Goal: Information Seeking & Learning: Find specific fact

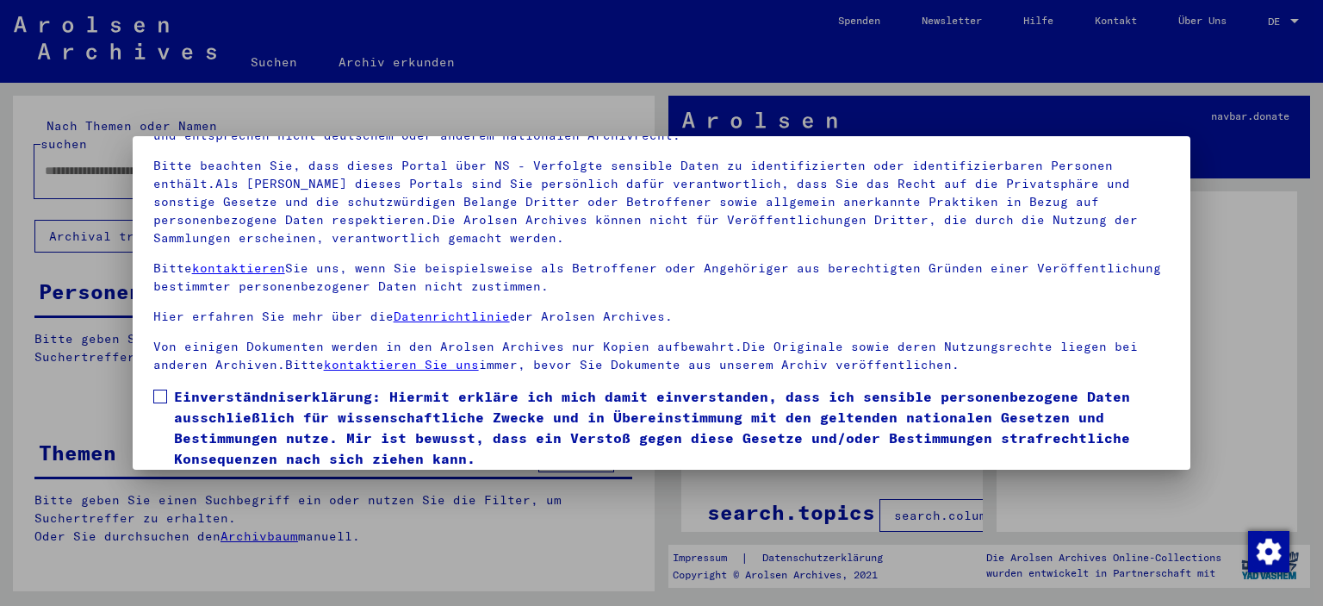
scroll to position [146, 0]
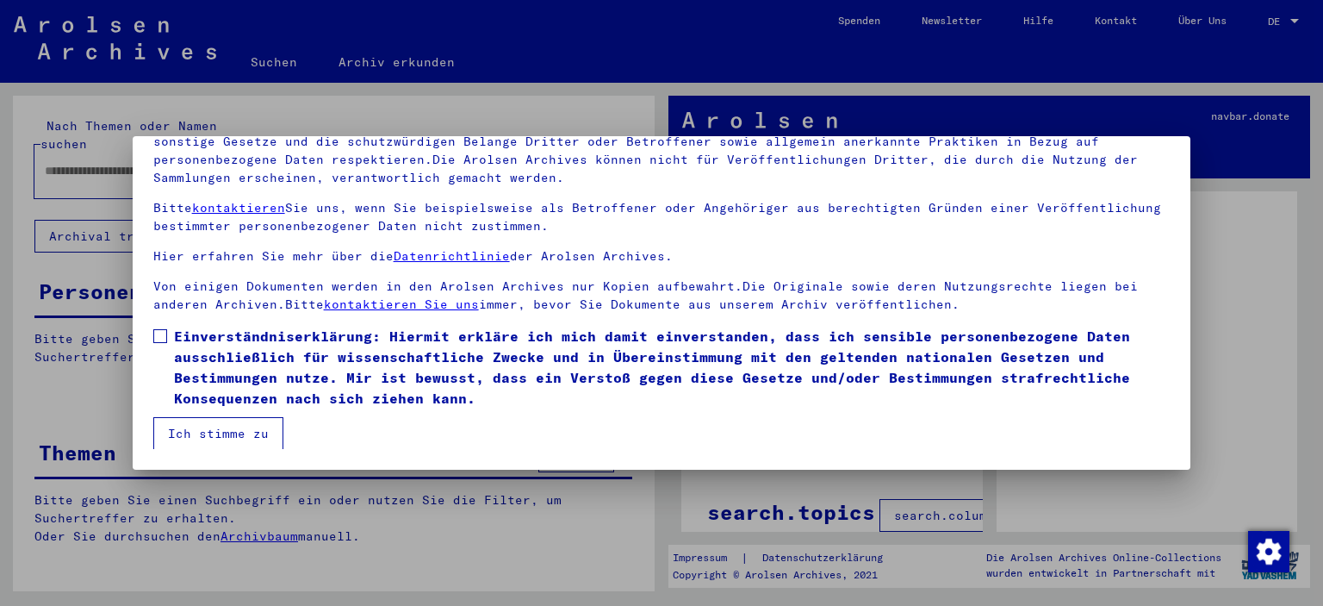
click at [165, 334] on span at bounding box center [160, 336] width 14 height 14
click at [217, 427] on button "Ich stimme zu" at bounding box center [218, 433] width 130 height 33
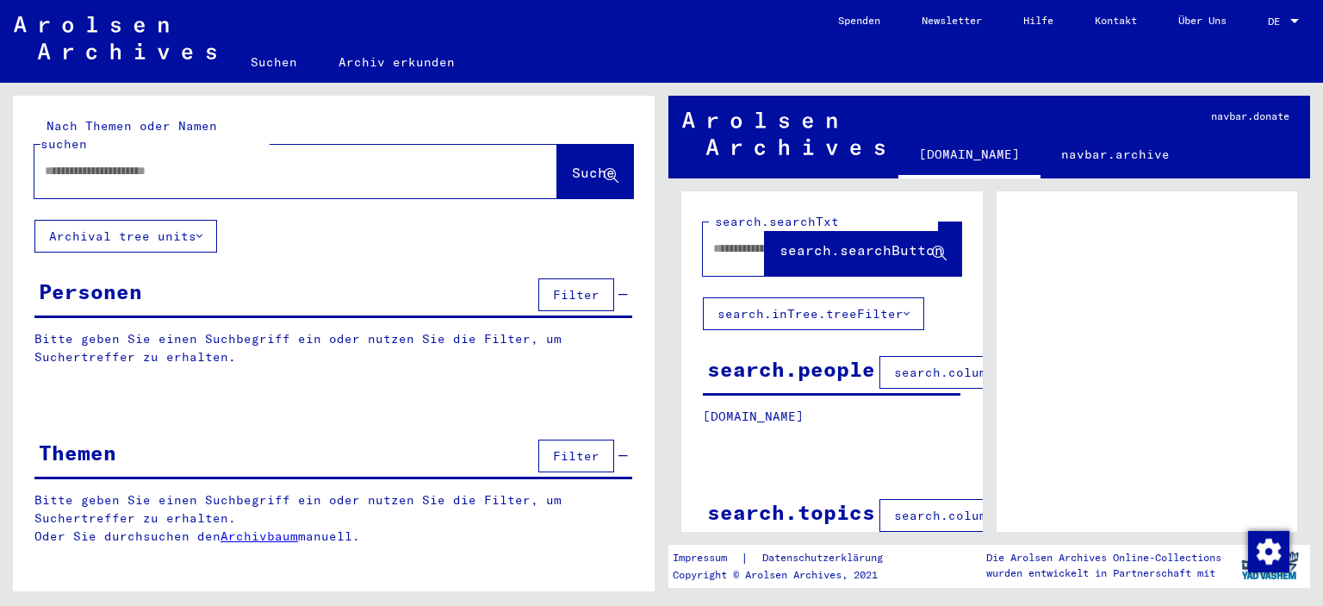
click at [1155, 269] on div at bounding box center [1148, 409] width 302 height 436
click at [717, 261] on div at bounding box center [734, 248] width 62 height 39
click at [932, 248] on icon at bounding box center [939, 253] width 15 height 15
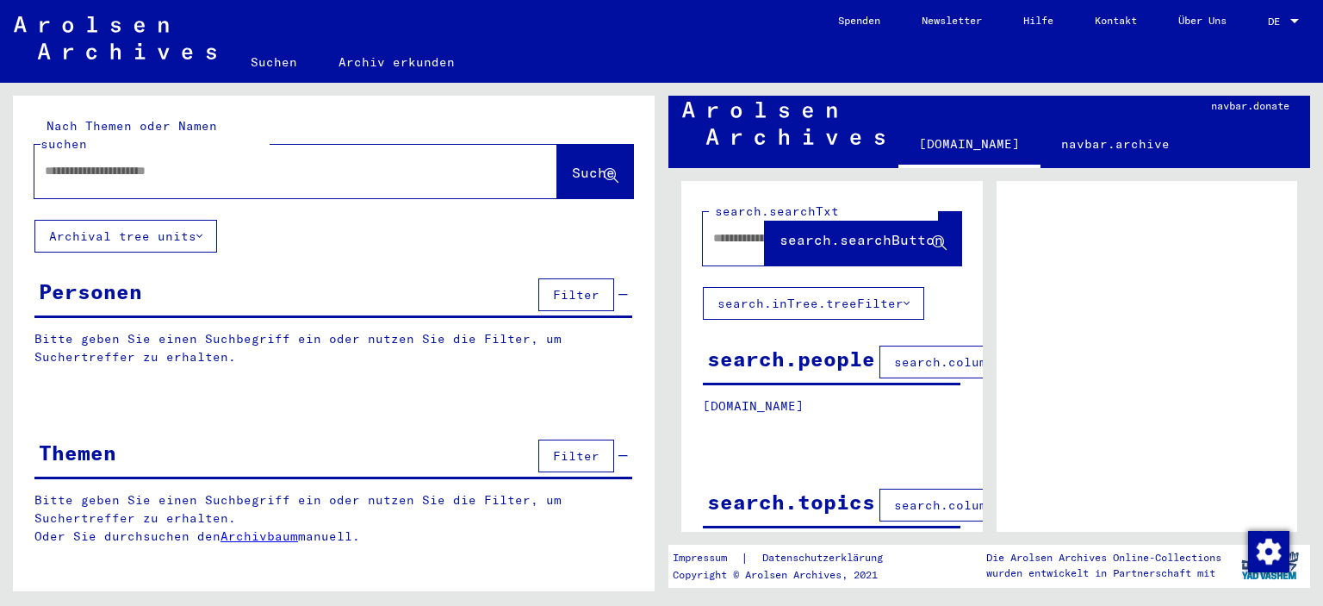
scroll to position [0, 0]
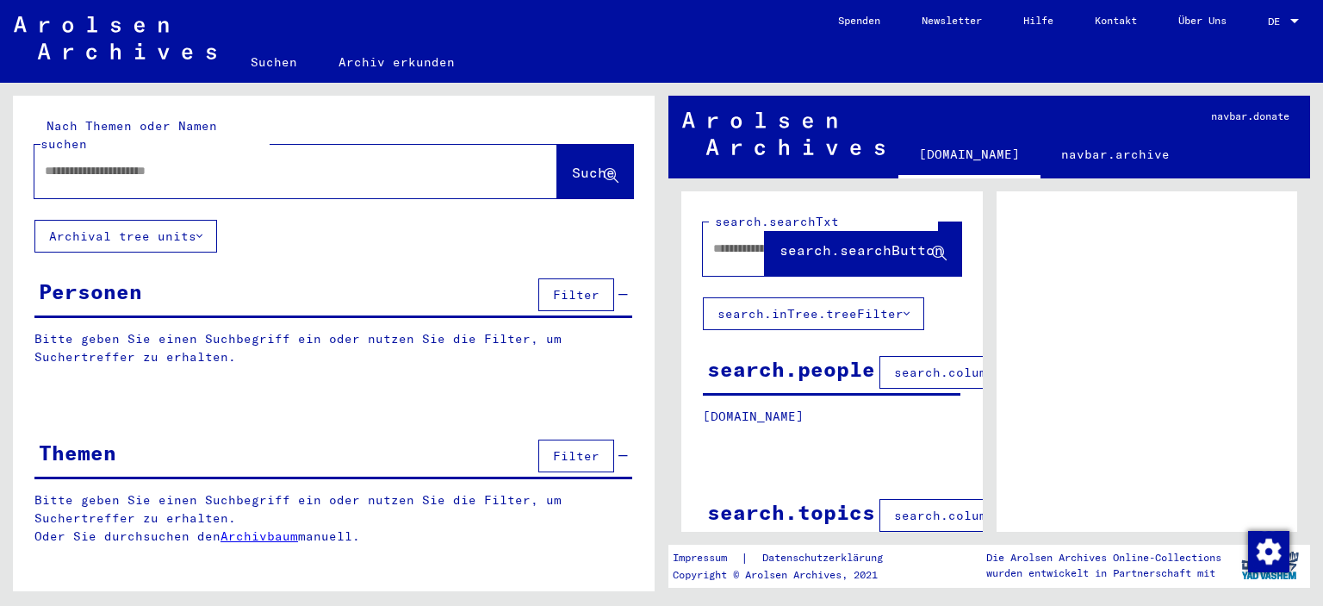
click at [917, 249] on span "search.searchButton" at bounding box center [862, 249] width 164 height 17
click at [707, 245] on div at bounding box center [734, 248] width 62 height 39
click at [715, 257] on input "text" at bounding box center [739, 249] width 52 height 18
type input "**********"
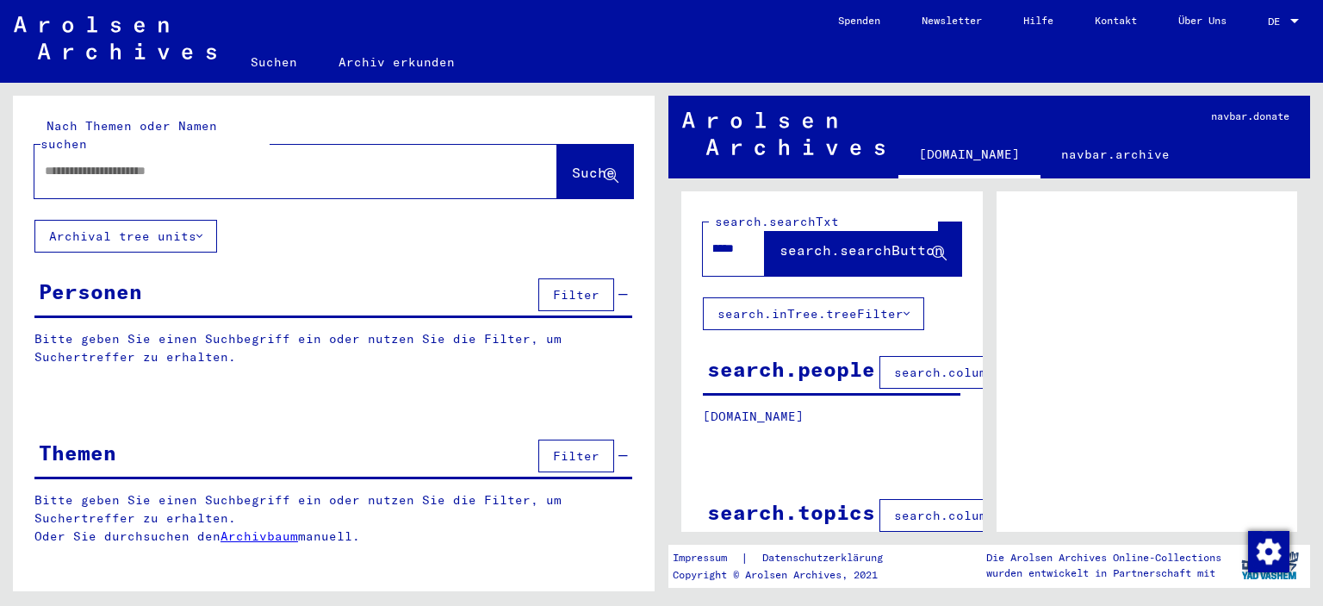
click at [936, 250] on icon at bounding box center [939, 253] width 15 height 15
click at [765, 222] on button "search.searchButton" at bounding box center [863, 248] width 196 height 53
click at [924, 248] on span "search.searchButton" at bounding box center [862, 249] width 164 height 17
click at [713, 264] on div "**********" at bounding box center [718, 248] width 31 height 39
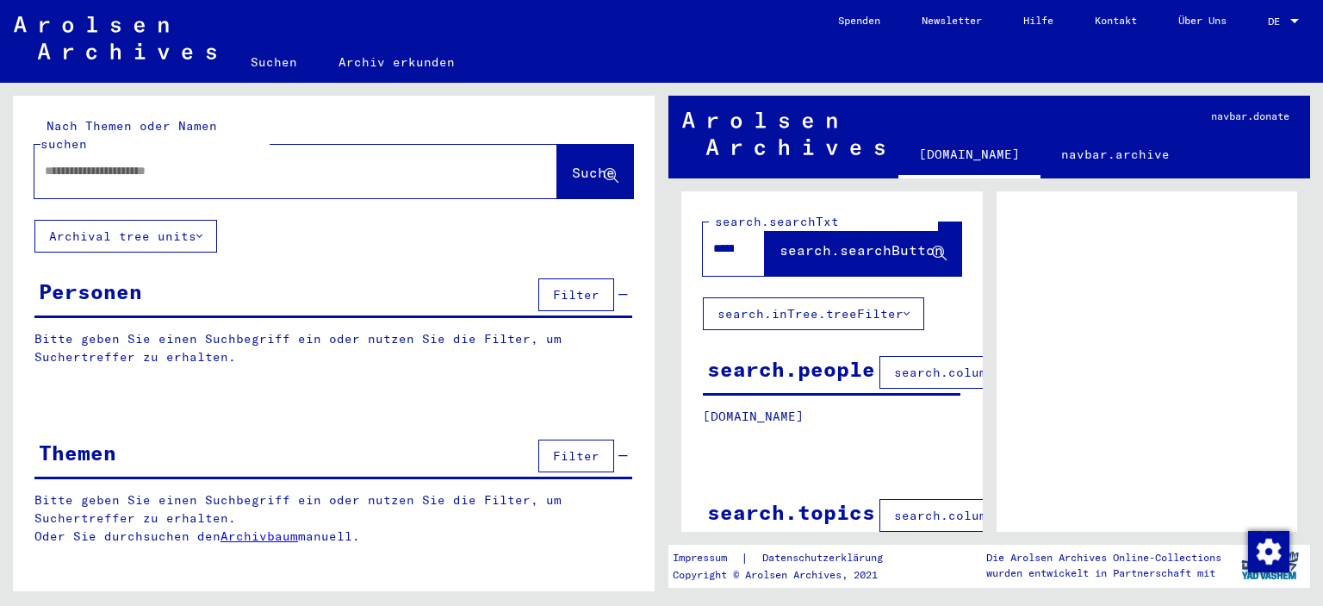
click at [944, 224] on button "search.searchButton" at bounding box center [863, 248] width 196 height 53
click at [947, 258] on button "search.searchButton" at bounding box center [863, 248] width 196 height 53
click at [941, 227] on button "search.searchButton" at bounding box center [863, 248] width 196 height 53
click at [932, 247] on icon at bounding box center [939, 253] width 15 height 15
click at [820, 252] on span "search.searchButton" at bounding box center [862, 249] width 164 height 17
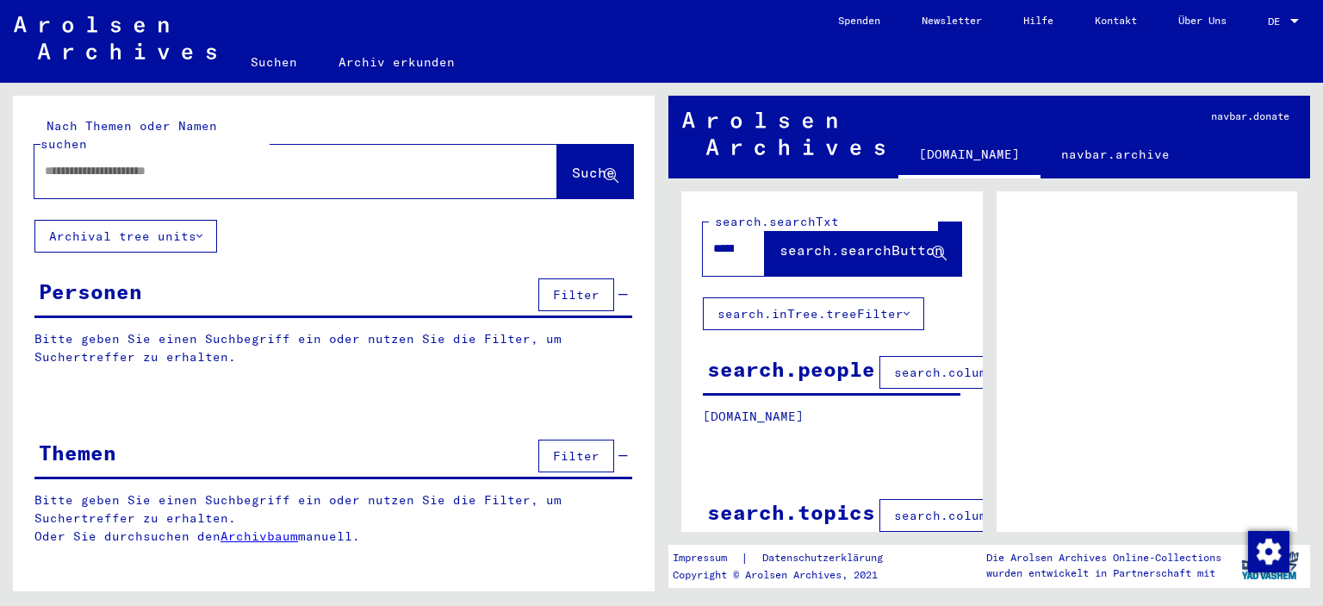
click at [904, 316] on icon at bounding box center [907, 314] width 6 height 12
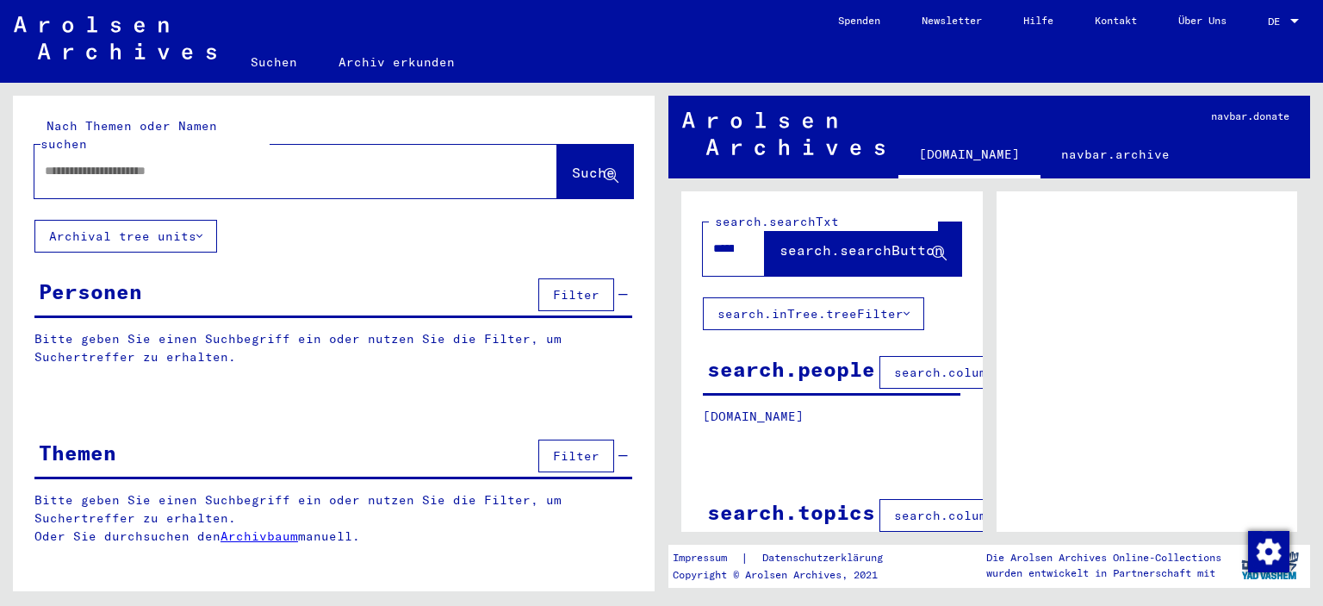
click at [904, 316] on icon at bounding box center [907, 314] width 6 height 12
click at [279, 58] on link "Suchen" at bounding box center [274, 61] width 88 height 41
click at [417, 57] on link "Archiv erkunden" at bounding box center [397, 58] width 158 height 41
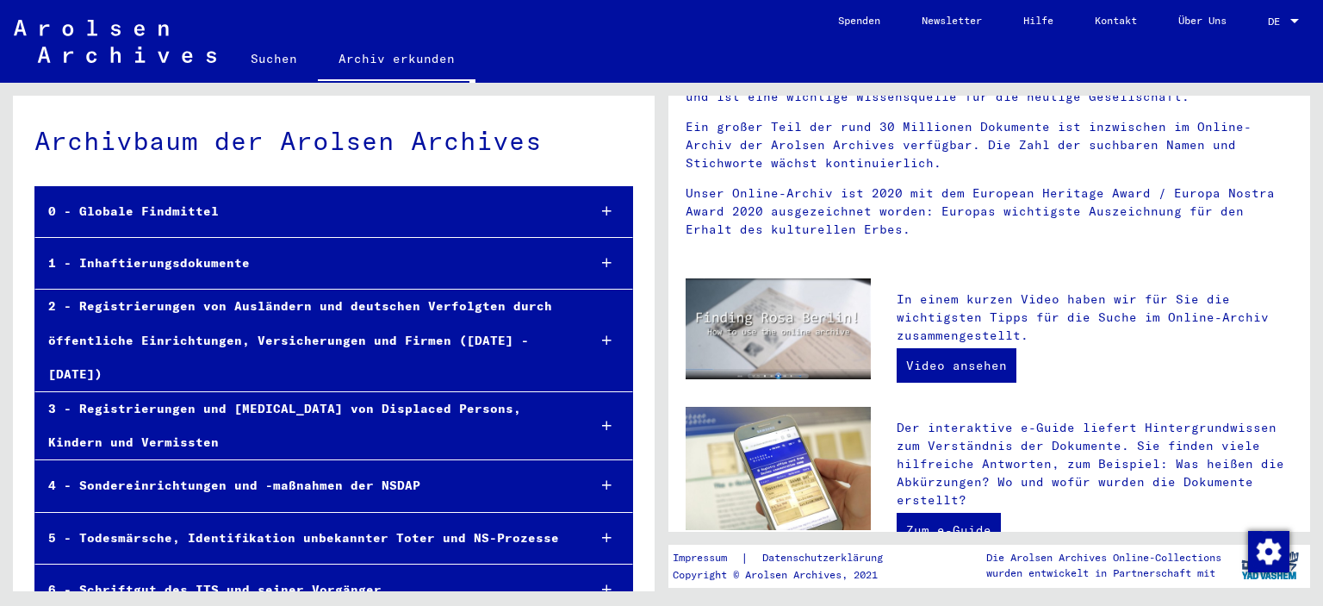
scroll to position [258, 0]
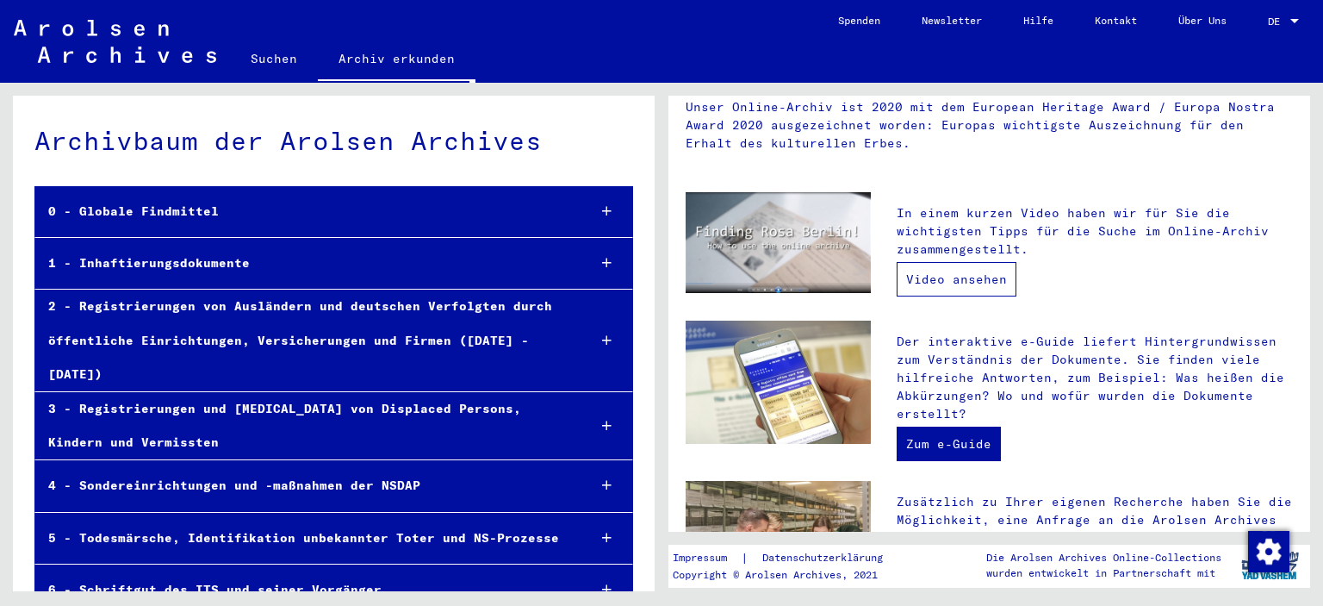
click at [949, 276] on link "Video ansehen" at bounding box center [957, 279] width 120 height 34
click at [269, 58] on link "Suchen" at bounding box center [274, 58] width 88 height 41
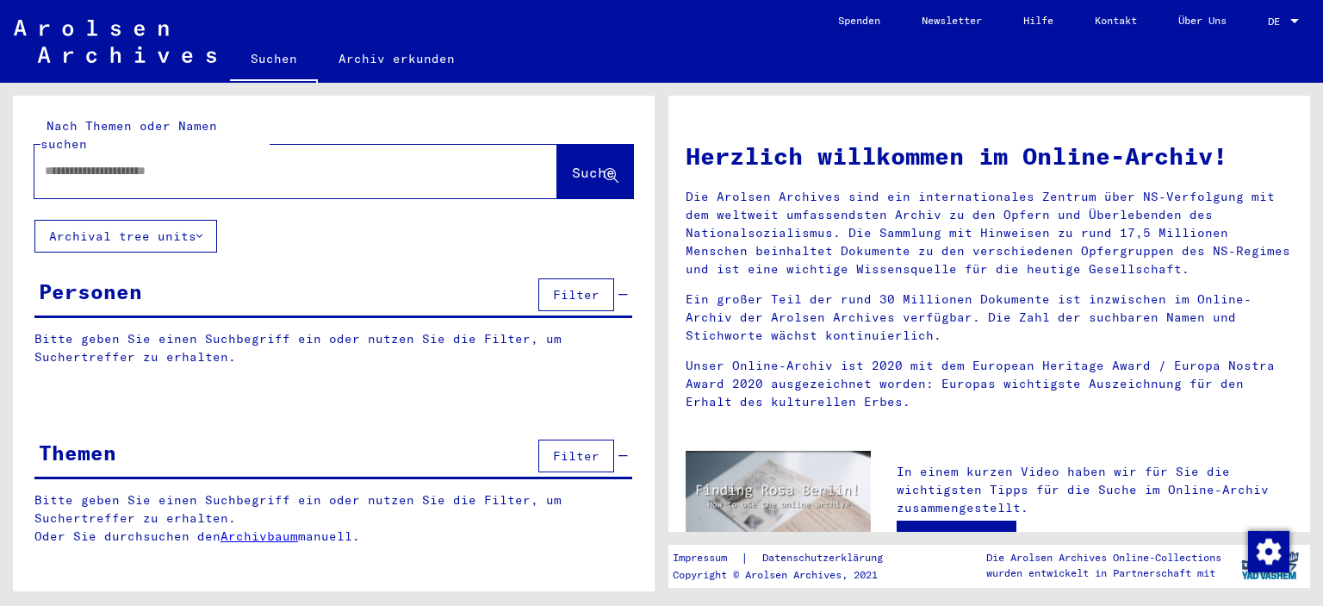
click at [195, 220] on button "Archival tree units" at bounding box center [125, 236] width 183 height 33
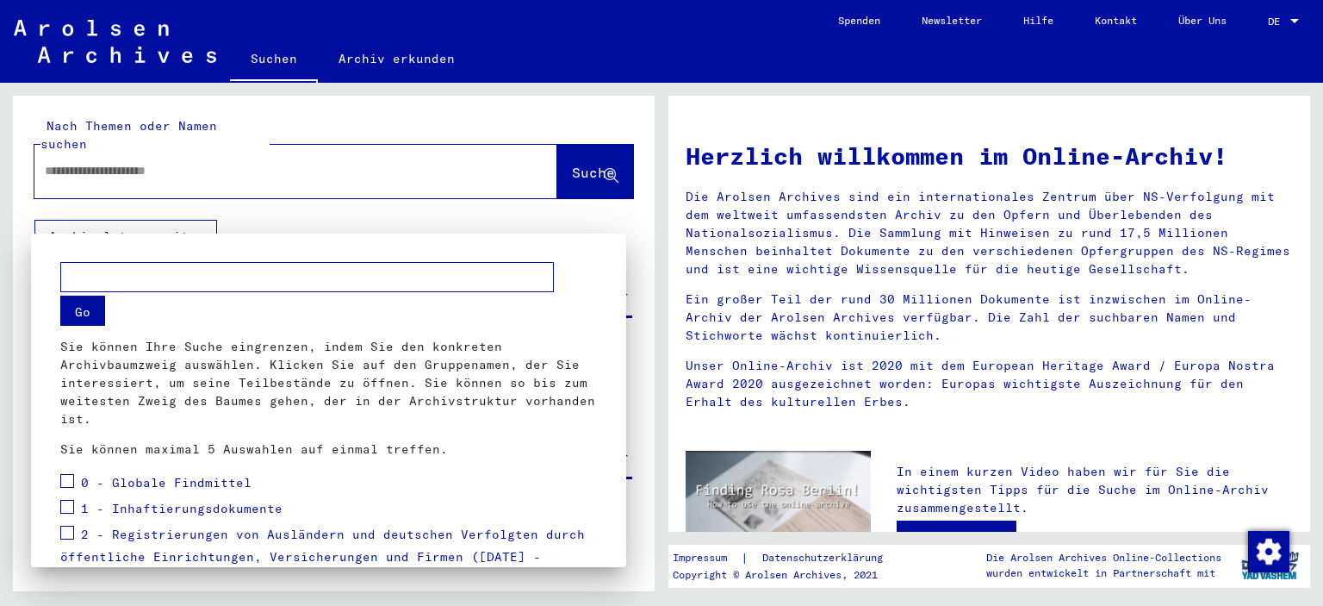
click at [195, 219] on div at bounding box center [661, 303] width 1323 height 606
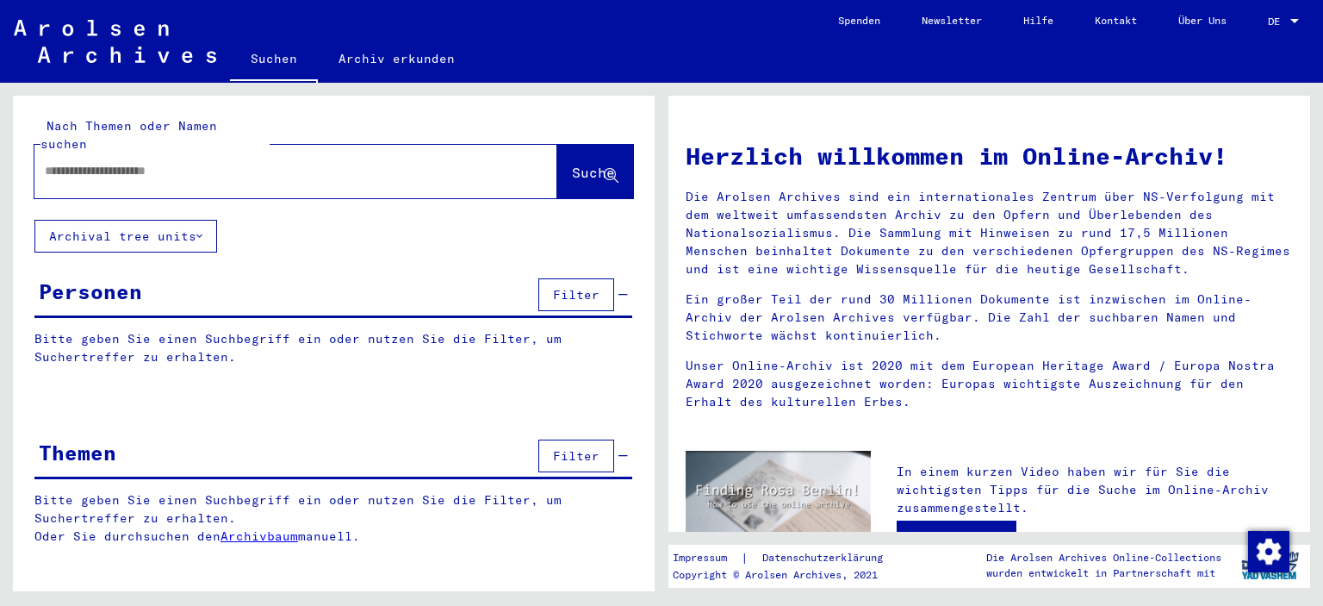
click at [258, 152] on div at bounding box center [269, 171] width 471 height 39
click at [253, 167] on div at bounding box center [269, 171] width 471 height 39
click at [251, 162] on input "text" at bounding box center [275, 171] width 461 height 18
type input "**********"
click at [547, 280] on button "Filter" at bounding box center [577, 294] width 76 height 33
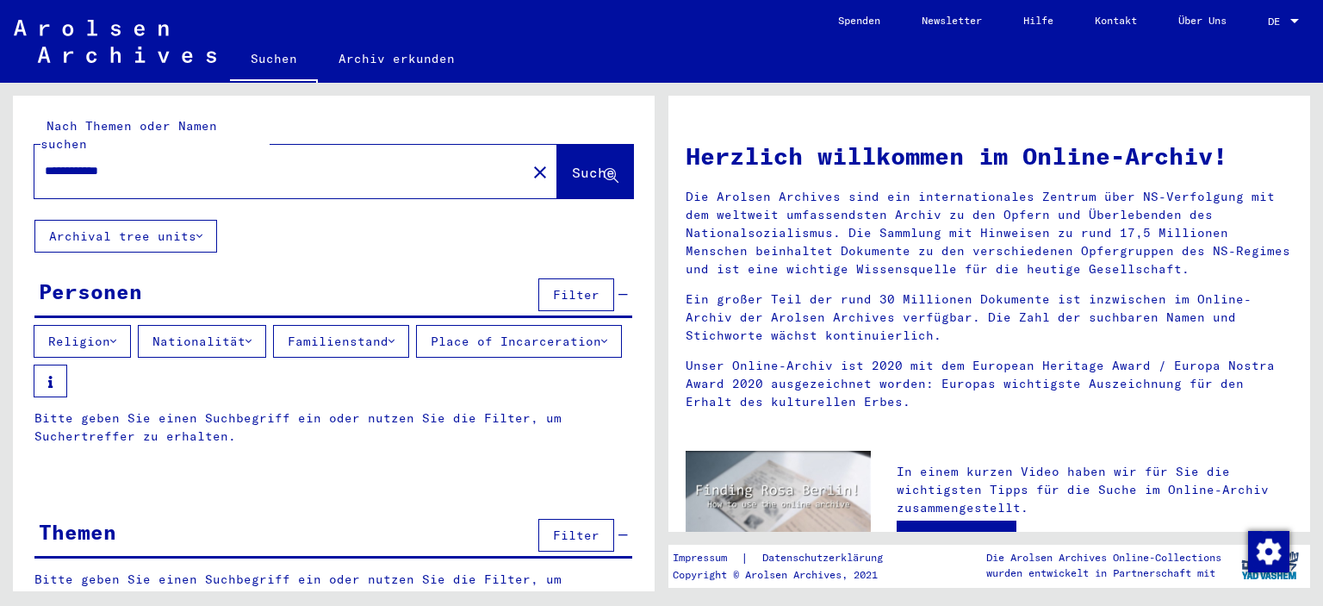
click at [553, 287] on span "Filter" at bounding box center [576, 295] width 47 height 16
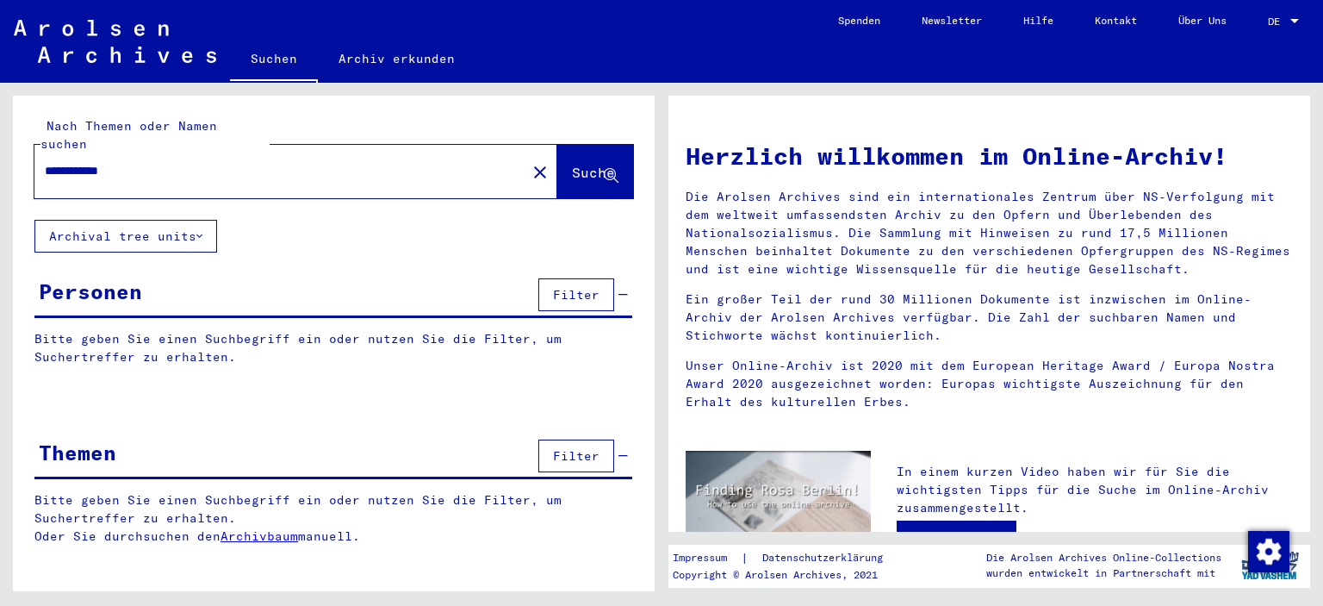
click at [581, 173] on button "Suche" at bounding box center [595, 171] width 76 height 53
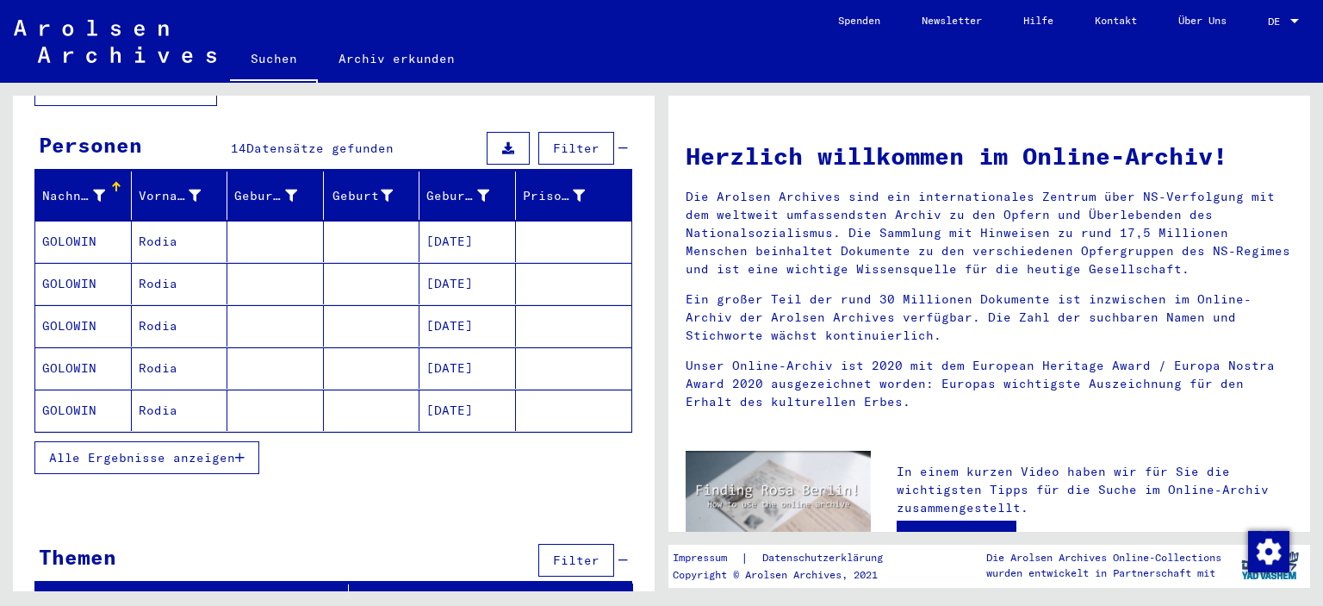
scroll to position [148, 0]
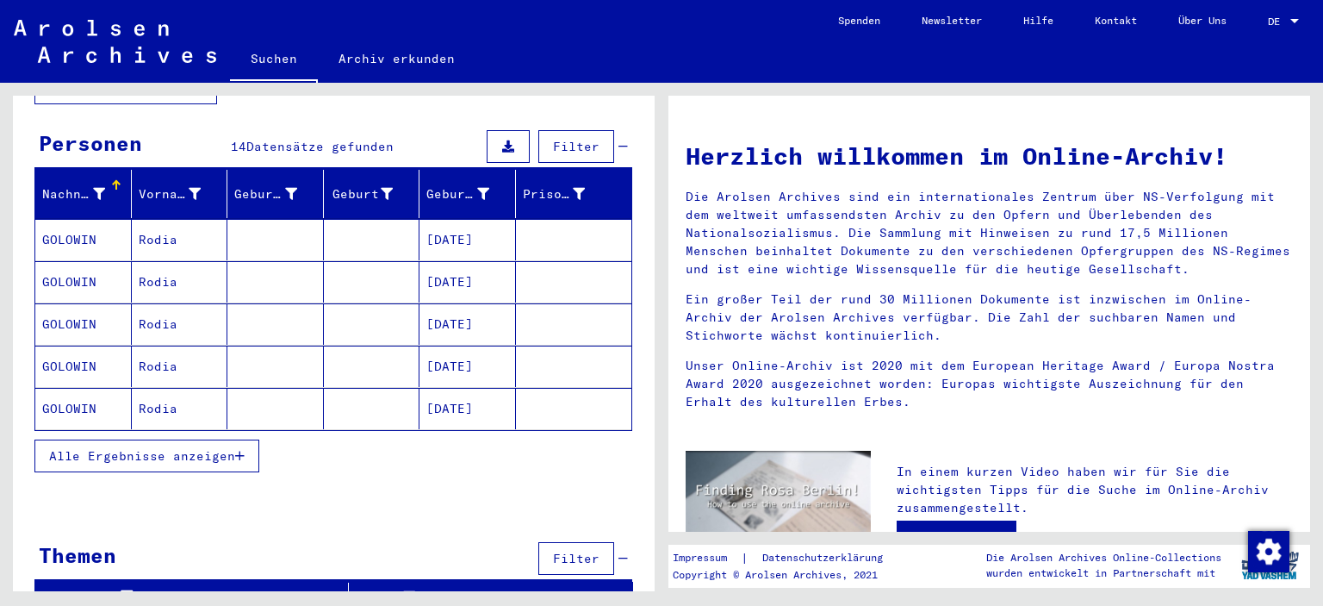
click at [210, 448] on span "Alle Ergebnisse anzeigen" at bounding box center [142, 456] width 186 height 16
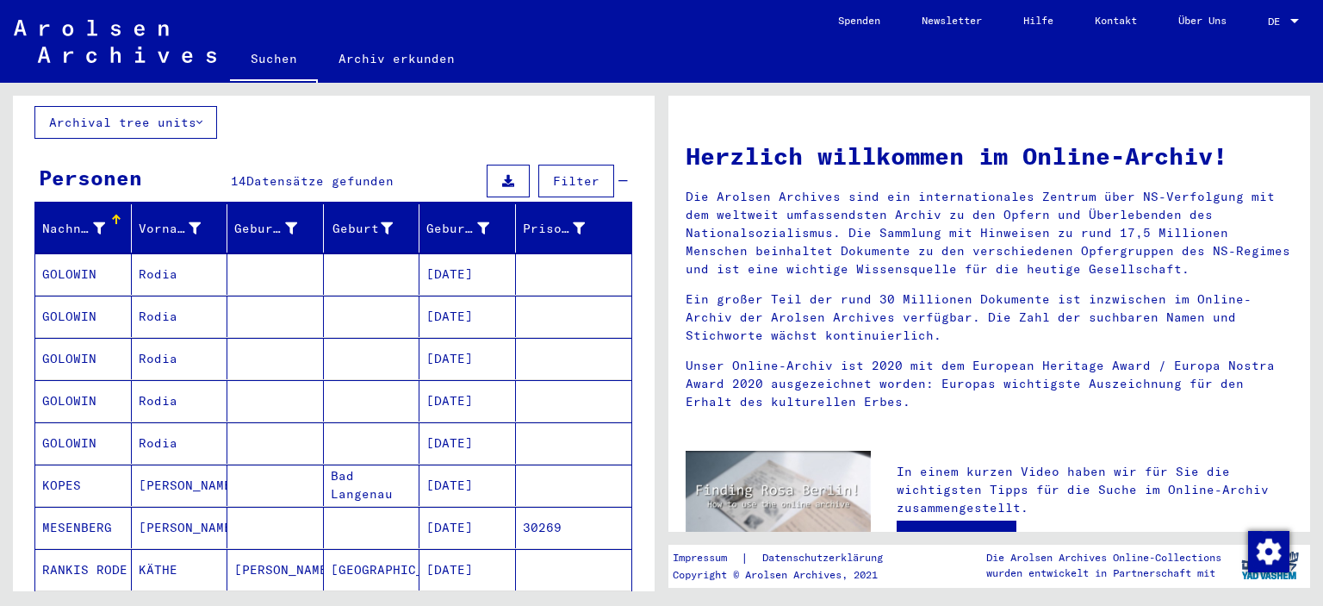
scroll to position [62, 0]
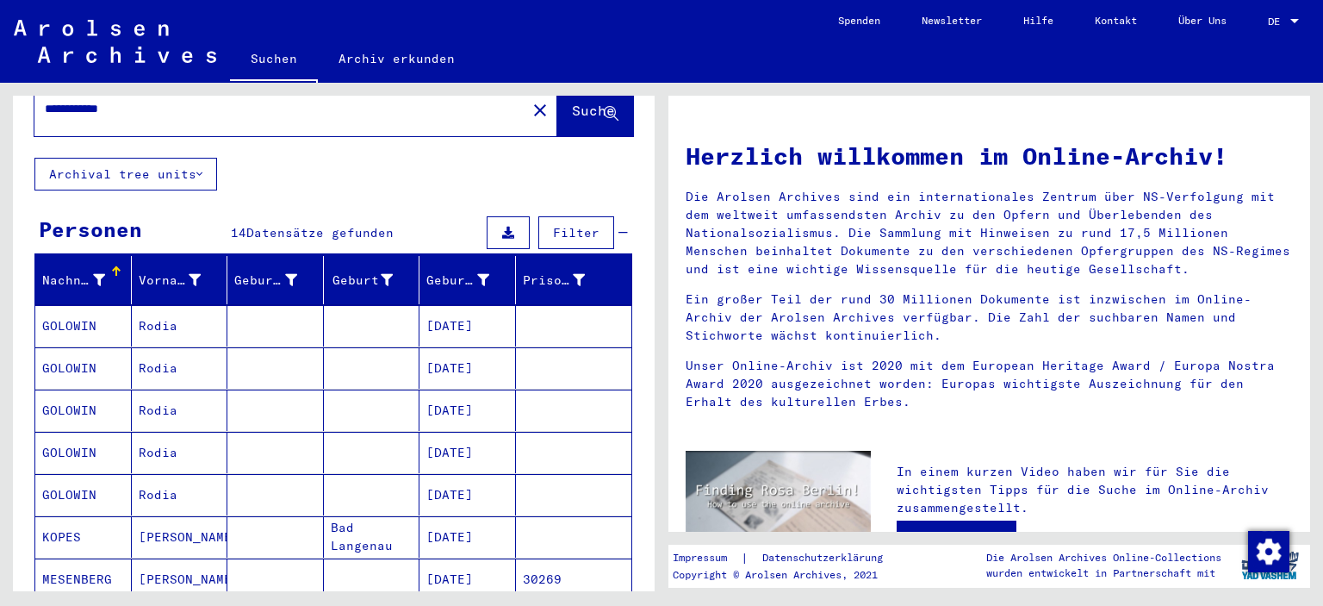
click at [97, 274] on icon at bounding box center [99, 280] width 12 height 12
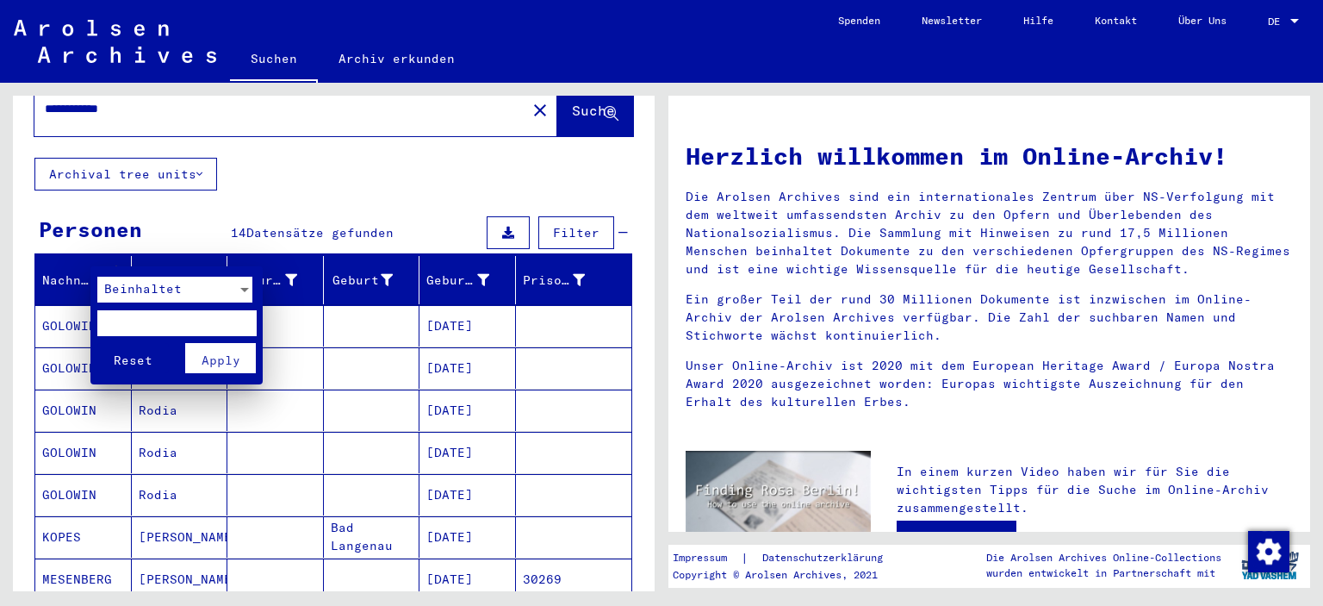
click at [241, 288] on div at bounding box center [244, 290] width 9 height 4
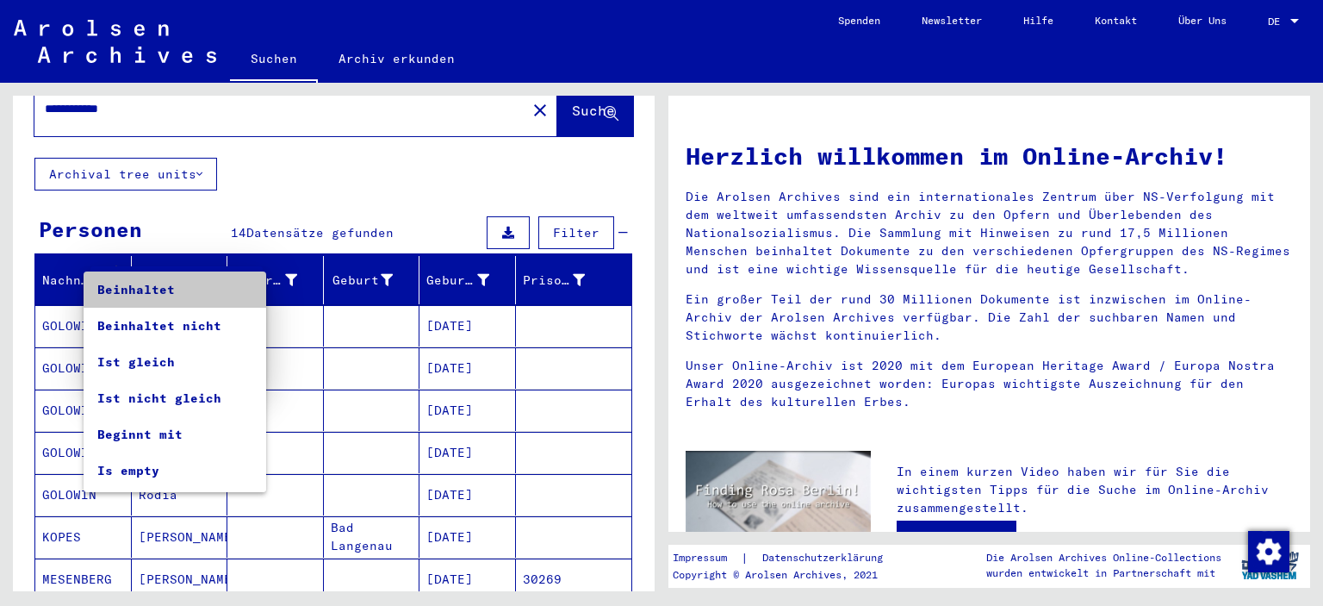
click at [241, 288] on span "Beinhaltet" at bounding box center [174, 289] width 155 height 36
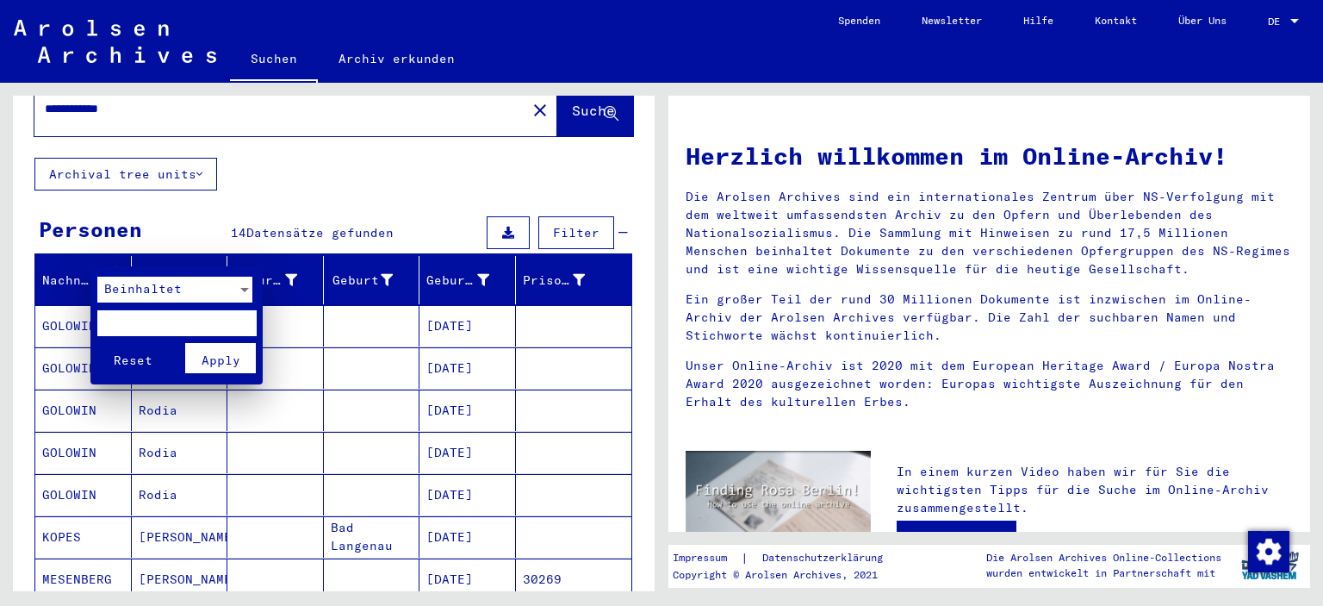
click at [203, 313] on input "text" at bounding box center [176, 323] width 159 height 26
type input "****"
click at [205, 362] on span "Apply" at bounding box center [221, 360] width 39 height 16
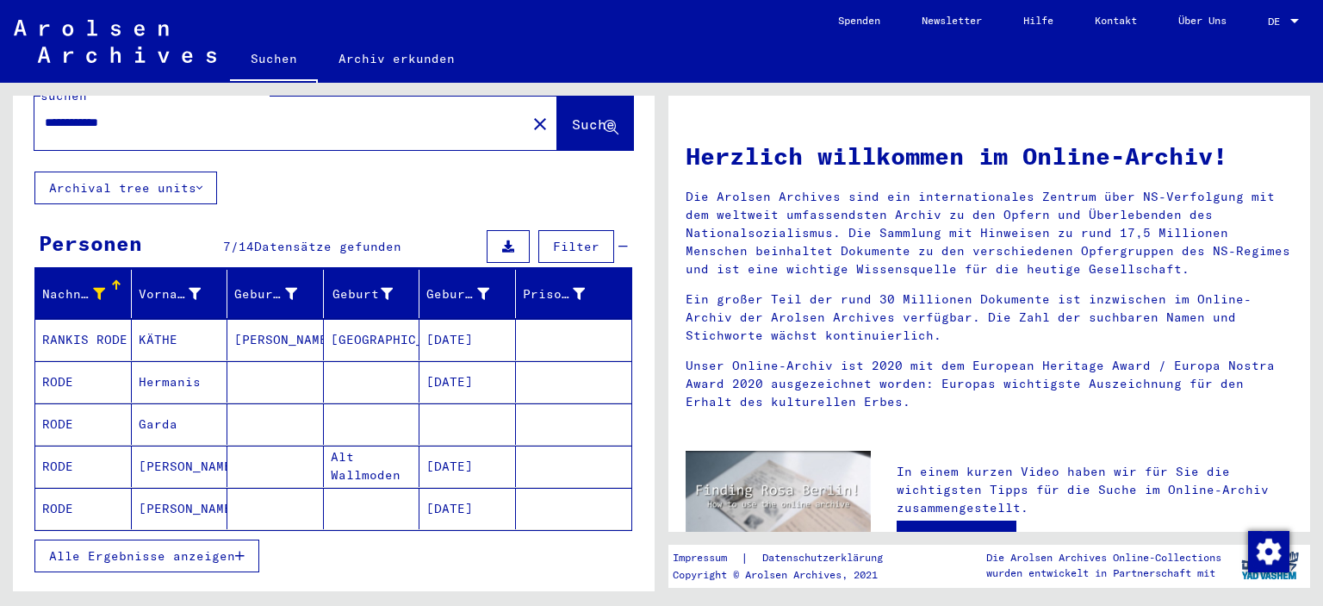
scroll to position [86, 0]
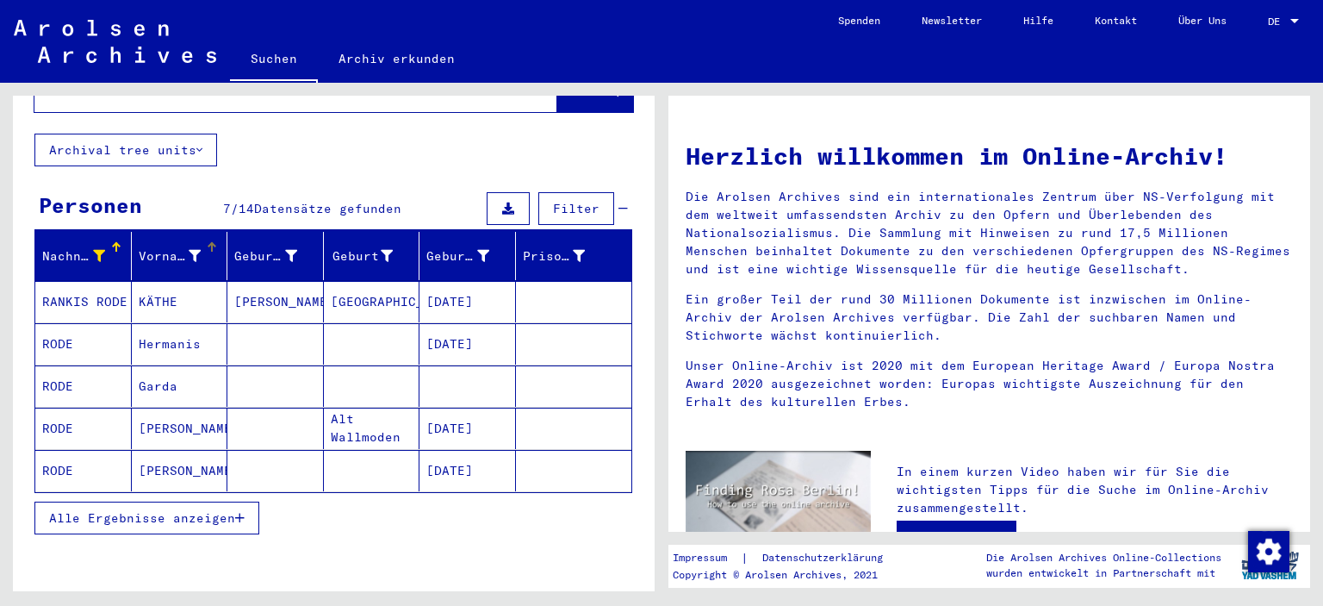
click at [190, 250] on icon at bounding box center [195, 256] width 12 height 12
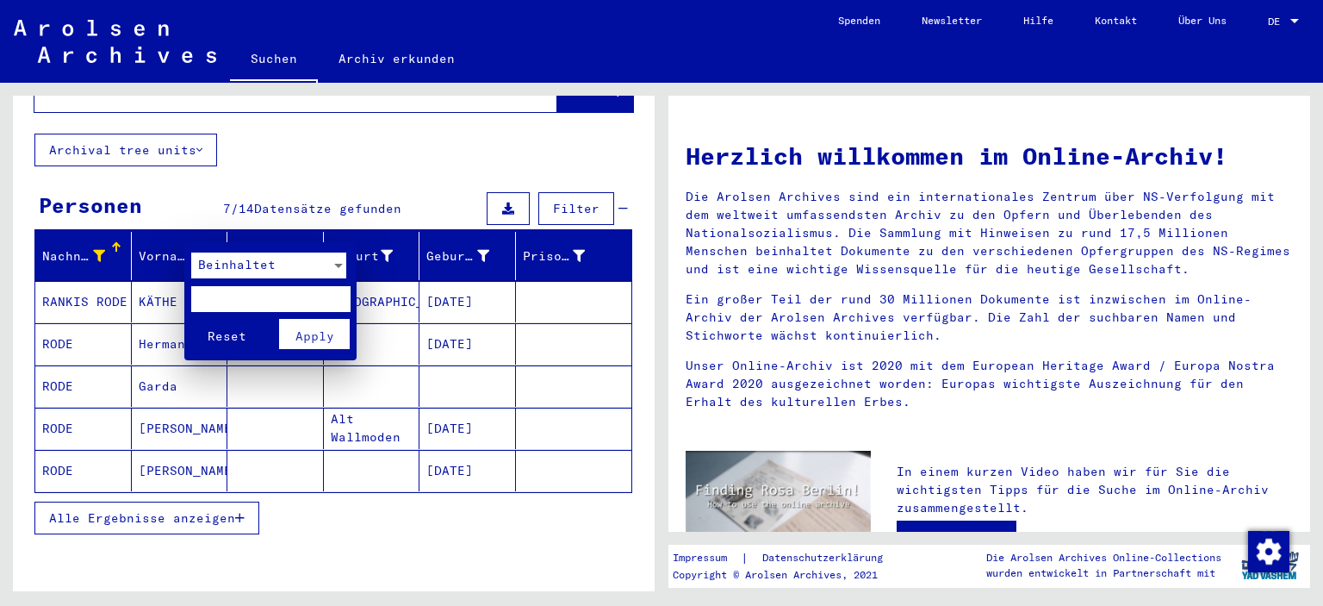
click at [221, 302] on input "text" at bounding box center [270, 299] width 159 height 26
type input "*******"
click at [333, 265] on div at bounding box center [339, 265] width 16 height 26
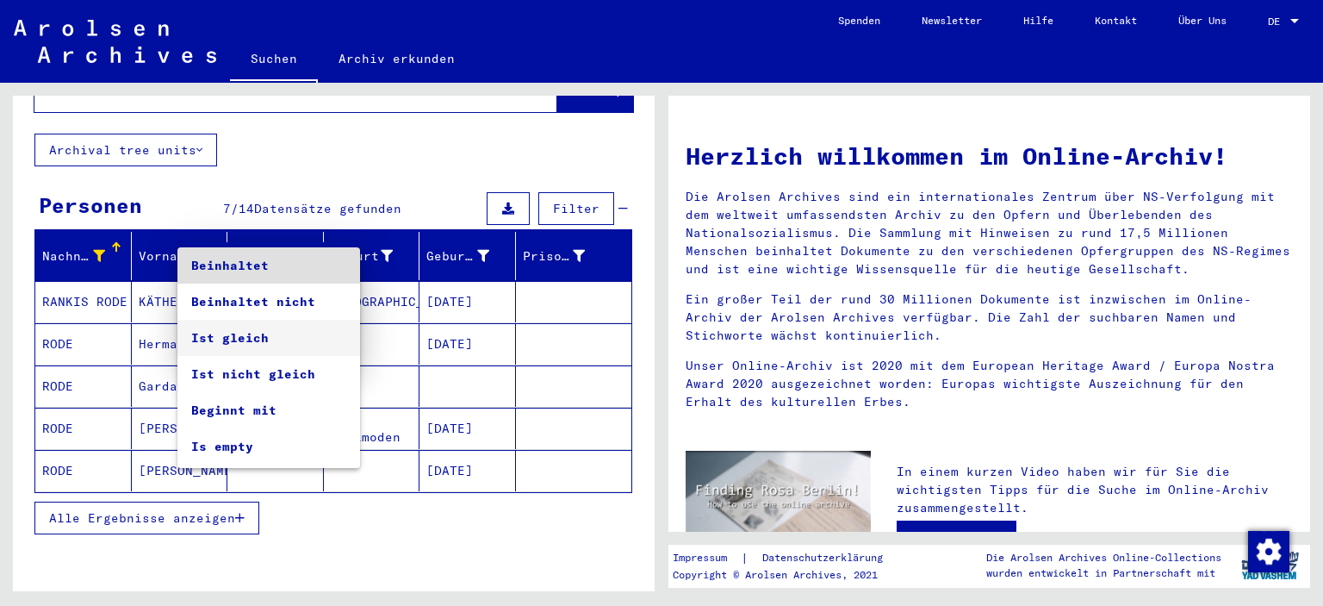
click at [283, 347] on span "Ist gleich" at bounding box center [268, 338] width 155 height 36
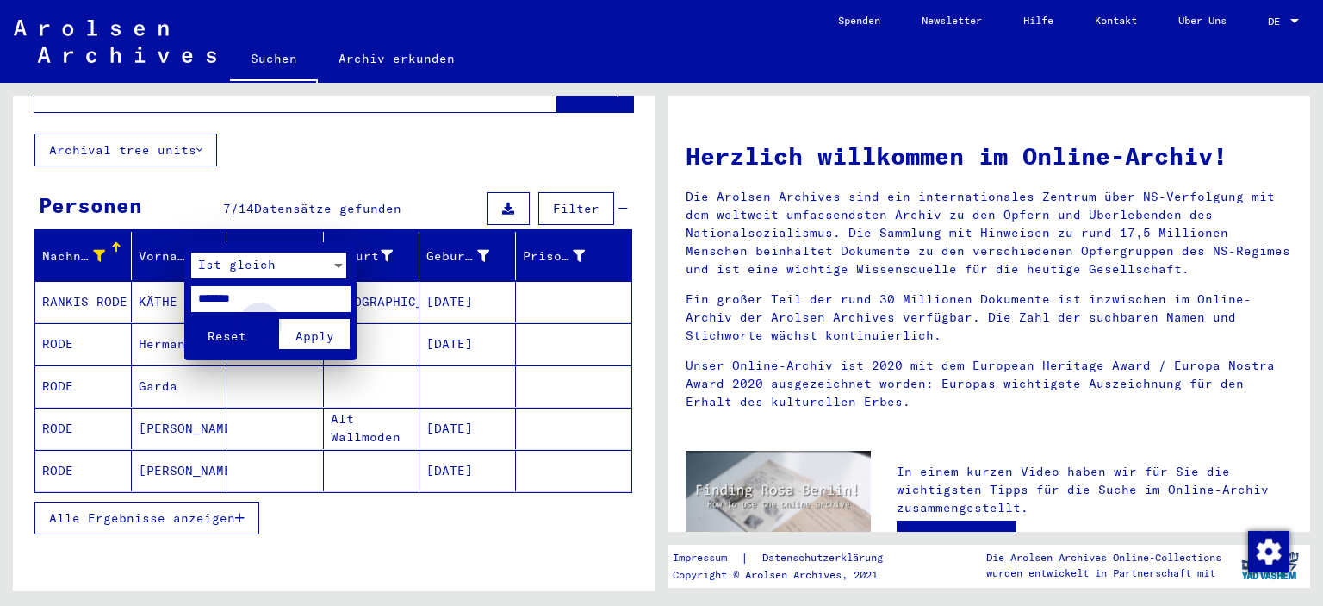
click at [315, 333] on span "Apply" at bounding box center [315, 336] width 39 height 16
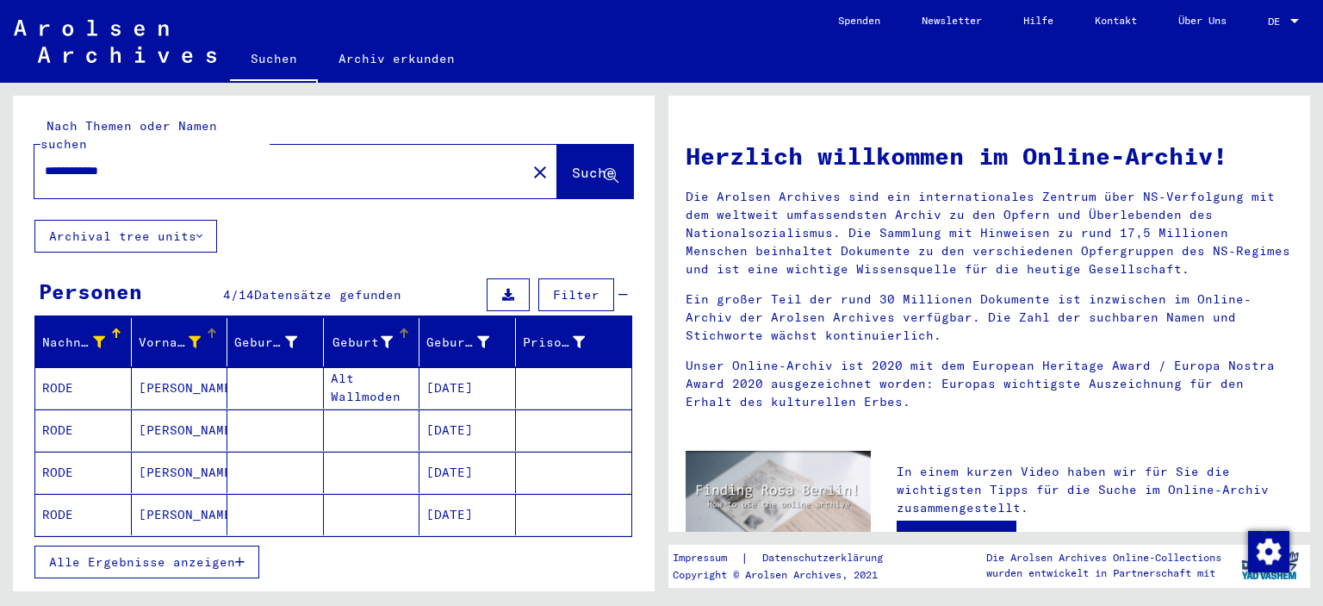
click at [381, 336] on icon at bounding box center [387, 342] width 12 height 12
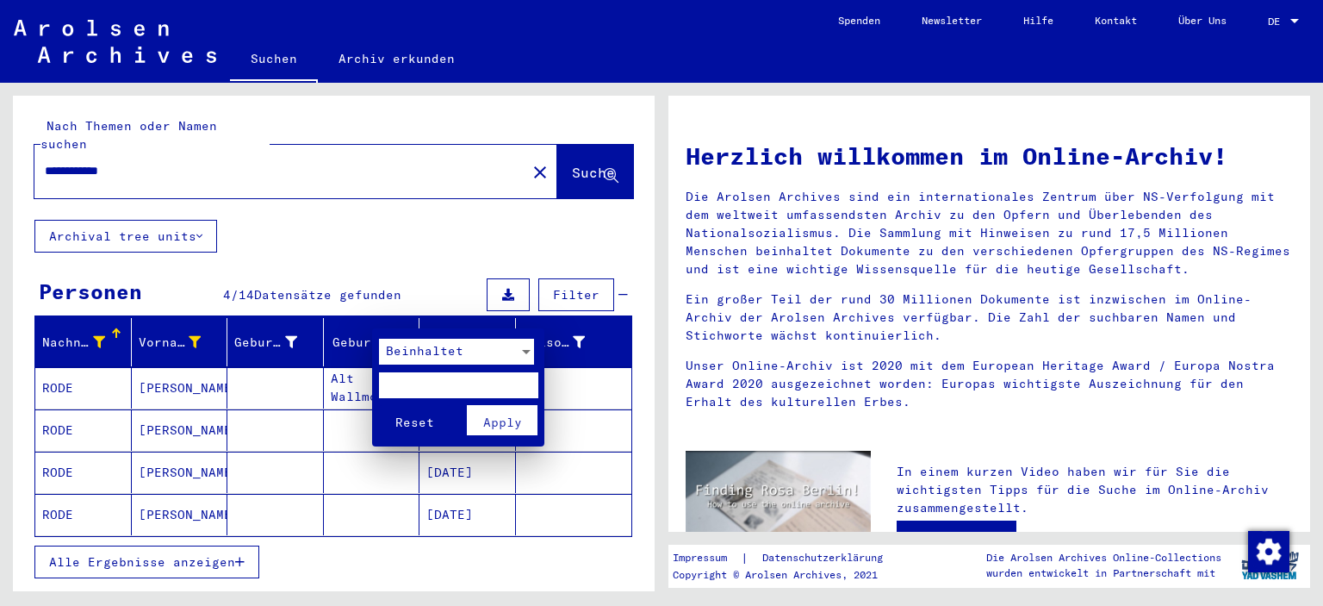
click at [378, 320] on div at bounding box center [661, 303] width 1323 height 606
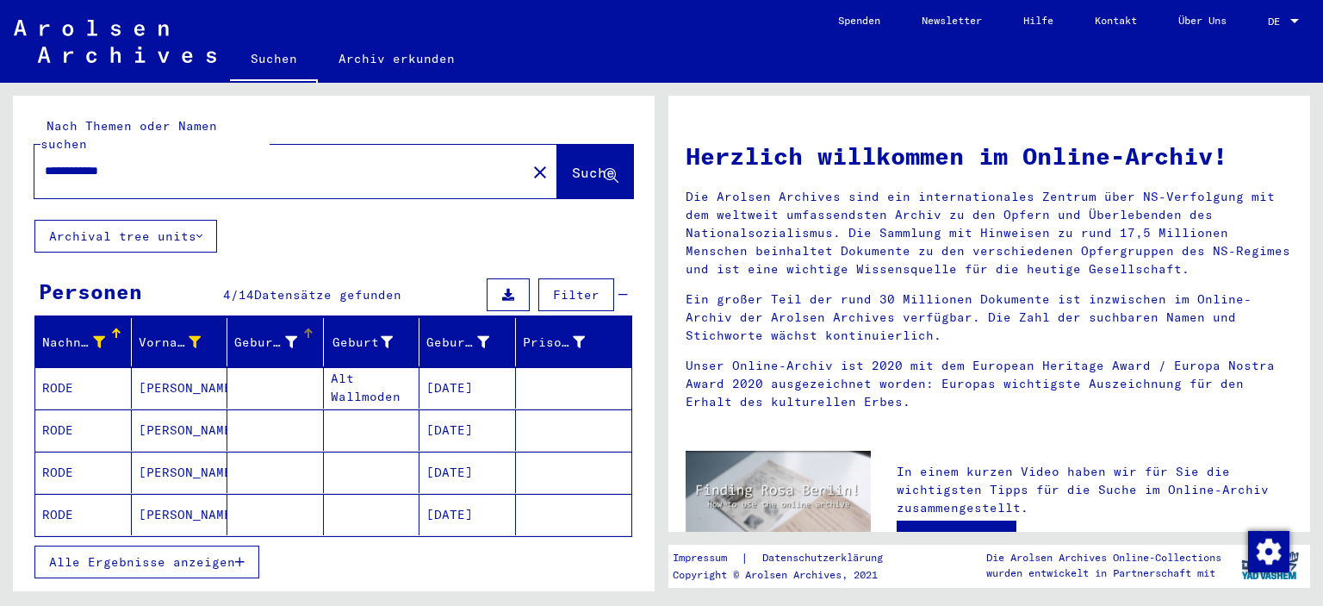
click at [285, 333] on div at bounding box center [291, 342] width 12 height 18
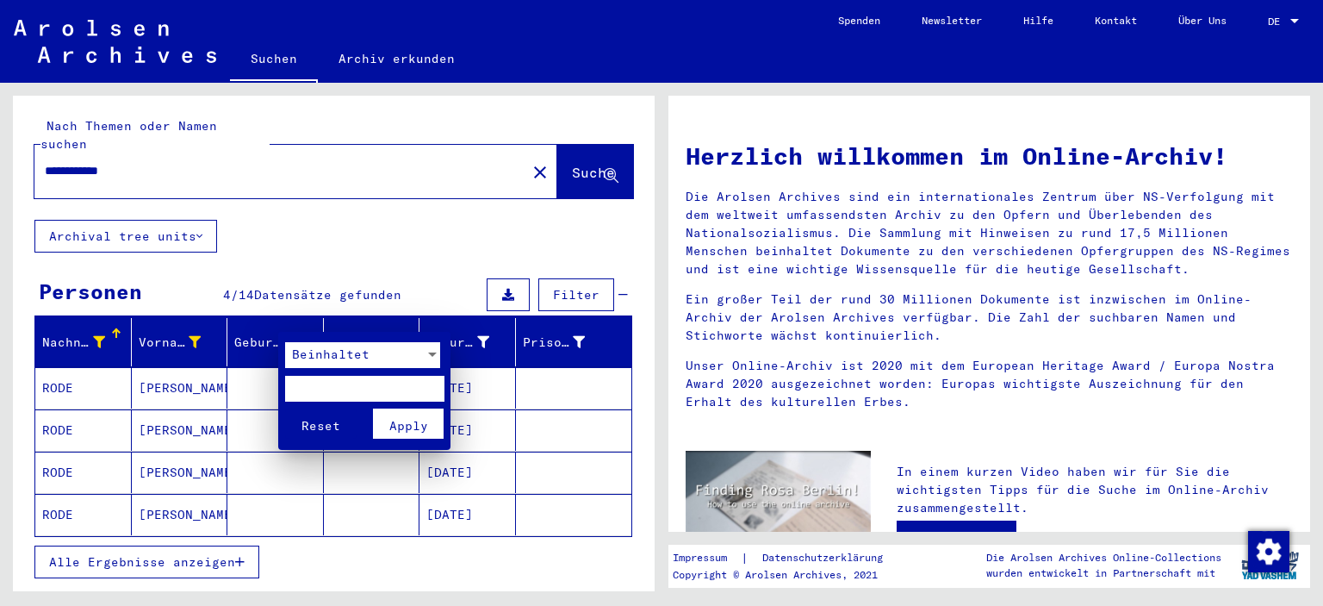
click at [278, 315] on div at bounding box center [661, 303] width 1323 height 606
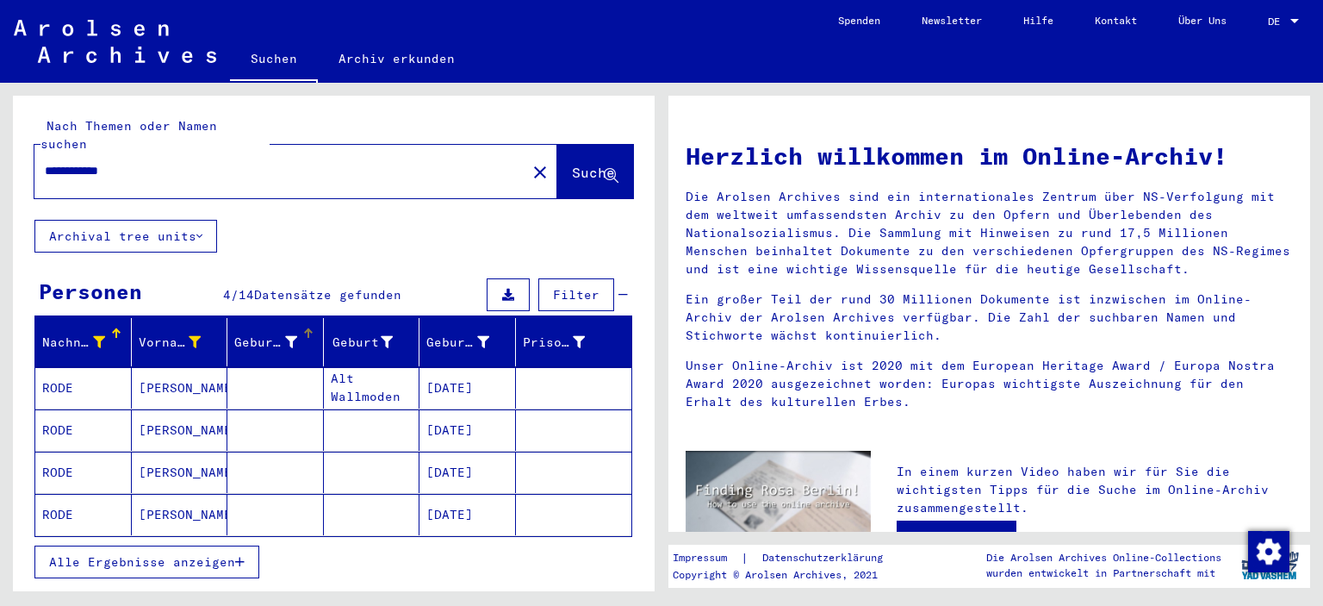
click at [308, 329] on div at bounding box center [309, 333] width 2 height 9
click at [573, 336] on icon at bounding box center [579, 342] width 12 height 12
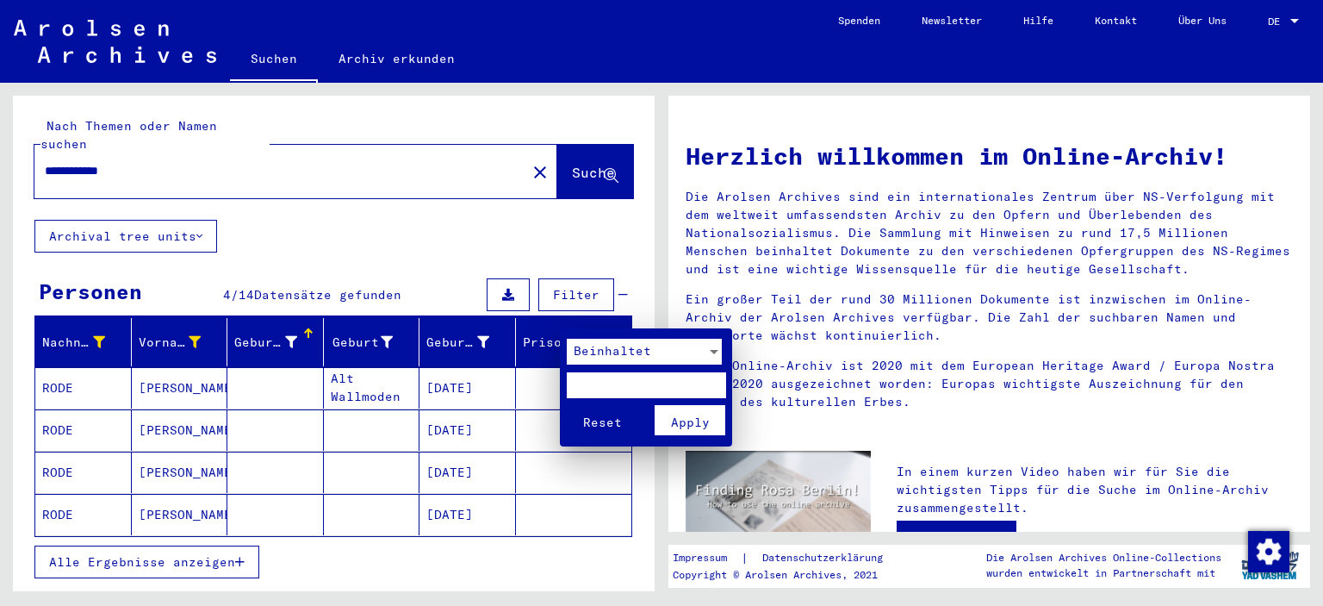
click at [566, 319] on div at bounding box center [661, 303] width 1323 height 606
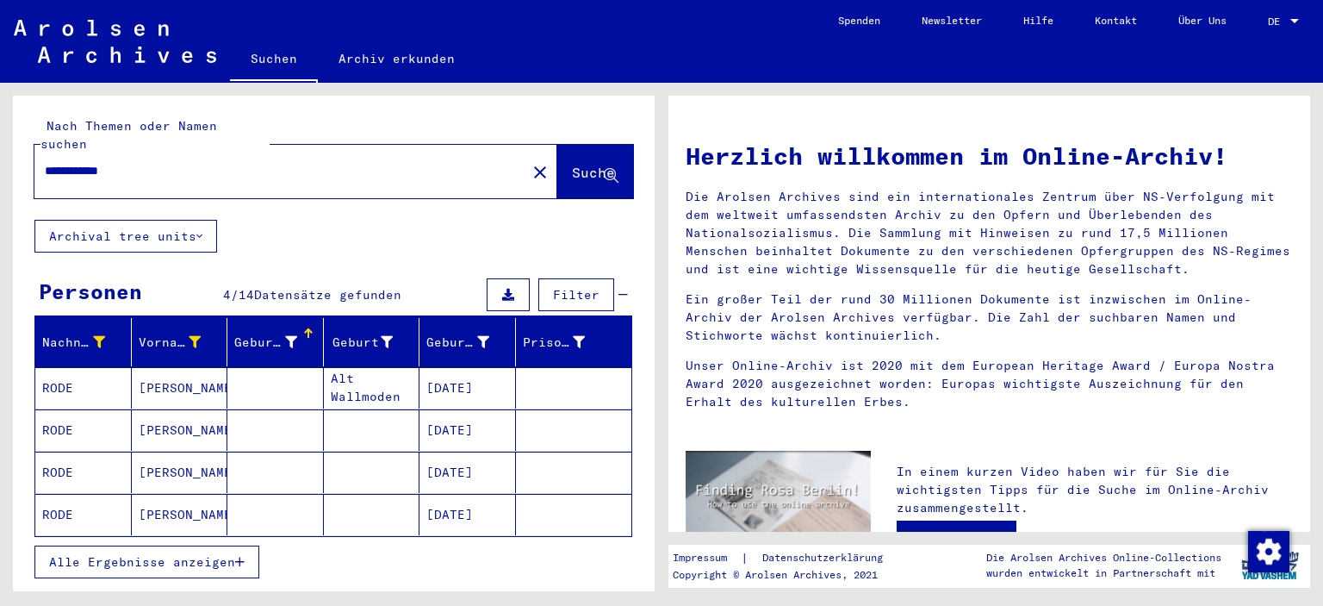
click at [455, 495] on mat-cell "[DATE]" at bounding box center [468, 514] width 97 height 41
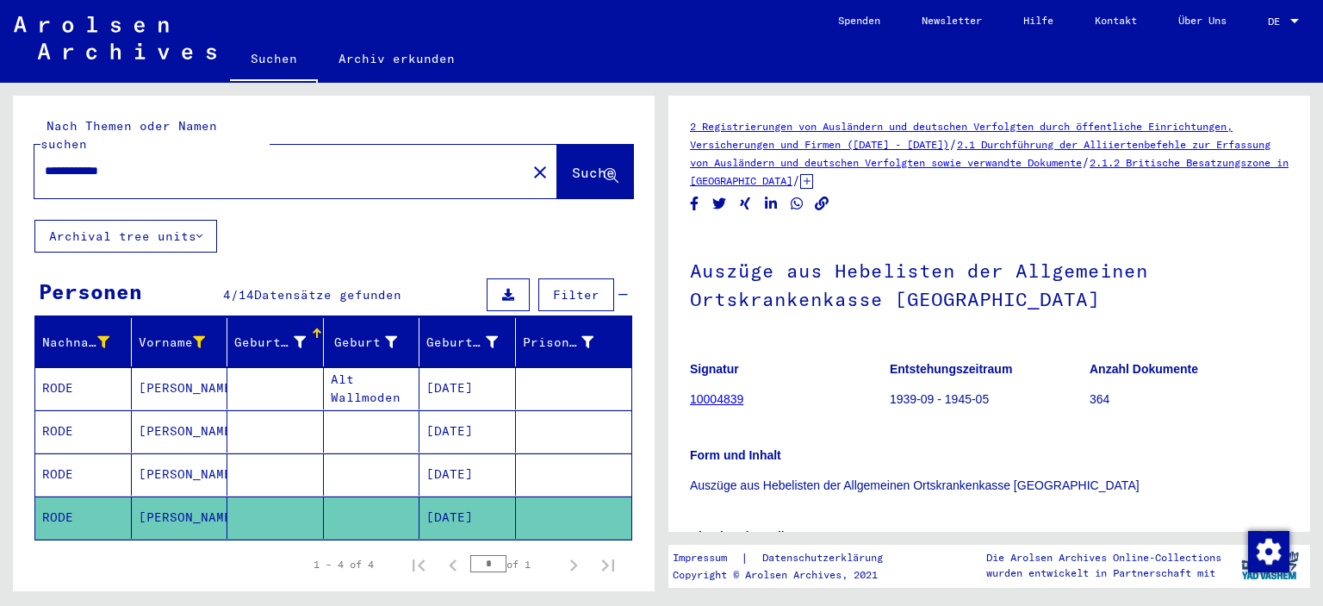
click at [794, 206] on icon "Share on WhatsApp" at bounding box center [797, 203] width 18 height 15
click at [706, 400] on link "10004839" at bounding box center [716, 399] width 53 height 14
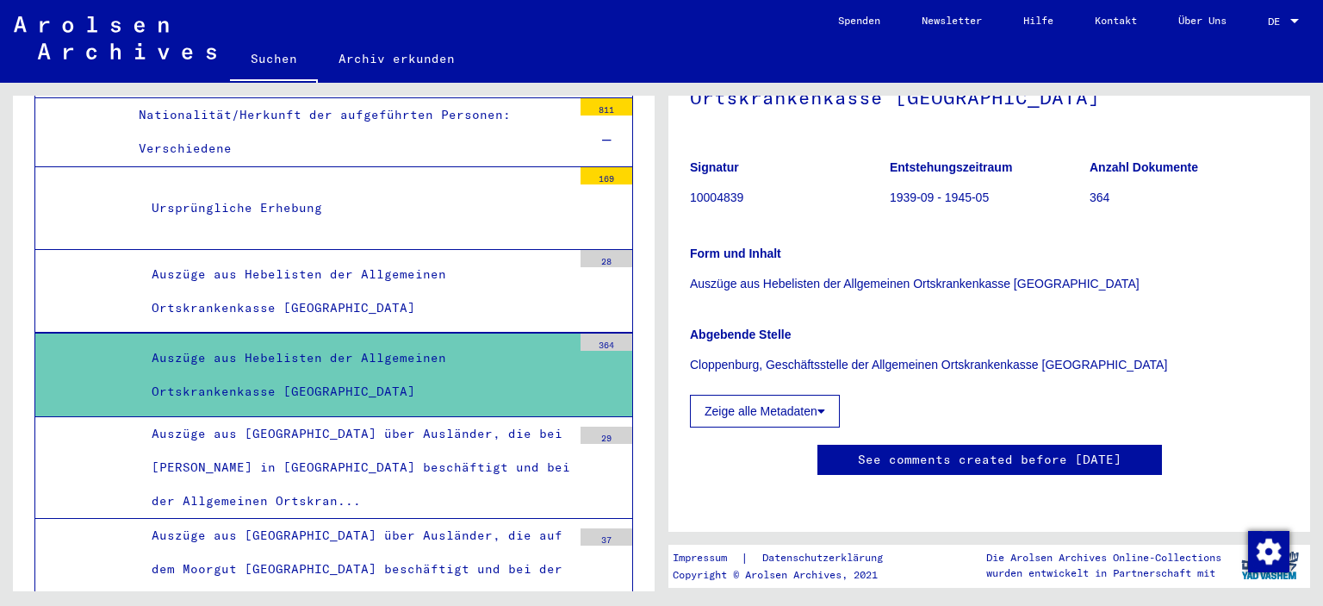
scroll to position [58, 0]
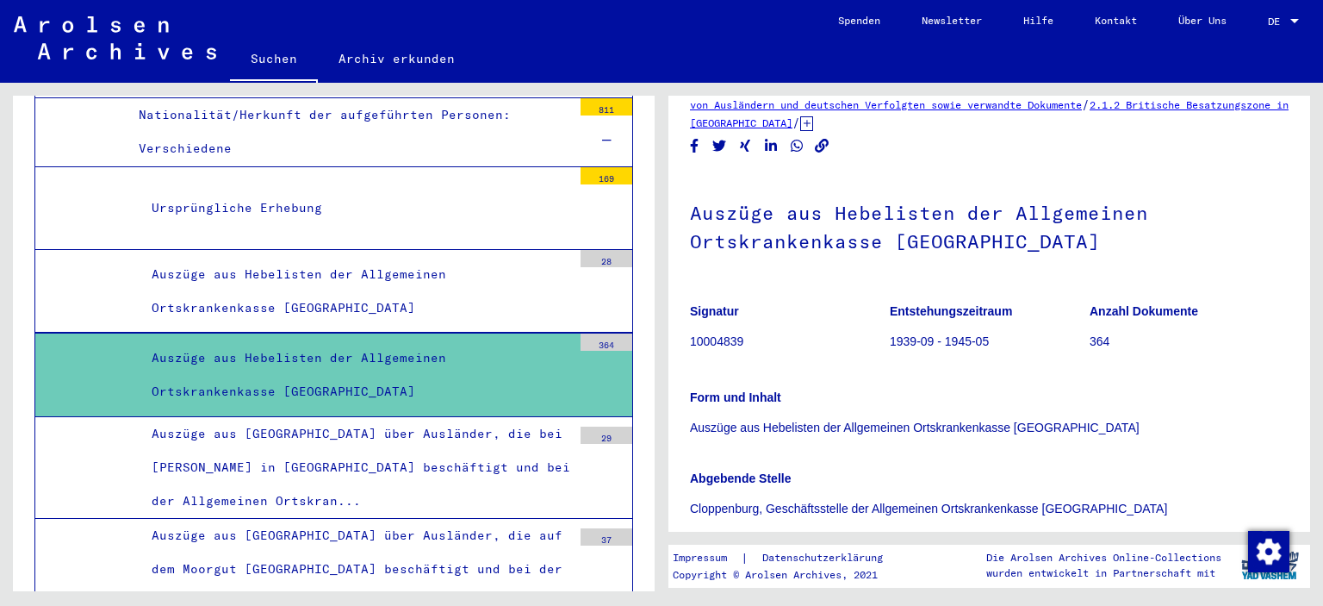
click at [592, 333] on div "364" at bounding box center [607, 341] width 52 height 17
click at [595, 333] on div "364" at bounding box center [607, 341] width 52 height 17
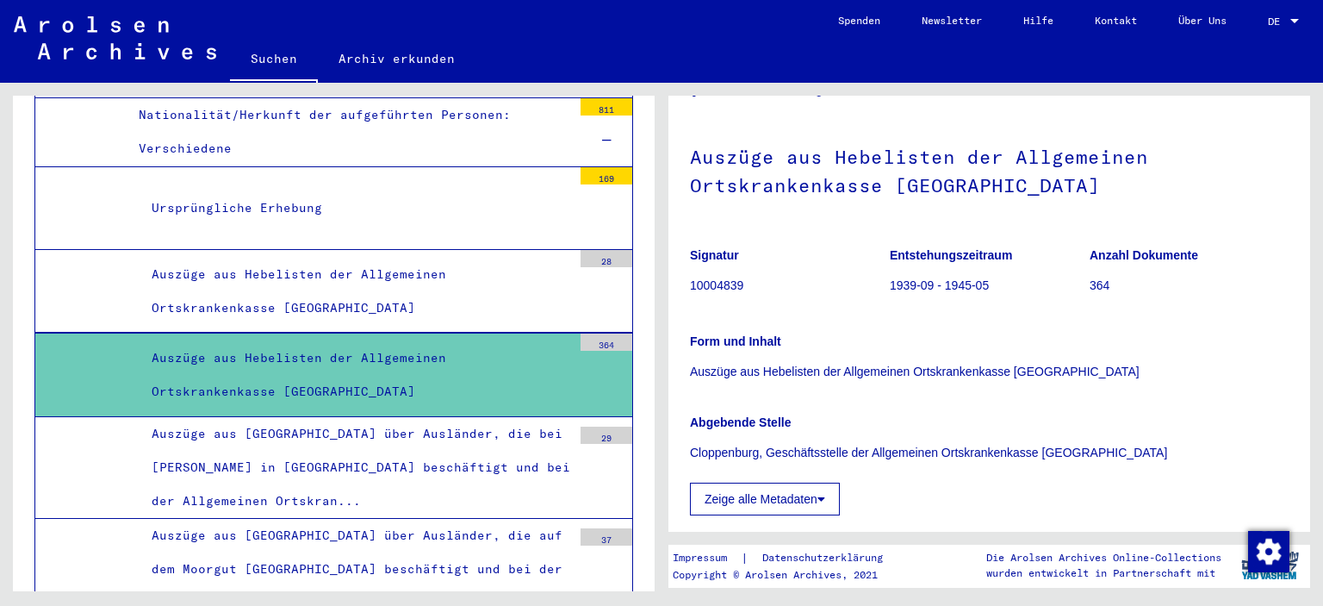
scroll to position [144, 0]
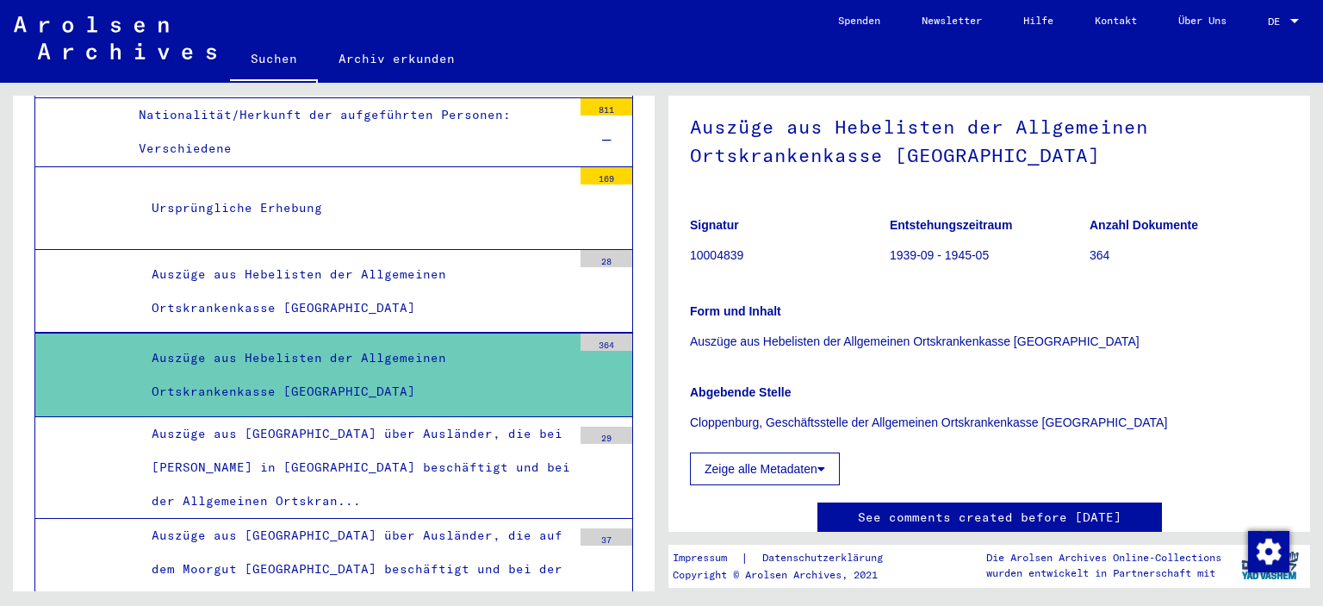
click at [809, 476] on button "Zeige alle Metadaten" at bounding box center [765, 468] width 150 height 33
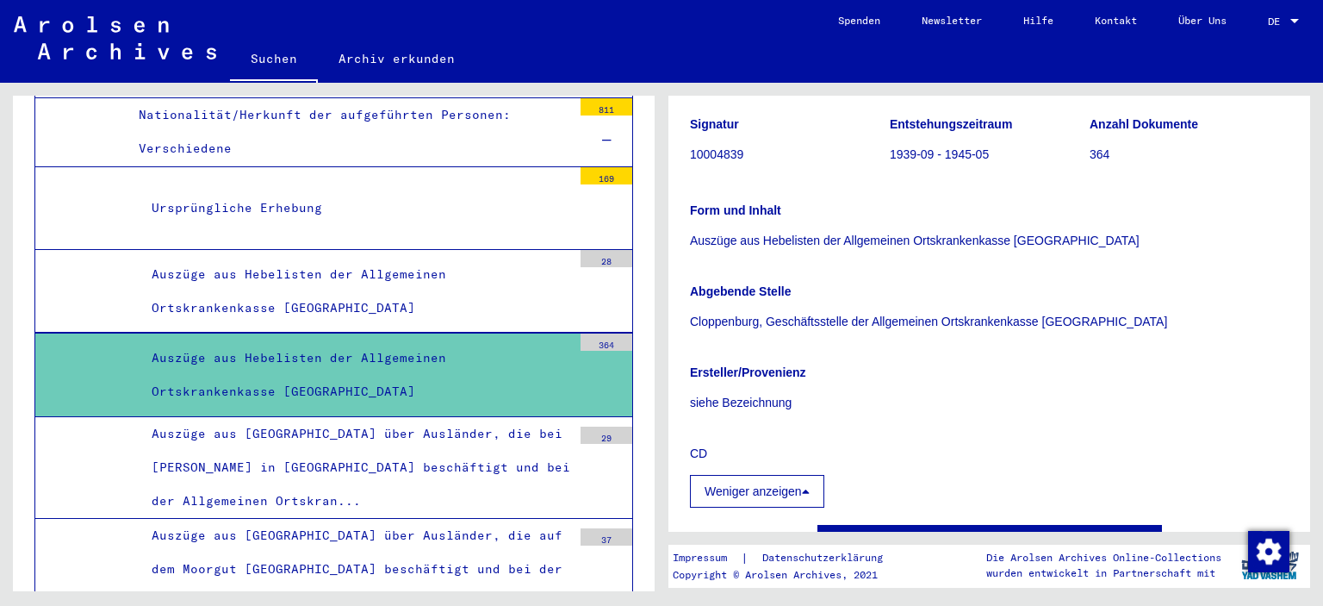
scroll to position [316, 0]
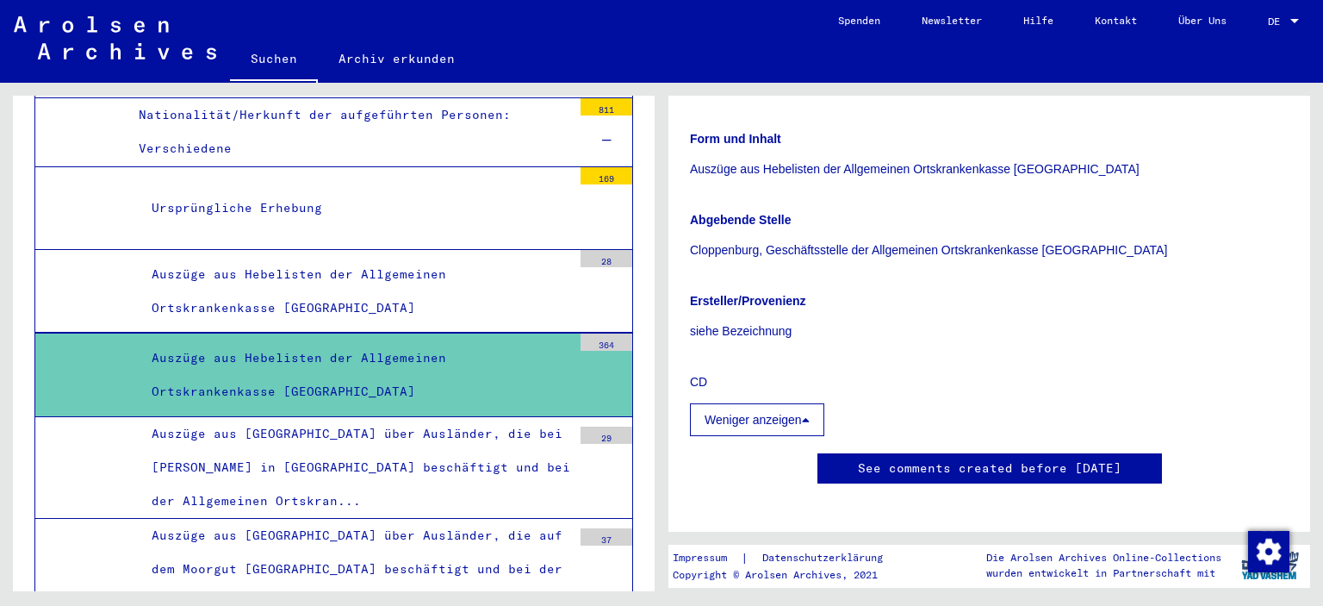
click at [800, 427] on button "Weniger anzeigen" at bounding box center [757, 419] width 134 height 33
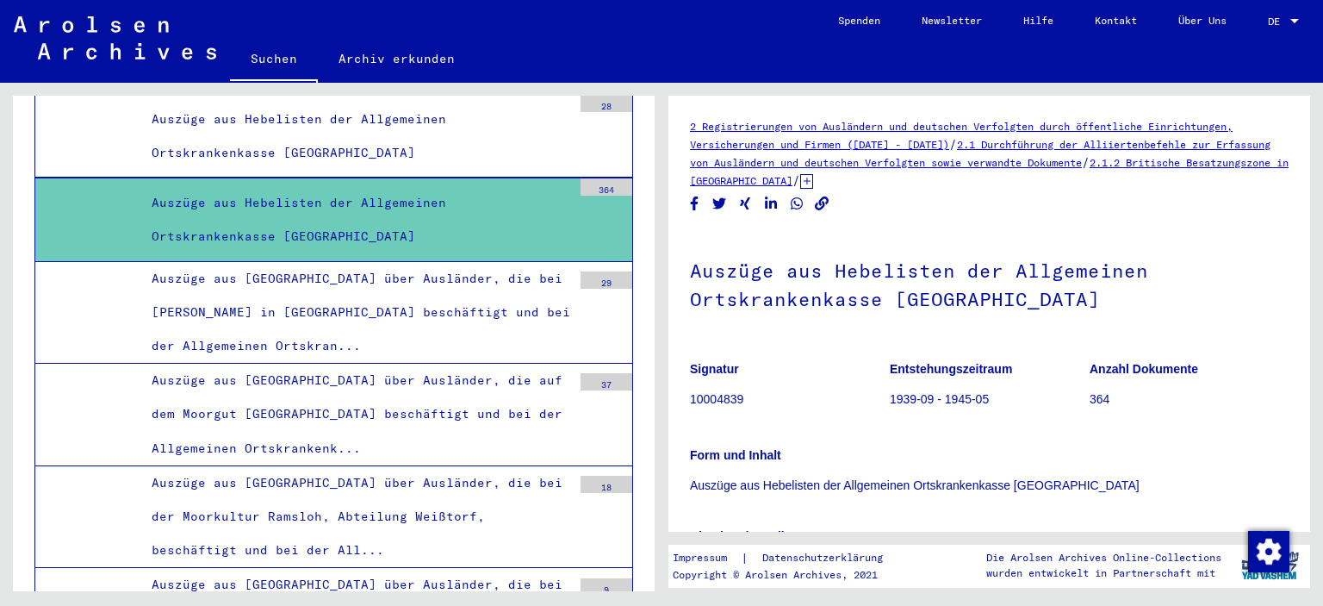
scroll to position [0, 0]
click at [944, 124] on link "2 Registrierungen von Ausländern und deutschen Verfolgten durch öffentliche Ein…" at bounding box center [961, 135] width 543 height 31
click at [955, 161] on link "2.1 Durchführung der Alliiertenbefehle zur Erfassung von Ausländern und deutsch…" at bounding box center [980, 153] width 581 height 31
click at [589, 271] on div "29" at bounding box center [607, 279] width 52 height 17
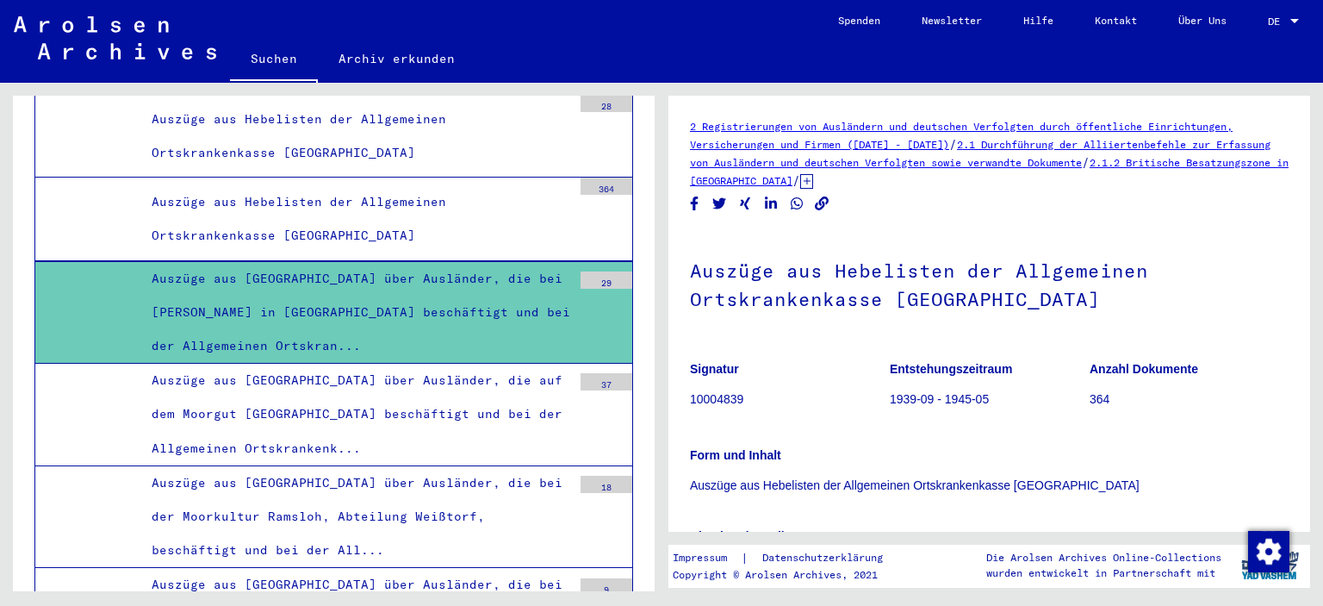
click at [581, 289] on div at bounding box center [607, 321] width 52 height 65
click at [392, 262] on div "Auszüge aus [GEOGRAPHIC_DATA] über Ausländer, die bei [PERSON_NAME] in [GEOGRAP…" at bounding box center [355, 313] width 433 height 102
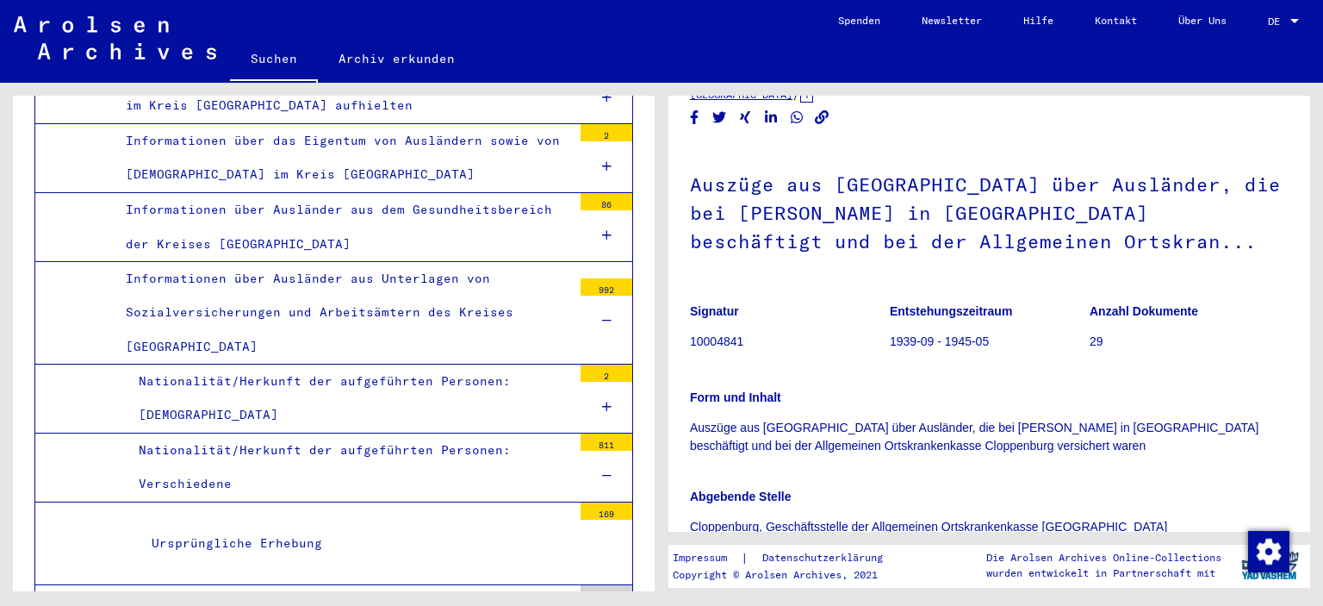
scroll to position [2327, 0]
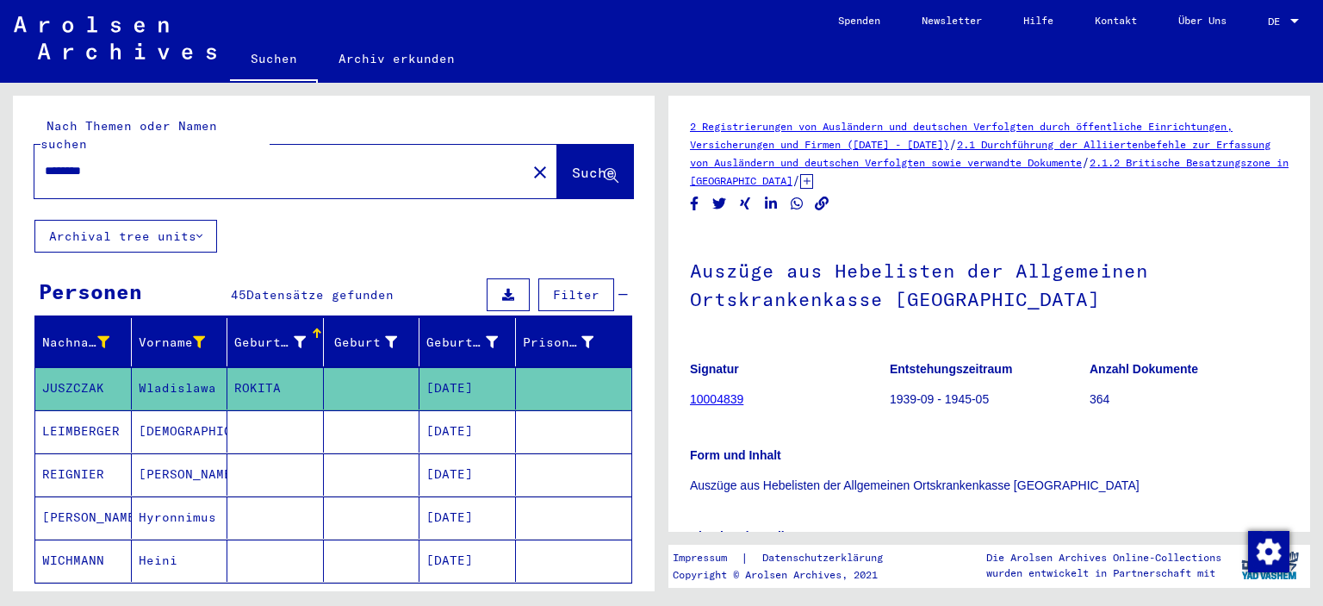
drag, startPoint x: 134, startPoint y: 151, endPoint x: 0, endPoint y: 146, distance: 134.5
click at [0, 151] on div "Nach Themen oder Namen suchen ******** close Suche Archival tree units Personen…" at bounding box center [331, 337] width 662 height 508
type input "**********"
click at [586, 164] on span "Suche" at bounding box center [593, 172] width 43 height 17
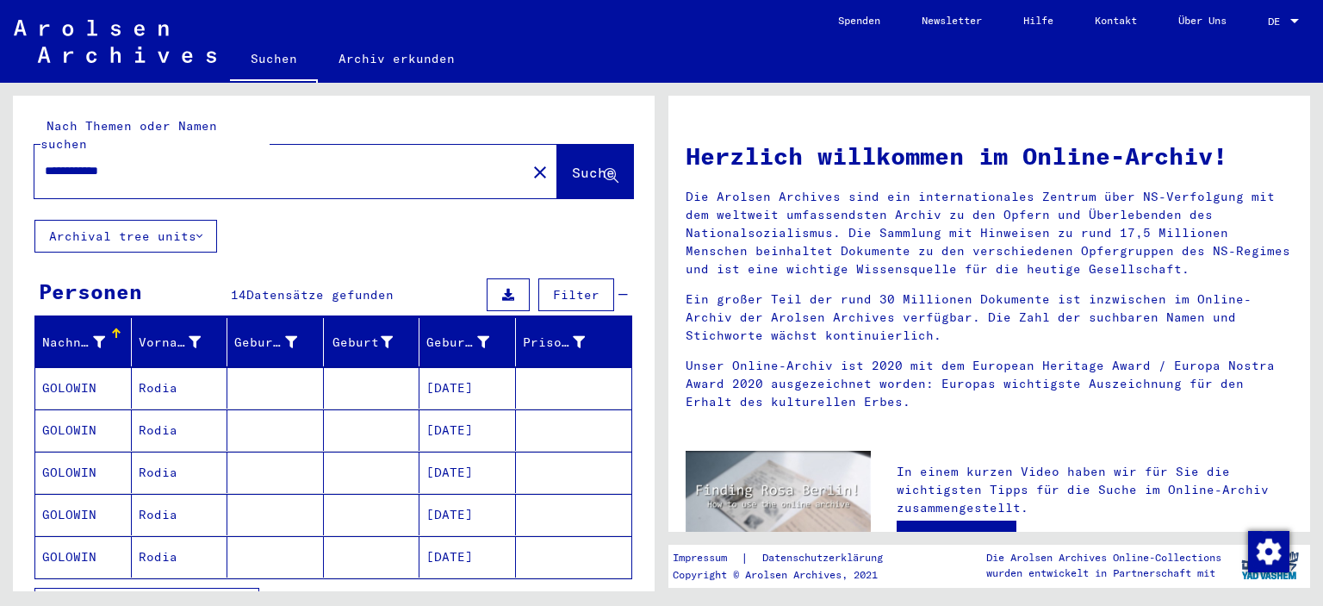
click at [100, 336] on icon at bounding box center [99, 342] width 12 height 12
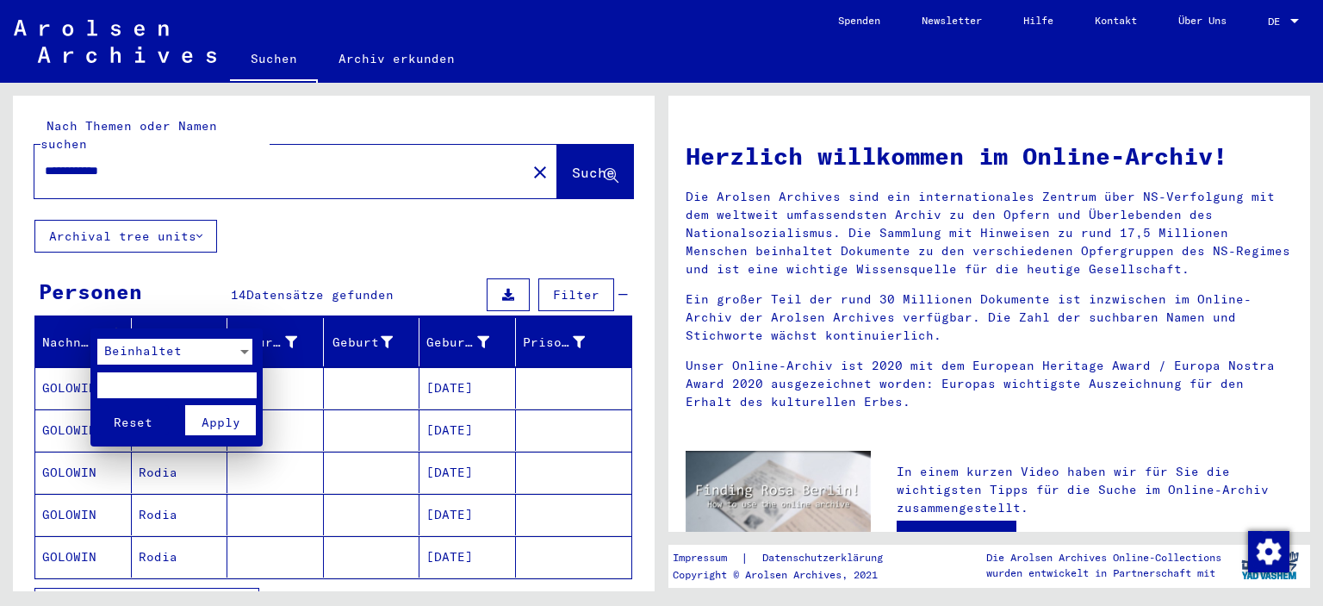
click at [223, 381] on input "text" at bounding box center [176, 385] width 159 height 26
type input "****"
click at [203, 422] on span "Apply" at bounding box center [221, 422] width 39 height 16
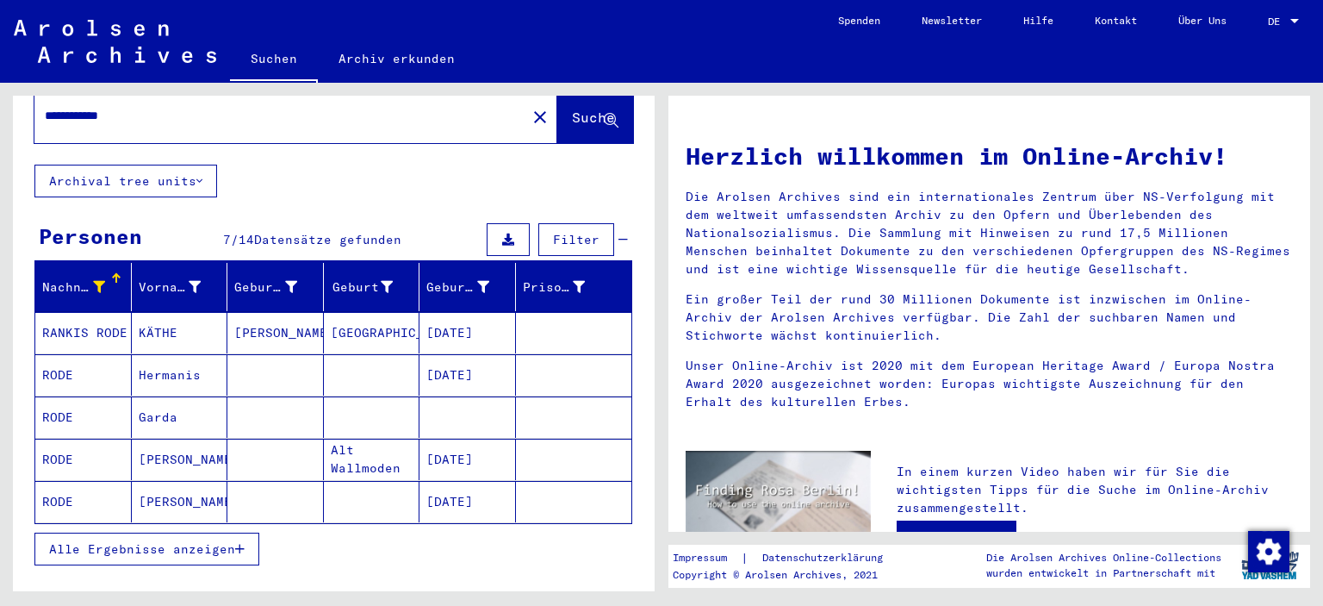
scroll to position [86, 0]
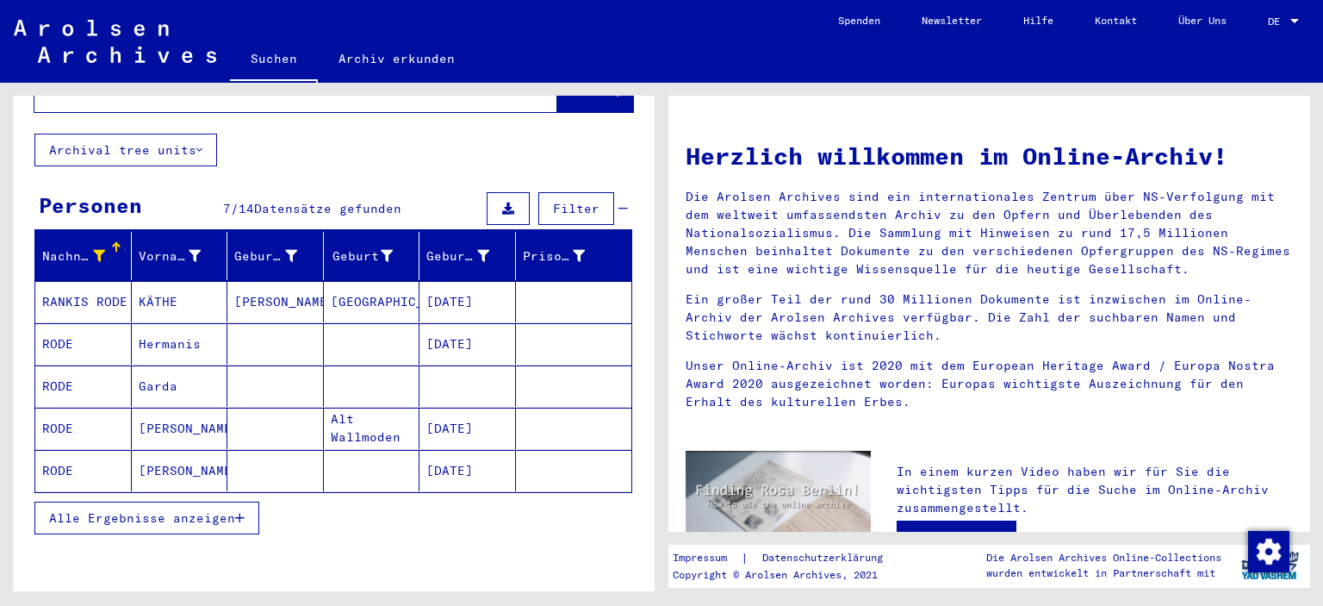
click at [221, 510] on span "Alle Ergebnisse anzeigen" at bounding box center [142, 518] width 186 height 16
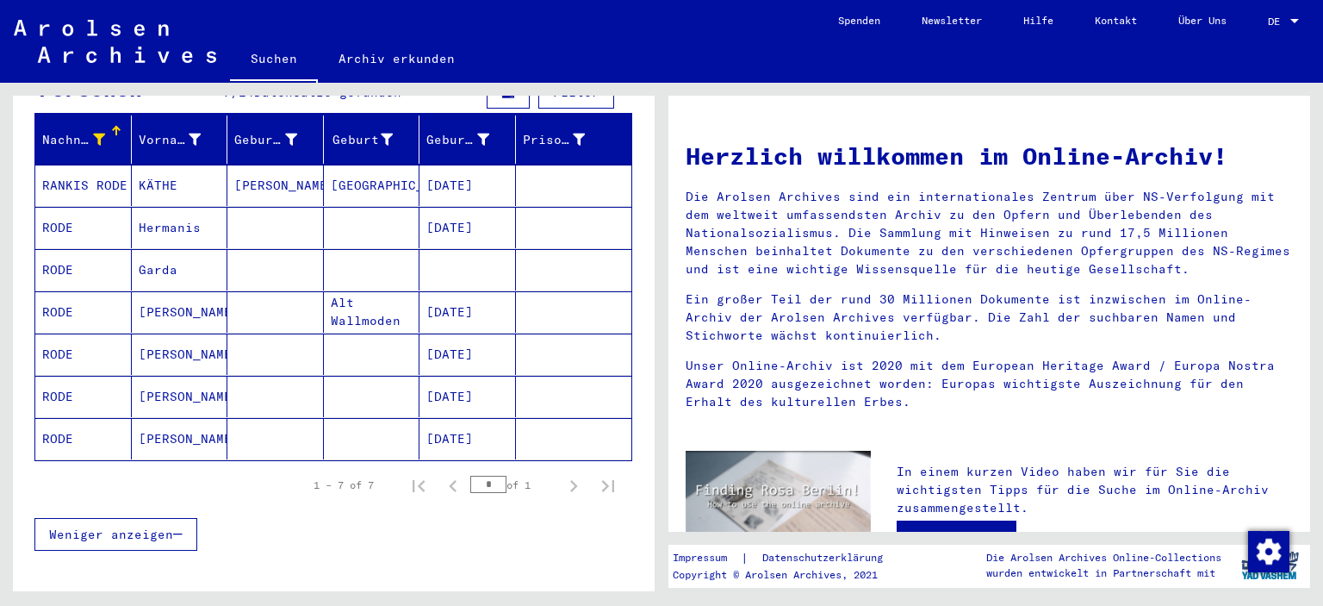
scroll to position [172, 0]
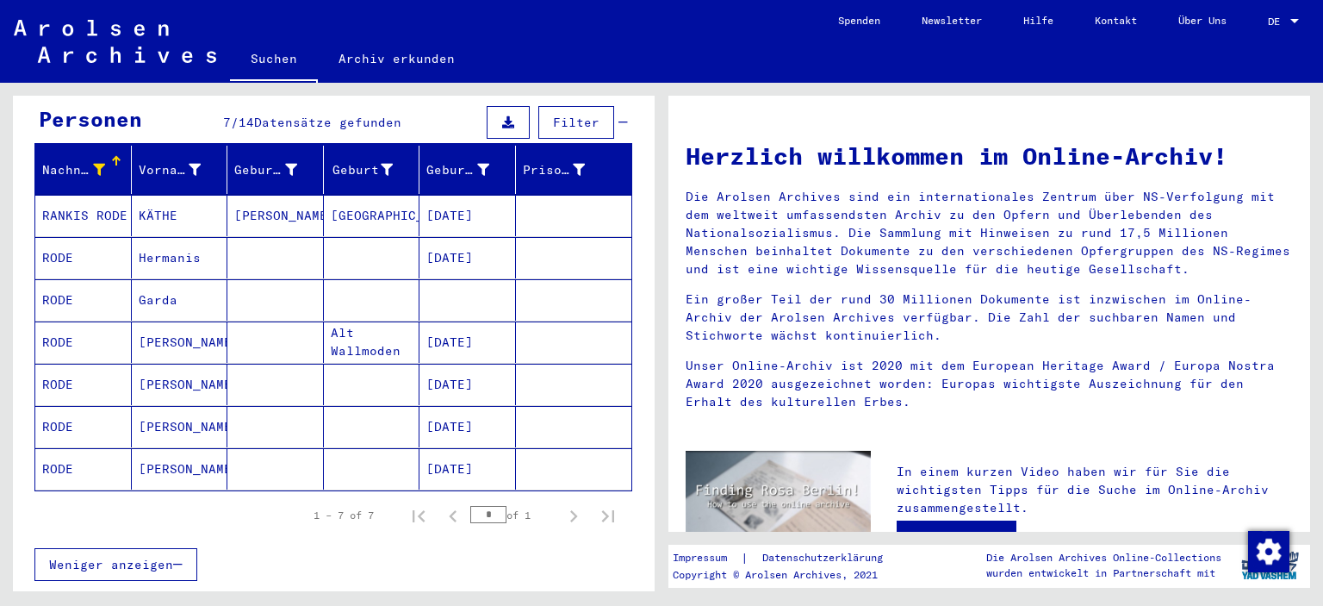
click at [227, 451] on mat-cell at bounding box center [275, 468] width 97 height 41
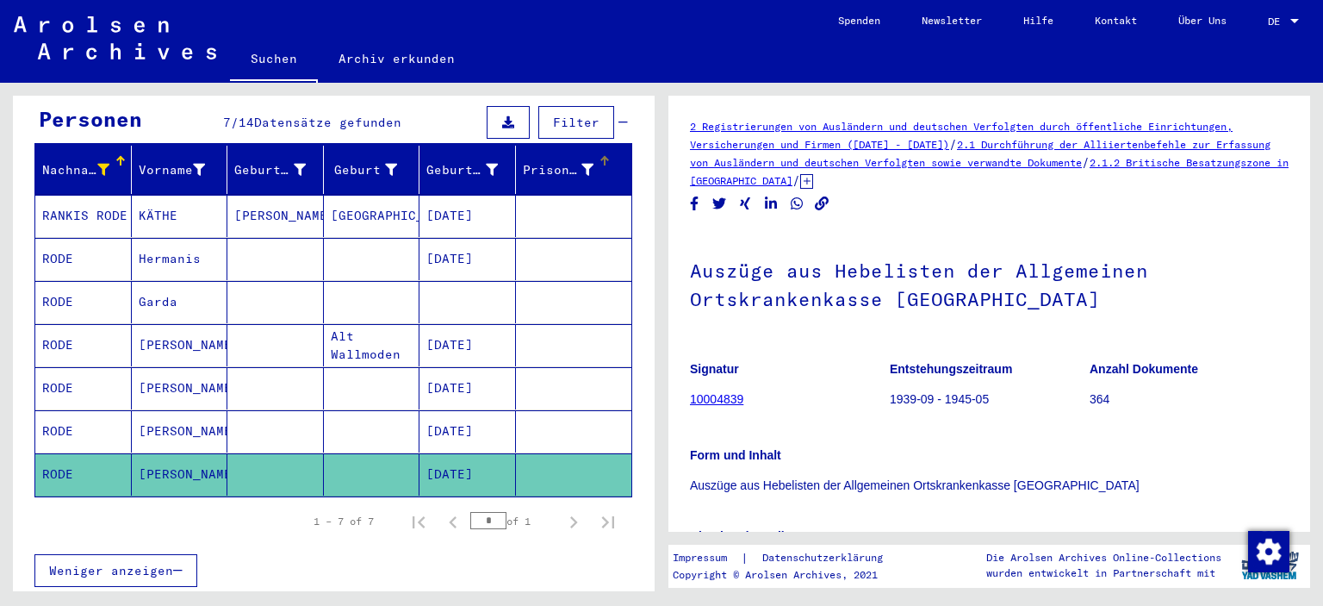
click at [582, 164] on icon at bounding box center [588, 170] width 12 height 12
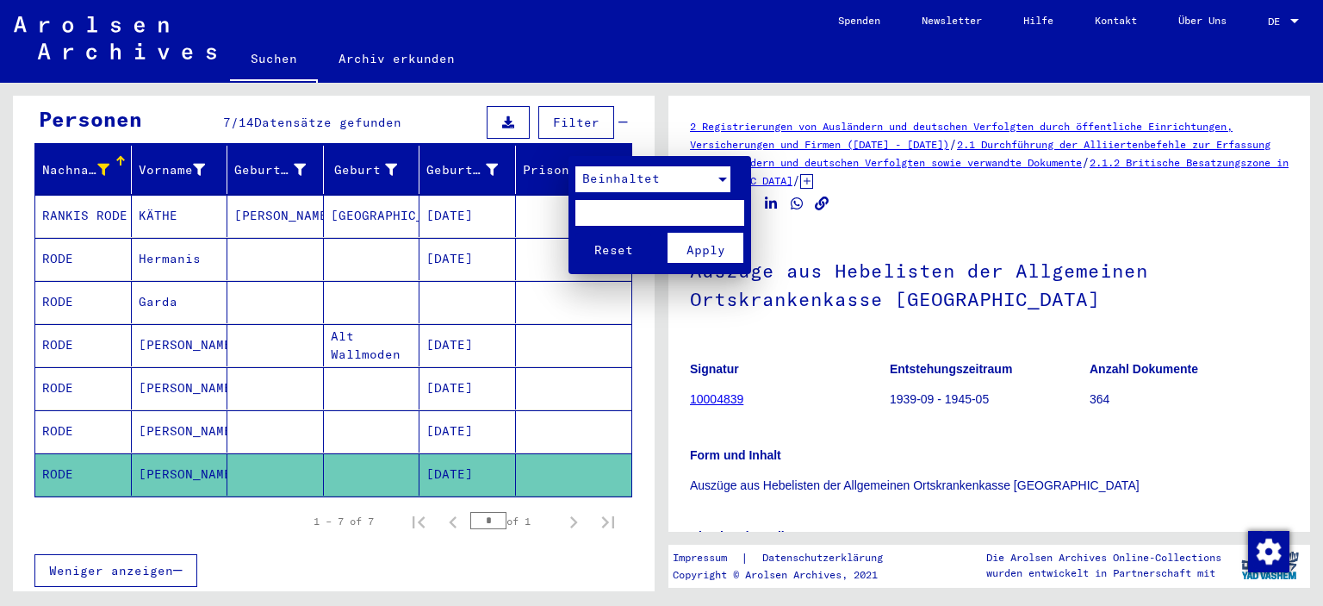
click at [683, 170] on div "Beinhaltet" at bounding box center [646, 179] width 140 height 26
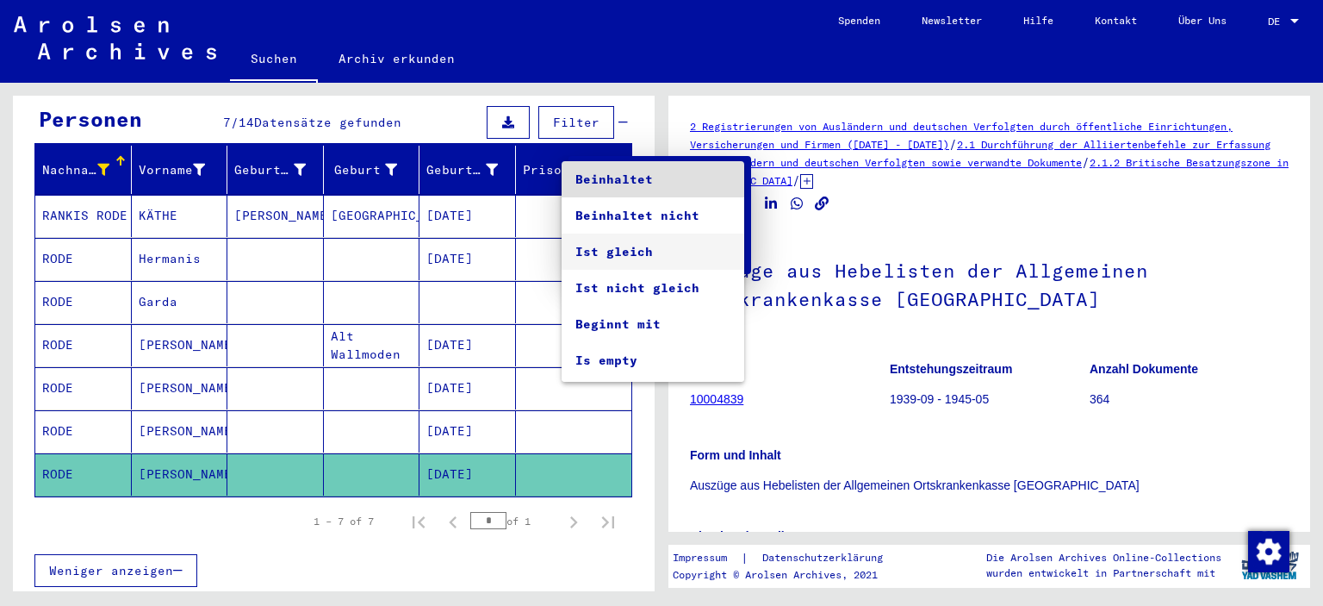
click at [678, 251] on span "Ist gleich" at bounding box center [653, 252] width 155 height 36
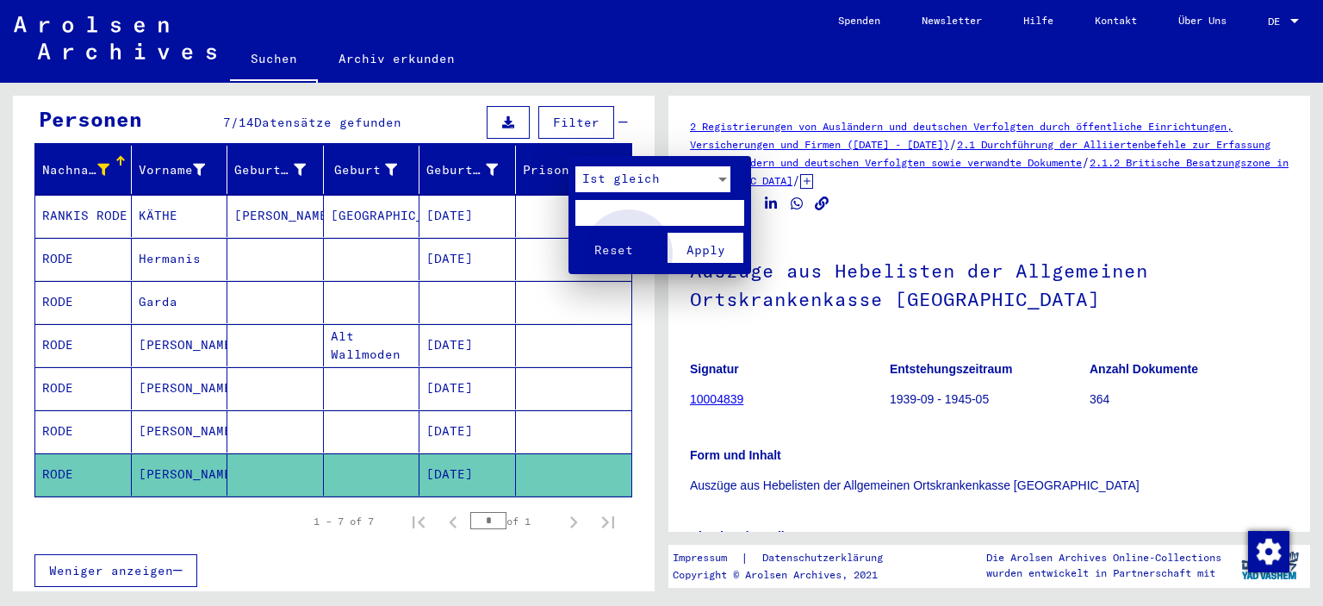
click at [685, 262] on button "Apply" at bounding box center [706, 248] width 76 height 30
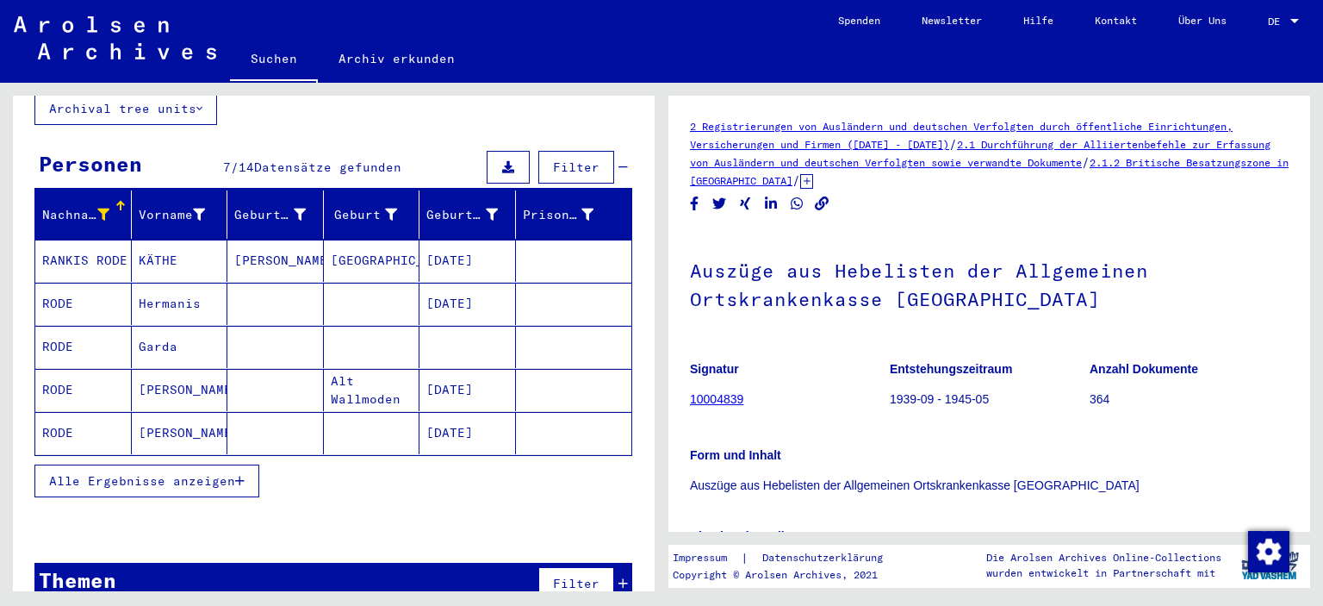
scroll to position [138, 0]
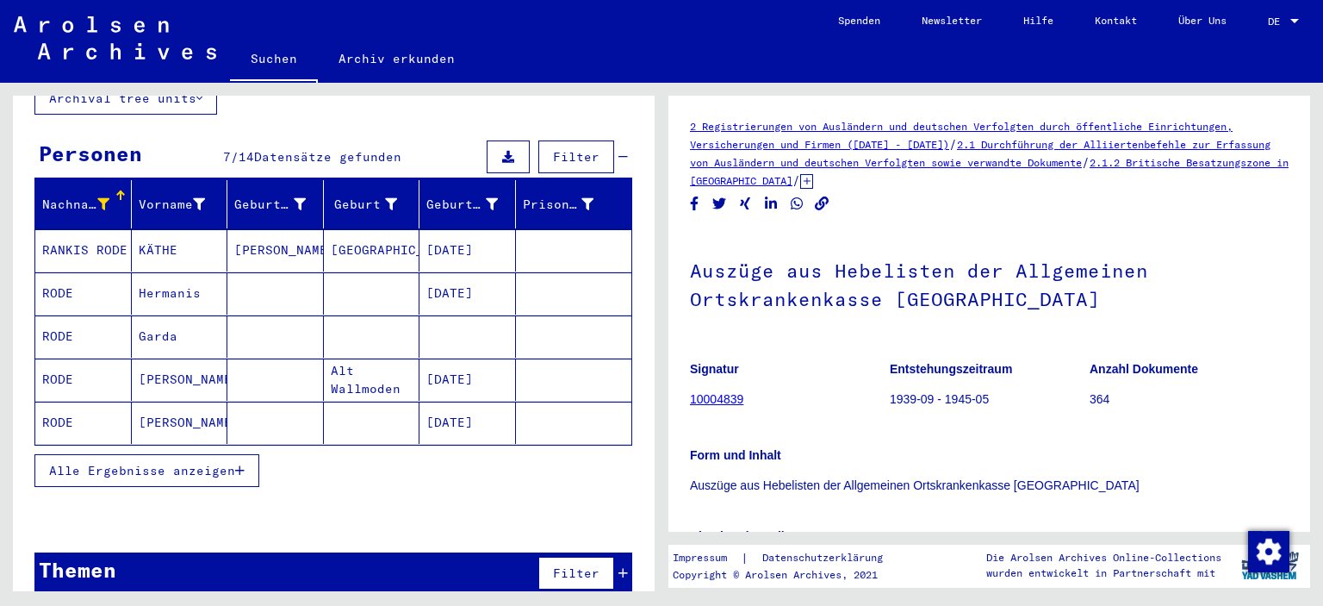
click at [224, 463] on span "Alle Ergebnisse anzeigen" at bounding box center [142, 471] width 186 height 16
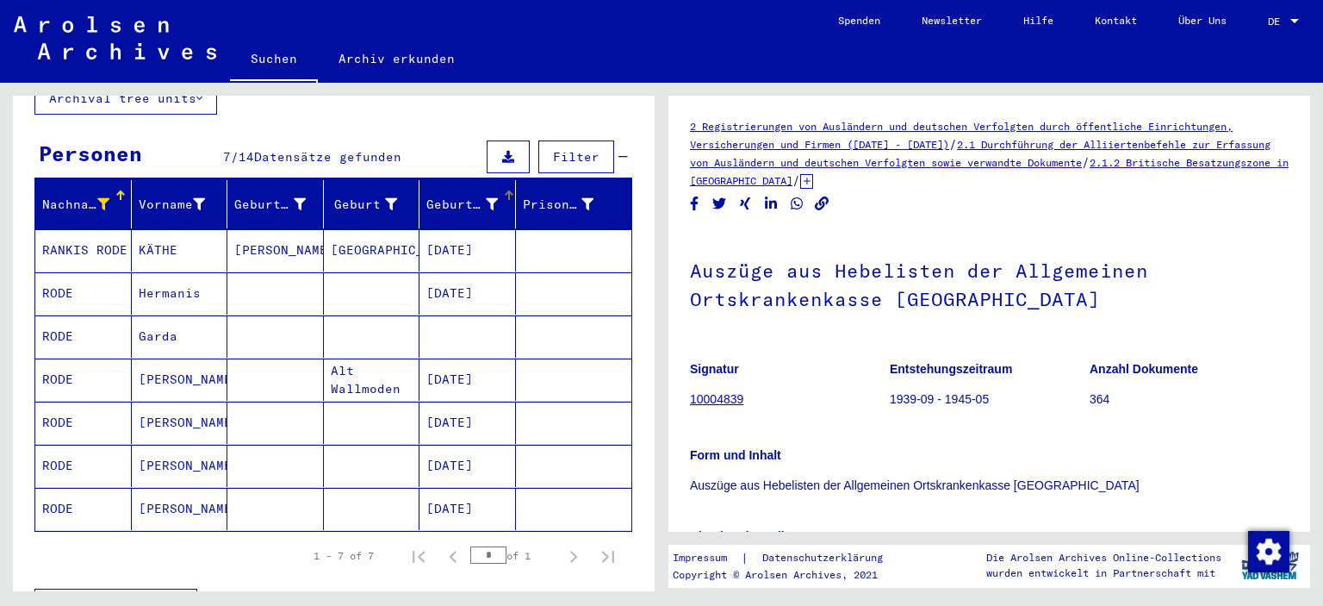
click at [486, 198] on icon at bounding box center [492, 204] width 12 height 12
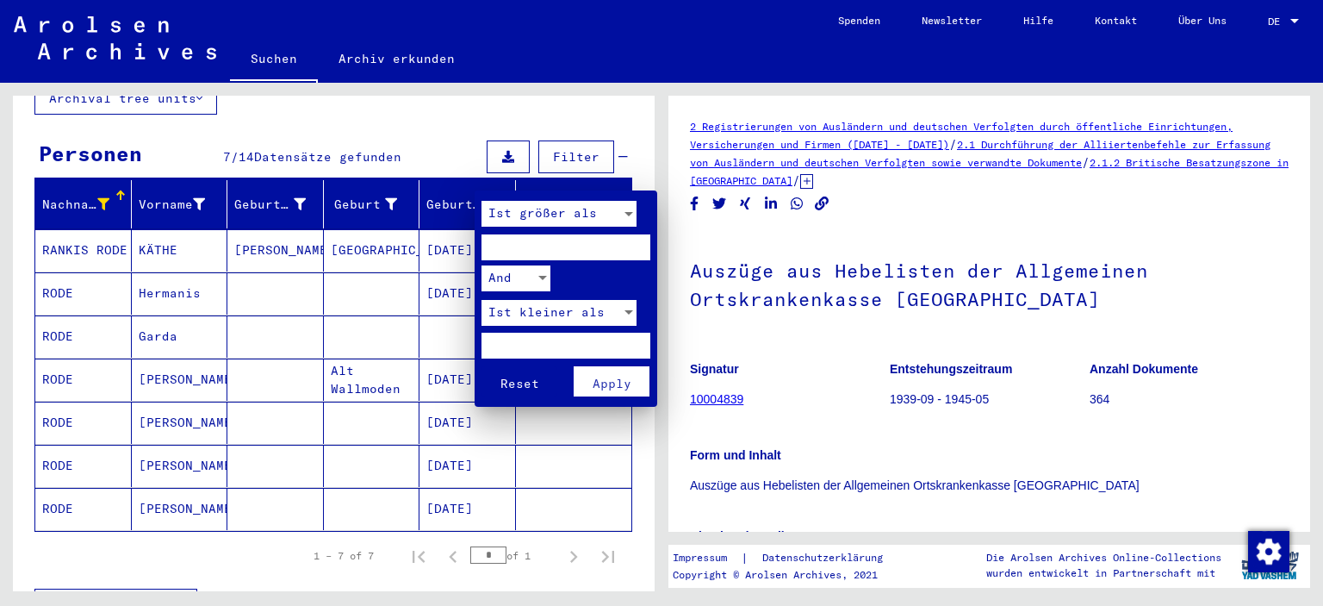
click at [624, 211] on div at bounding box center [629, 214] width 16 height 26
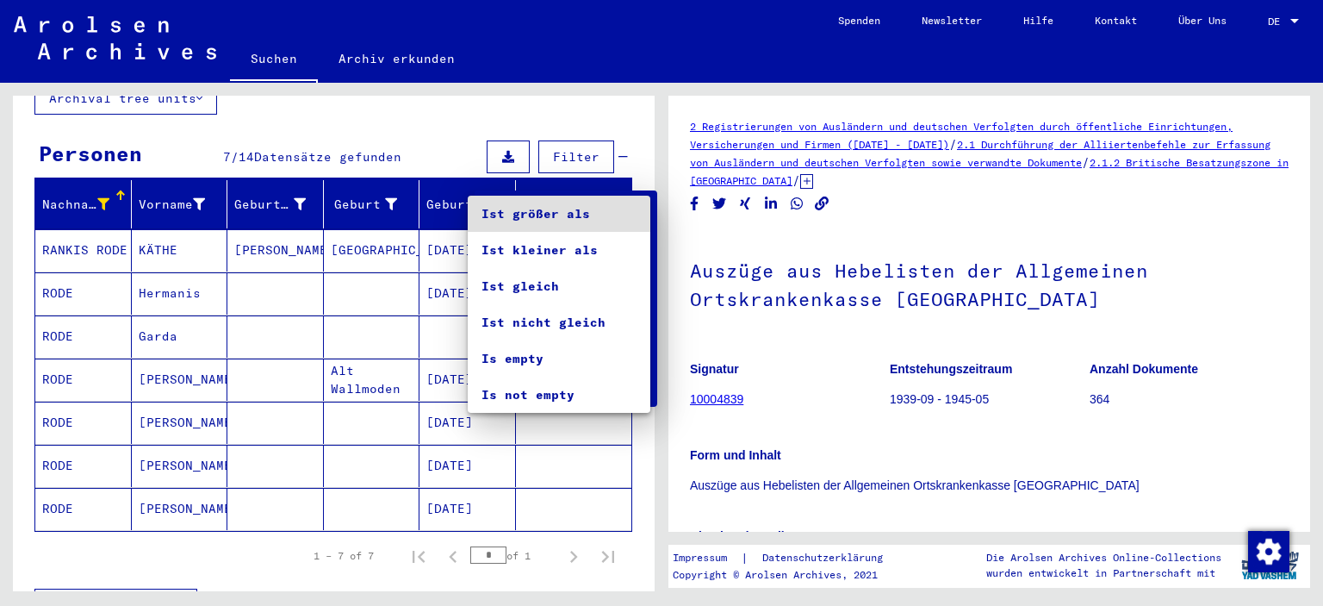
click at [624, 211] on span "Ist größer als" at bounding box center [559, 214] width 155 height 36
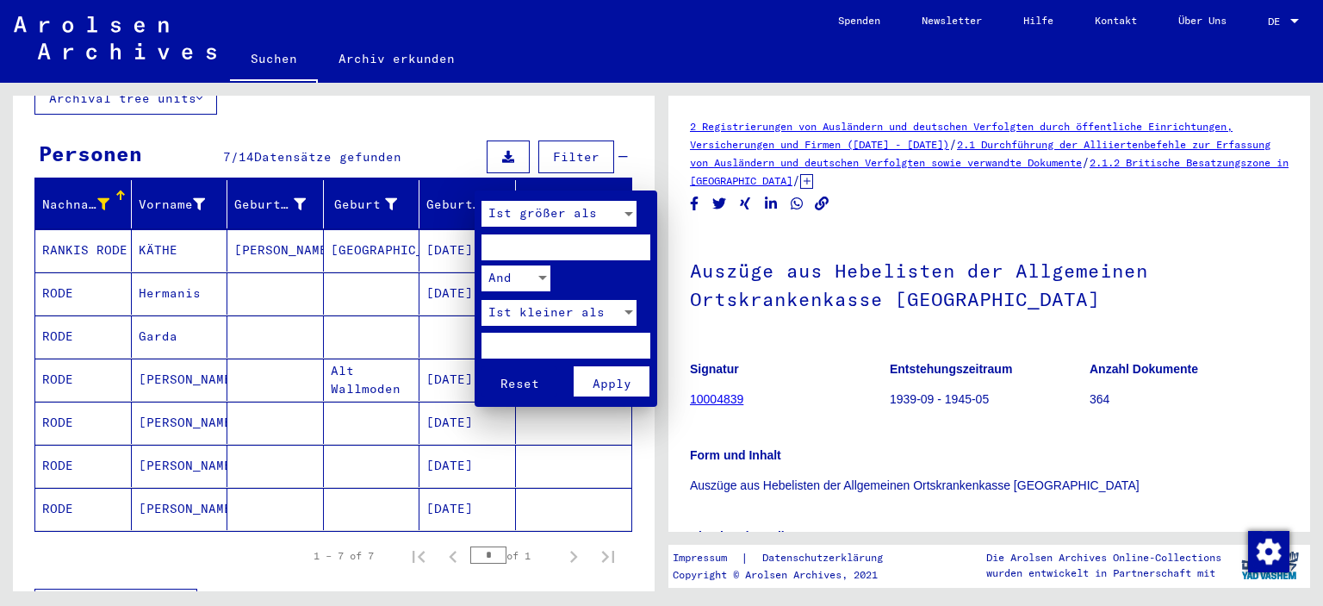
click at [638, 245] on input "****" at bounding box center [566, 247] width 169 height 26
click at [638, 241] on input "****" at bounding box center [566, 247] width 169 height 26
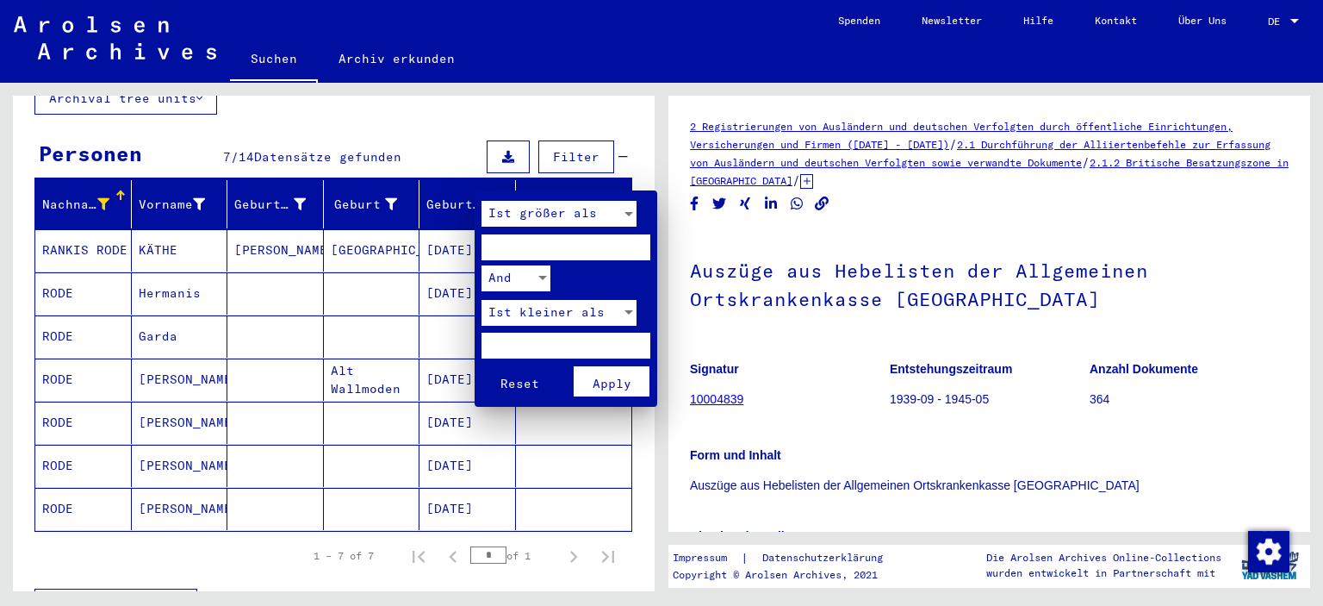
click at [638, 241] on input "****" at bounding box center [566, 247] width 169 height 26
drag, startPoint x: 520, startPoint y: 249, endPoint x: 320, endPoint y: 251, distance: 200.8
click at [368, 251] on div "Ist größer als **** And Ist kleiner als Reset Apply" at bounding box center [661, 303] width 1323 height 606
type input "****"
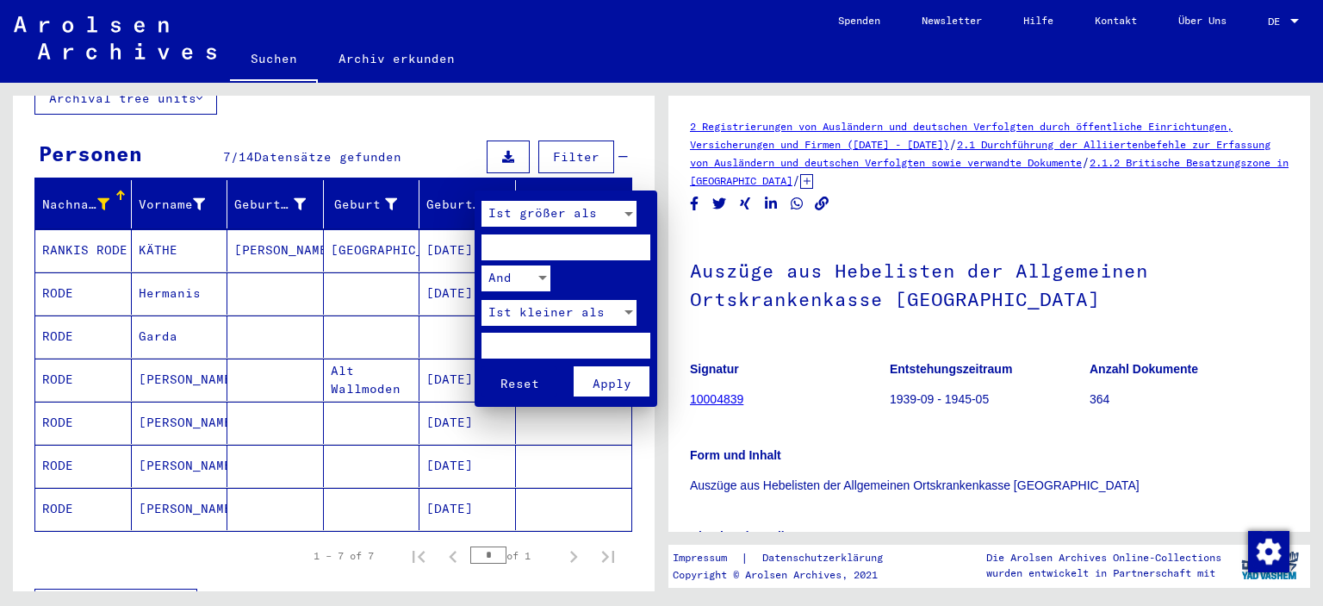
click at [627, 376] on span "Apply" at bounding box center [612, 384] width 39 height 16
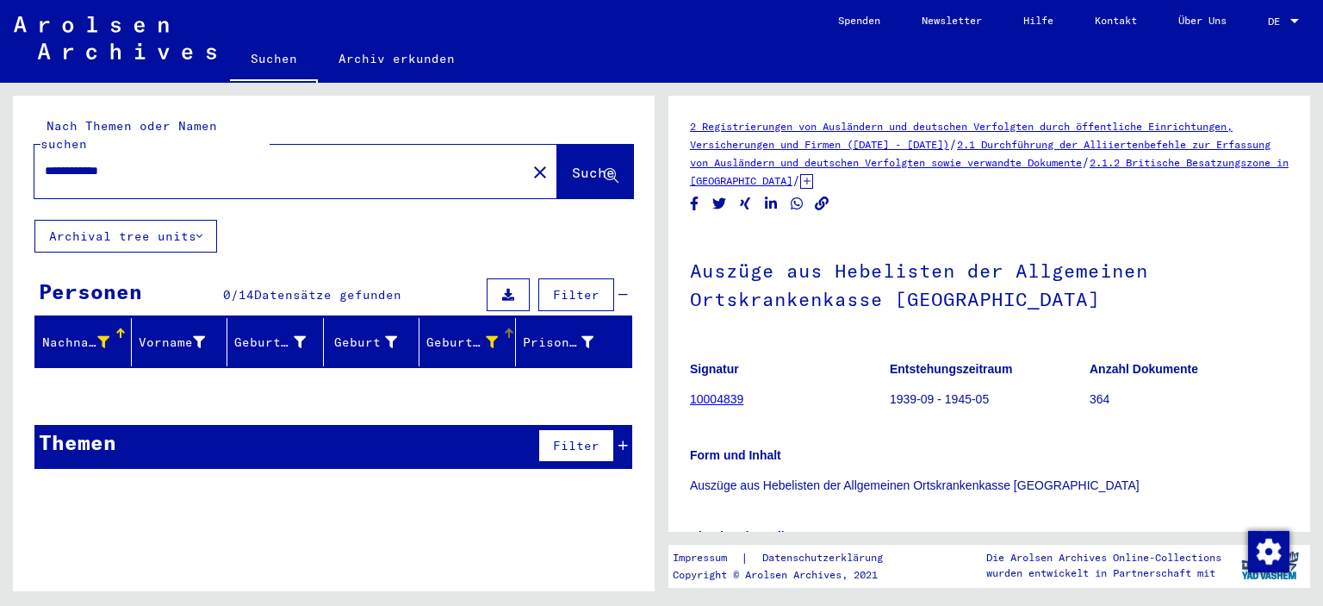
click at [365, 287] on span "Datensätze gefunden" at bounding box center [327, 295] width 147 height 16
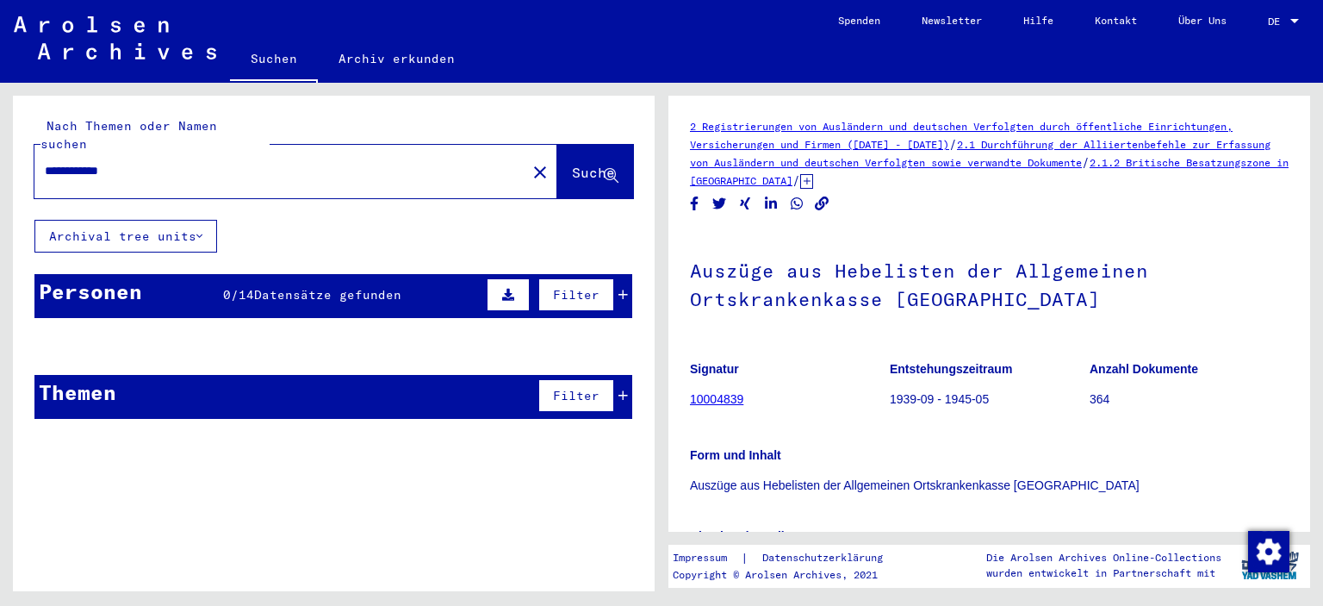
click at [365, 287] on span "Datensätze gefunden" at bounding box center [327, 295] width 147 height 16
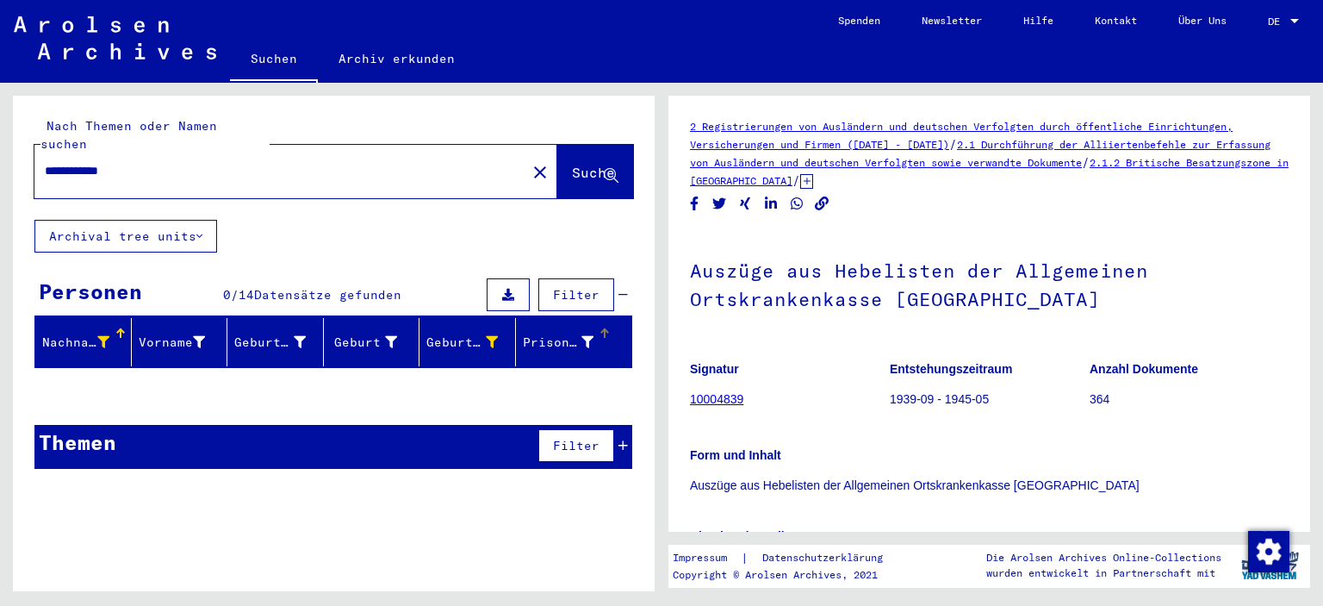
click at [572, 333] on div "Prisoner #" at bounding box center [559, 342] width 72 height 18
click at [589, 336] on icon at bounding box center [588, 342] width 12 height 12
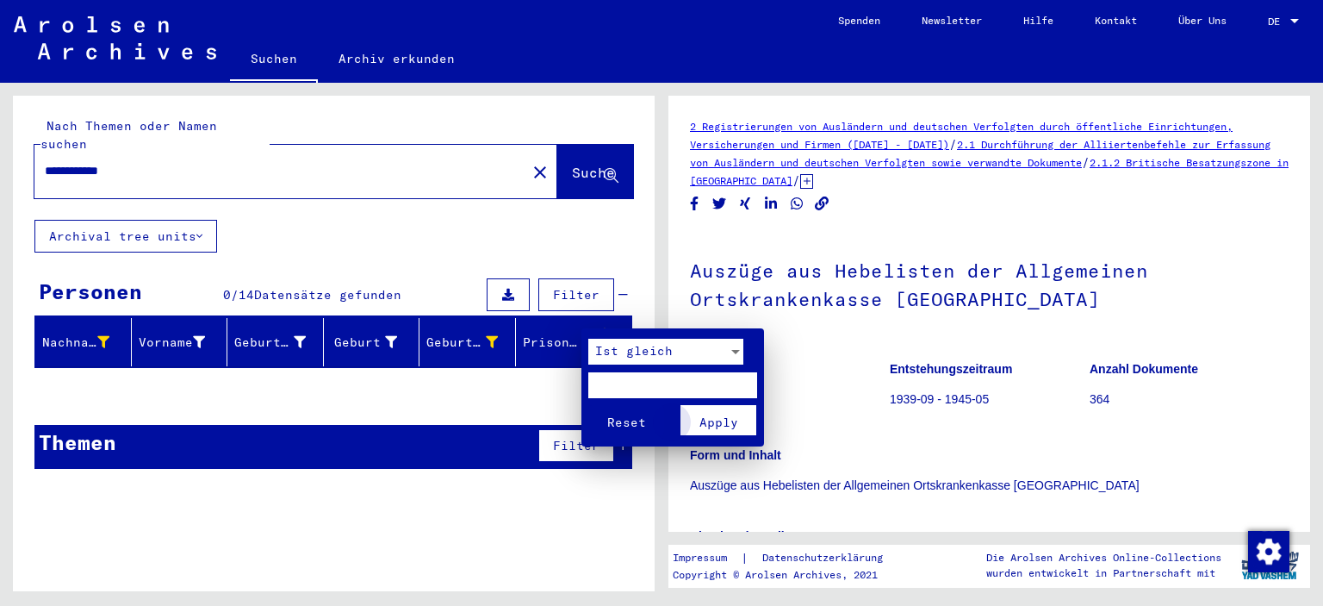
click at [729, 431] on button "Apply" at bounding box center [719, 420] width 76 height 30
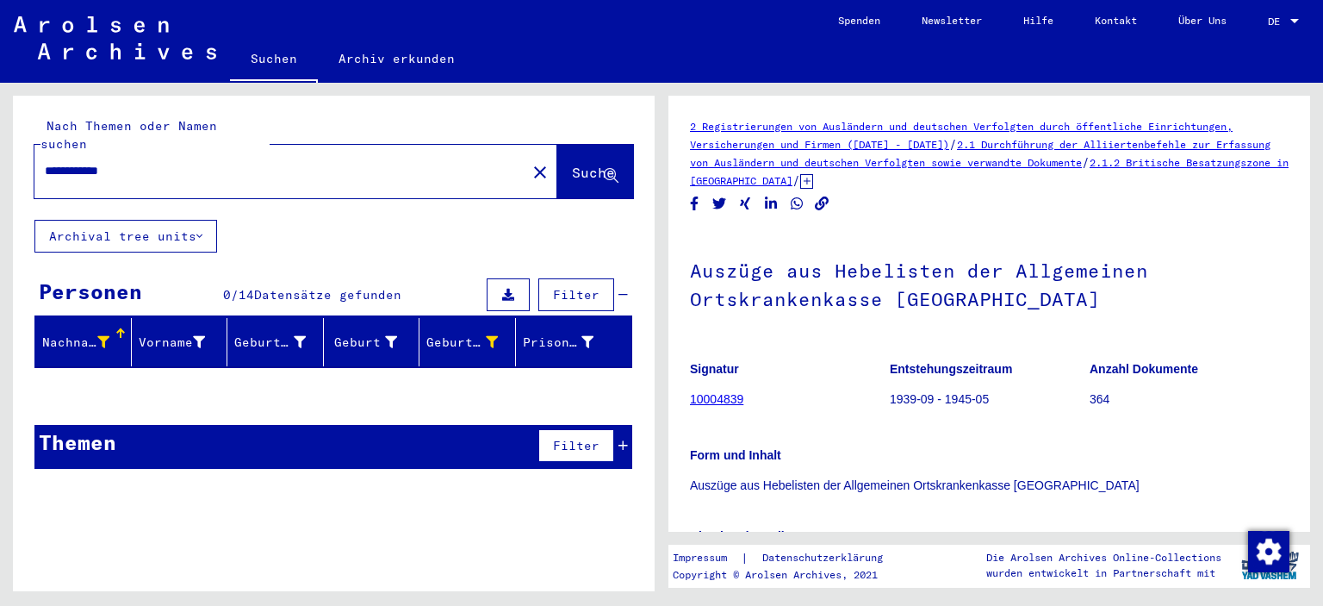
click at [105, 336] on icon at bounding box center [103, 342] width 12 height 12
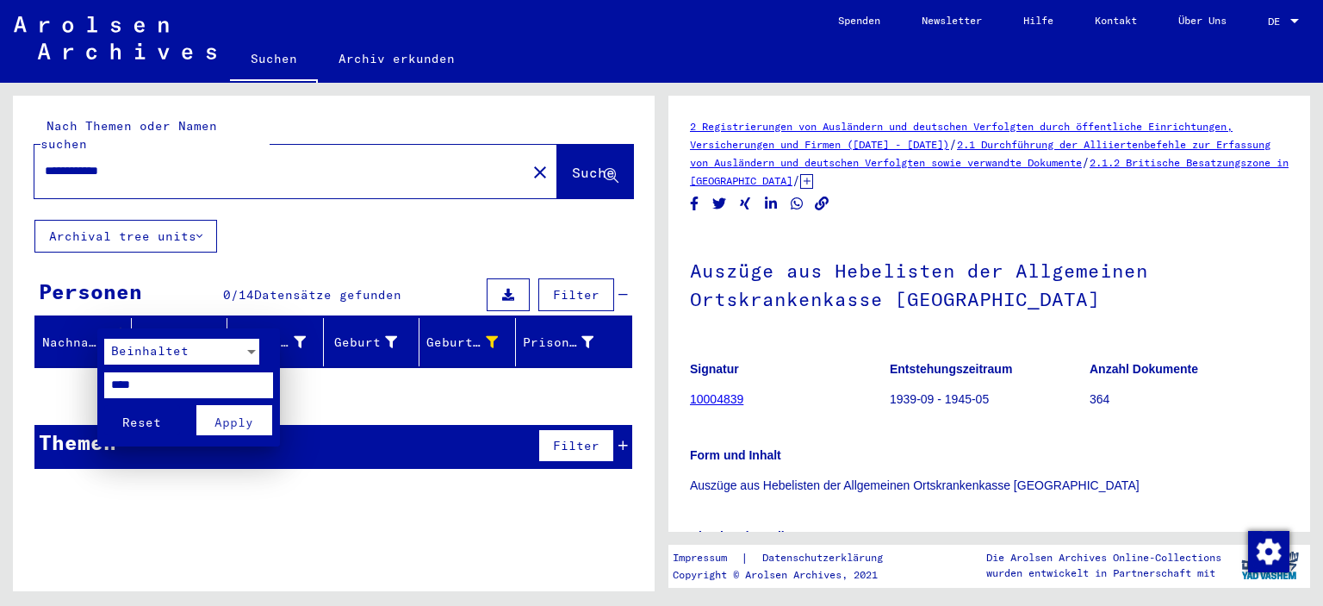
click at [105, 328] on mat-card "Beinhaltet **** Reset Apply" at bounding box center [188, 387] width 183 height 118
click at [125, 313] on div at bounding box center [661, 303] width 1323 height 606
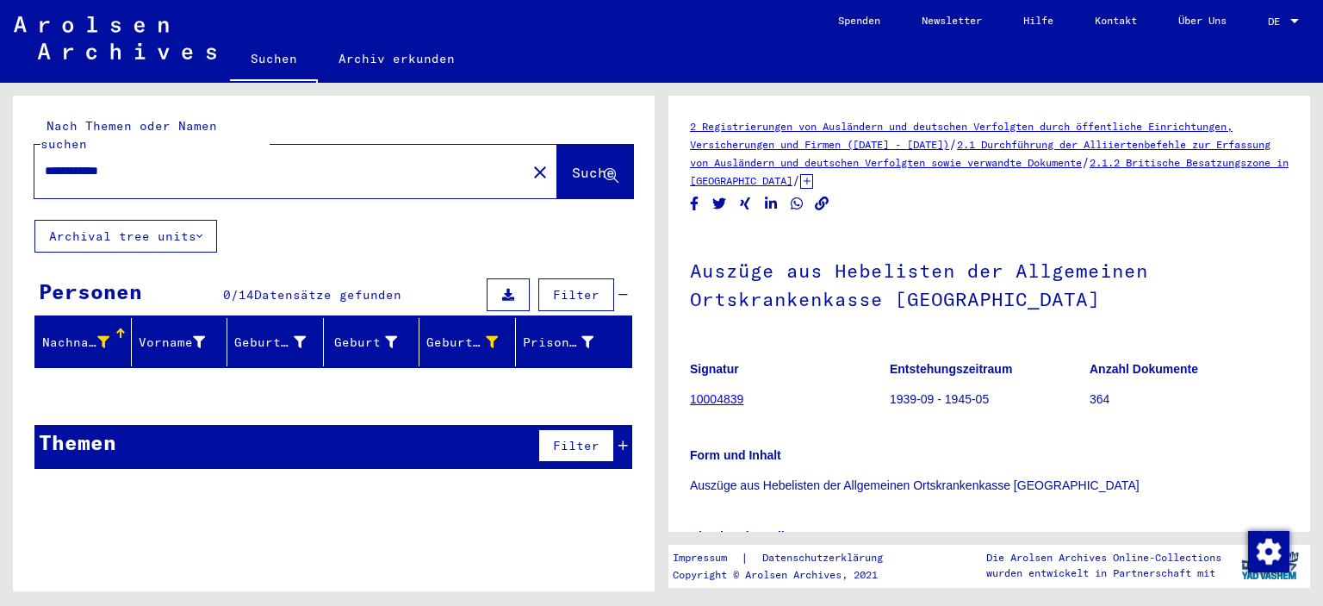
click at [118, 328] on div at bounding box center [120, 333] width 10 height 10
click at [557, 165] on button "Suche" at bounding box center [595, 171] width 76 height 53
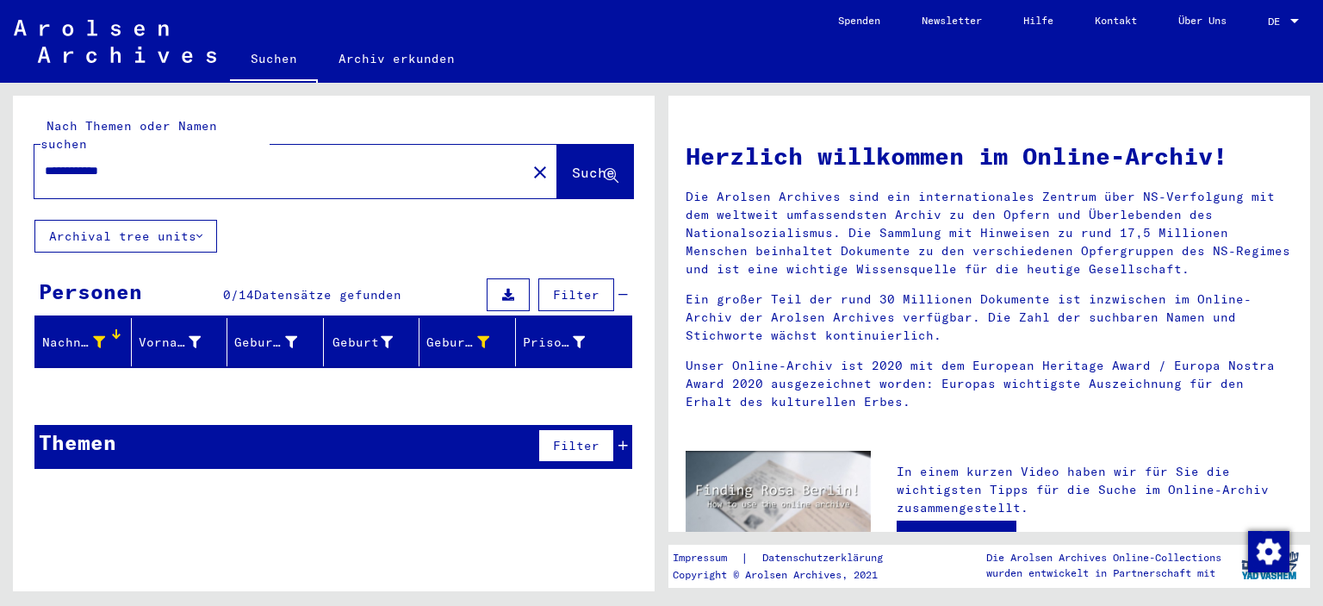
click at [572, 164] on span "Suche" at bounding box center [593, 172] width 43 height 17
click at [578, 336] on icon at bounding box center [579, 342] width 12 height 12
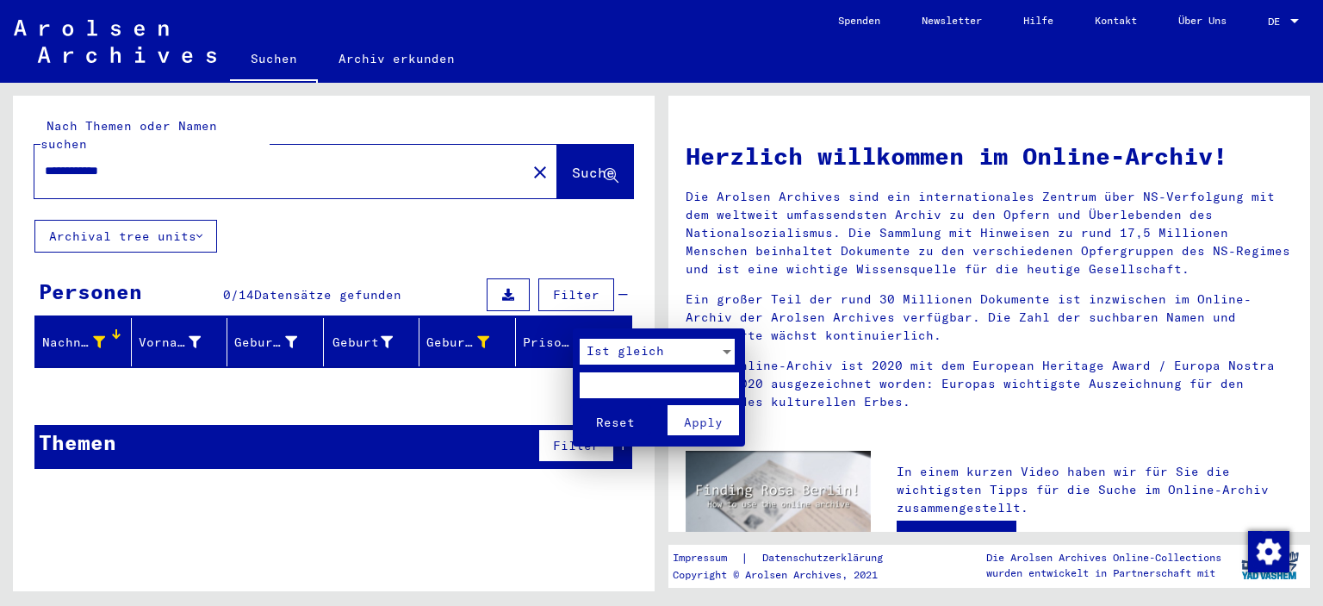
click at [679, 347] on div "Ist gleich" at bounding box center [650, 352] width 140 height 26
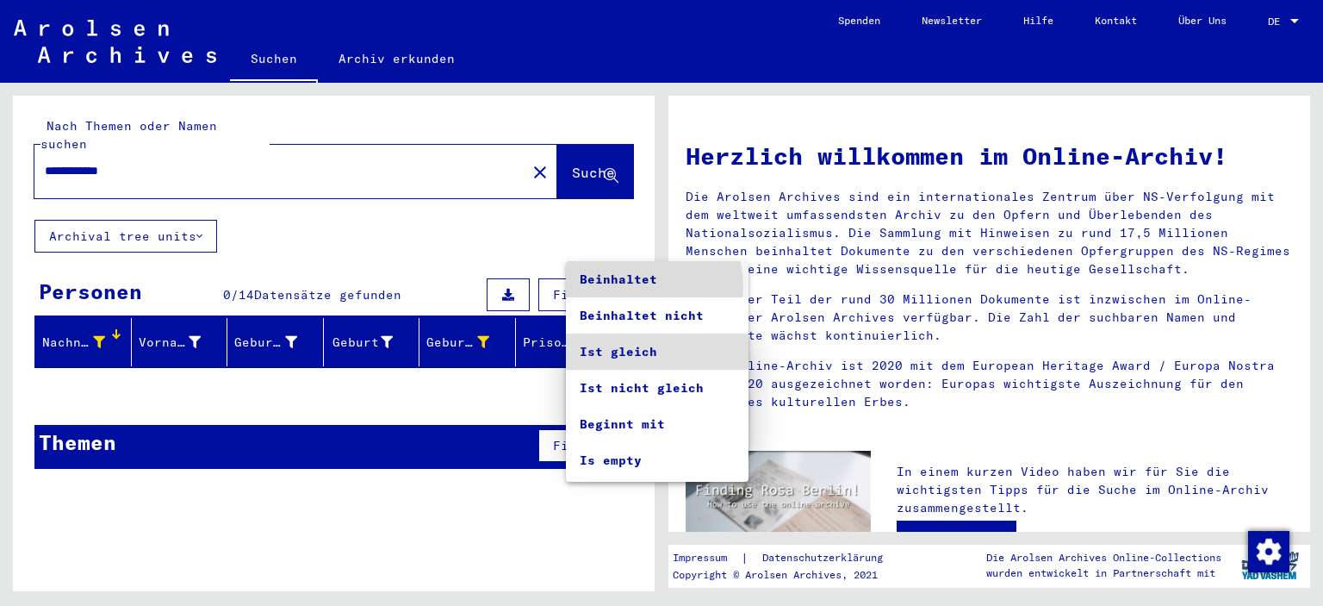
click at [636, 286] on span "Beinhaltet" at bounding box center [657, 279] width 155 height 36
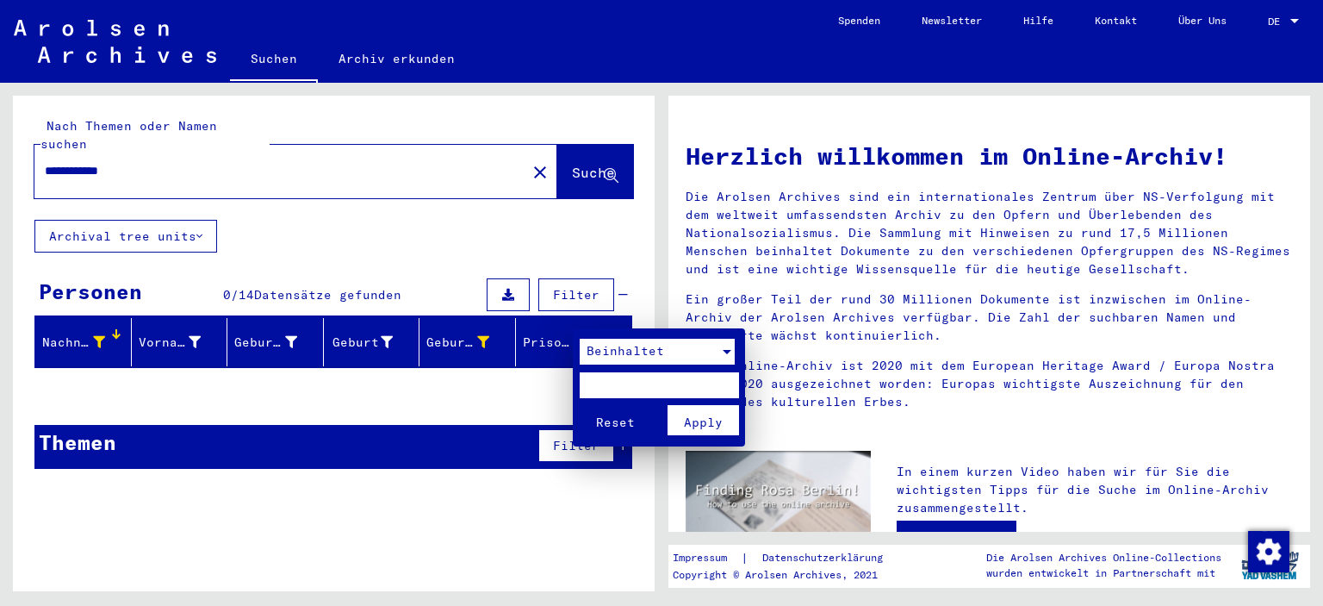
click at [676, 420] on button "Apply" at bounding box center [704, 420] width 72 height 30
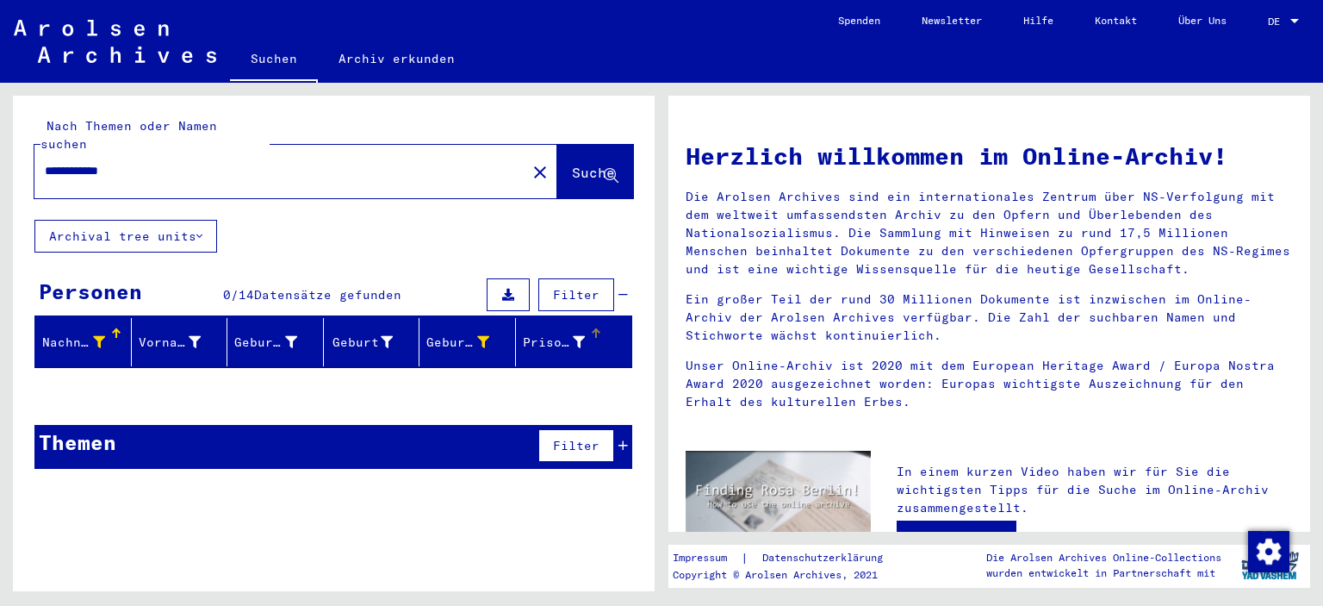
click at [107, 333] on div "Nachname" at bounding box center [75, 342] width 67 height 18
click at [115, 329] on div at bounding box center [116, 333] width 2 height 9
click at [102, 333] on div at bounding box center [99, 342] width 12 height 18
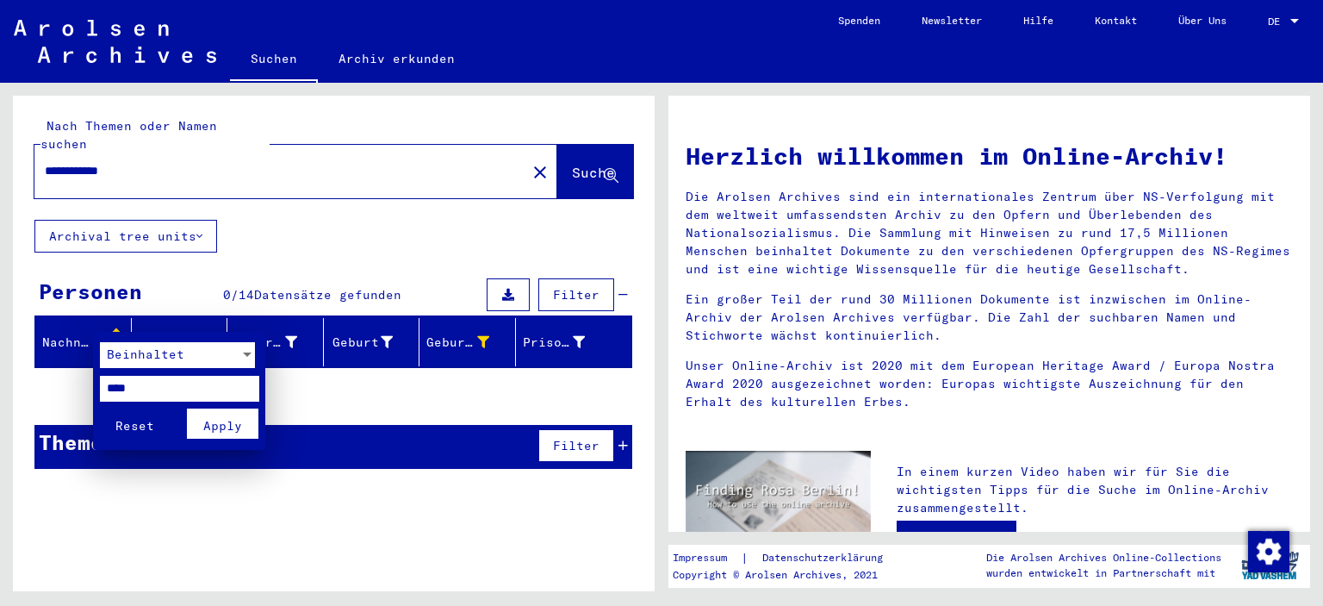
click at [213, 433] on button "Apply" at bounding box center [223, 423] width 72 height 30
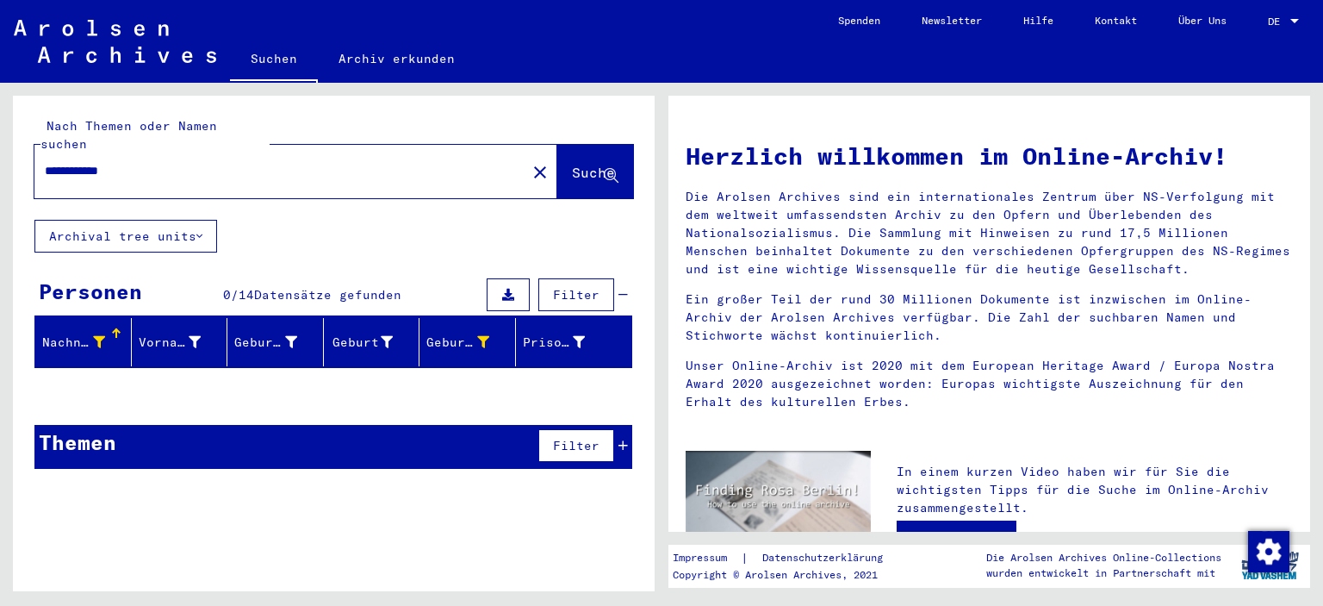
click at [625, 289] on icon at bounding box center [623, 295] width 9 height 12
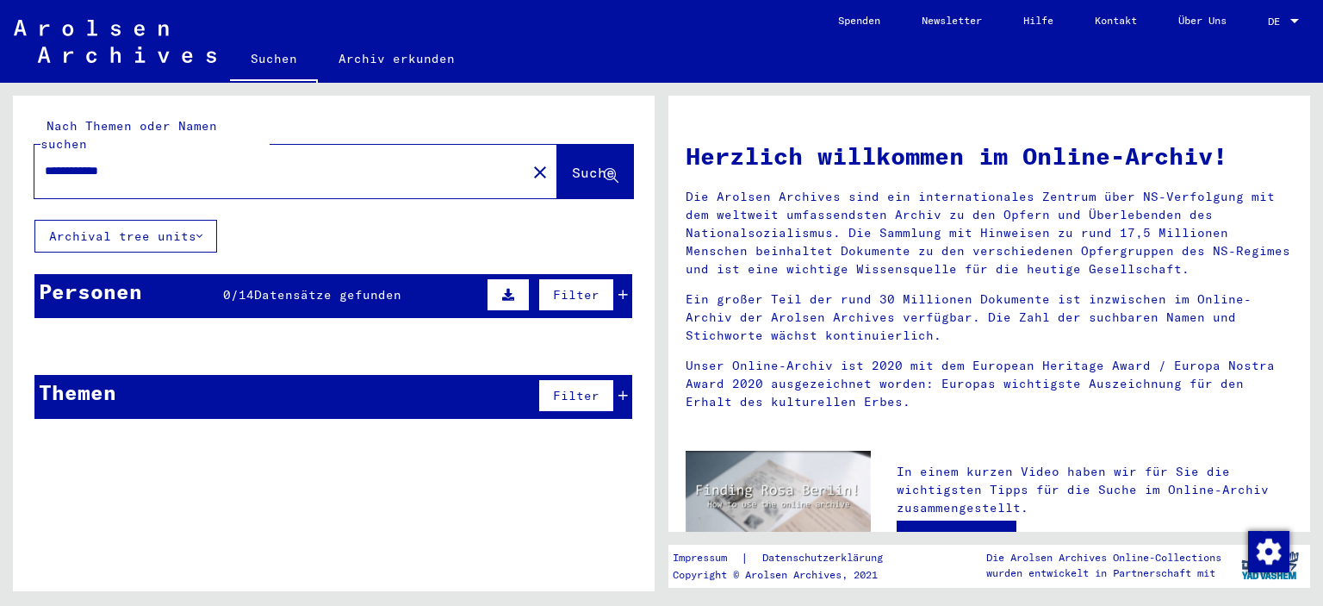
click at [625, 289] on icon at bounding box center [623, 295] width 9 height 12
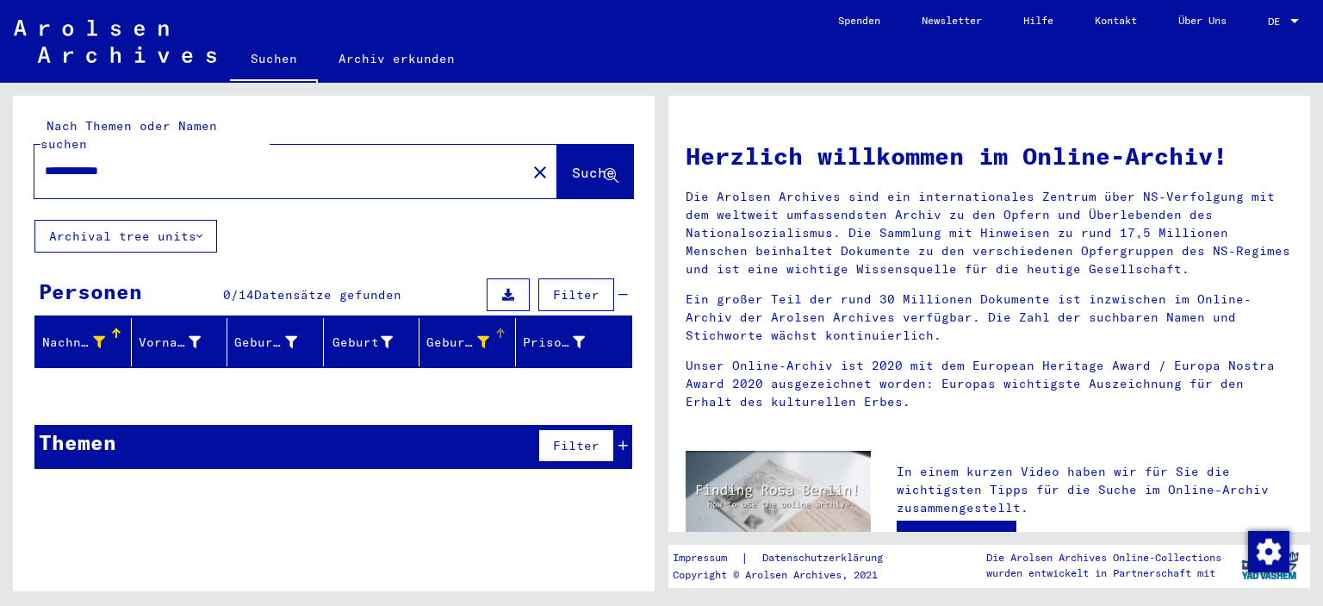
click at [503, 328] on div at bounding box center [502, 330] width 5 height 5
click at [484, 333] on div at bounding box center [483, 342] width 12 height 18
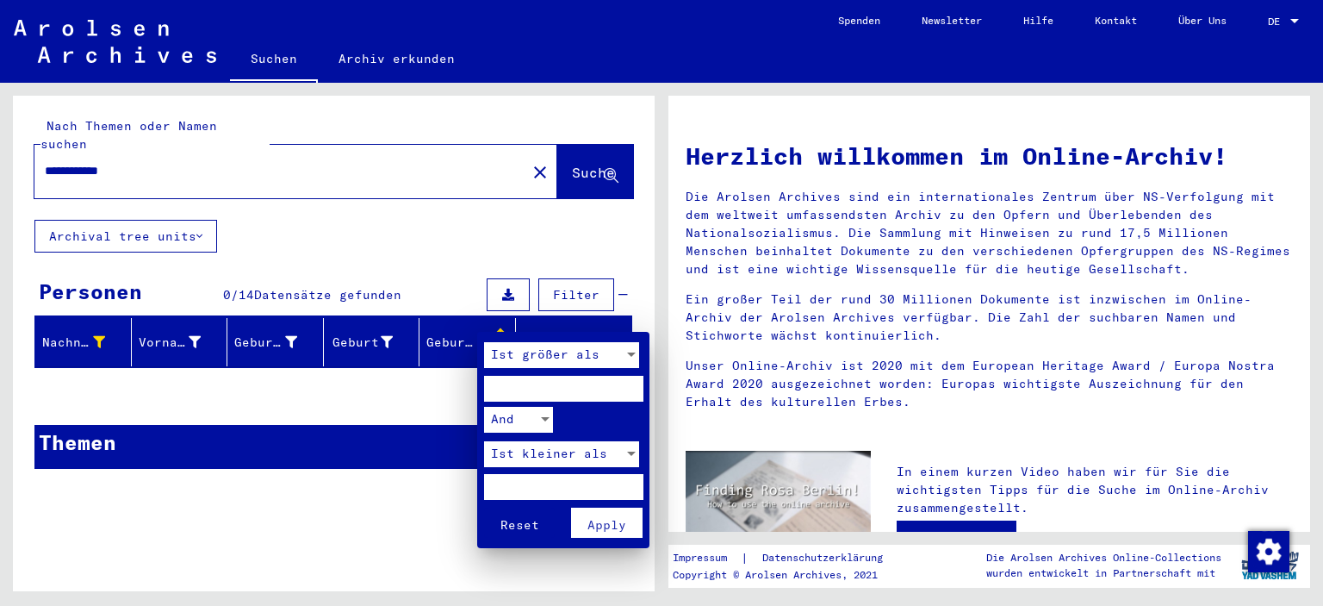
click at [620, 355] on div "Ist größer als" at bounding box center [554, 355] width 140 height 26
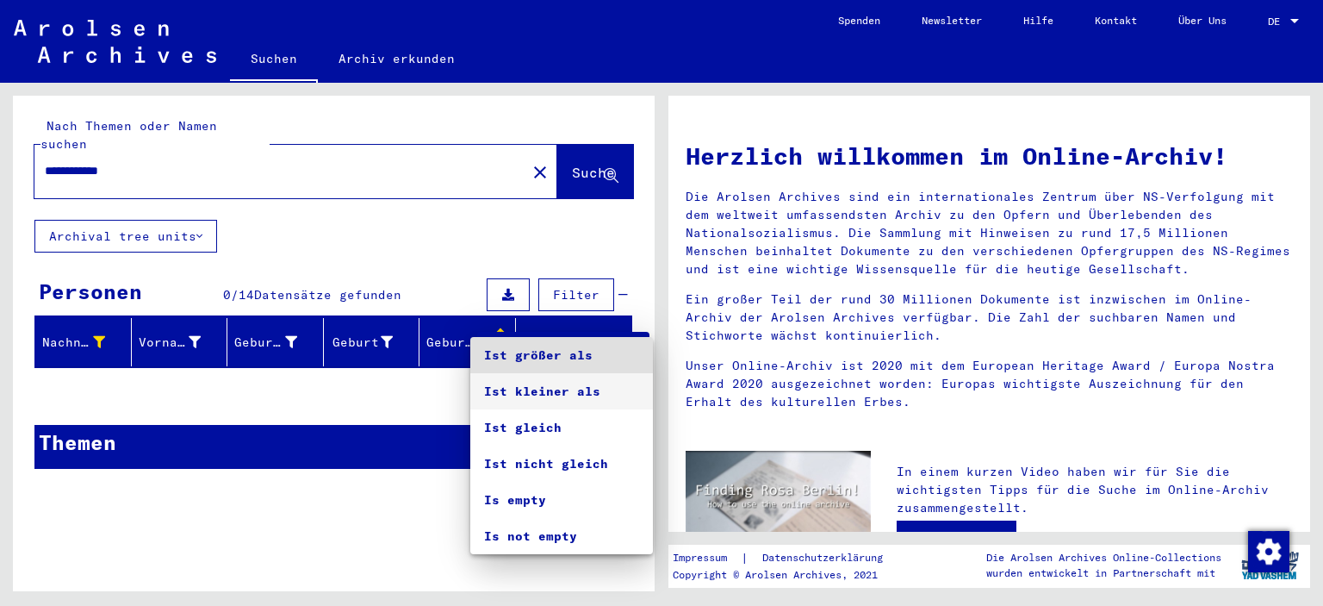
click at [601, 375] on span "Ist kleiner als" at bounding box center [561, 391] width 155 height 36
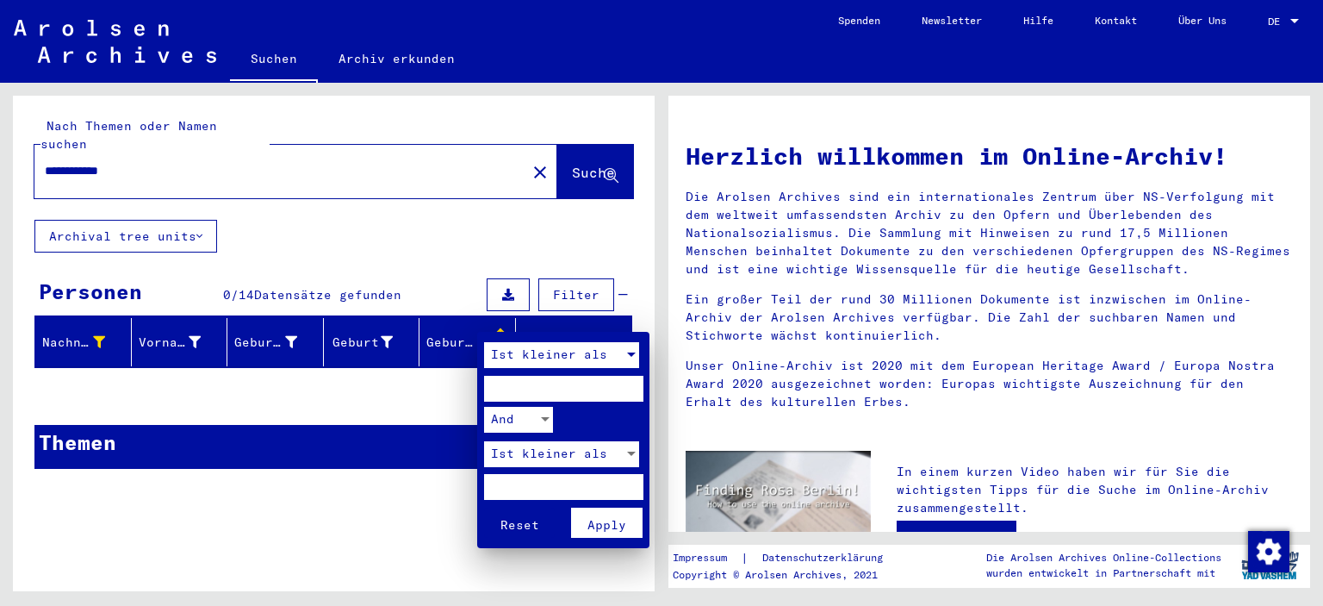
drag, startPoint x: 582, startPoint y: 389, endPoint x: 272, endPoint y: 383, distance: 310.3
click at [296, 384] on div "Ist kleiner als **** And Ist kleiner als Reset Apply" at bounding box center [661, 303] width 1323 height 606
click at [601, 529] on span "Apply" at bounding box center [607, 525] width 39 height 16
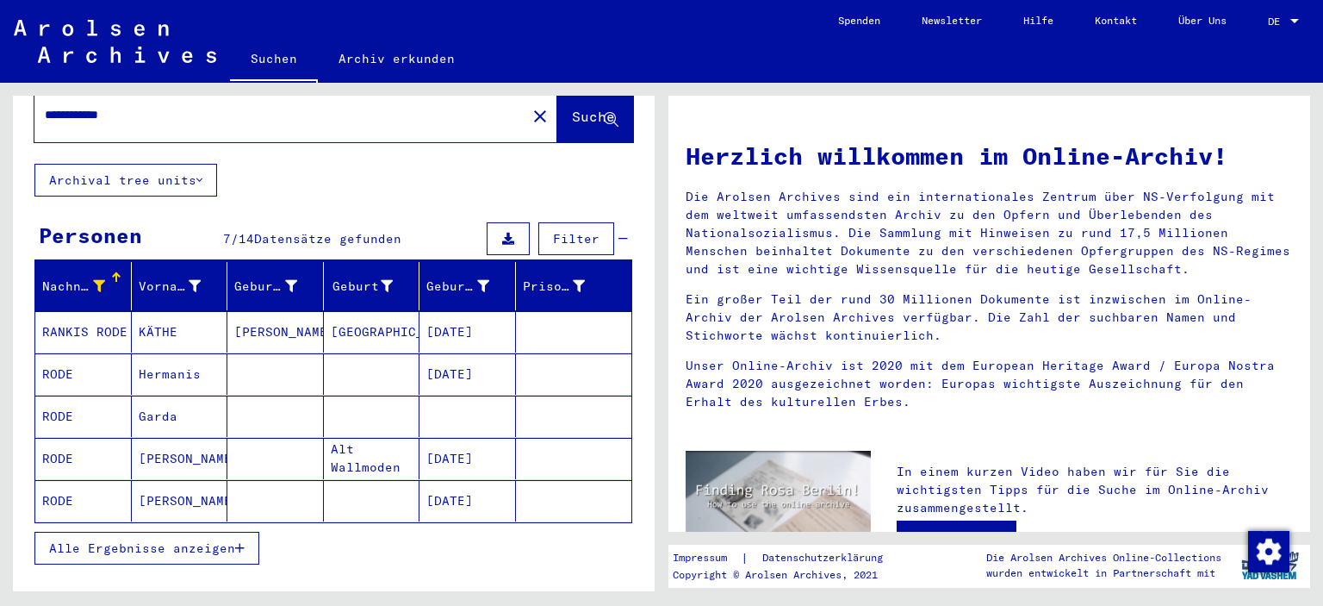
scroll to position [86, 0]
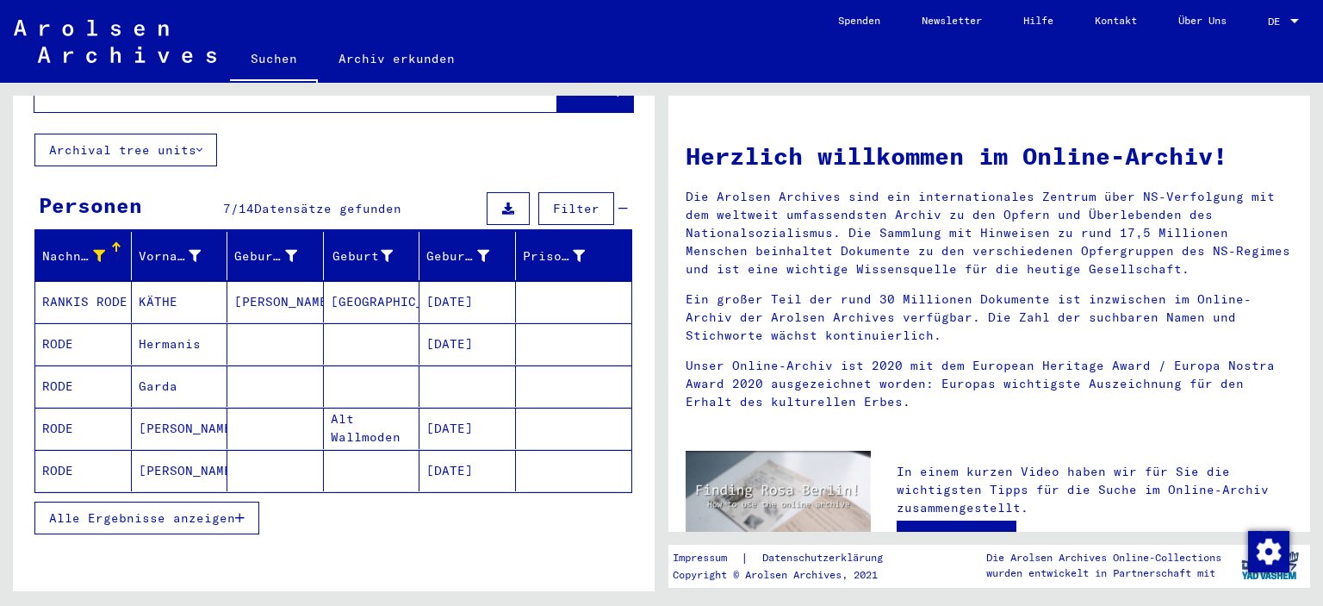
click at [155, 510] on span "Alle Ergebnisse anzeigen" at bounding box center [142, 518] width 186 height 16
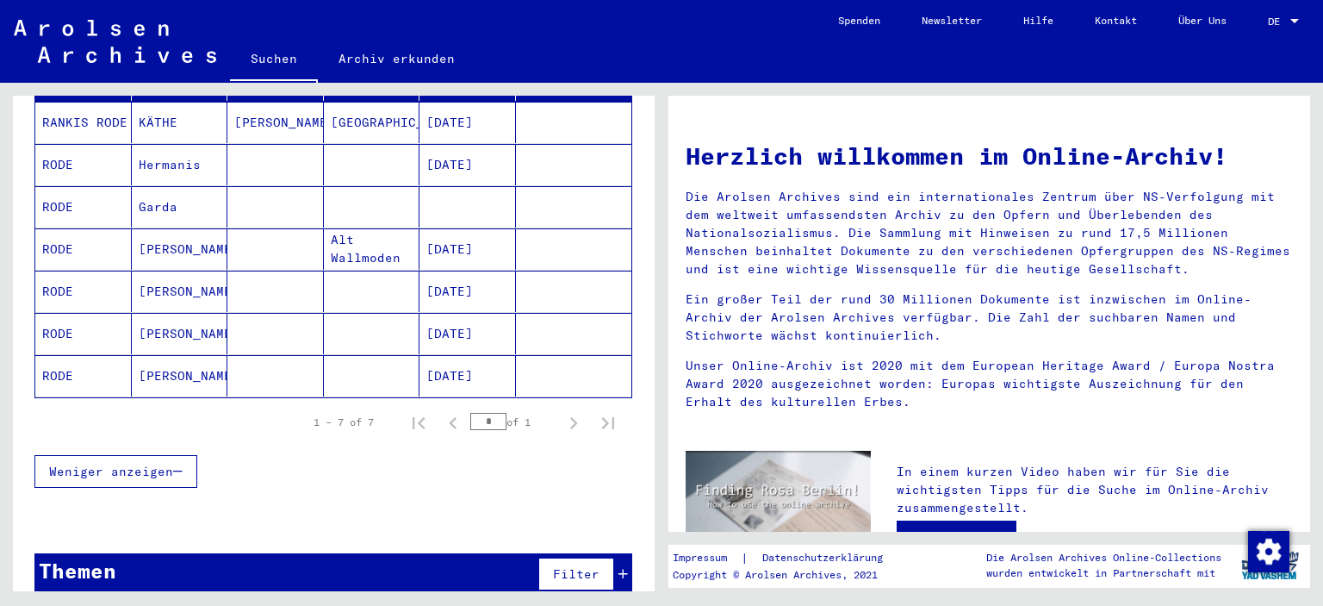
scroll to position [266, 0]
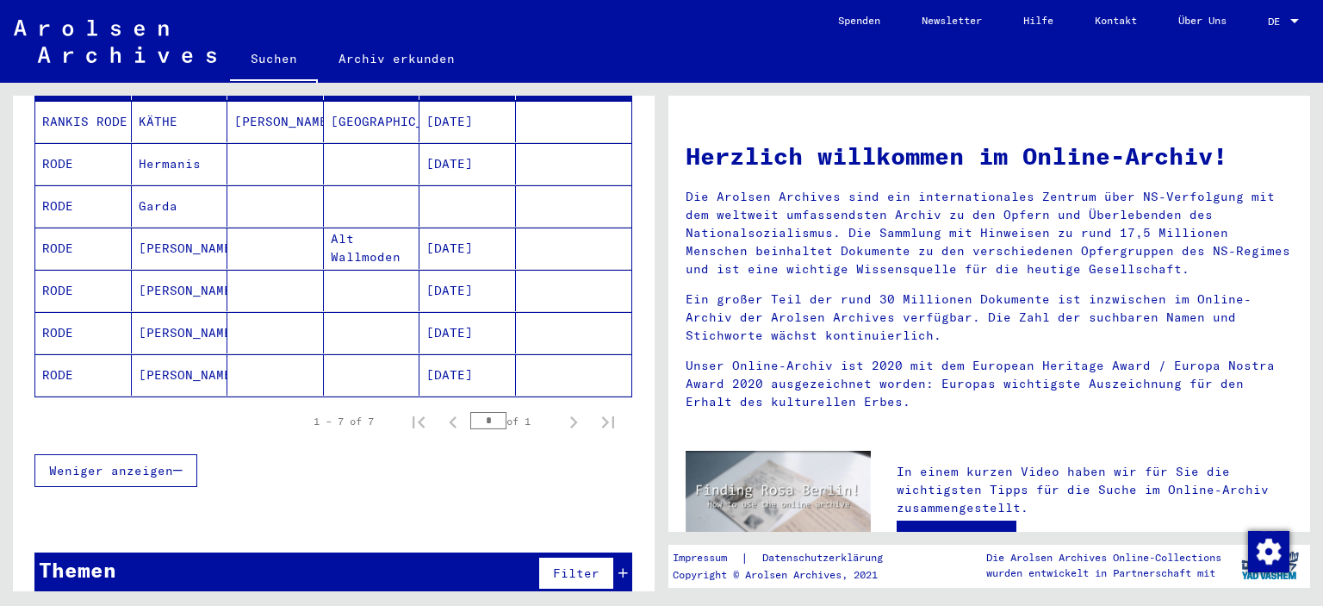
click at [570, 565] on span "Filter" at bounding box center [576, 573] width 47 height 16
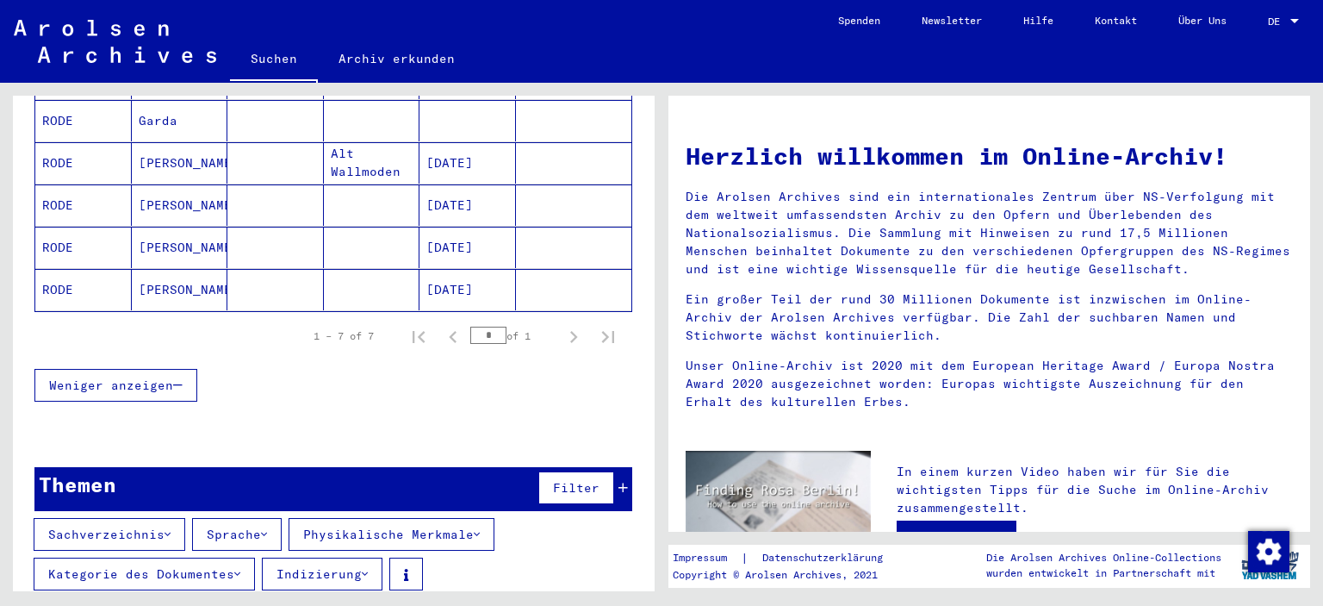
click at [168, 528] on icon at bounding box center [168, 534] width 6 height 12
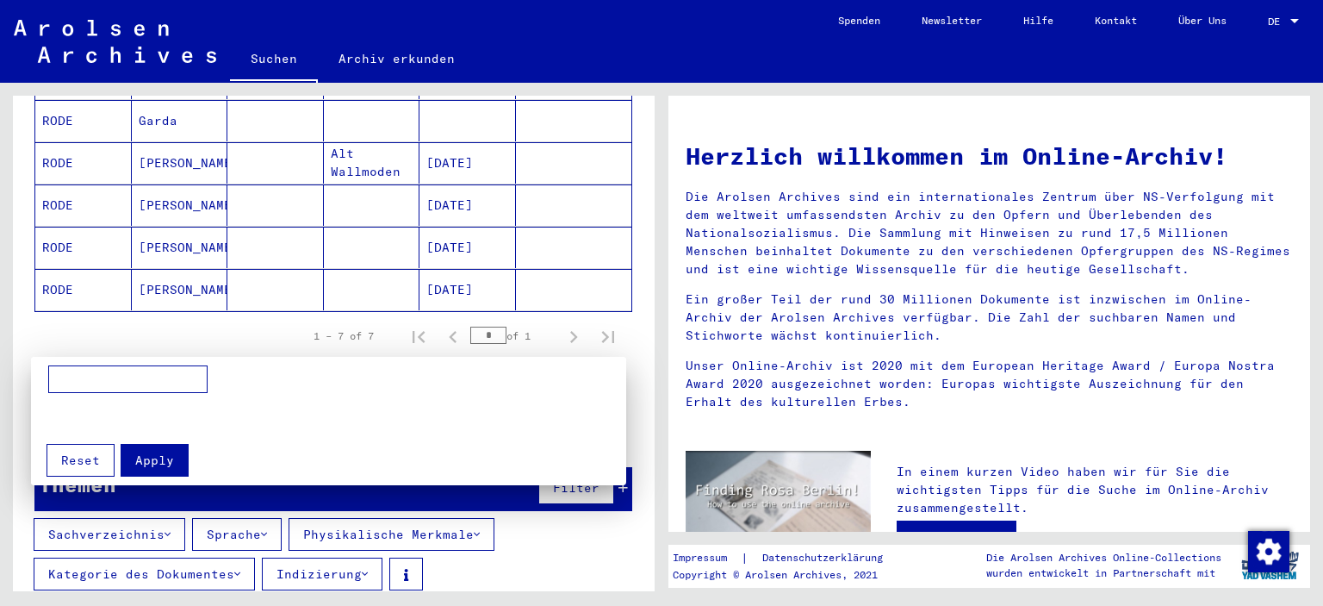
click at [93, 378] on input at bounding box center [127, 379] width 159 height 28
type input "**********"
click at [165, 464] on span "Apply" at bounding box center [154, 460] width 39 height 16
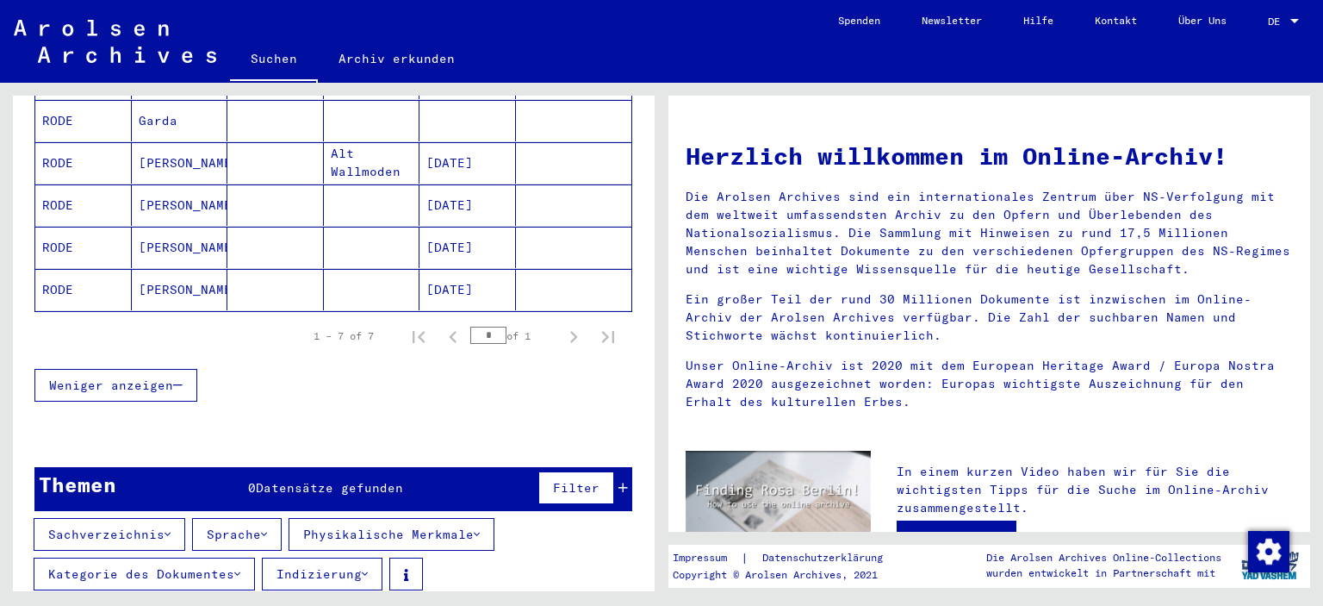
click at [247, 518] on button "Sprache" at bounding box center [237, 534] width 90 height 33
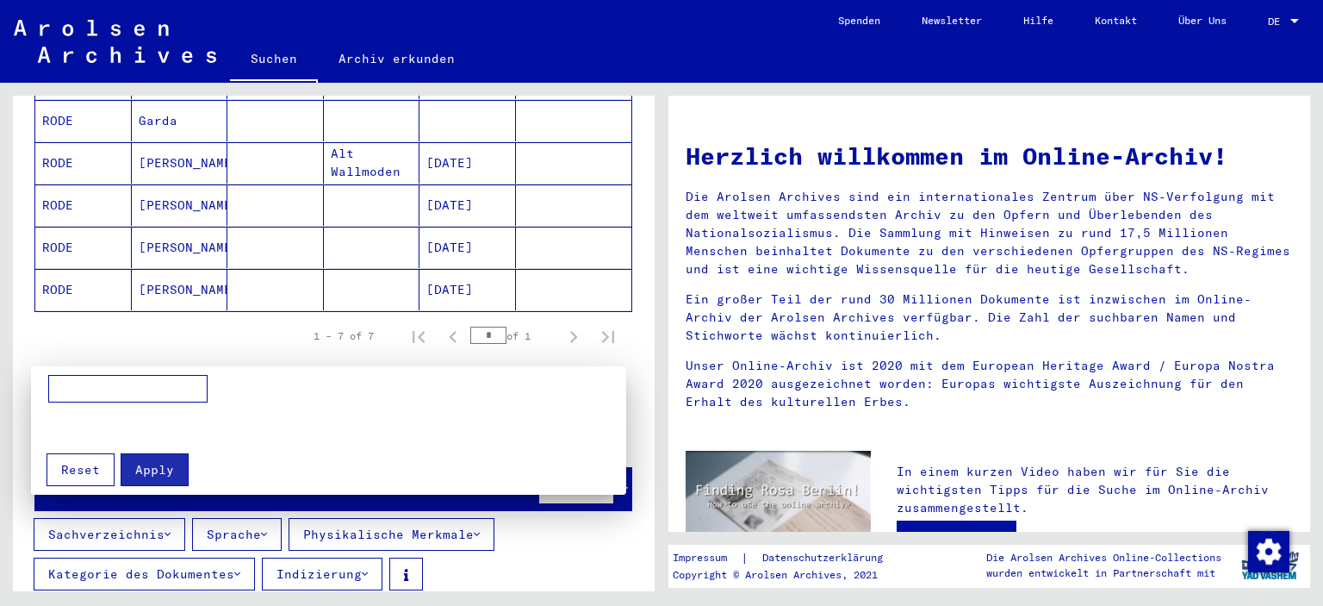
click at [247, 515] on div at bounding box center [661, 303] width 1323 height 606
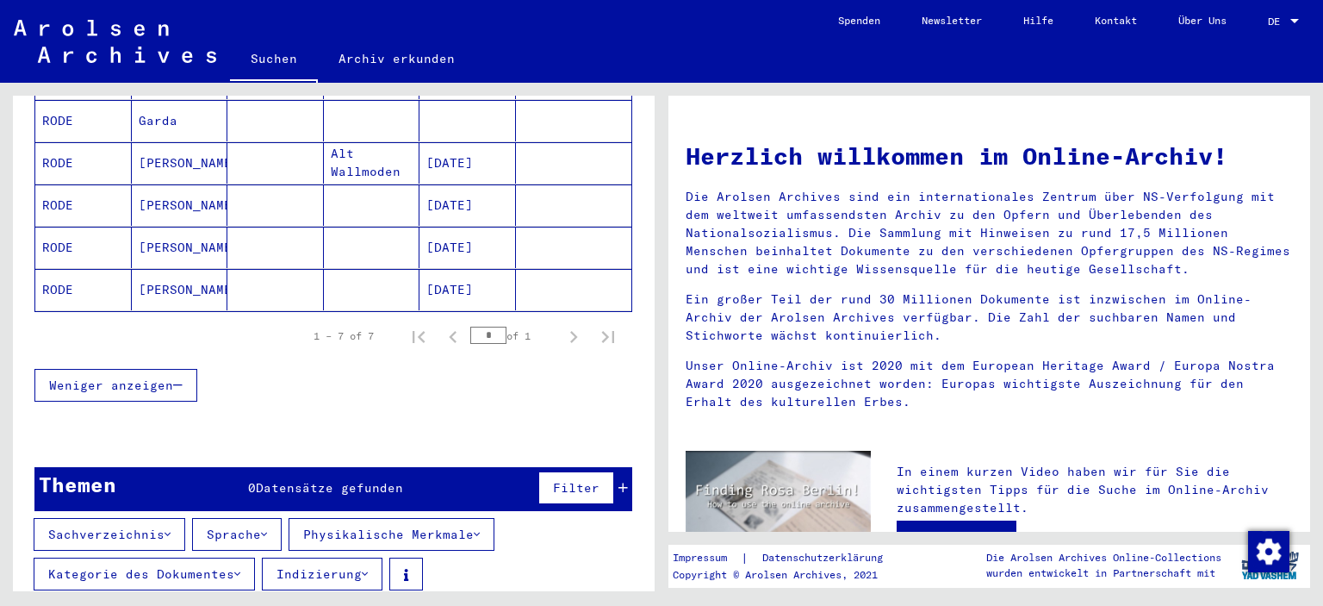
click at [381, 518] on button "Physikalische Merkmale" at bounding box center [392, 534] width 206 height 33
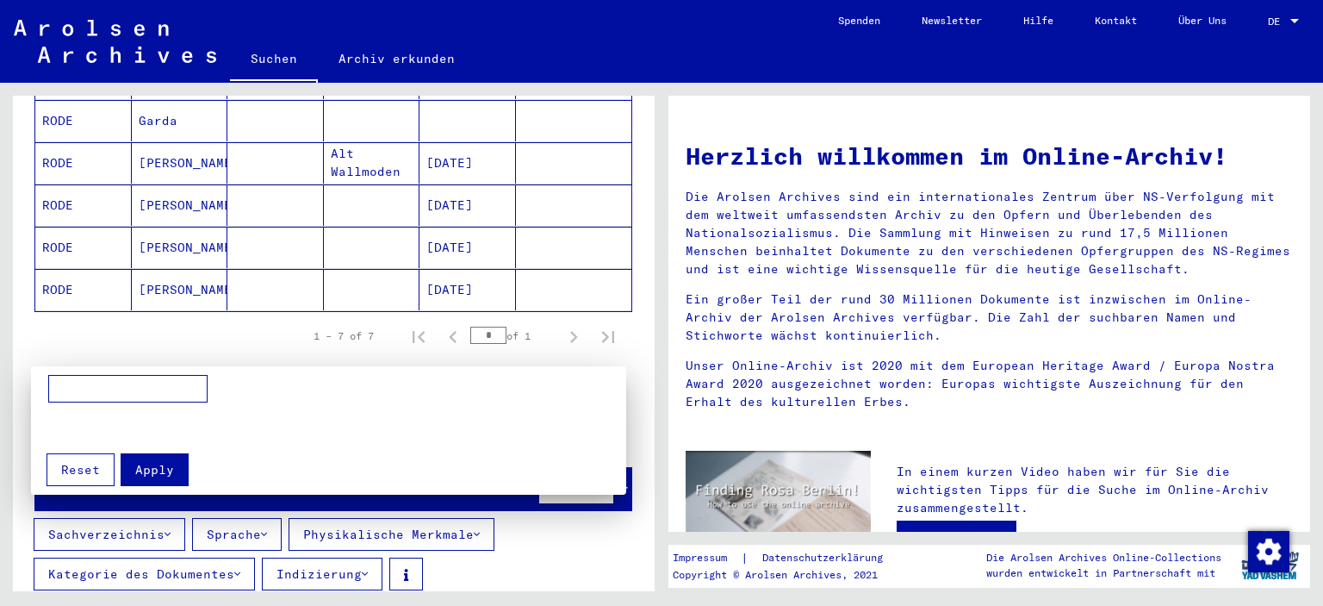
click at [381, 516] on div at bounding box center [661, 303] width 1323 height 606
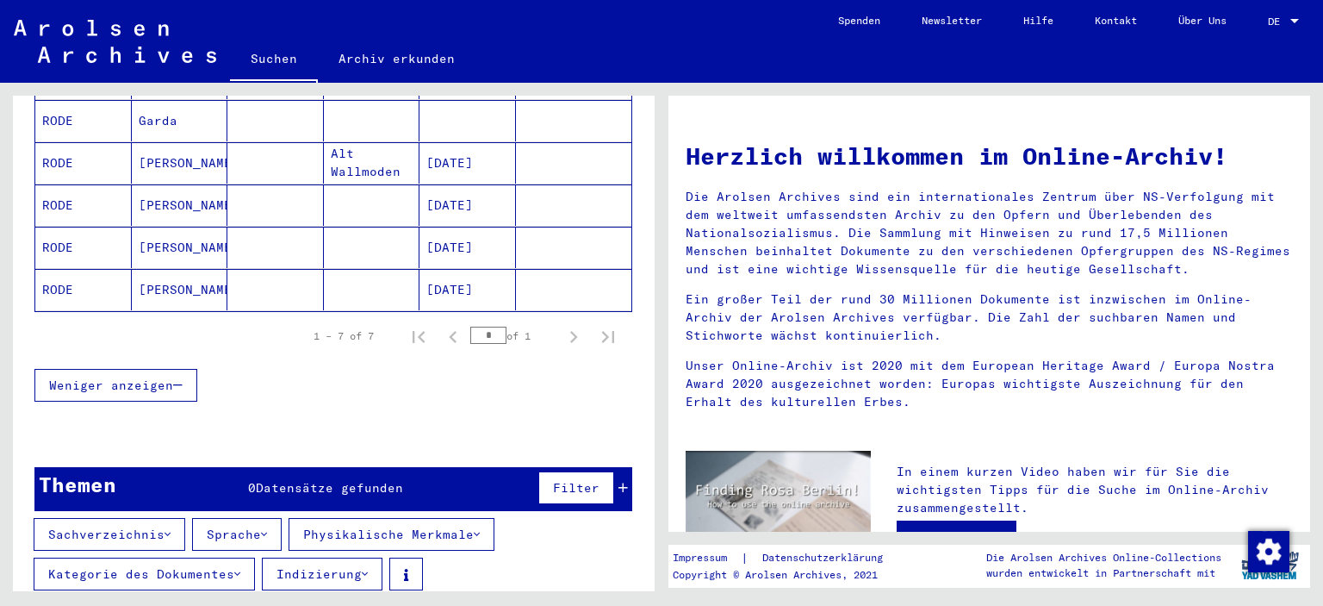
click at [365, 568] on icon at bounding box center [365, 574] width 6 height 12
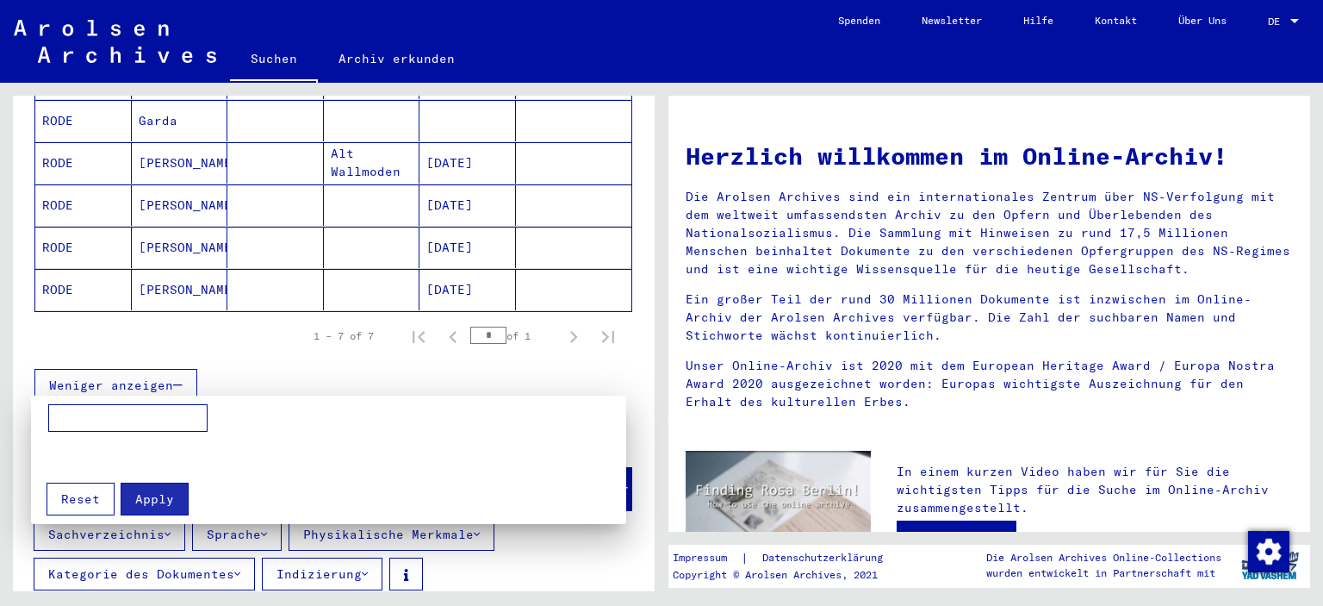
click at [365, 546] on div at bounding box center [661, 303] width 1323 height 606
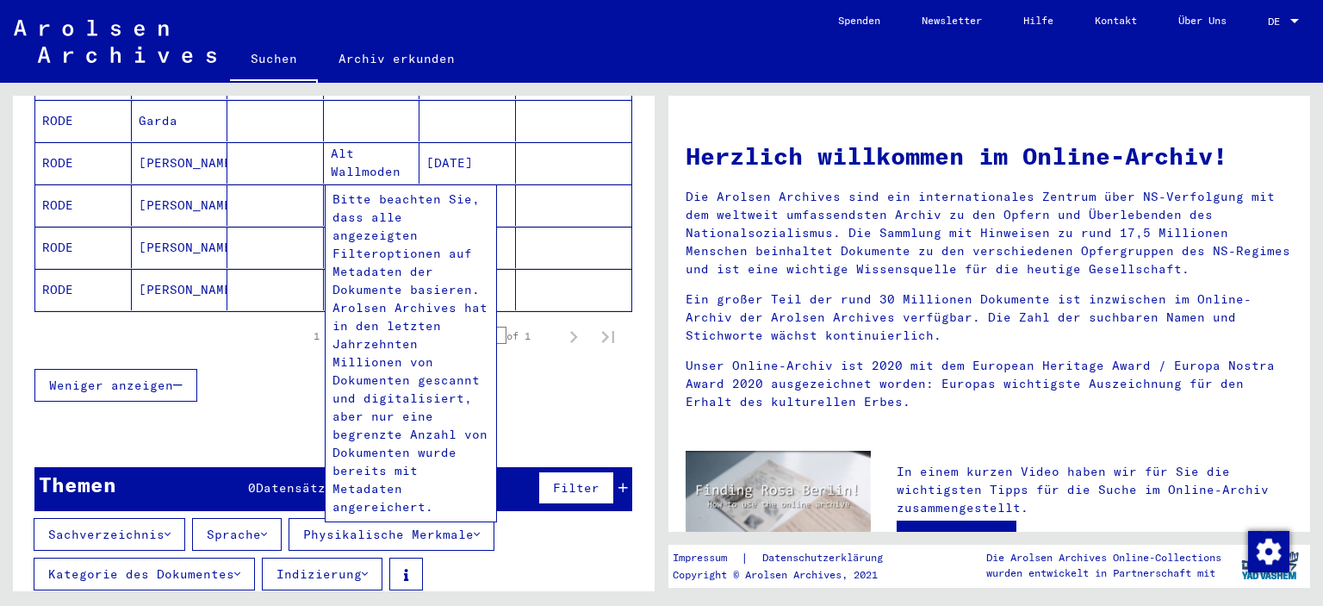
click at [407, 557] on button at bounding box center [406, 573] width 34 height 33
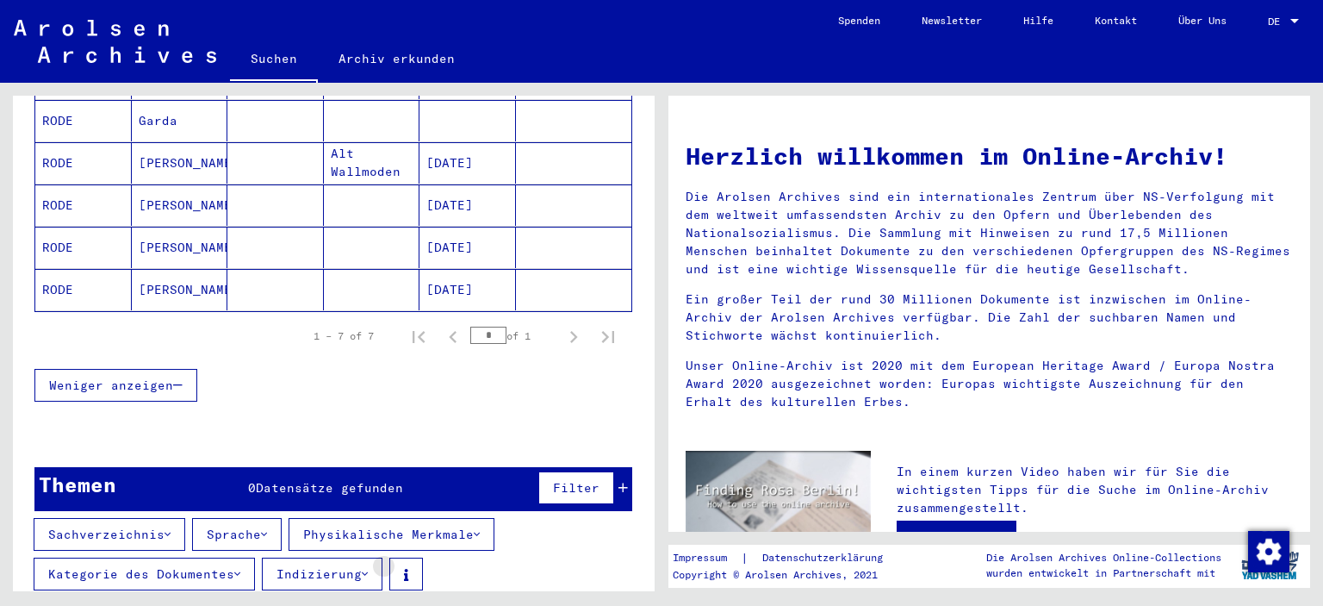
click at [407, 557] on button at bounding box center [406, 573] width 34 height 33
click at [520, 559] on div "Sachverzeichnis Sprache Physikalische Merkmale Kategorie des Dokumentes Indizie…" at bounding box center [334, 557] width 642 height 79
click at [159, 518] on button "Sachverzeichnis" at bounding box center [110, 534] width 152 height 33
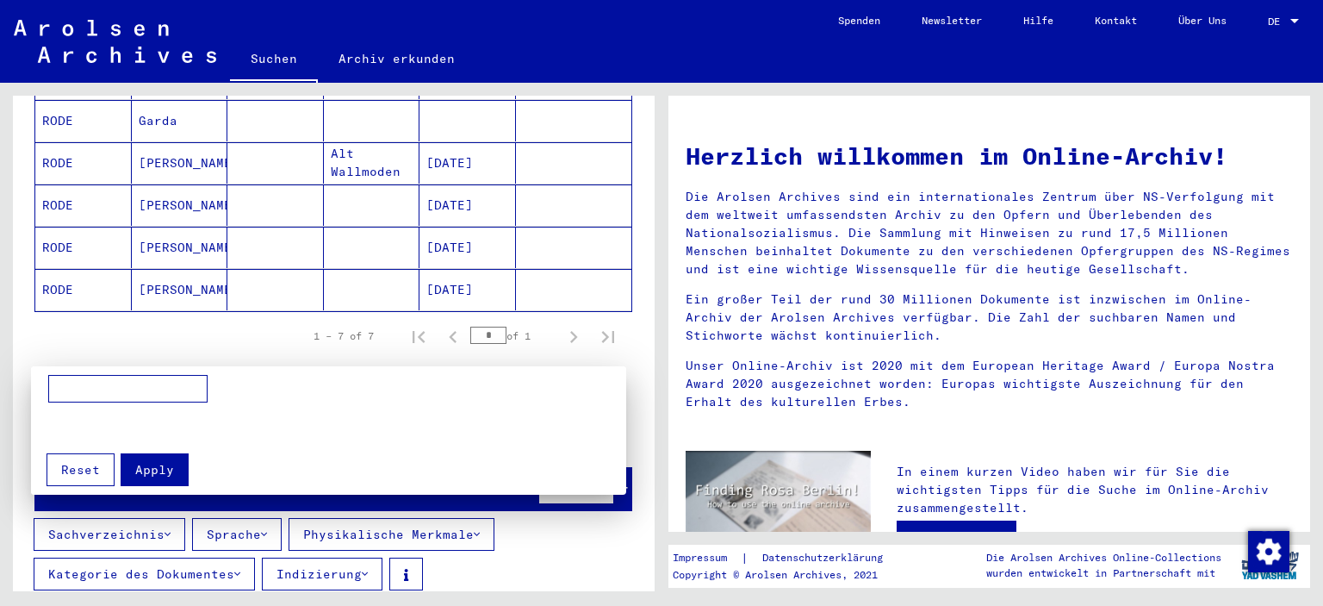
click at [82, 377] on input at bounding box center [127, 389] width 159 height 28
type input "**********"
click at [134, 464] on button "Apply" at bounding box center [155, 469] width 68 height 33
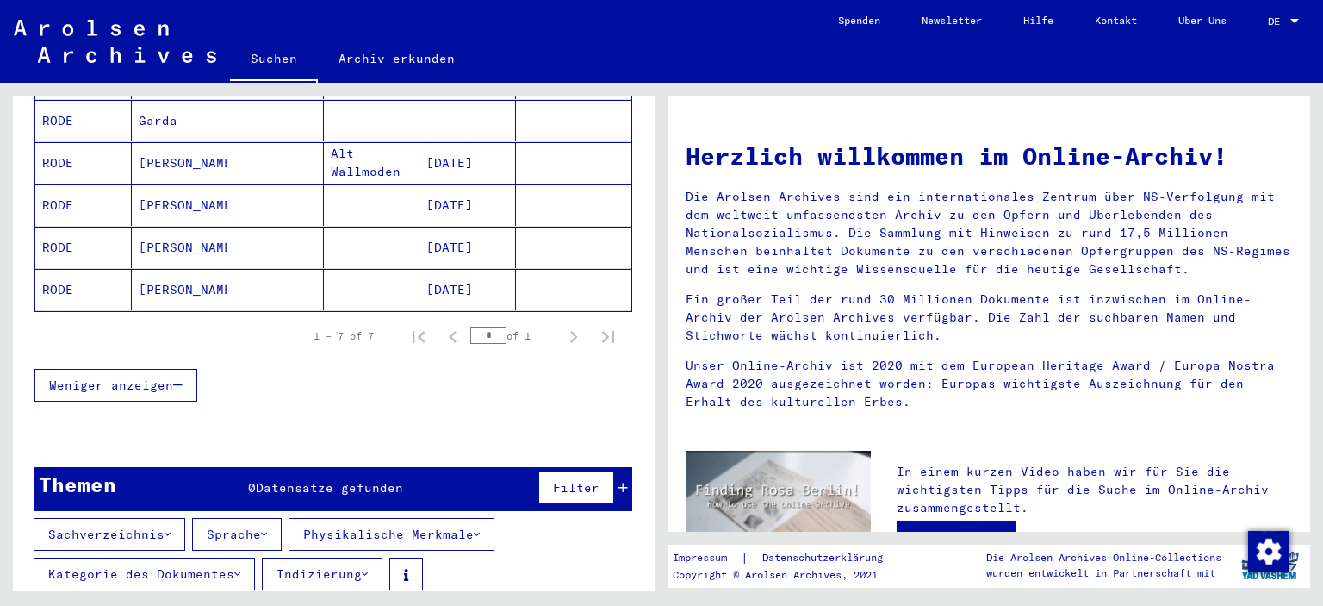
click at [165, 518] on button "Sachverzeichnis" at bounding box center [110, 534] width 152 height 33
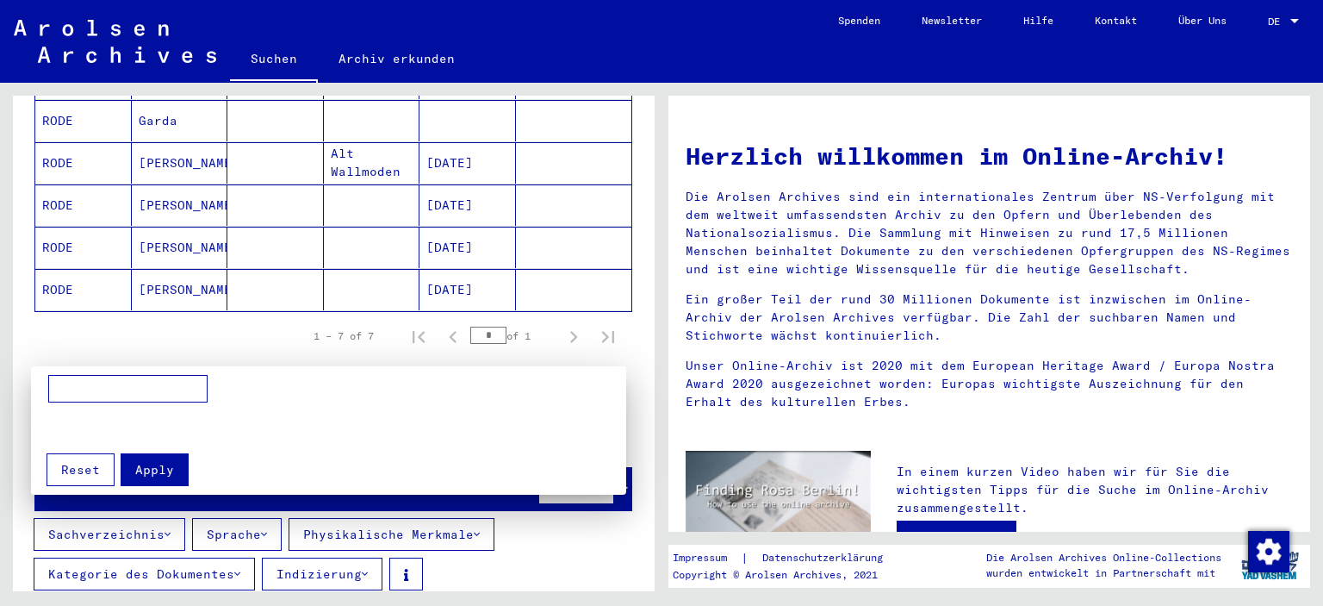
click at [165, 508] on div at bounding box center [661, 303] width 1323 height 606
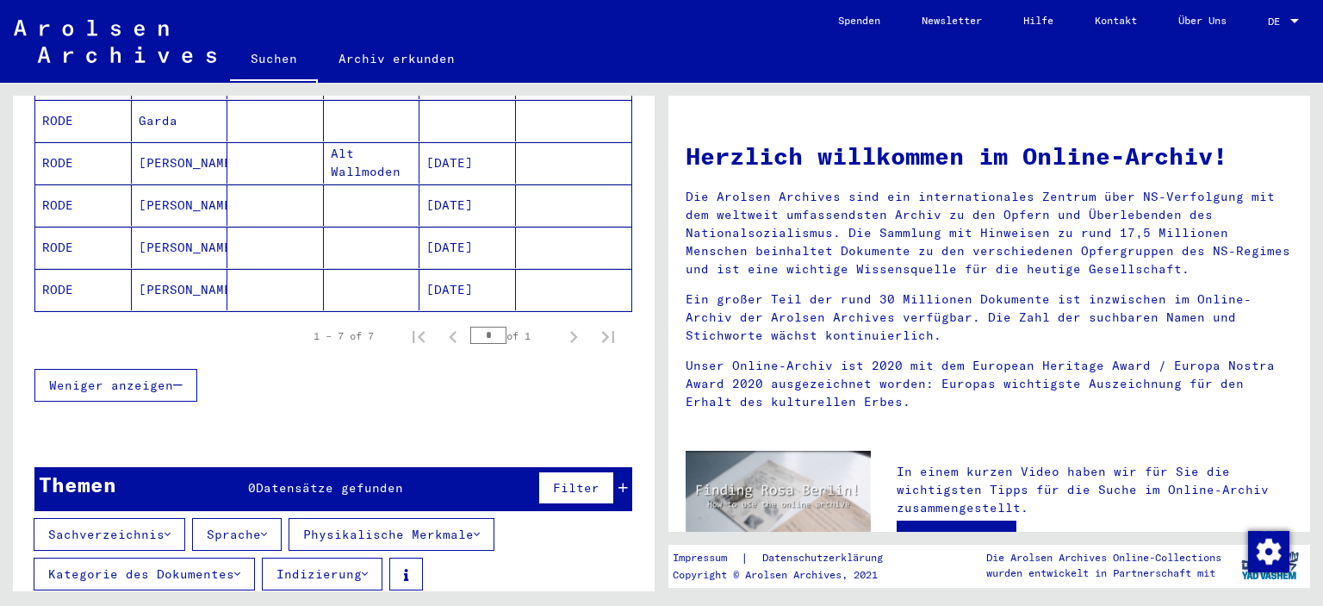
click at [157, 518] on button "Sachverzeichnis" at bounding box center [110, 534] width 152 height 33
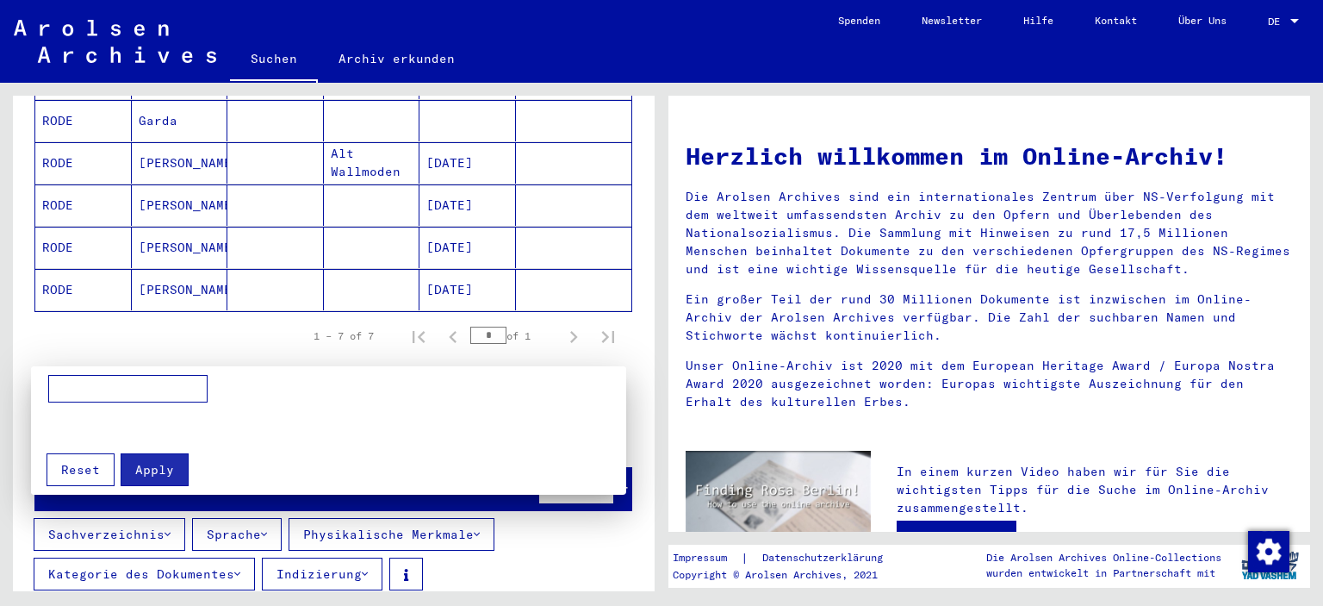
click at [114, 392] on input at bounding box center [127, 389] width 159 height 28
type input "******"
click at [159, 467] on span "Apply" at bounding box center [154, 470] width 39 height 16
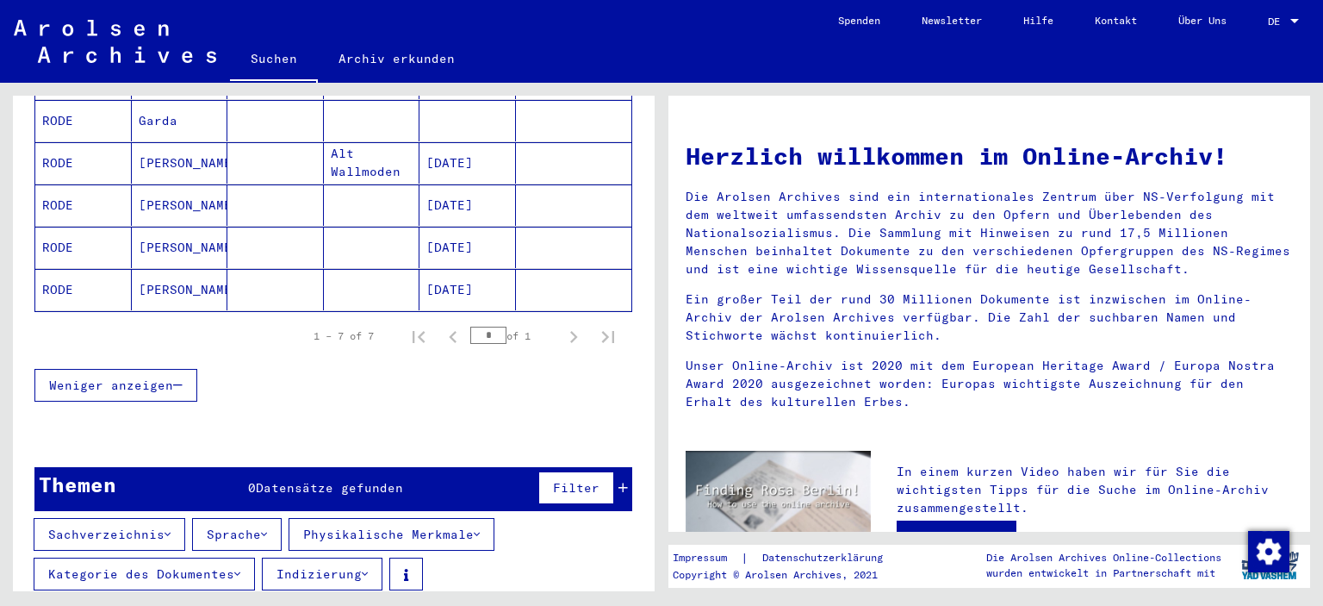
click at [175, 518] on button "Sachverzeichnis" at bounding box center [110, 534] width 152 height 33
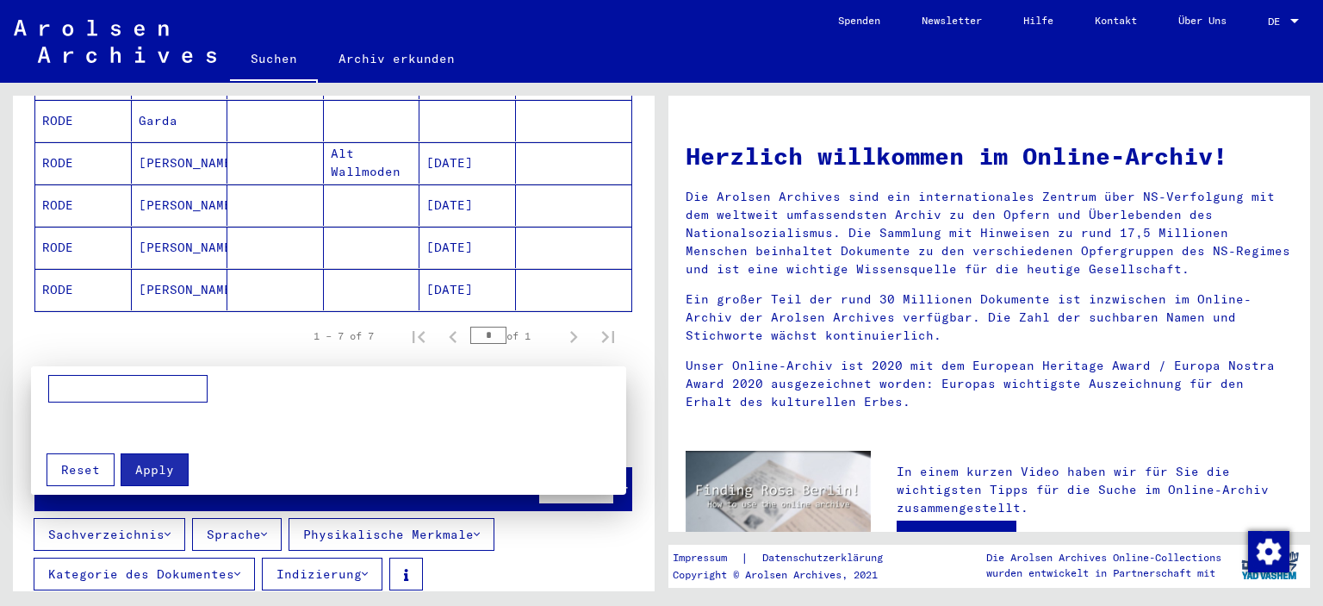
click at [131, 383] on input at bounding box center [127, 389] width 159 height 28
type input "*********"
drag, startPoint x: 161, startPoint y: 475, endPoint x: 202, endPoint y: 455, distance: 45.1
click at [161, 474] on span "Apply" at bounding box center [154, 470] width 39 height 16
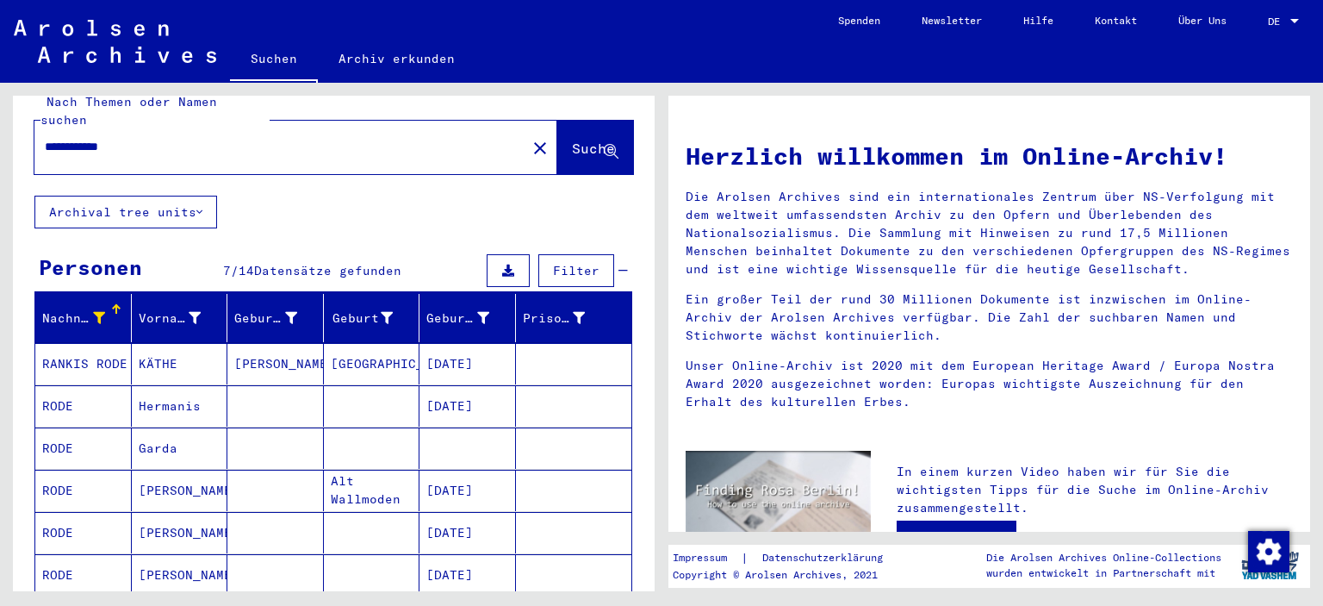
scroll to position [0, 0]
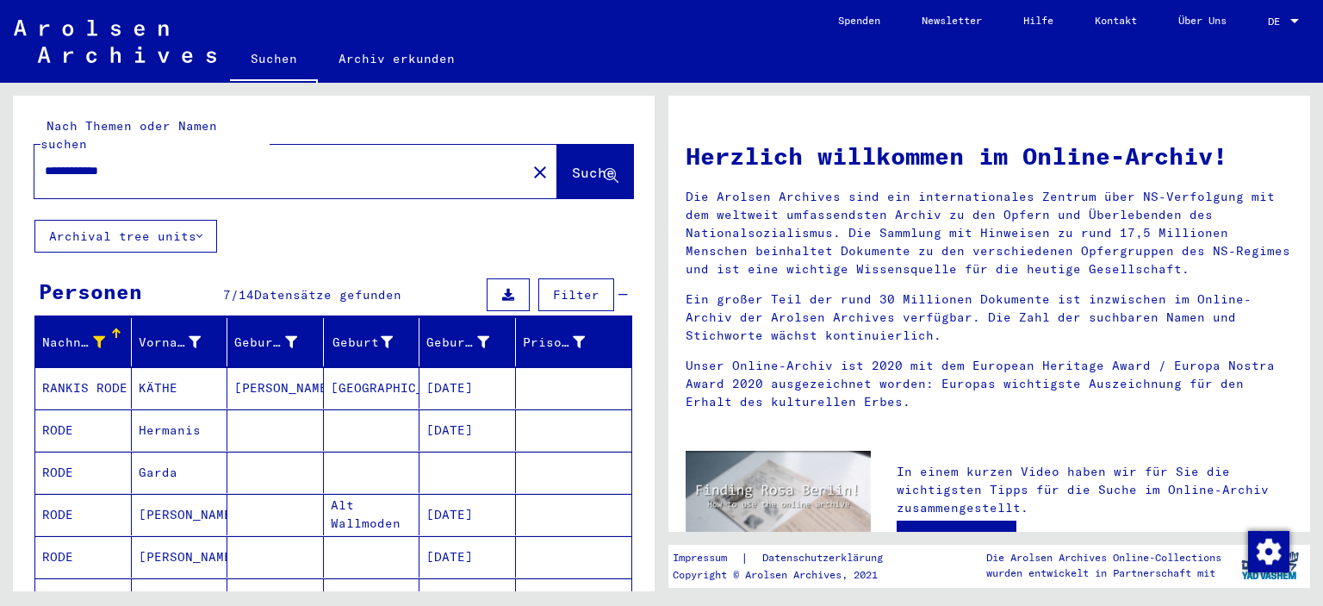
drag, startPoint x: 148, startPoint y: 151, endPoint x: 0, endPoint y: 144, distance: 148.4
click at [0, 150] on div "**********" at bounding box center [331, 337] width 662 height 508
type input "**********"
click at [576, 164] on span "Suche" at bounding box center [593, 172] width 43 height 17
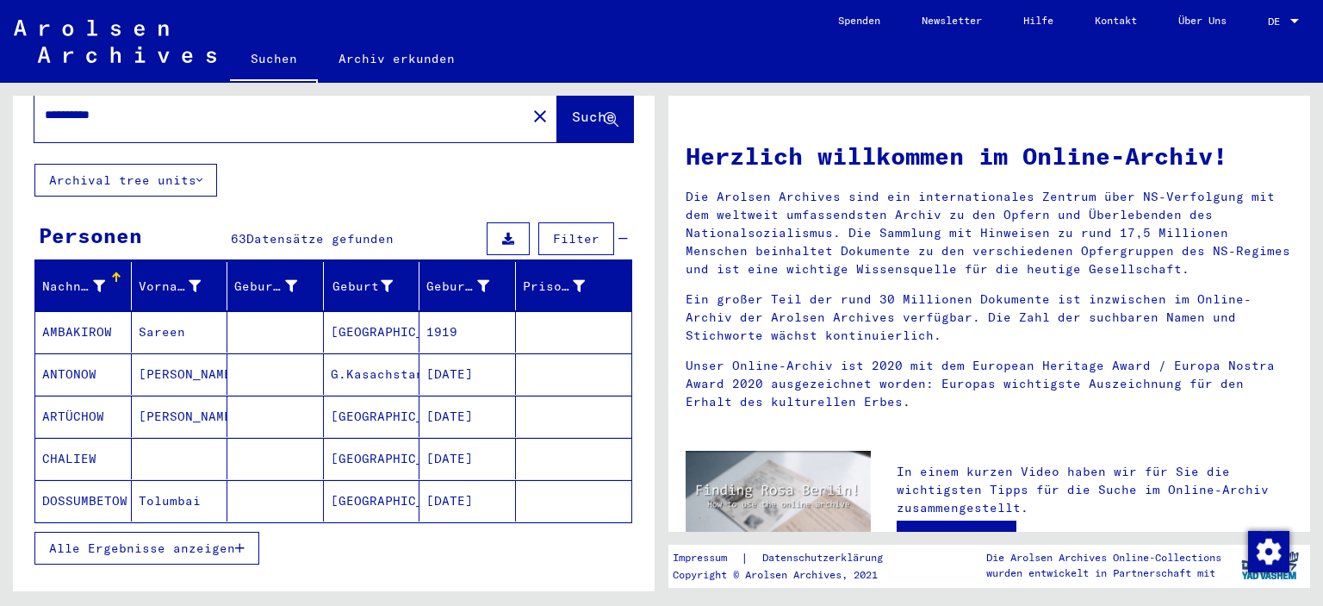
scroll to position [86, 0]
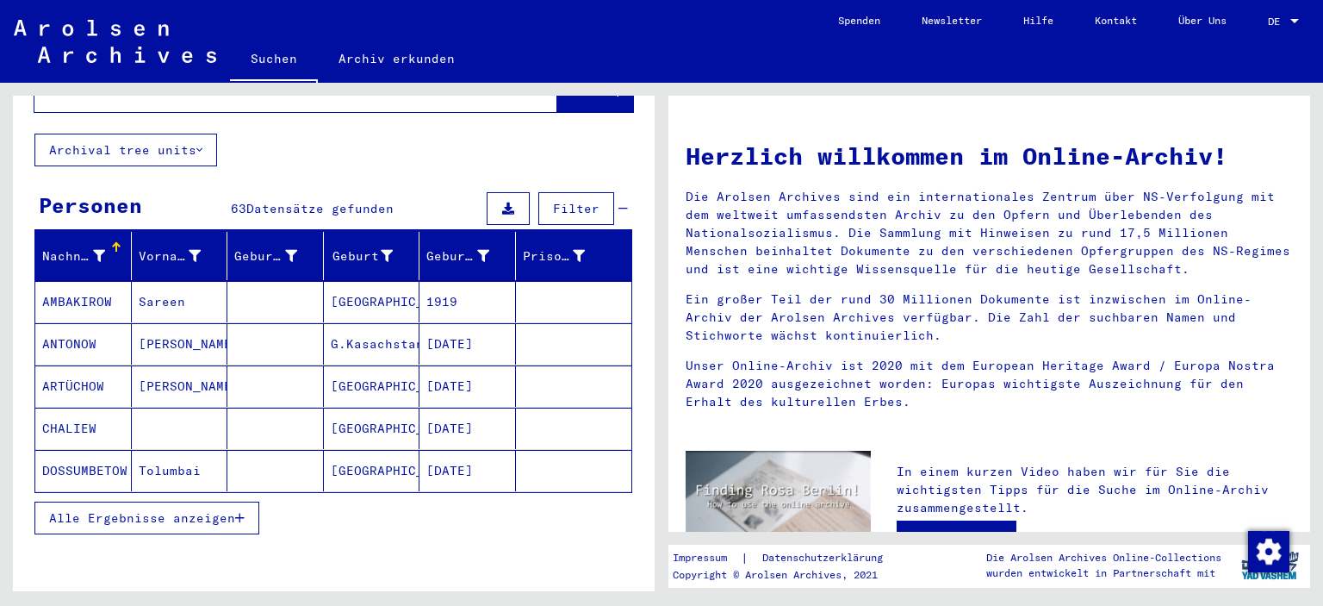
click at [199, 510] on span "Alle Ergebnisse anzeigen" at bounding box center [142, 518] width 186 height 16
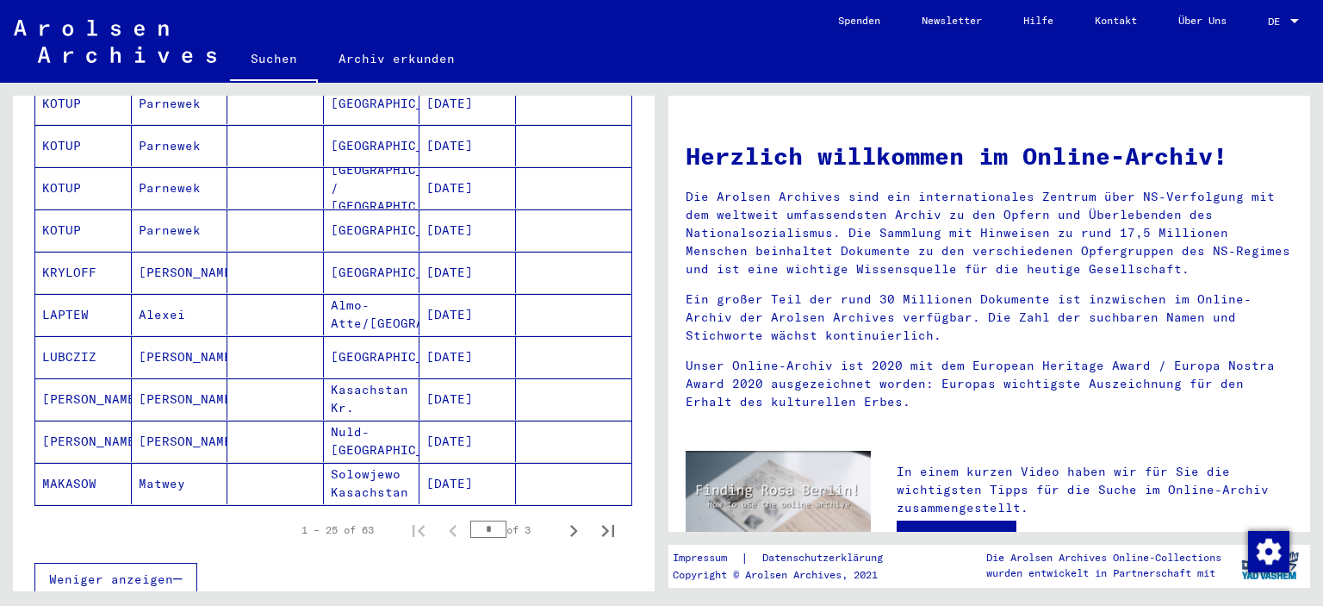
scroll to position [948, 0]
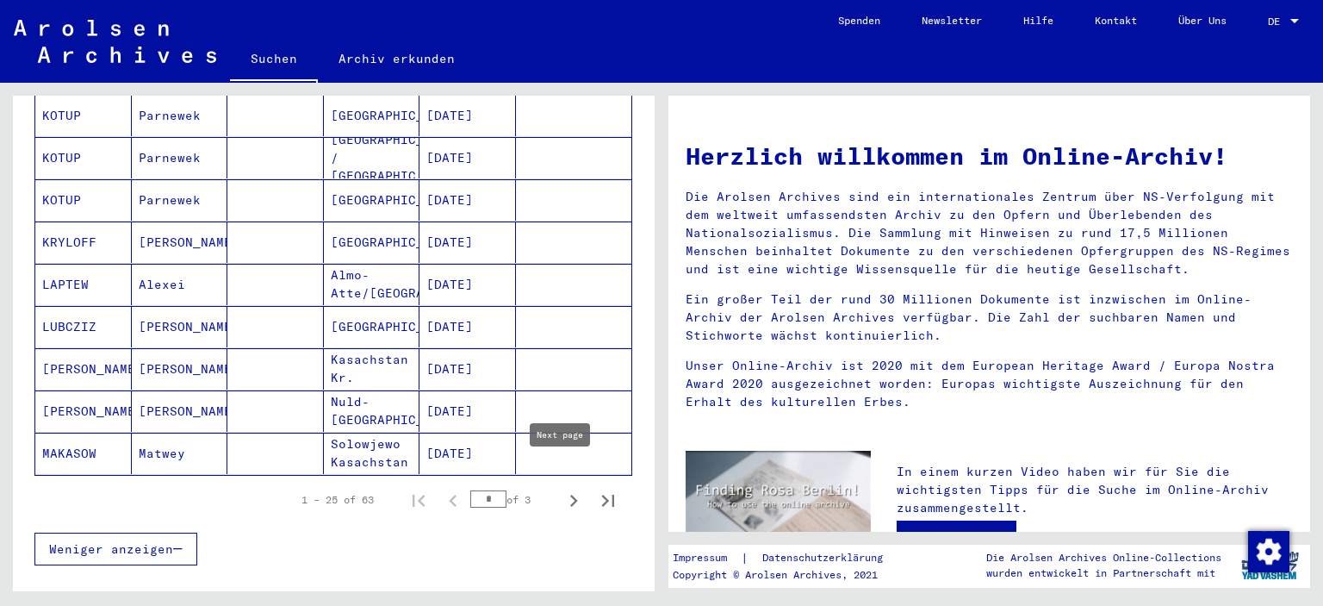
click at [565, 489] on icon "Next page" at bounding box center [574, 501] width 24 height 24
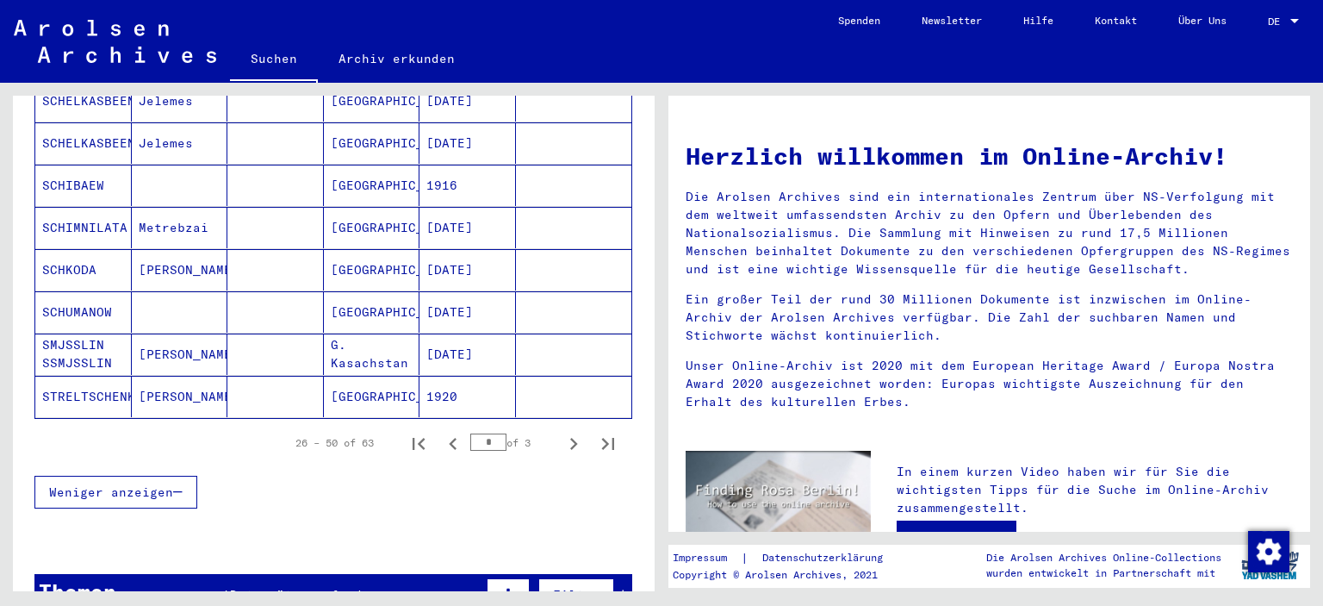
scroll to position [1034, 0]
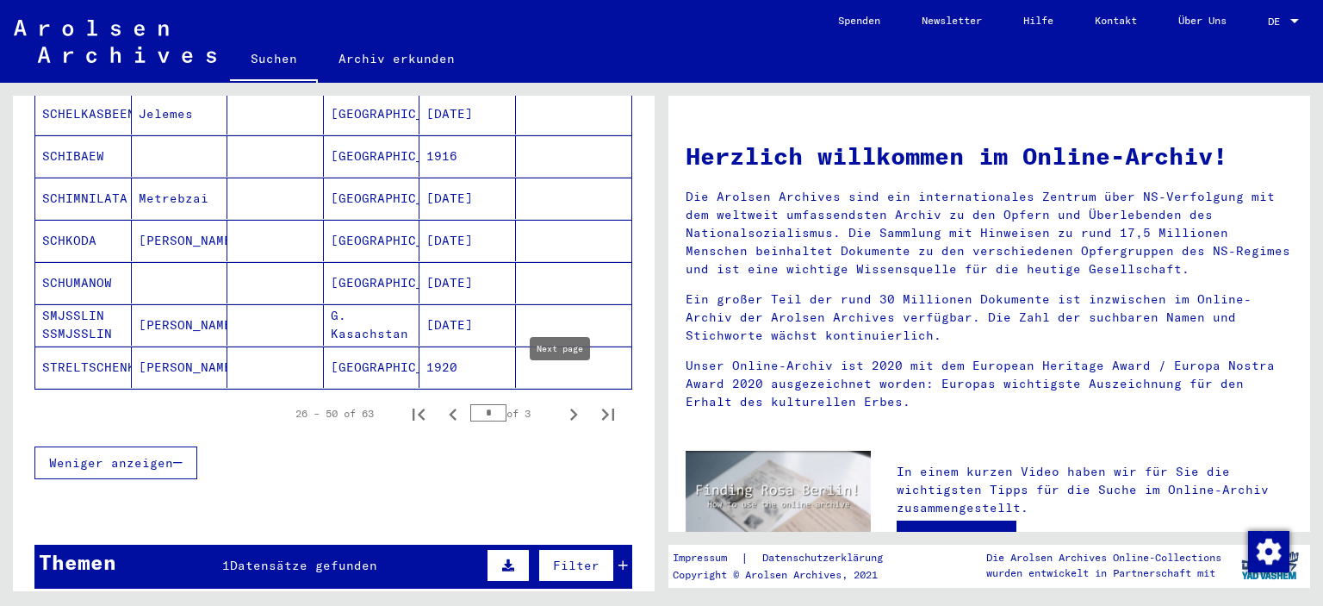
click at [562, 402] on icon "Next page" at bounding box center [574, 414] width 24 height 24
type input "*"
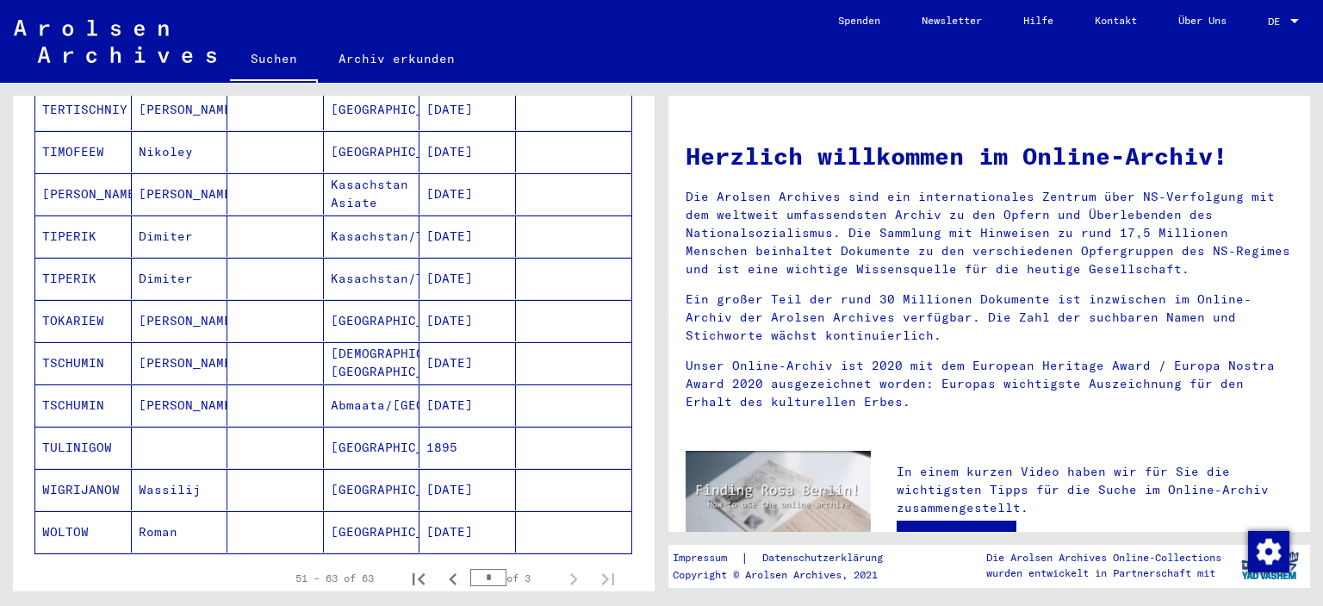
scroll to position [389, 0]
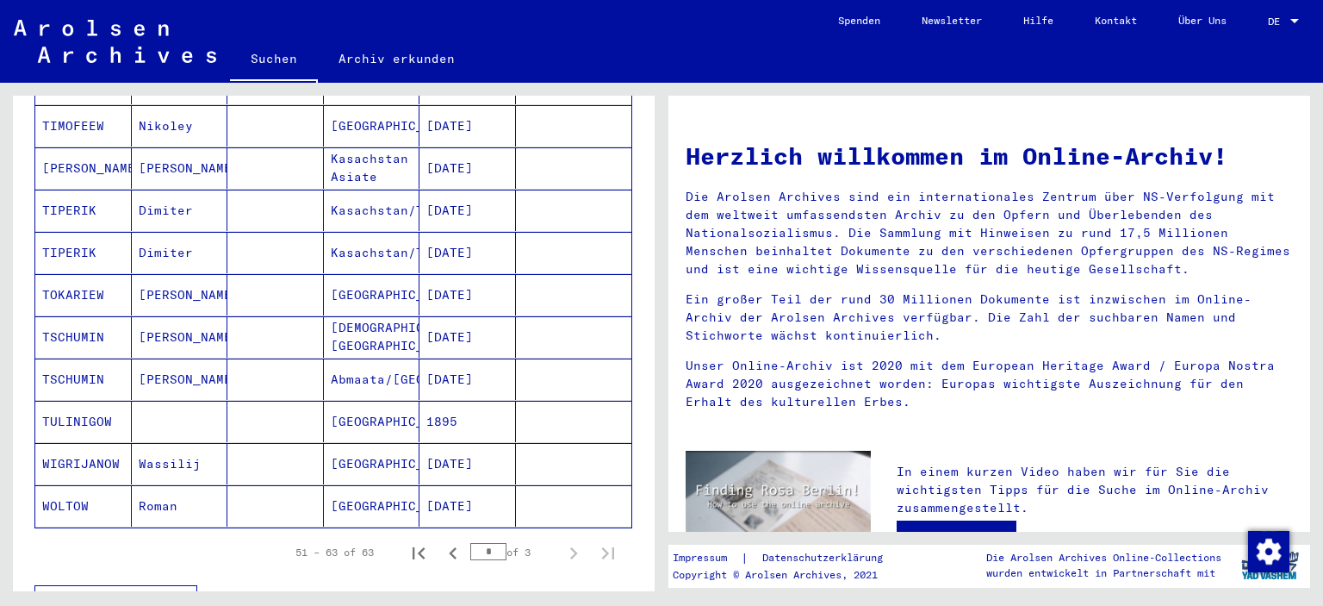
click at [420, 485] on mat-cell "[DATE]" at bounding box center [468, 505] width 97 height 41
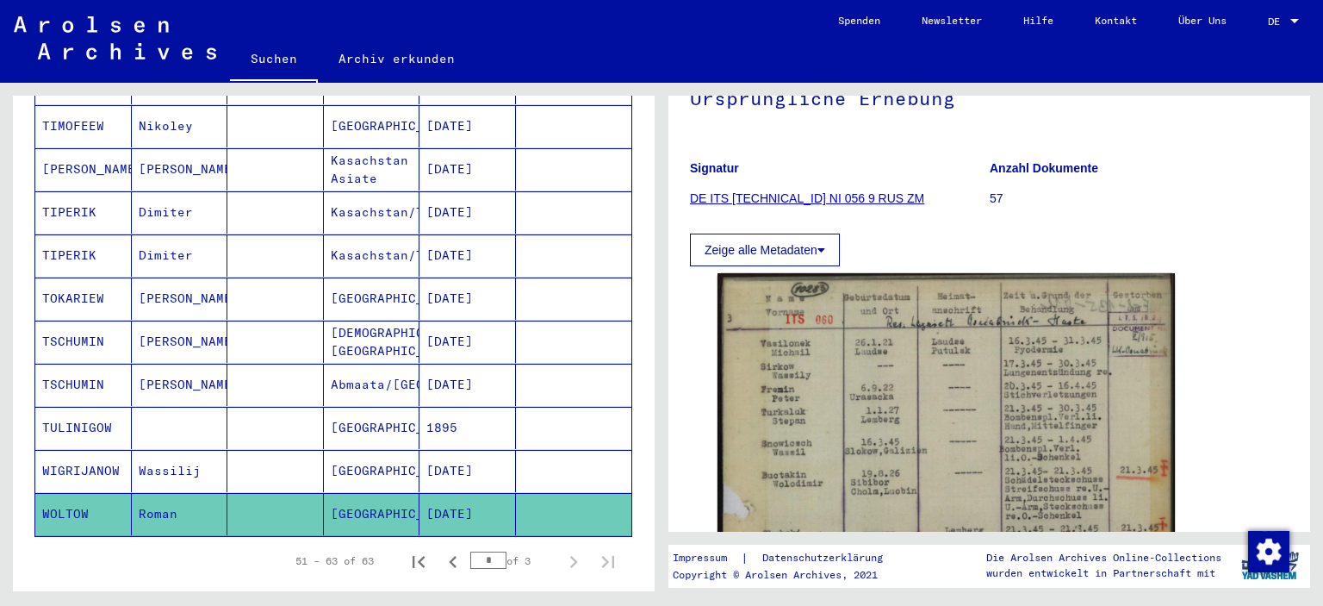
scroll to position [86, 0]
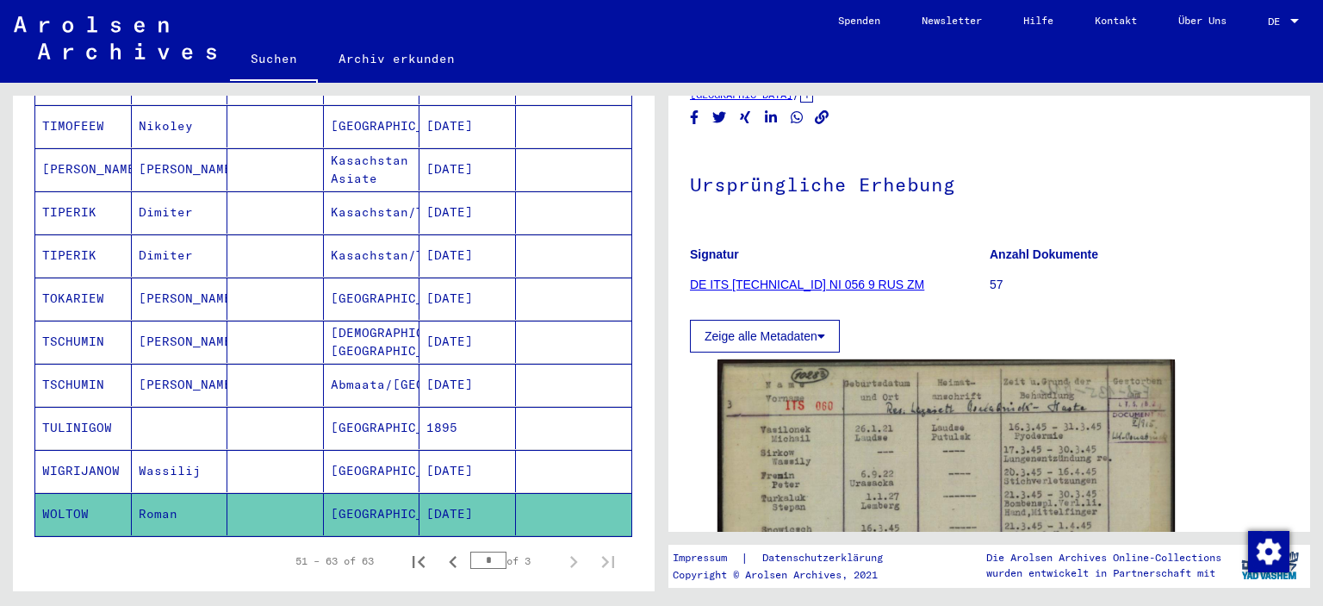
click at [783, 286] on link "DE ITS [TECHNICAL_ID] NI 056 9 RUS ZM" at bounding box center [807, 284] width 234 height 14
click at [774, 278] on link "DE ITS [TECHNICAL_ID] NI 056 9 RUS ZM" at bounding box center [807, 284] width 234 height 14
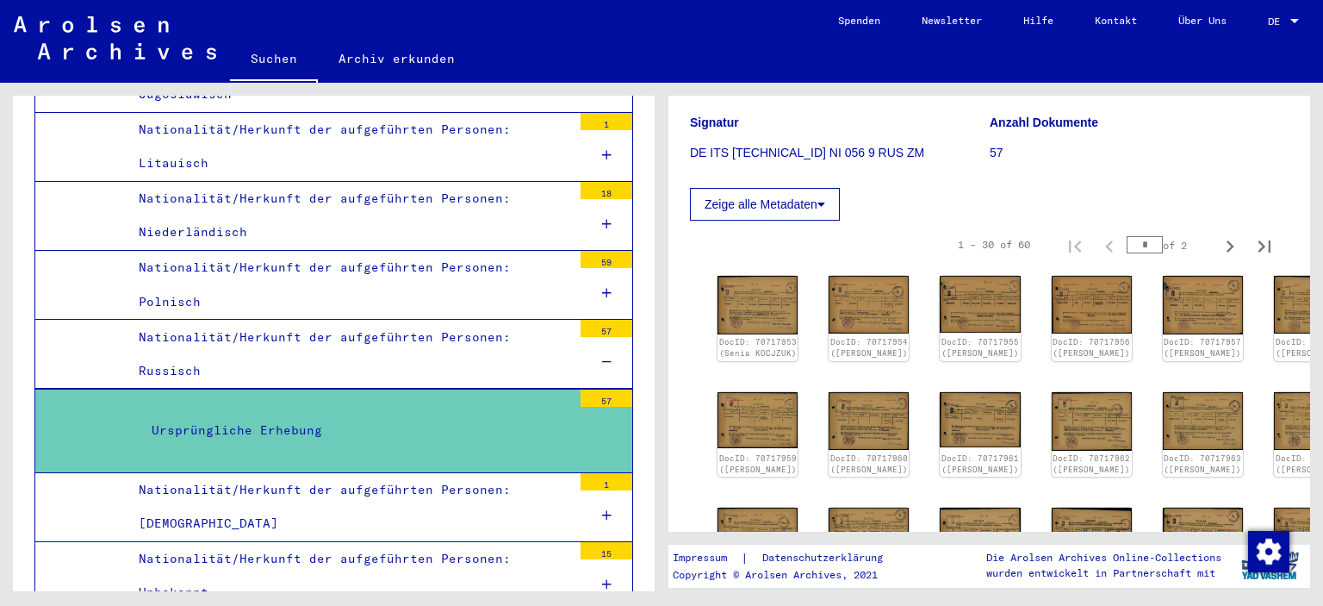
scroll to position [172, 0]
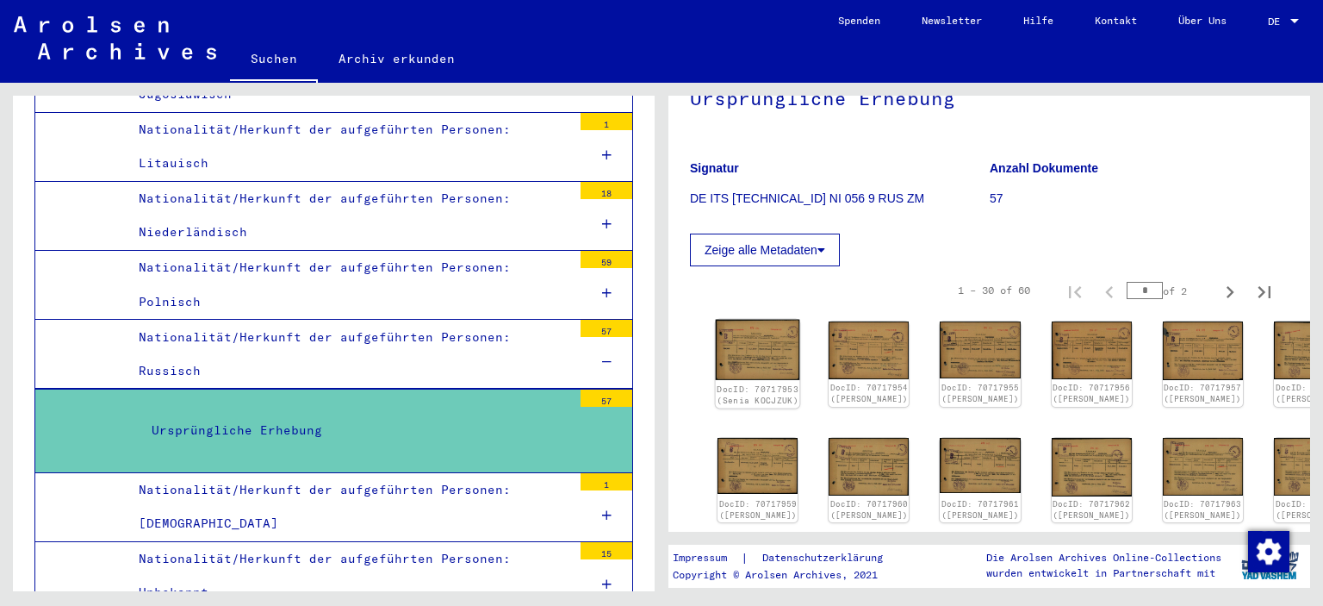
click at [732, 330] on img at bounding box center [758, 350] width 84 height 61
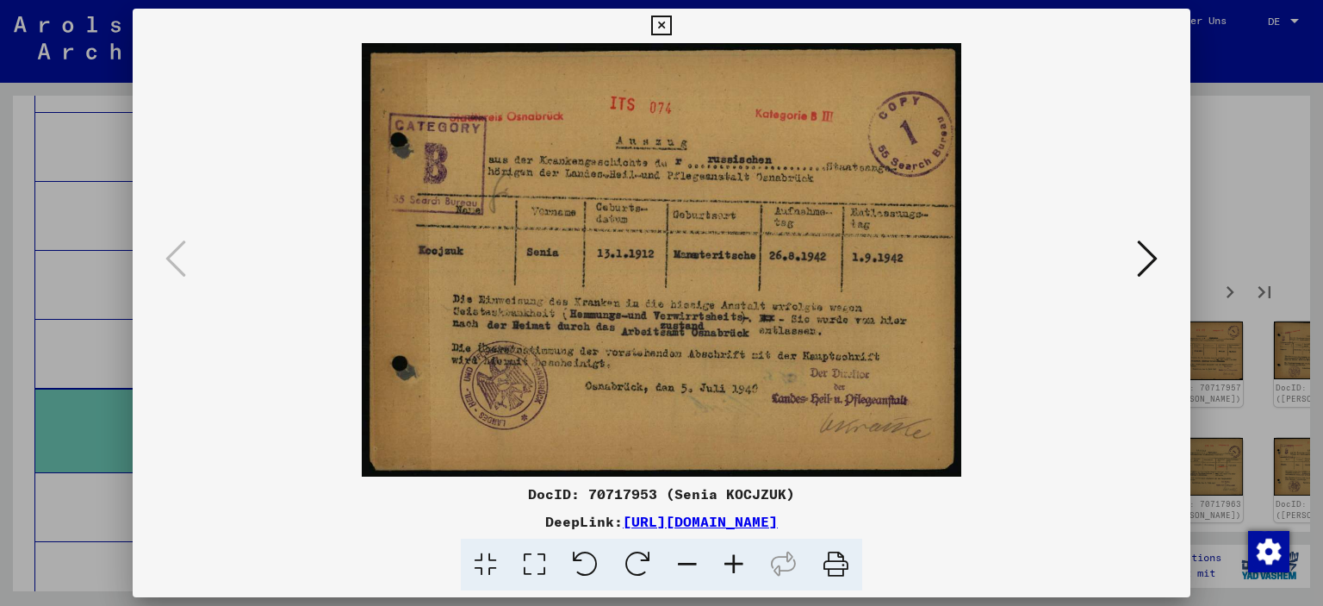
click at [665, 23] on icon at bounding box center [661, 26] width 20 height 21
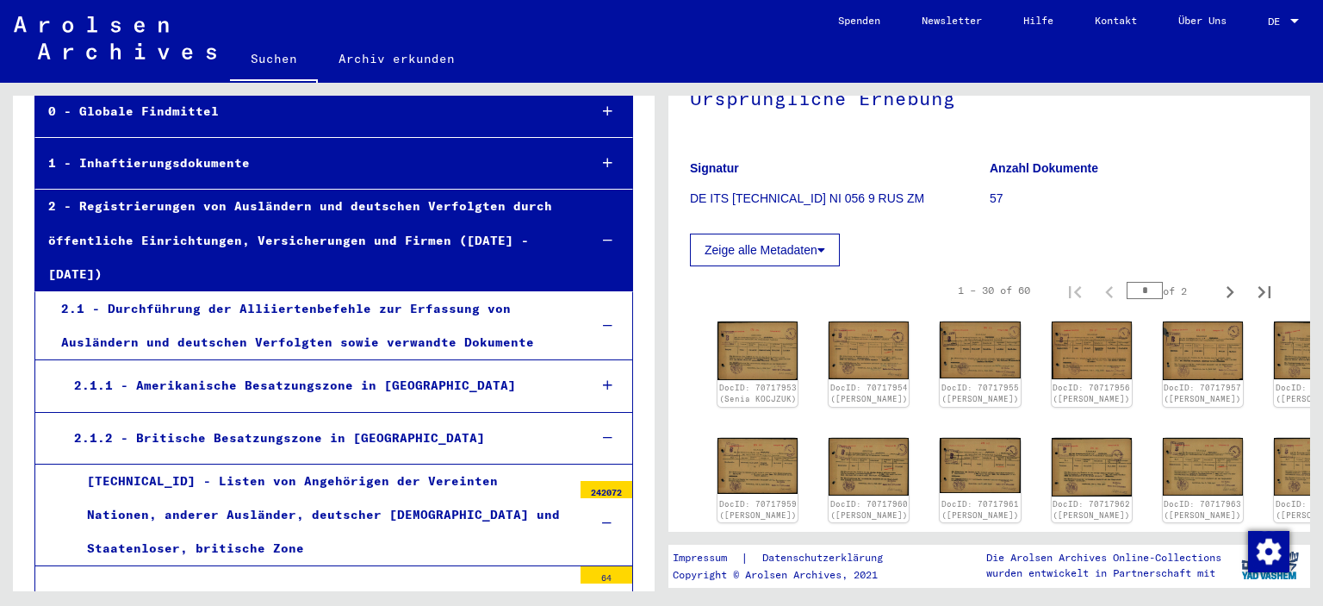
scroll to position [0, 0]
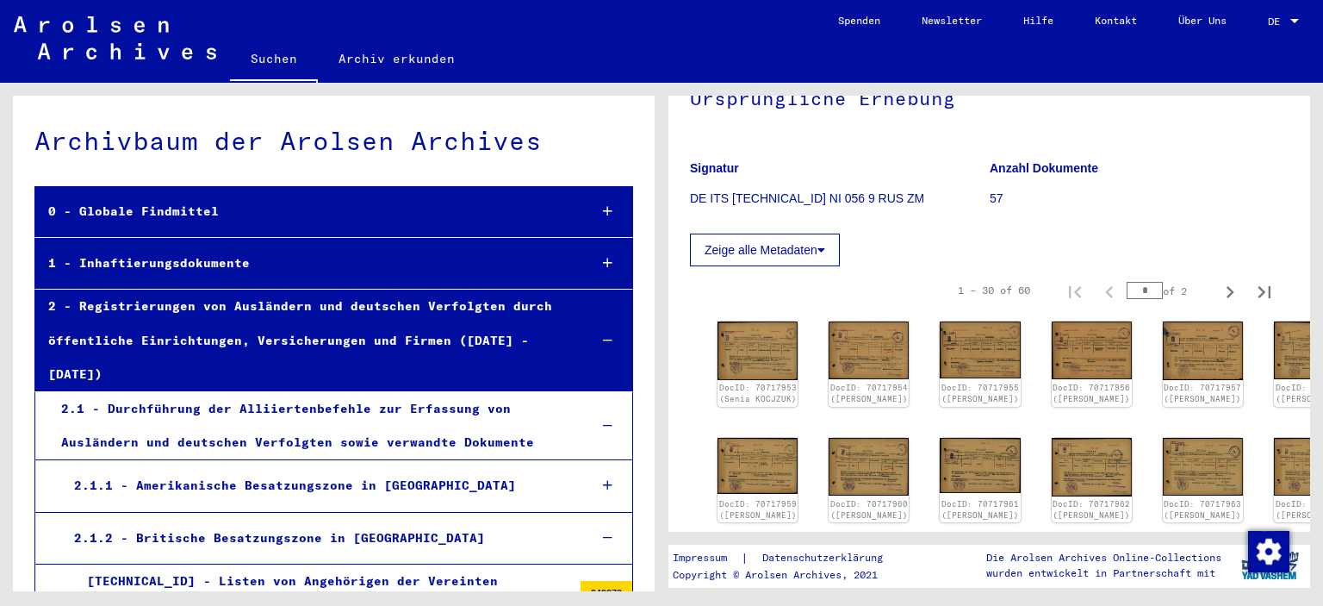
click at [276, 59] on link "Suchen" at bounding box center [274, 60] width 88 height 45
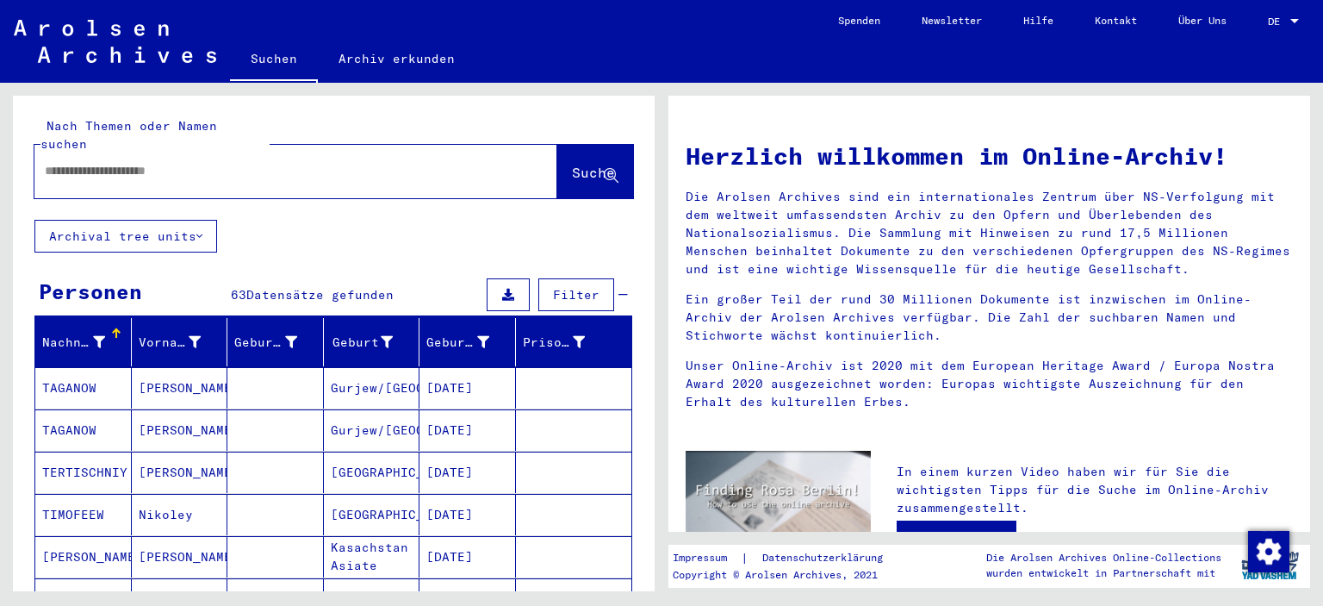
click at [97, 162] on input "text" at bounding box center [275, 171] width 461 height 18
click at [572, 164] on span "Suche" at bounding box center [593, 172] width 43 height 17
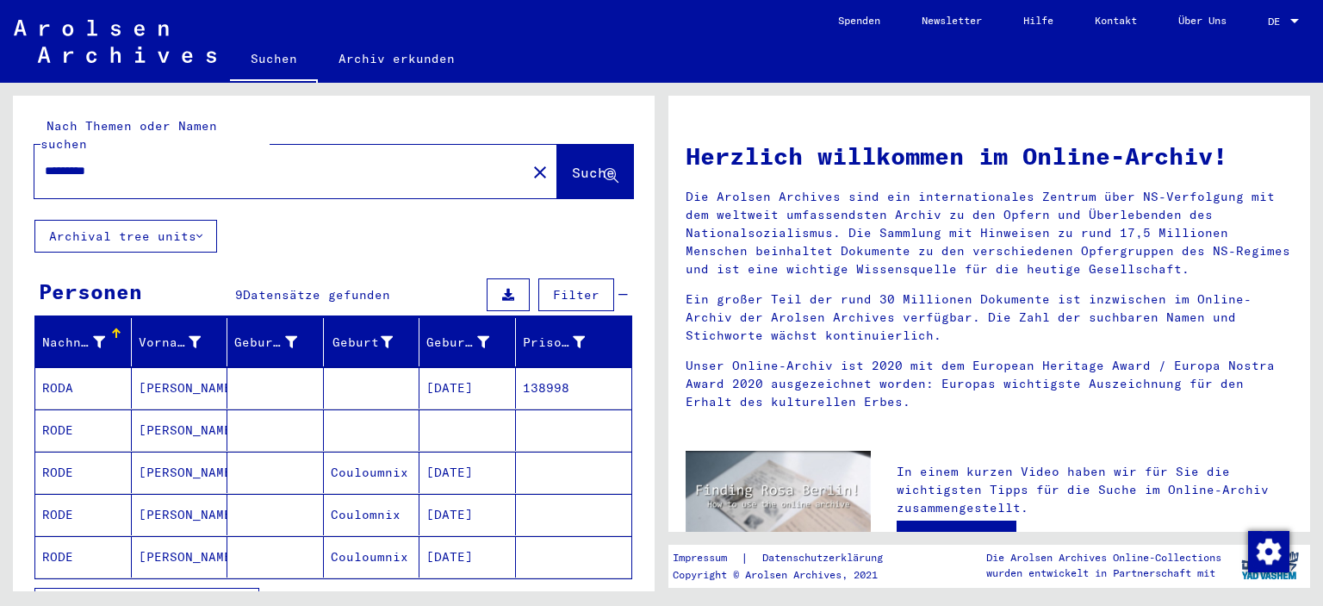
scroll to position [86, 0]
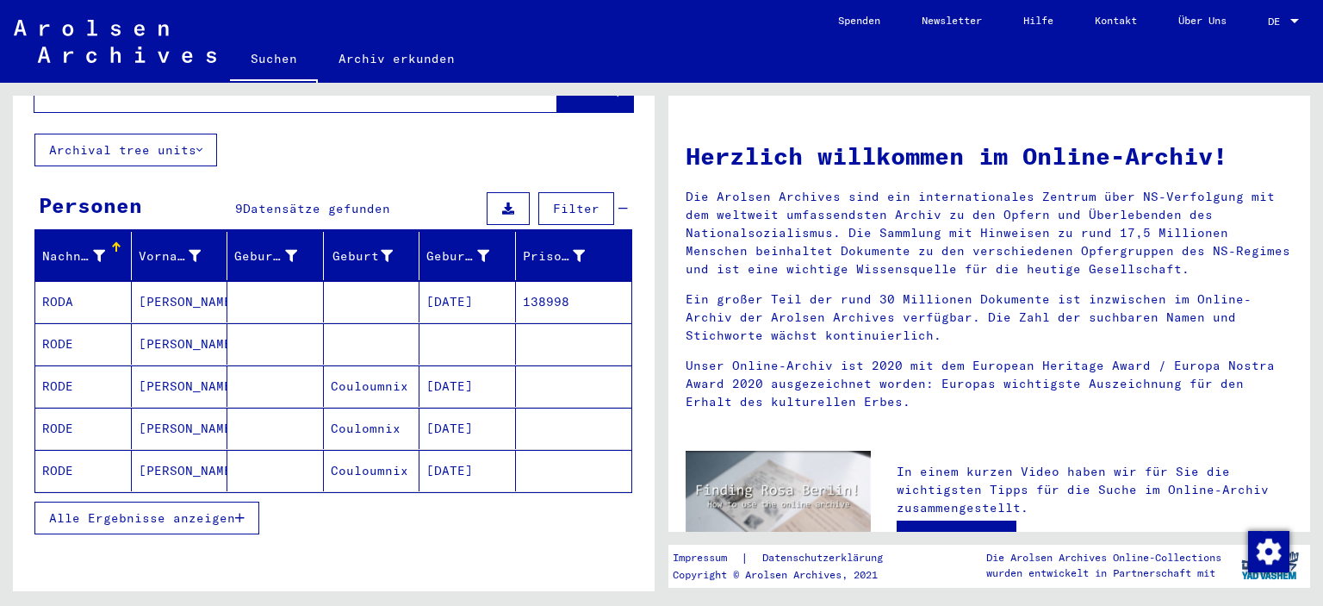
click at [190, 510] on span "Alle Ergebnisse anzeigen" at bounding box center [142, 518] width 186 height 16
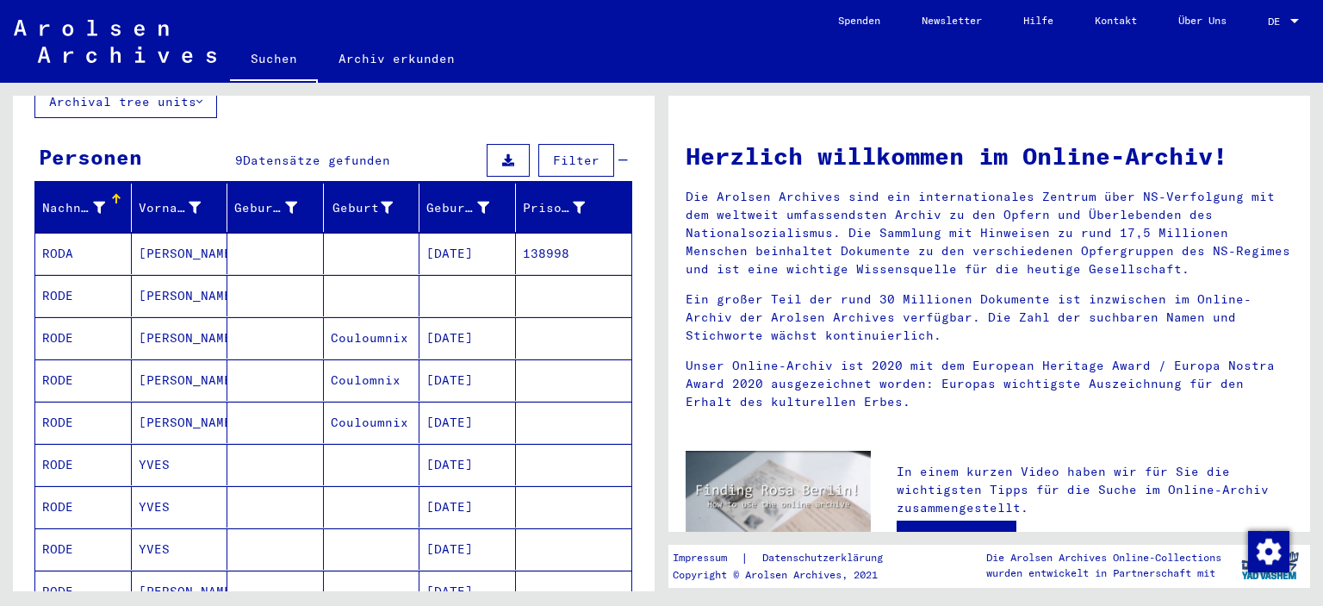
scroll to position [172, 0]
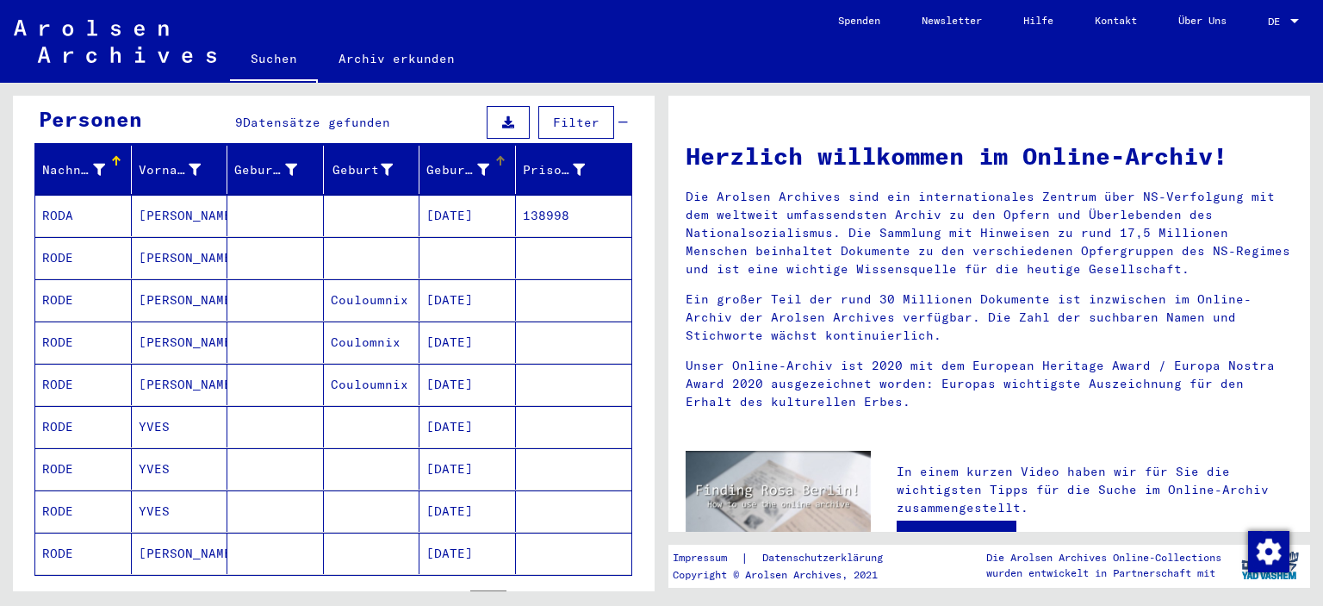
click at [441, 161] on div "Geburtsdatum" at bounding box center [458, 170] width 63 height 18
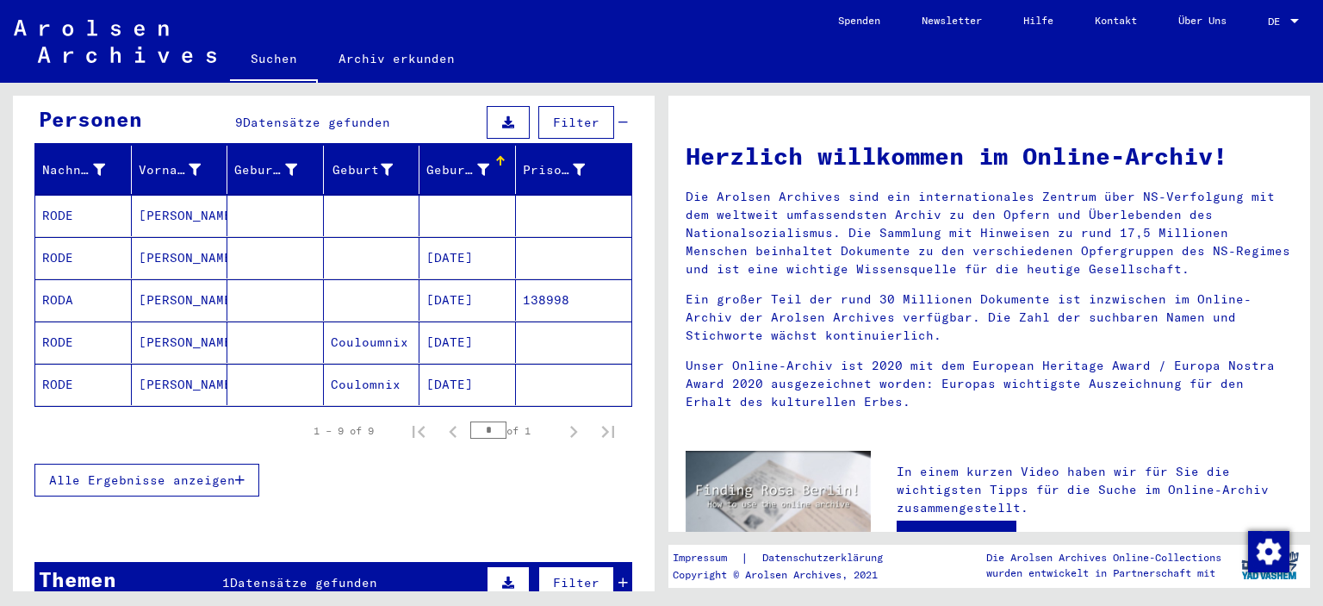
click at [443, 161] on div "Geburtsdatum" at bounding box center [458, 170] width 63 height 18
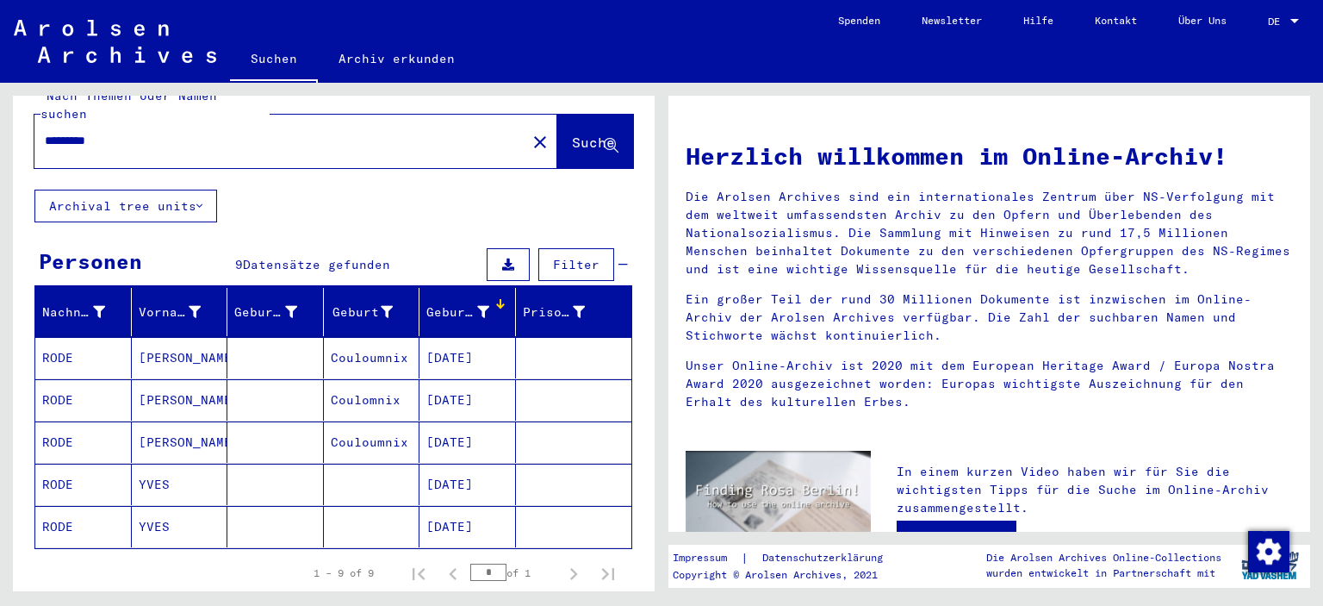
scroll to position [0, 0]
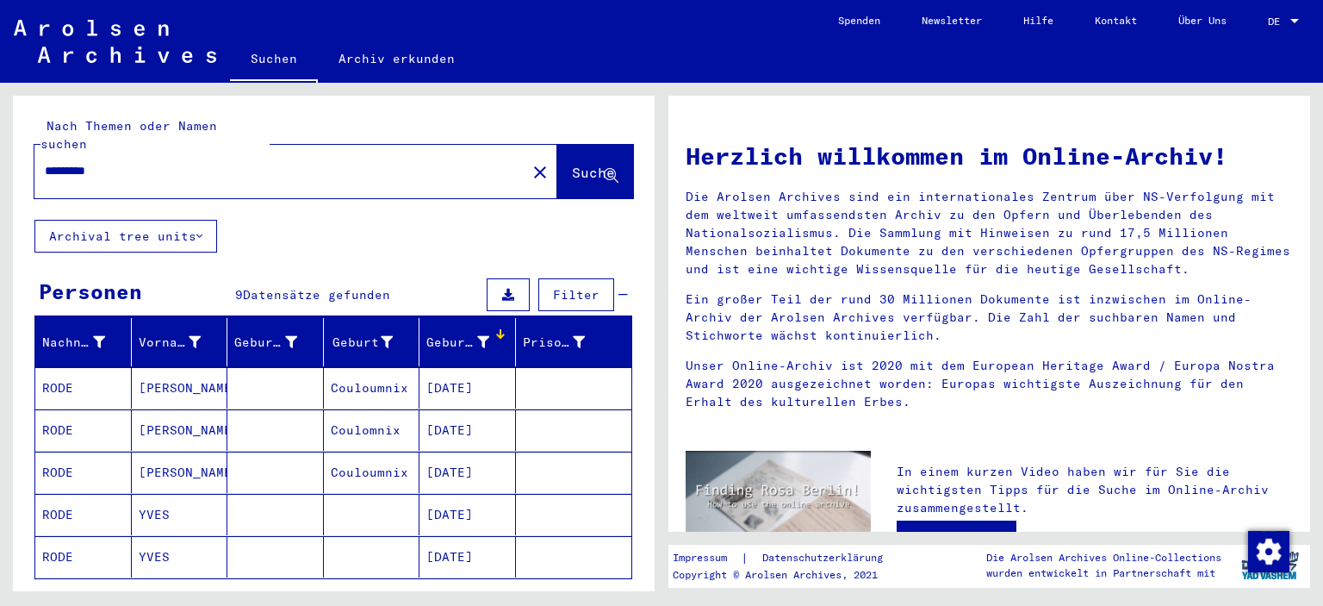
drag, startPoint x: 72, startPoint y: 155, endPoint x: 18, endPoint y: 153, distance: 54.3
click at [18, 153] on div "Nach Themen oder Namen suchen ********* close Suche" at bounding box center [334, 158] width 642 height 124
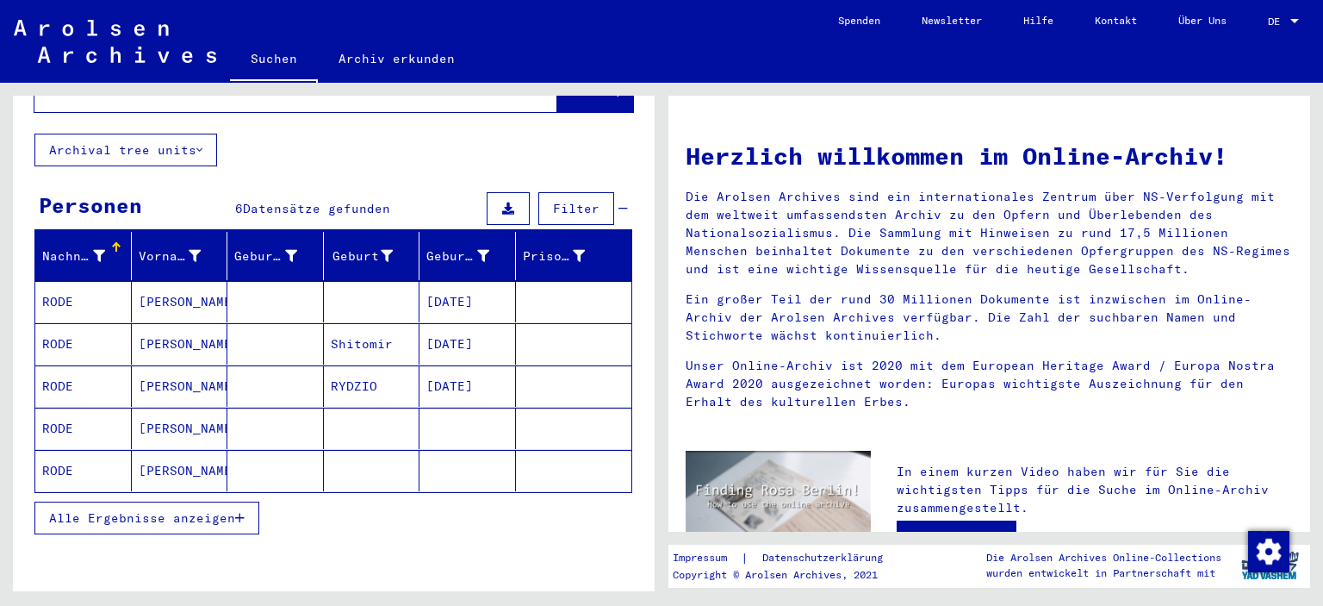
click at [202, 510] on span "Alle Ergebnisse anzeigen" at bounding box center [142, 518] width 186 height 16
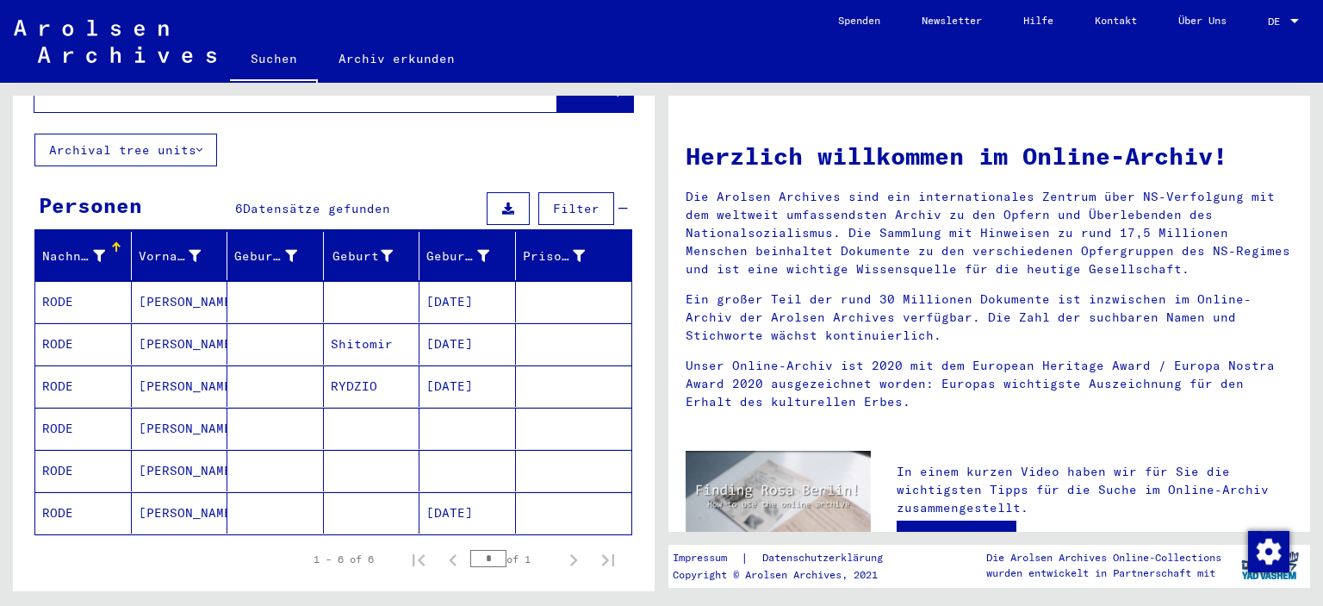
scroll to position [0, 0]
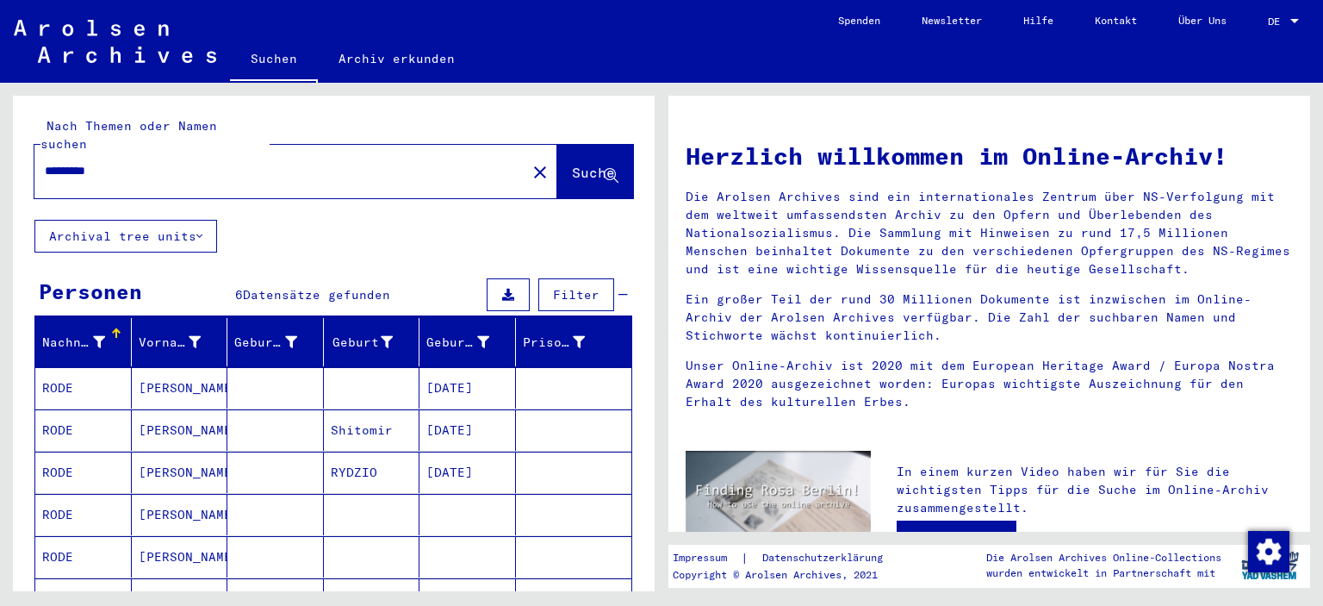
drag, startPoint x: 72, startPoint y: 154, endPoint x: 0, endPoint y: 157, distance: 72.4
click at [0, 157] on div "Nach Themen oder Namen suchen ********* close Suche Archival tree units Persone…" at bounding box center [331, 337] width 662 height 508
click at [574, 164] on span "Suche" at bounding box center [593, 172] width 43 height 17
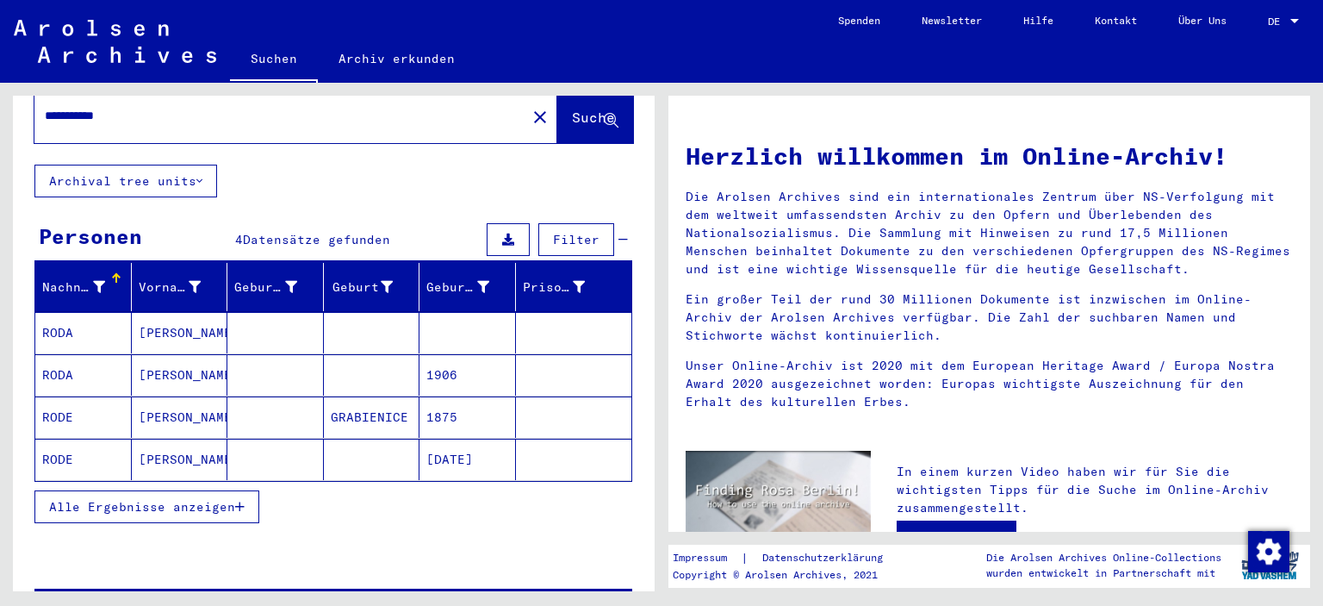
scroll to position [86, 0]
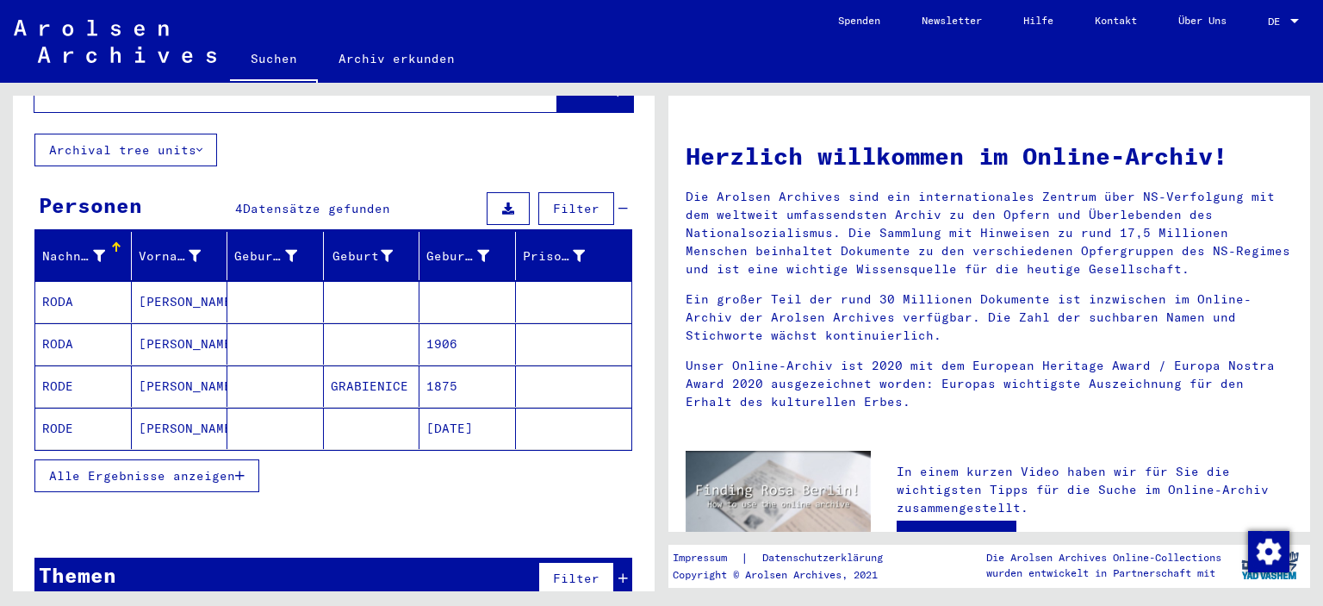
click at [137, 286] on mat-cell "[PERSON_NAME]" at bounding box center [180, 301] width 97 height 41
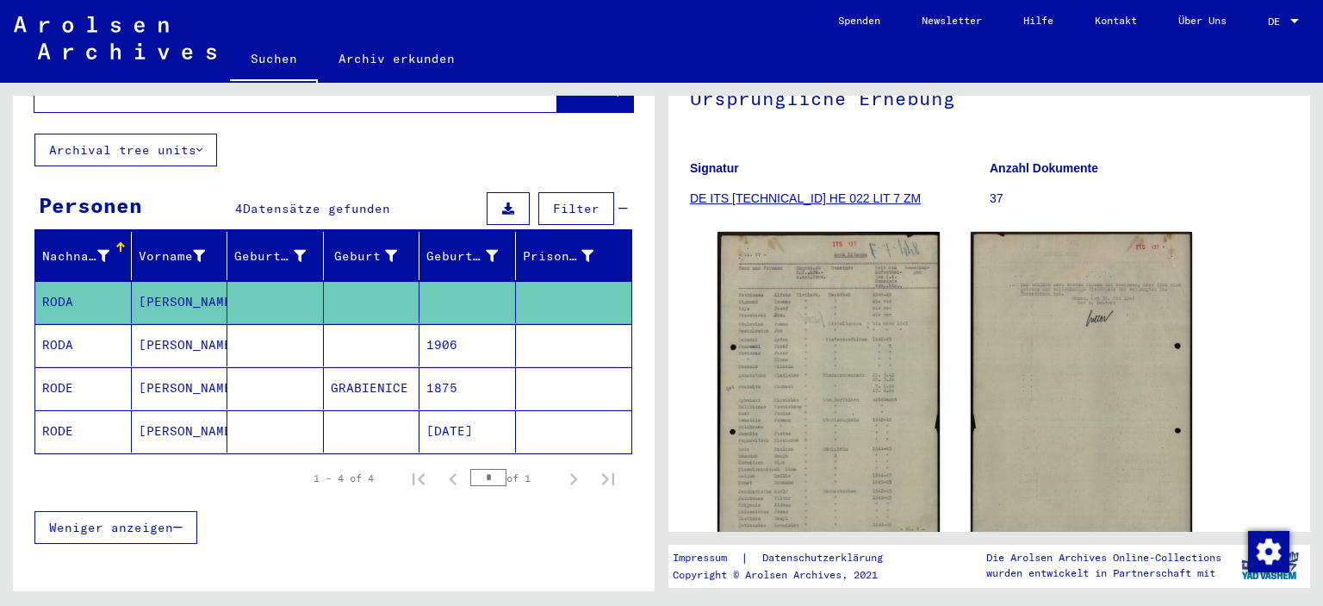
scroll to position [258, 0]
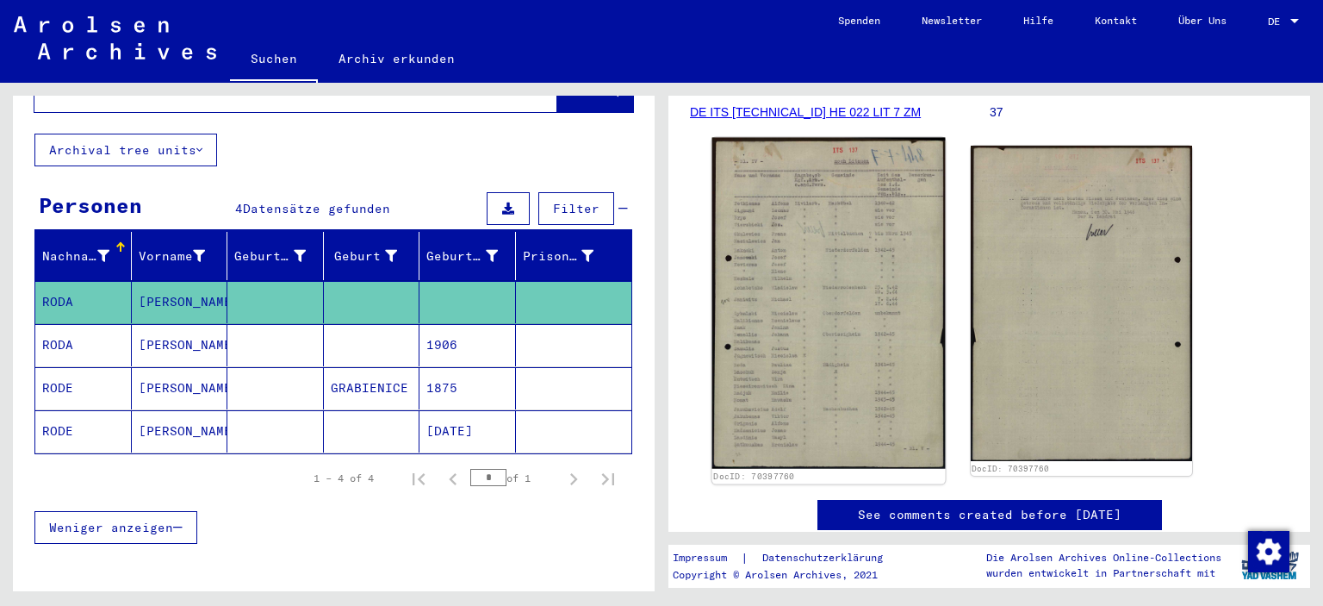
click at [869, 328] on img at bounding box center [829, 304] width 233 height 332
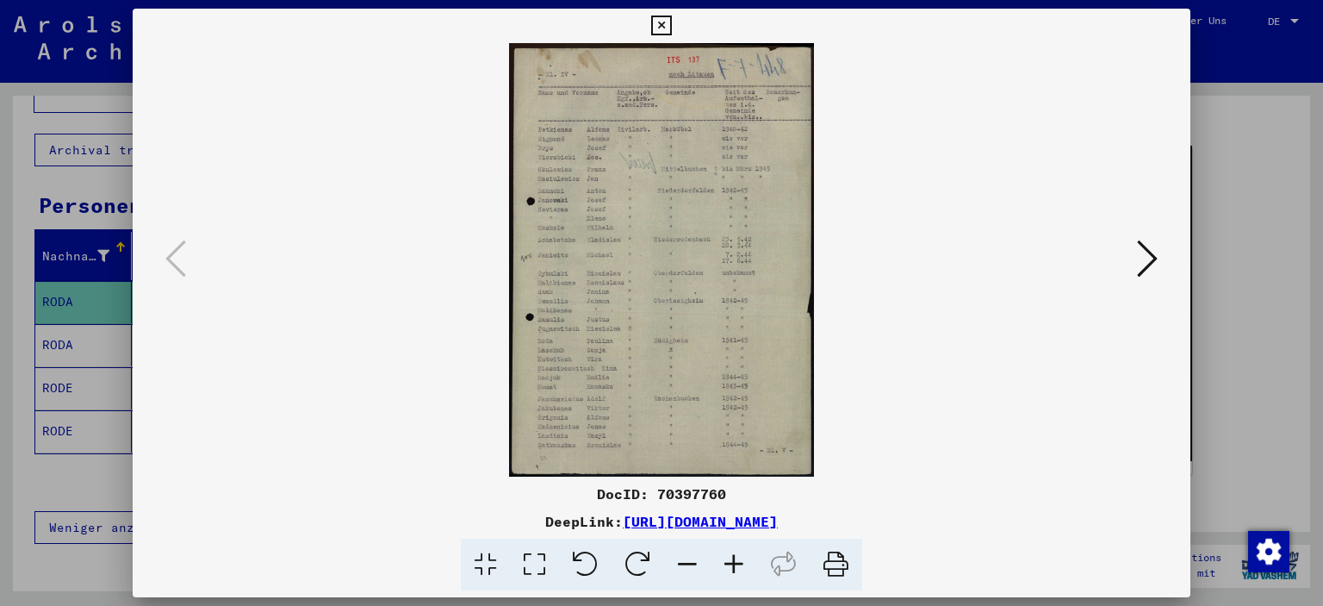
click at [738, 559] on icon at bounding box center [734, 565] width 47 height 53
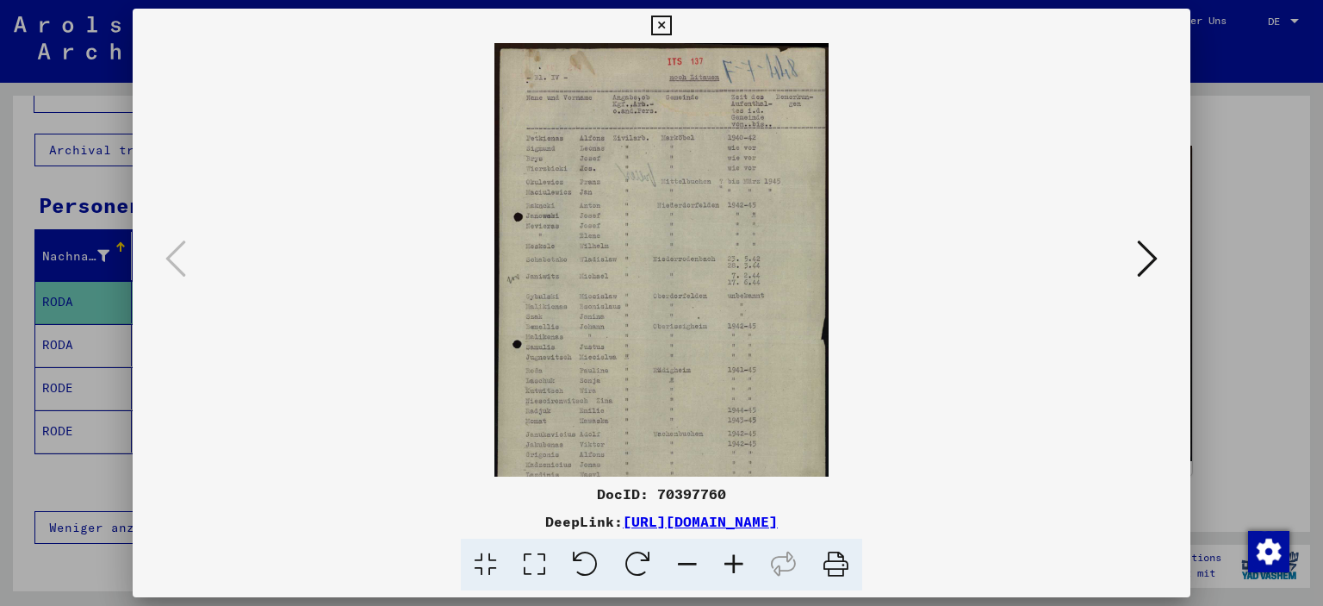
click at [738, 559] on icon at bounding box center [734, 565] width 47 height 53
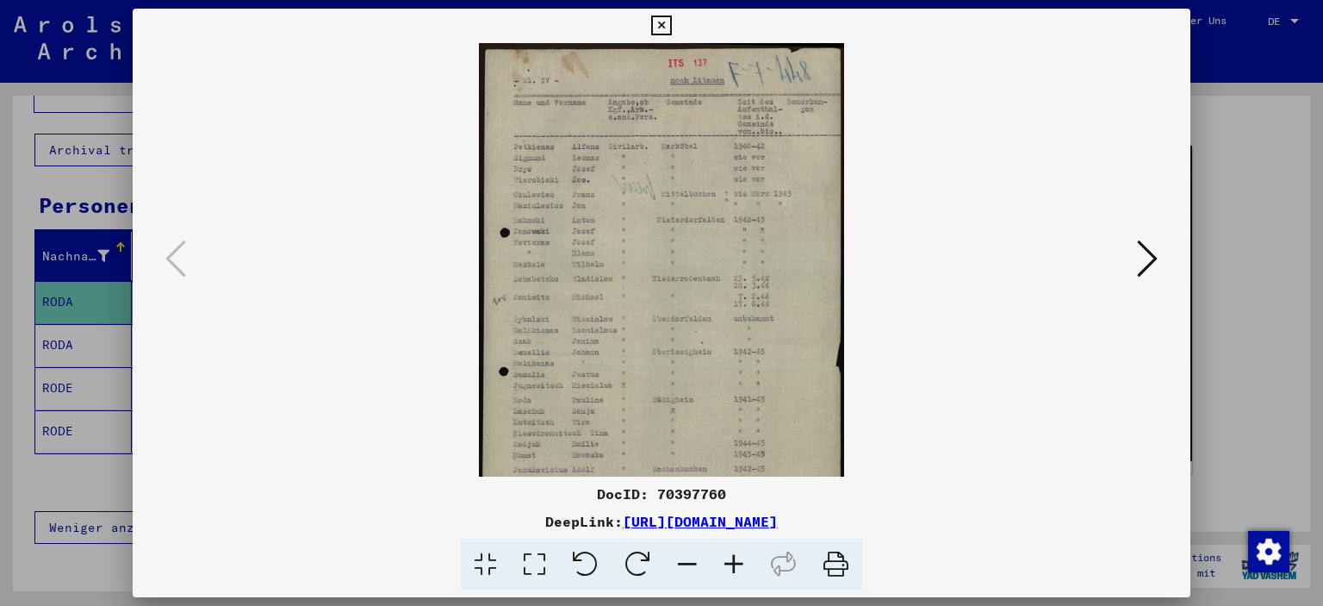
click at [738, 559] on icon at bounding box center [734, 565] width 47 height 53
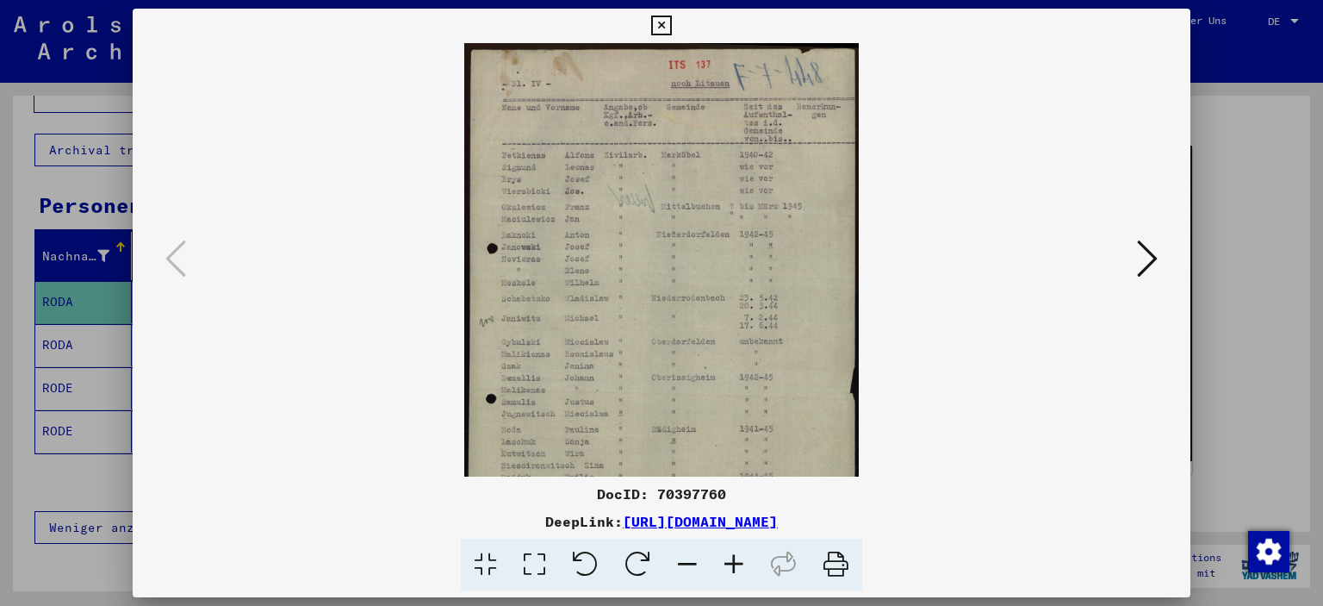
click at [738, 559] on icon at bounding box center [734, 565] width 47 height 53
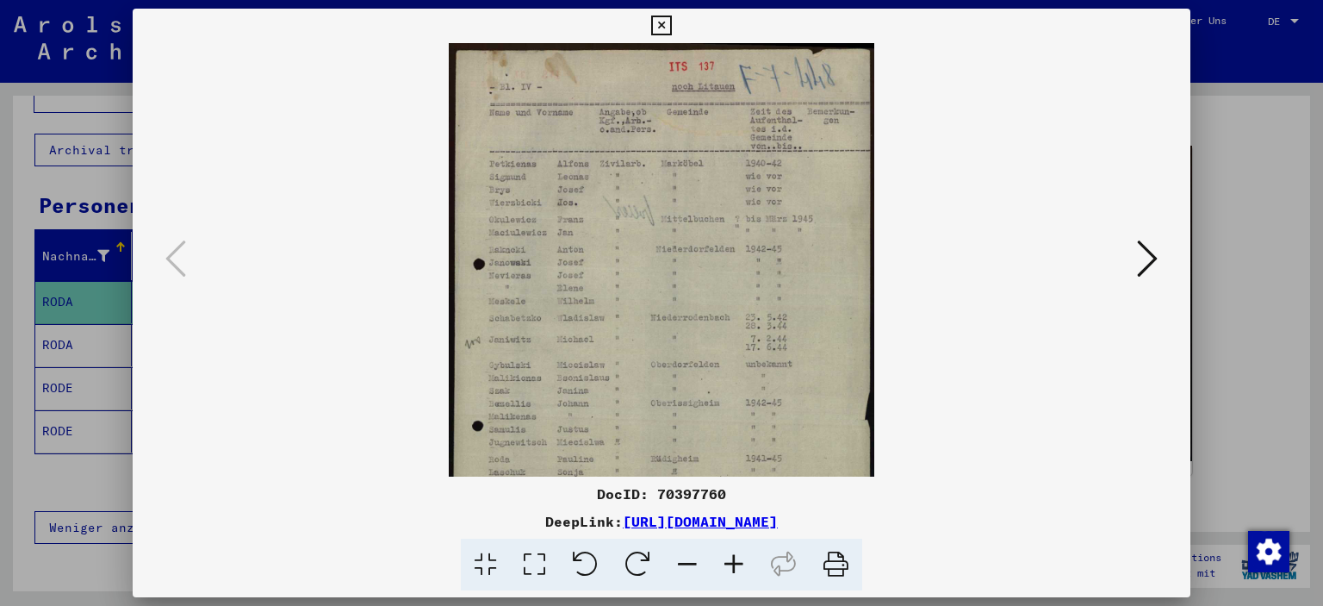
click at [738, 559] on icon at bounding box center [734, 565] width 47 height 53
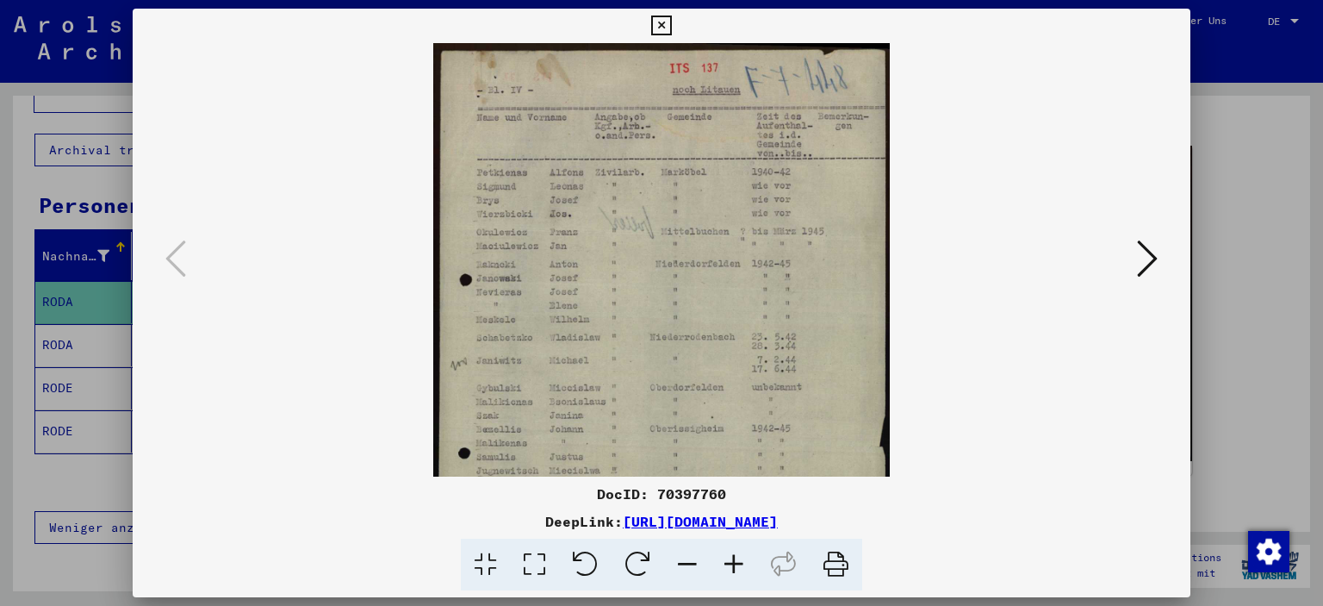
click at [738, 559] on icon at bounding box center [734, 565] width 47 height 53
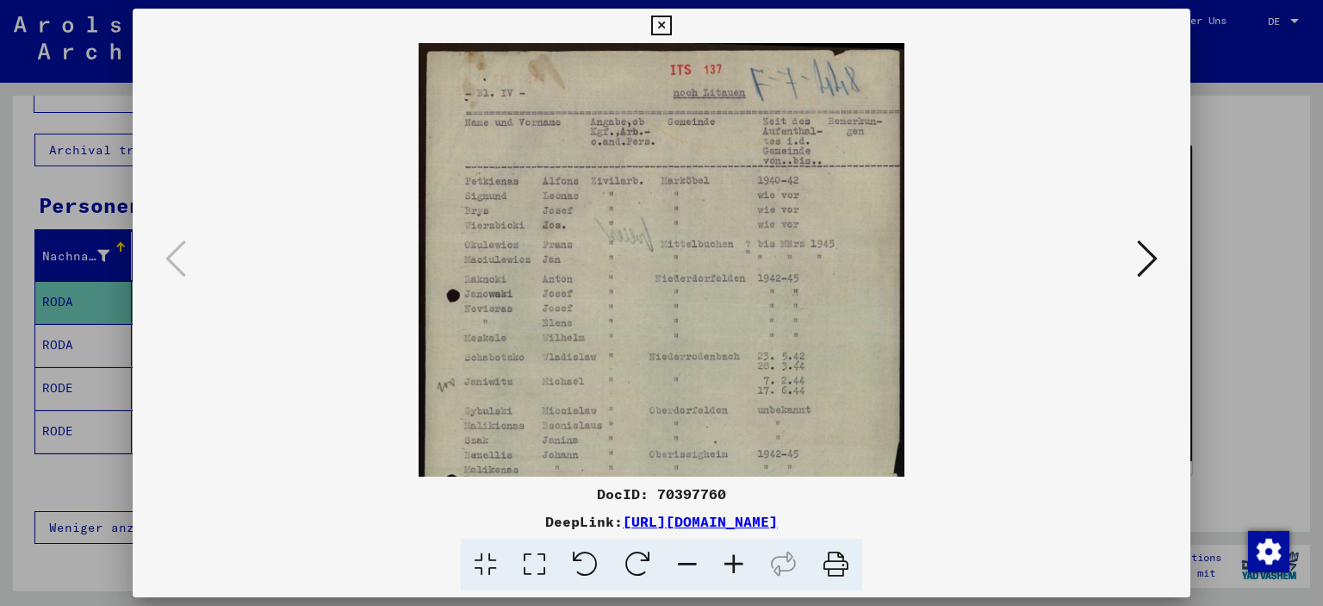
click at [738, 559] on icon at bounding box center [734, 565] width 47 height 53
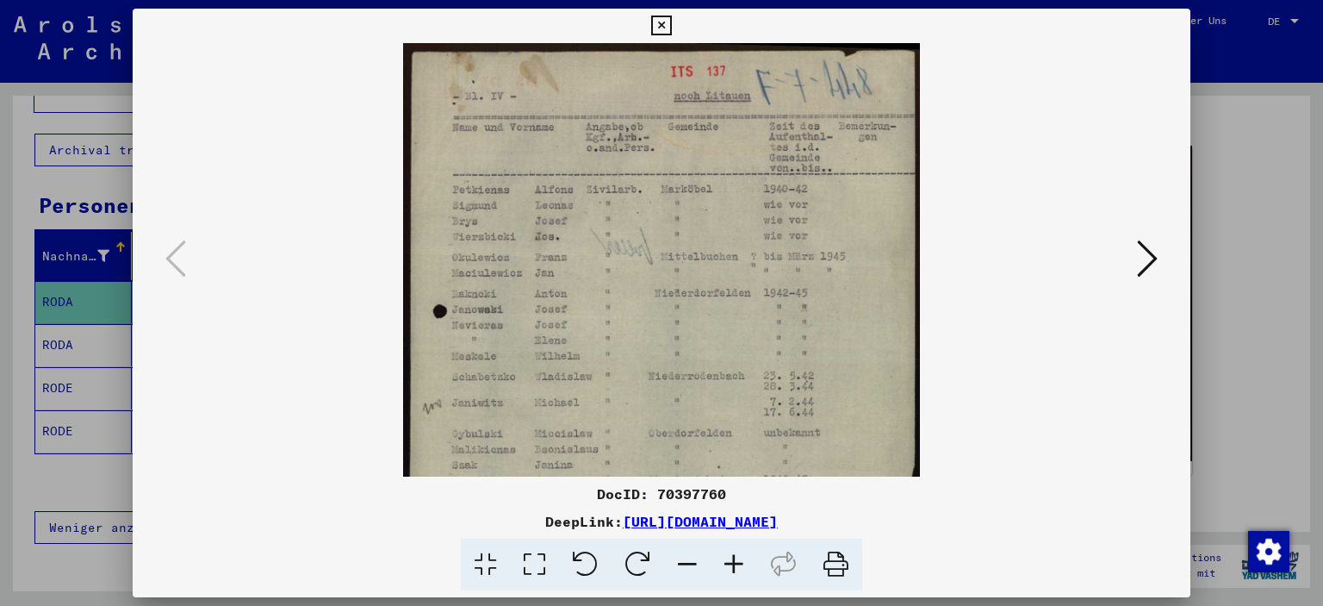
click at [738, 559] on icon at bounding box center [734, 565] width 47 height 53
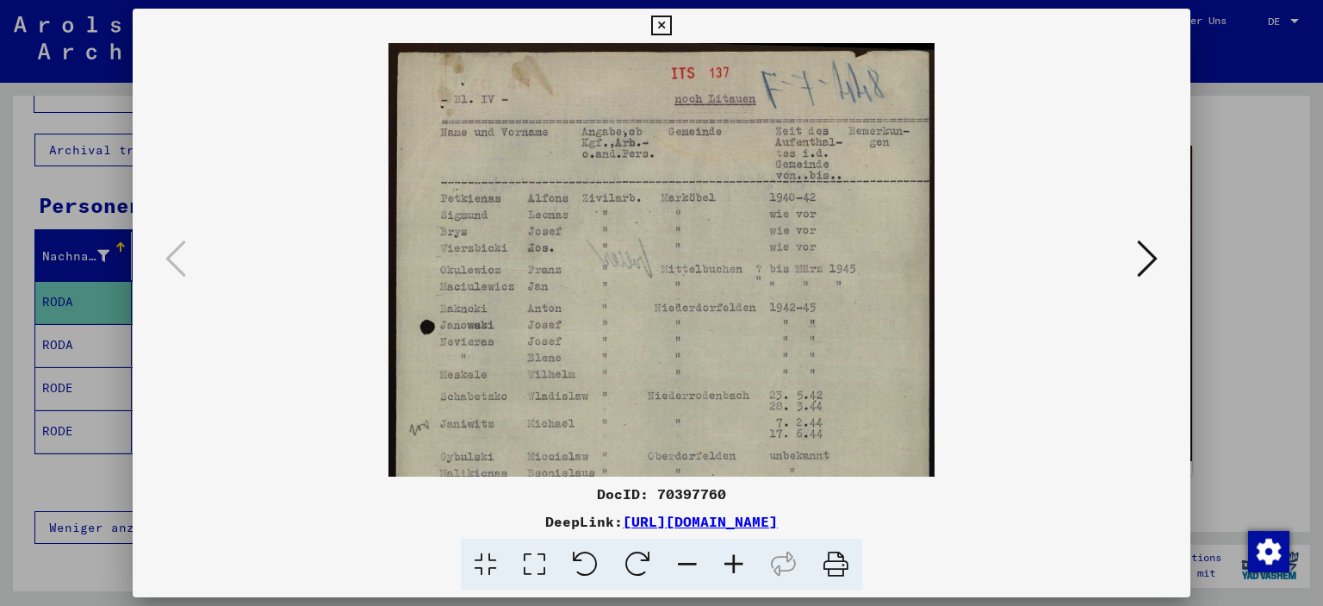
click at [738, 559] on icon at bounding box center [734, 565] width 47 height 53
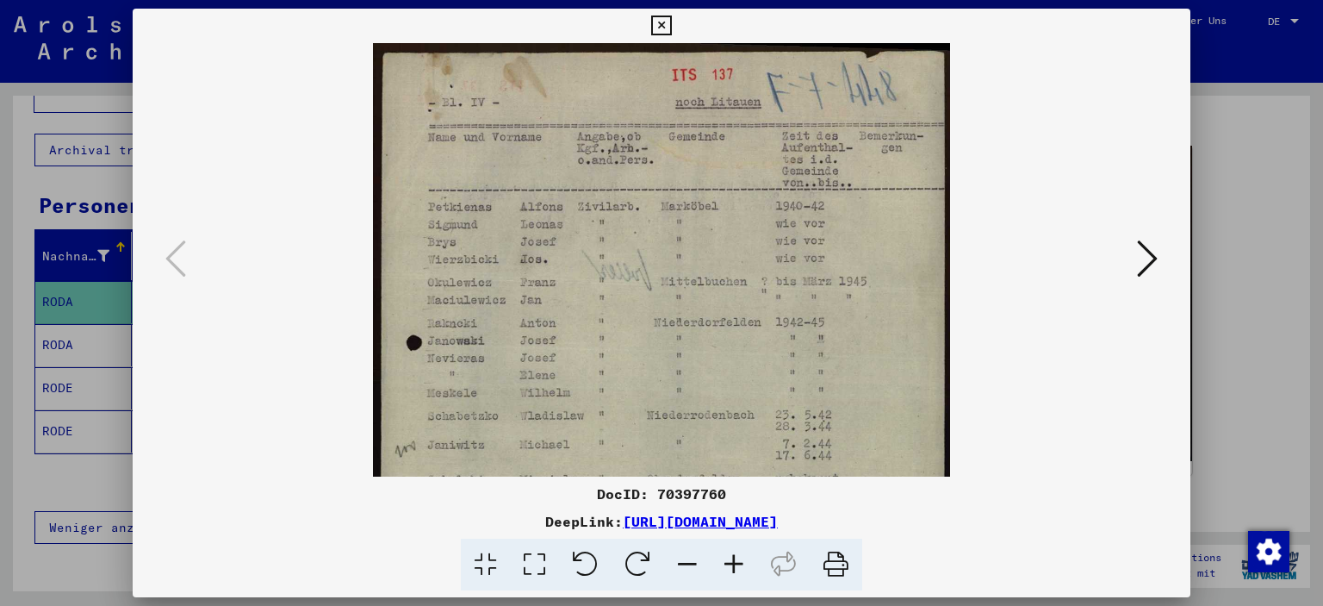
click at [738, 559] on icon at bounding box center [734, 565] width 47 height 53
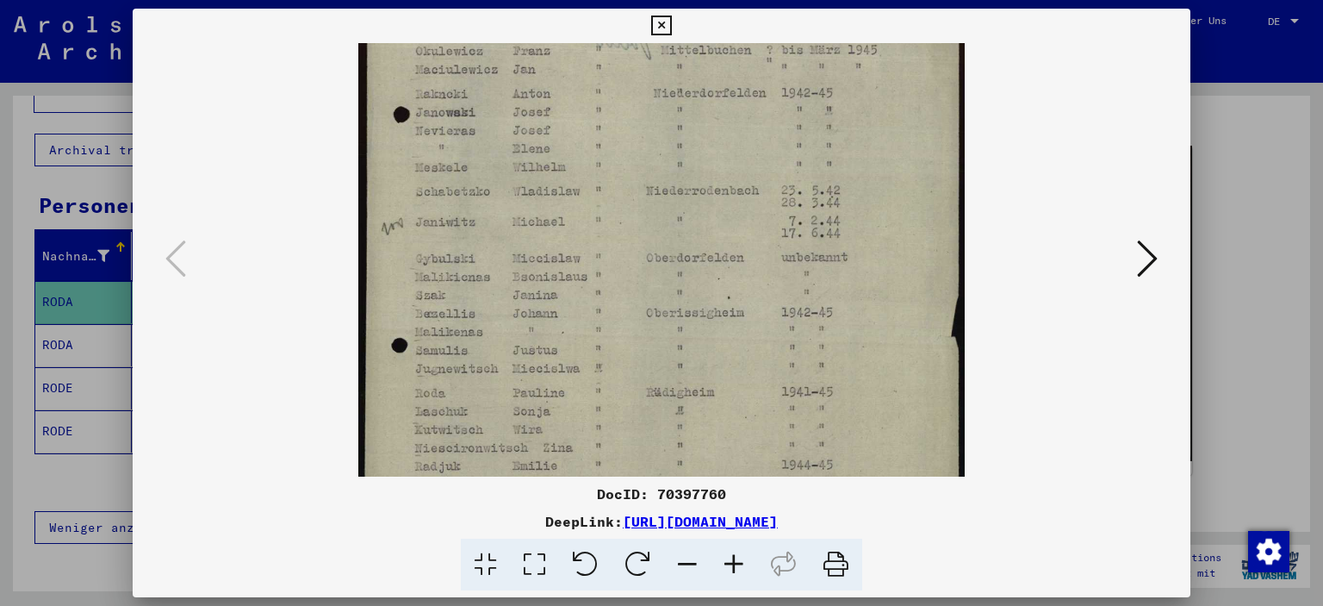
scroll to position [246, 0]
drag, startPoint x: 618, startPoint y: 415, endPoint x: 638, endPoint y: 177, distance: 238.6
click at [638, 177] on img at bounding box center [661, 230] width 607 height 864
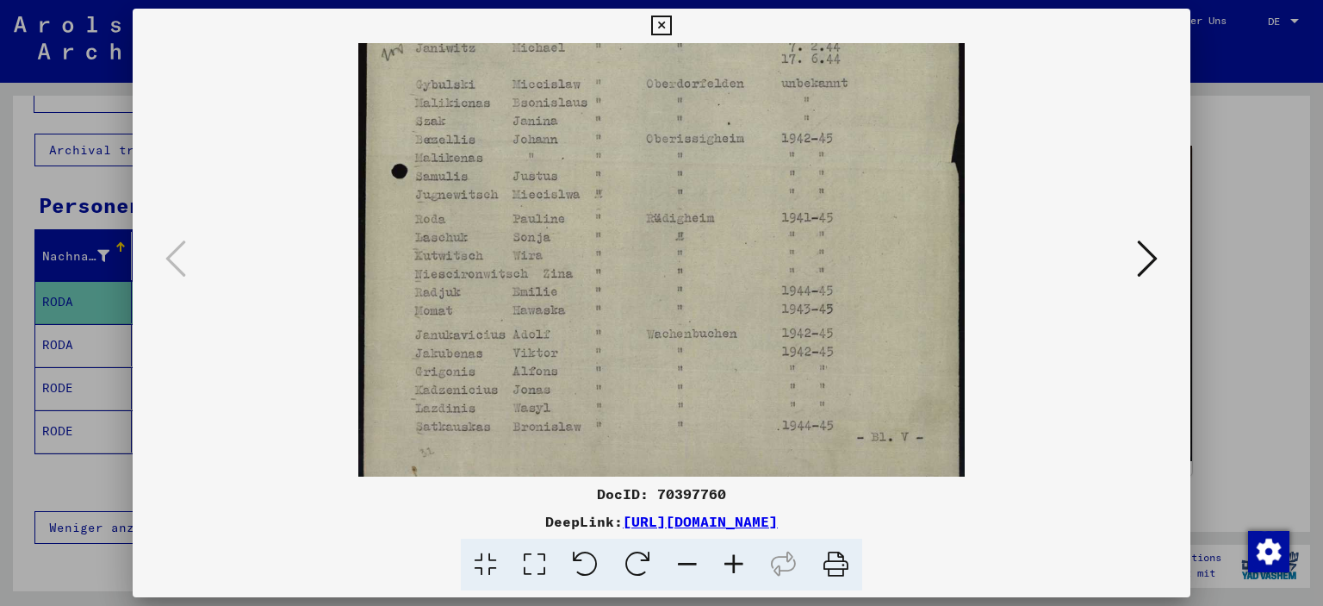
scroll to position [431, 0]
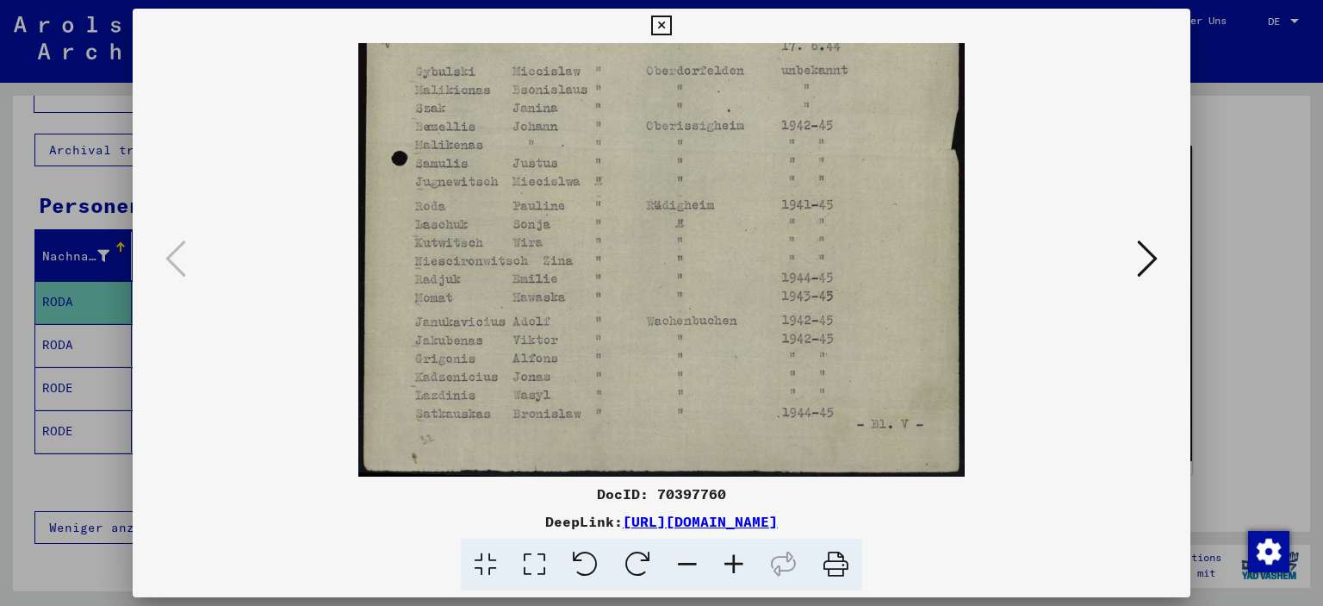
drag, startPoint x: 694, startPoint y: 221, endPoint x: 741, endPoint y: 16, distance: 210.5
click at [741, 16] on div "DocID: 70397760 DeepLink: [URL][DOMAIN_NAME]" at bounding box center [662, 300] width 1059 height 582
drag, startPoint x: 706, startPoint y: 202, endPoint x: 706, endPoint y: 176, distance: 26.7
click at [706, 176] on img at bounding box center [661, 44] width 607 height 864
drag, startPoint x: 700, startPoint y: 171, endPoint x: 727, endPoint y: 81, distance: 93.8
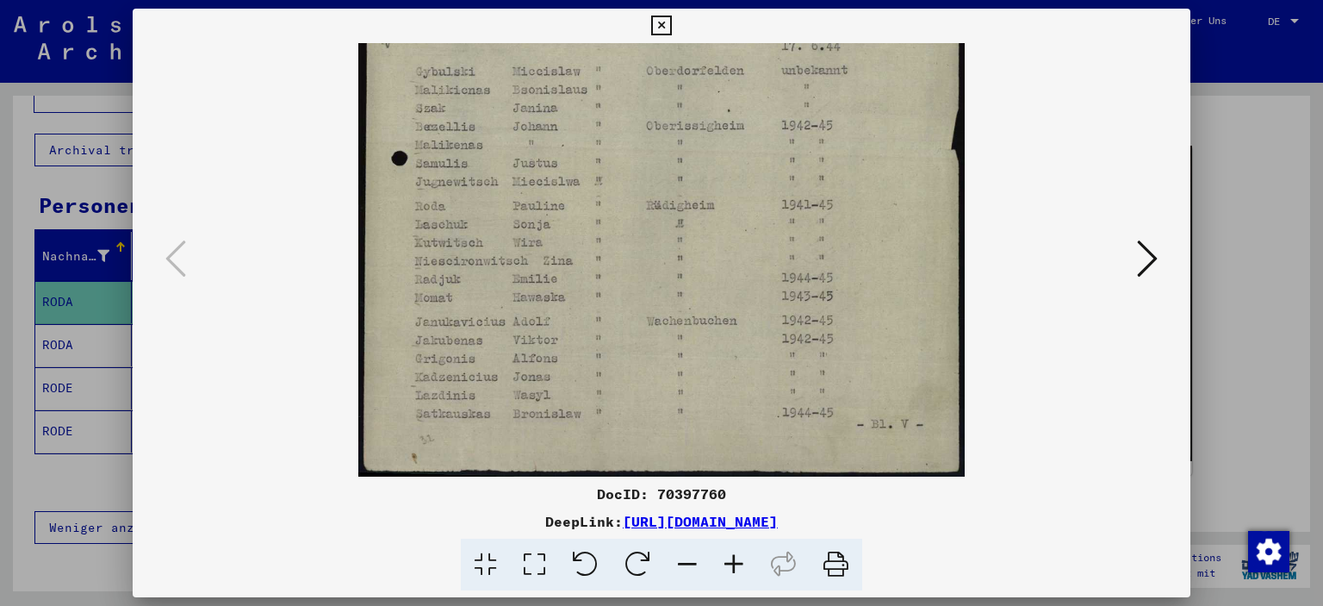
click at [722, 87] on img at bounding box center [661, 44] width 607 height 864
click at [658, 34] on icon at bounding box center [661, 26] width 20 height 21
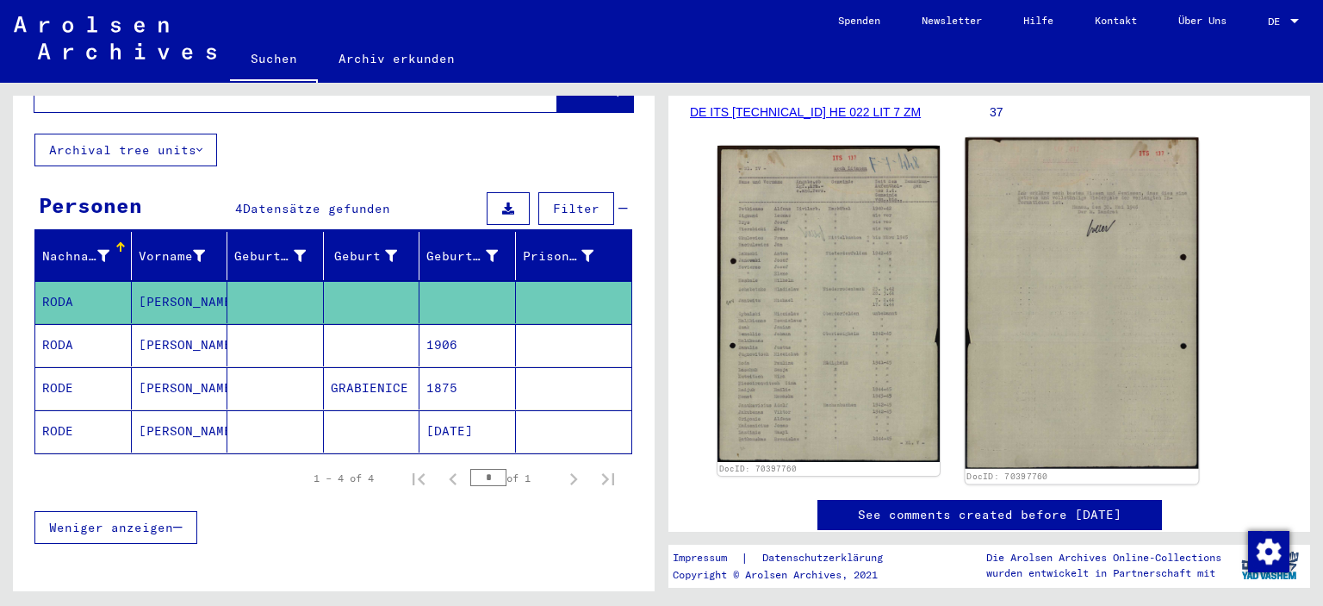
click at [1093, 394] on img at bounding box center [1081, 303] width 233 height 331
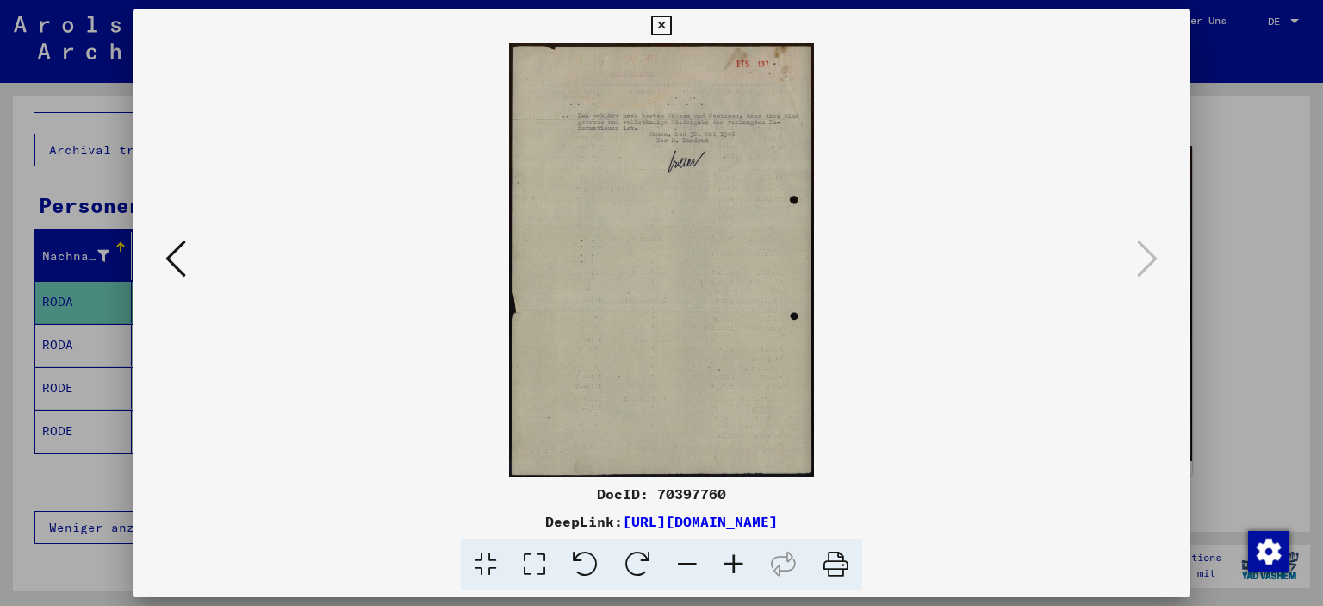
click at [738, 562] on icon at bounding box center [734, 565] width 47 height 53
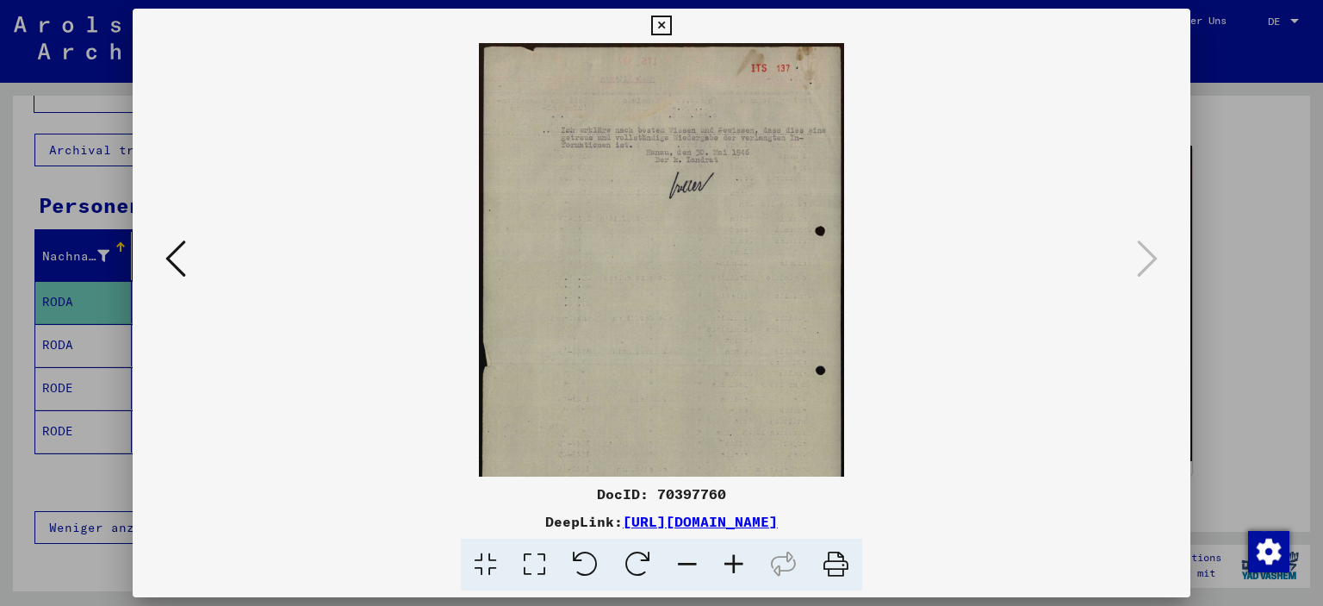
click at [738, 562] on icon at bounding box center [734, 565] width 47 height 53
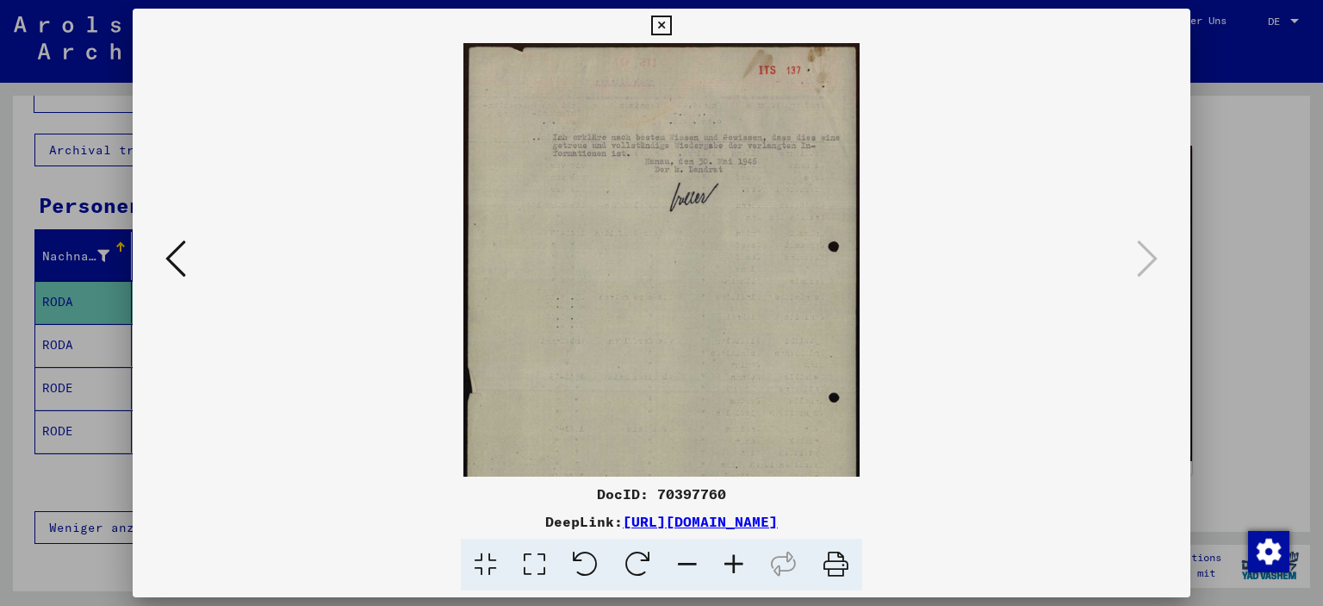
click at [738, 562] on icon at bounding box center [734, 565] width 47 height 53
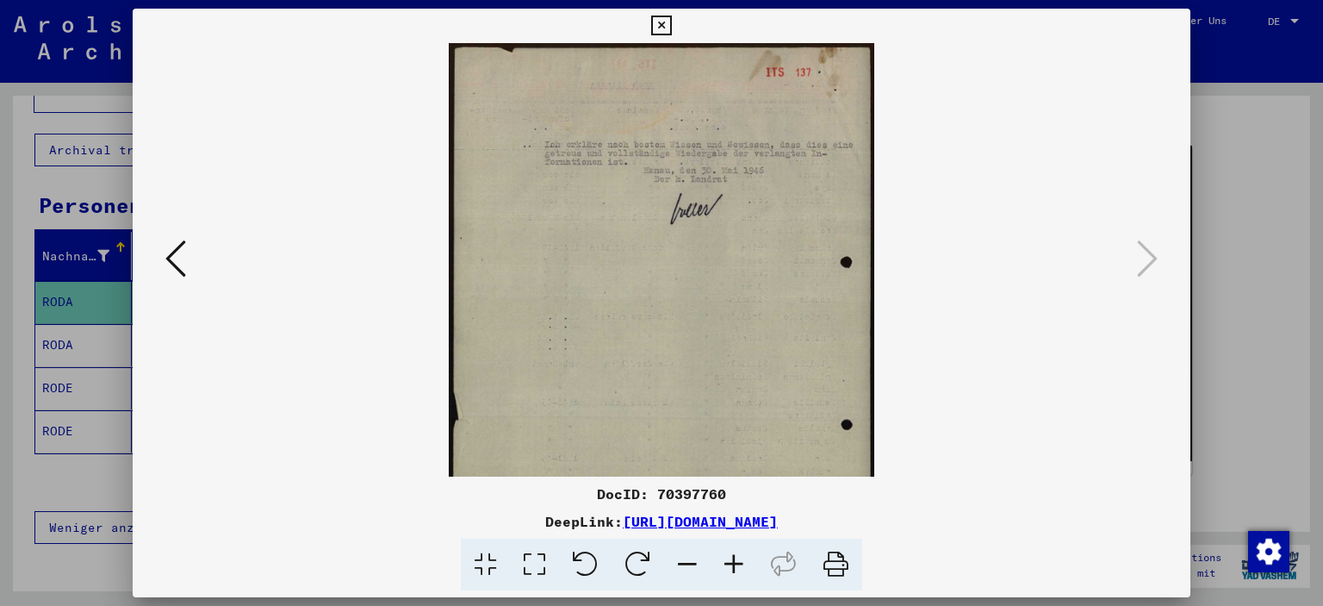
click at [738, 562] on icon at bounding box center [734, 565] width 47 height 53
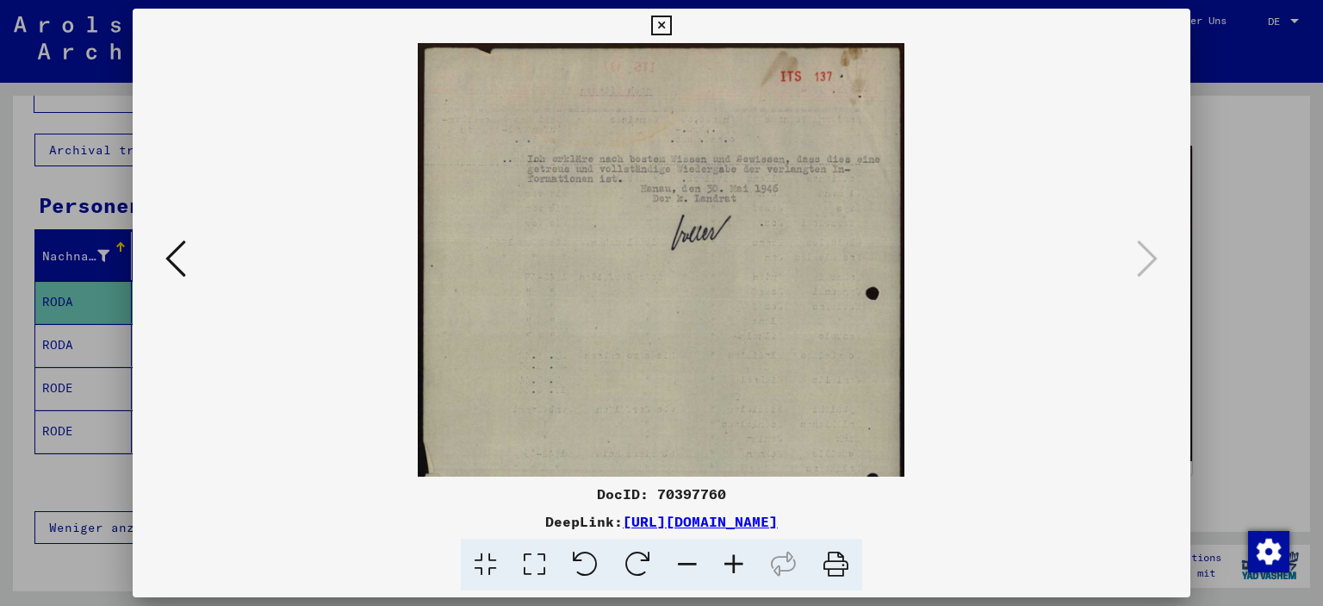
click at [738, 562] on icon at bounding box center [734, 565] width 47 height 53
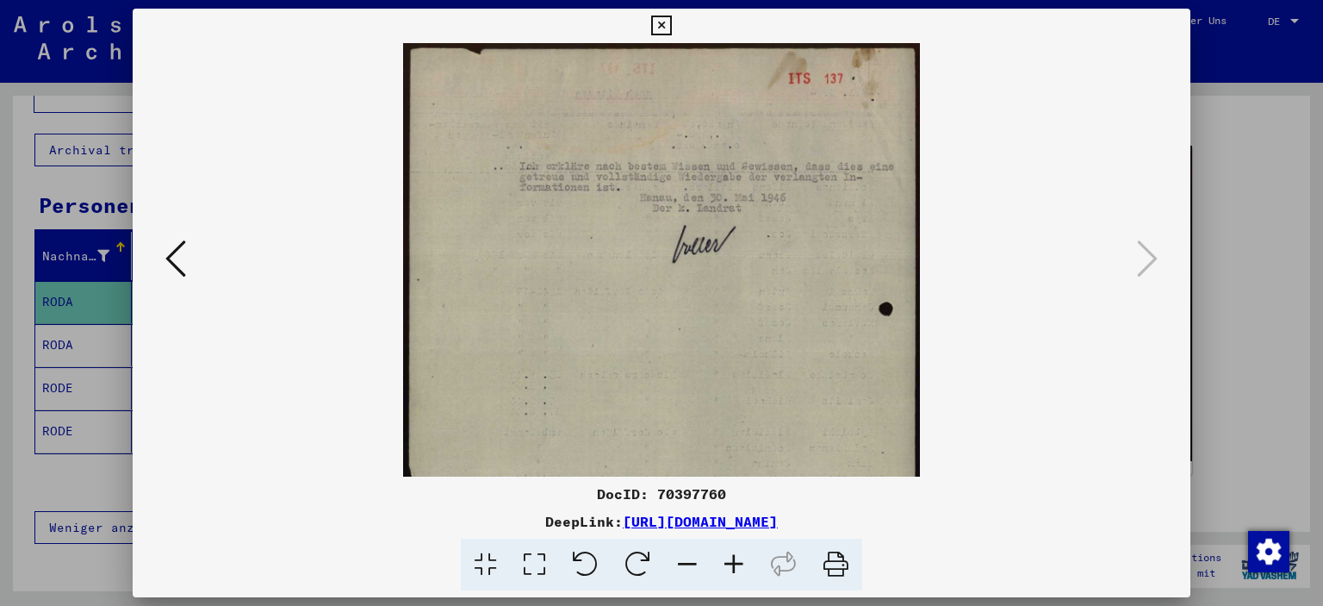
click at [738, 562] on icon at bounding box center [734, 565] width 47 height 53
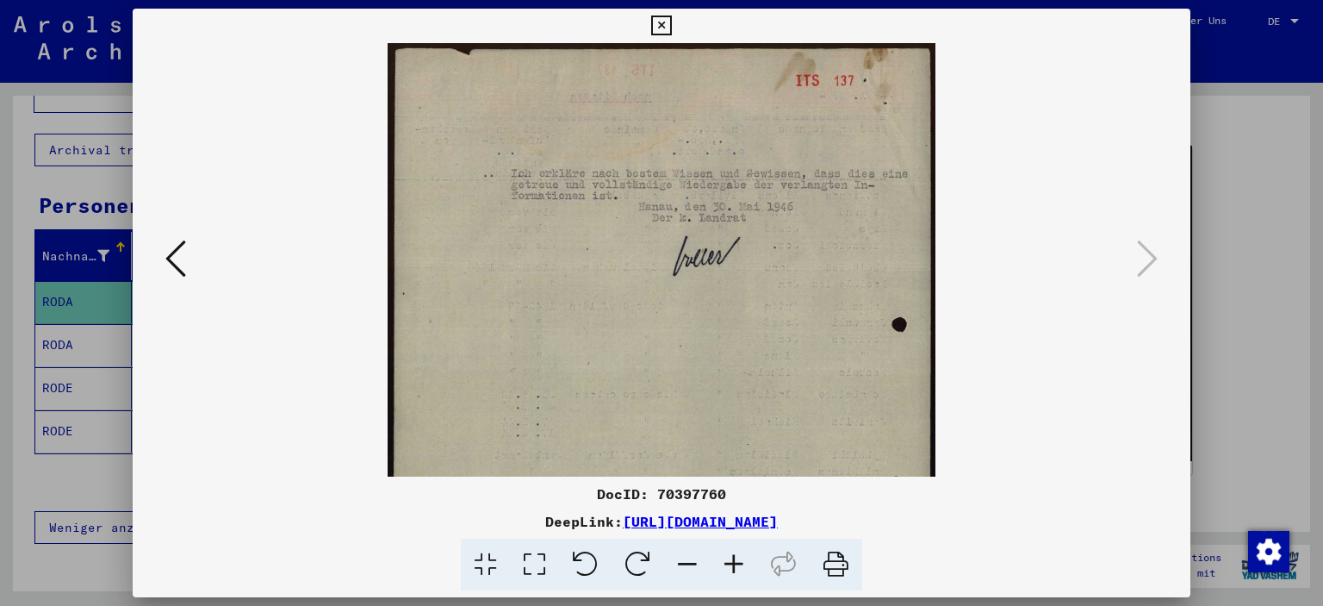
click at [738, 562] on icon at bounding box center [734, 565] width 47 height 53
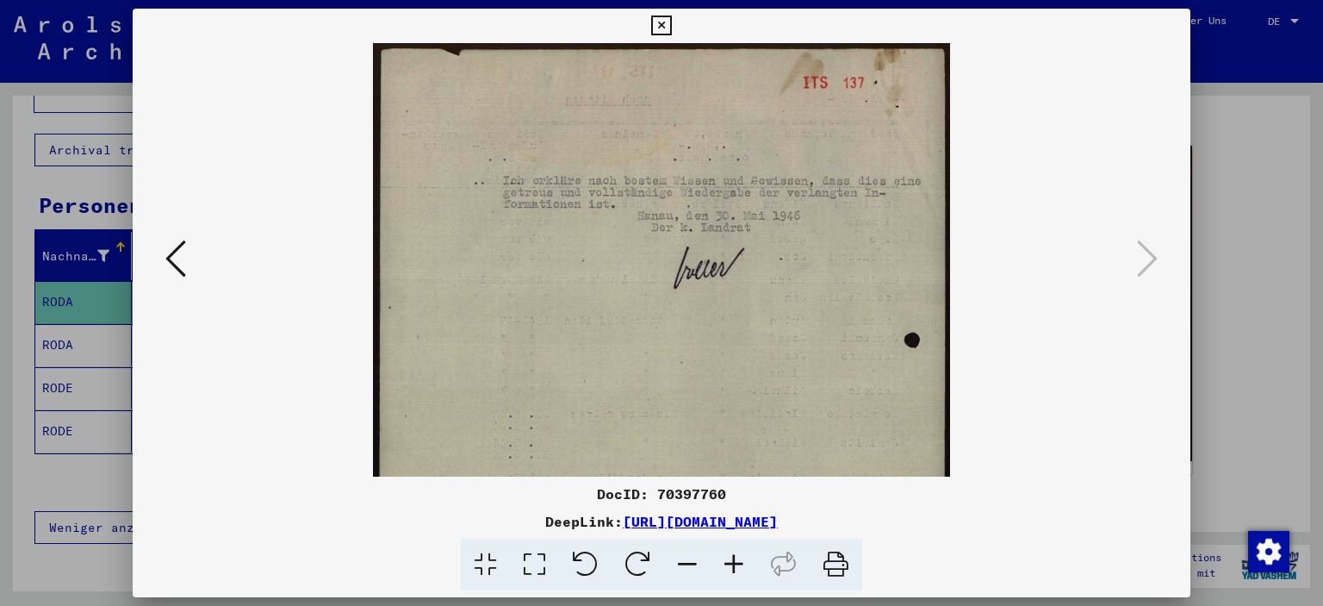
click at [738, 562] on icon at bounding box center [734, 565] width 47 height 53
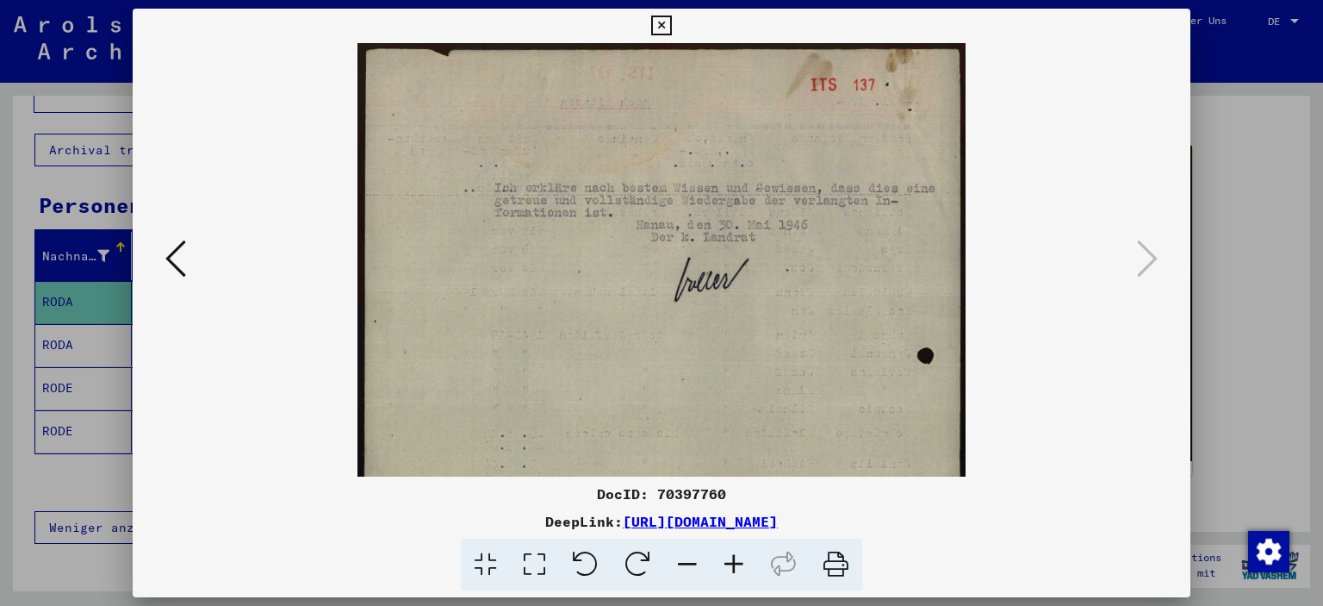
click at [669, 30] on icon at bounding box center [661, 26] width 20 height 21
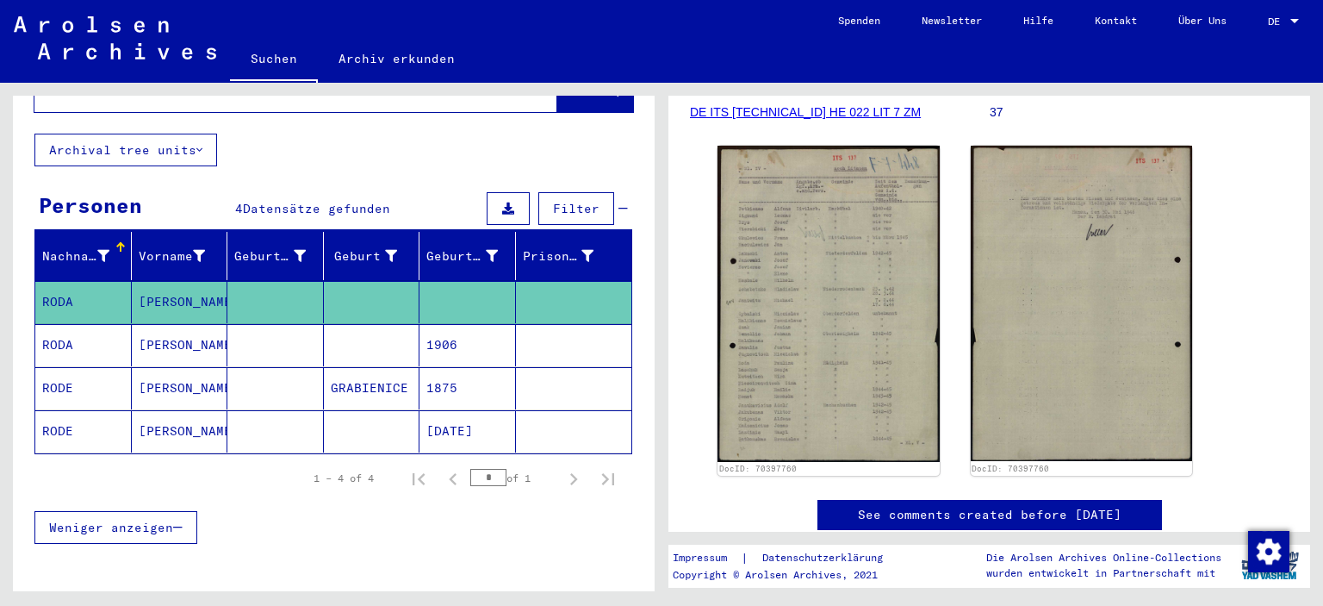
click at [174, 416] on mat-cell "[PERSON_NAME]" at bounding box center [180, 431] width 97 height 42
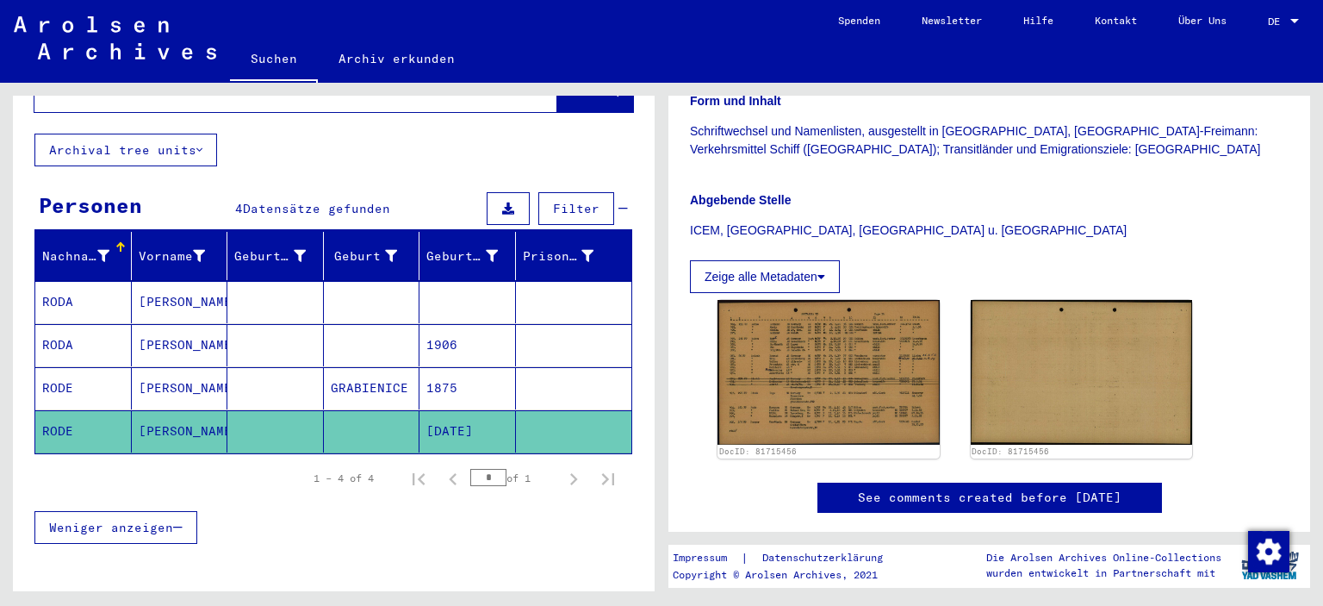
scroll to position [431, 0]
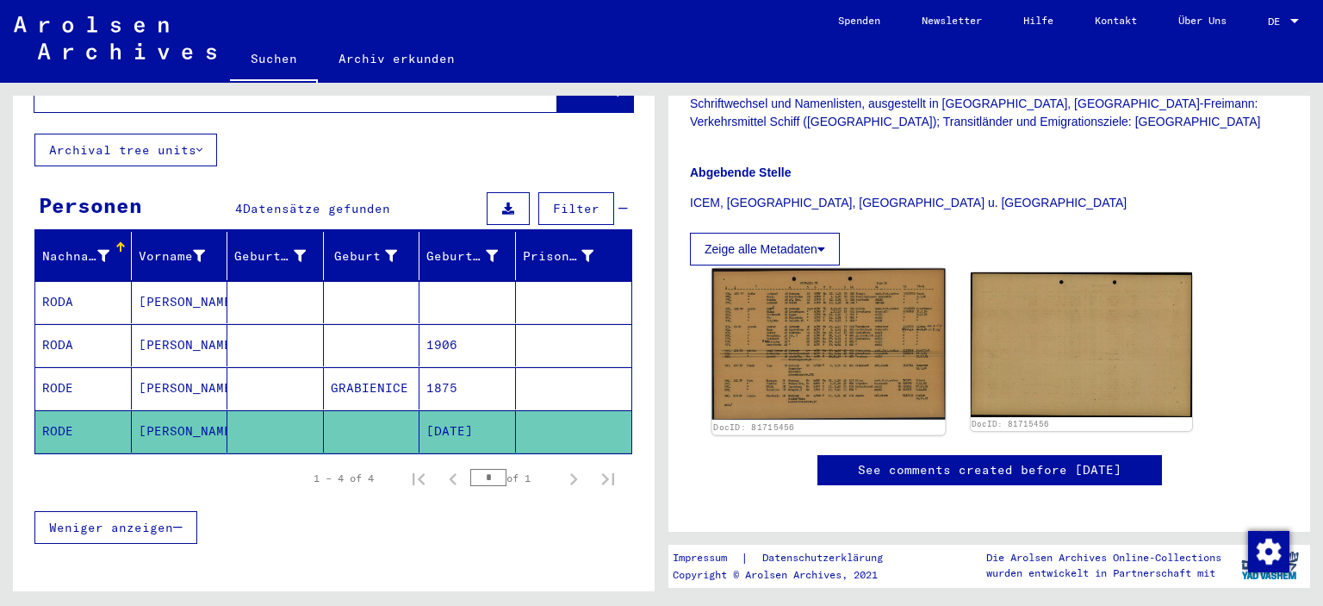
click at [800, 298] on img at bounding box center [829, 345] width 233 height 152
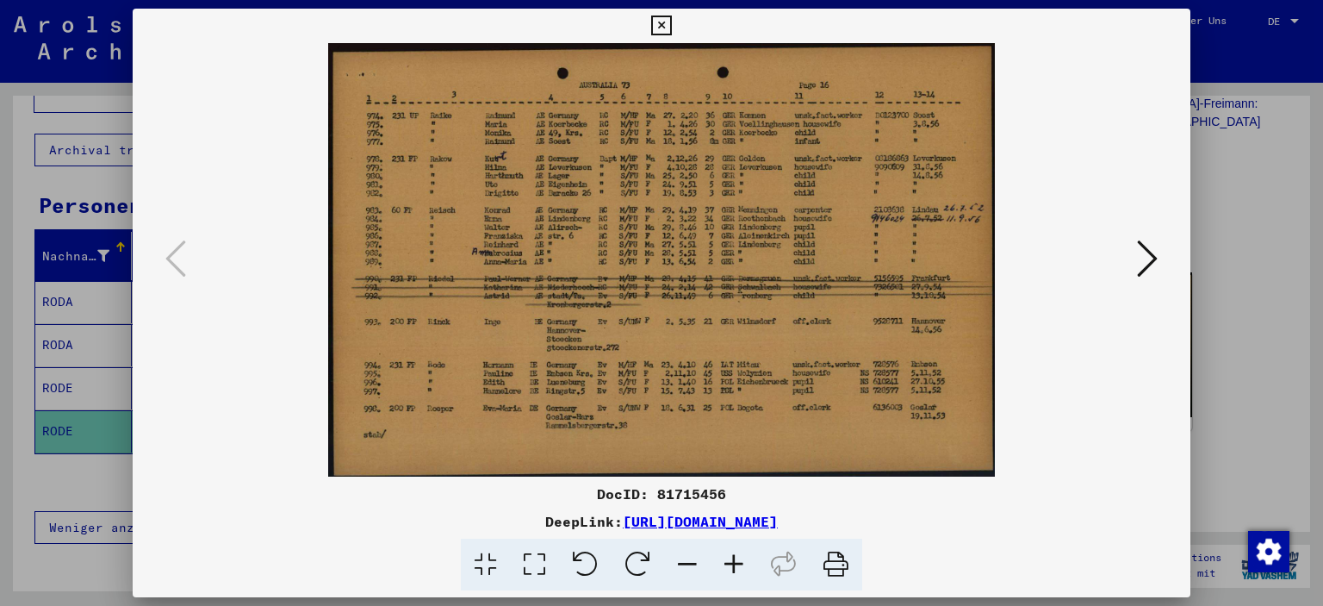
click at [737, 568] on icon at bounding box center [734, 565] width 47 height 53
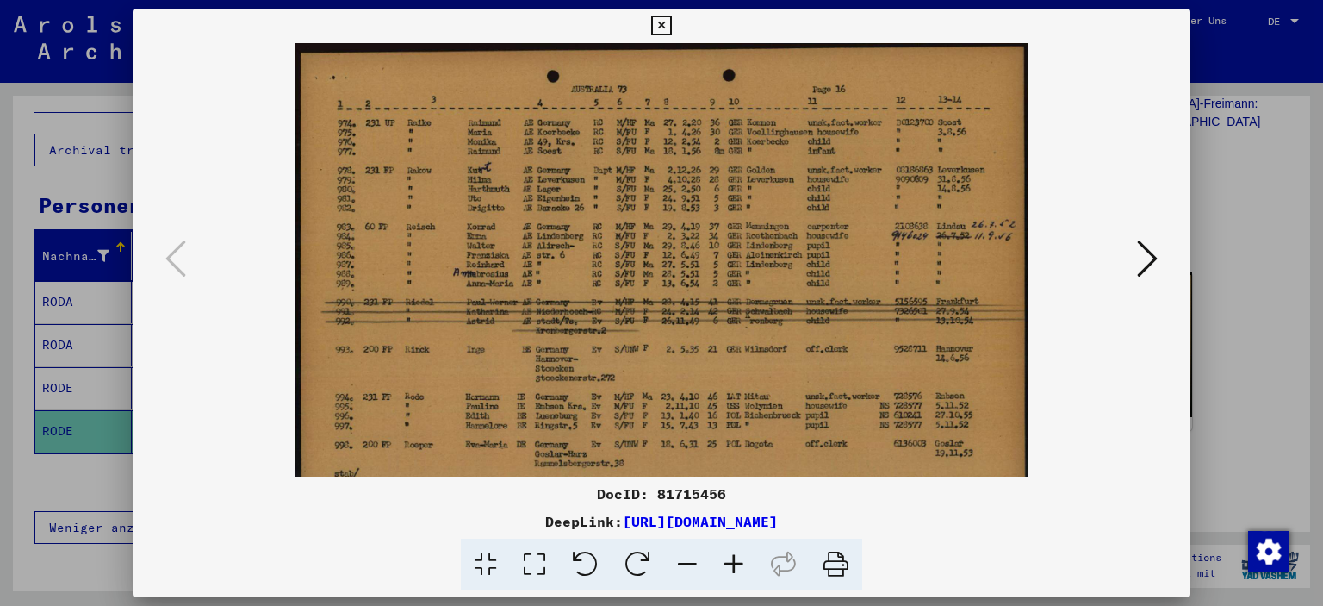
click at [737, 568] on icon at bounding box center [734, 565] width 47 height 53
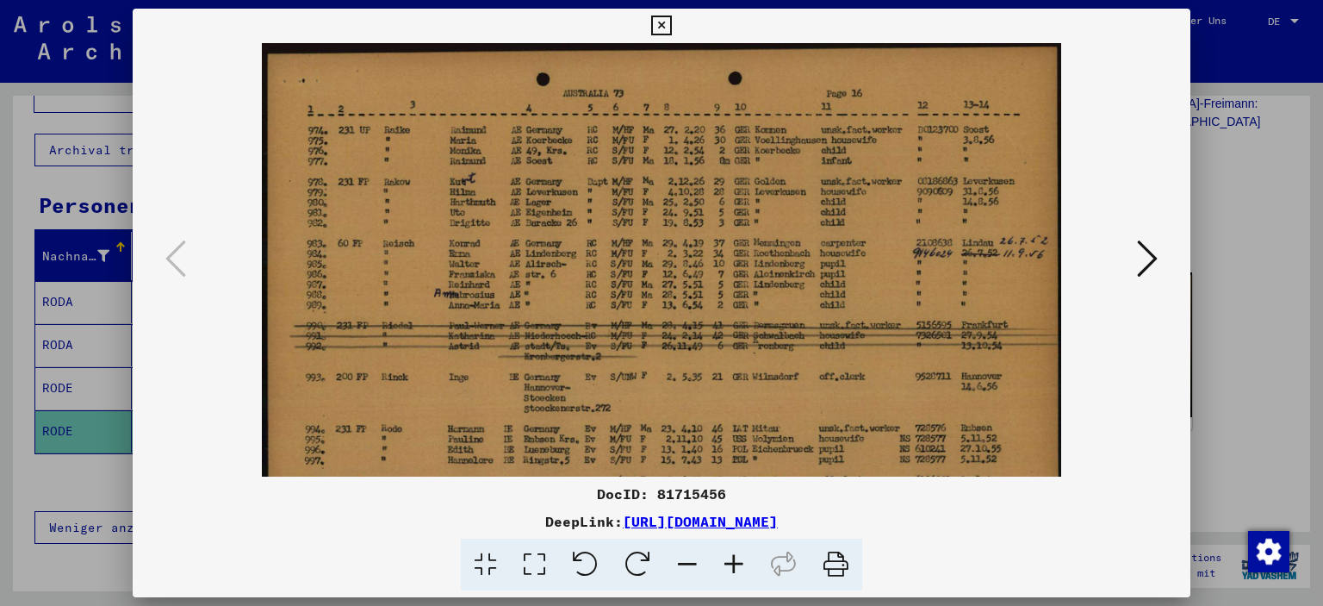
click at [737, 568] on icon at bounding box center [734, 565] width 47 height 53
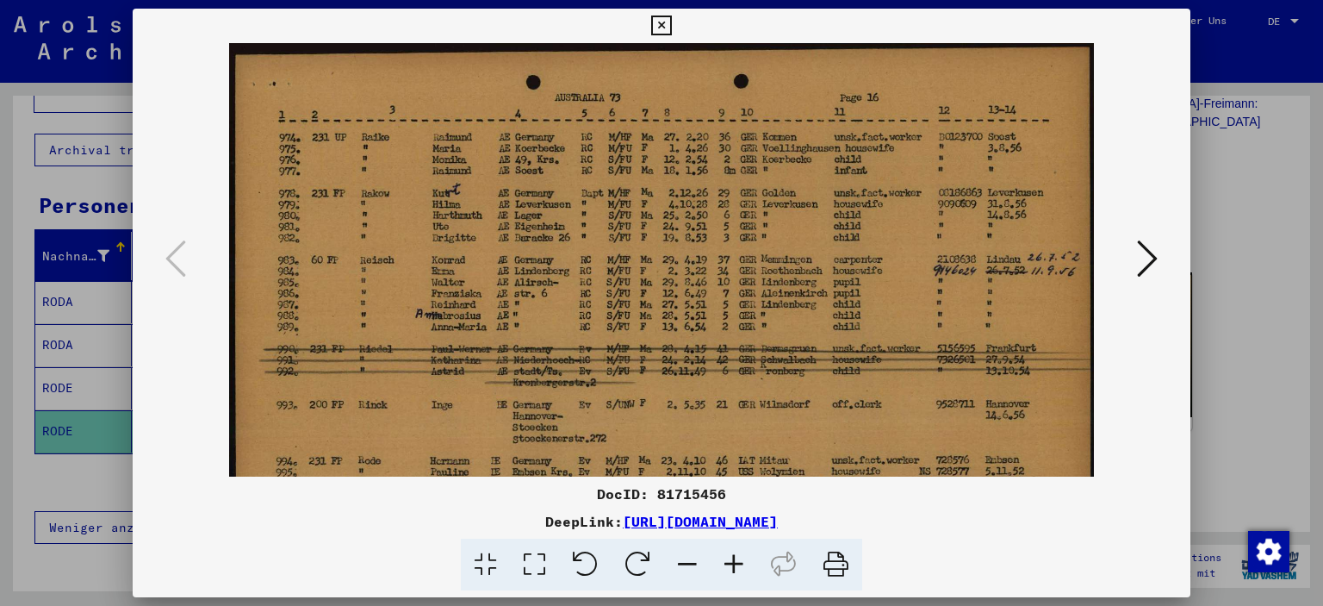
click at [737, 568] on icon at bounding box center [734, 565] width 47 height 53
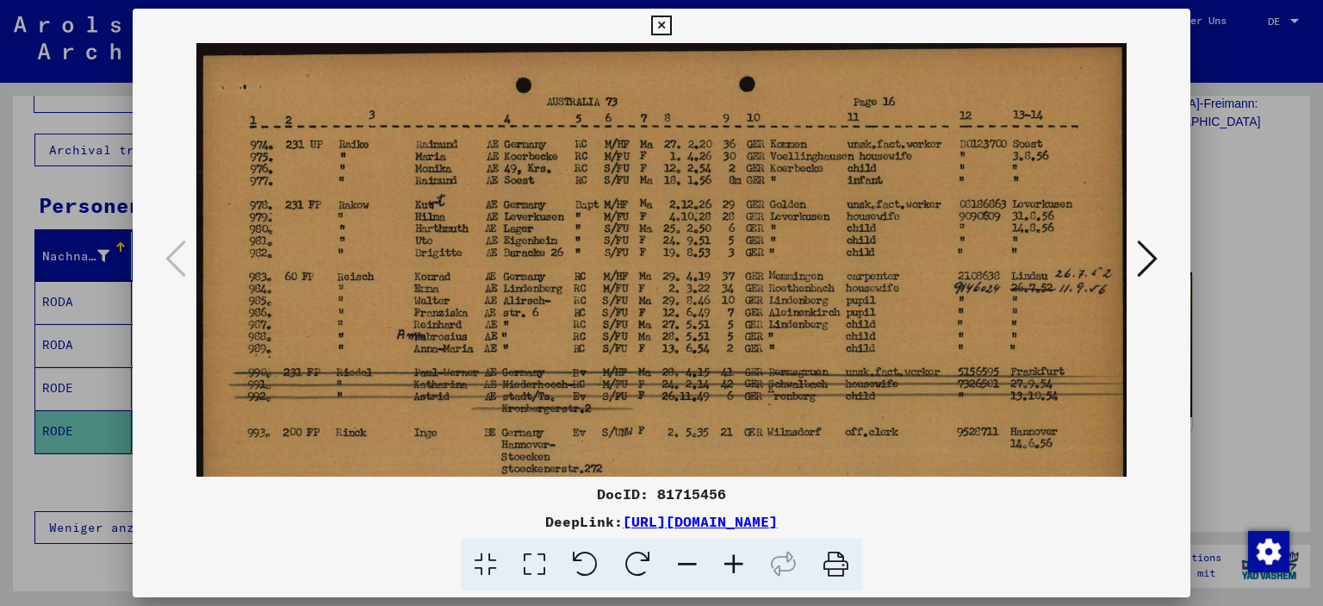
click at [1147, 257] on icon at bounding box center [1147, 258] width 21 height 41
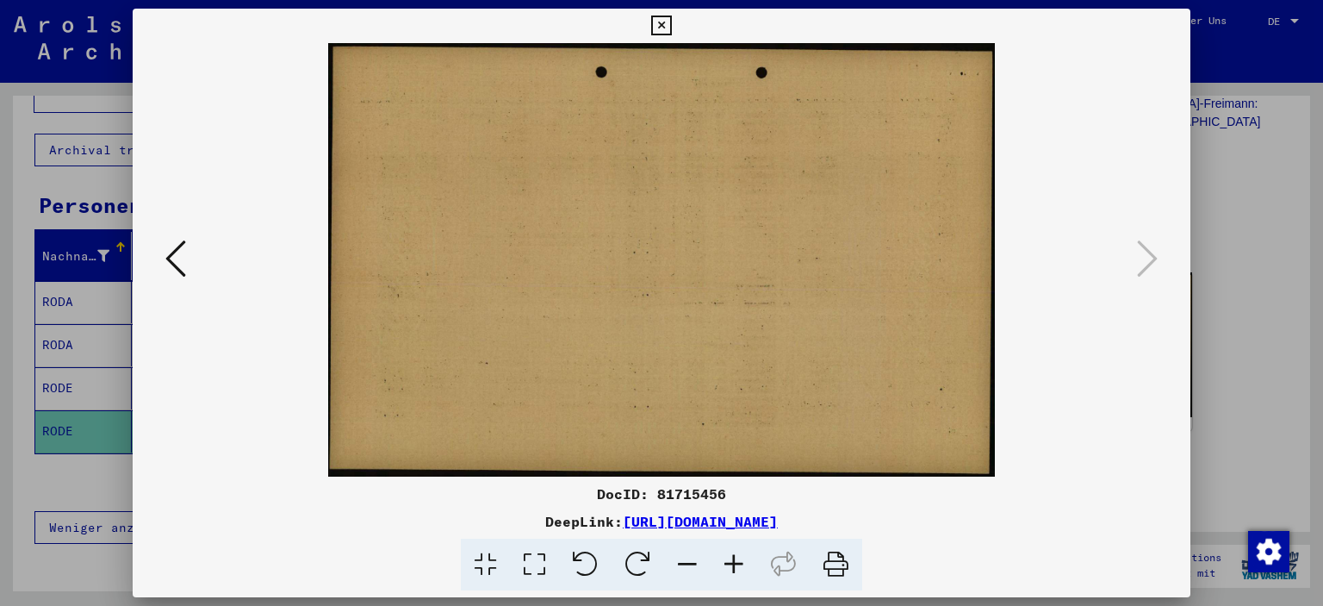
click at [174, 253] on icon at bounding box center [175, 258] width 21 height 41
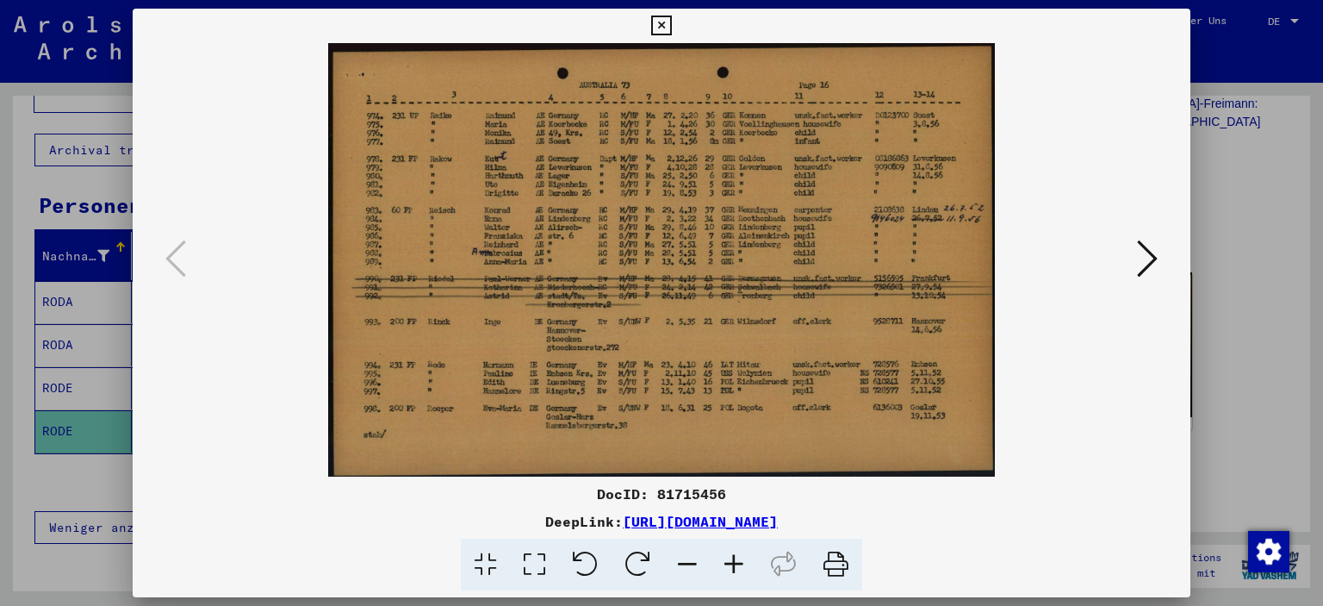
click at [716, 529] on link "[URL][DOMAIN_NAME]" at bounding box center [700, 521] width 155 height 17
click at [658, 24] on icon at bounding box center [661, 26] width 20 height 21
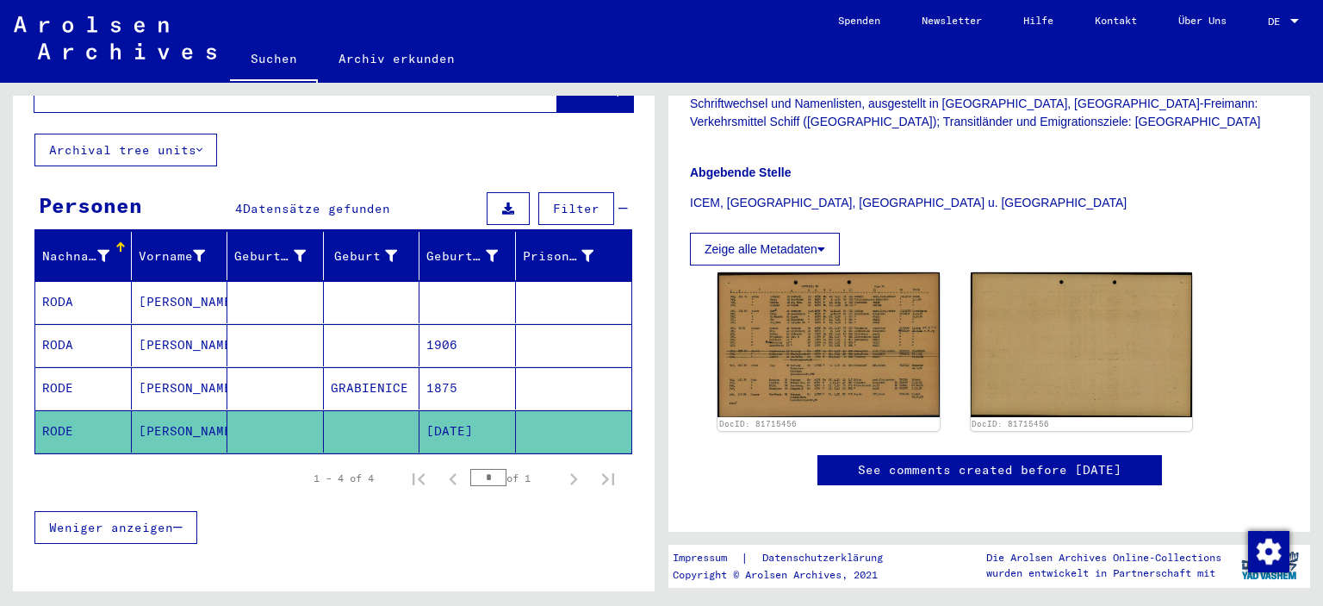
click at [342, 325] on mat-cell at bounding box center [372, 345] width 97 height 42
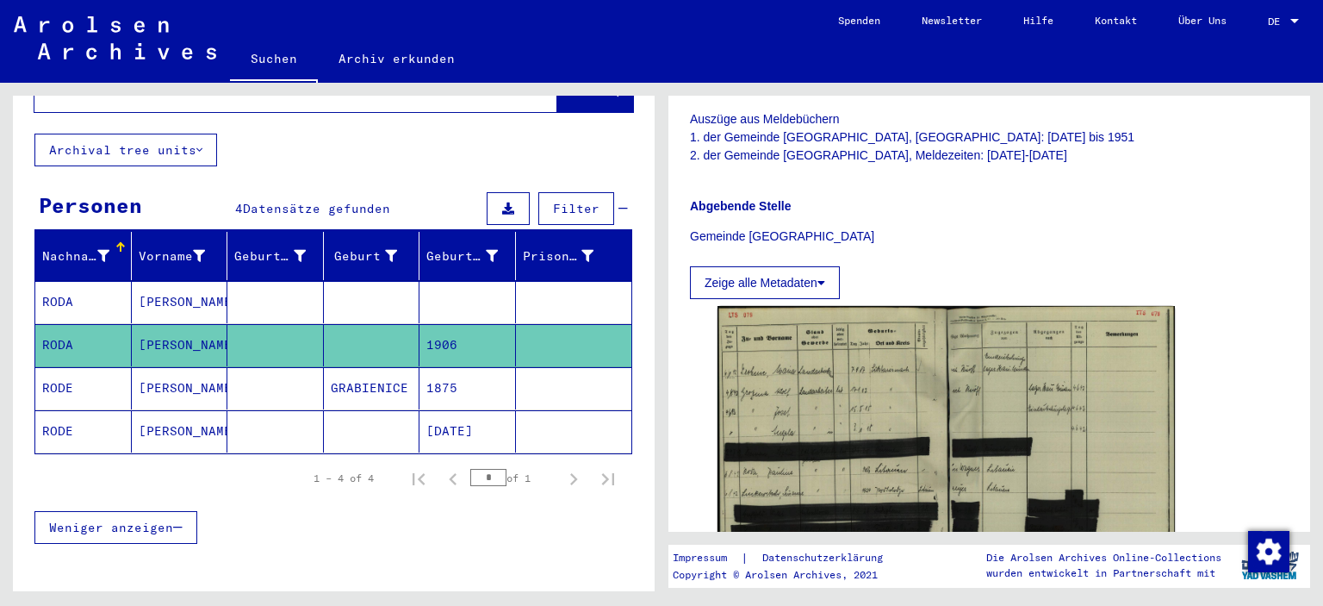
scroll to position [517, 0]
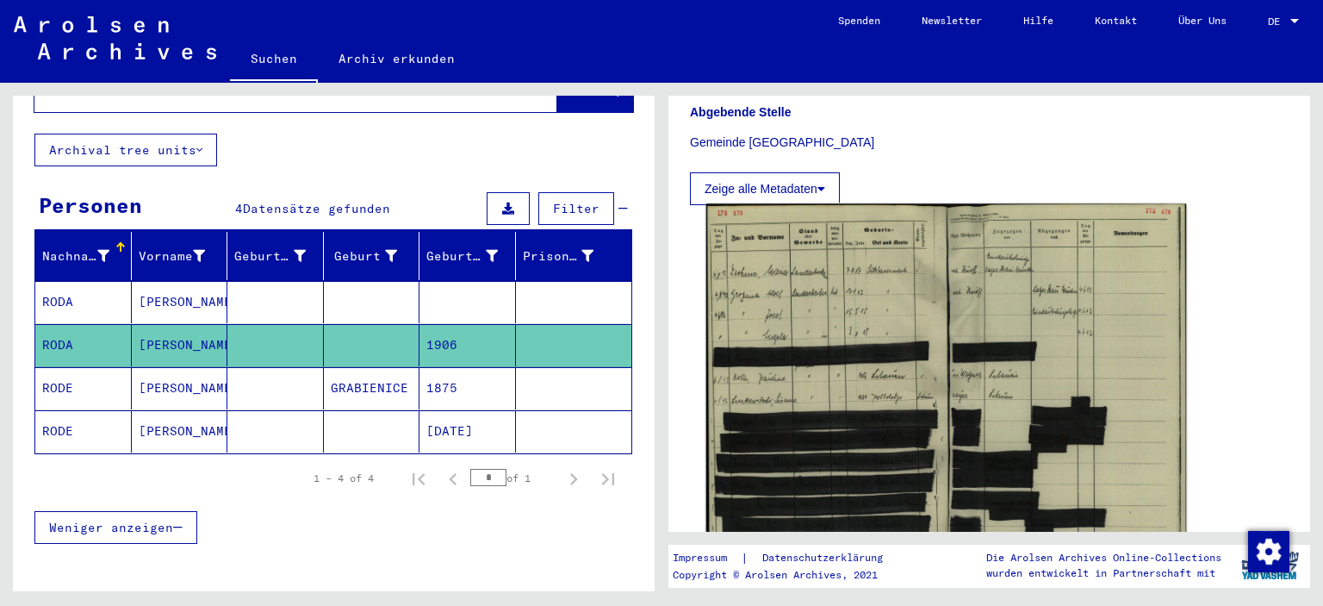
click at [817, 313] on img at bounding box center [947, 371] width 481 height 337
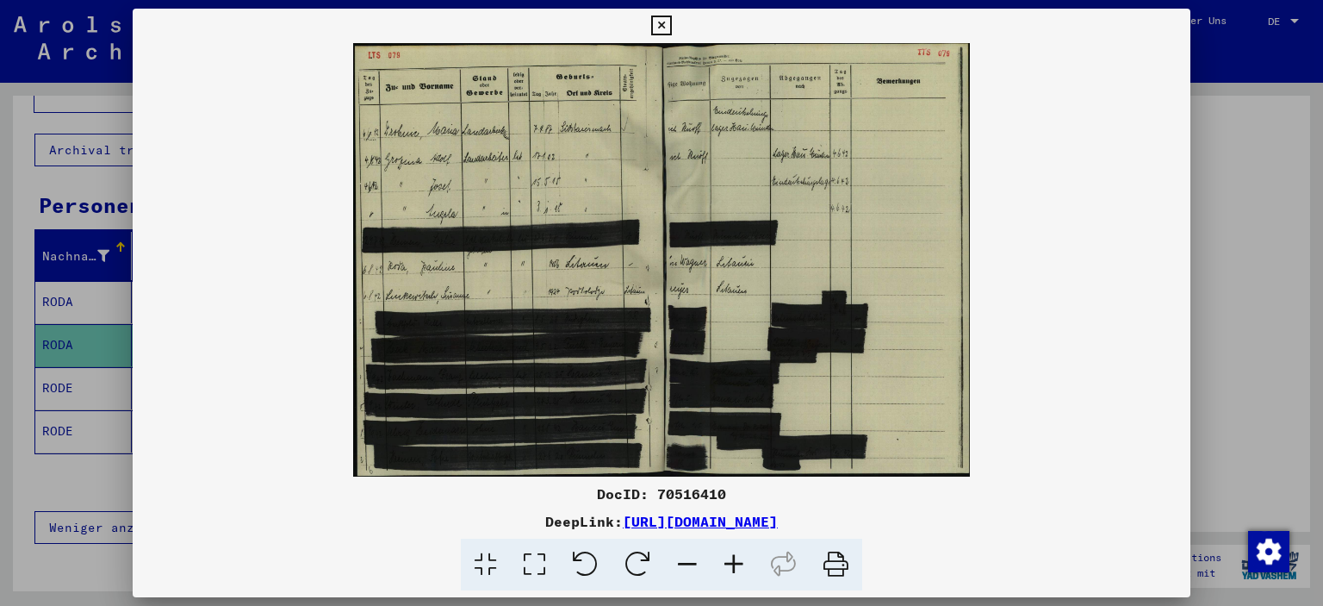
click at [734, 563] on icon at bounding box center [734, 565] width 47 height 53
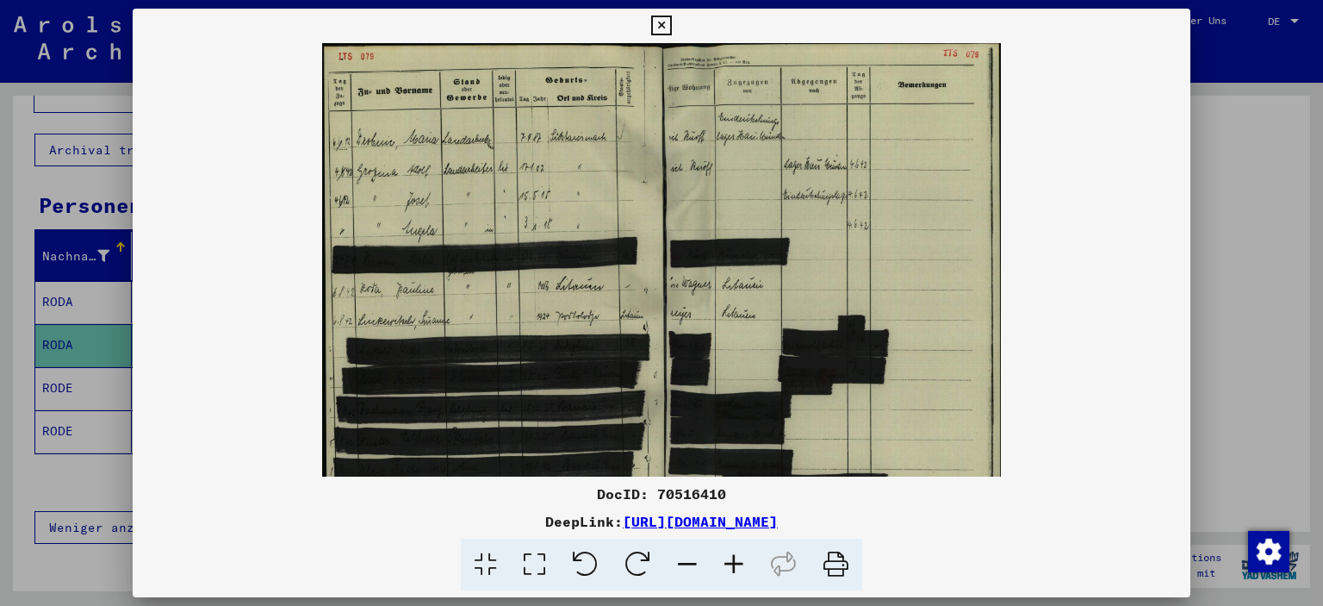
click at [734, 563] on icon at bounding box center [734, 565] width 47 height 53
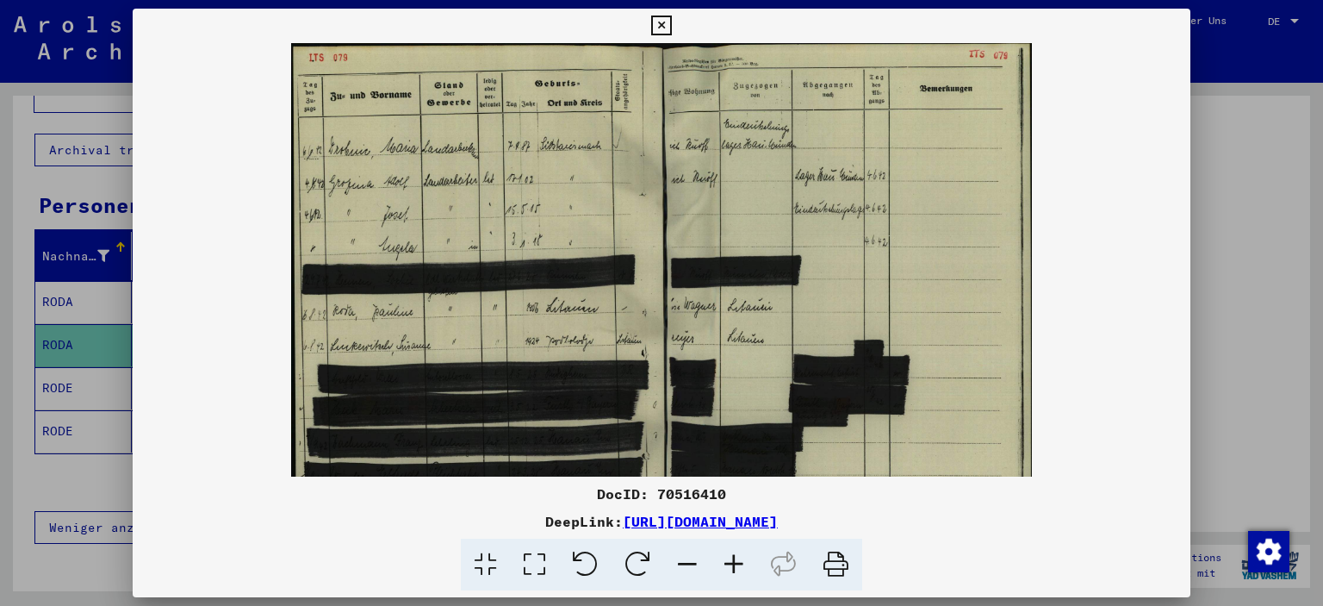
click at [734, 563] on icon at bounding box center [734, 565] width 47 height 53
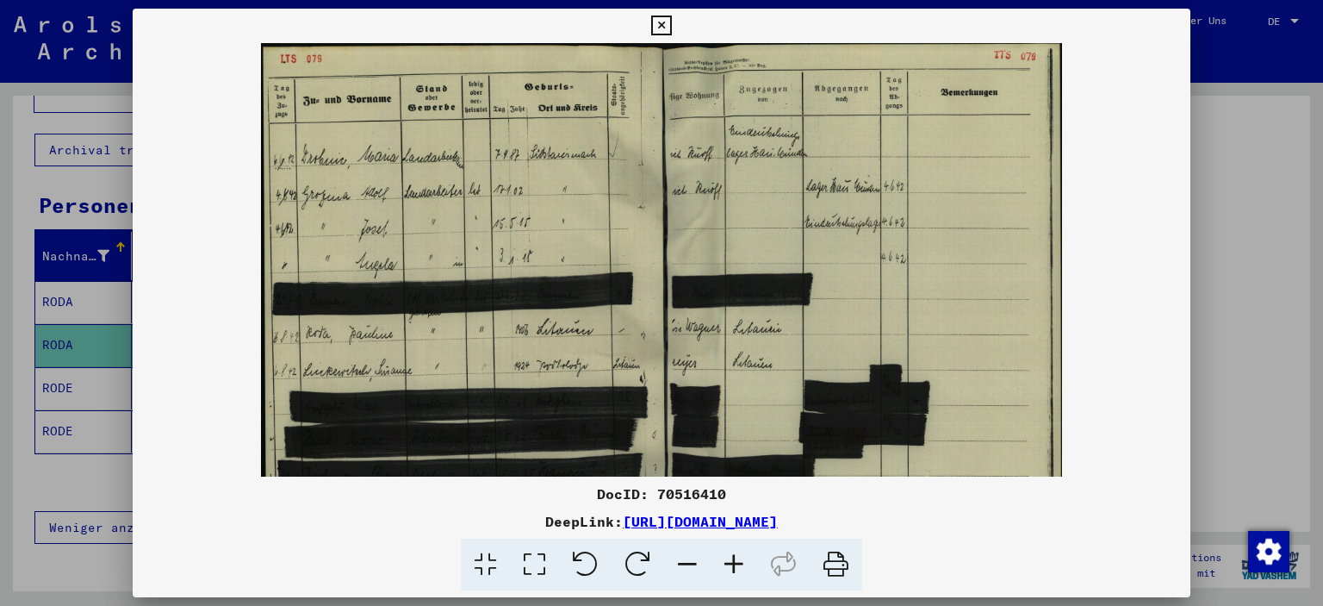
click at [734, 563] on icon at bounding box center [734, 565] width 47 height 53
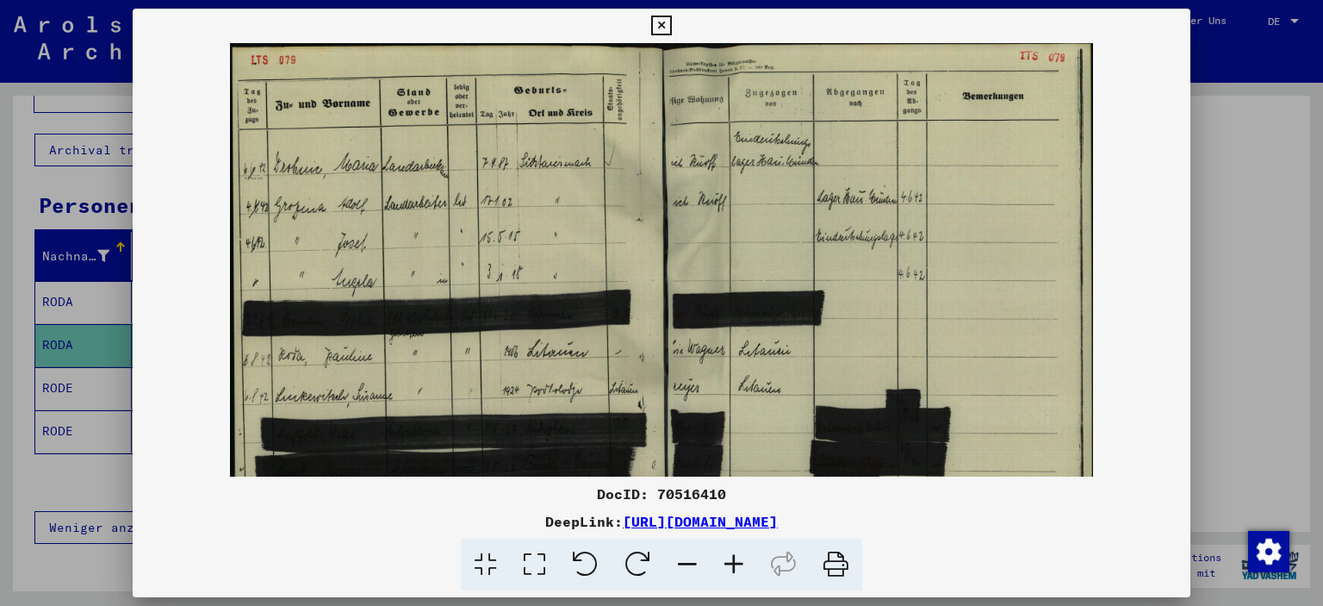
click at [734, 563] on icon at bounding box center [734, 565] width 47 height 53
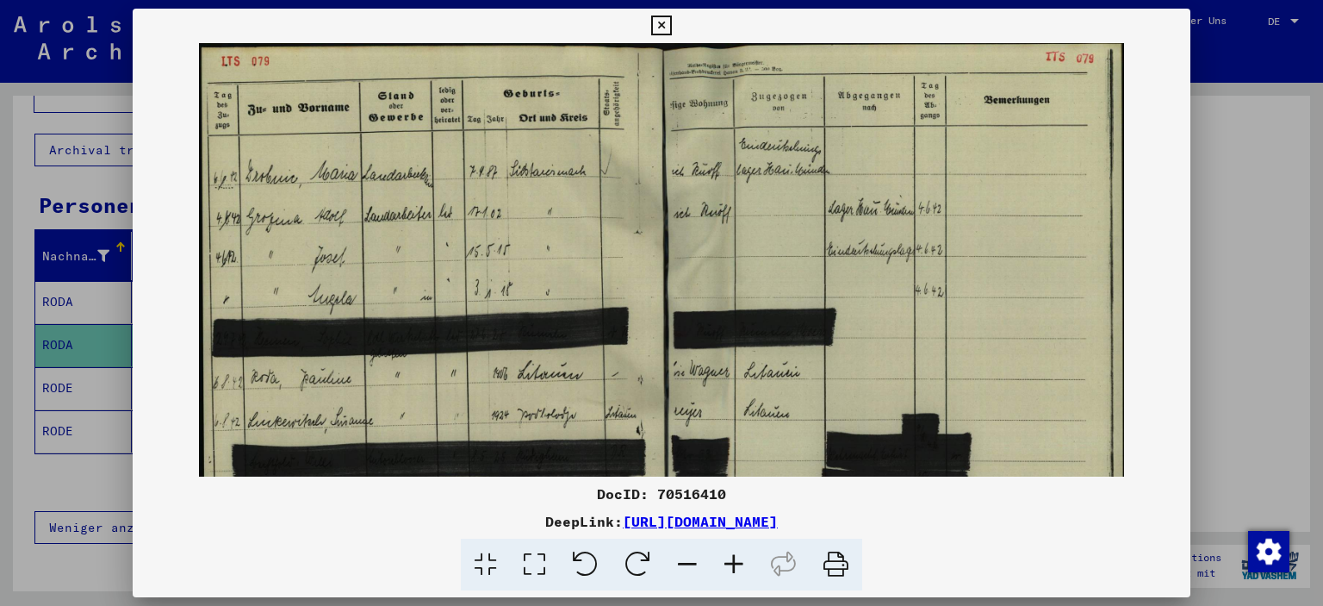
click at [665, 27] on icon at bounding box center [661, 26] width 20 height 21
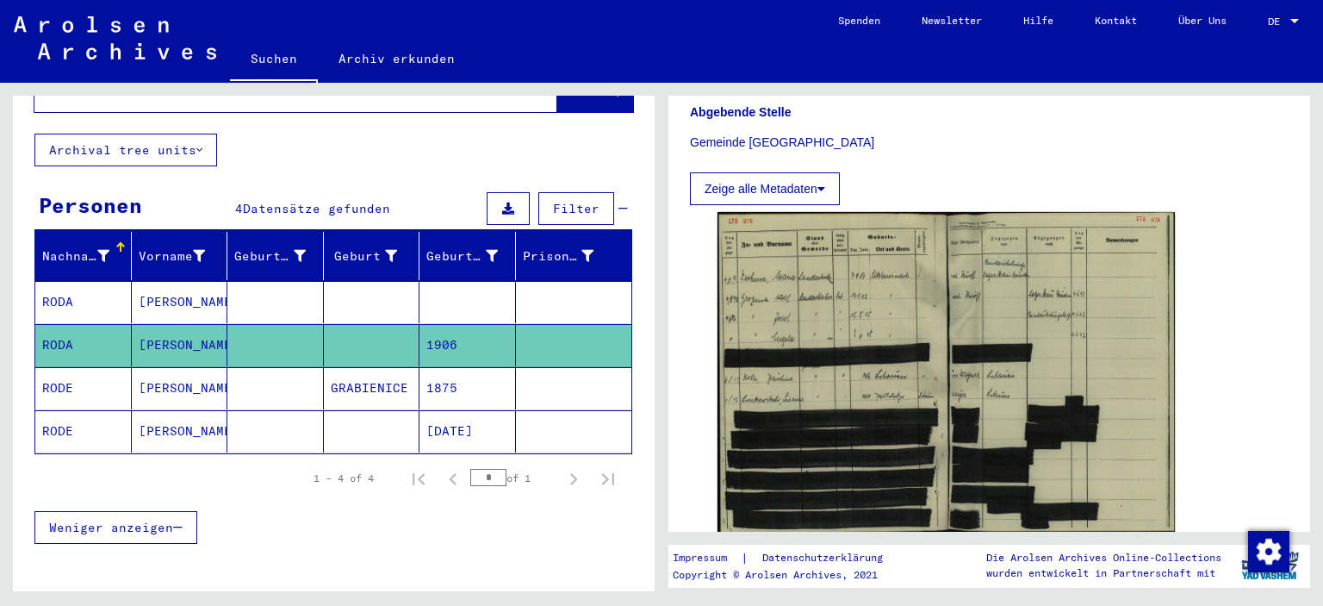
scroll to position [0, 0]
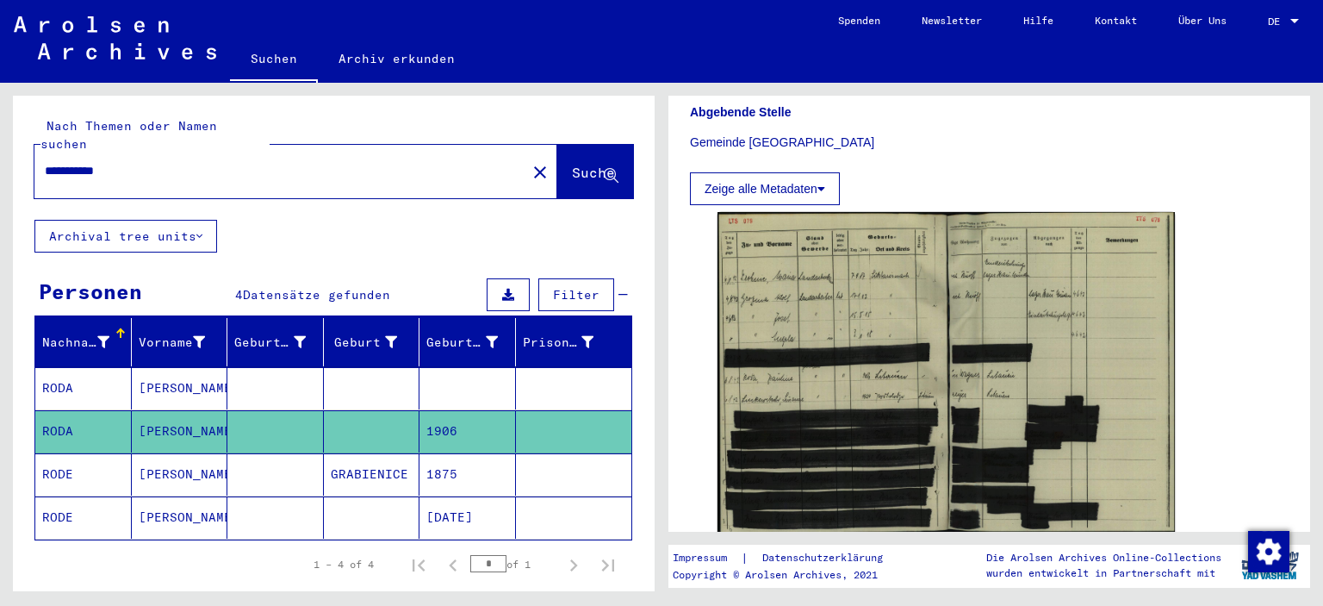
click at [88, 162] on input "**********" at bounding box center [280, 171] width 471 height 18
click at [153, 162] on input "**********" at bounding box center [280, 171] width 471 height 18
click at [557, 145] on button "Suche" at bounding box center [595, 171] width 76 height 53
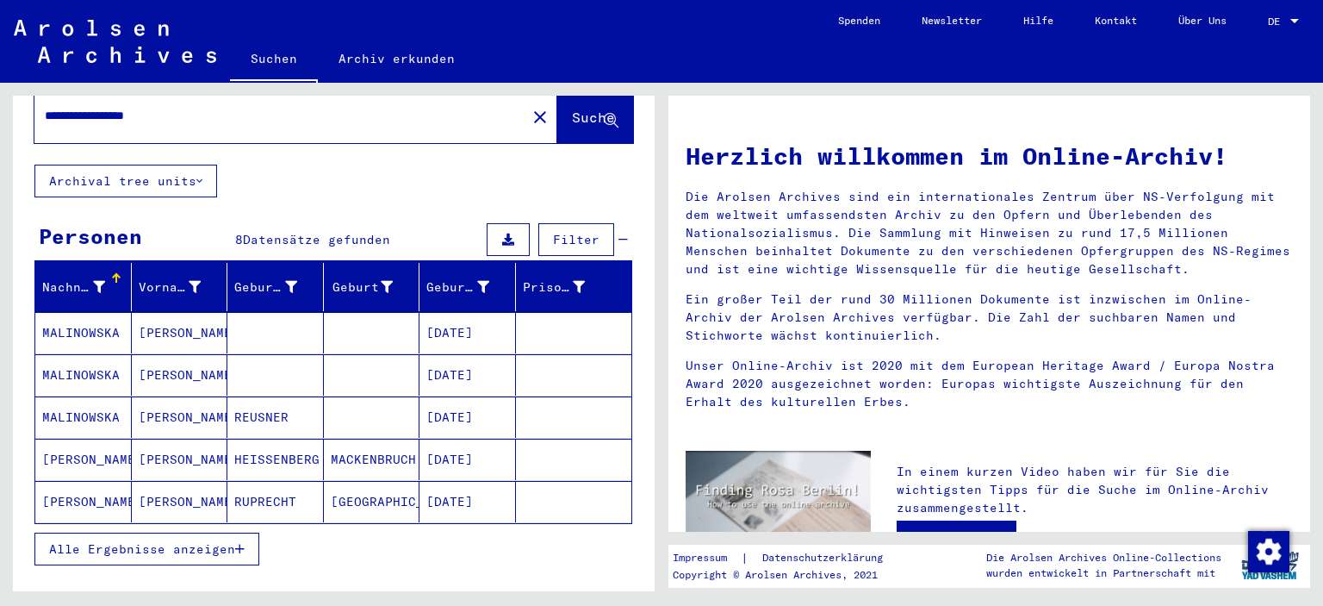
scroll to position [86, 0]
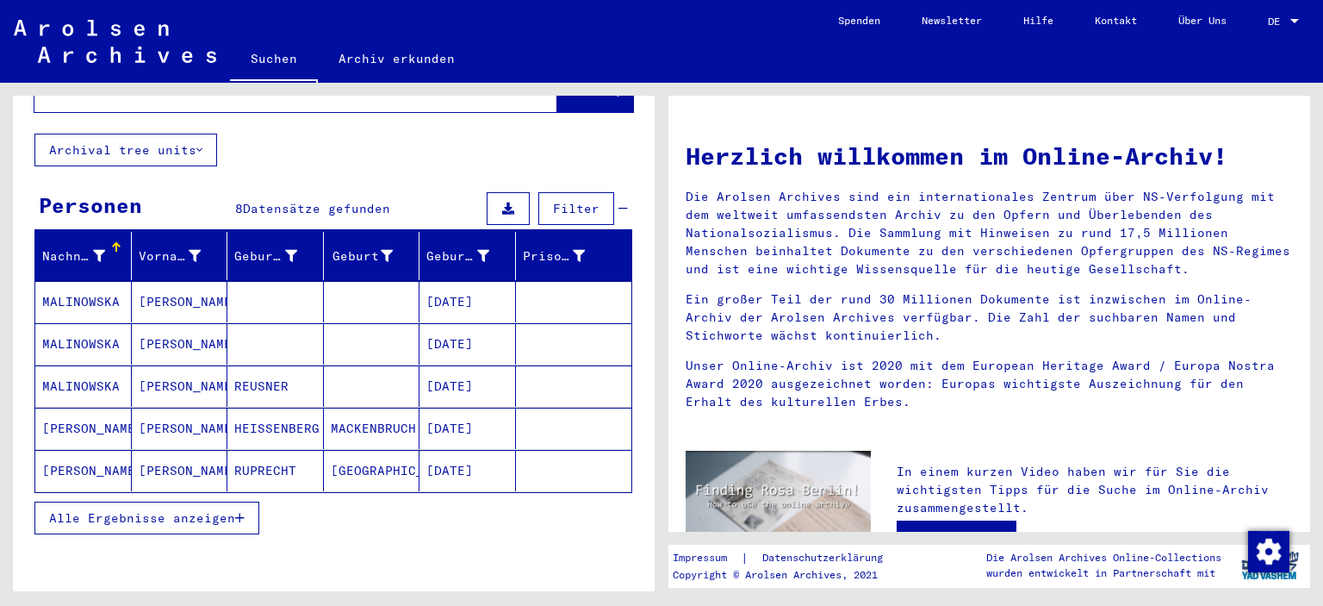
click at [192, 510] on span "Alle Ergebnisse anzeigen" at bounding box center [142, 518] width 186 height 16
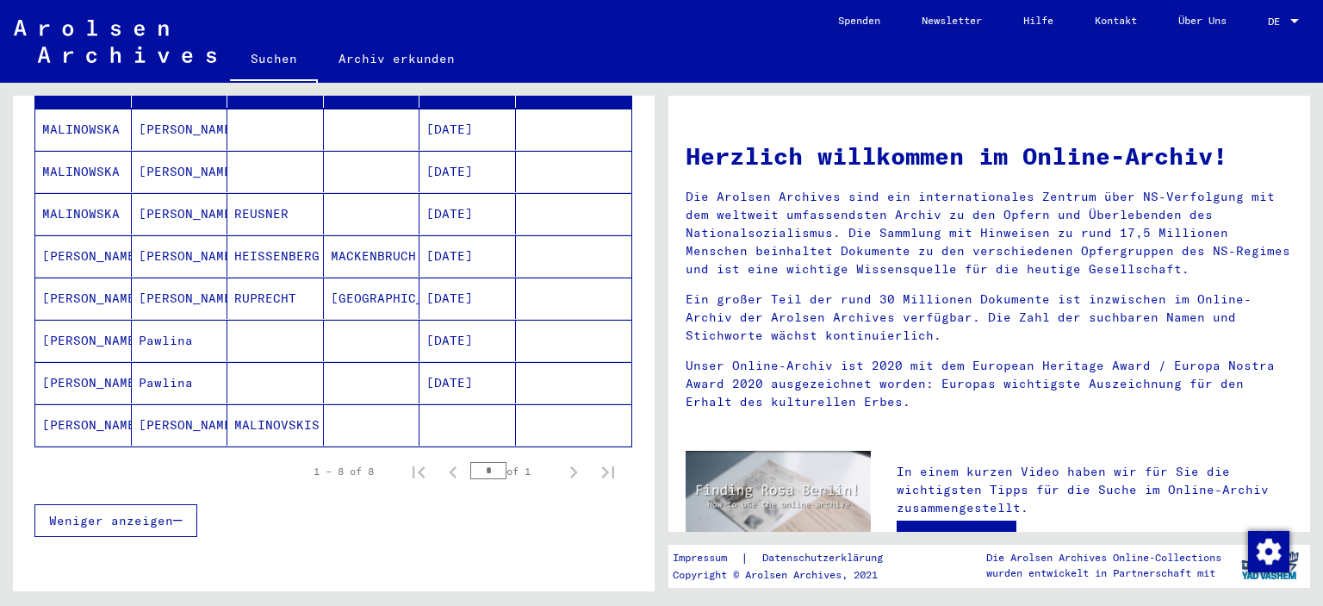
scroll to position [172, 0]
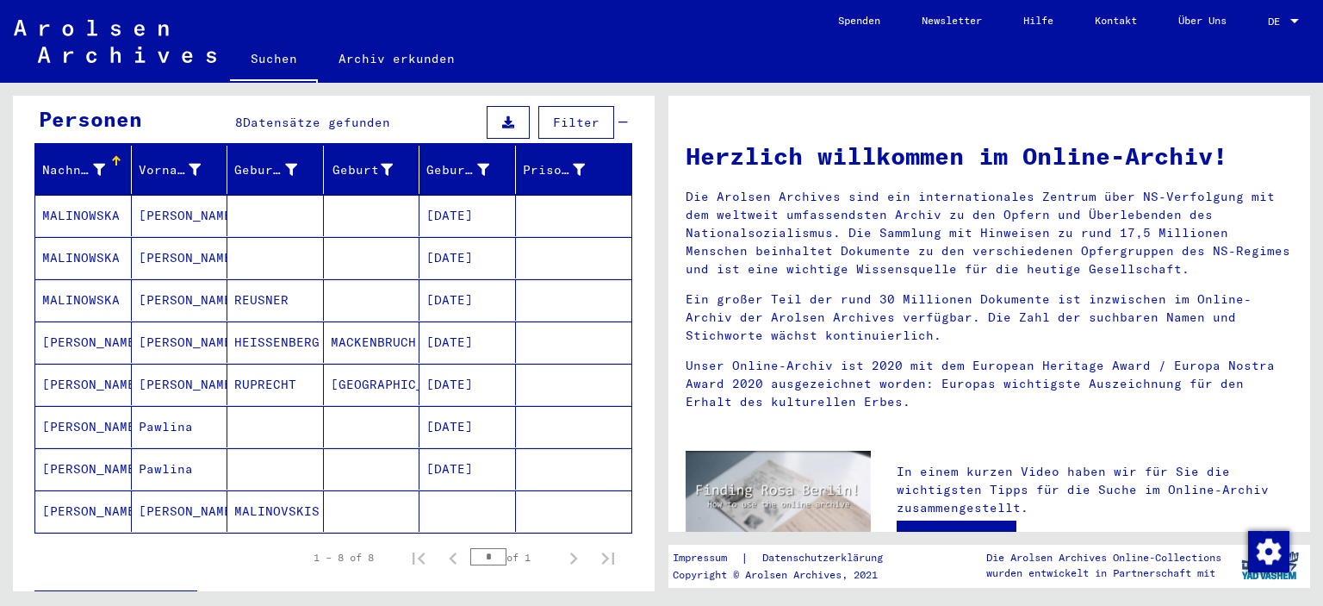
click at [100, 449] on mat-cell "[PERSON_NAME]" at bounding box center [83, 468] width 97 height 41
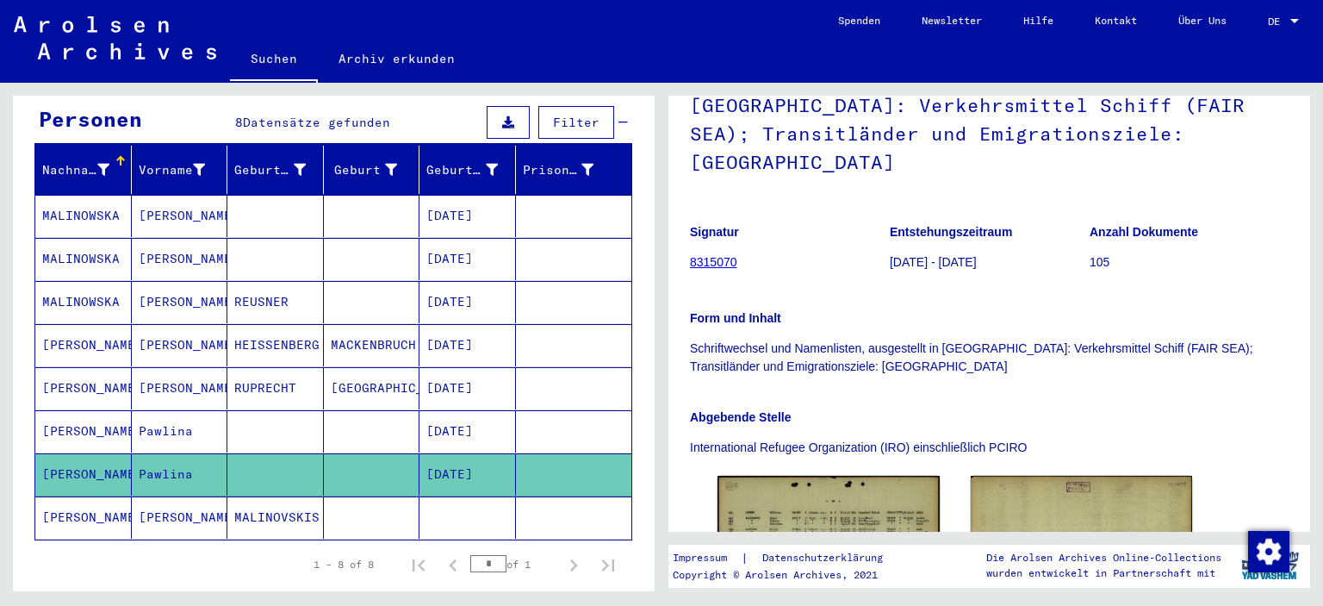
scroll to position [345, 0]
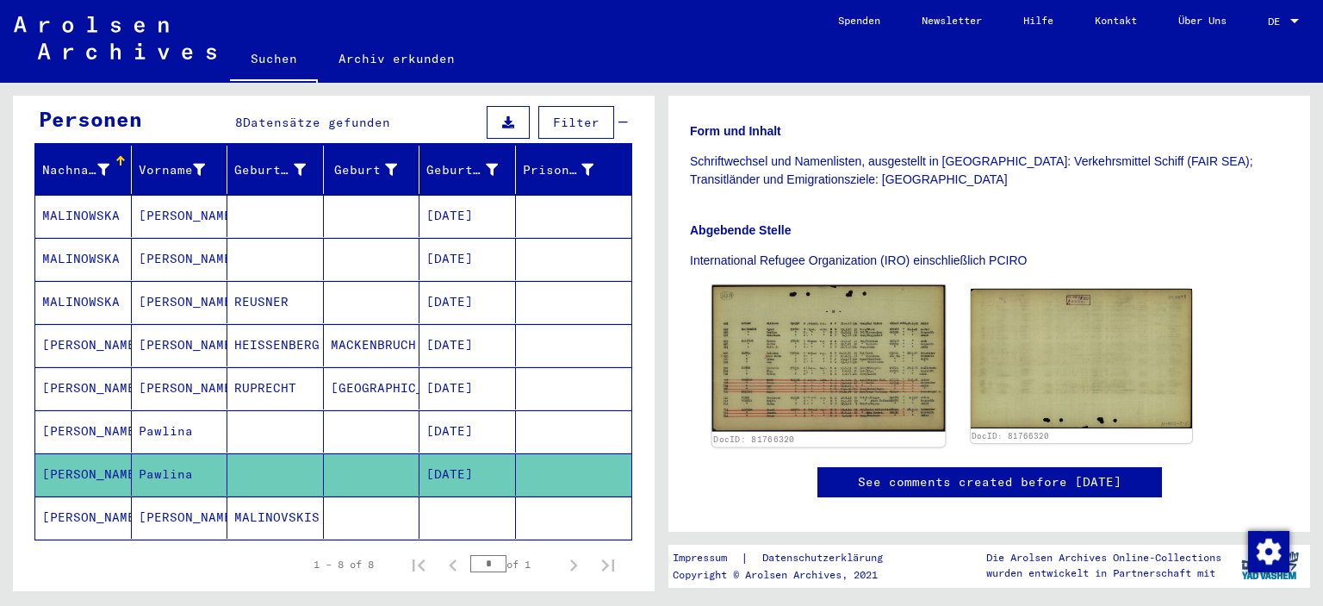
click at [869, 351] on img at bounding box center [829, 358] width 233 height 146
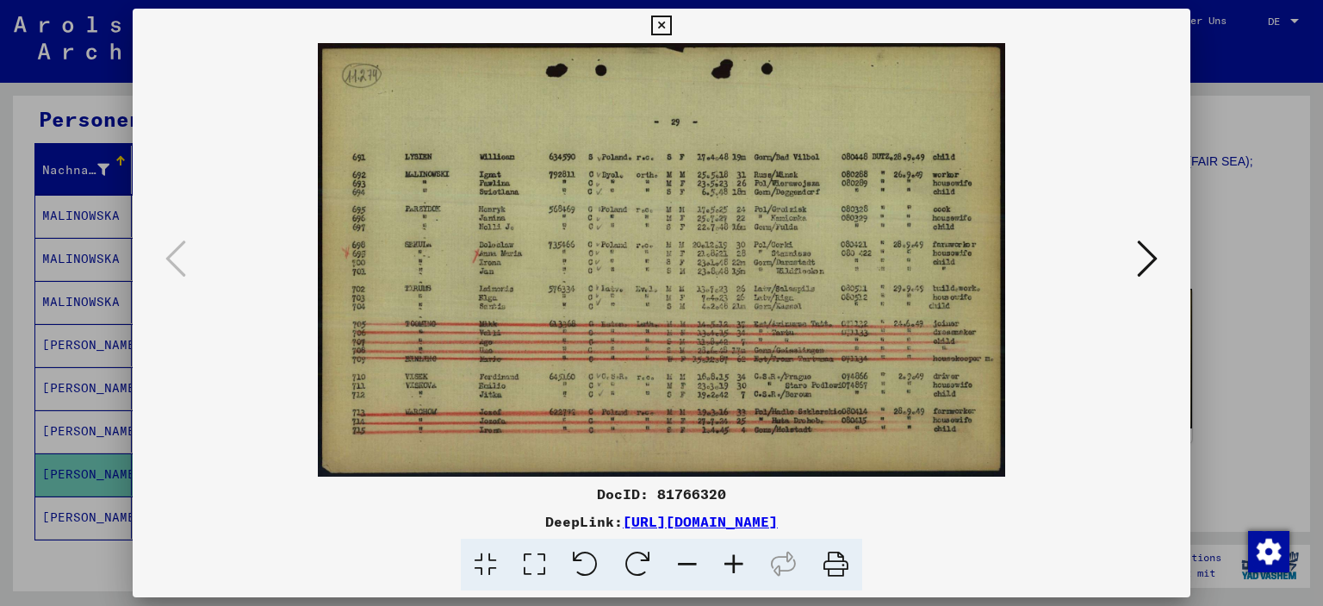
click at [740, 564] on icon at bounding box center [734, 565] width 47 height 53
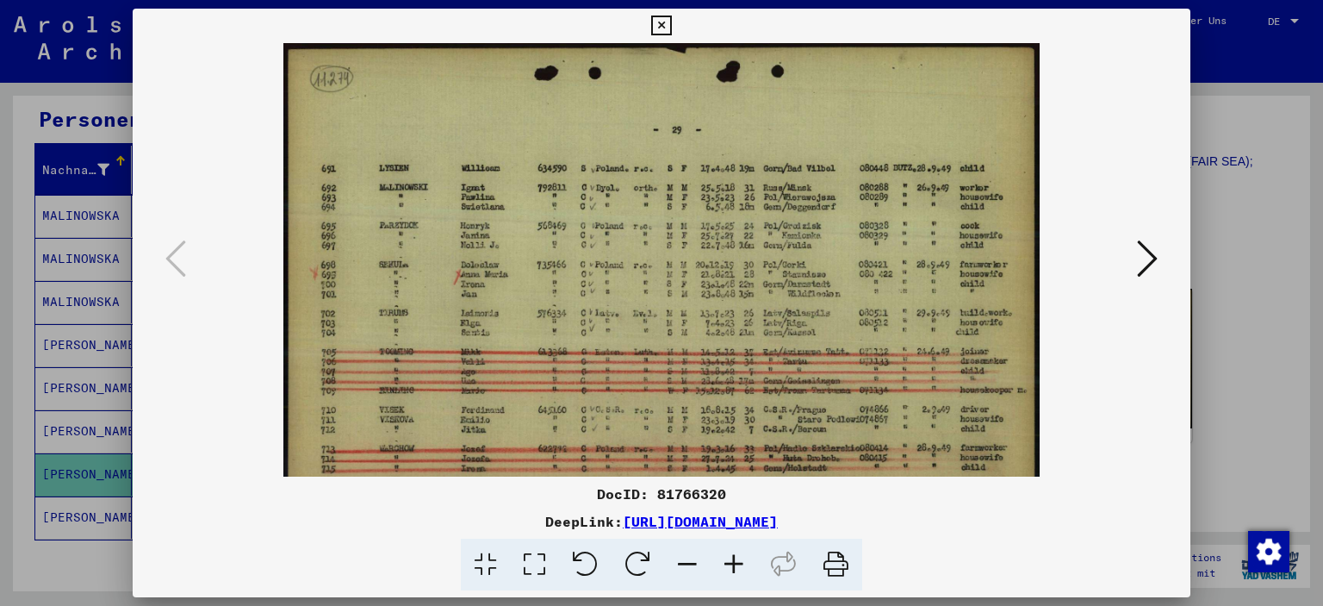
click at [740, 564] on icon at bounding box center [734, 565] width 47 height 53
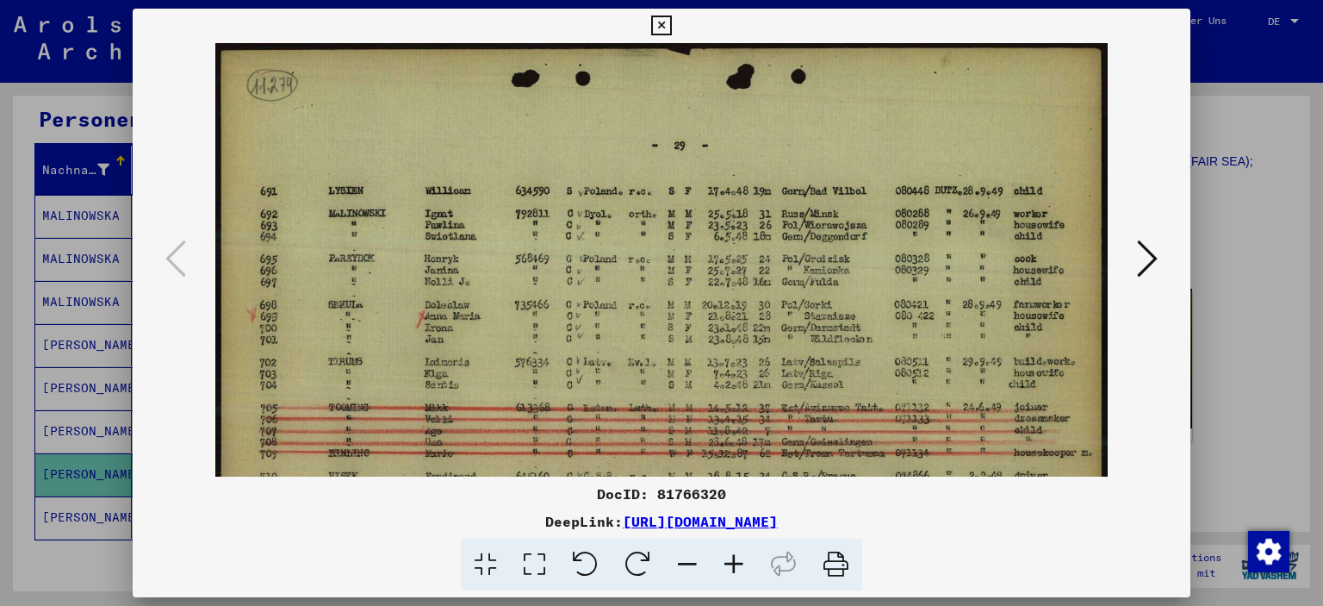
click at [740, 564] on icon at bounding box center [734, 565] width 47 height 53
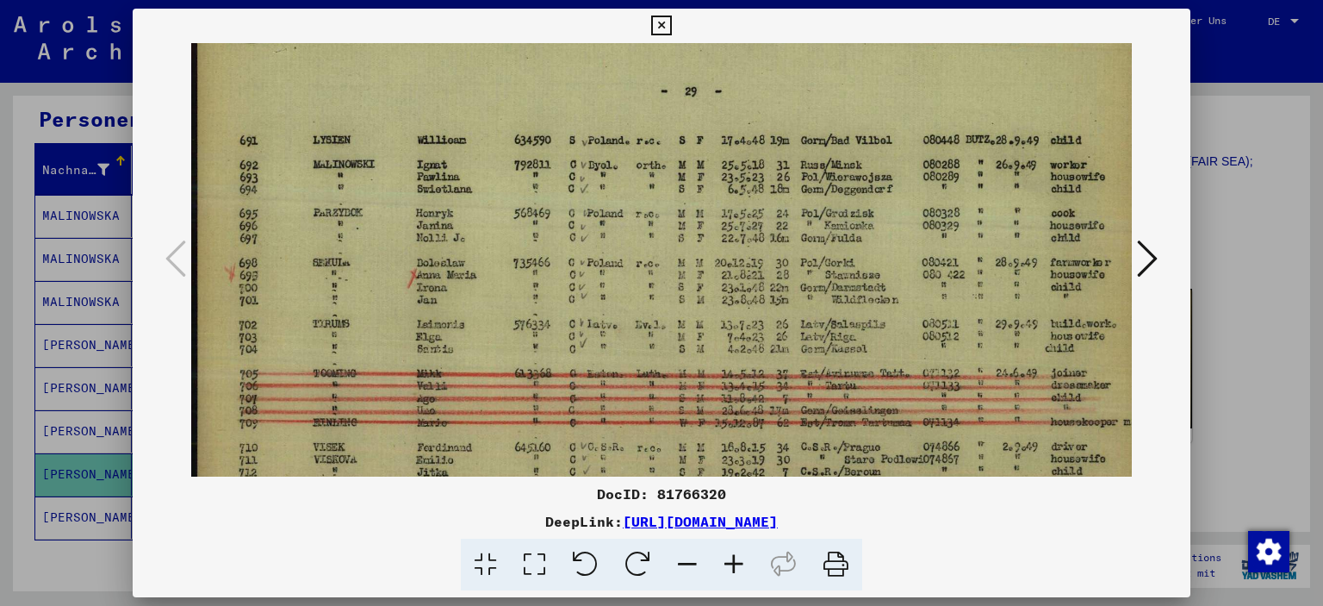
scroll to position [112, 1]
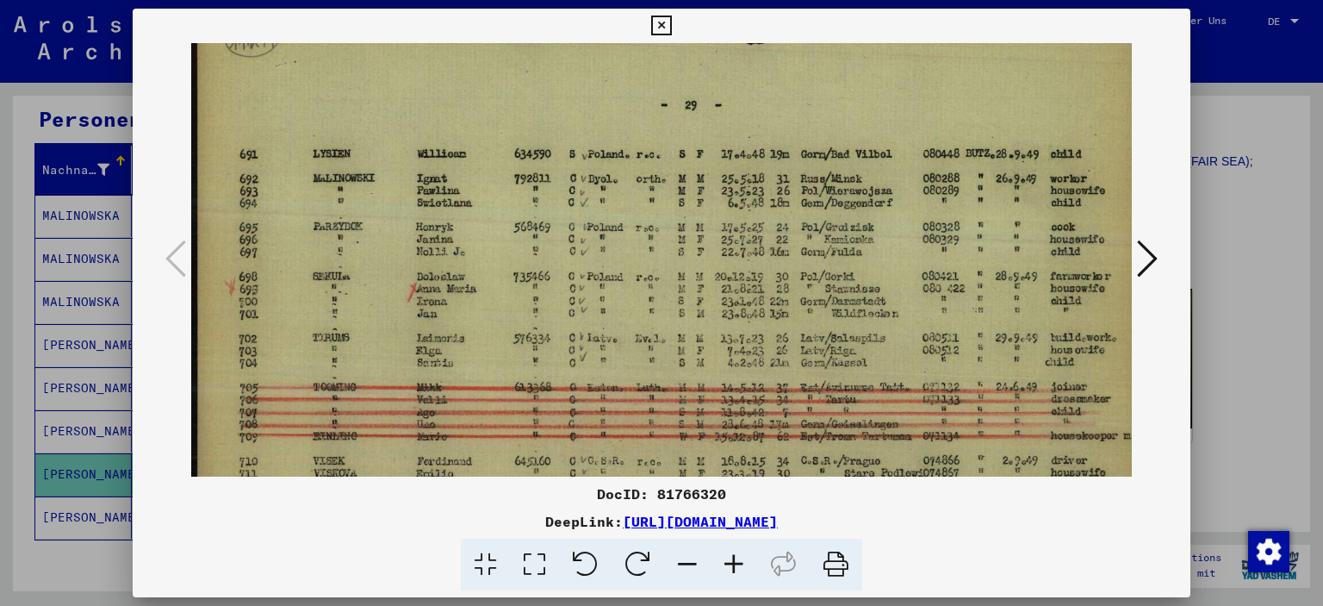
drag, startPoint x: 576, startPoint y: 368, endPoint x: 631, endPoint y: 332, distance: 66.0
click at [591, 326] on img at bounding box center [672, 298] width 962 height 606
click at [1149, 265] on icon at bounding box center [1147, 258] width 21 height 41
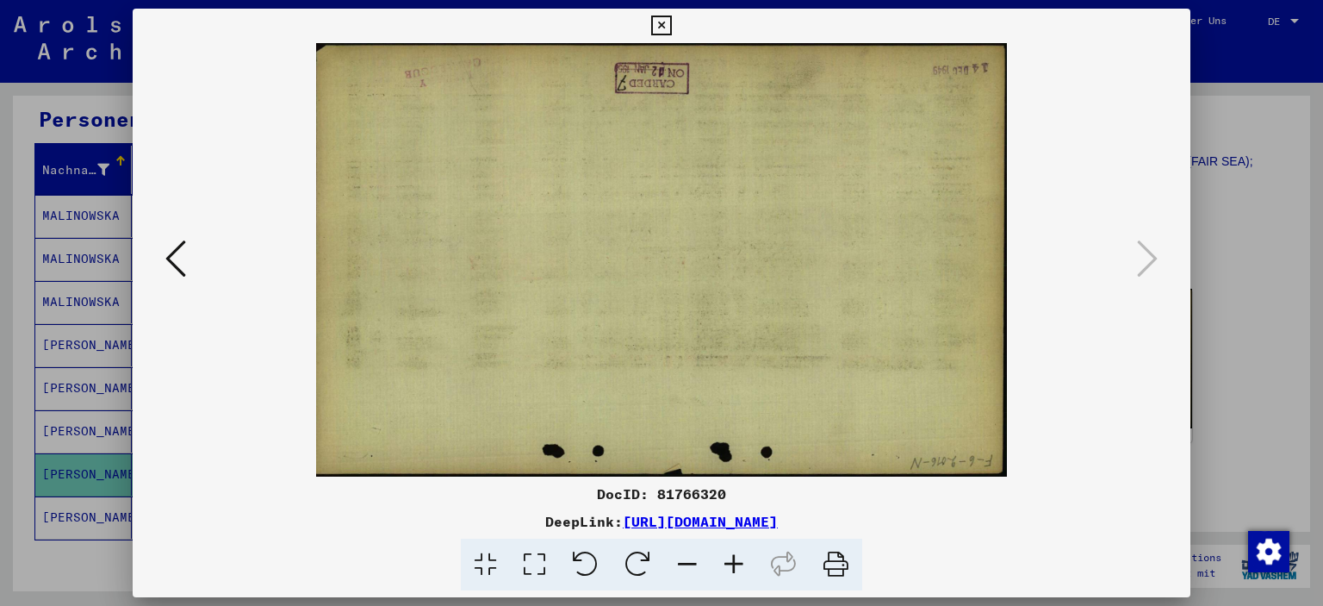
click at [662, 22] on icon at bounding box center [661, 26] width 20 height 21
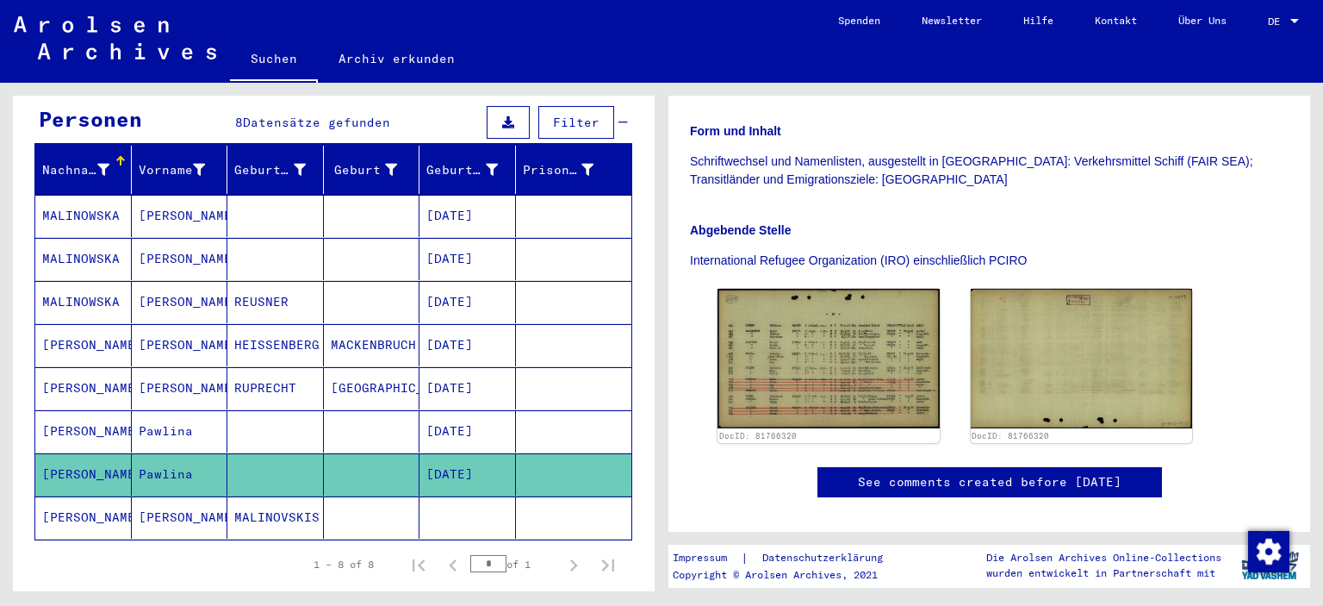
click at [290, 414] on mat-cell at bounding box center [275, 431] width 97 height 42
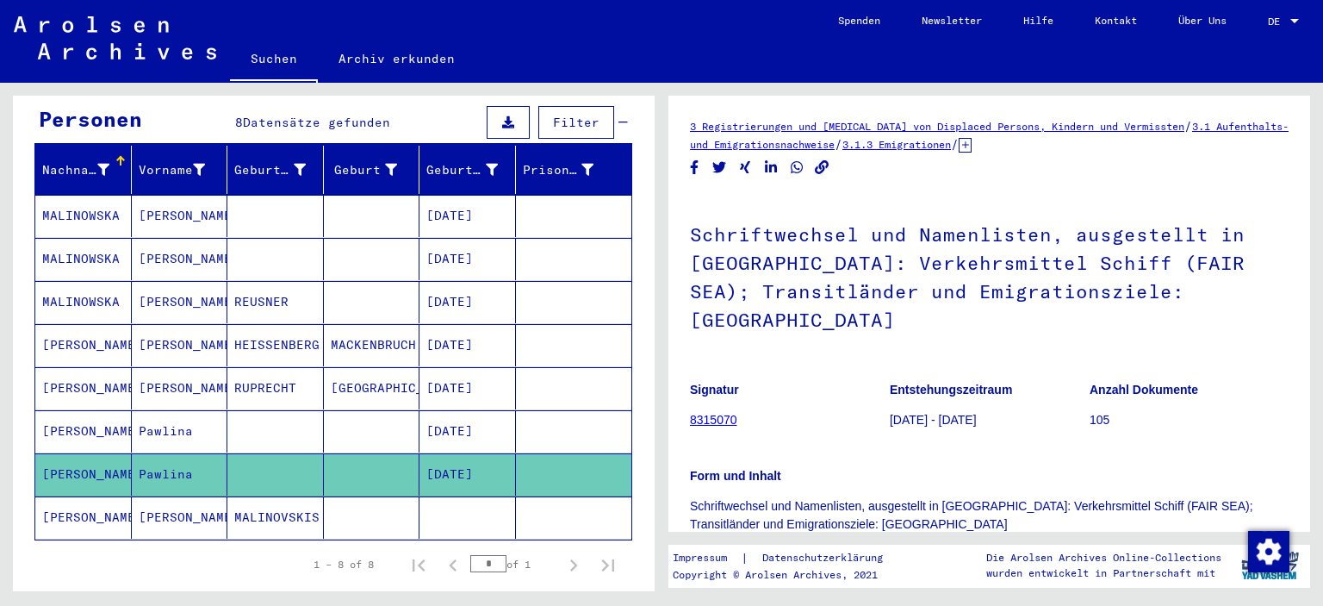
click at [290, 414] on mat-cell at bounding box center [275, 431] width 97 height 42
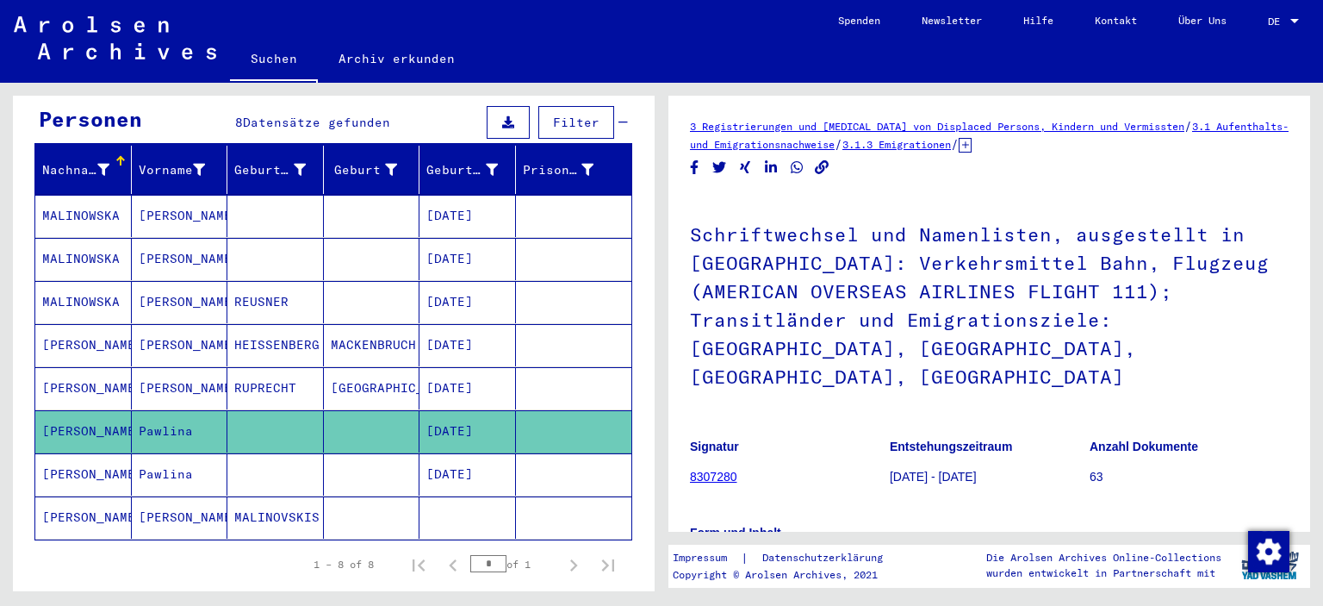
scroll to position [345, 0]
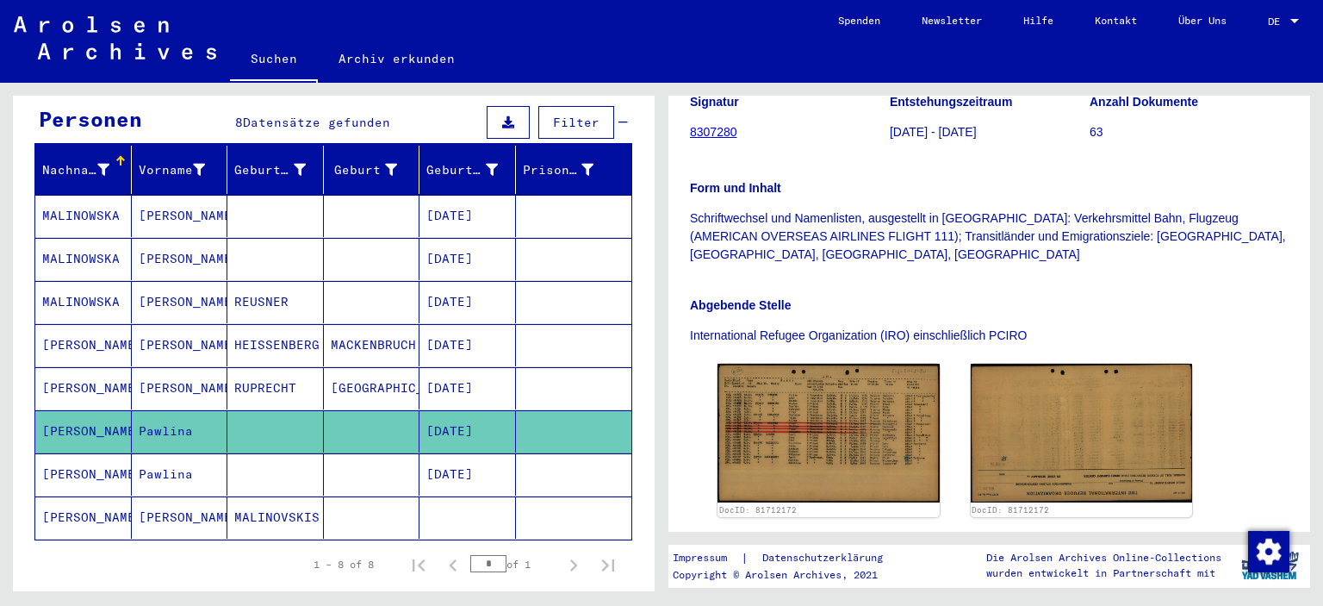
click at [834, 372] on img at bounding box center [829, 433] width 222 height 139
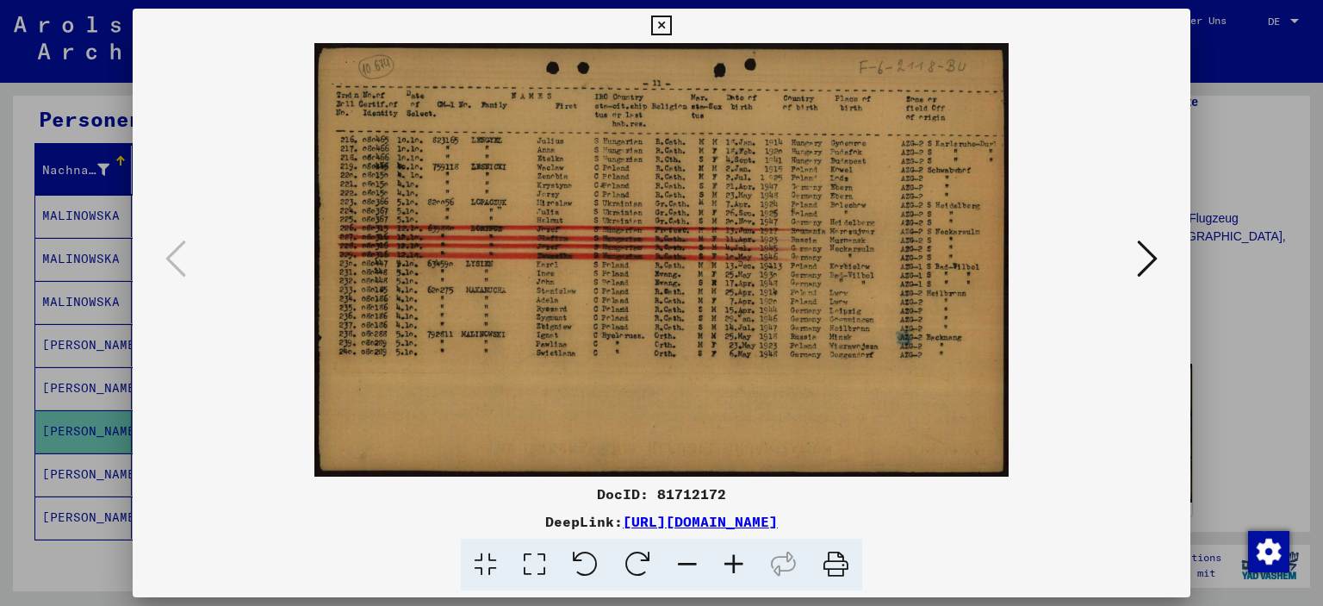
click at [740, 575] on icon at bounding box center [734, 565] width 47 height 53
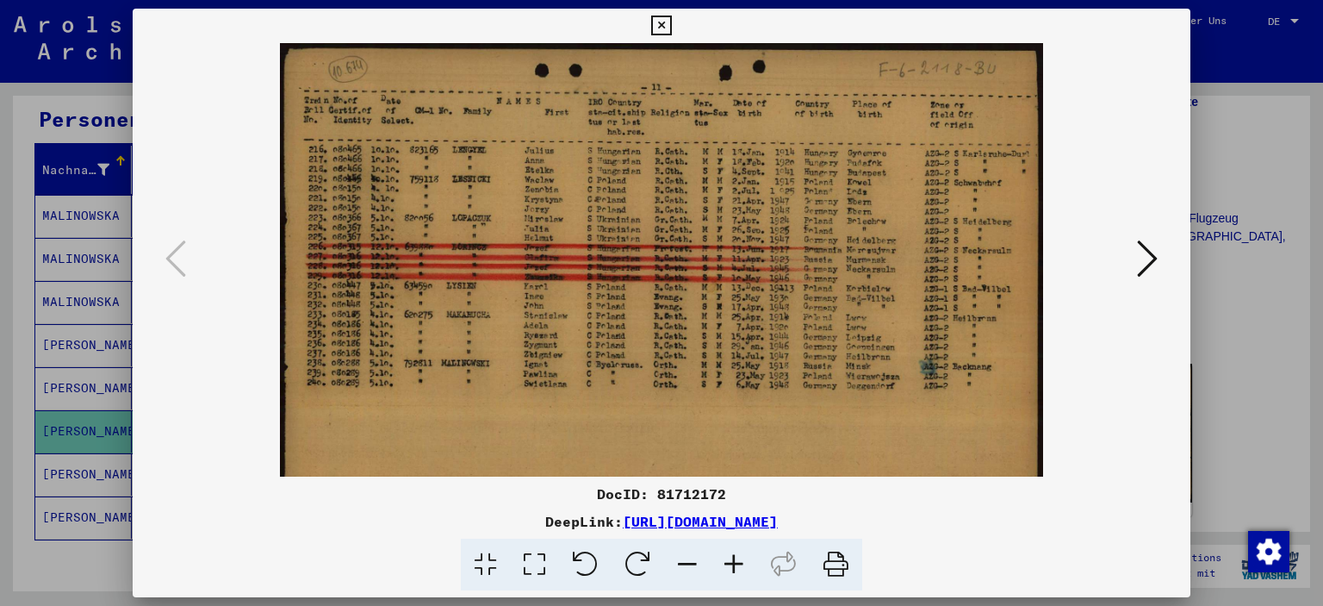
click at [740, 575] on icon at bounding box center [734, 565] width 47 height 53
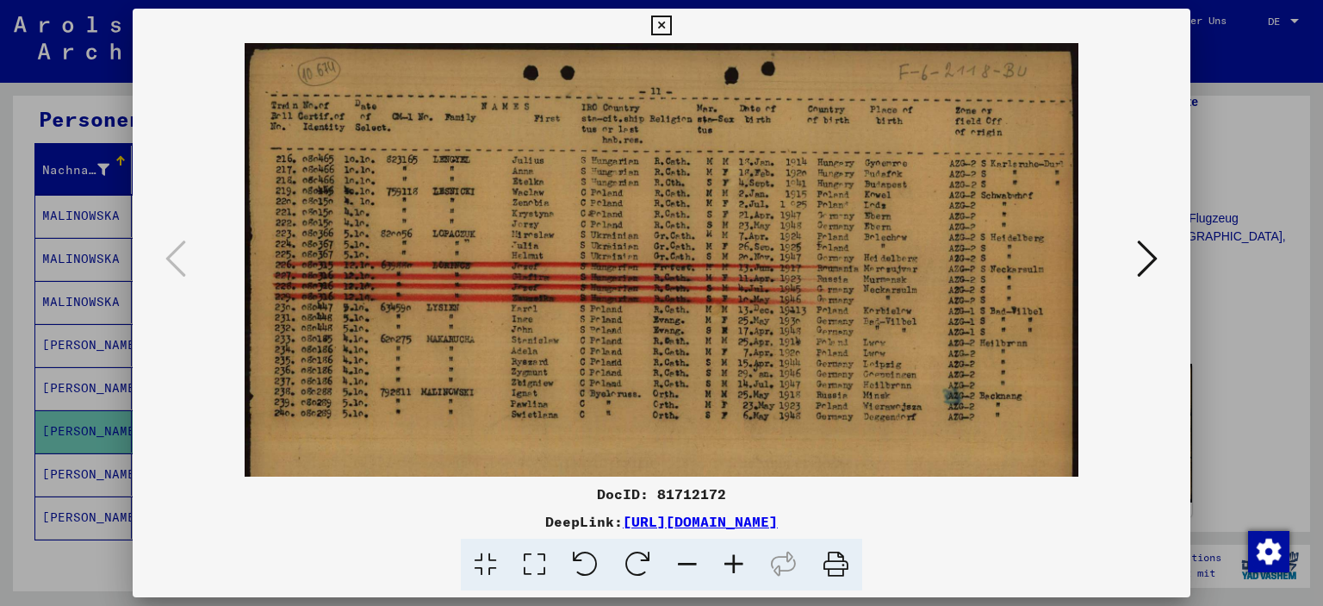
click at [740, 575] on icon at bounding box center [734, 565] width 47 height 53
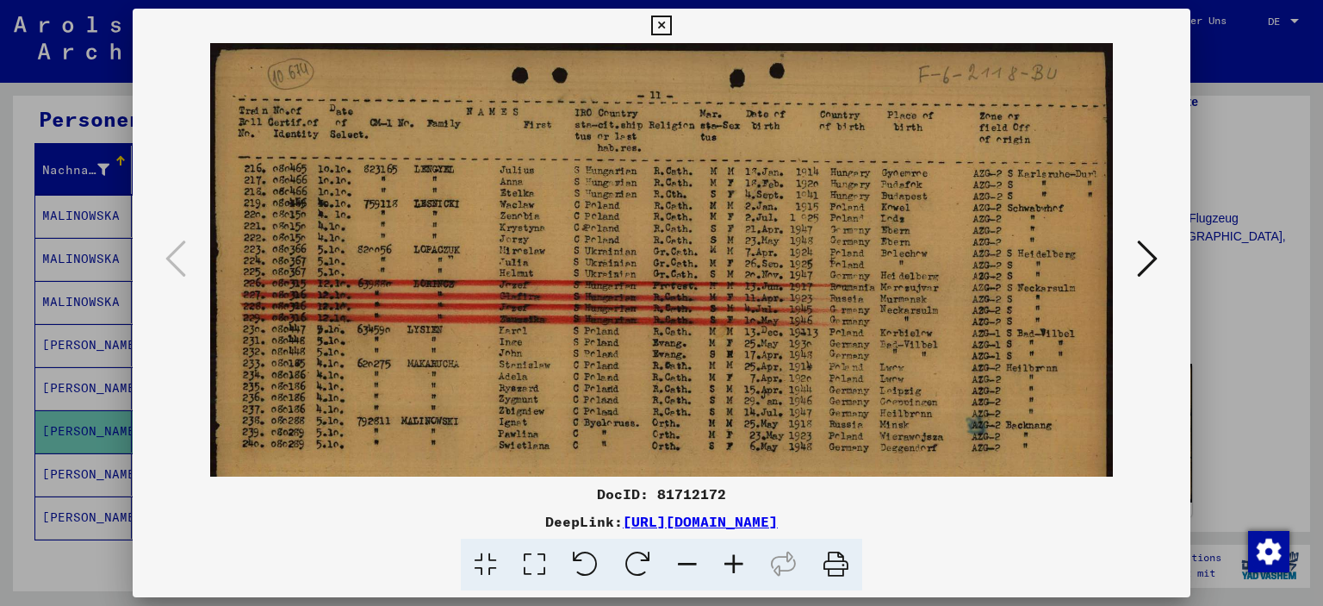
click at [1148, 258] on icon at bounding box center [1147, 258] width 21 height 41
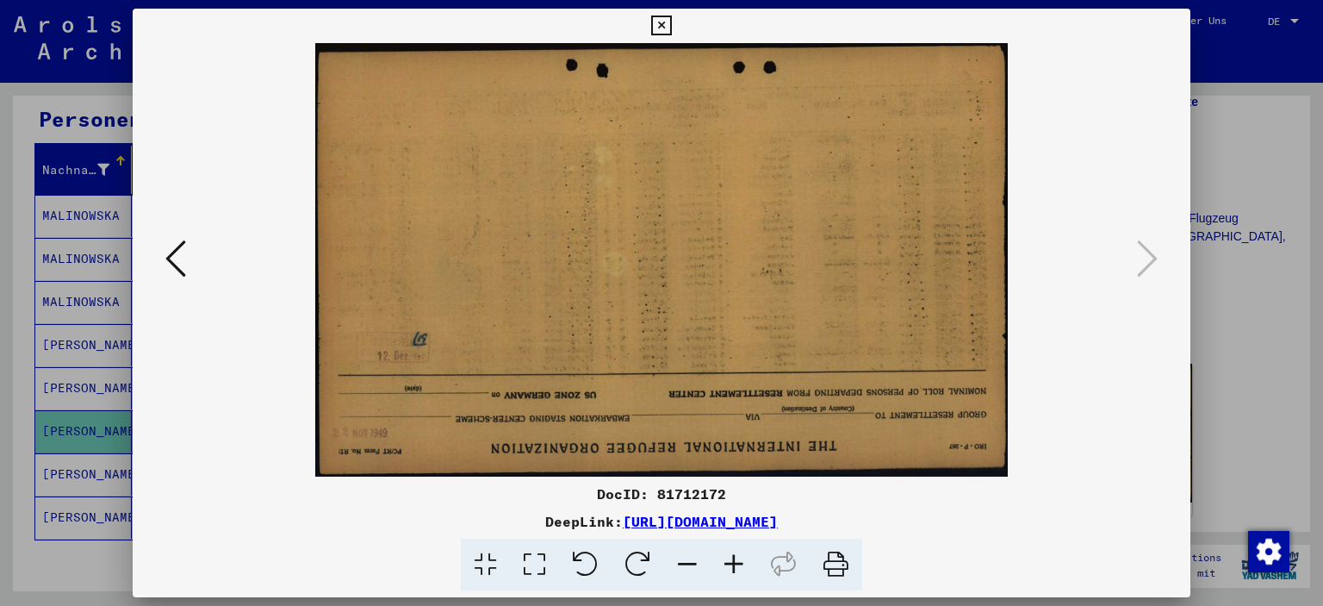
click at [665, 16] on icon at bounding box center [661, 26] width 20 height 21
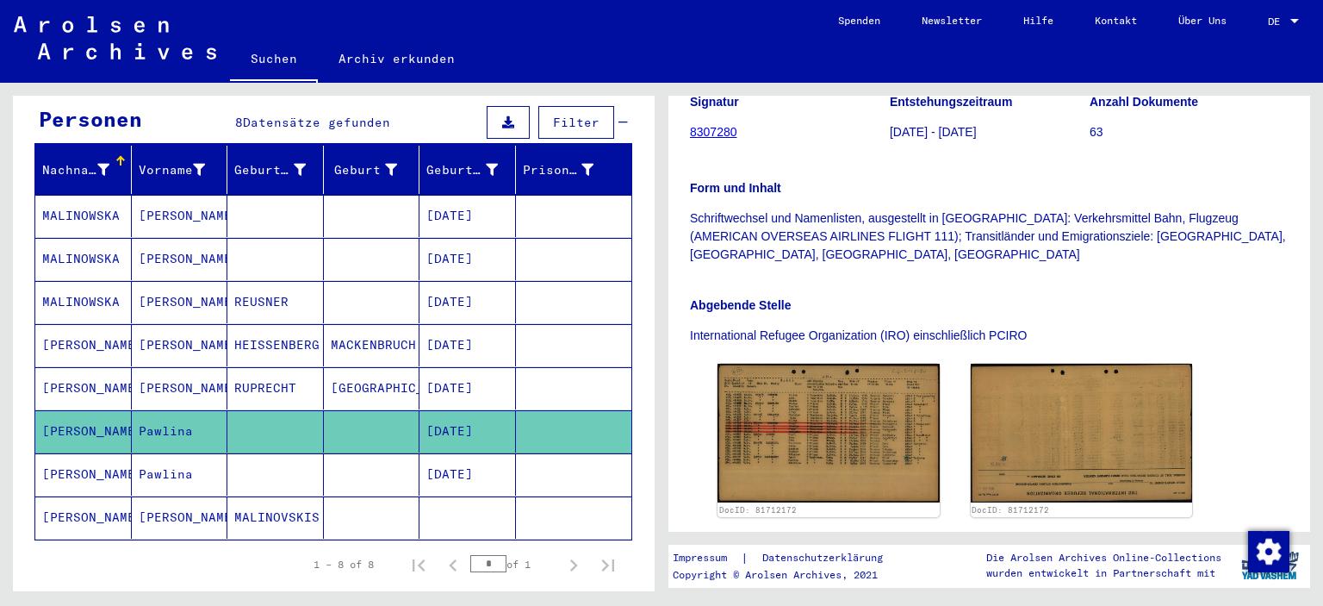
click at [300, 327] on mat-cell "HEISSENBERG" at bounding box center [275, 345] width 97 height 42
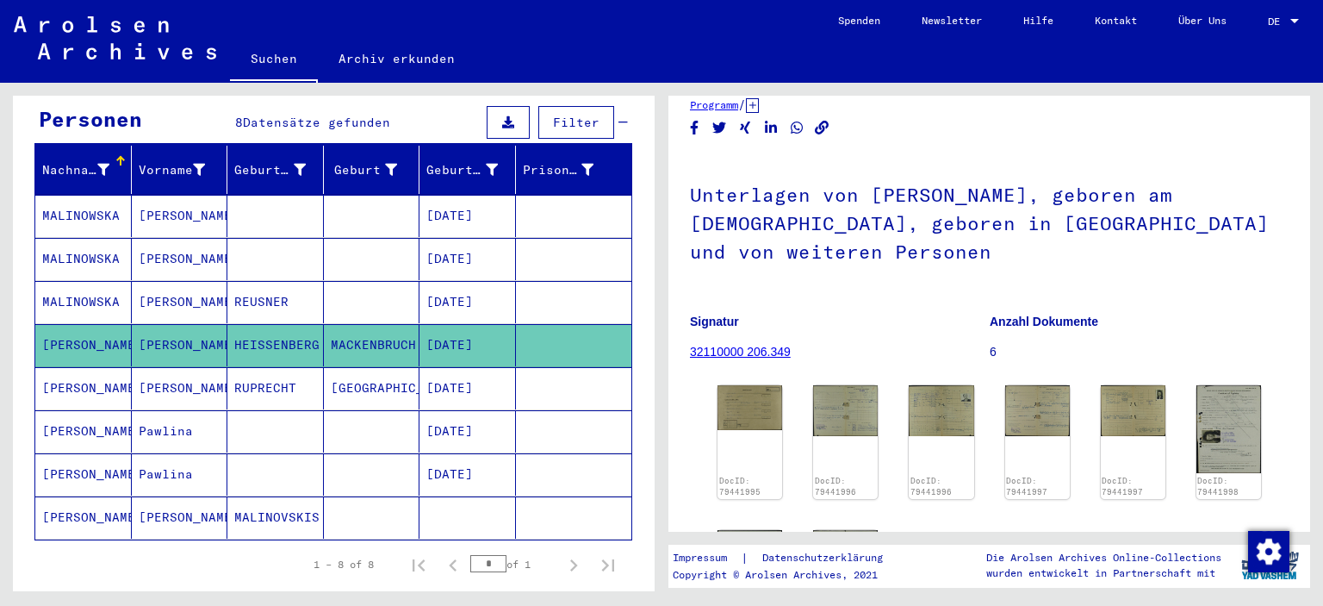
scroll to position [86, 0]
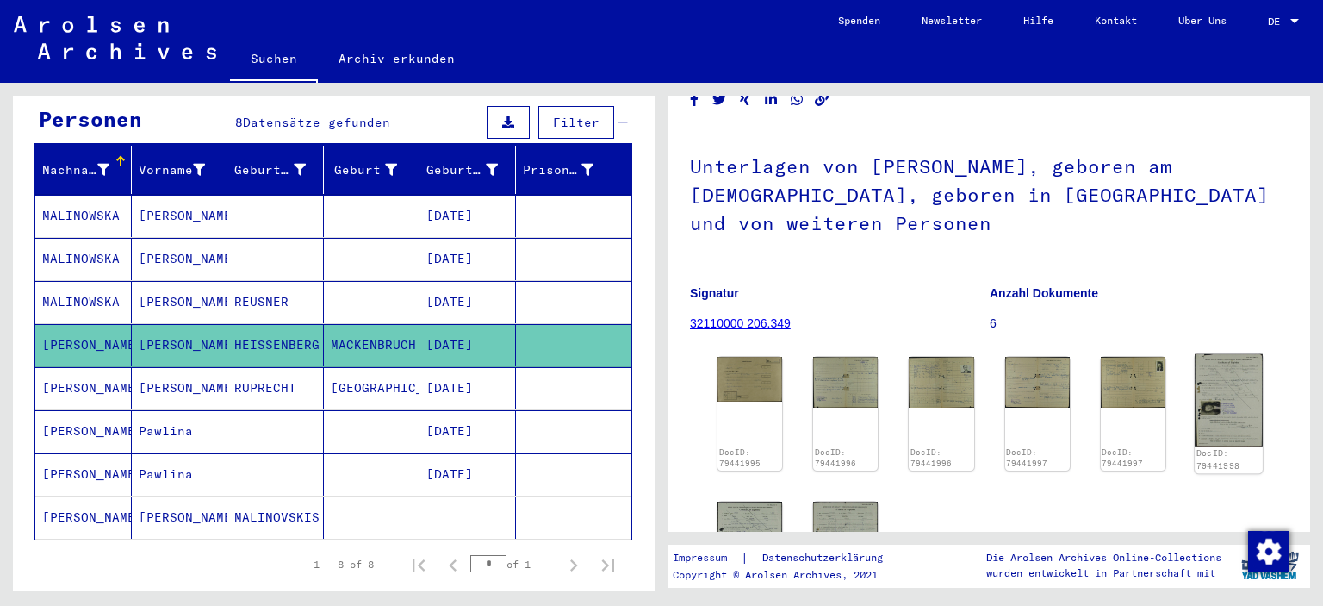
click at [1211, 390] on img at bounding box center [1229, 400] width 68 height 92
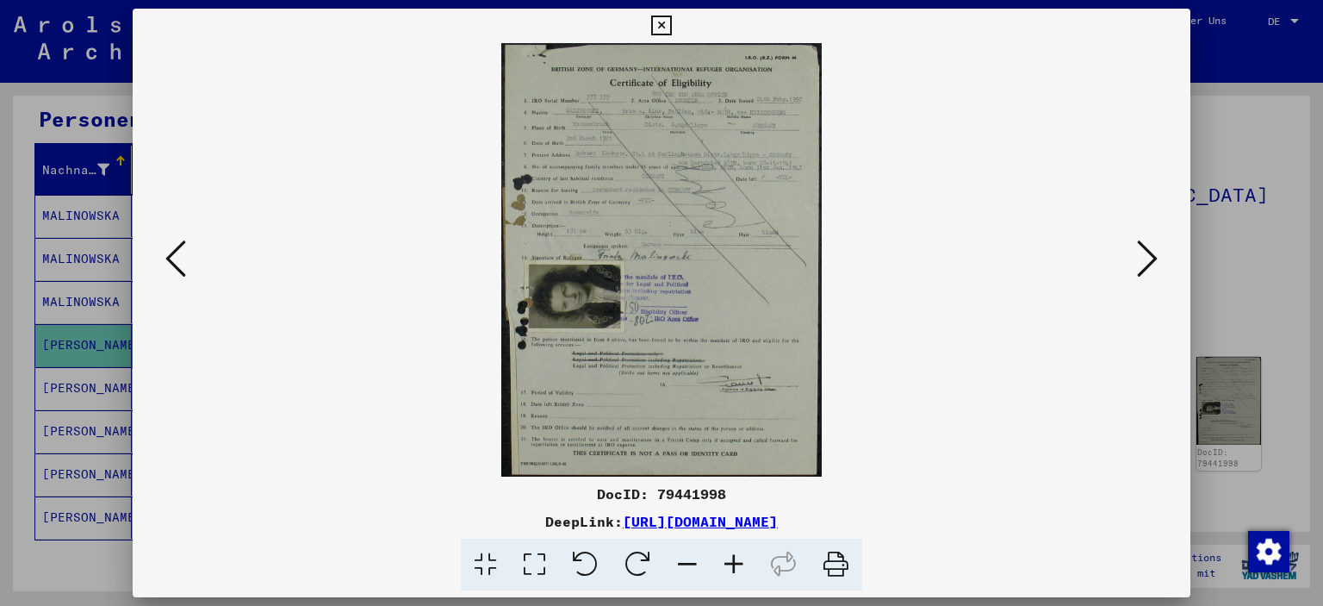
click at [645, 557] on icon at bounding box center [638, 565] width 53 height 53
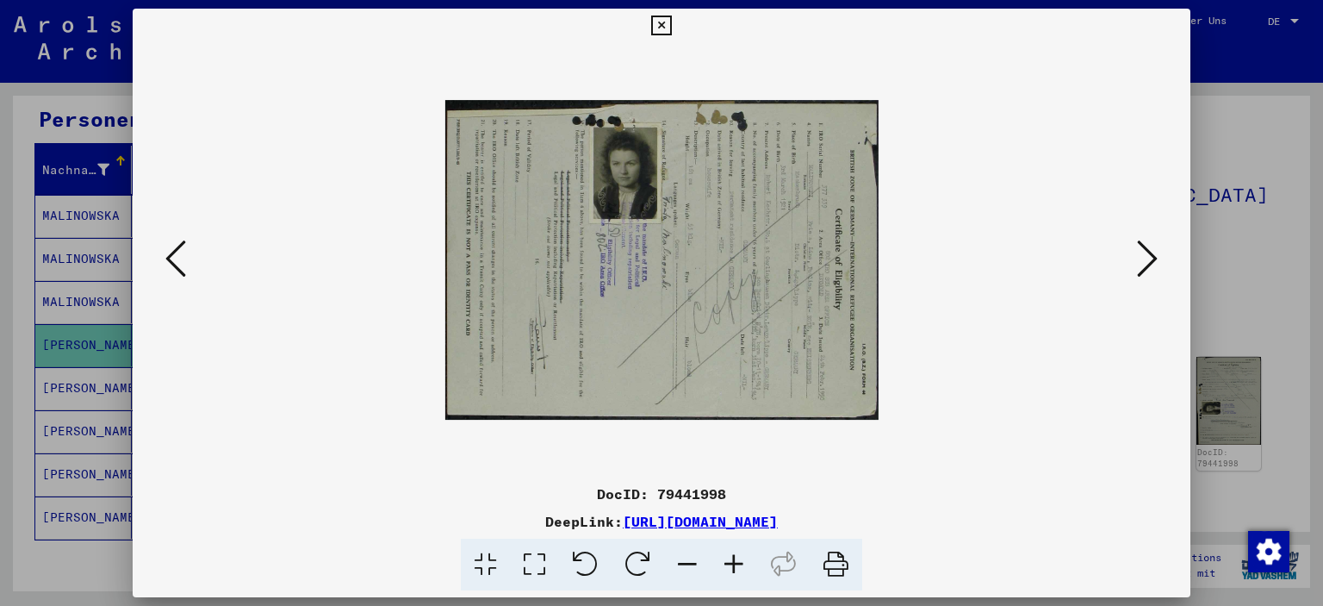
click at [730, 578] on icon at bounding box center [734, 565] width 47 height 53
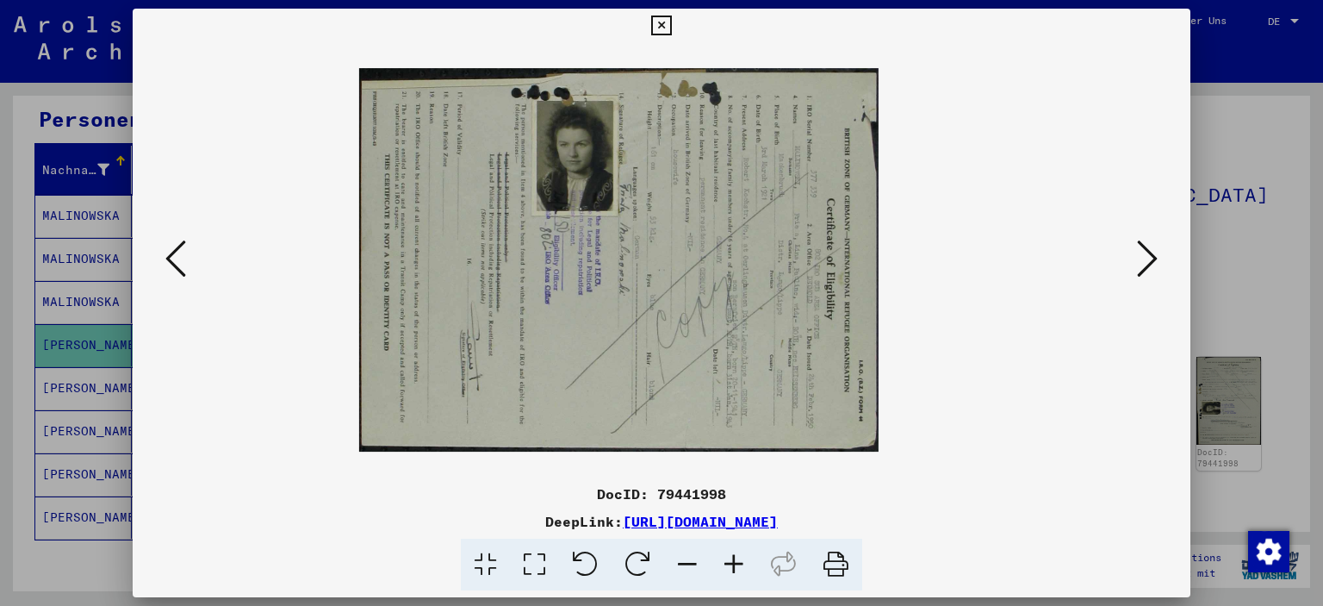
click at [730, 578] on icon at bounding box center [734, 565] width 47 height 53
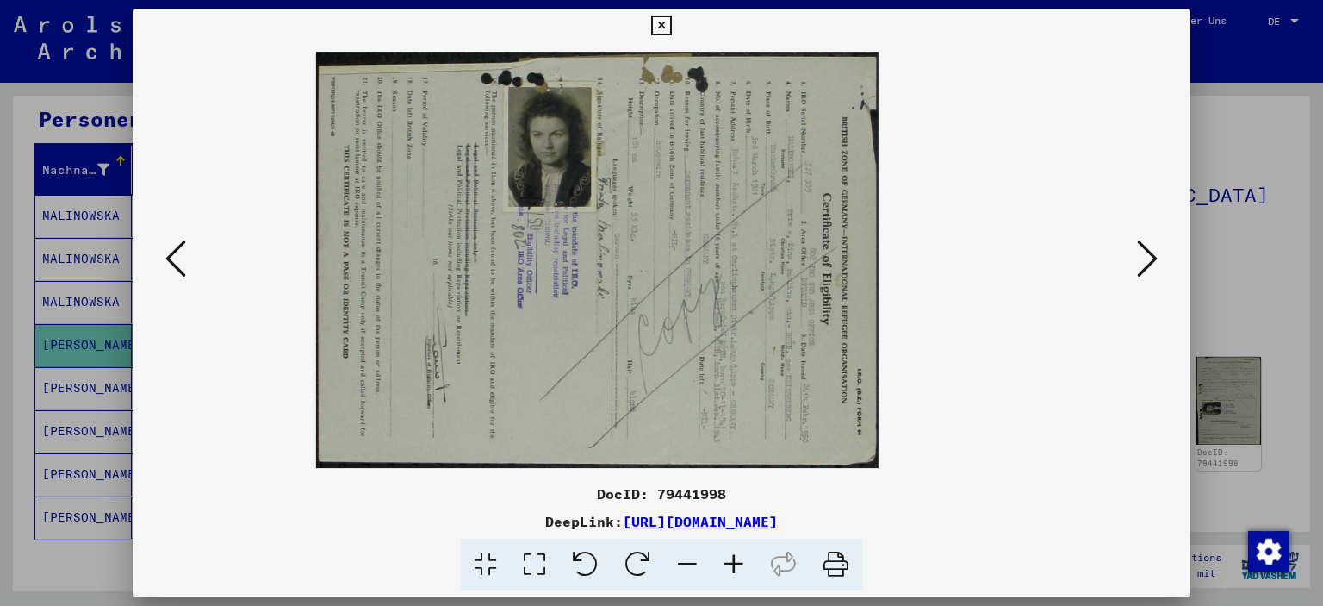
click at [730, 578] on icon at bounding box center [734, 565] width 47 height 53
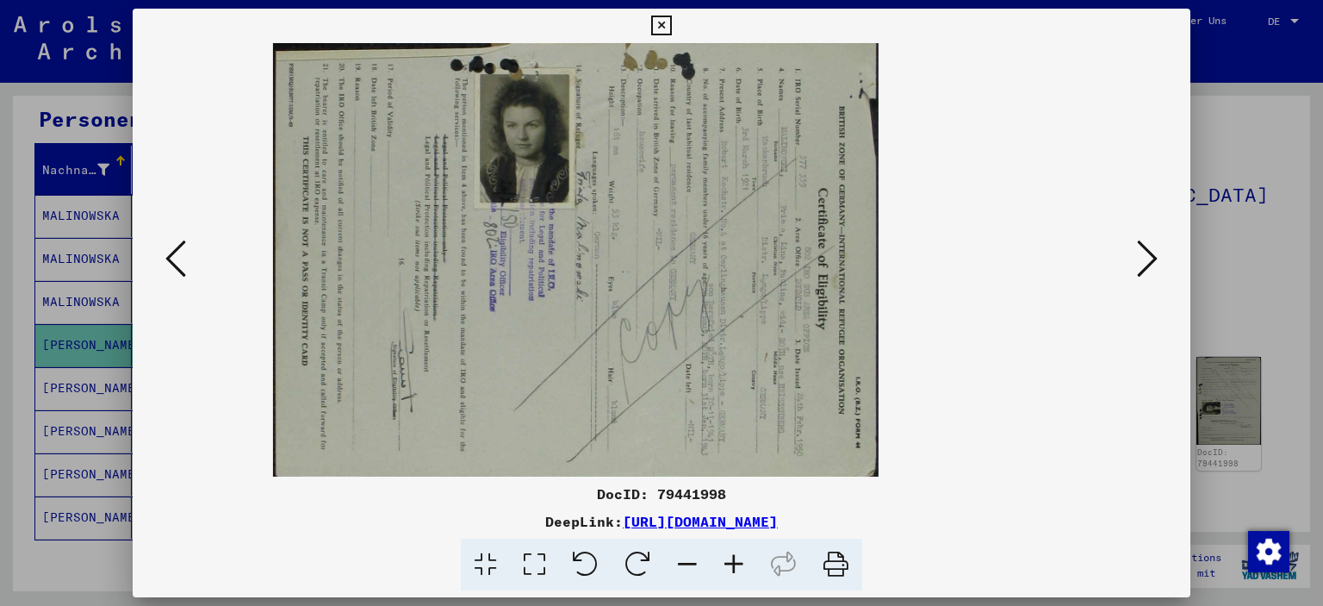
click at [730, 578] on icon at bounding box center [734, 565] width 47 height 53
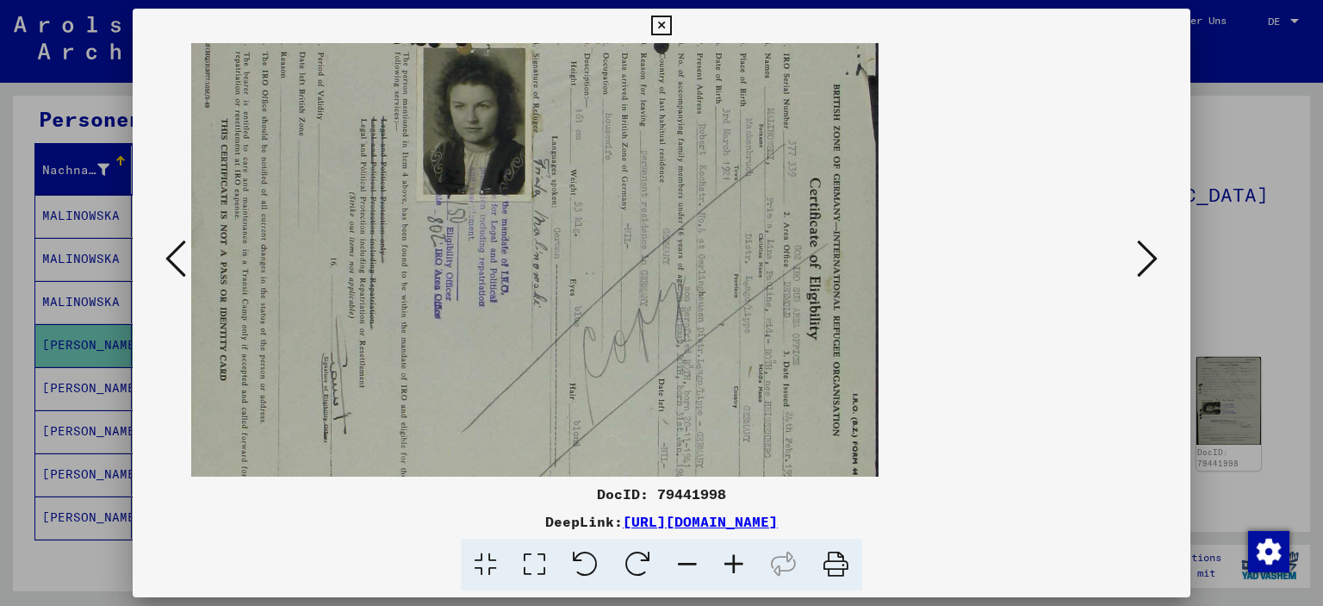
click at [730, 578] on icon at bounding box center [734, 565] width 47 height 53
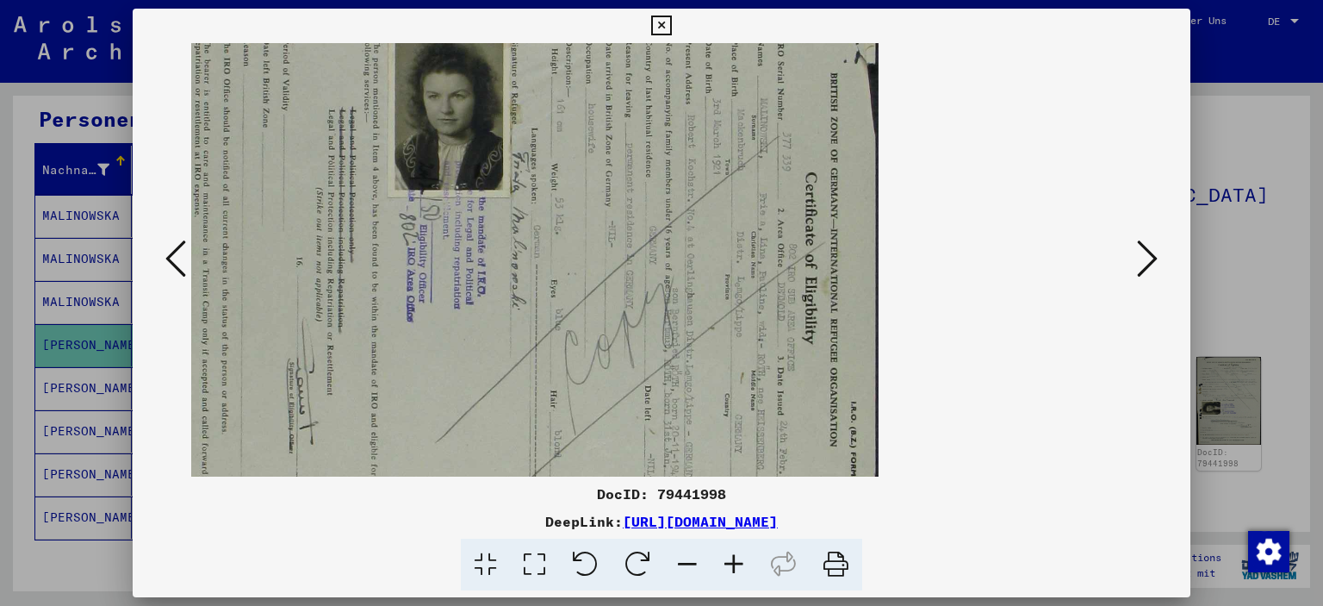
click at [730, 578] on icon at bounding box center [734, 565] width 47 height 53
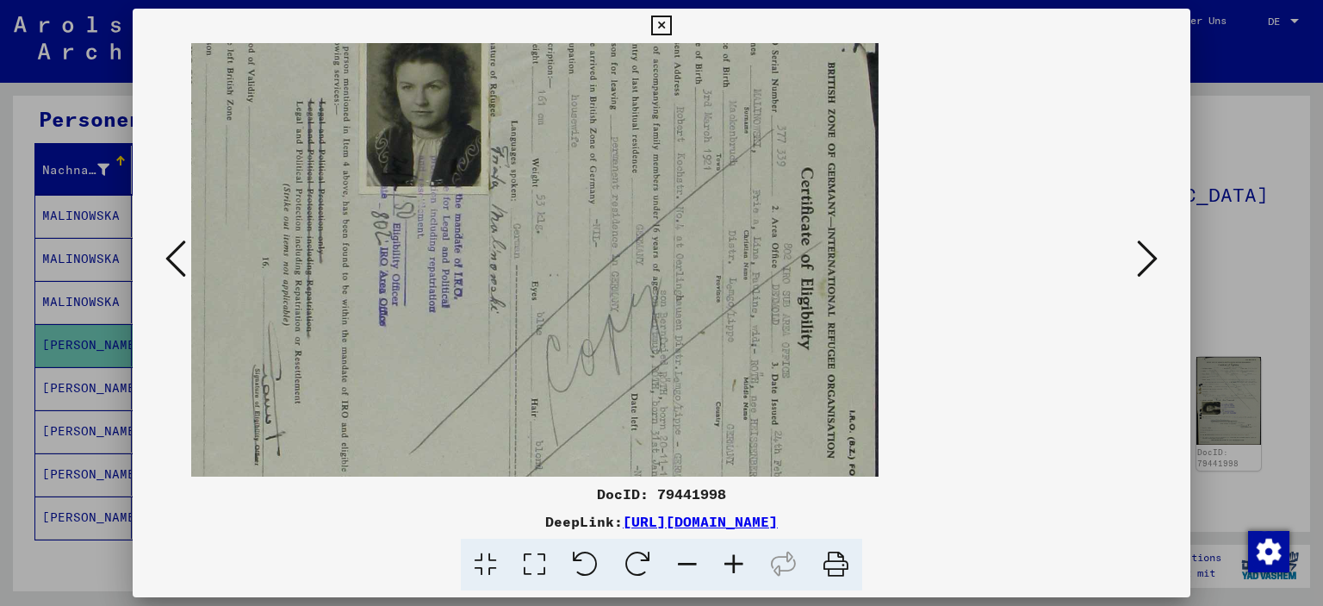
click at [730, 578] on icon at bounding box center [734, 565] width 47 height 53
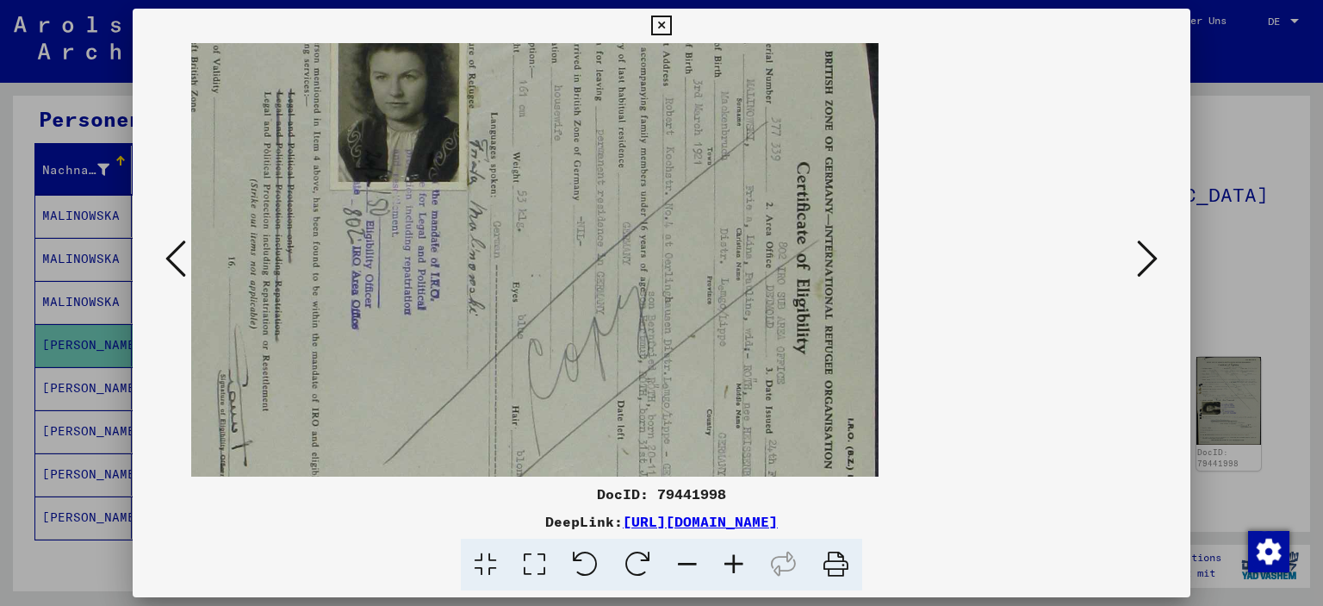
drag, startPoint x: 591, startPoint y: 212, endPoint x: 631, endPoint y: 268, distance: 68.6
click at [631, 268] on img at bounding box center [467, 259] width 821 height 607
drag, startPoint x: 582, startPoint y: 102, endPoint x: 578, endPoint y: 252, distance: 150.9
click at [578, 252] on img at bounding box center [467, 259] width 821 height 607
drag, startPoint x: 419, startPoint y: 288, endPoint x: 562, endPoint y: 305, distance: 144.1
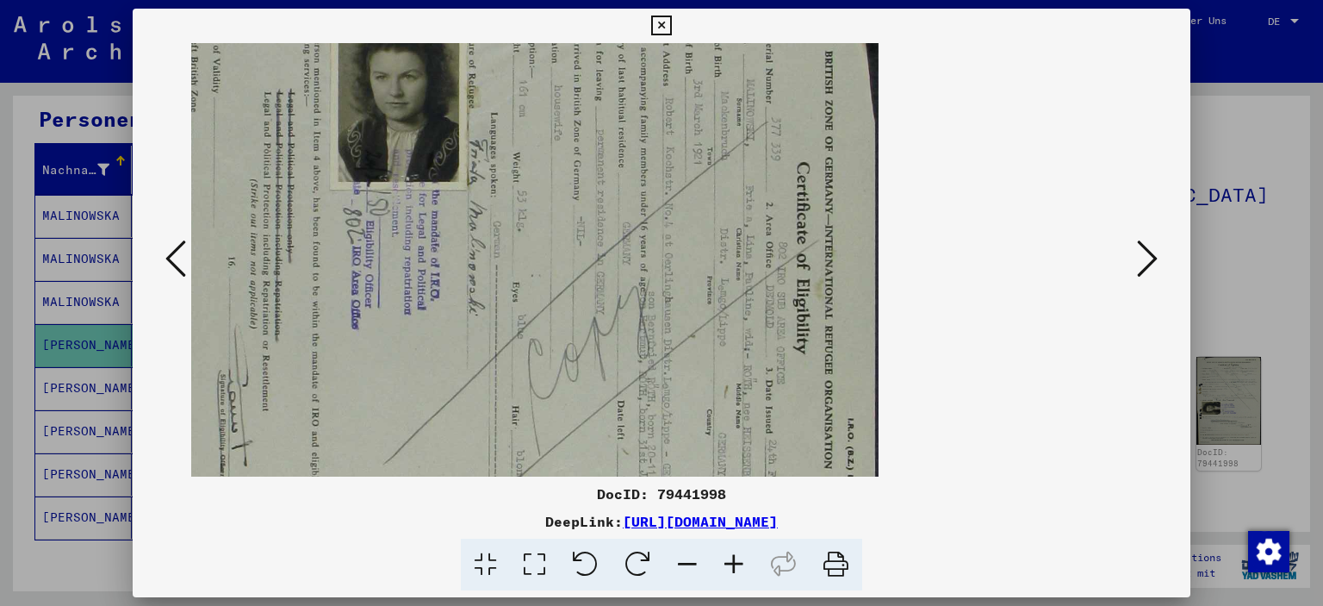
click at [562, 305] on img at bounding box center [467, 259] width 821 height 607
click at [665, 29] on icon at bounding box center [661, 26] width 20 height 21
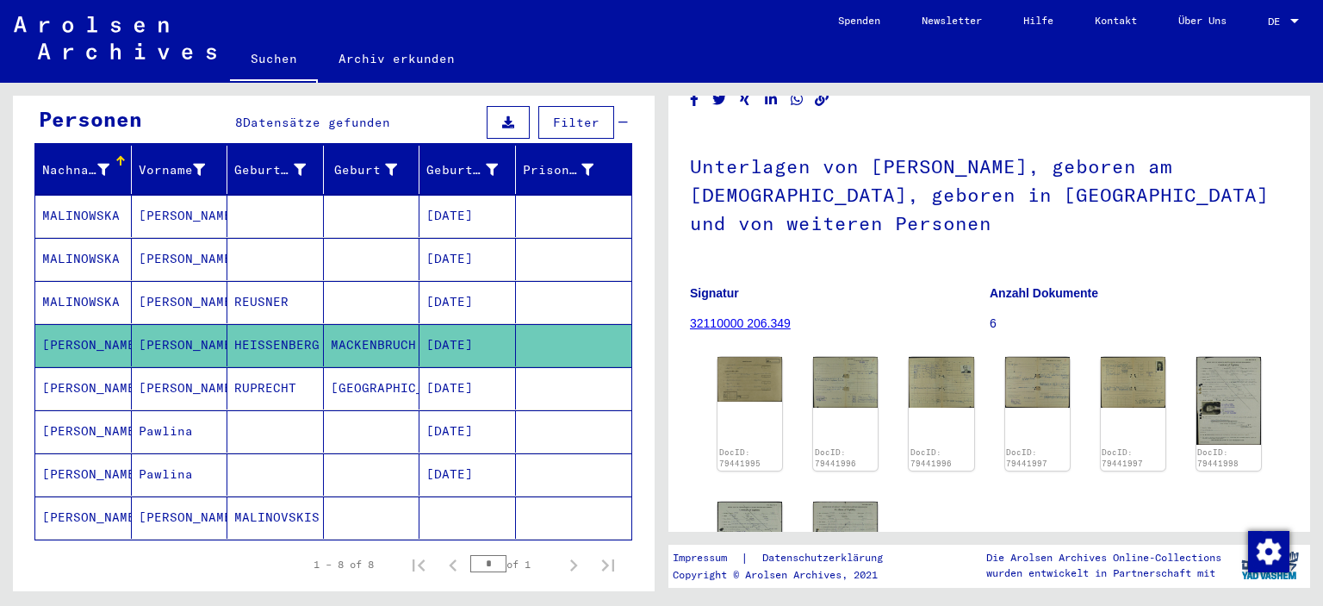
click at [296, 281] on mat-cell "REUSNER" at bounding box center [275, 302] width 97 height 42
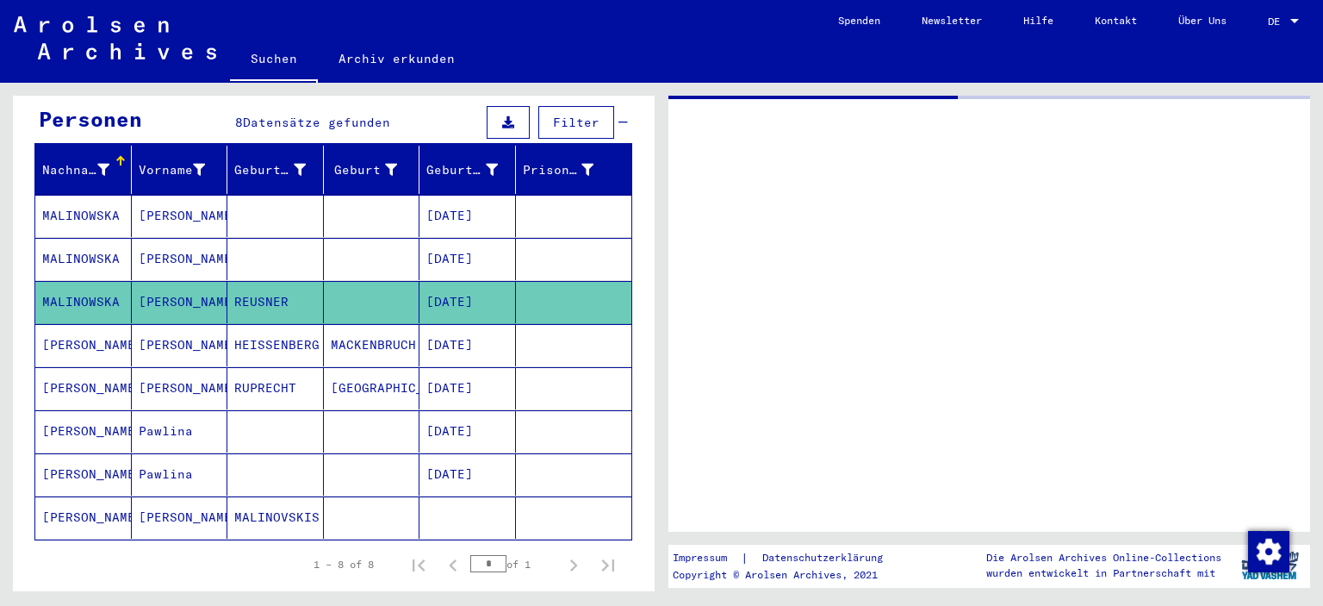
click at [296, 281] on mat-cell "REUSNER" at bounding box center [275, 302] width 97 height 42
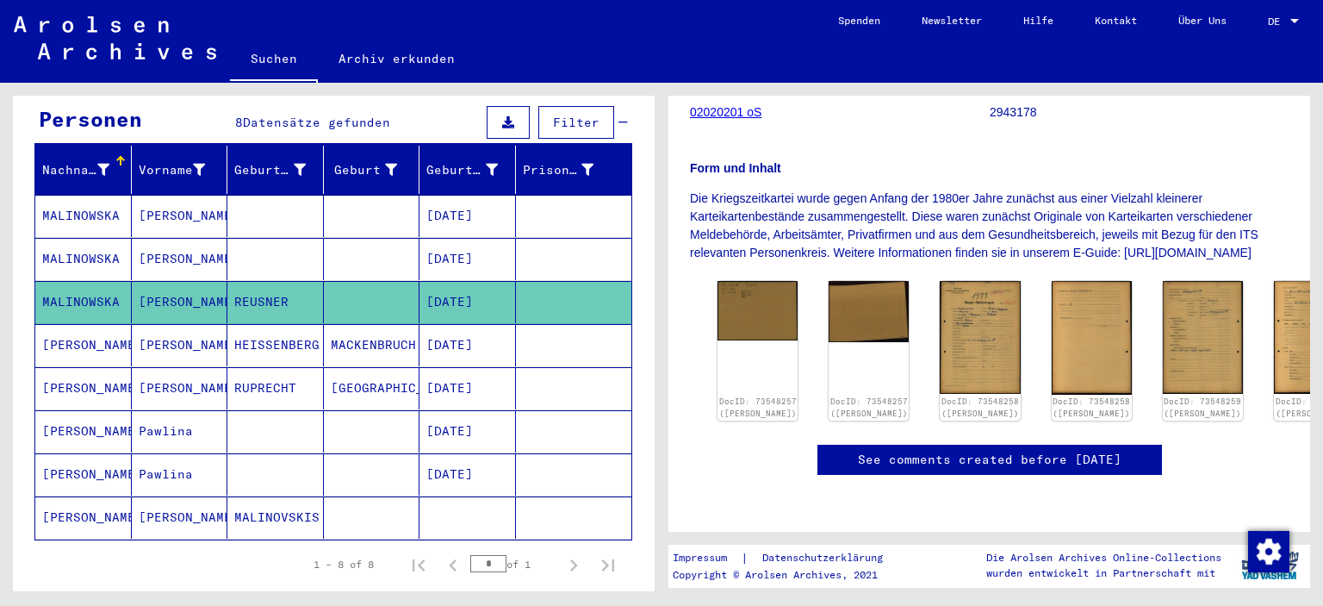
scroll to position [345, 0]
click at [238, 238] on mat-cell at bounding box center [275, 259] width 97 height 42
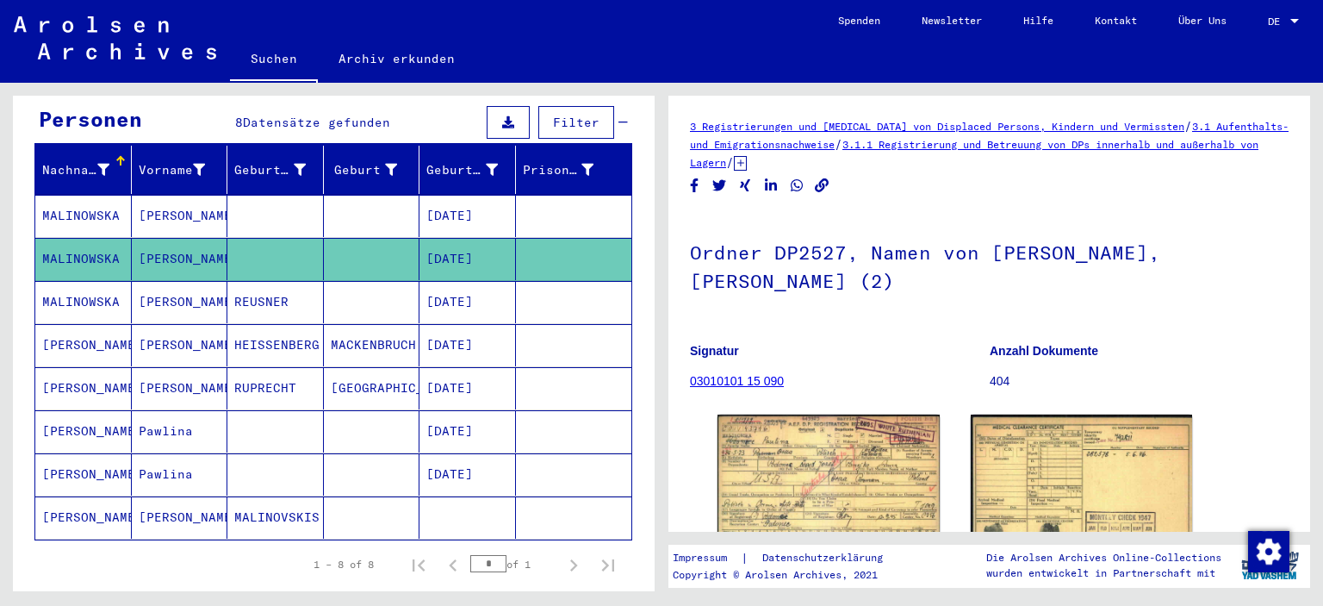
scroll to position [172, 0]
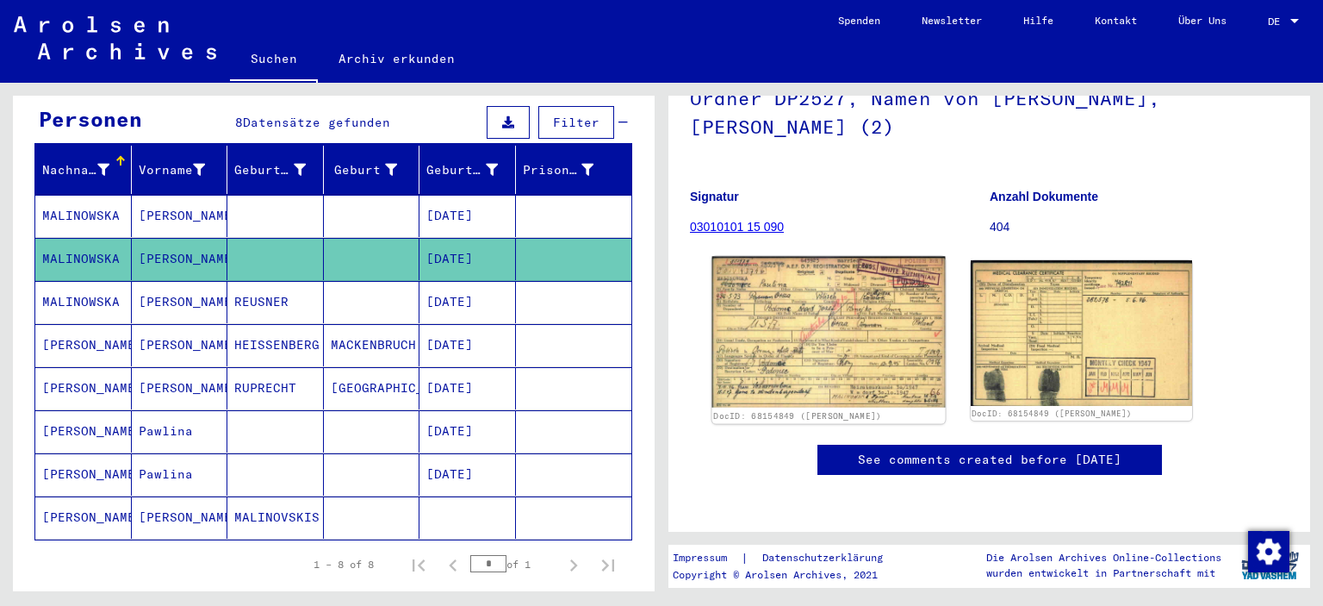
click at [786, 327] on img at bounding box center [829, 332] width 233 height 151
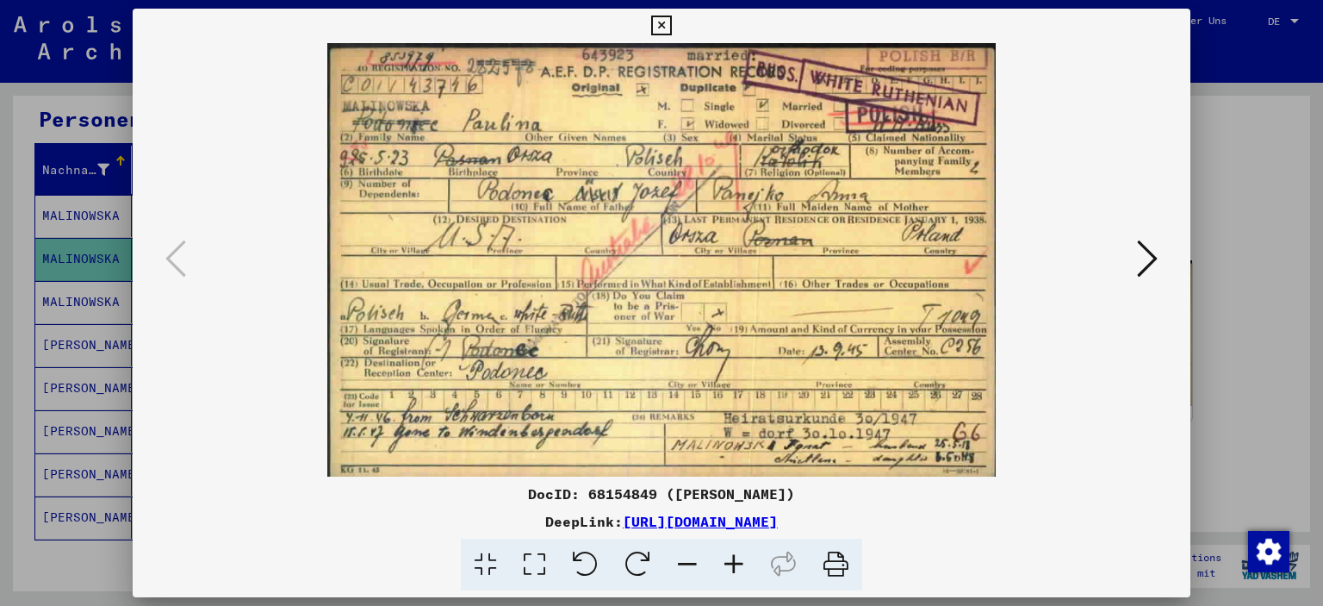
click at [670, 20] on icon at bounding box center [661, 26] width 20 height 21
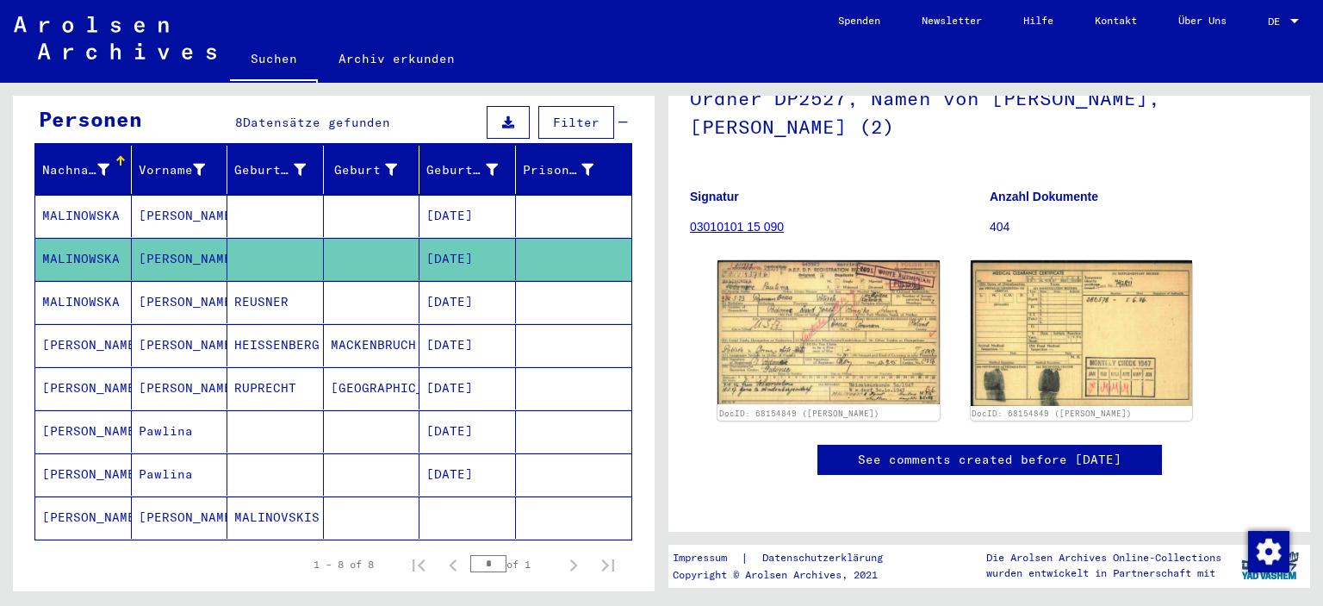
click at [352, 195] on mat-cell at bounding box center [372, 216] width 97 height 42
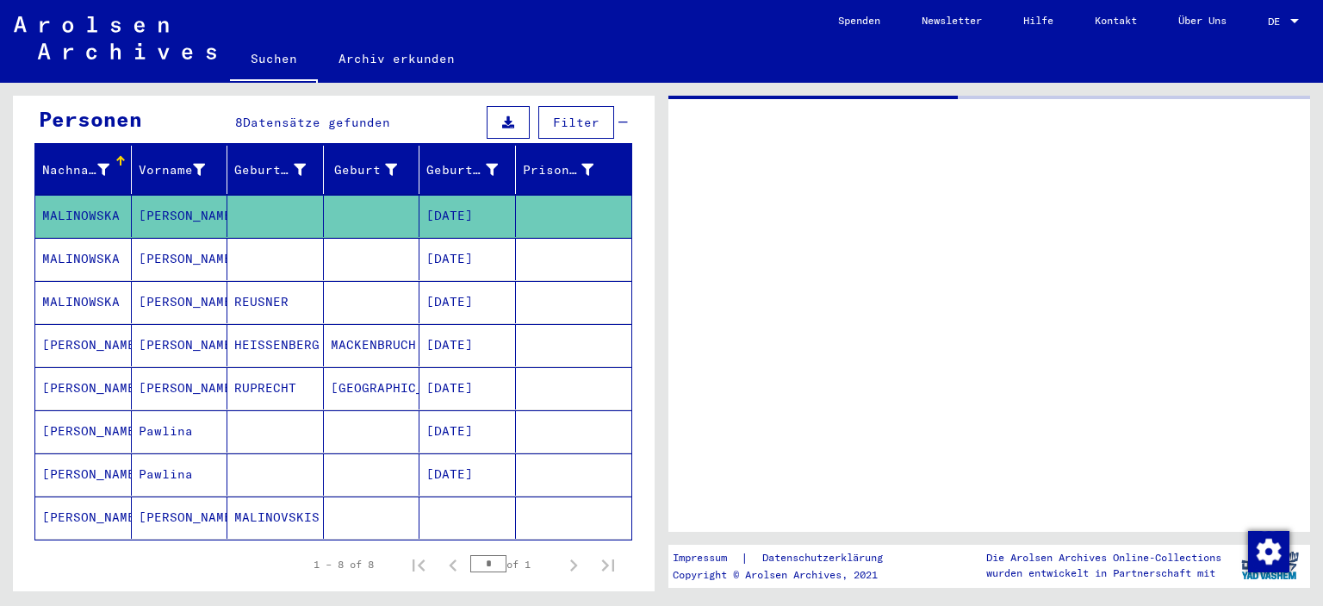
click at [352, 195] on mat-cell at bounding box center [372, 216] width 97 height 42
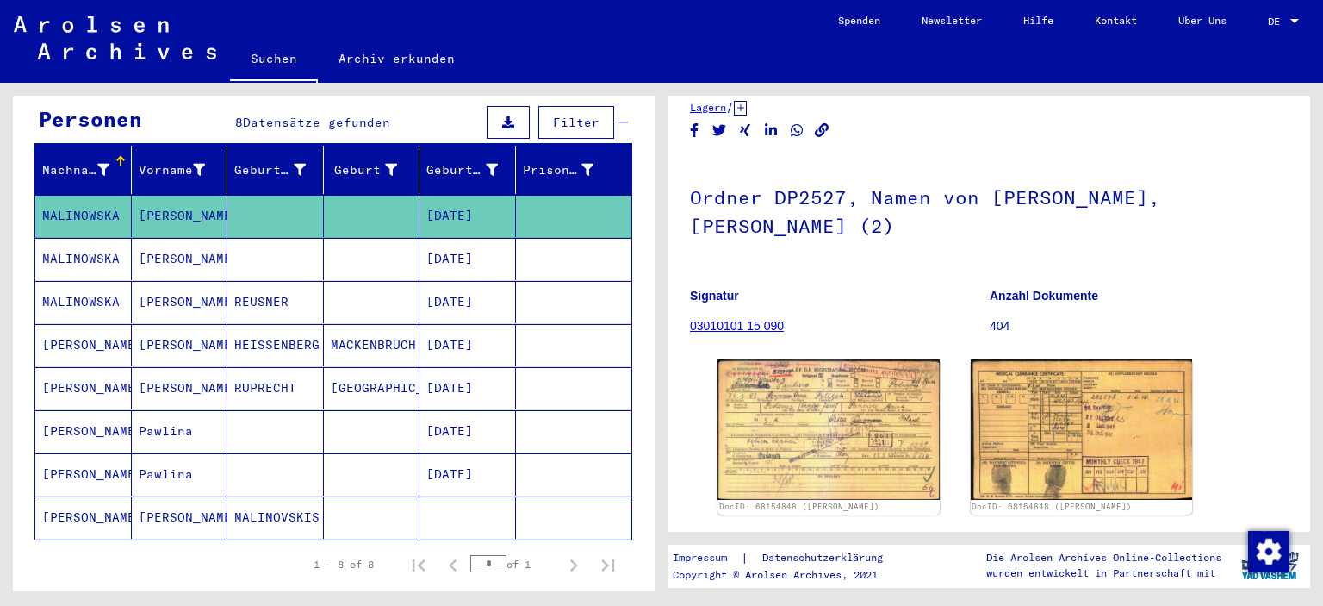
scroll to position [86, 0]
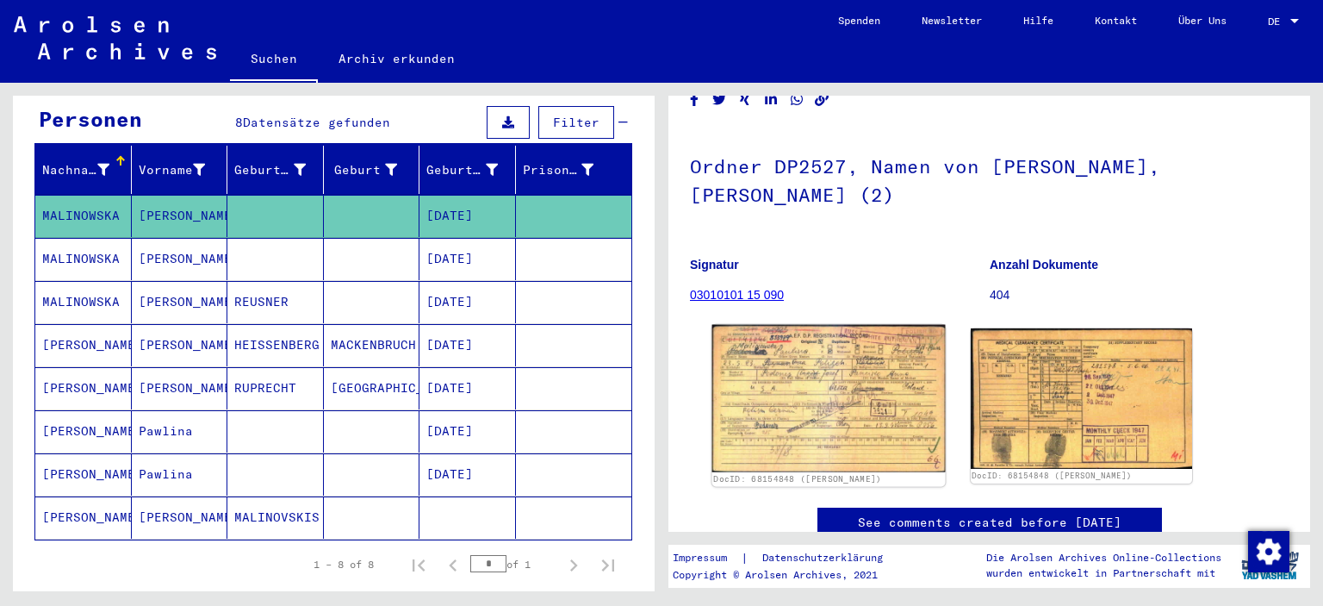
click at [815, 361] on img at bounding box center [829, 398] width 233 height 147
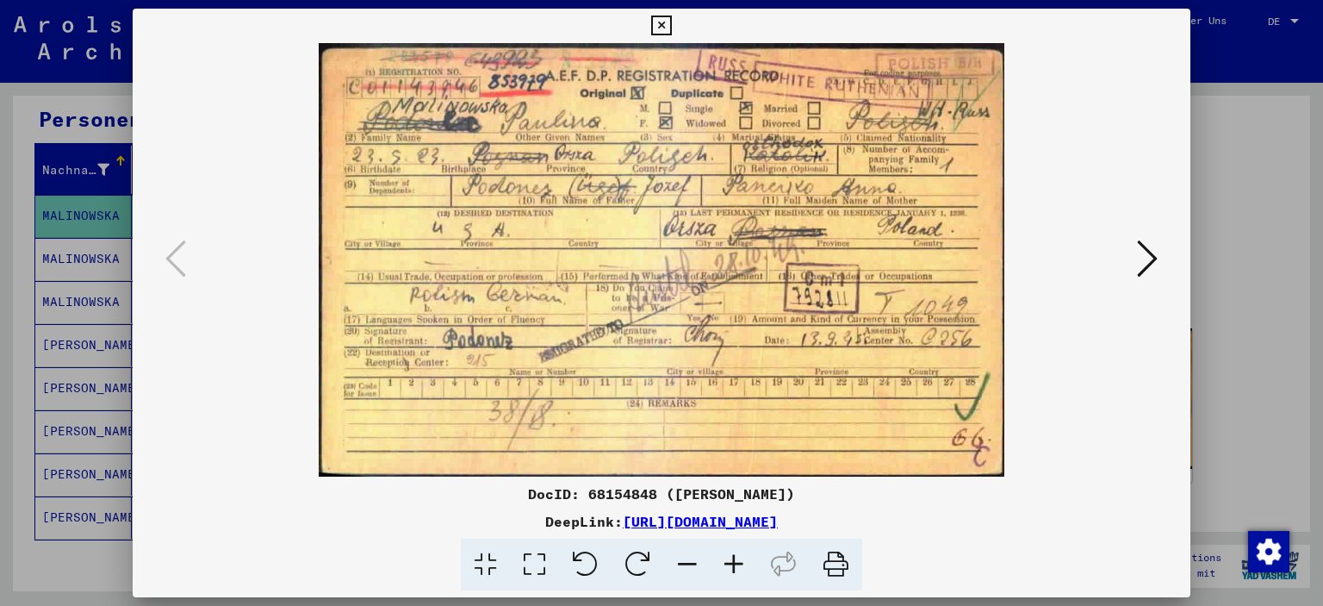
click at [660, 29] on icon at bounding box center [661, 26] width 20 height 21
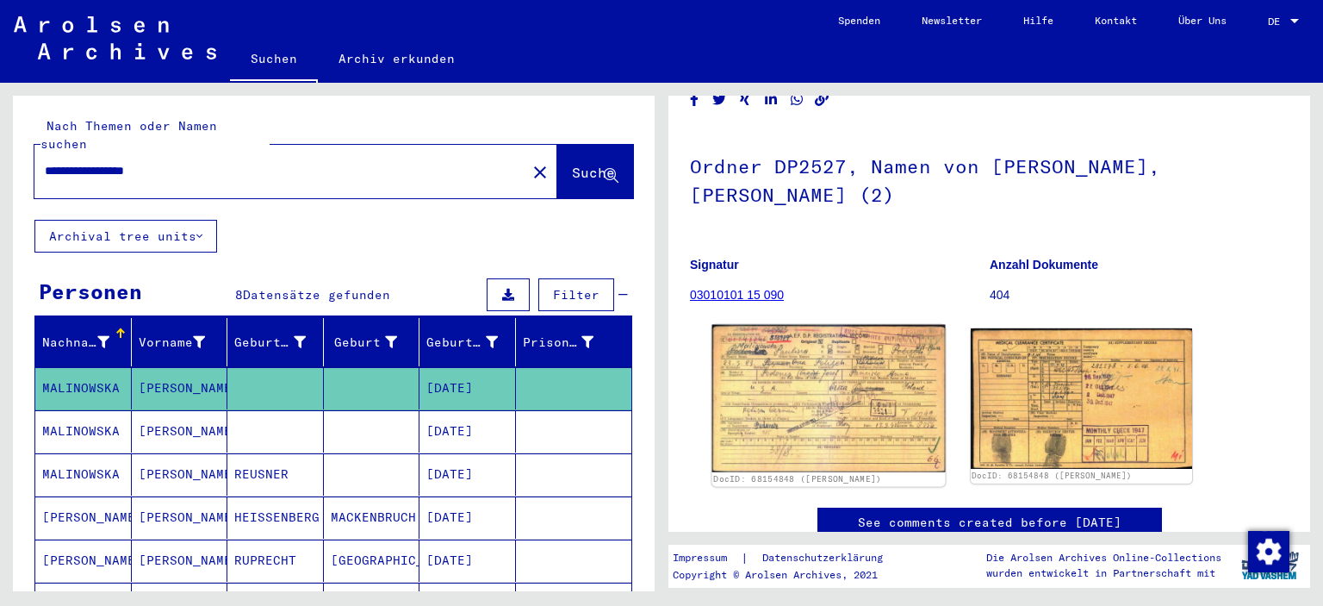
scroll to position [0, 0]
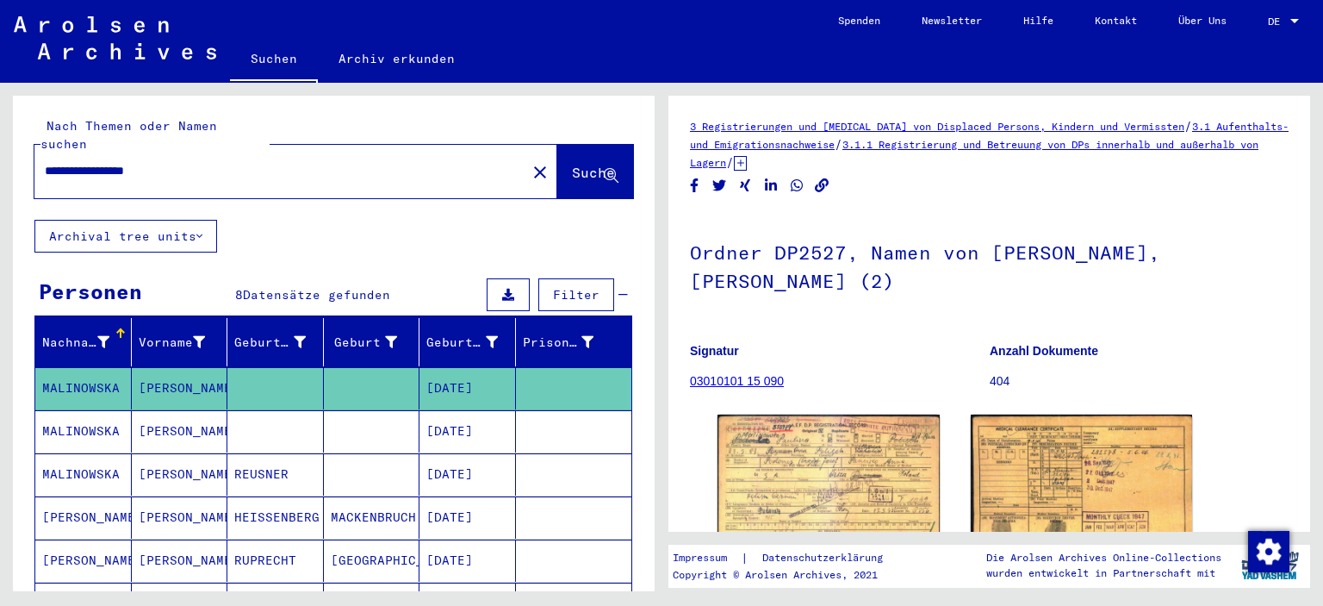
drag, startPoint x: 193, startPoint y: 154, endPoint x: 0, endPoint y: 127, distance: 195.0
click at [0, 127] on div "**********" at bounding box center [331, 337] width 662 height 508
type input "**********"
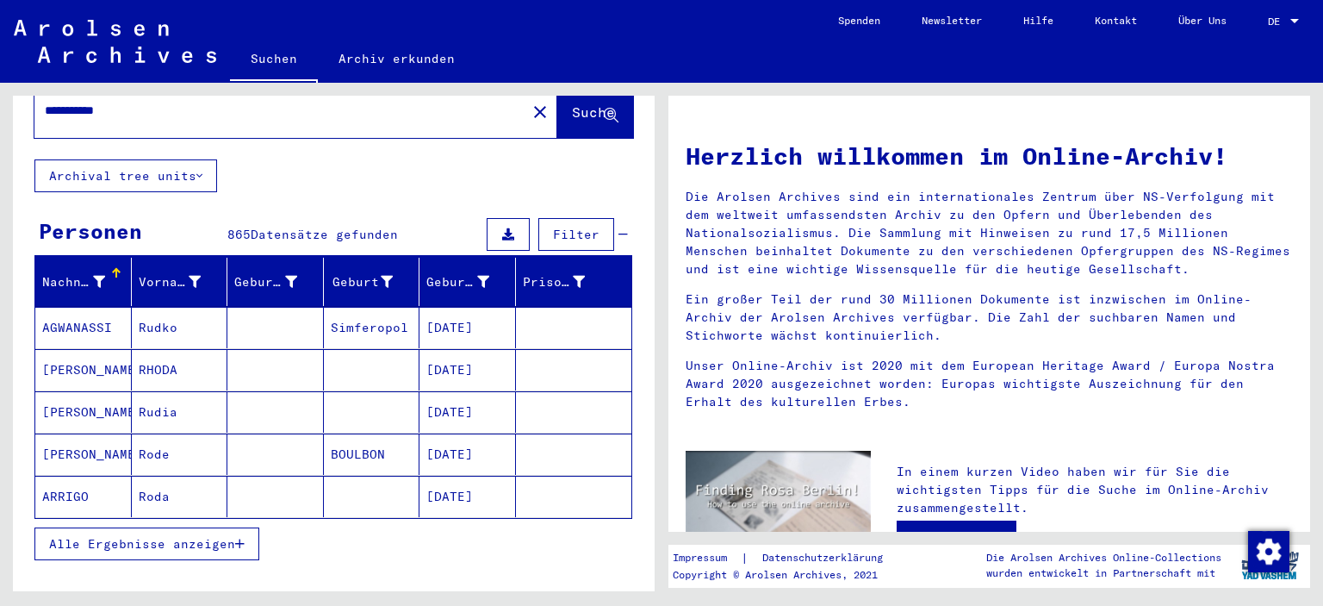
scroll to position [86, 0]
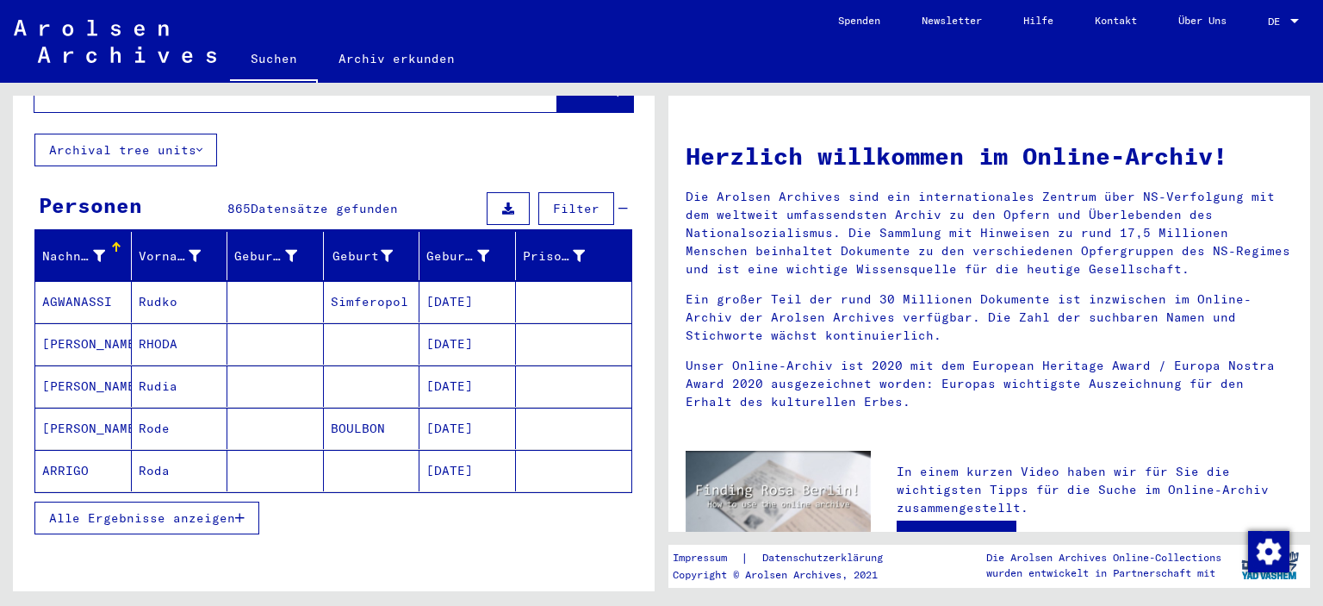
click at [188, 510] on span "Alle Ergebnisse anzeigen" at bounding box center [142, 518] width 186 height 16
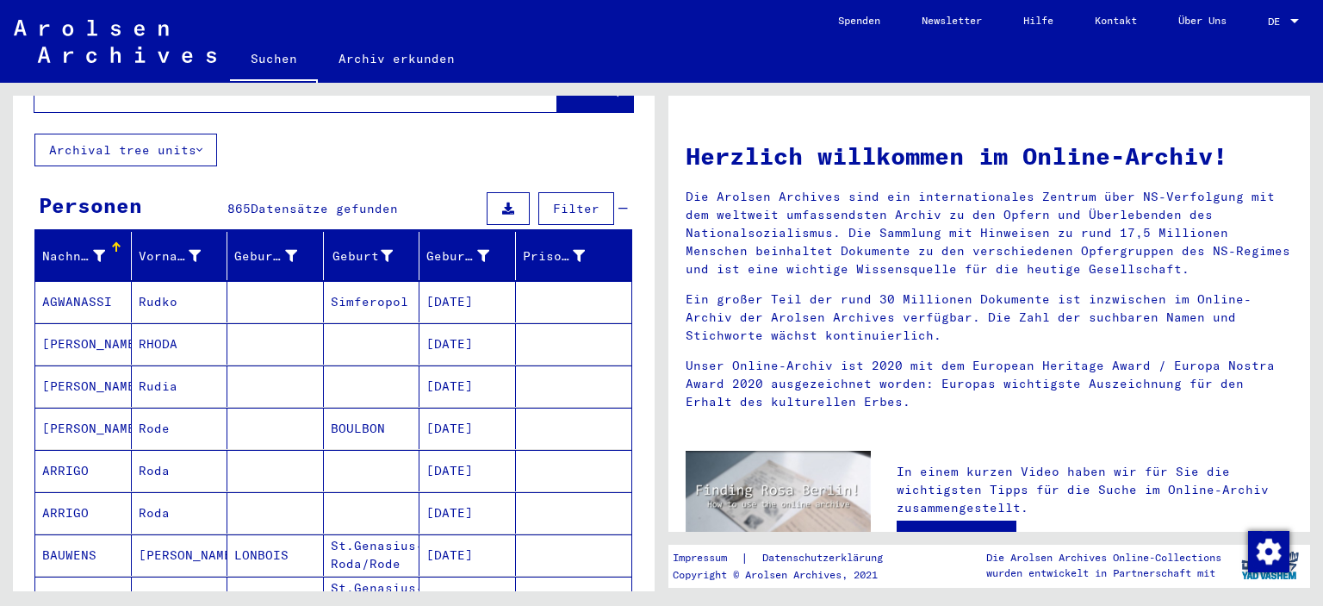
scroll to position [0, 0]
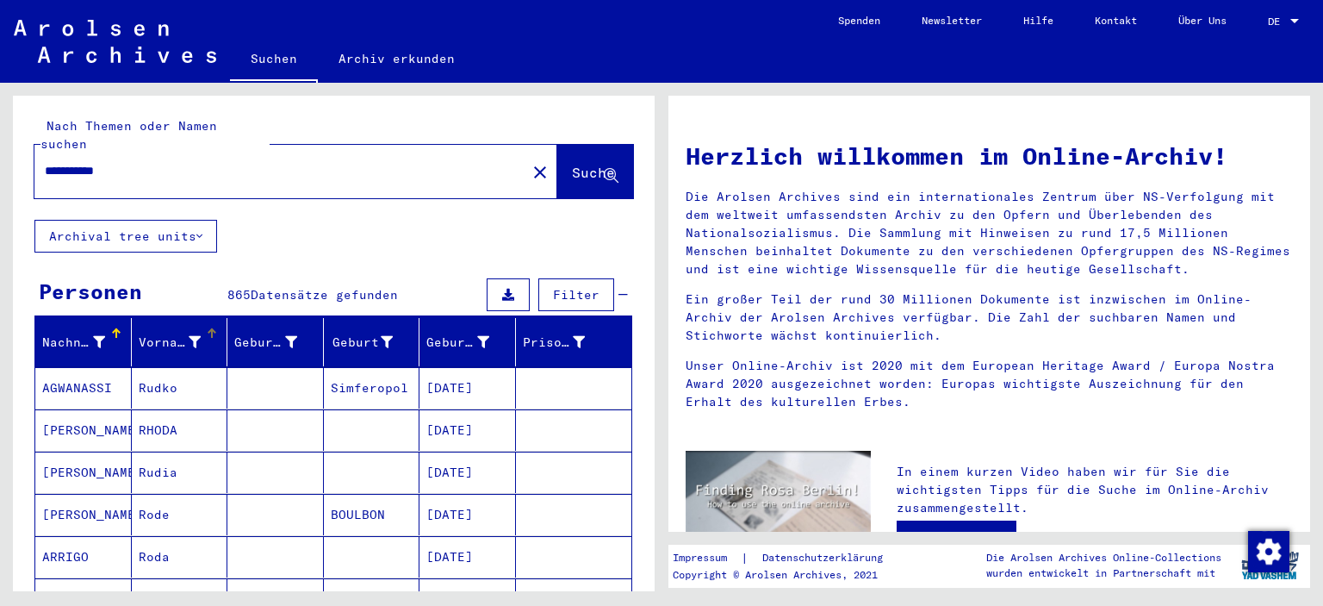
click at [193, 333] on div at bounding box center [195, 342] width 12 height 18
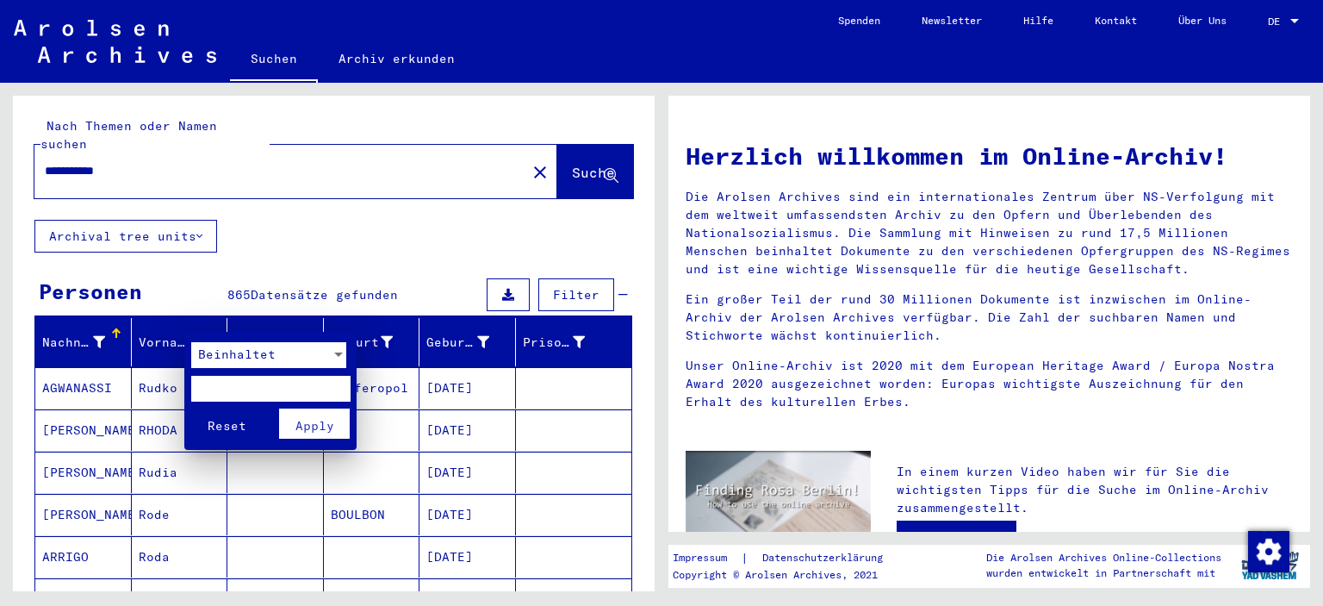
click at [249, 378] on input "text" at bounding box center [270, 389] width 159 height 26
type input "****"
click at [191, 408] on button "Reset" at bounding box center [227, 423] width 72 height 30
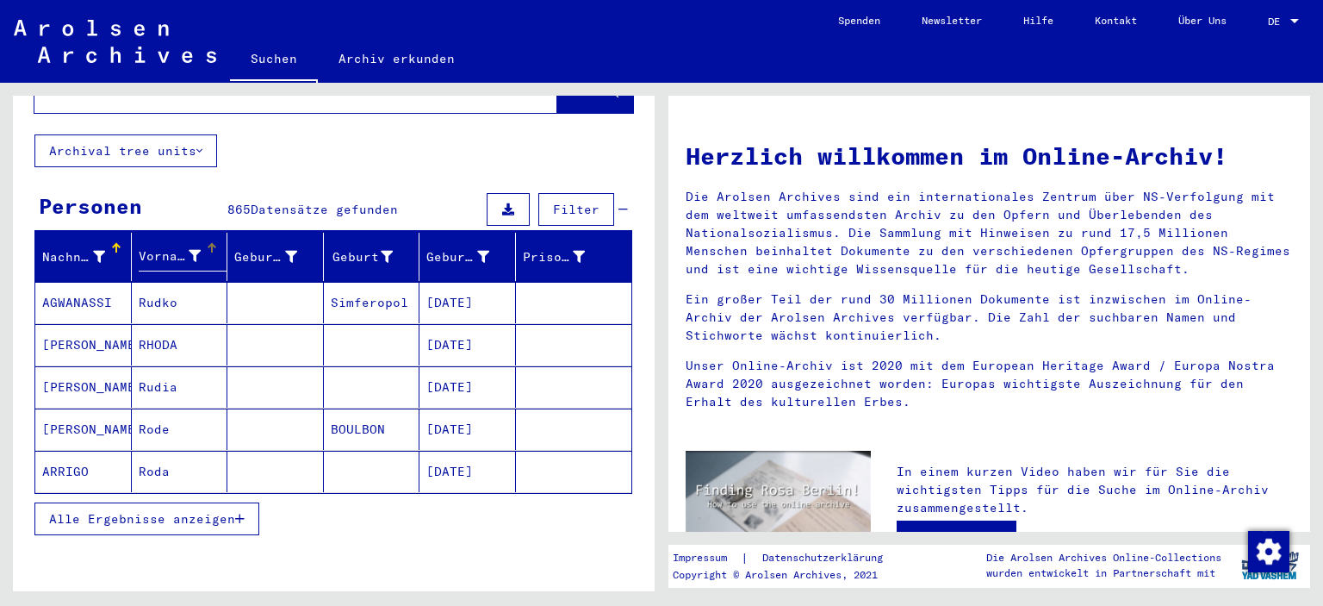
scroll to position [86, 0]
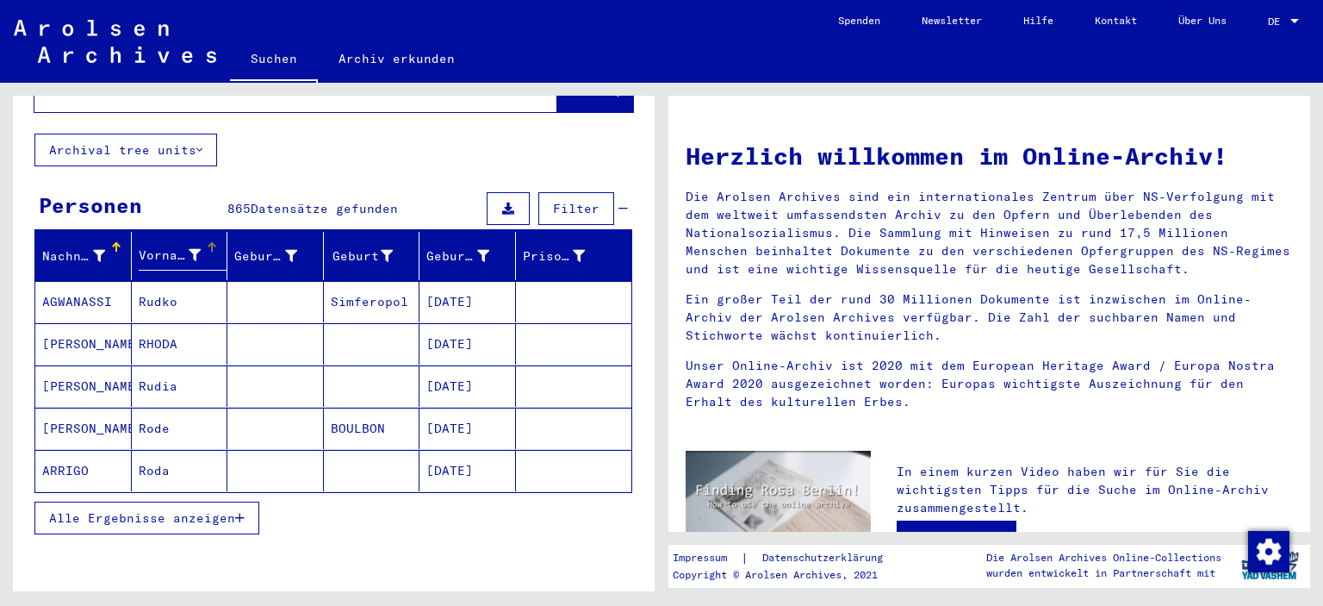
click at [241, 512] on icon "button" at bounding box center [239, 518] width 9 height 12
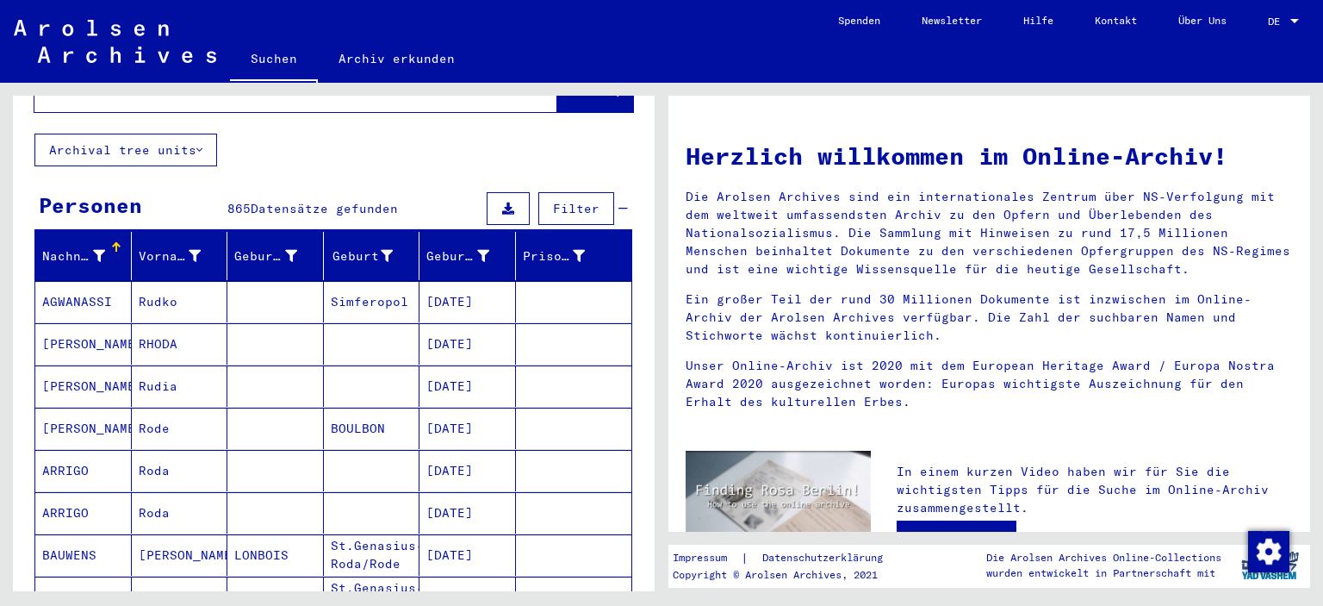
click at [93, 247] on div at bounding box center [99, 256] width 12 height 18
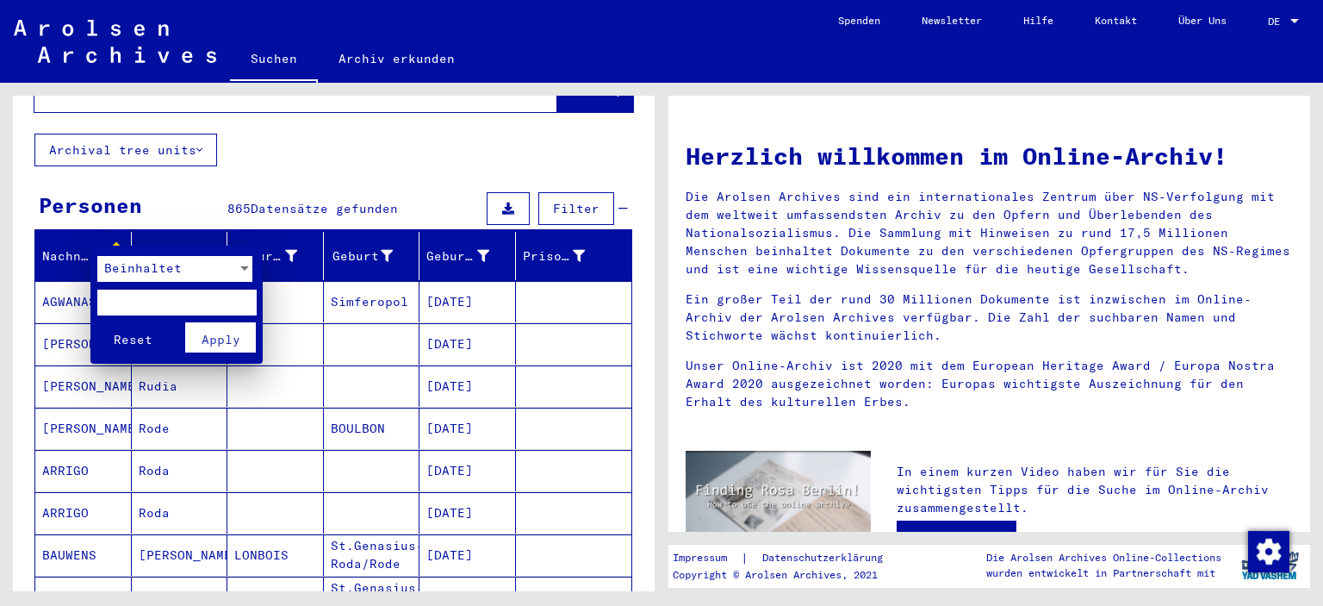
click at [130, 308] on input "text" at bounding box center [176, 303] width 159 height 26
type input "******"
click at [240, 339] on button "Apply" at bounding box center [221, 337] width 72 height 30
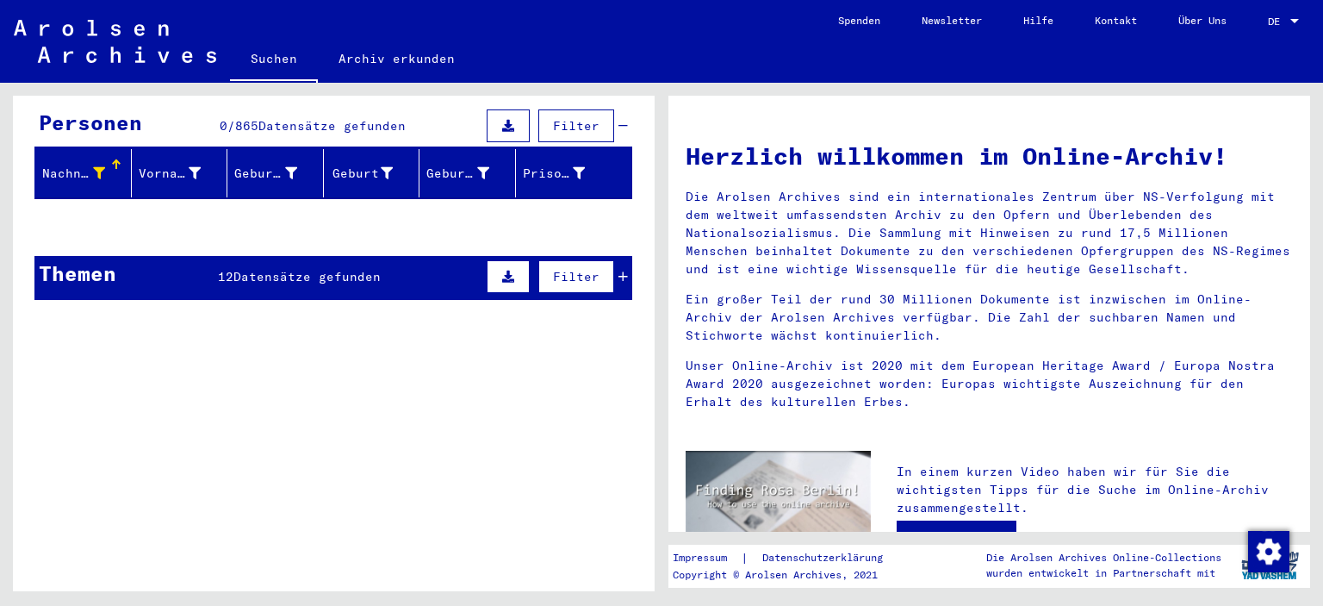
scroll to position [172, 0]
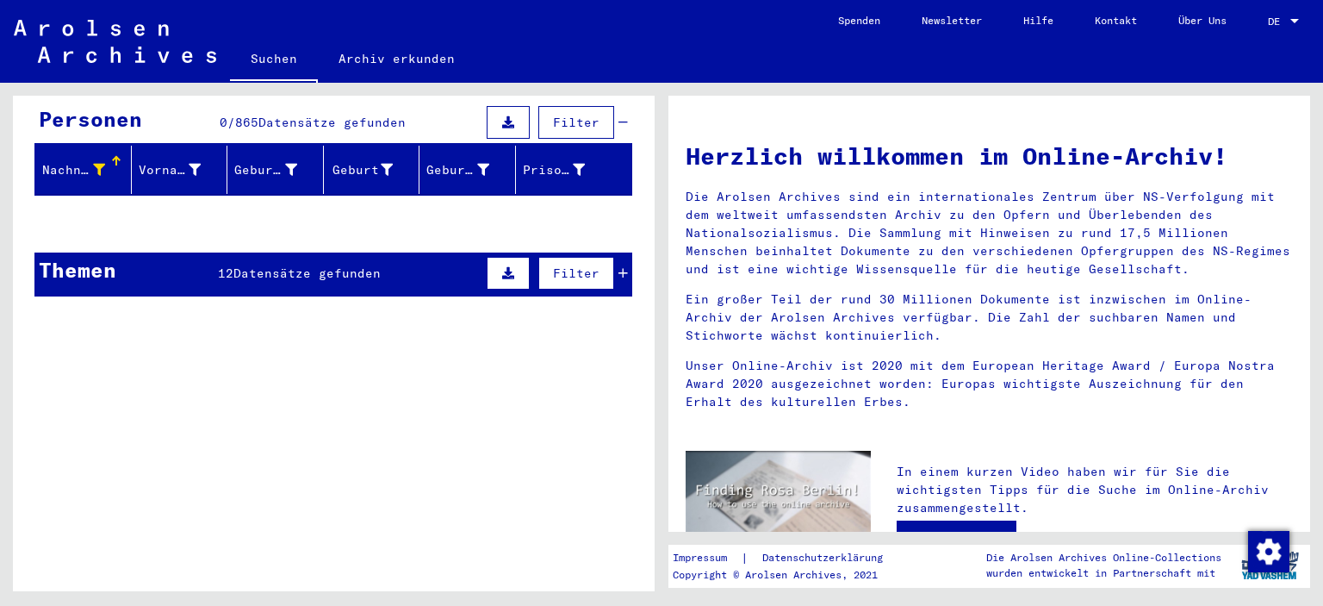
click at [87, 161] on div "Nachname" at bounding box center [73, 170] width 63 height 18
click at [97, 164] on icon at bounding box center [99, 170] width 12 height 12
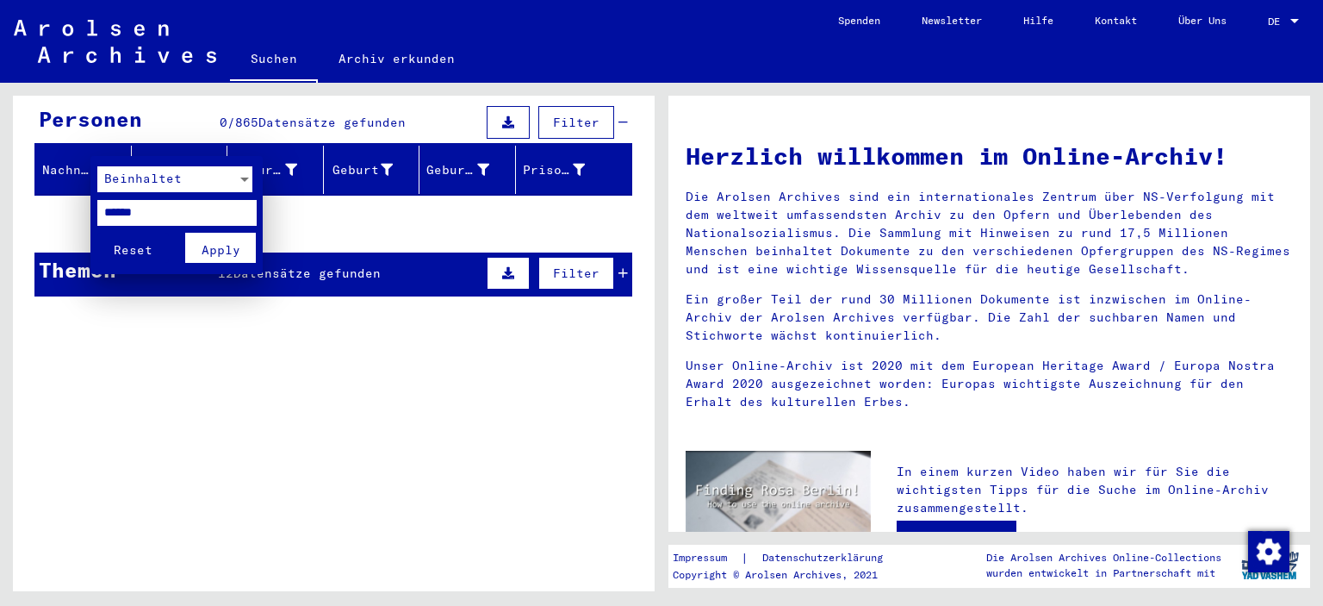
click at [209, 255] on span "Apply" at bounding box center [221, 250] width 39 height 16
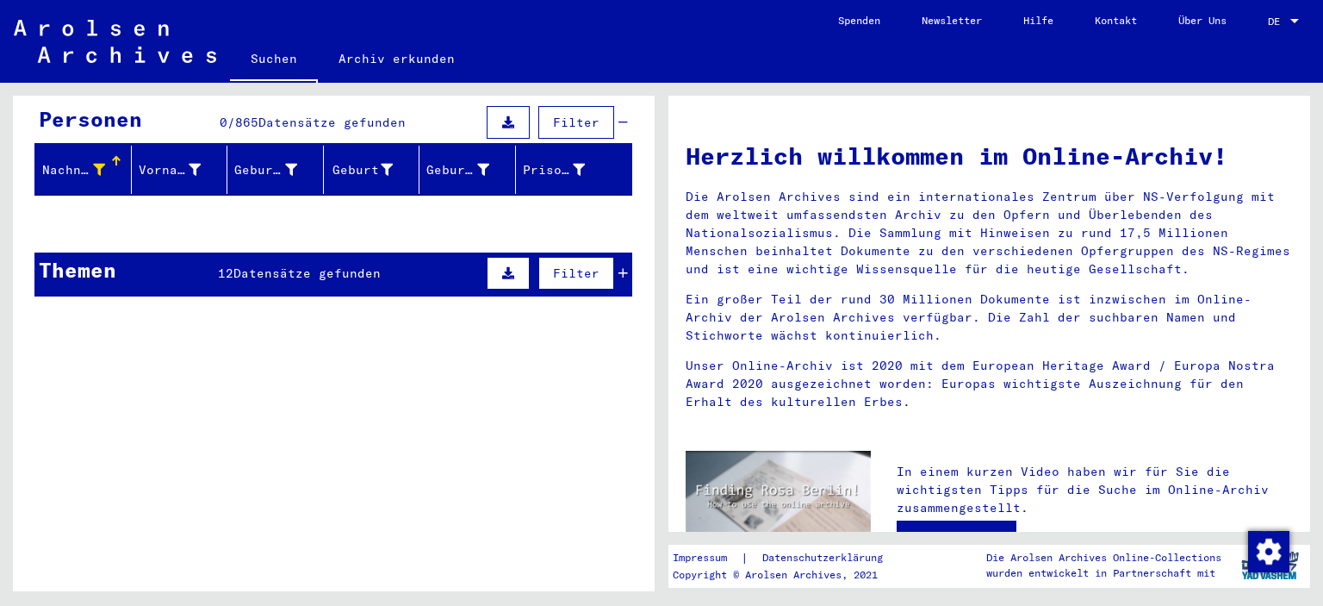
drag, startPoint x: 100, startPoint y: 138, endPoint x: 100, endPoint y: 154, distance: 16.4
click at [100, 156] on div "Nachname" at bounding box center [86, 170] width 89 height 28
click at [93, 164] on icon at bounding box center [99, 170] width 12 height 12
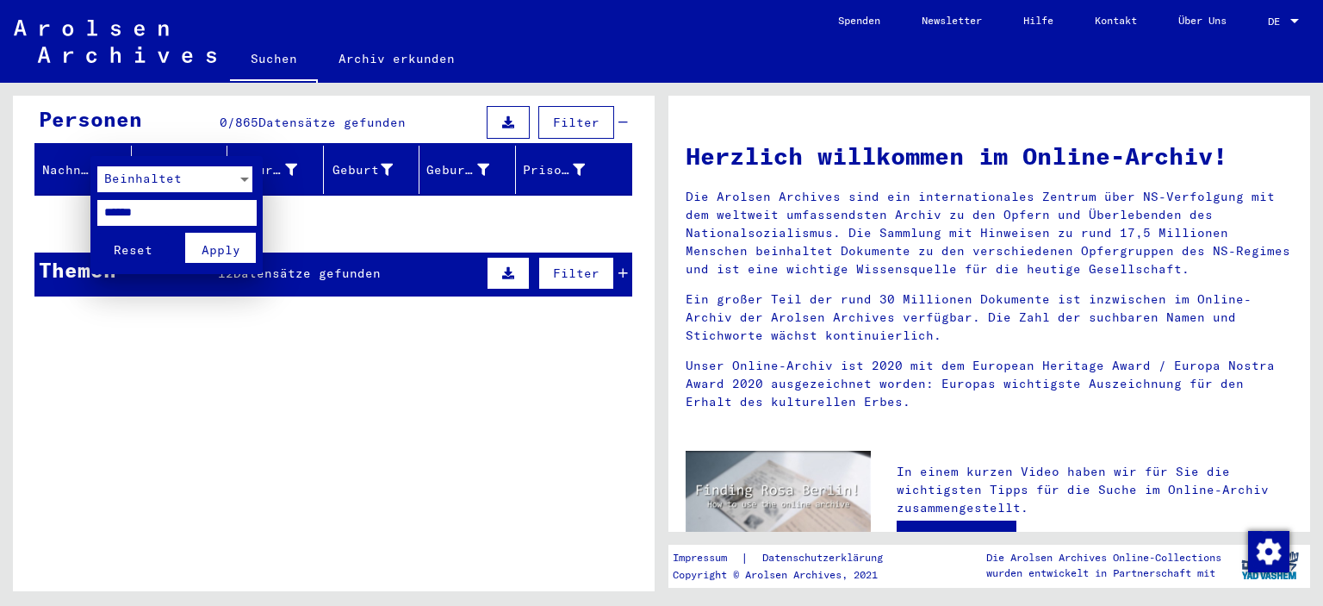
drag, startPoint x: 172, startPoint y: 216, endPoint x: 38, endPoint y: 209, distance: 134.6
click at [38, 209] on div "Beinhaltet ****** Reset Apply" at bounding box center [661, 303] width 1323 height 606
type input "*******"
click at [210, 253] on span "Apply" at bounding box center [221, 250] width 39 height 16
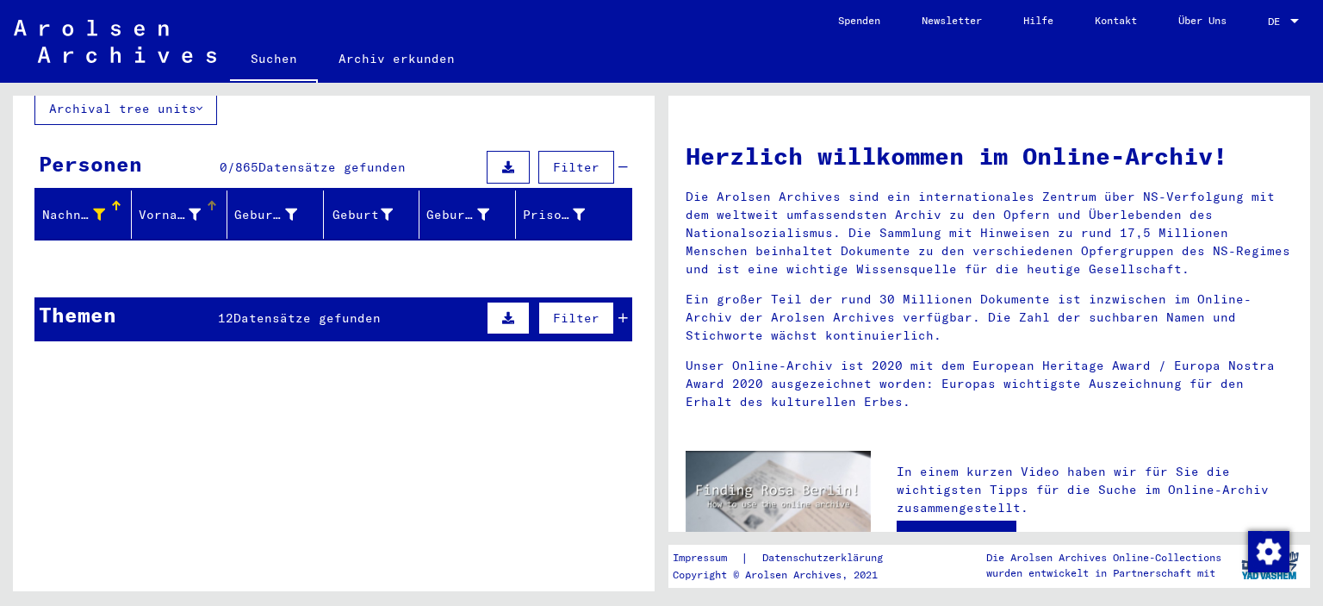
scroll to position [86, 0]
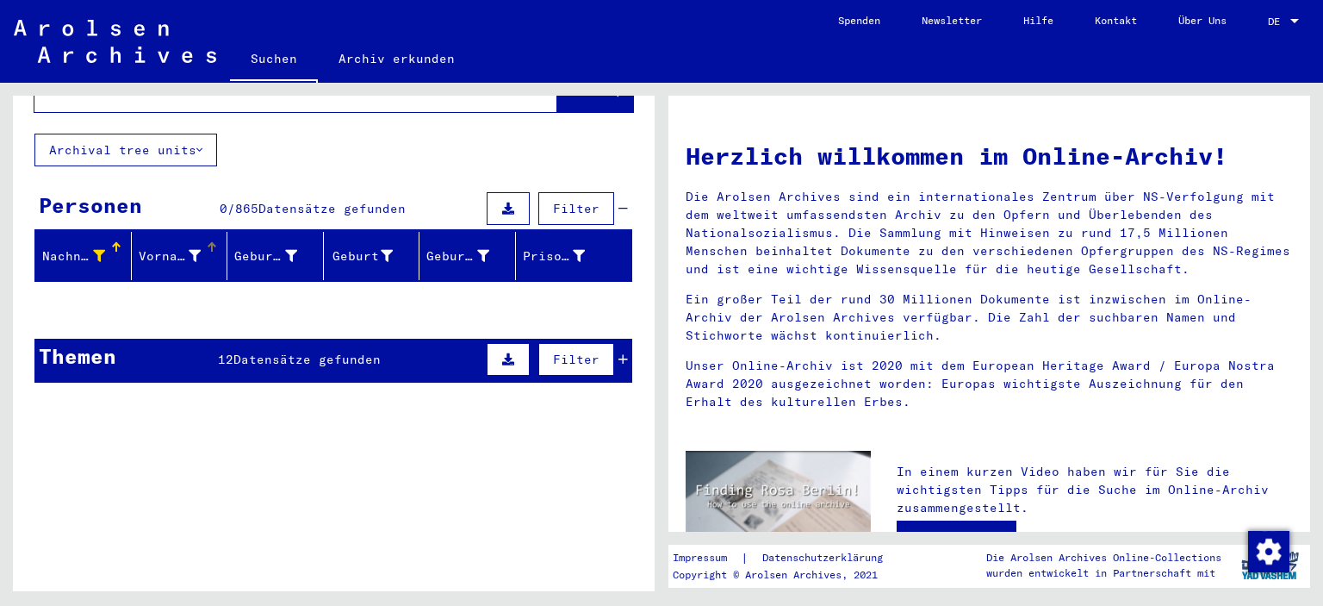
click at [189, 247] on div at bounding box center [195, 256] width 12 height 18
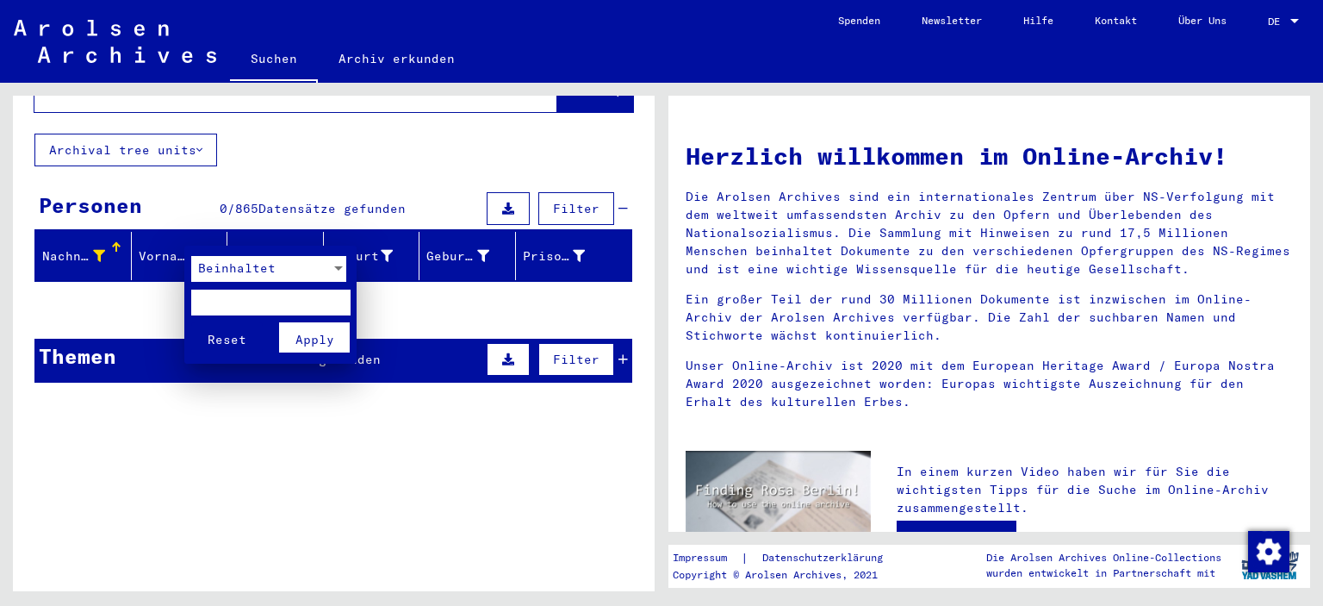
click at [229, 309] on input "text" at bounding box center [270, 303] width 159 height 26
type input "****"
click at [191, 322] on button "Reset" at bounding box center [227, 337] width 72 height 30
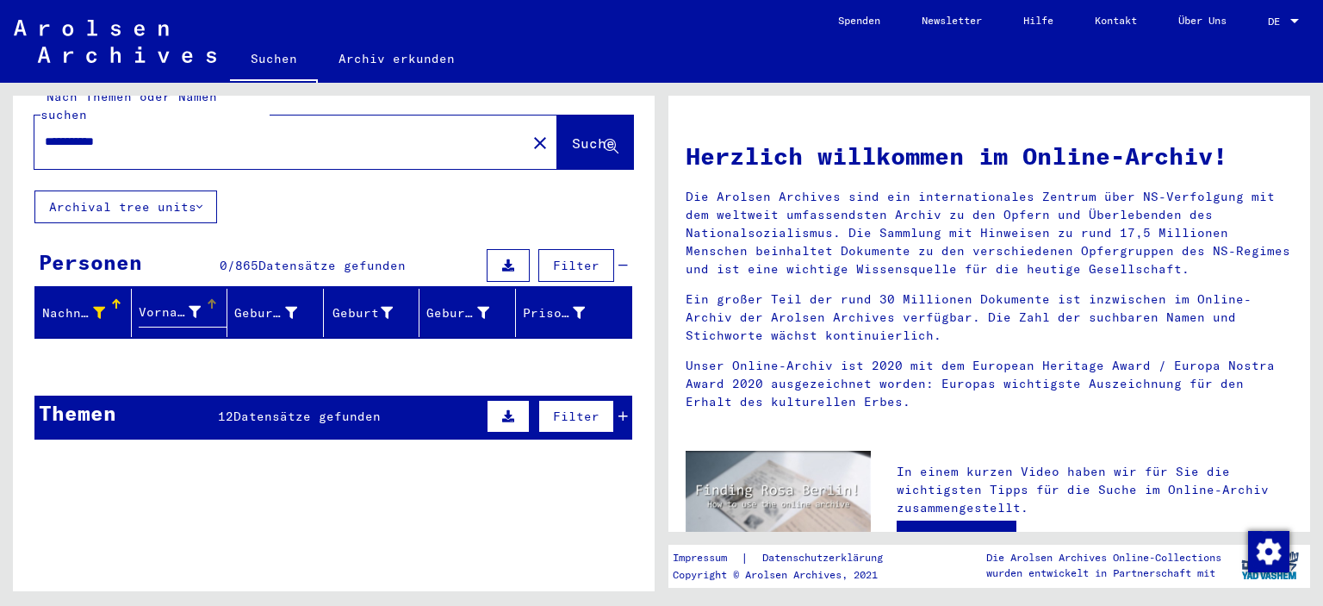
scroll to position [0, 0]
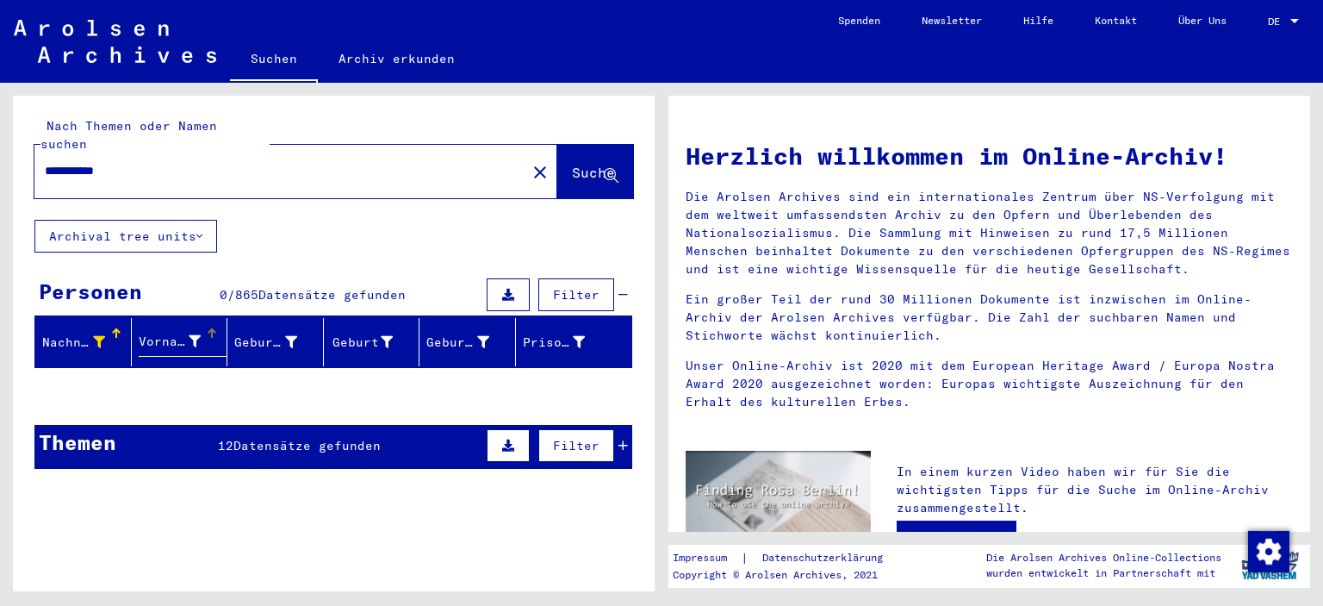
click at [572, 164] on span "Suche" at bounding box center [593, 172] width 43 height 17
click at [103, 333] on div "Nachname" at bounding box center [75, 342] width 67 height 18
click at [97, 333] on div at bounding box center [99, 342] width 12 height 18
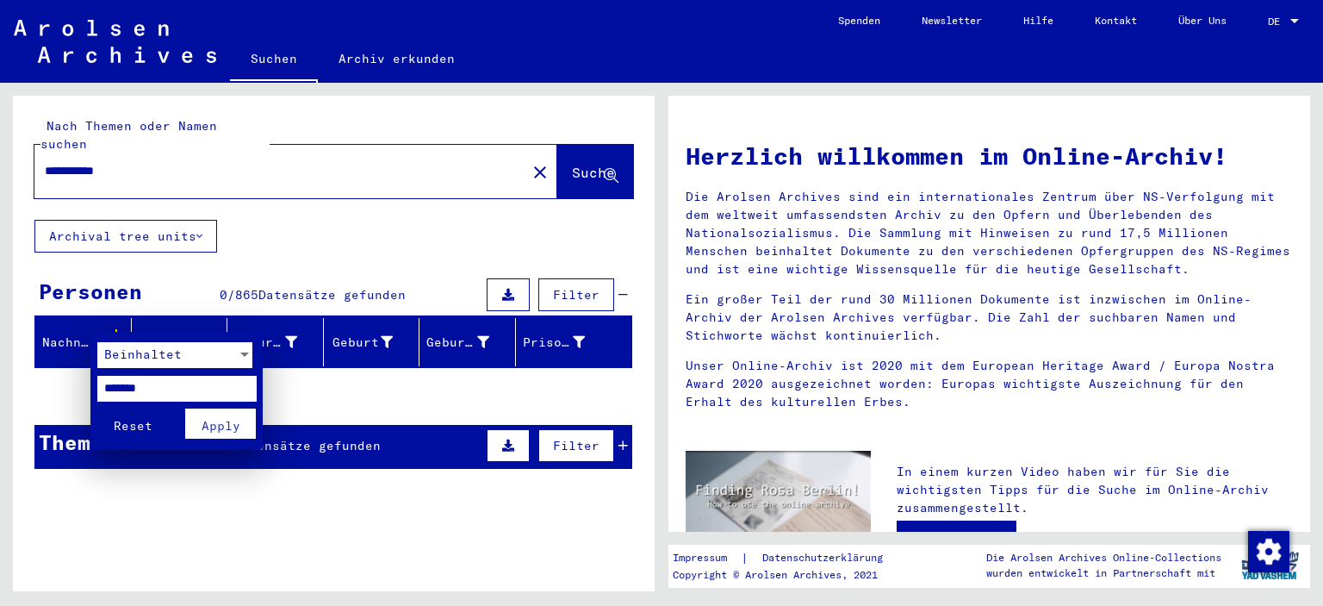
drag, startPoint x: 121, startPoint y: 386, endPoint x: 0, endPoint y: 369, distance: 122.7
click at [0, 369] on div "Beinhaltet ******* Reset Apply" at bounding box center [661, 303] width 1323 height 606
click at [326, 371] on div at bounding box center [661, 303] width 1323 height 606
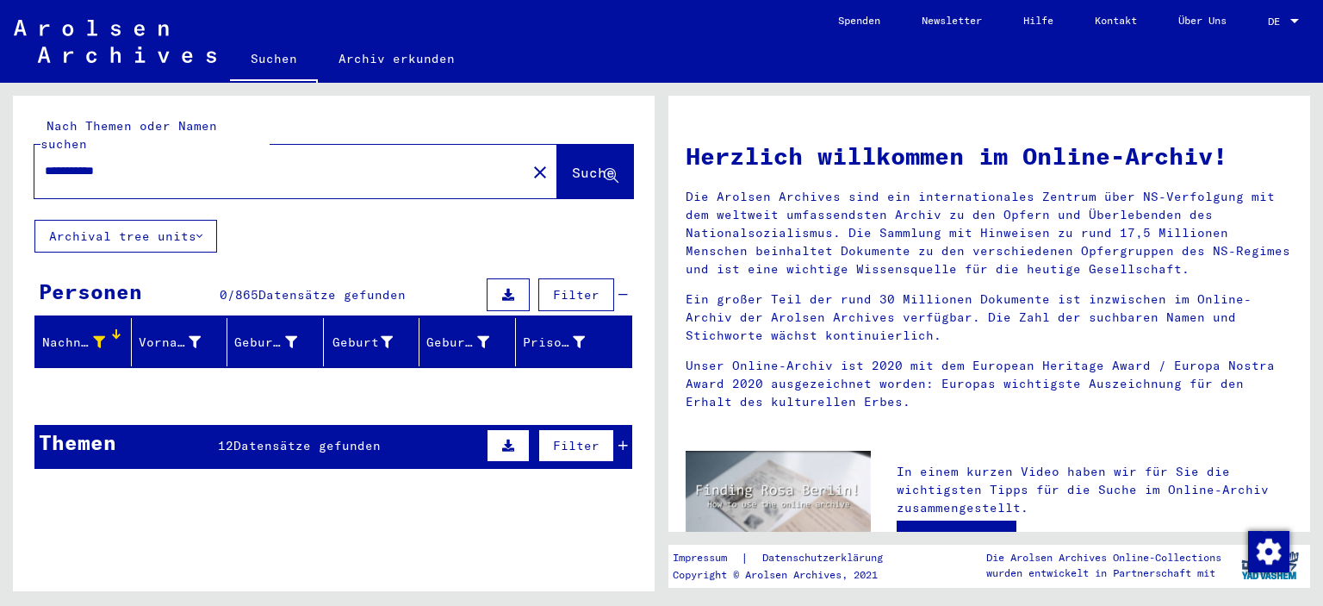
click at [86, 333] on div "Nachname" at bounding box center [73, 342] width 63 height 18
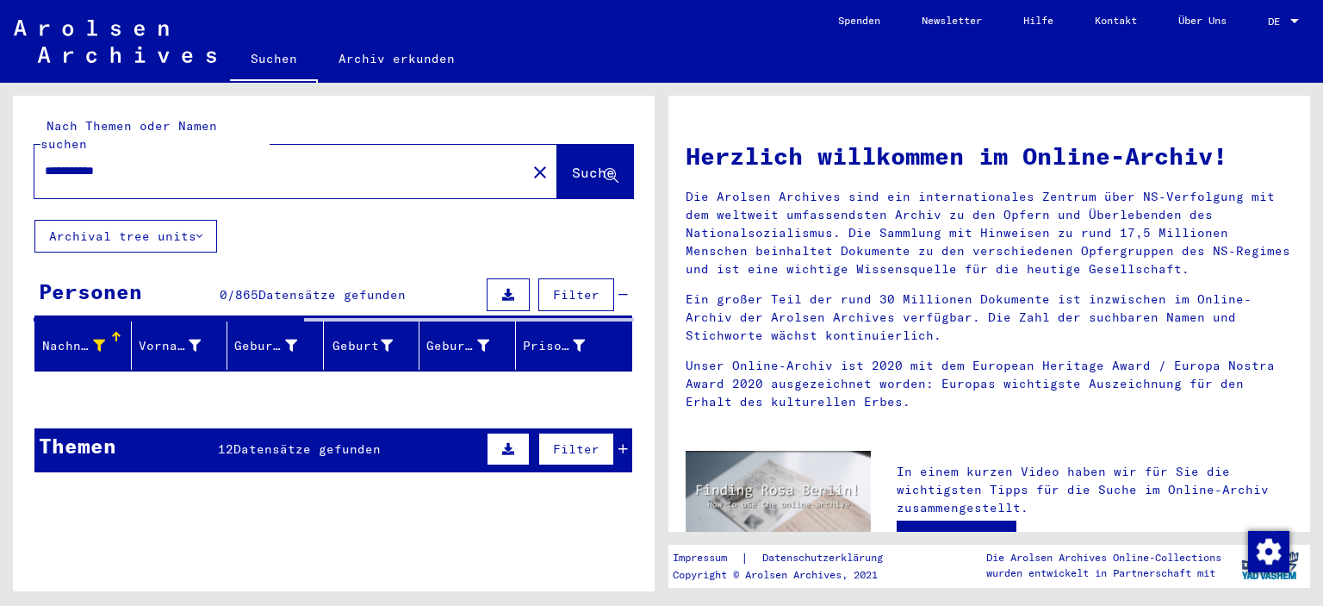
click at [97, 339] on icon at bounding box center [99, 345] width 12 height 12
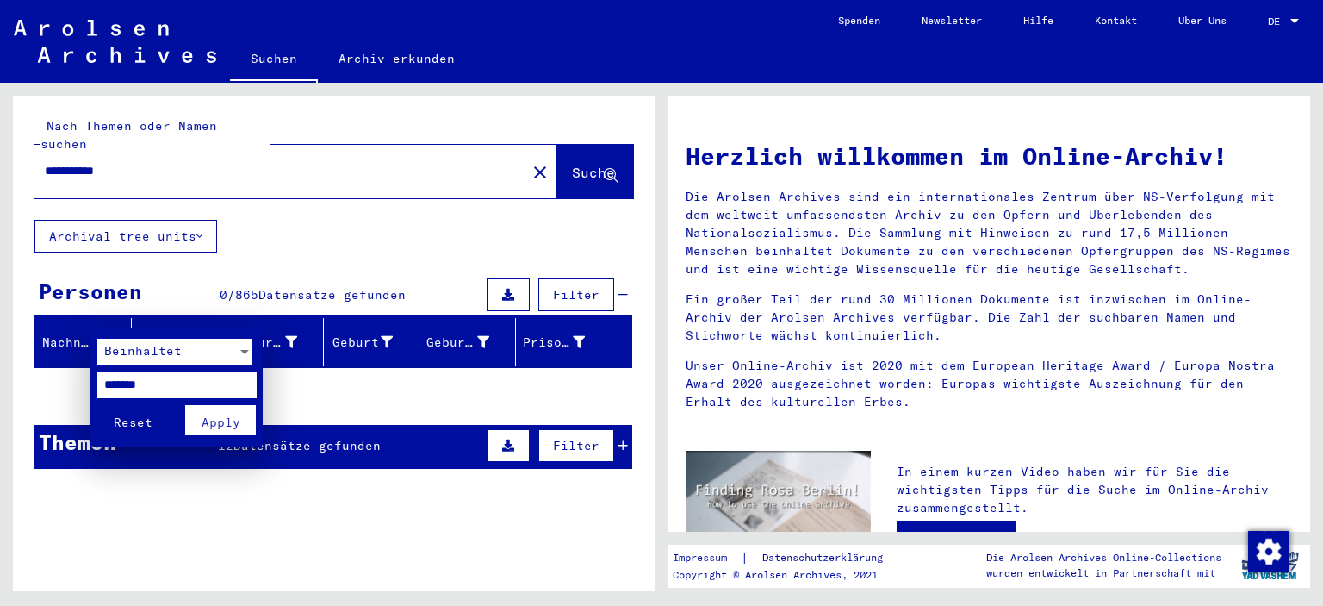
drag, startPoint x: 188, startPoint y: 385, endPoint x: 0, endPoint y: 364, distance: 189.1
click at [11, 367] on div "Beinhaltet ******* Reset Apply" at bounding box center [661, 303] width 1323 height 606
click at [221, 421] on span "Apply" at bounding box center [221, 422] width 39 height 16
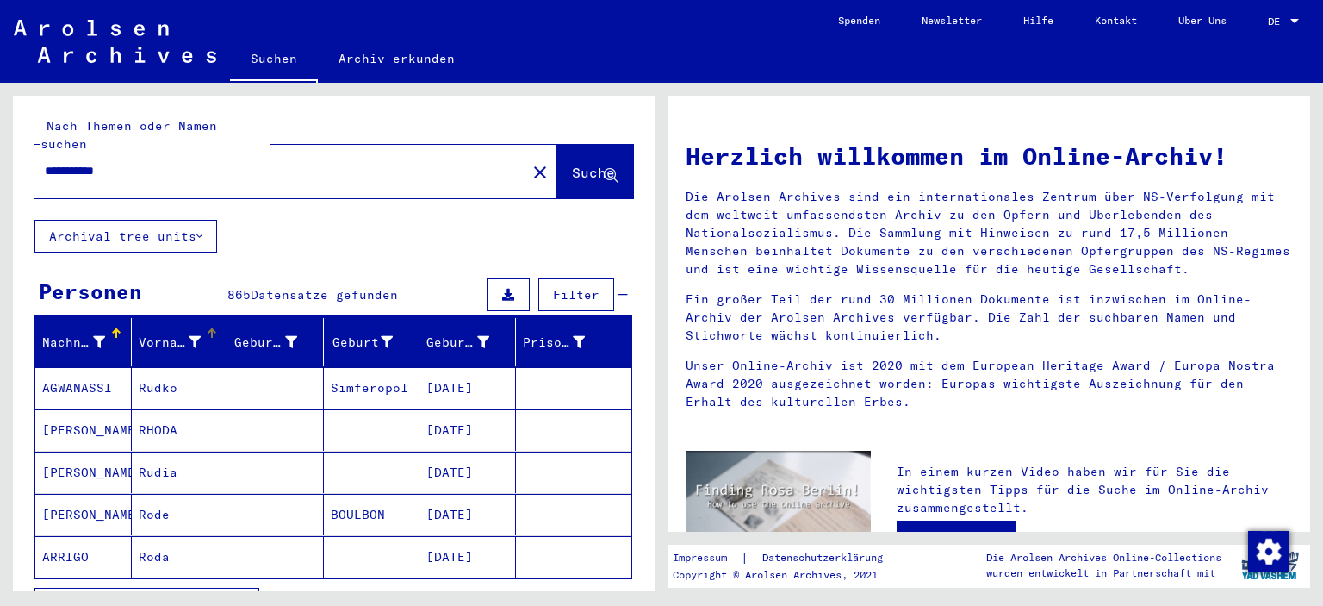
click at [194, 336] on icon at bounding box center [195, 342] width 12 height 12
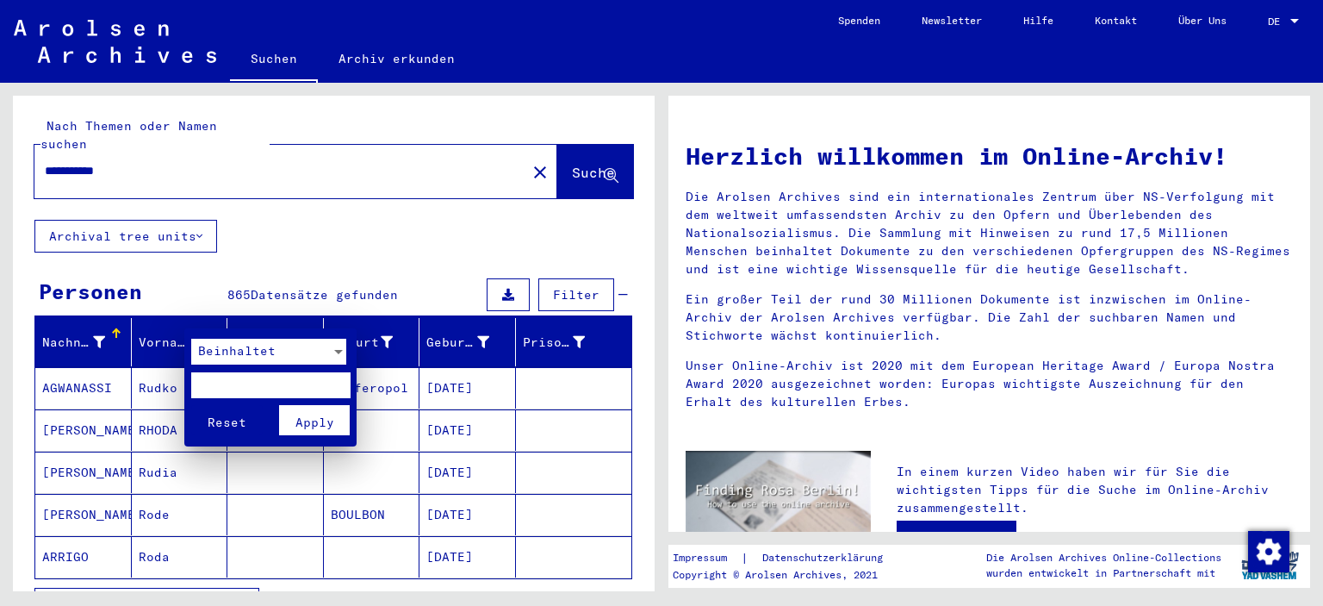
click at [194, 319] on div at bounding box center [661, 303] width 1323 height 606
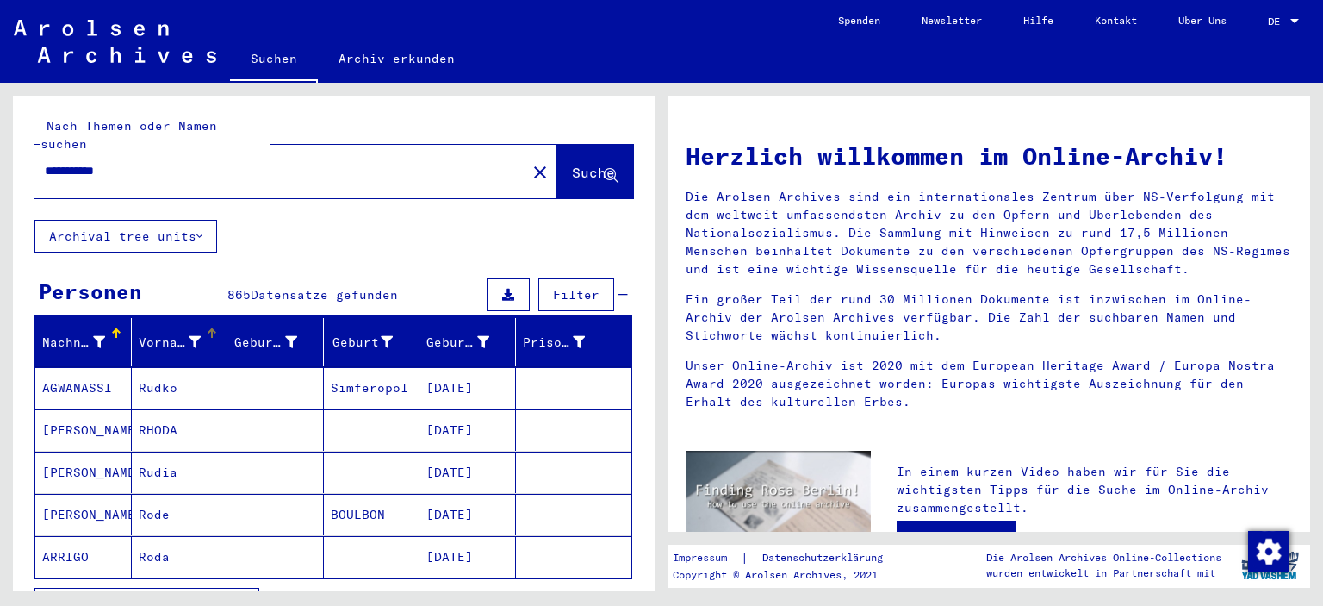
click at [194, 336] on icon at bounding box center [195, 342] width 12 height 12
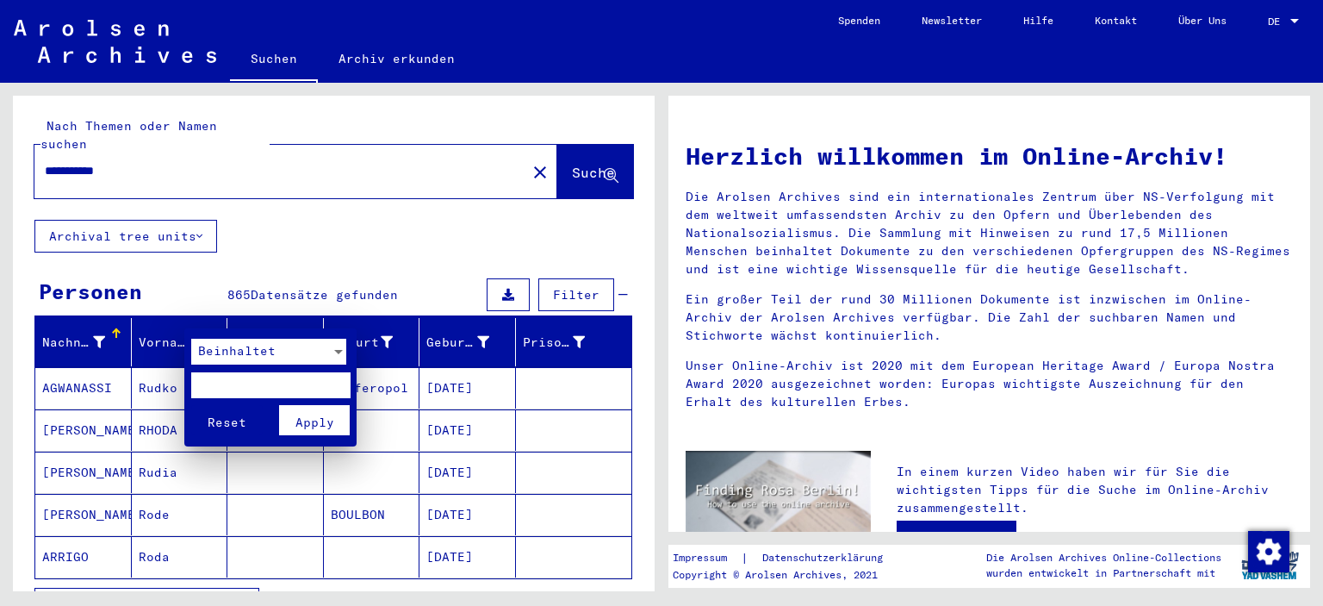
click at [233, 391] on input "text" at bounding box center [270, 385] width 159 height 26
type input "****"
click at [295, 425] on button "Apply" at bounding box center [315, 420] width 72 height 30
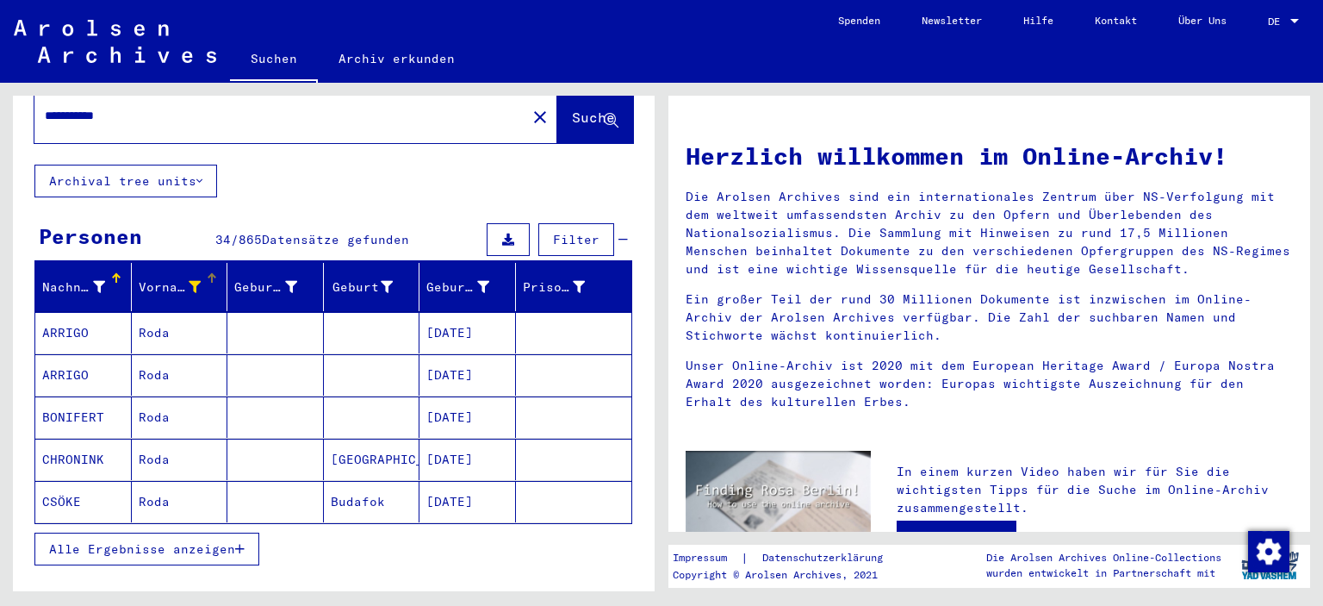
scroll to position [86, 0]
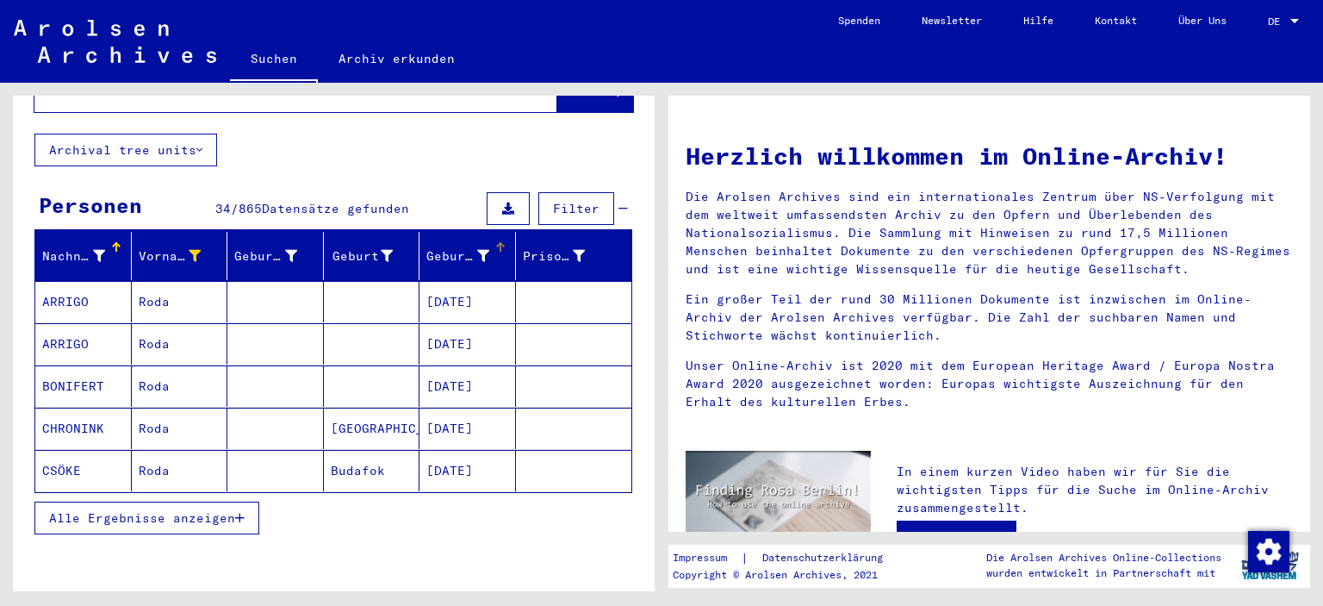
click at [477, 250] on icon at bounding box center [483, 256] width 12 height 12
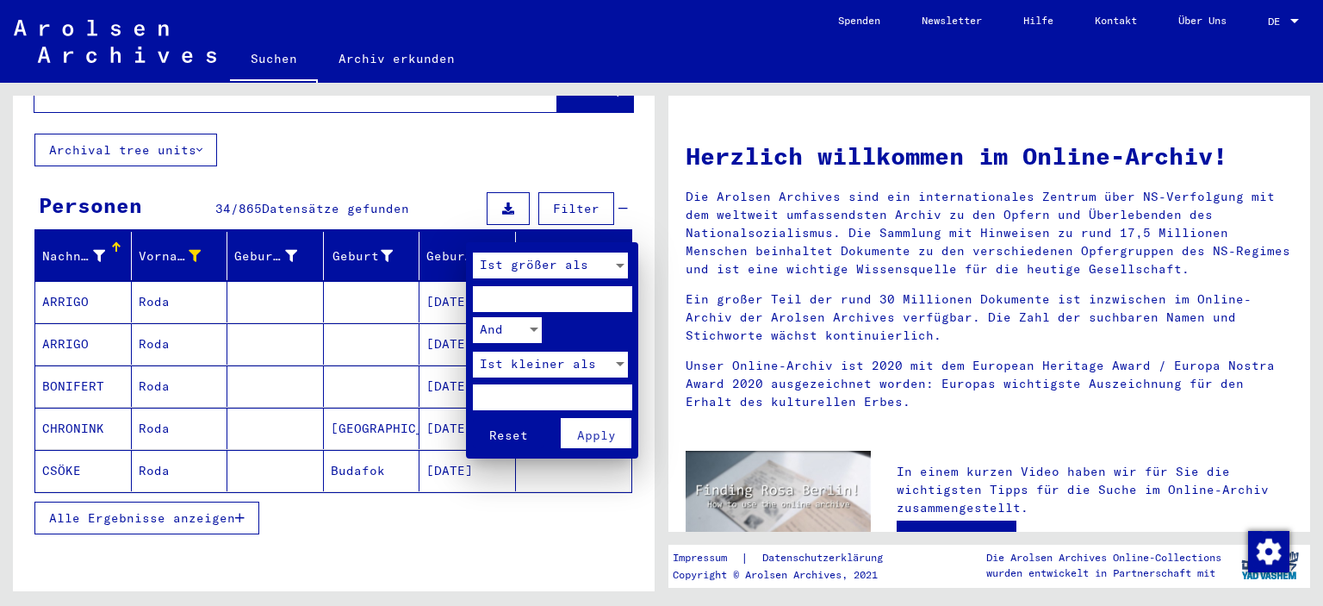
click at [520, 302] on input "number" at bounding box center [552, 299] width 159 height 26
type input "****"
click at [527, 400] on input "number" at bounding box center [552, 397] width 159 height 26
type input "****"
click at [610, 428] on span "Apply" at bounding box center [596, 435] width 39 height 16
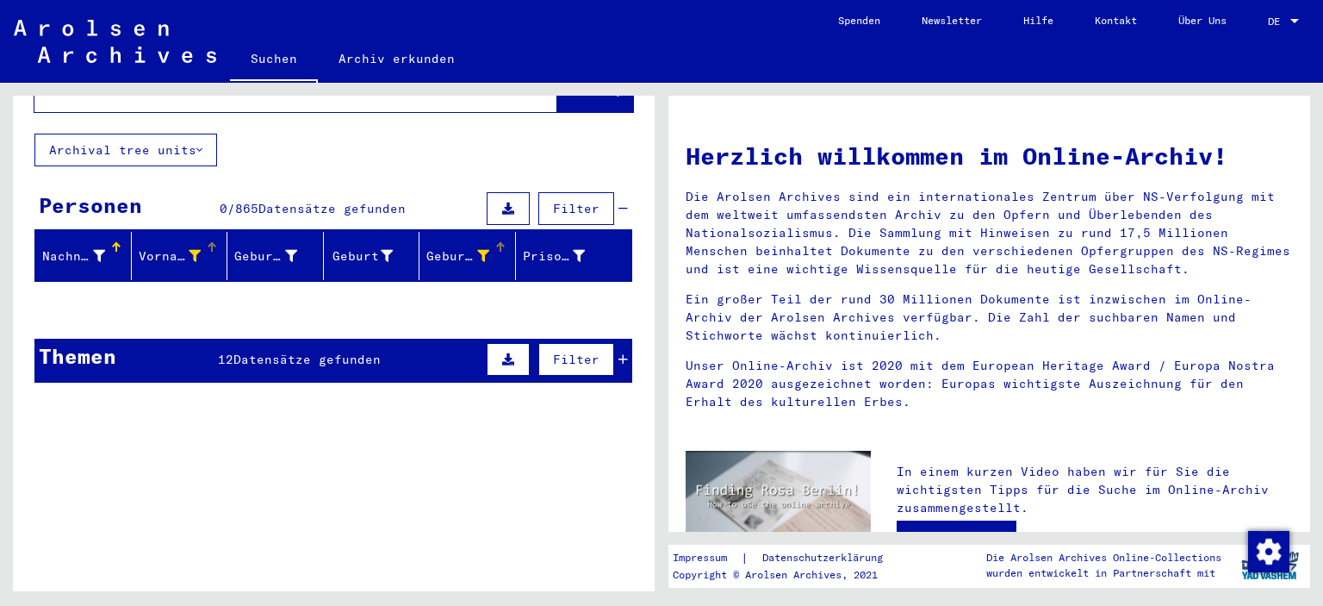
click at [190, 242] on div "Vorname" at bounding box center [183, 256] width 89 height 28
click at [189, 250] on icon at bounding box center [195, 256] width 12 height 12
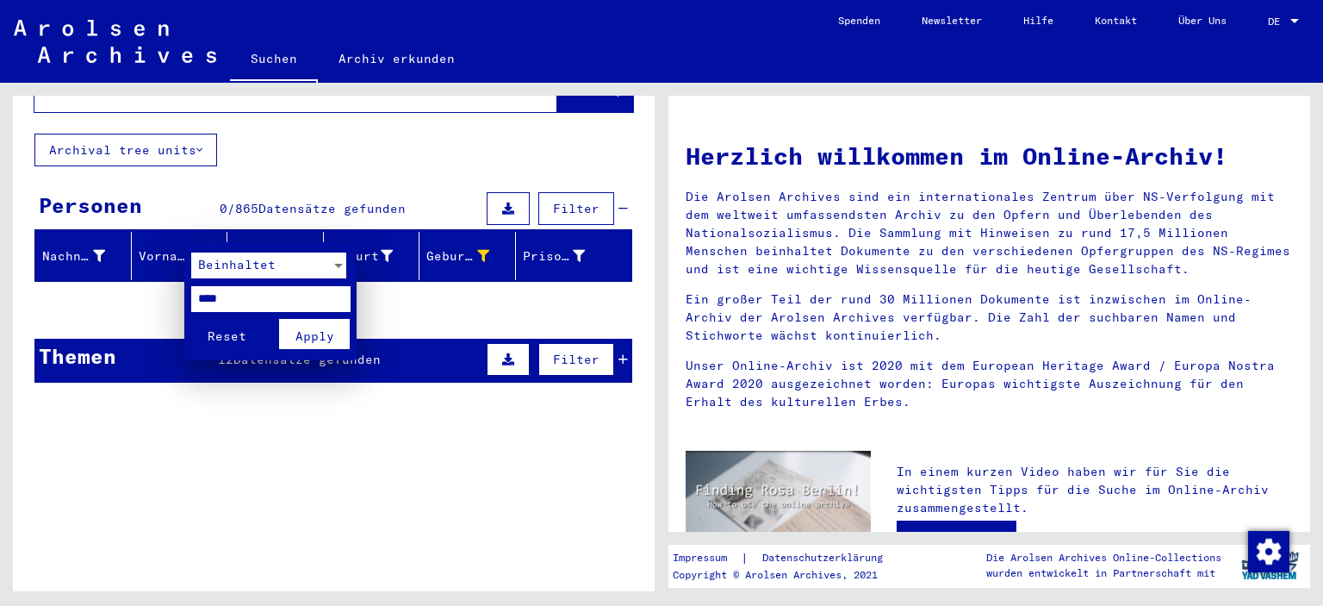
drag, startPoint x: 200, startPoint y: 298, endPoint x: 32, endPoint y: 296, distance: 168.0
click at [67, 299] on div "Beinhaltet **** Reset Apply" at bounding box center [661, 303] width 1323 height 606
click at [303, 340] on span "Apply" at bounding box center [315, 336] width 39 height 16
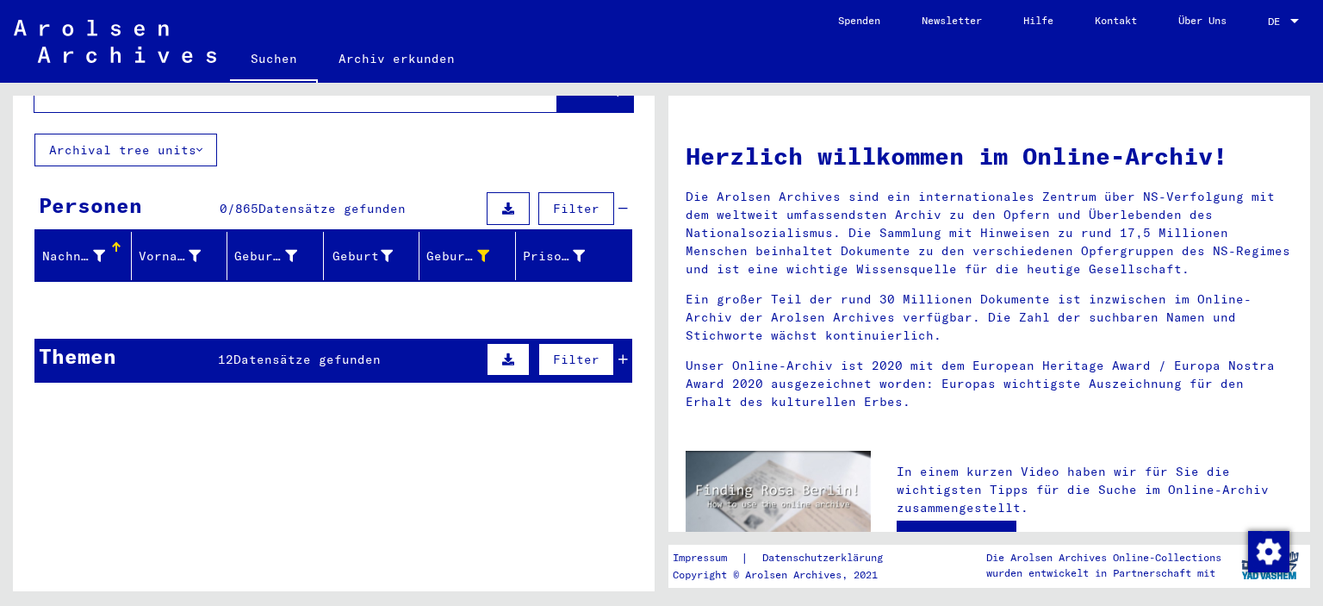
click at [103, 247] on div "Nachname" at bounding box center [75, 256] width 67 height 18
click at [97, 250] on icon at bounding box center [99, 256] width 12 height 12
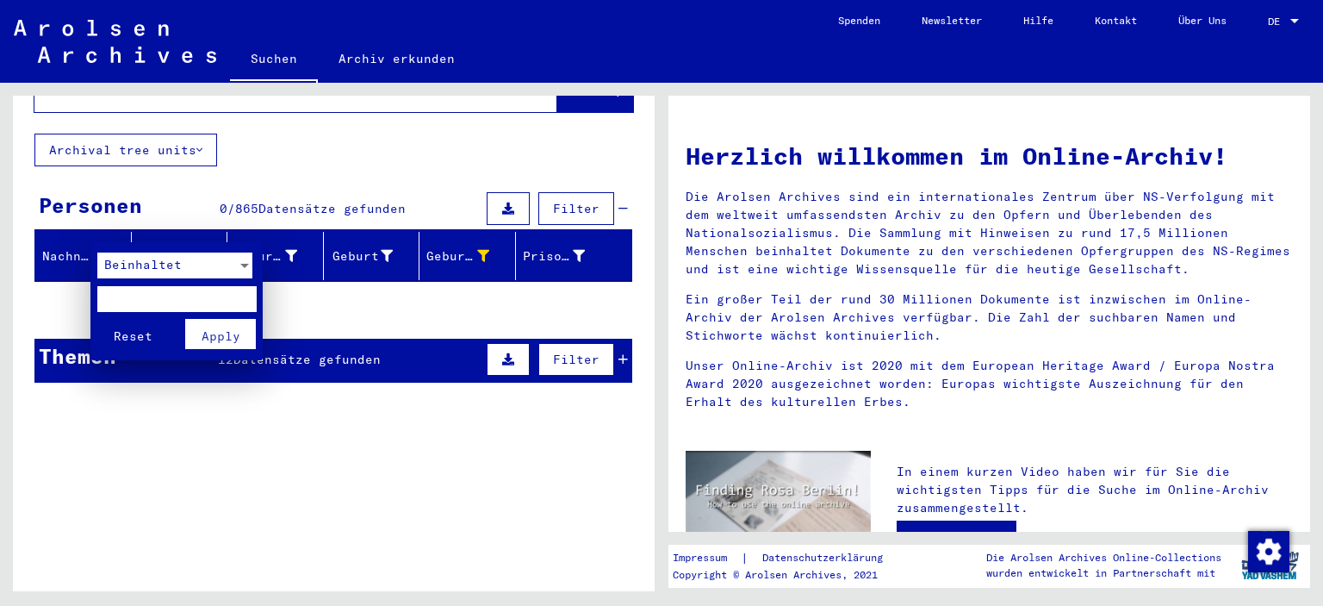
drag, startPoint x: 207, startPoint y: 333, endPoint x: 246, endPoint y: 343, distance: 40.8
click at [208, 334] on span "Apply" at bounding box center [221, 336] width 39 height 16
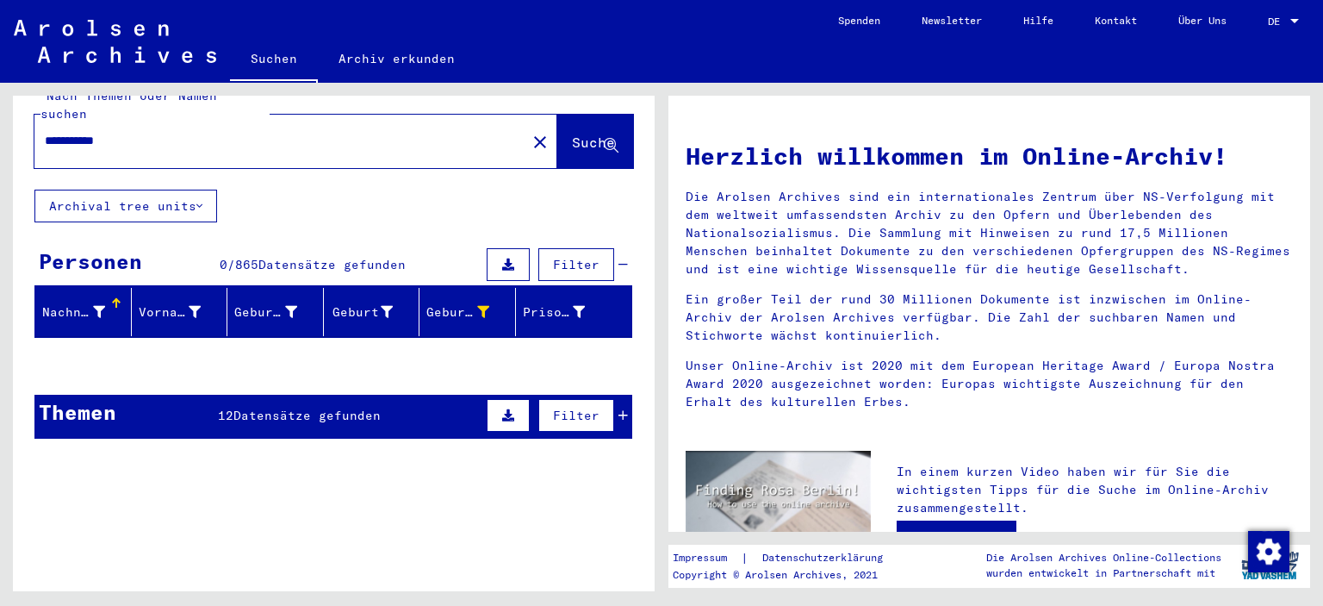
scroll to position [0, 0]
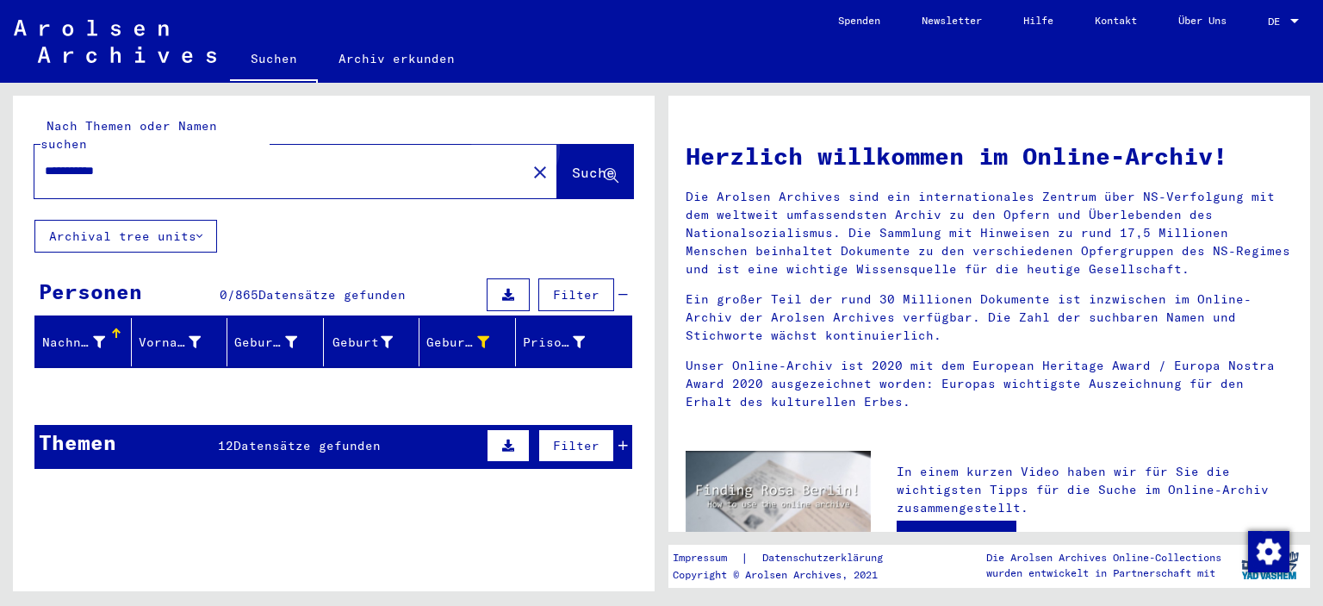
click at [572, 164] on span "Suche" at bounding box center [593, 172] width 43 height 17
click at [142, 162] on input "**********" at bounding box center [275, 171] width 461 height 18
type input "**********"
click at [557, 173] on button "Suche" at bounding box center [595, 171] width 76 height 53
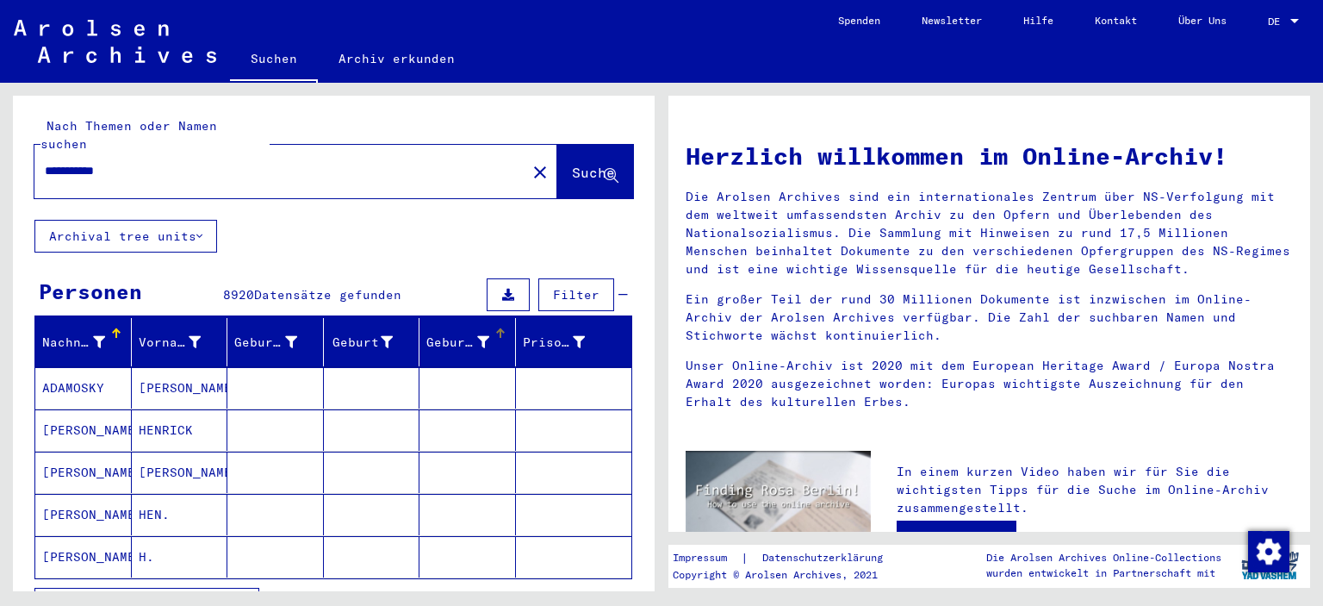
click at [477, 333] on div at bounding box center [483, 342] width 12 height 18
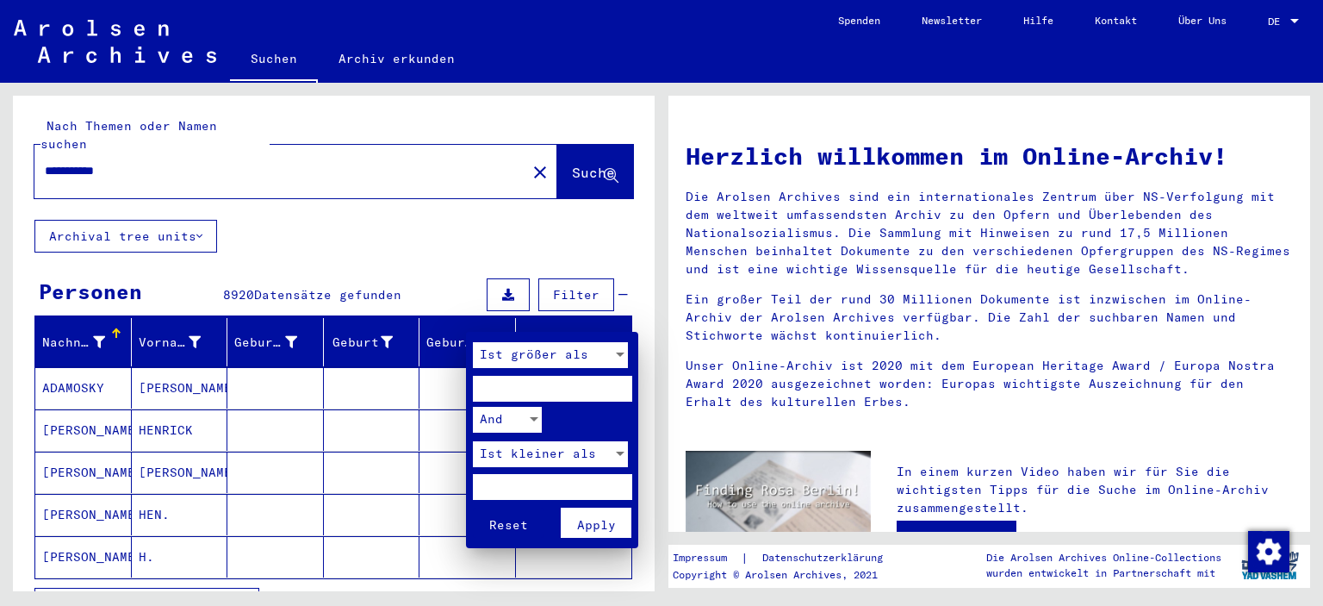
click at [495, 389] on input "number" at bounding box center [552, 389] width 159 height 26
type input "****"
click at [502, 485] on input "number" at bounding box center [552, 487] width 159 height 26
type input "****"
click at [583, 517] on span "Apply" at bounding box center [596, 525] width 39 height 16
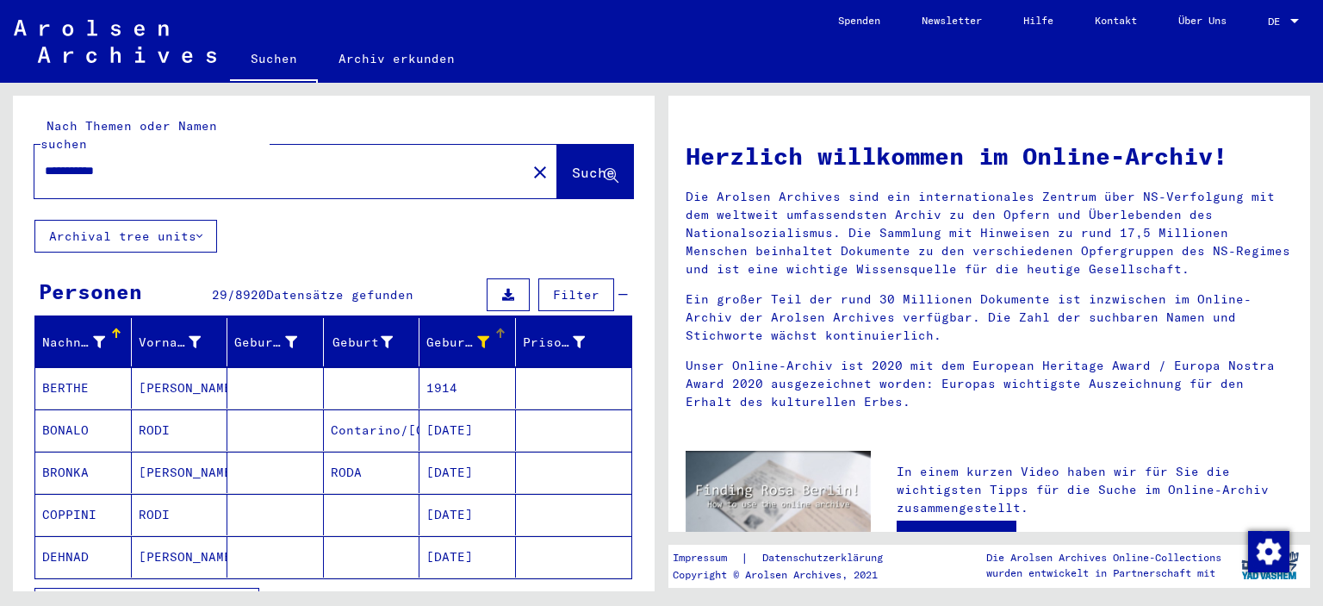
scroll to position [86, 0]
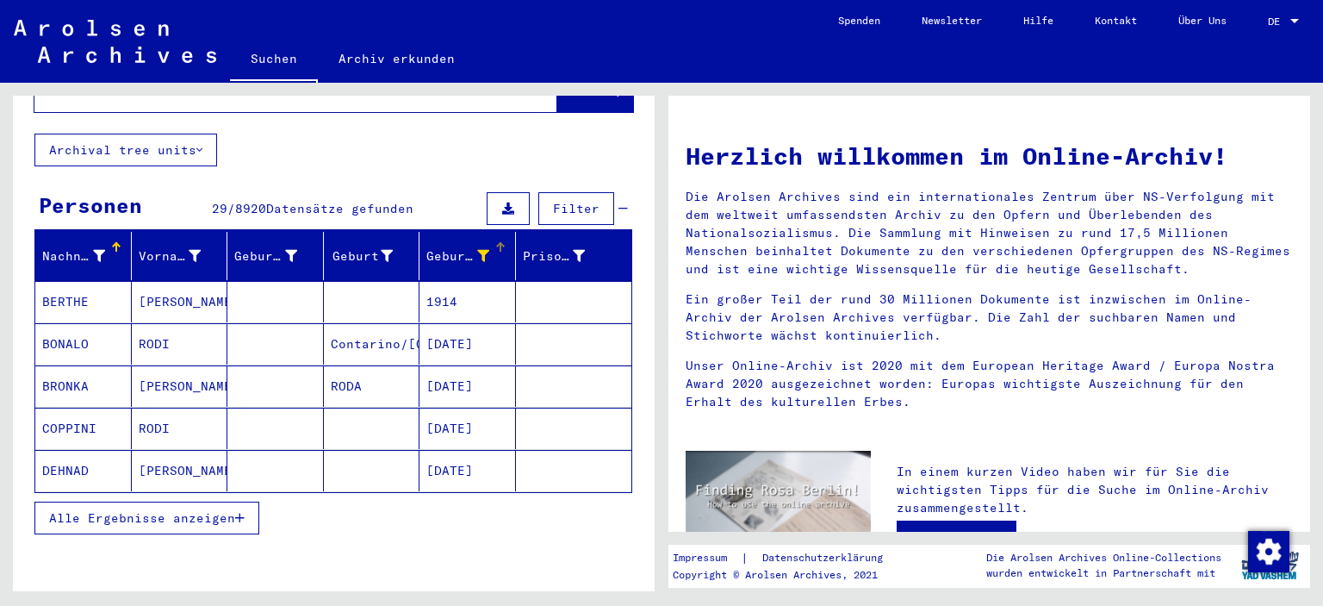
click at [207, 510] on span "Alle Ergebnisse anzeigen" at bounding box center [142, 518] width 186 height 16
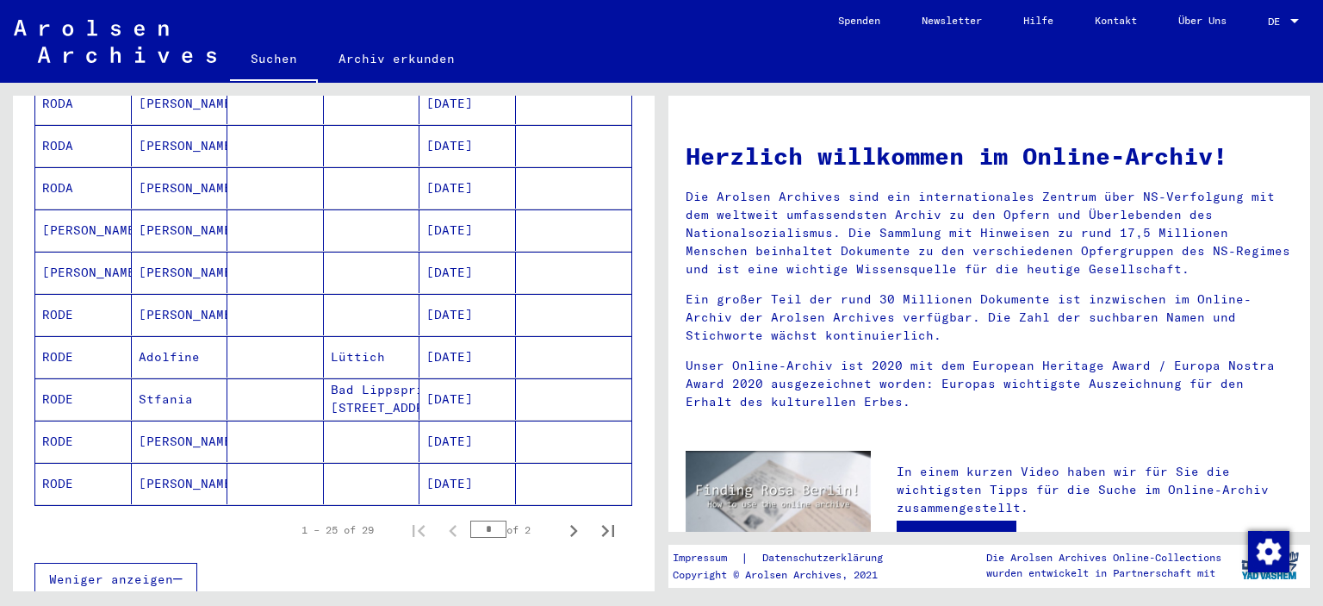
scroll to position [948, 0]
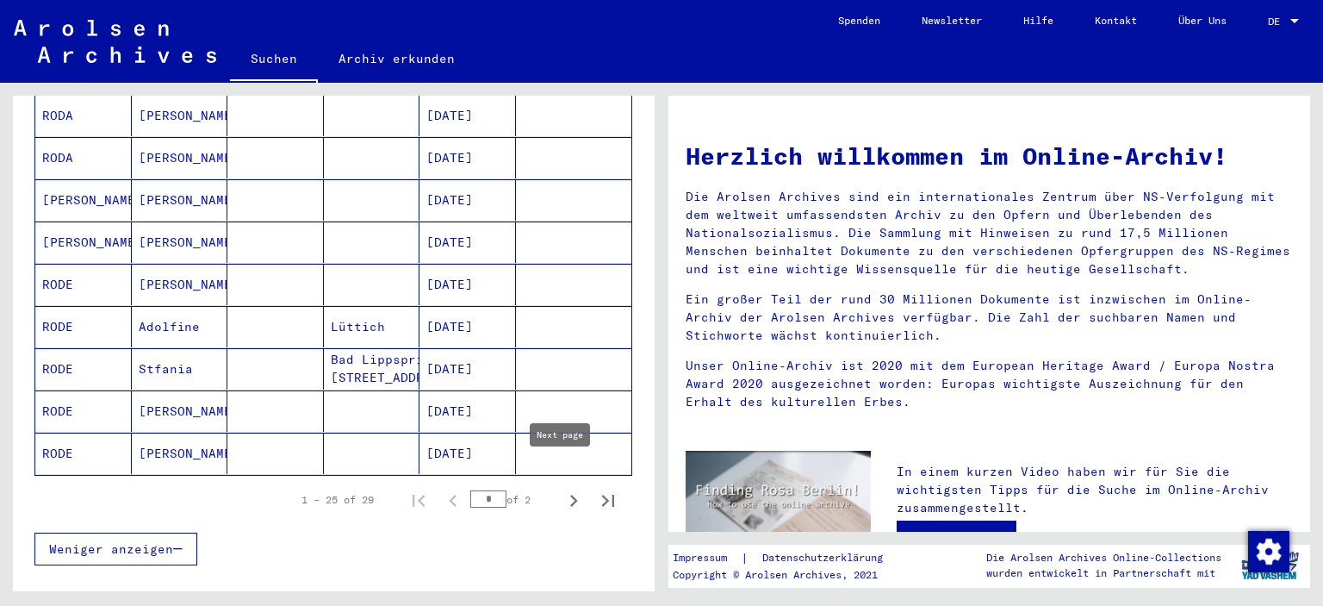
click at [568, 489] on icon "Next page" at bounding box center [574, 501] width 24 height 24
type input "*"
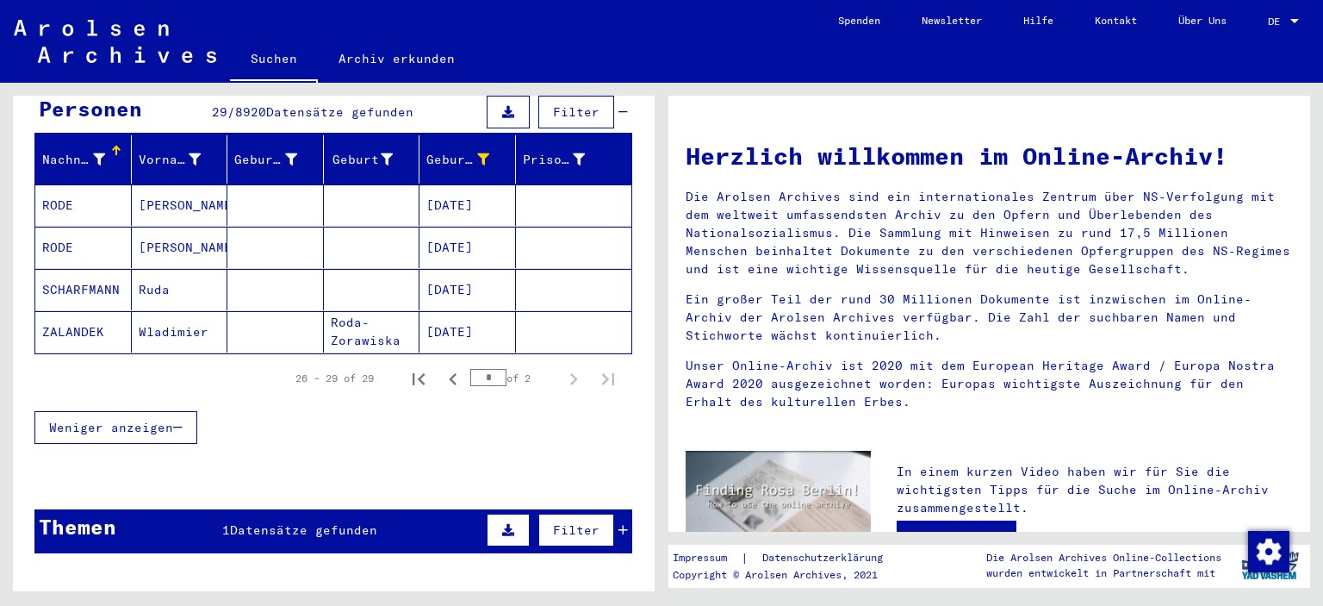
scroll to position [269, 0]
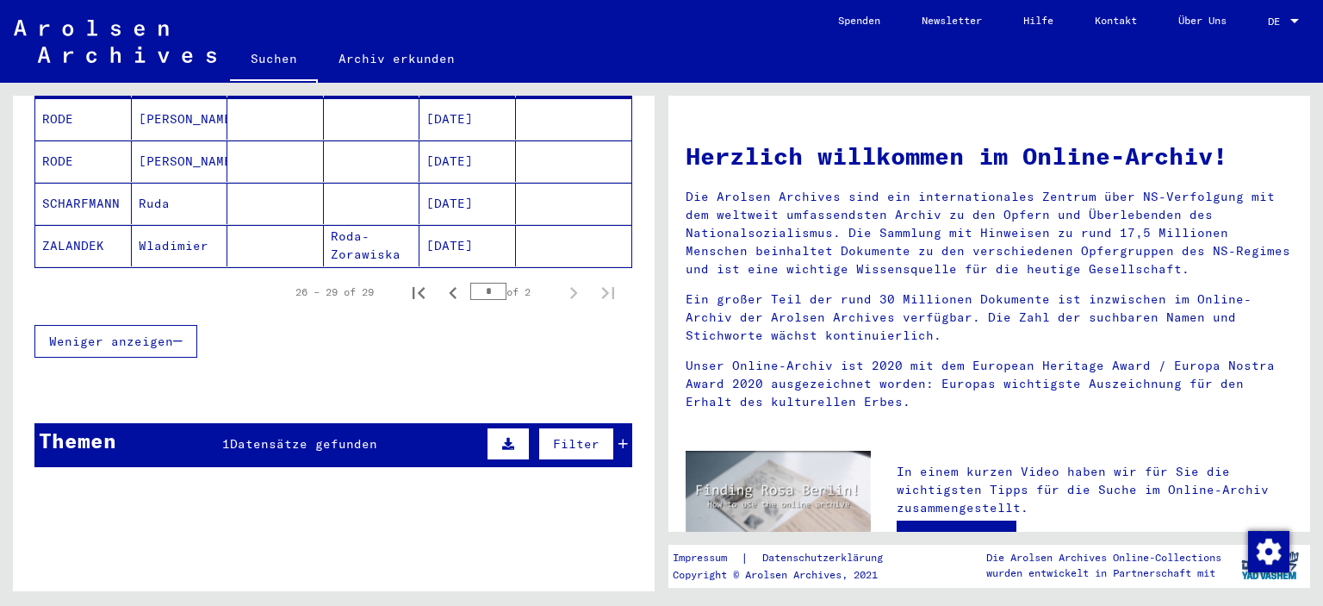
click at [317, 436] on span "Datensätze gefunden" at bounding box center [303, 444] width 147 height 16
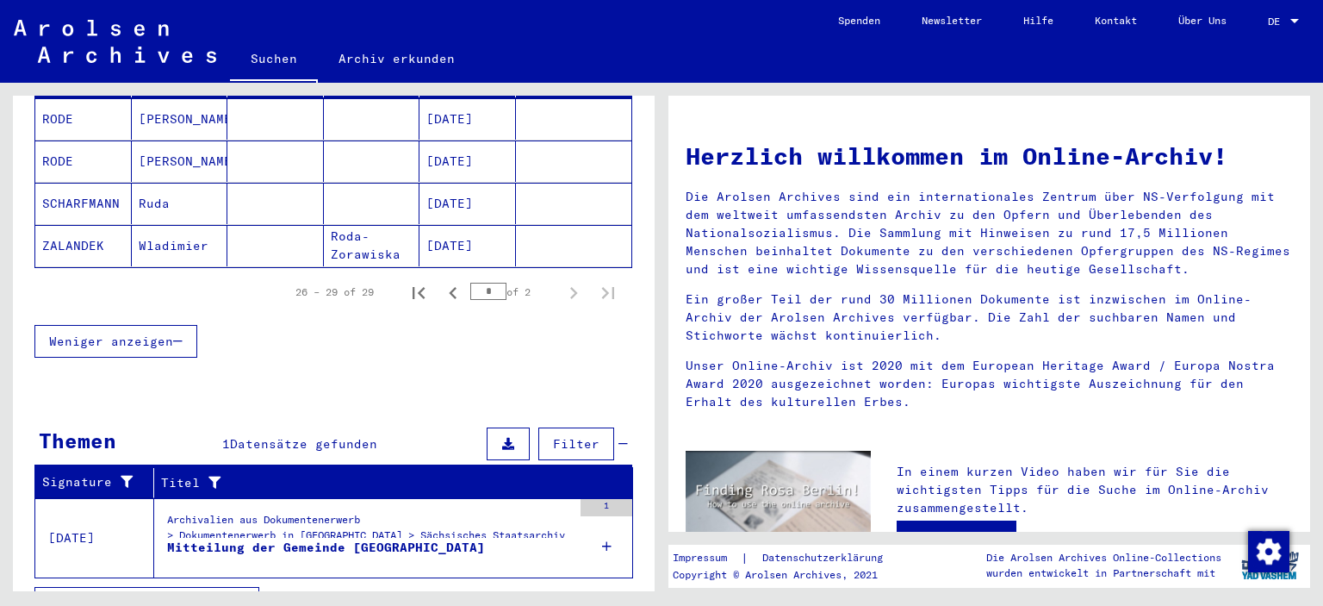
scroll to position [283, 0]
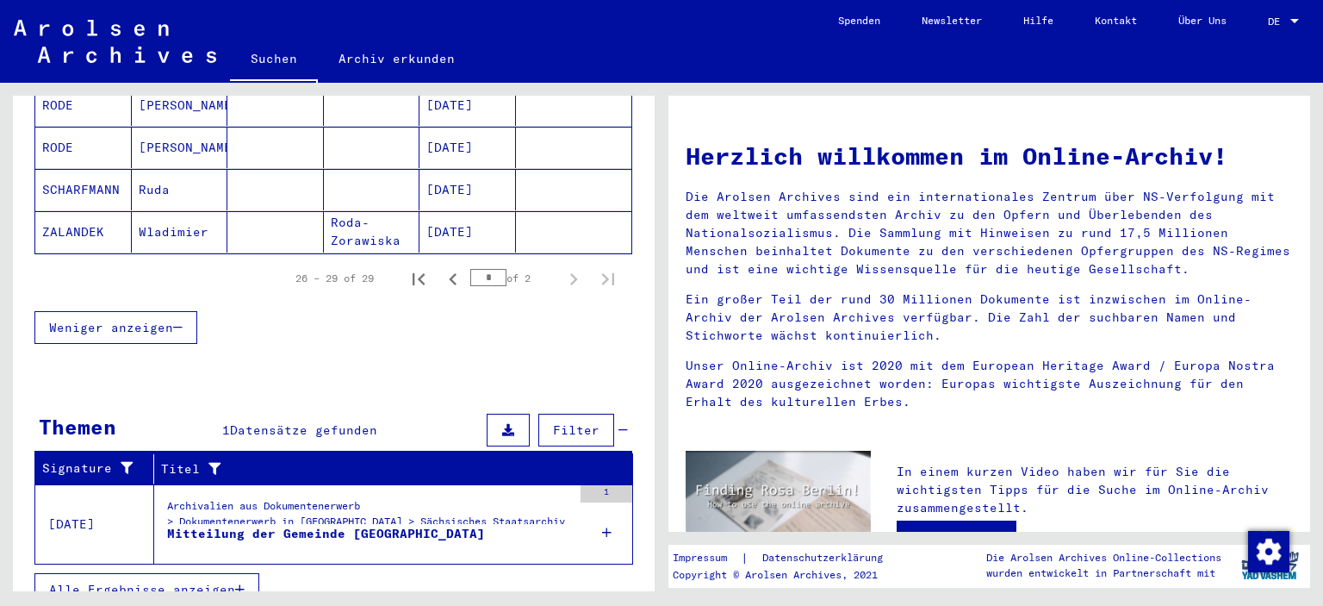
click at [327, 525] on div "Mitteilung der Gemeinde [GEOGRAPHIC_DATA]" at bounding box center [326, 534] width 318 height 18
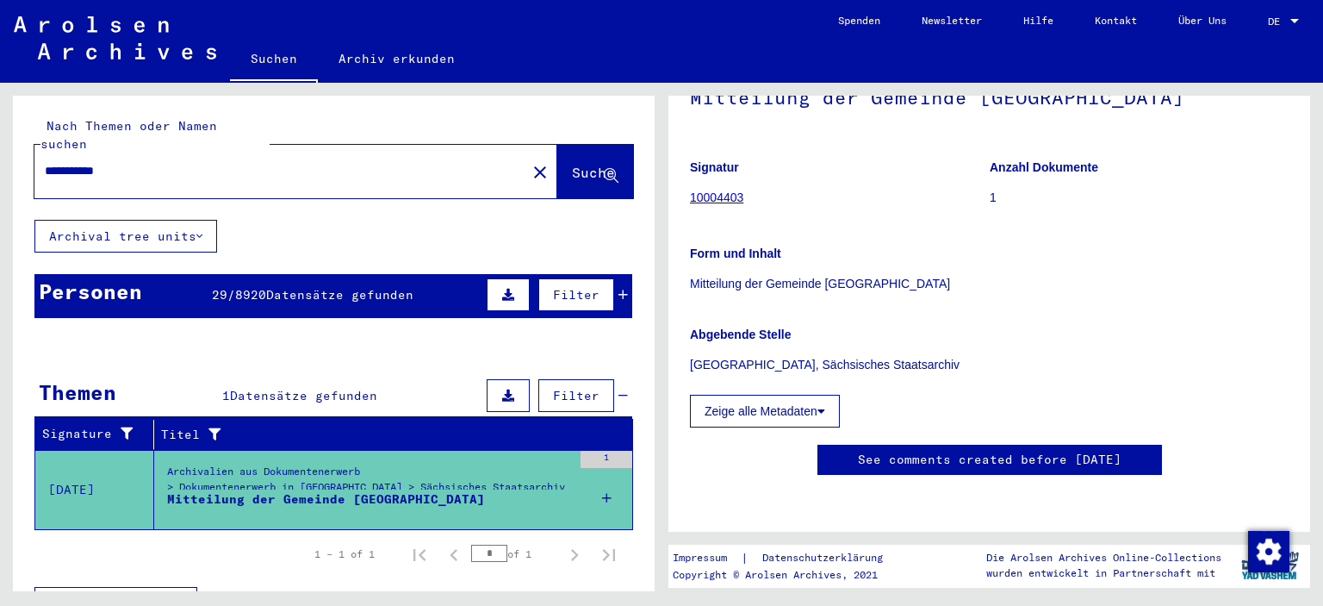
drag, startPoint x: 142, startPoint y: 149, endPoint x: 0, endPoint y: 162, distance: 142.8
click at [27, 154] on div "**********" at bounding box center [334, 158] width 642 height 124
type input "**********"
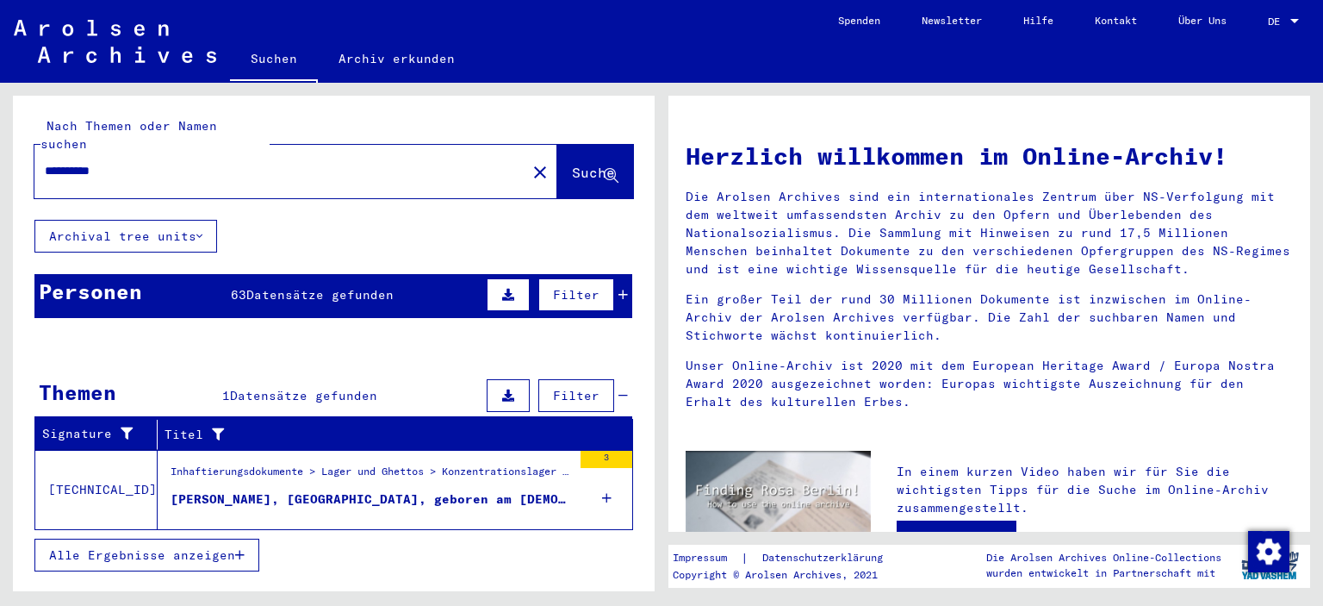
click at [346, 287] on span "Datensätze gefunden" at bounding box center [319, 295] width 147 height 16
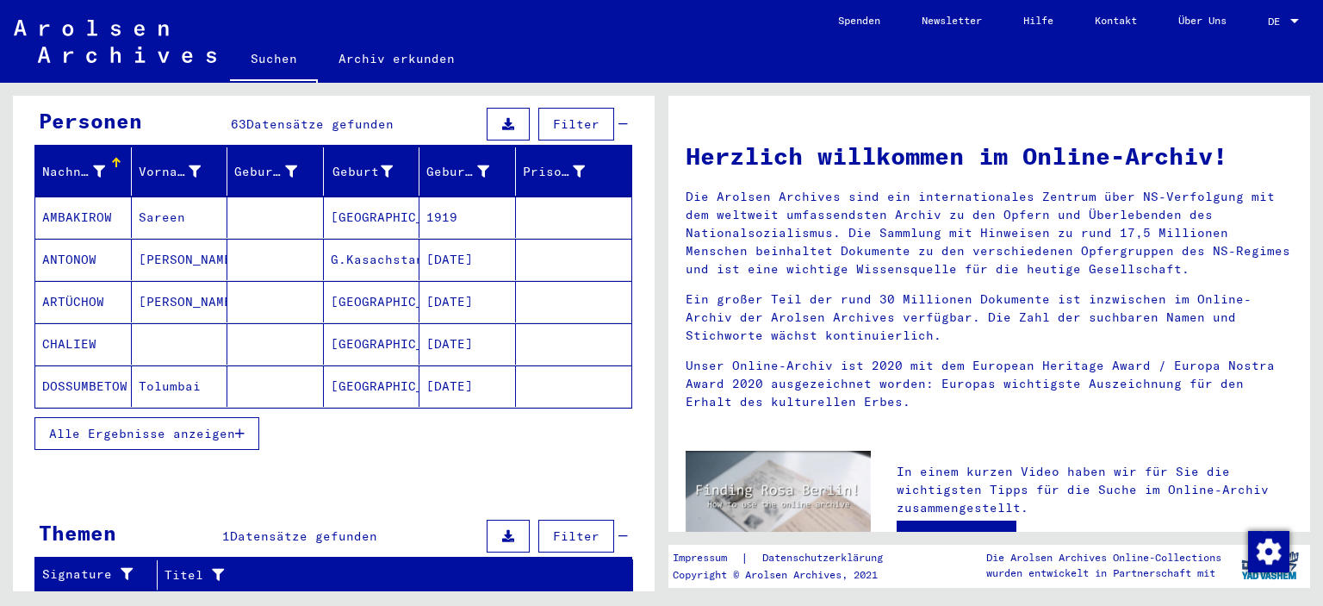
scroll to position [172, 0]
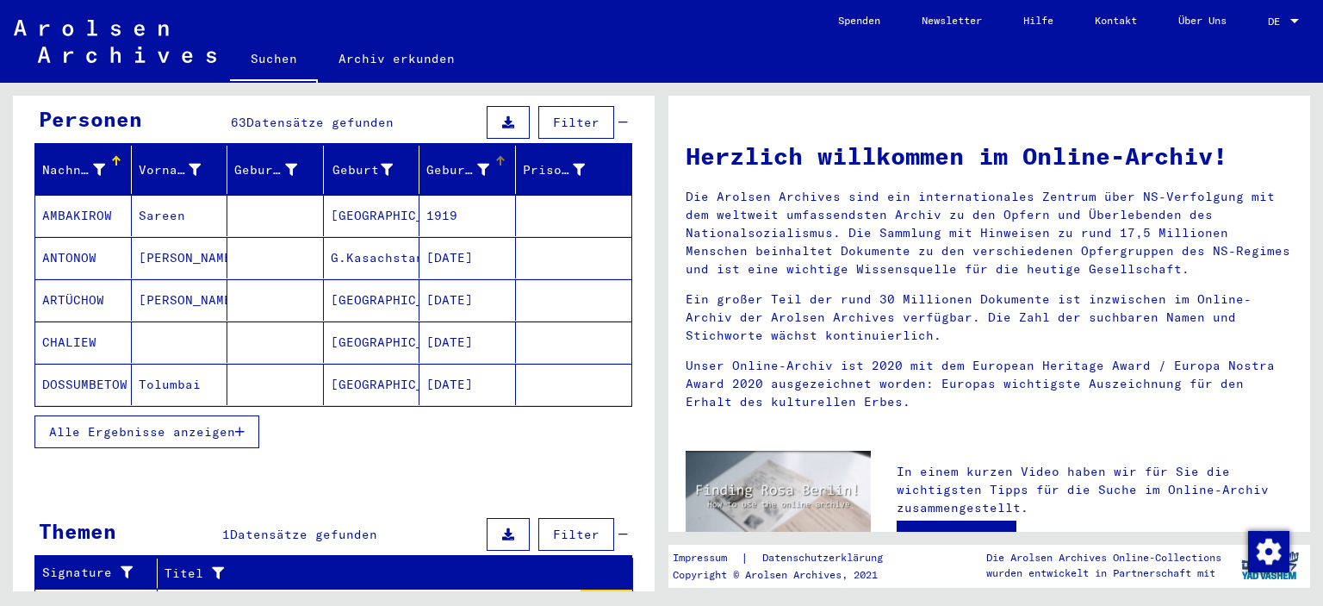
click at [477, 164] on icon at bounding box center [483, 170] width 12 height 12
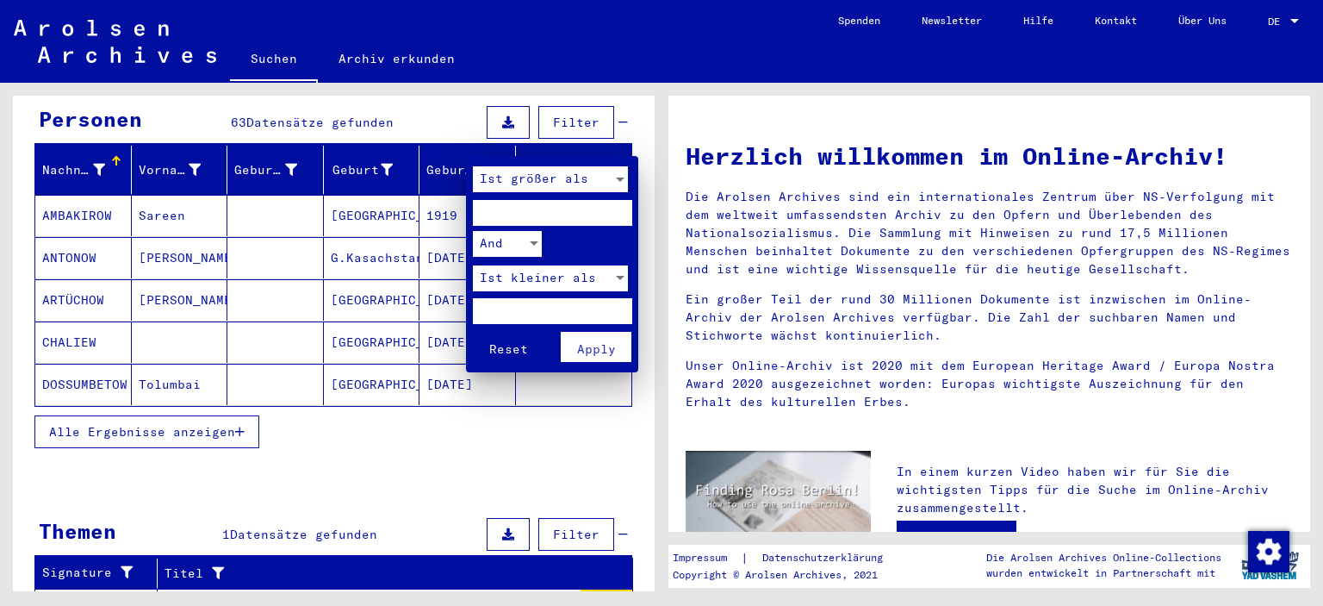
click at [491, 212] on input "number" at bounding box center [552, 213] width 159 height 26
type input "****"
click at [534, 309] on input "number" at bounding box center [552, 311] width 159 height 26
type input "****"
click at [604, 348] on span "Apply" at bounding box center [596, 349] width 39 height 16
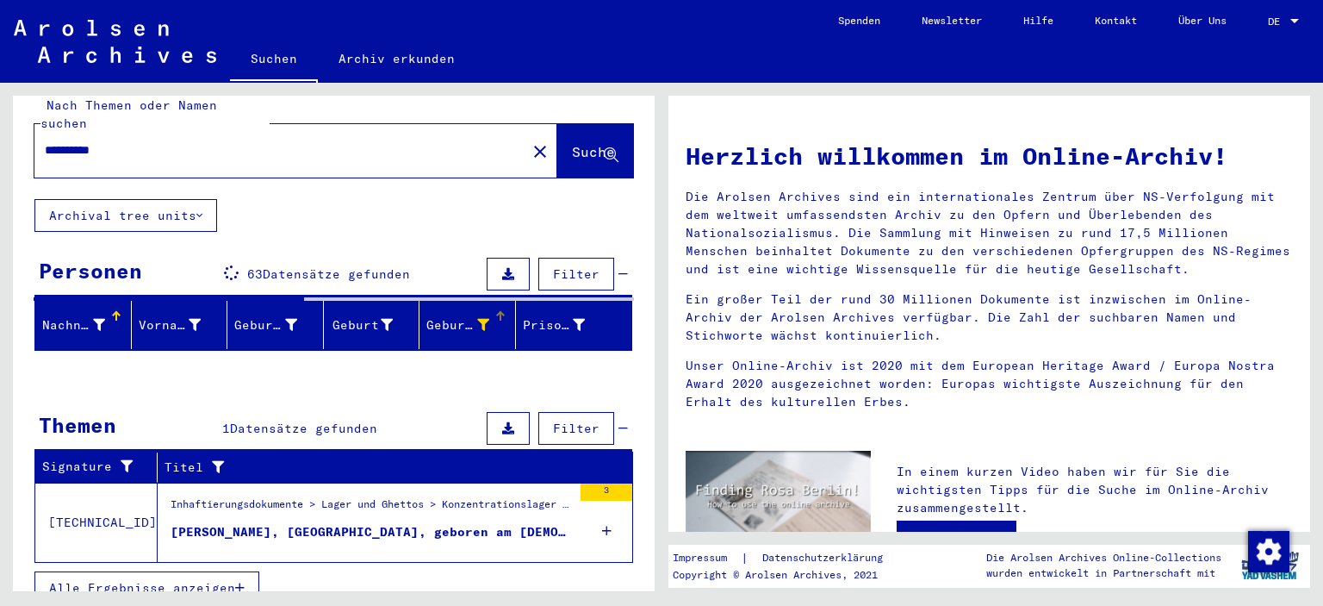
scroll to position [17, 0]
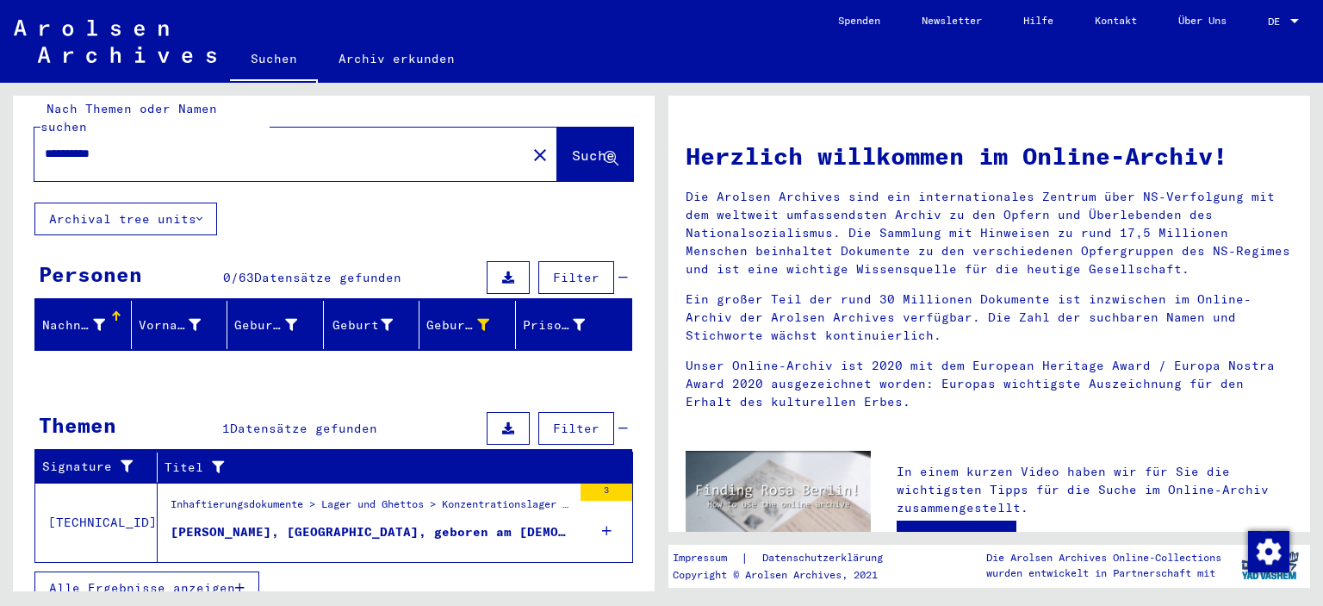
click at [274, 270] on span "Datensätze gefunden" at bounding box center [327, 278] width 147 height 16
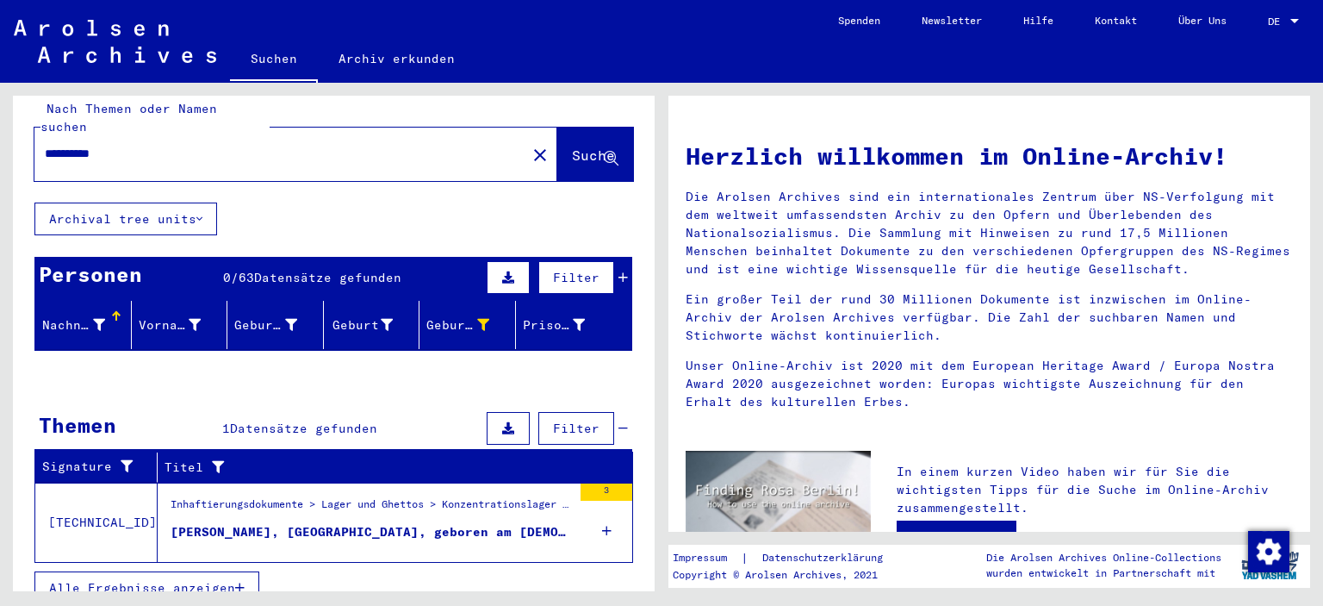
scroll to position [0, 0]
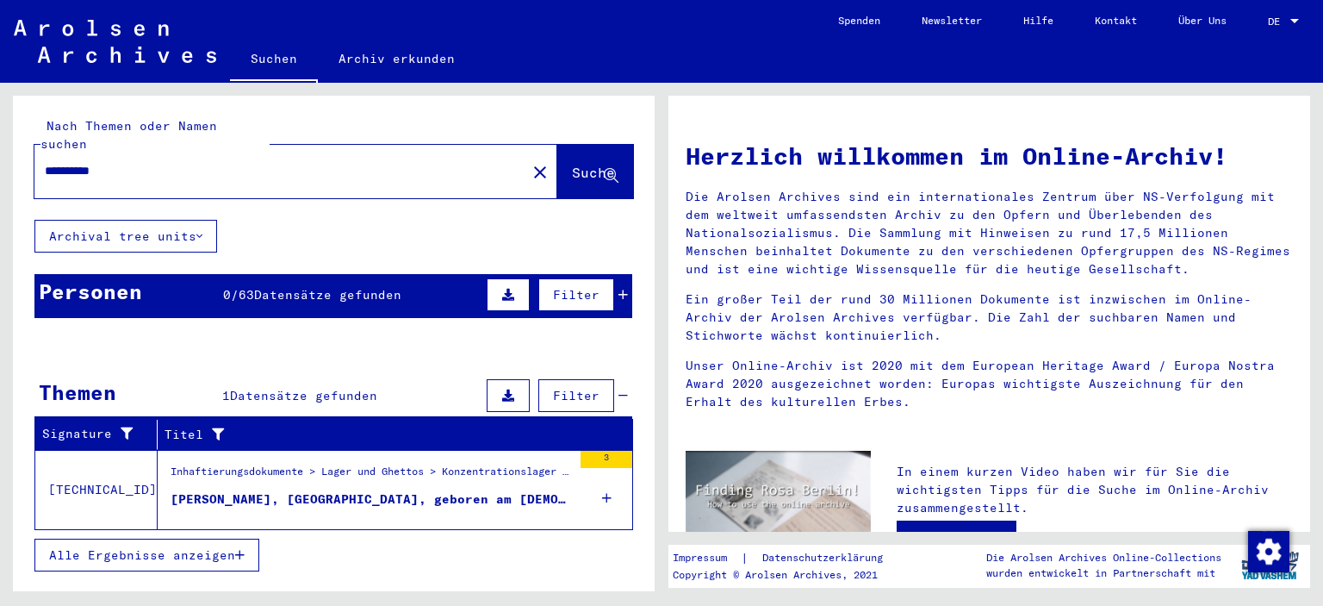
click at [278, 287] on span "Datensätze gefunden" at bounding box center [327, 295] width 147 height 16
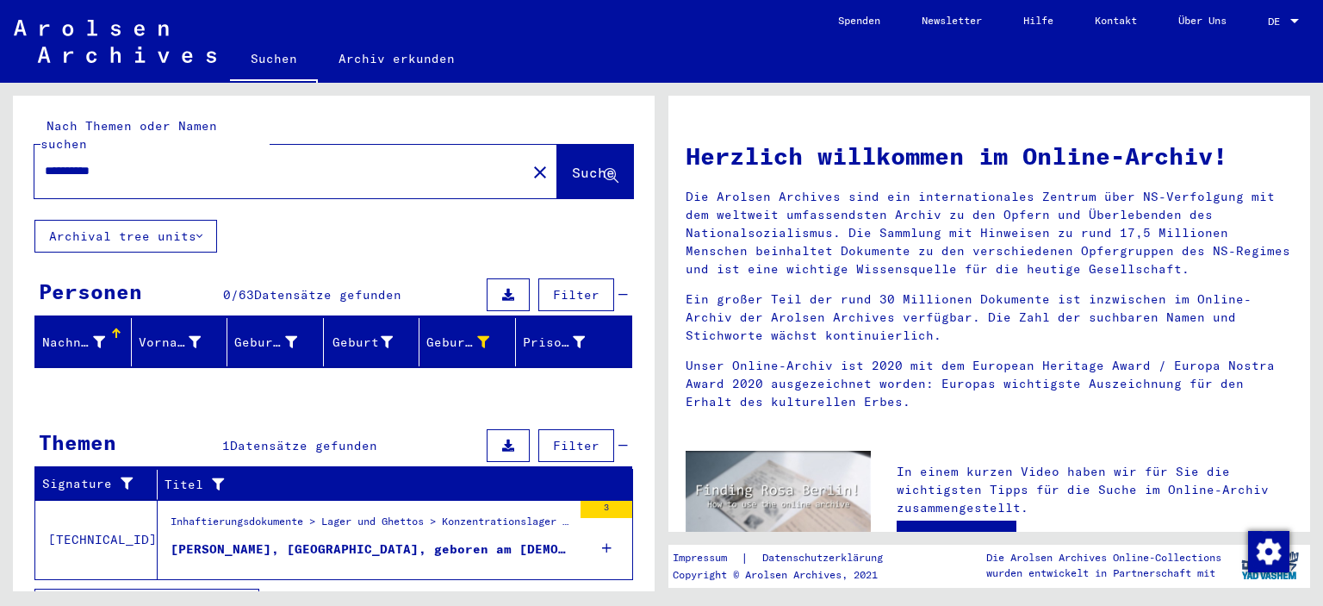
click at [97, 336] on icon at bounding box center [99, 342] width 12 height 12
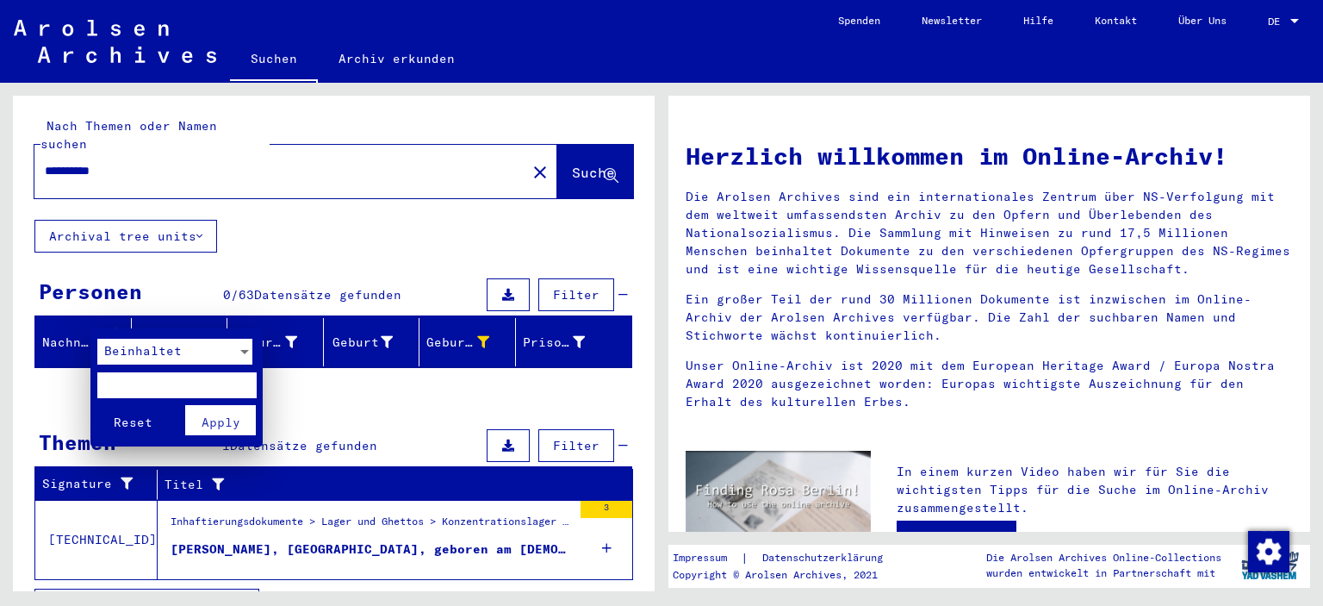
click at [97, 316] on div at bounding box center [661, 303] width 1323 height 606
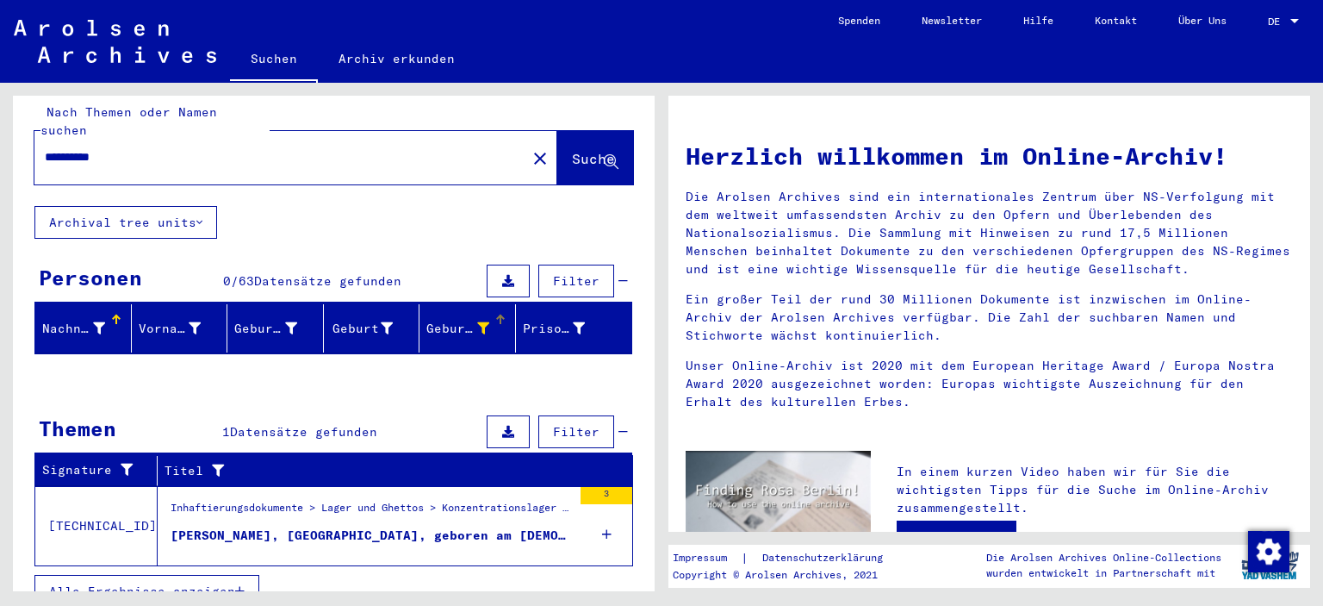
scroll to position [17, 0]
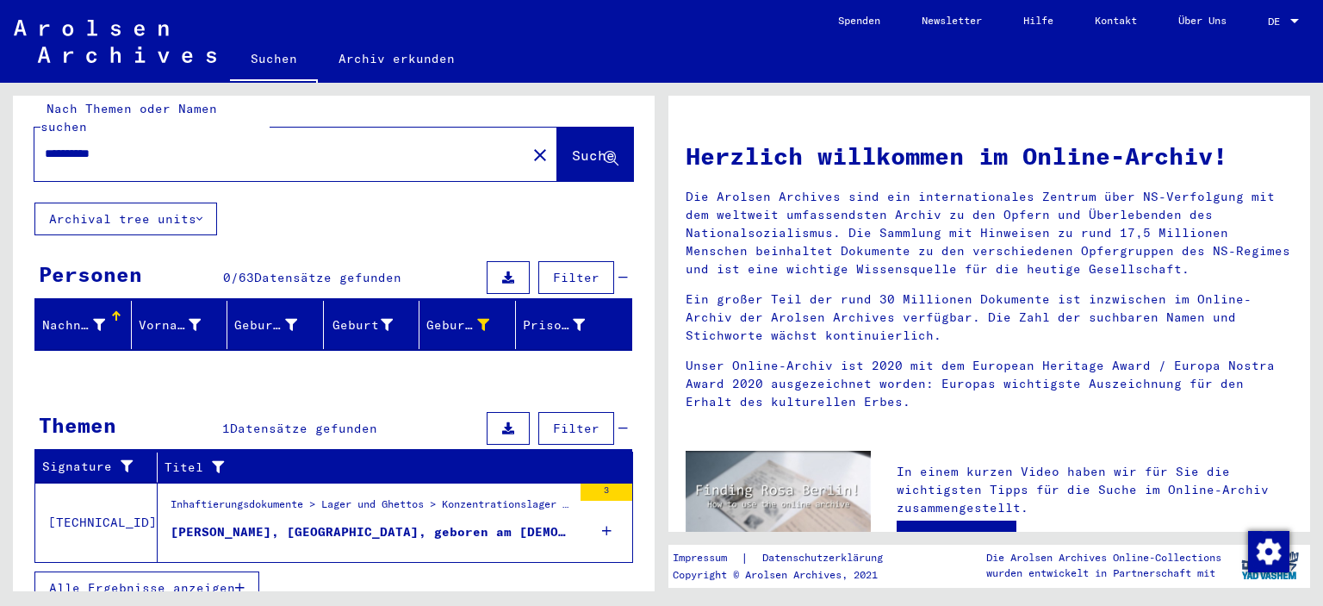
click at [507, 261] on button at bounding box center [508, 277] width 43 height 33
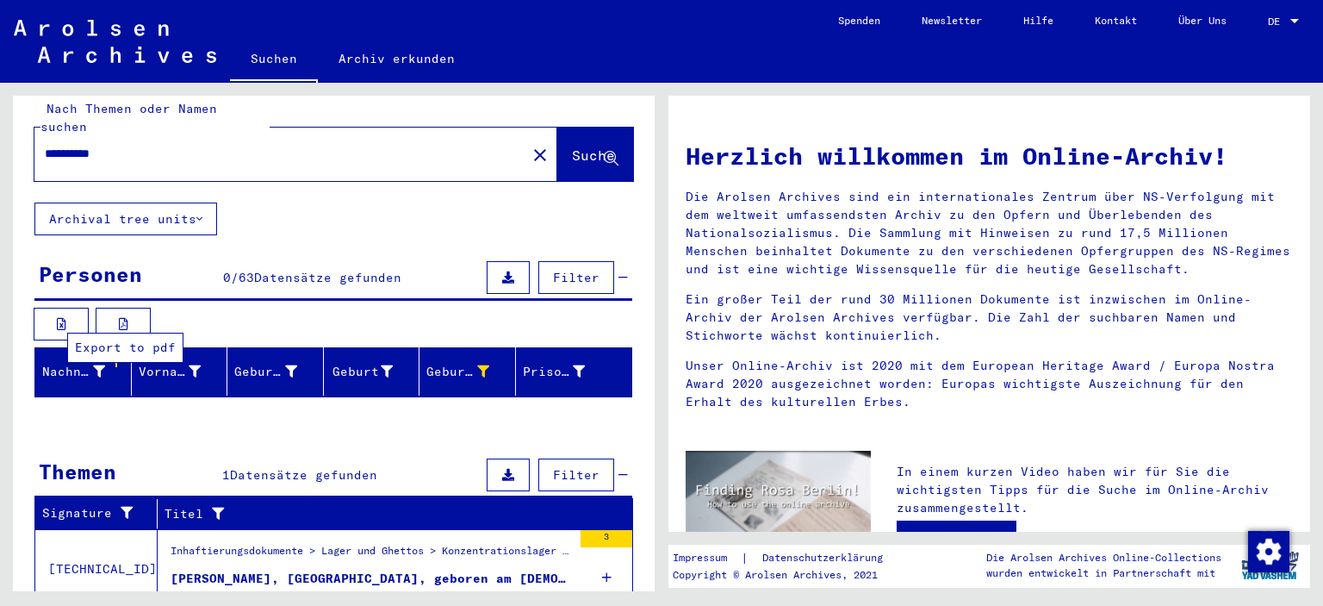
click at [131, 308] on button at bounding box center [123, 324] width 55 height 33
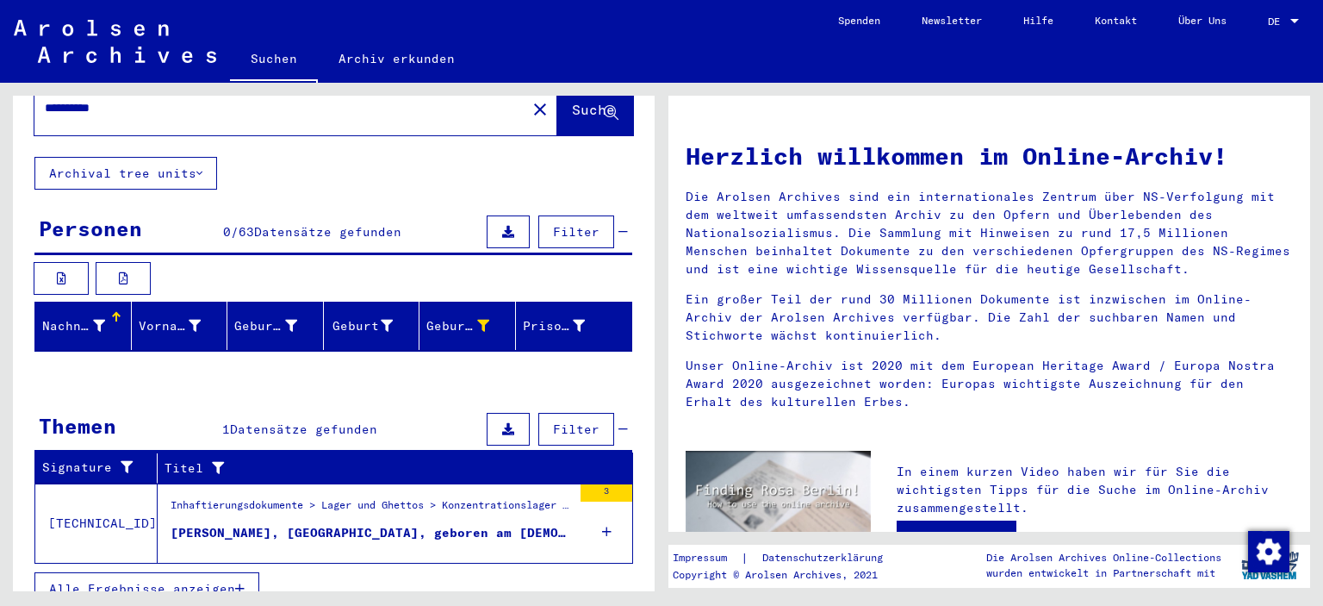
click at [258, 524] on div "[PERSON_NAME], [GEOGRAPHIC_DATA], geboren am [DEMOGRAPHIC_DATA], geboren in [GE…" at bounding box center [372, 533] width 402 height 18
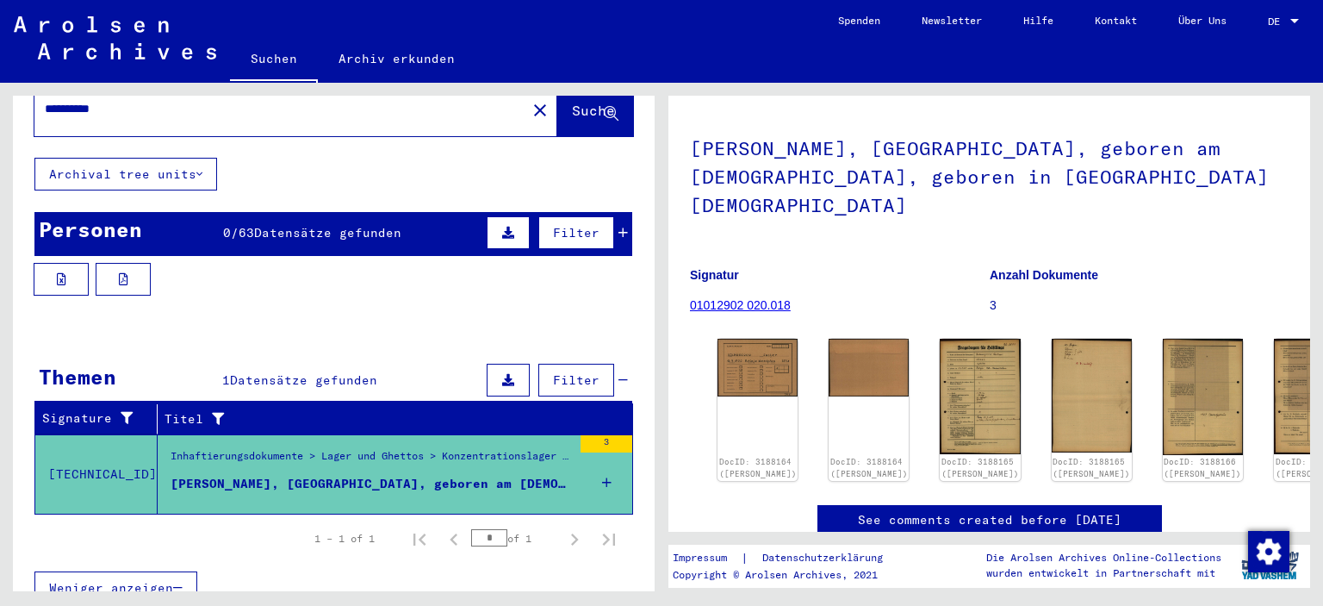
scroll to position [172, 0]
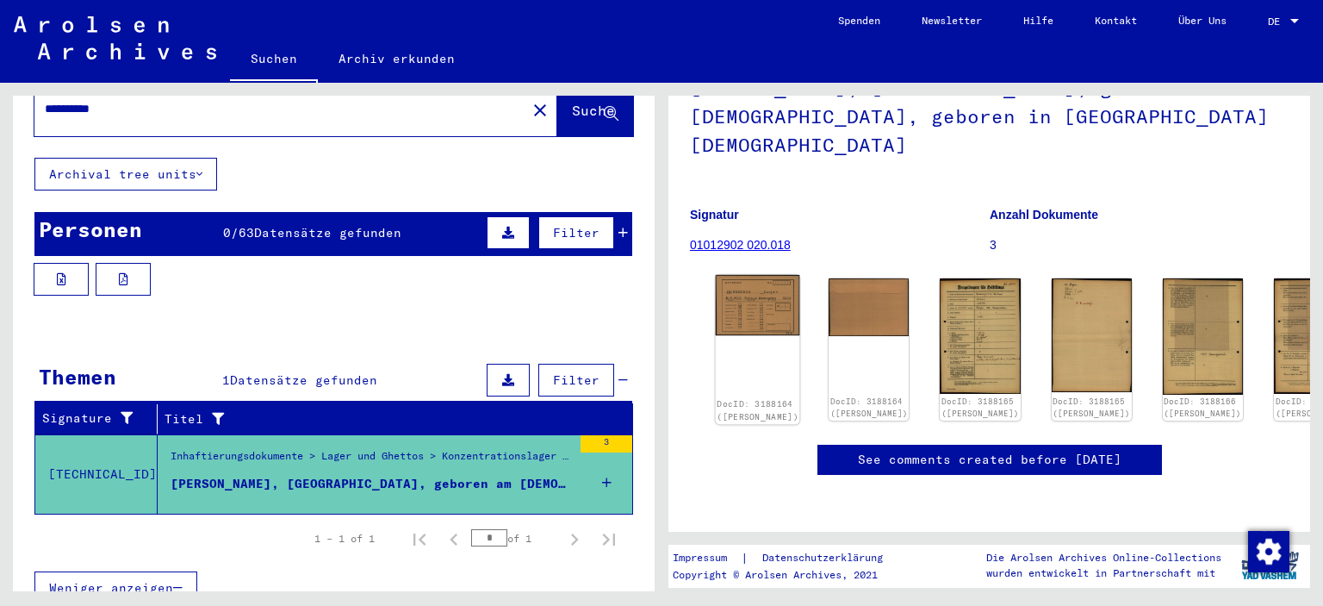
click at [750, 275] on img at bounding box center [758, 305] width 84 height 60
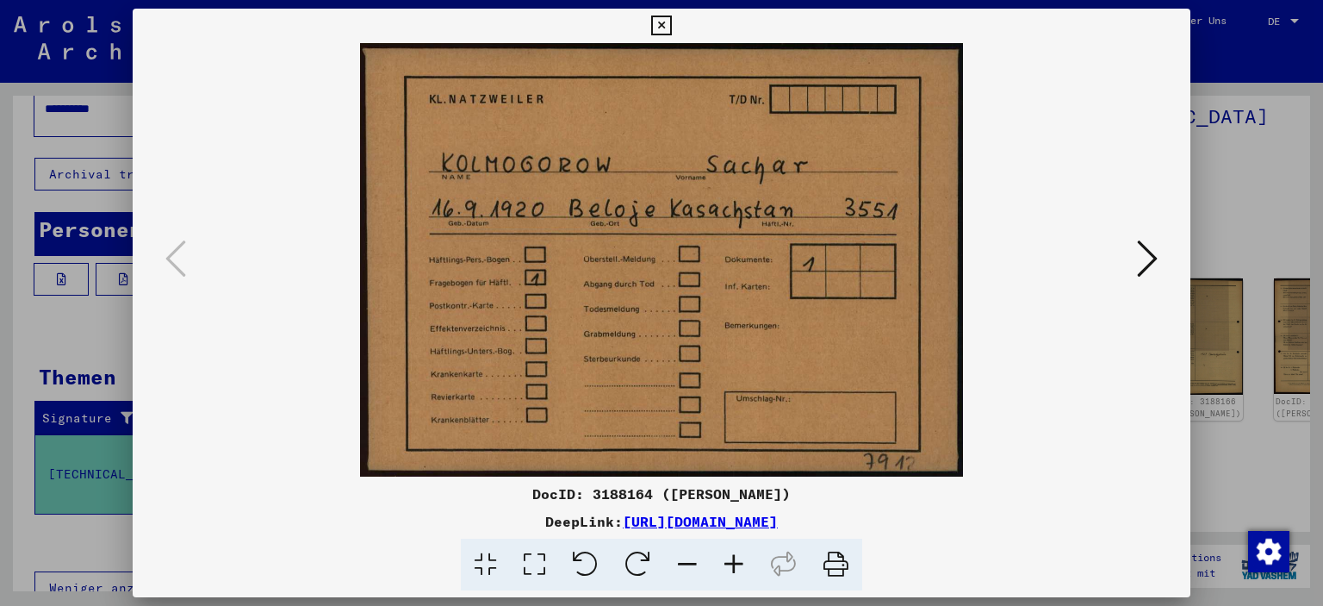
click at [672, 23] on button at bounding box center [661, 26] width 30 height 34
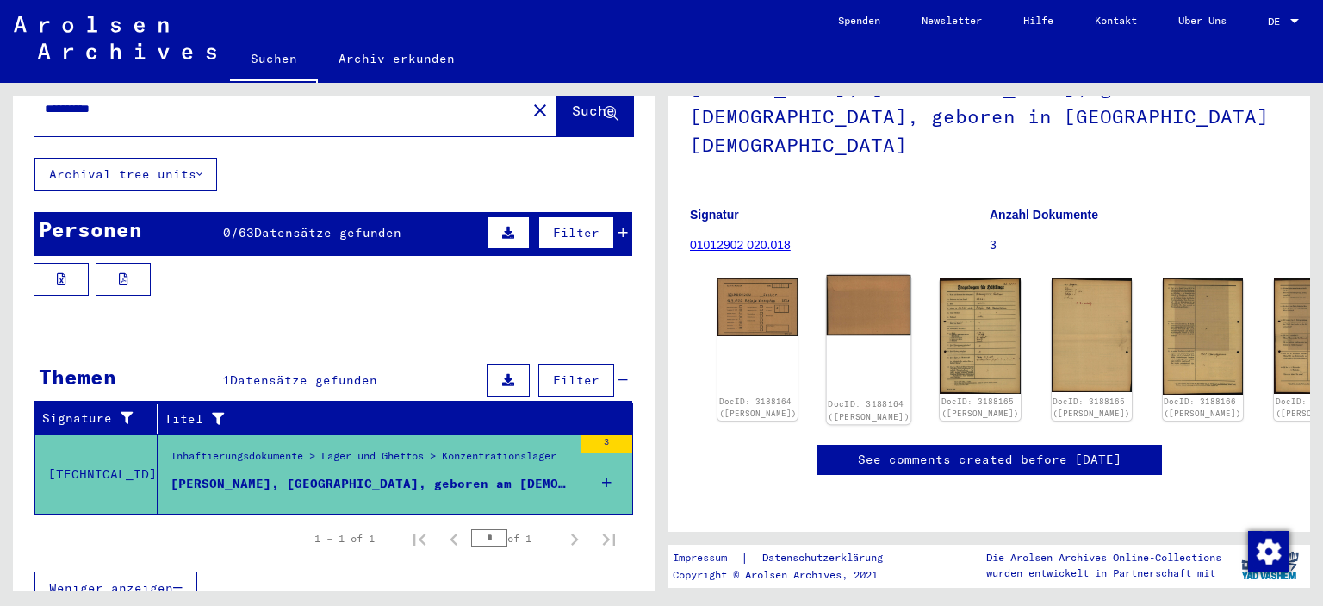
click at [848, 275] on div "DocID: 3188164 ([PERSON_NAME])" at bounding box center [869, 349] width 84 height 149
click at [841, 275] on img at bounding box center [869, 305] width 84 height 60
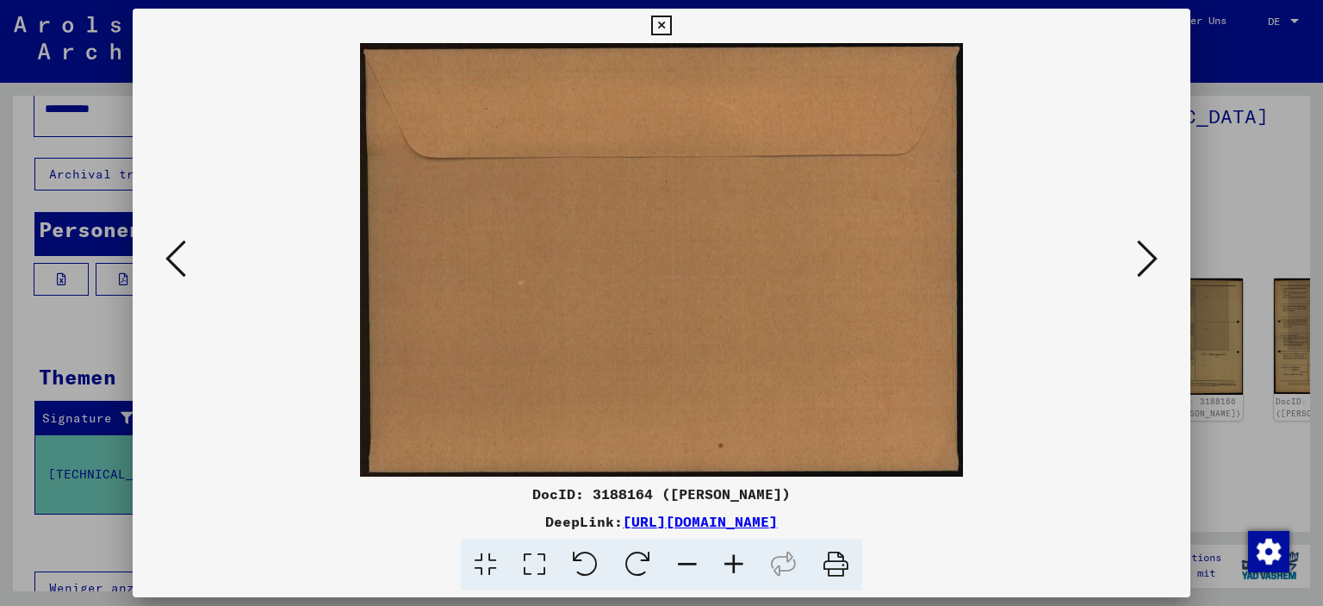
click at [1141, 255] on icon at bounding box center [1147, 258] width 21 height 41
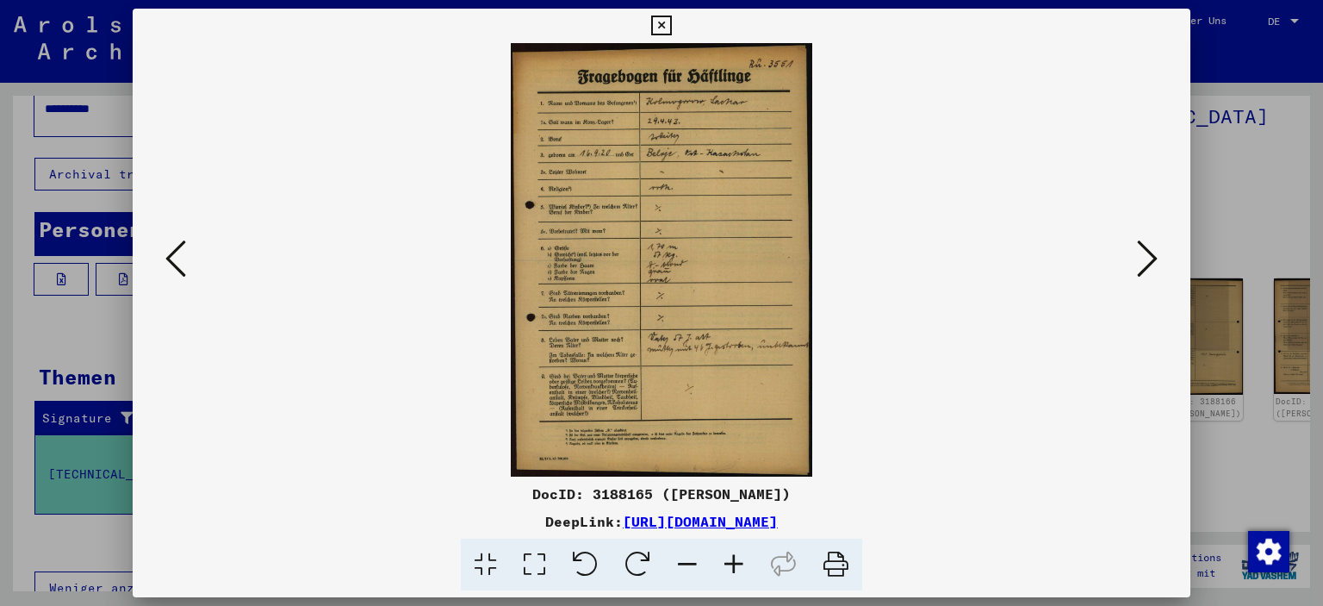
click at [731, 560] on icon at bounding box center [734, 565] width 47 height 53
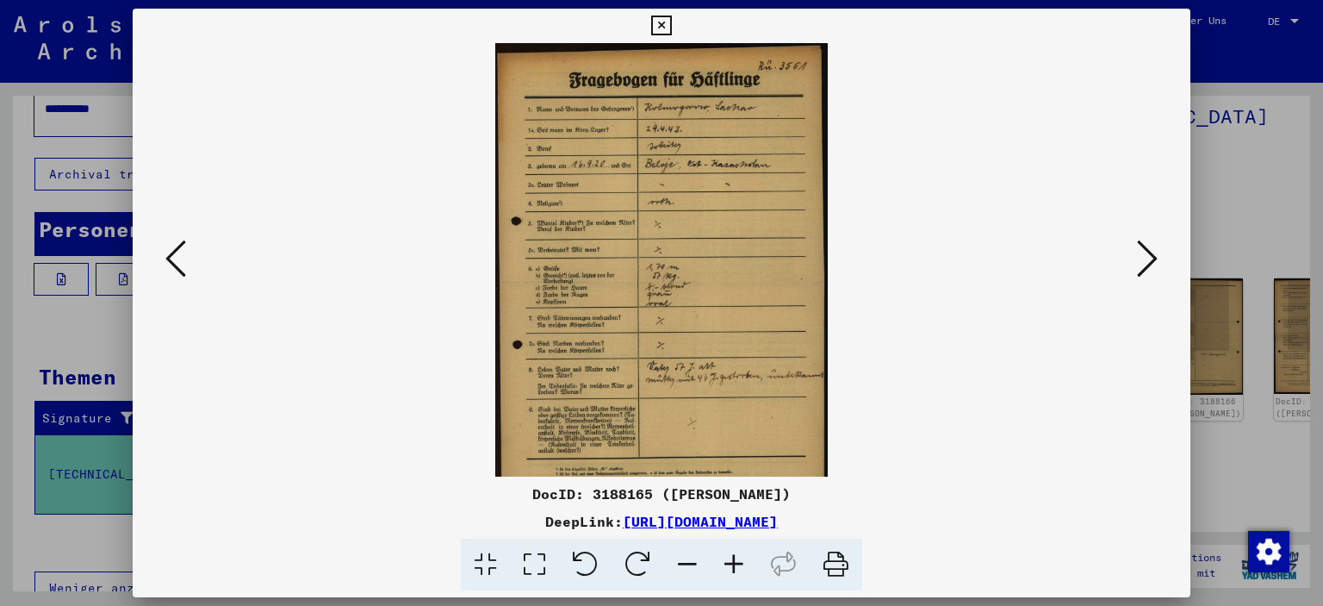
click at [731, 560] on icon at bounding box center [734, 565] width 47 height 53
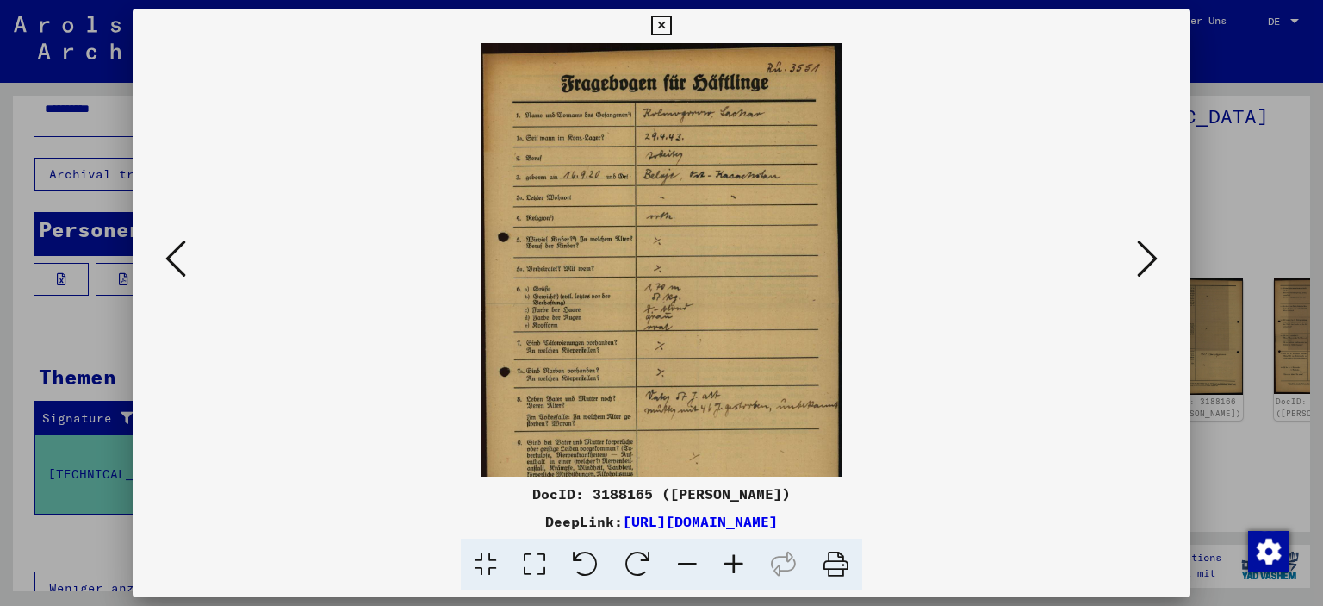
click at [731, 560] on icon at bounding box center [734, 565] width 47 height 53
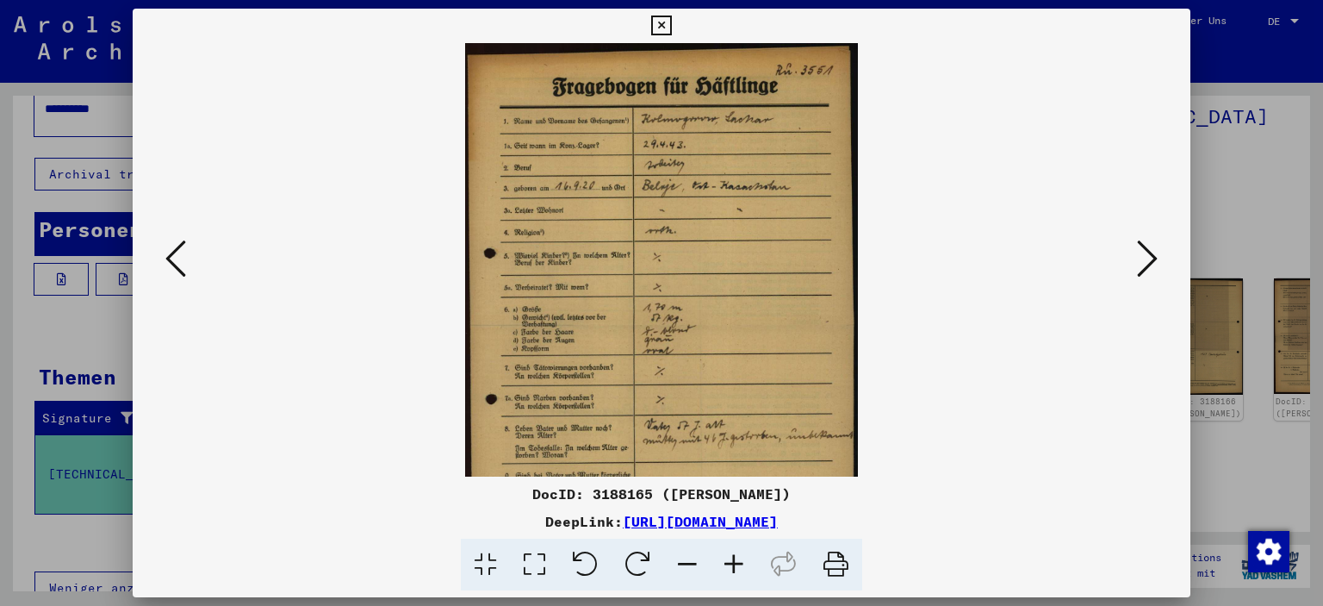
click at [731, 560] on icon at bounding box center [734, 565] width 47 height 53
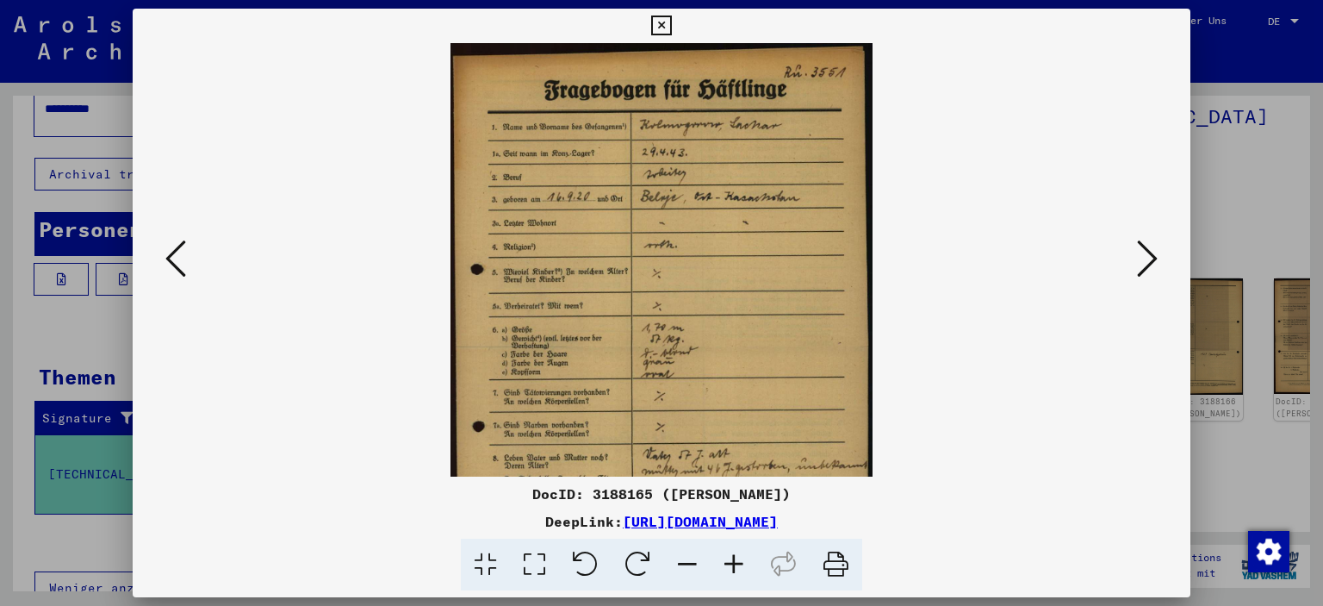
click at [731, 560] on icon at bounding box center [734, 565] width 47 height 53
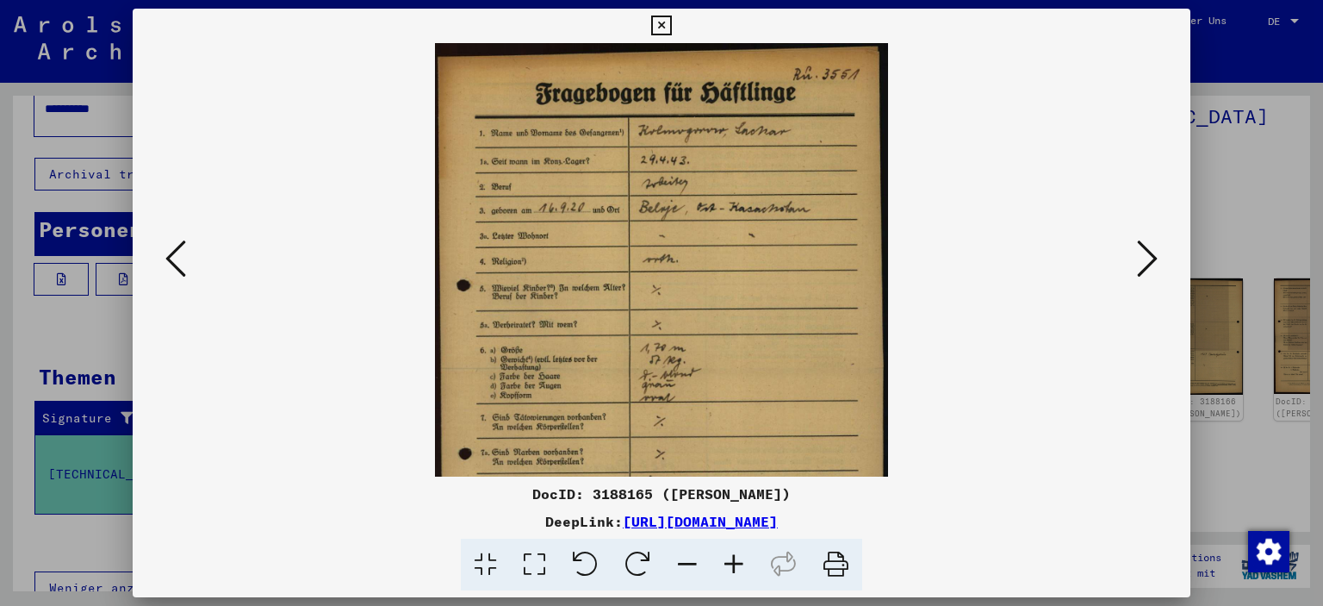
click at [731, 560] on icon at bounding box center [734, 565] width 47 height 53
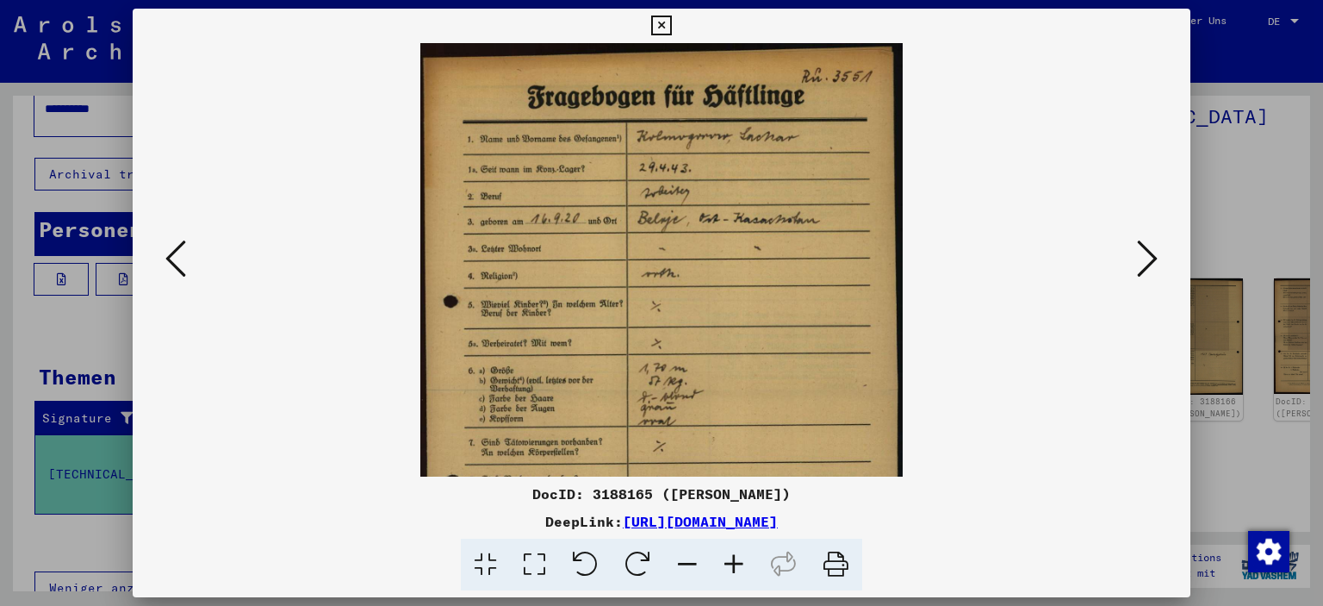
click at [731, 560] on icon at bounding box center [734, 565] width 47 height 53
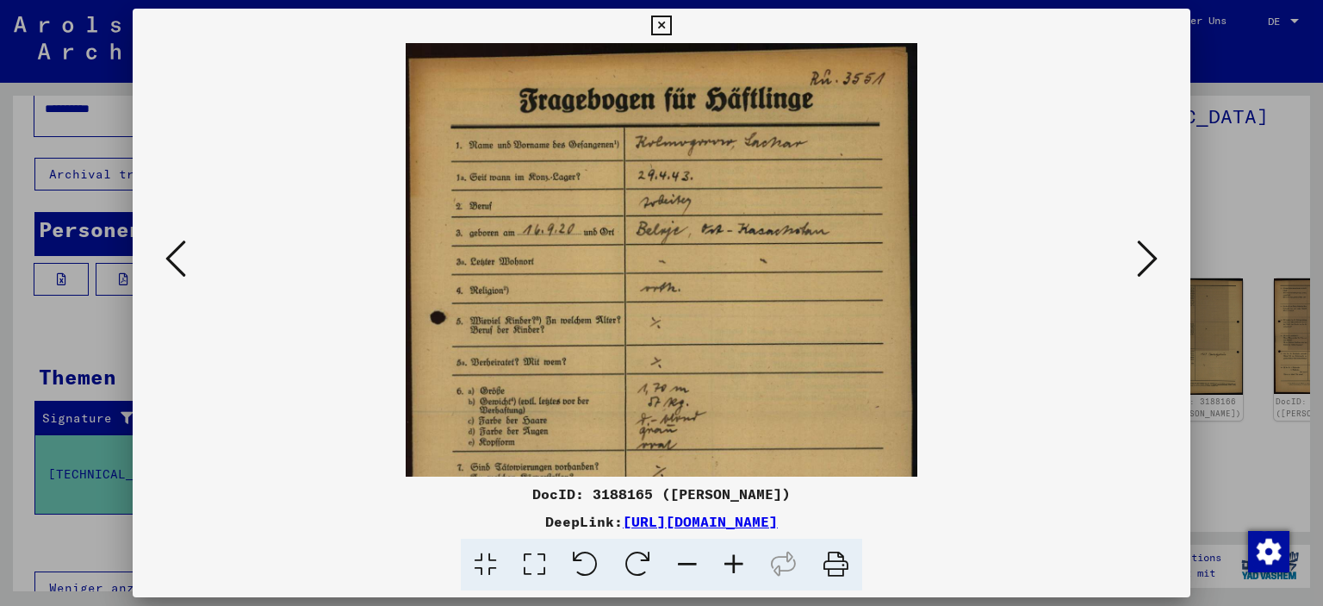
click at [1143, 261] on icon at bounding box center [1147, 258] width 21 height 41
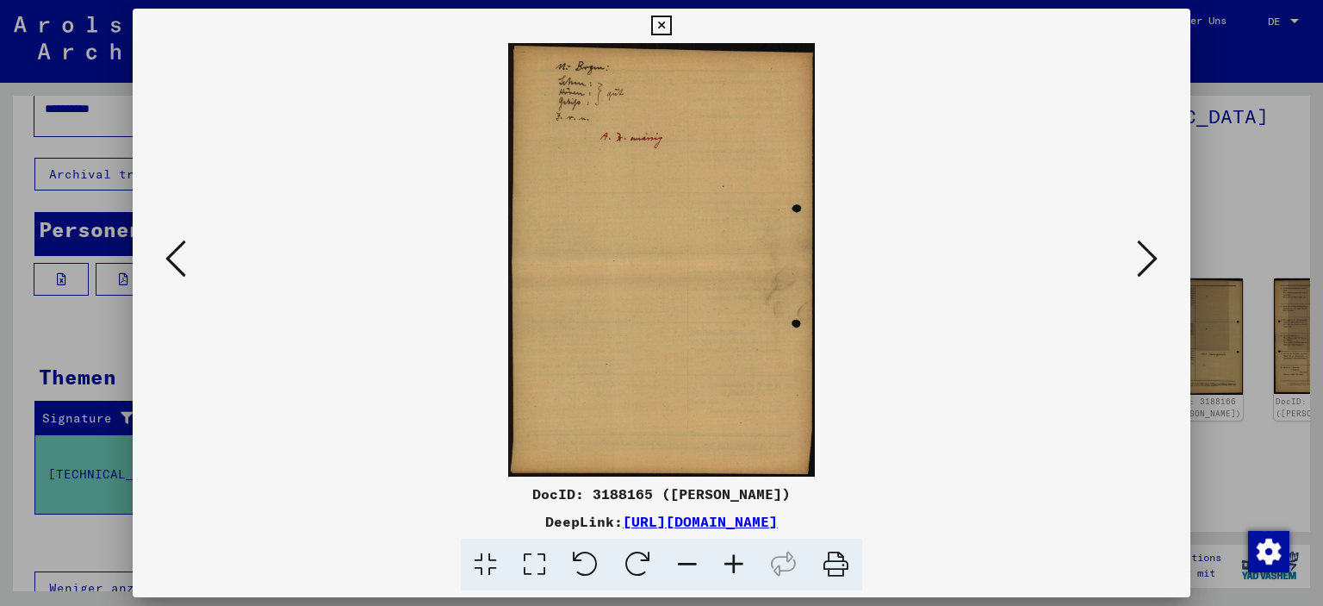
click at [1143, 261] on icon at bounding box center [1147, 258] width 21 height 41
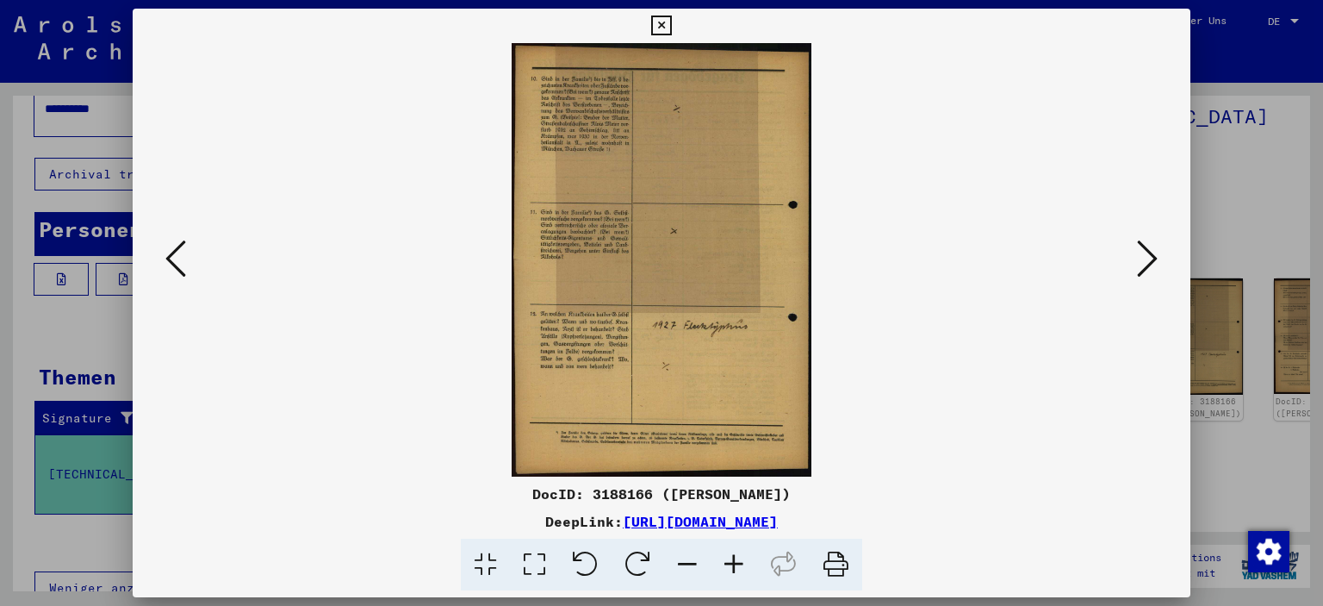
click at [1143, 261] on icon at bounding box center [1147, 258] width 21 height 41
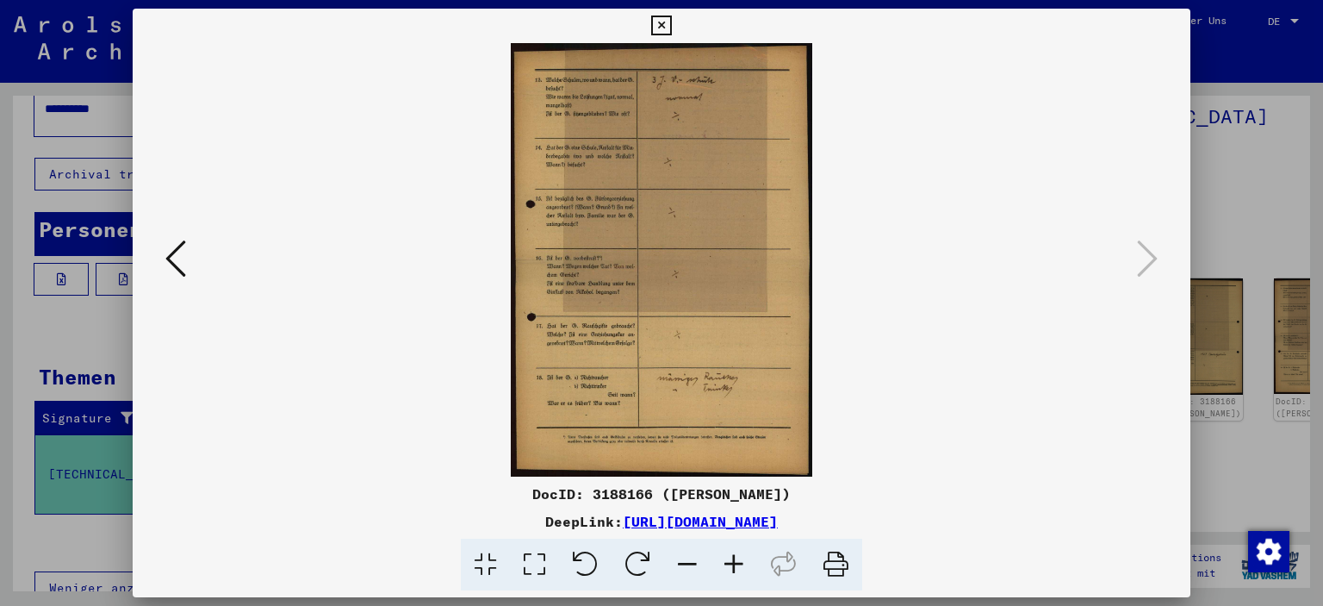
click at [660, 26] on icon at bounding box center [661, 26] width 20 height 21
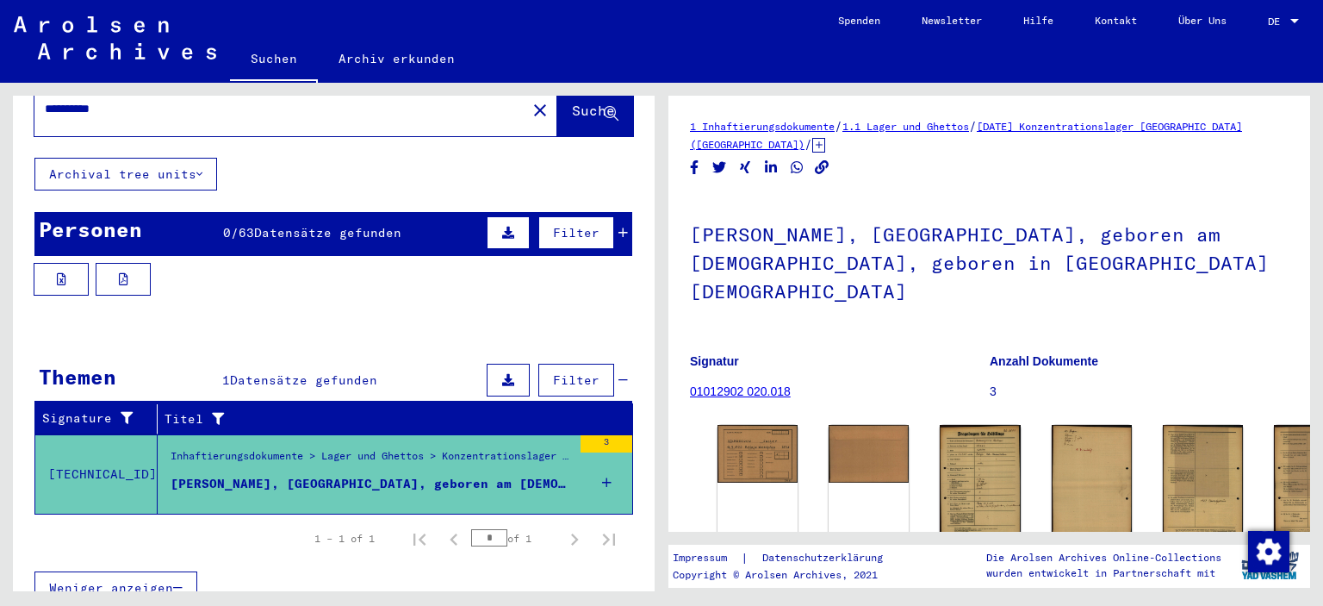
scroll to position [0, 0]
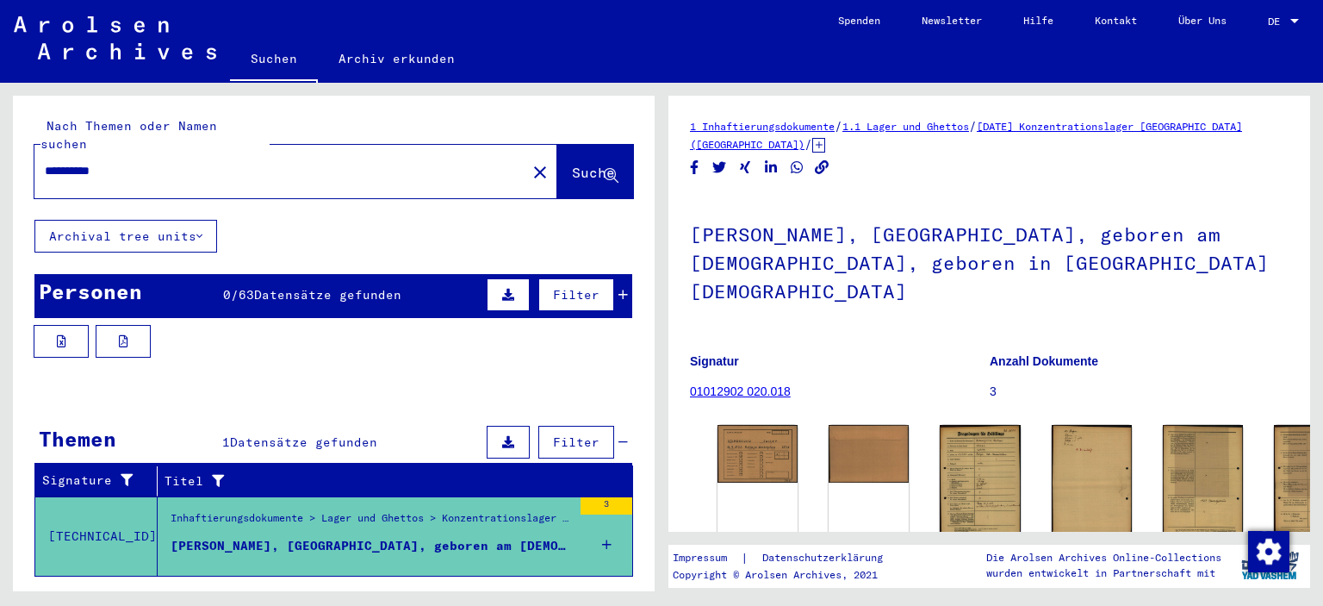
click at [200, 162] on input "**********" at bounding box center [280, 171] width 471 height 18
click at [557, 169] on button "Suche" at bounding box center [595, 171] width 76 height 53
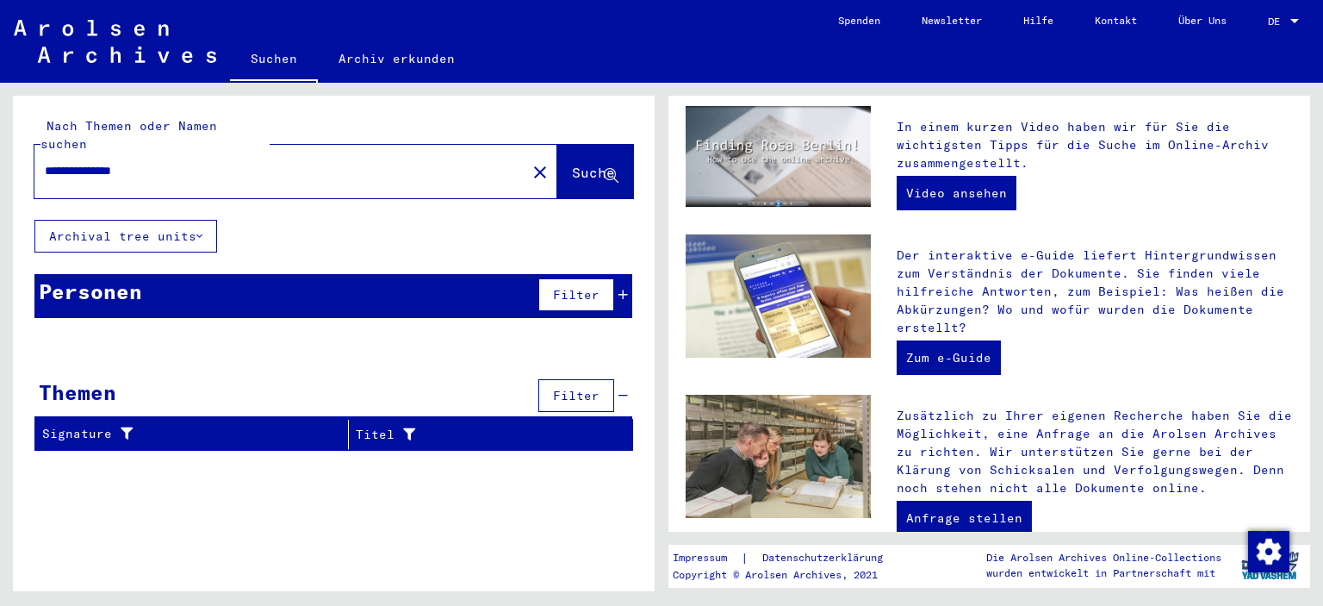
scroll to position [624, 0]
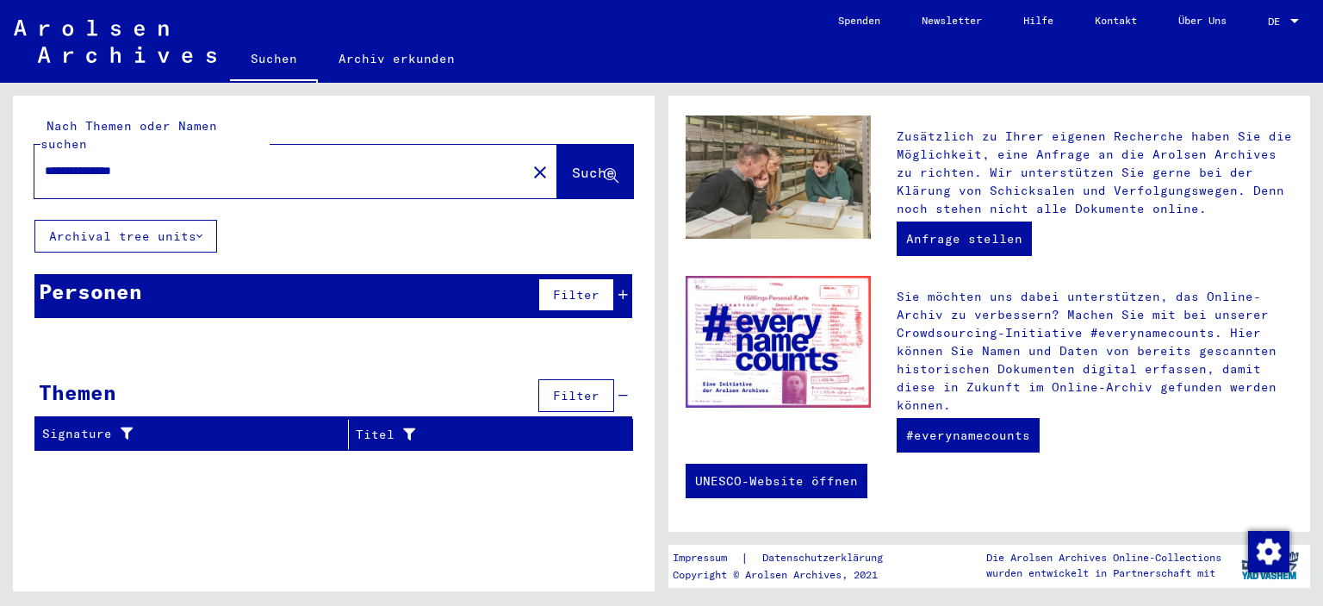
click at [159, 162] on input "**********" at bounding box center [275, 171] width 461 height 18
click at [586, 164] on span "Suche" at bounding box center [593, 172] width 43 height 17
drag, startPoint x: 209, startPoint y: 158, endPoint x: 128, endPoint y: 147, distance: 82.5
click at [128, 162] on input "**********" at bounding box center [275, 171] width 461 height 18
type input "*"
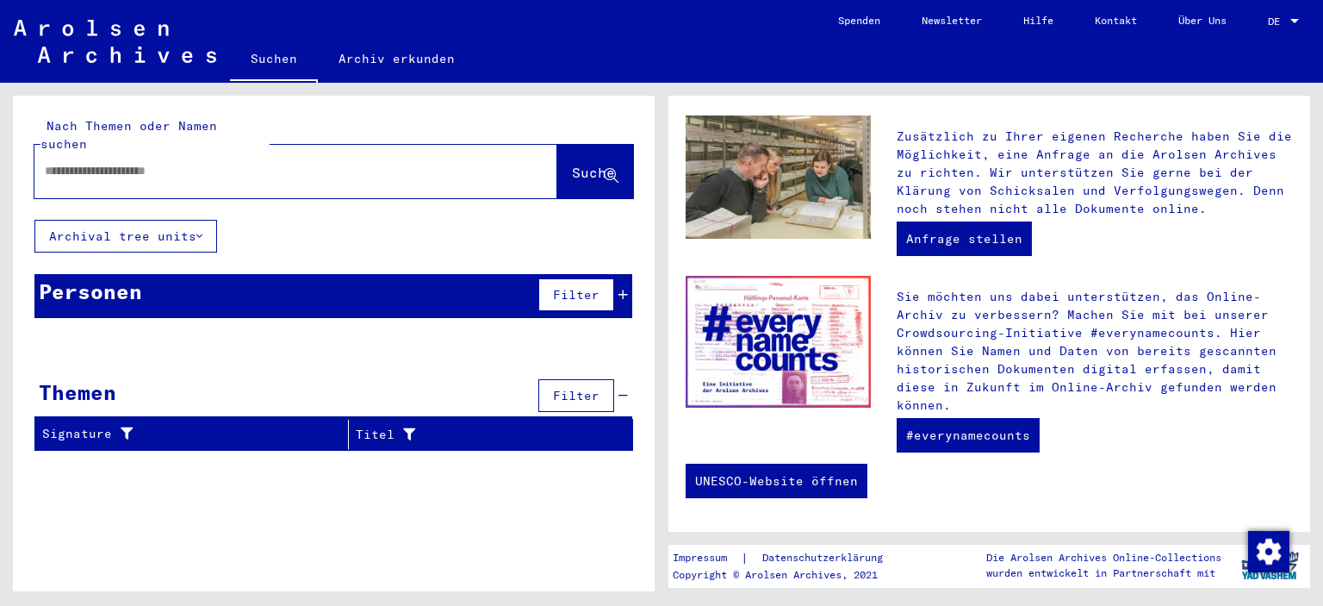
type input "*"
click at [584, 164] on span "Suche" at bounding box center [593, 172] width 43 height 17
click at [128, 162] on input "********" at bounding box center [275, 171] width 461 height 18
click at [580, 164] on span "Suche" at bounding box center [593, 172] width 43 height 17
click at [183, 162] on input "**********" at bounding box center [275, 171] width 461 height 18
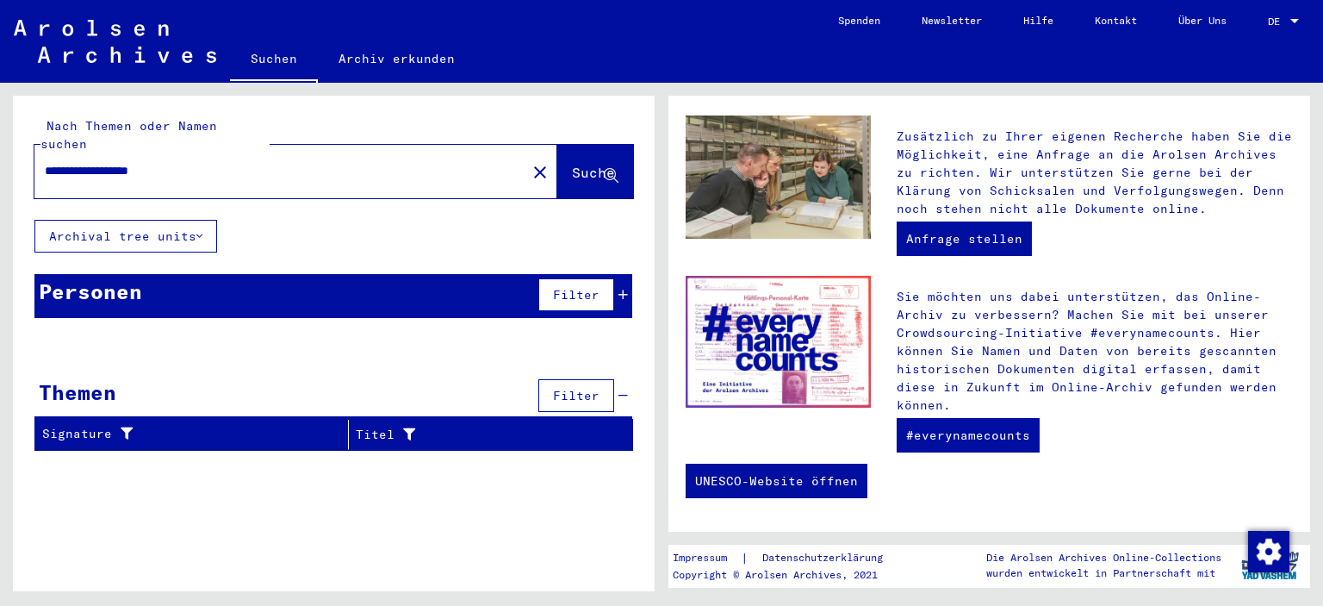
drag, startPoint x: 195, startPoint y: 147, endPoint x: 114, endPoint y: 149, distance: 81.0
click at [114, 162] on input "**********" at bounding box center [275, 171] width 461 height 18
click at [45, 162] on input "********" at bounding box center [275, 171] width 461 height 18
drag, startPoint x: 106, startPoint y: 153, endPoint x: 0, endPoint y: 158, distance: 106.1
click at [0, 158] on div "**********" at bounding box center [331, 337] width 662 height 508
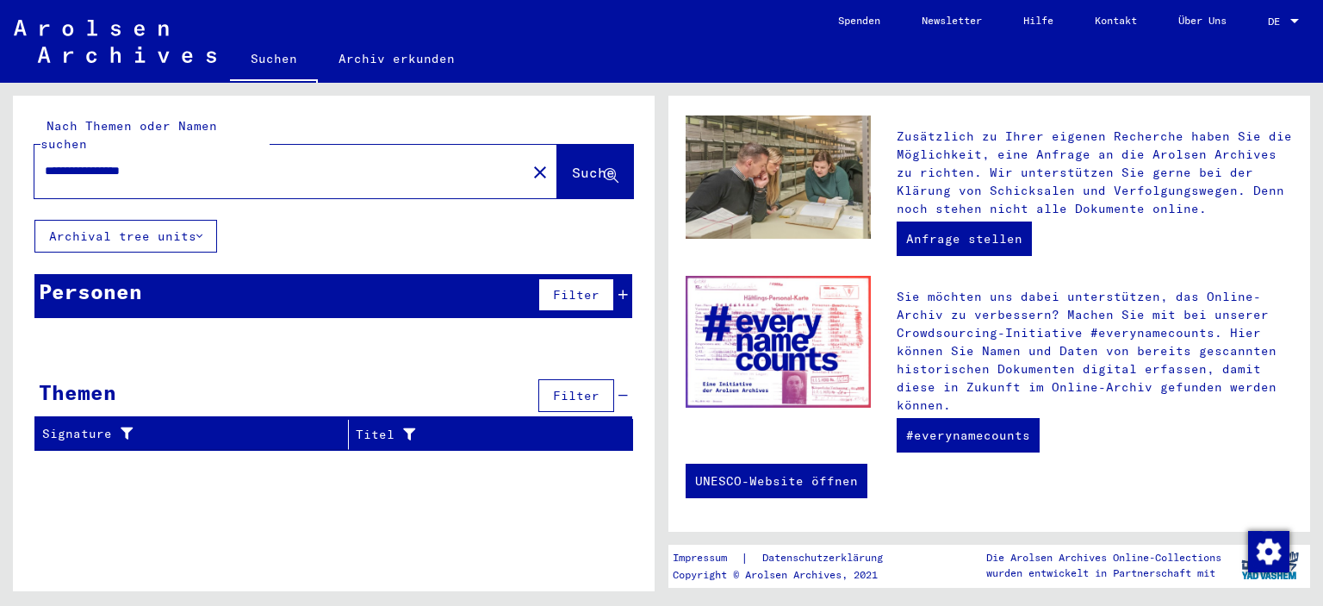
type input "********"
drag, startPoint x: 113, startPoint y: 153, endPoint x: 0, endPoint y: 165, distance: 113.6
click at [0, 153] on div "Nach Themen oder Namen suchen ******** close Suche Archival tree units Personen…" at bounding box center [331, 337] width 662 height 508
click at [576, 177] on button "Suche" at bounding box center [595, 171] width 76 height 53
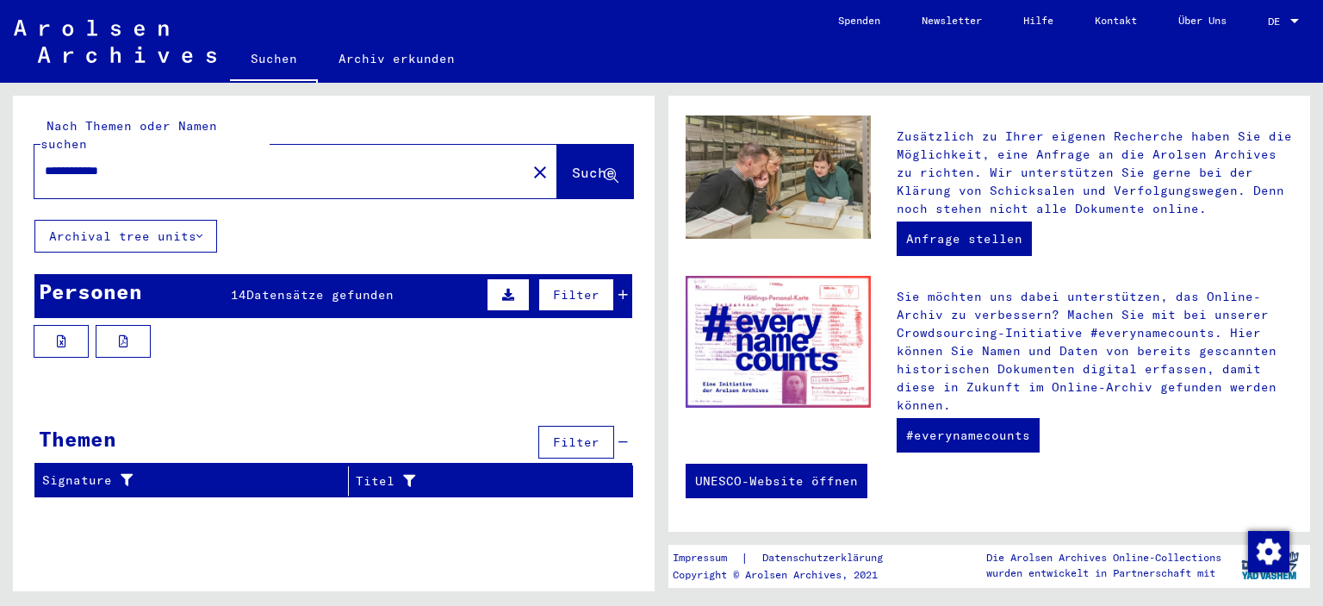
click at [266, 287] on span "Datensätze gefunden" at bounding box center [319, 295] width 147 height 16
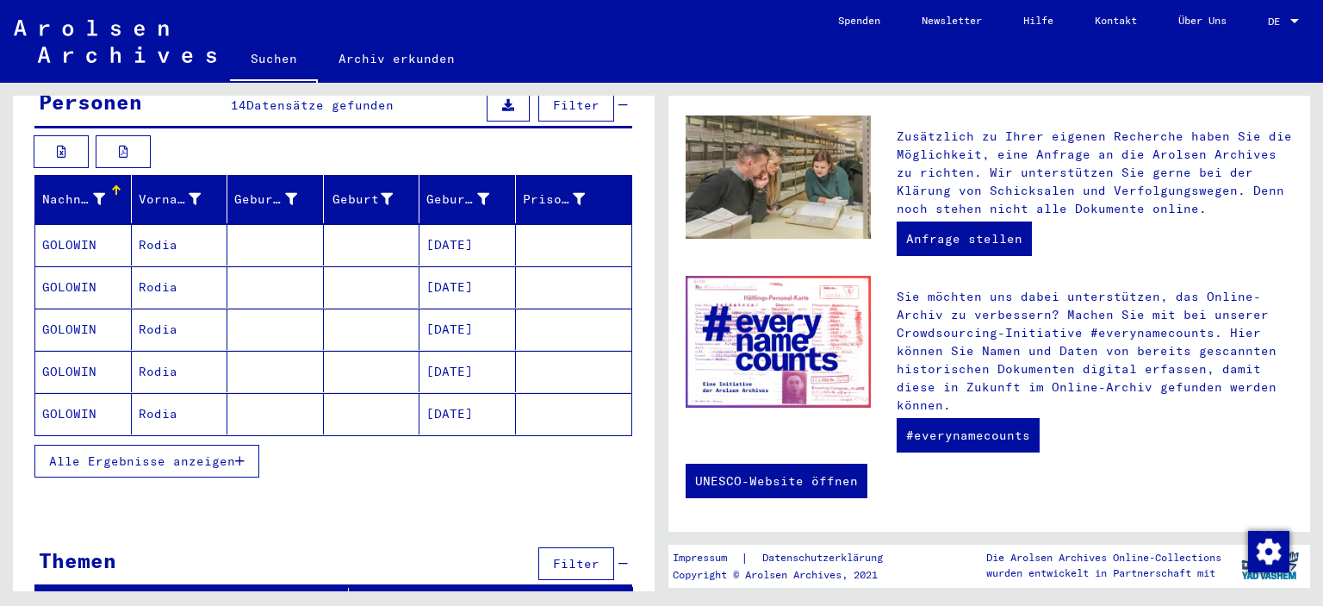
scroll to position [194, 0]
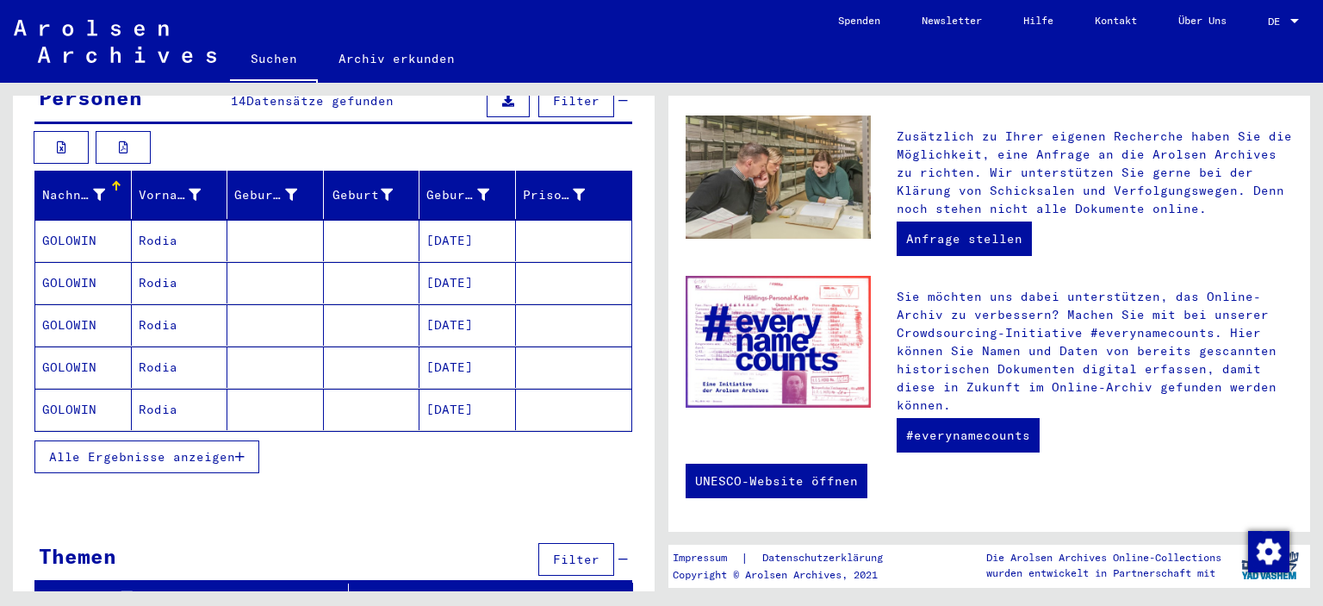
click at [232, 449] on span "Alle Ergebnisse anzeigen" at bounding box center [142, 457] width 186 height 16
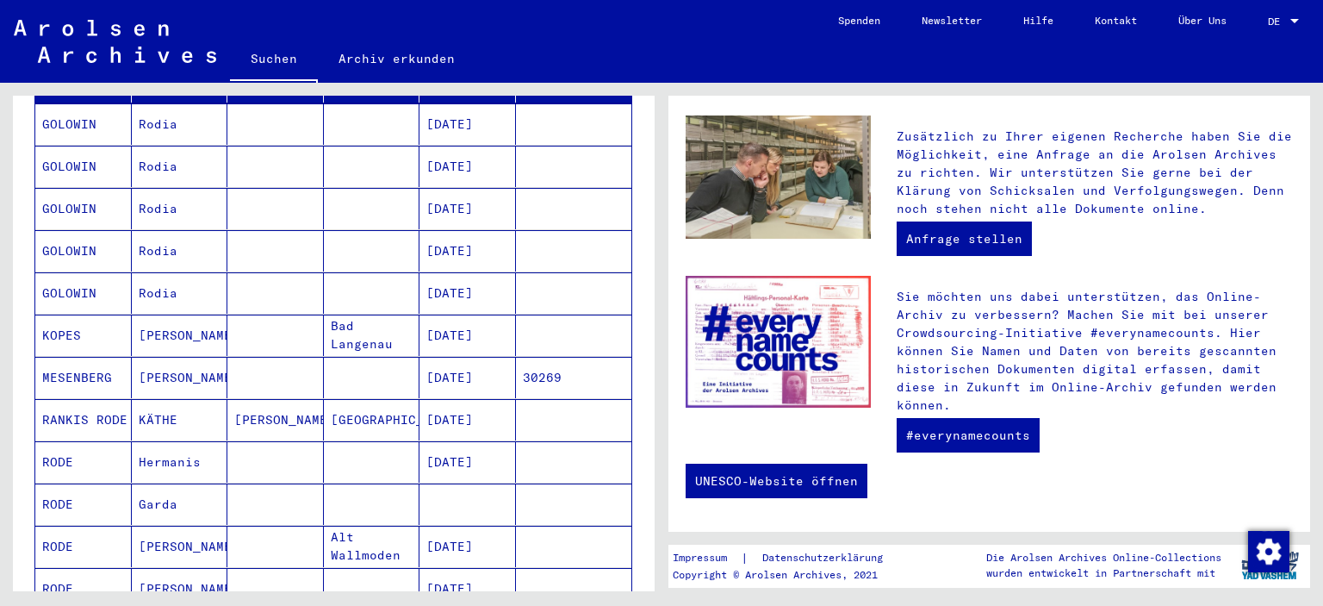
scroll to position [452, 0]
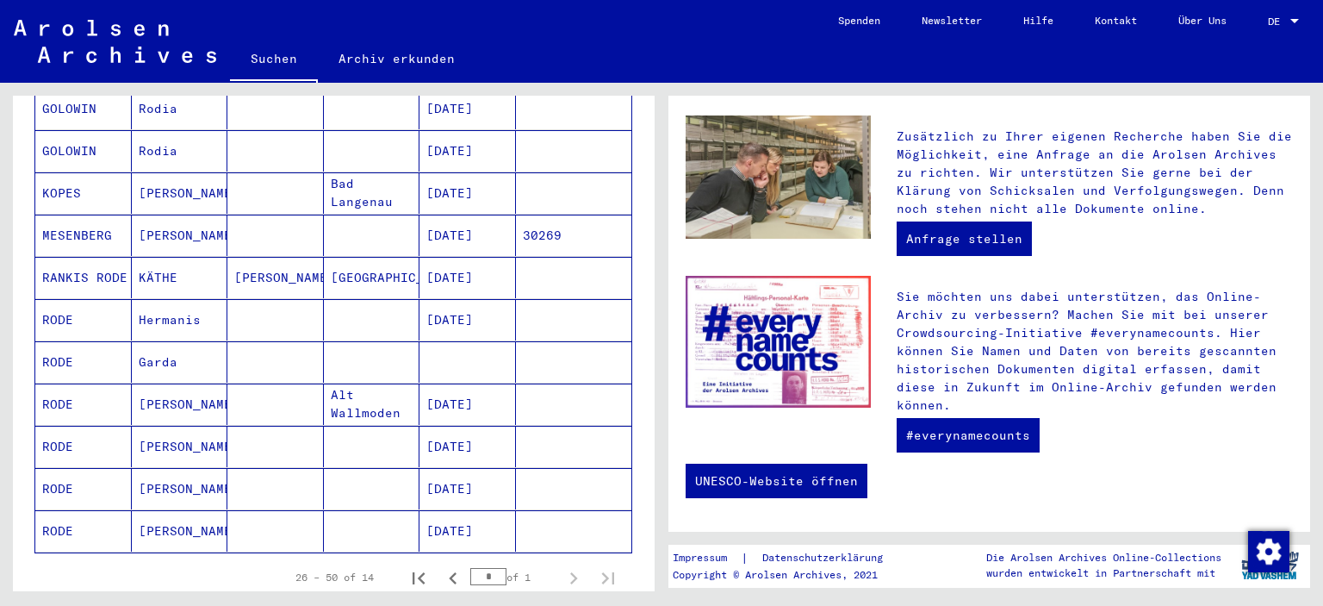
click at [314, 468] on mat-cell at bounding box center [275, 488] width 97 height 41
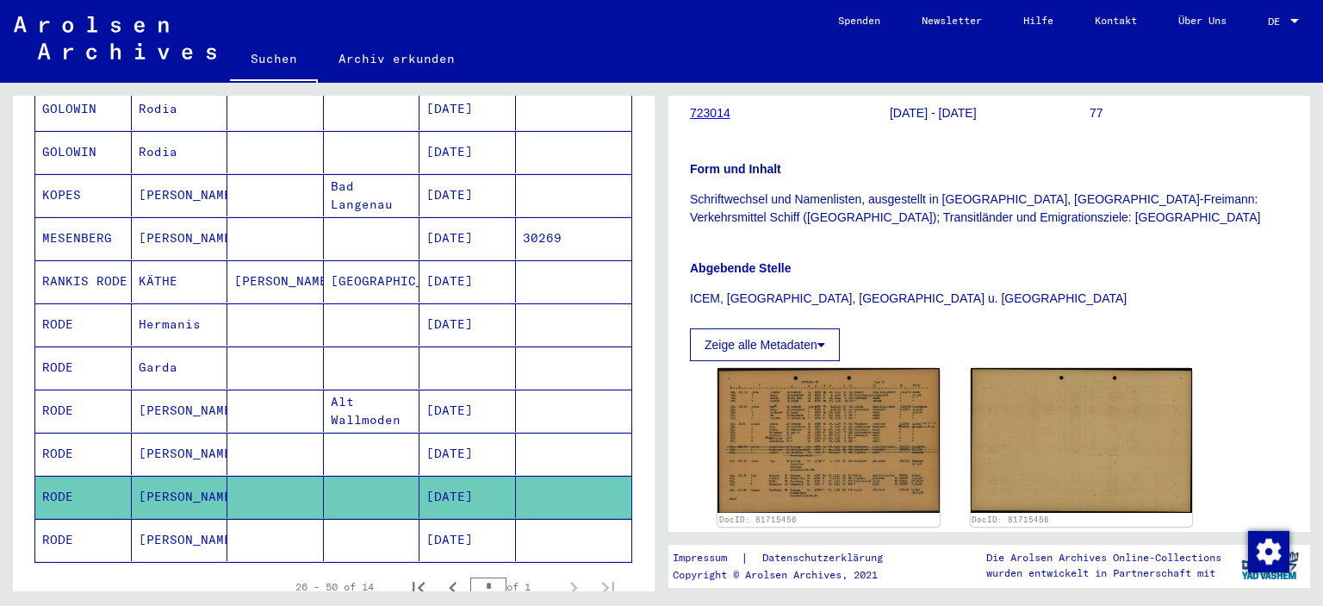
scroll to position [345, 0]
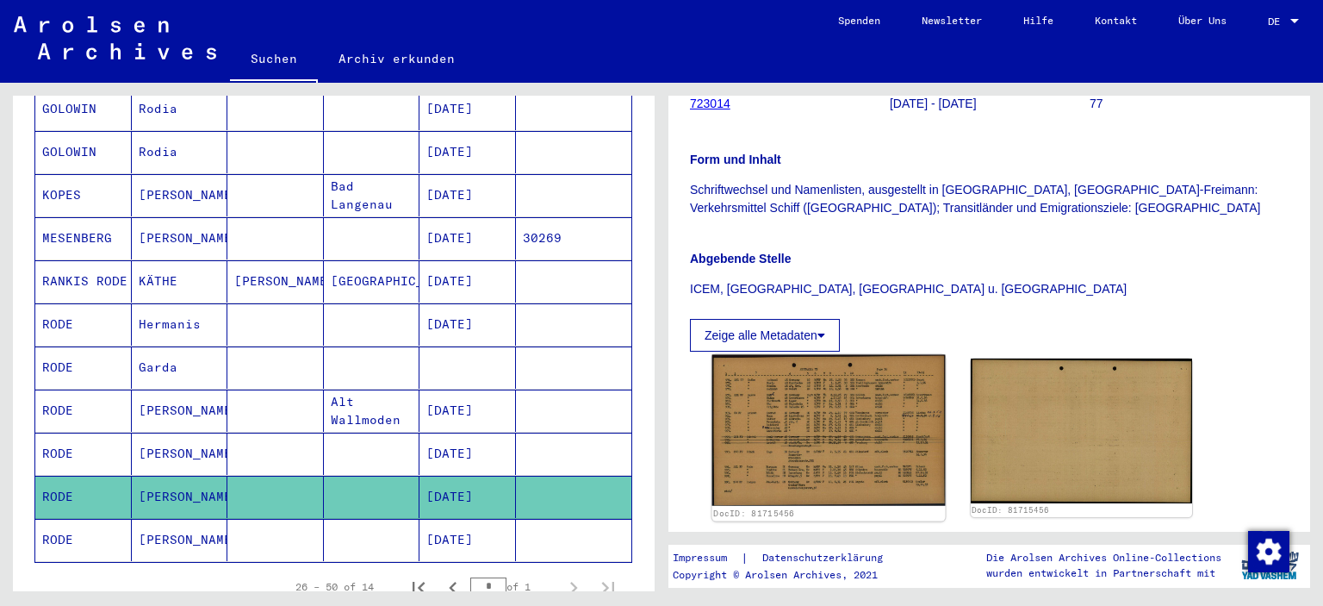
click at [844, 425] on img at bounding box center [829, 431] width 233 height 152
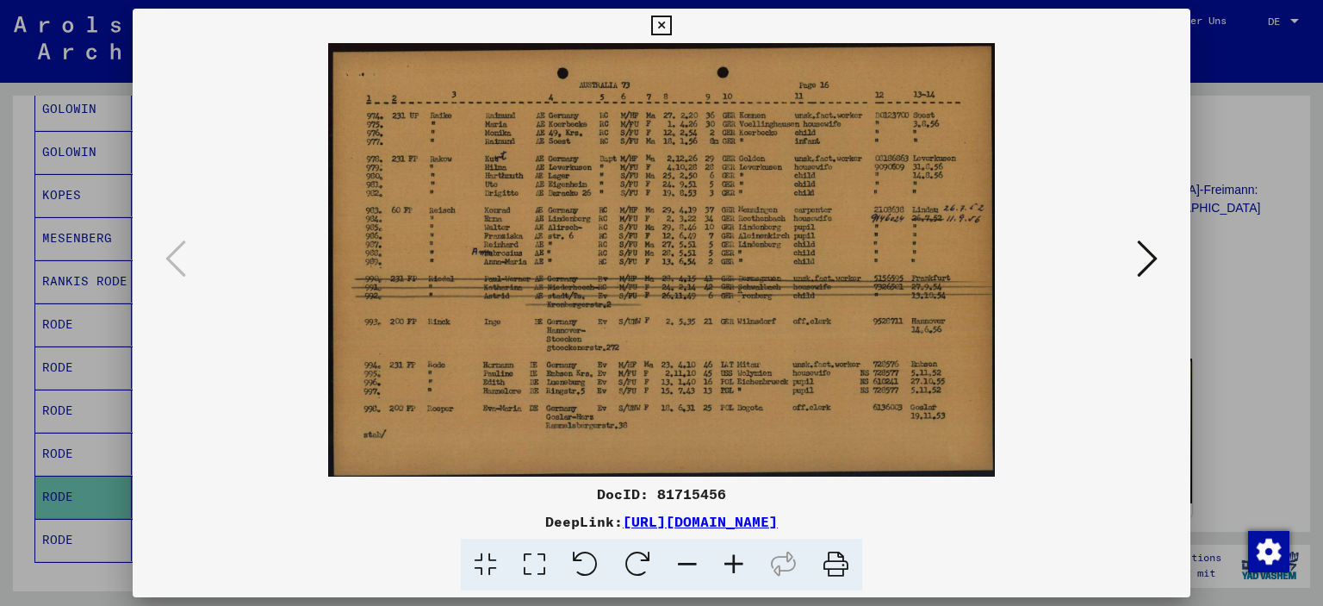
click at [729, 571] on icon at bounding box center [734, 565] width 47 height 53
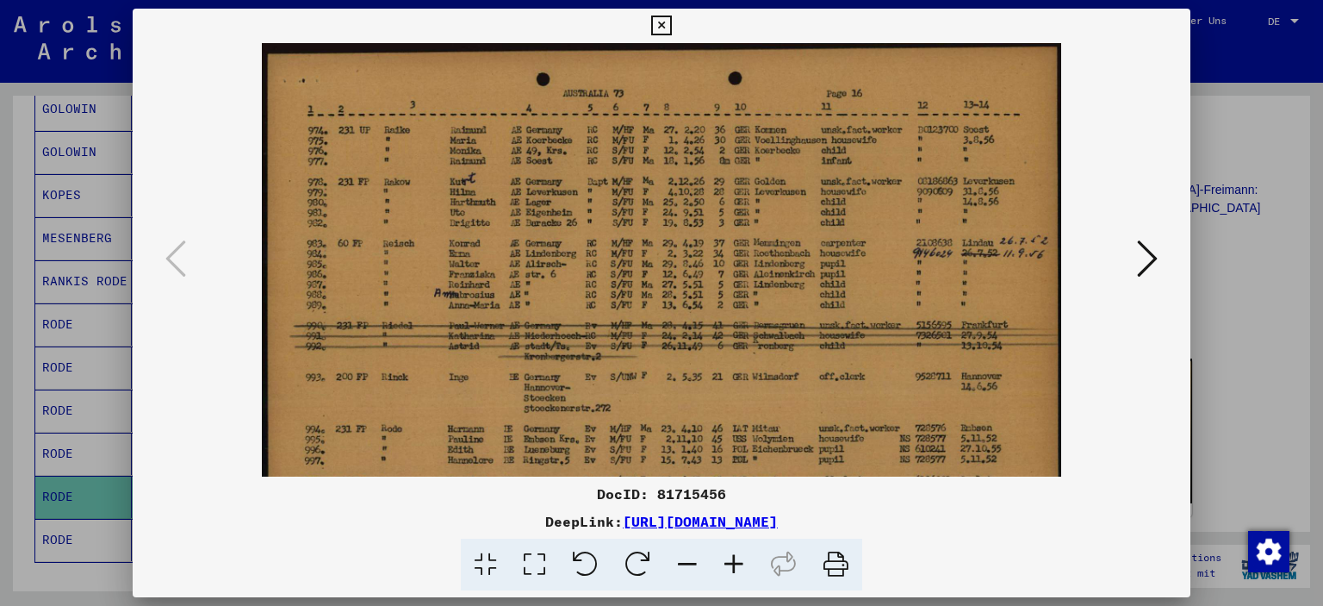
click at [729, 571] on icon at bounding box center [734, 565] width 47 height 53
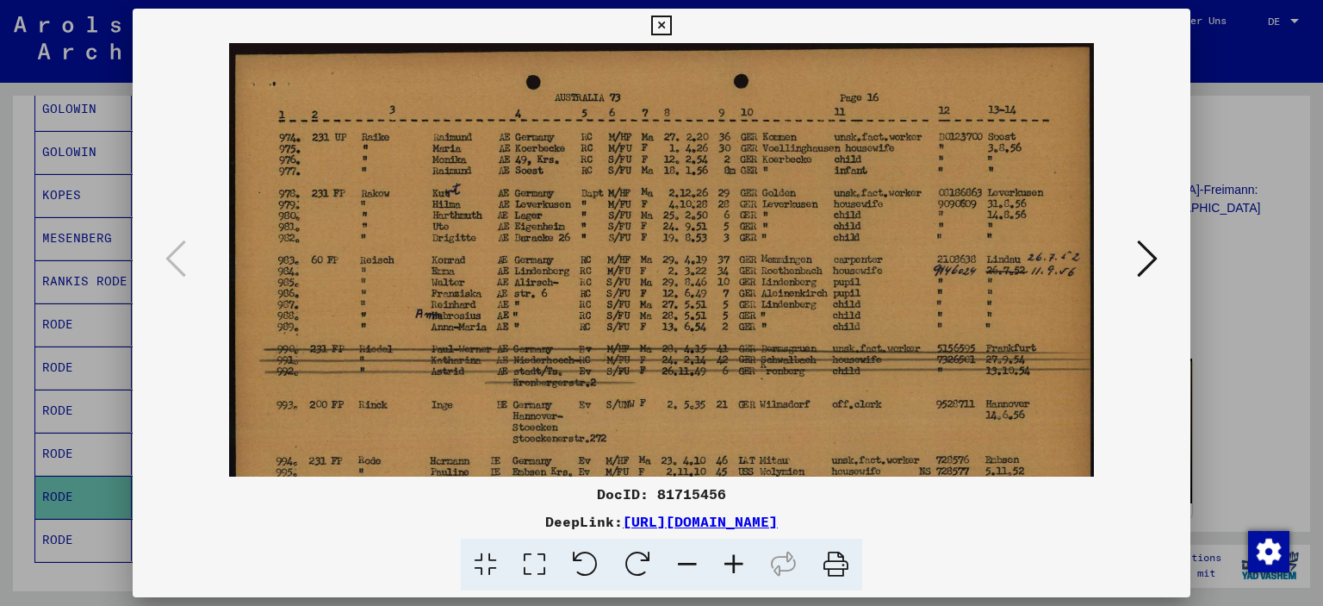
click at [729, 571] on icon at bounding box center [734, 565] width 47 height 53
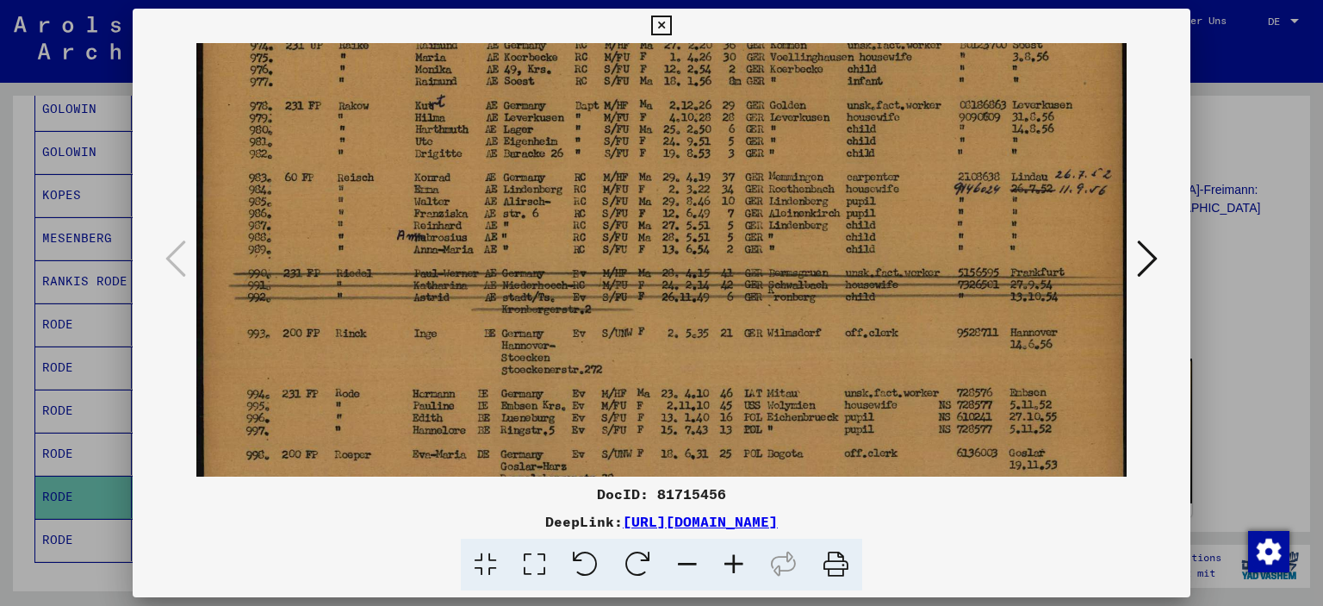
scroll to position [102, 0]
drag, startPoint x: 511, startPoint y: 416, endPoint x: 567, endPoint y: 344, distance: 91.5
click at [567, 344] on img at bounding box center [661, 244] width 931 height 606
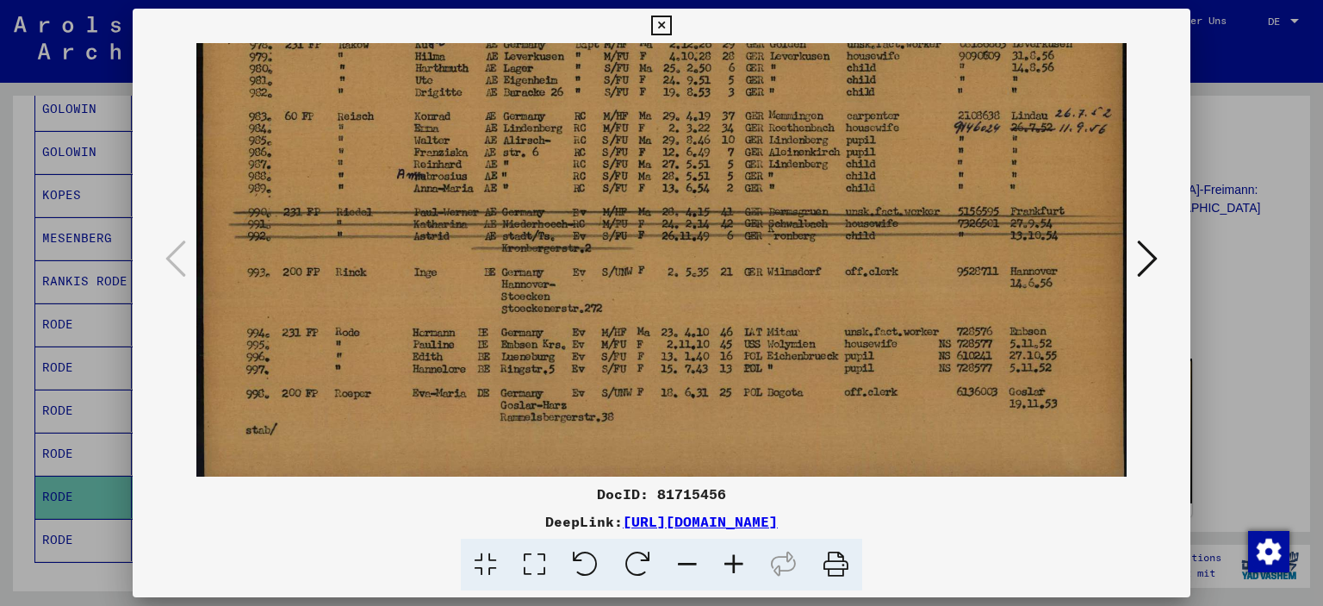
scroll to position [172, 0]
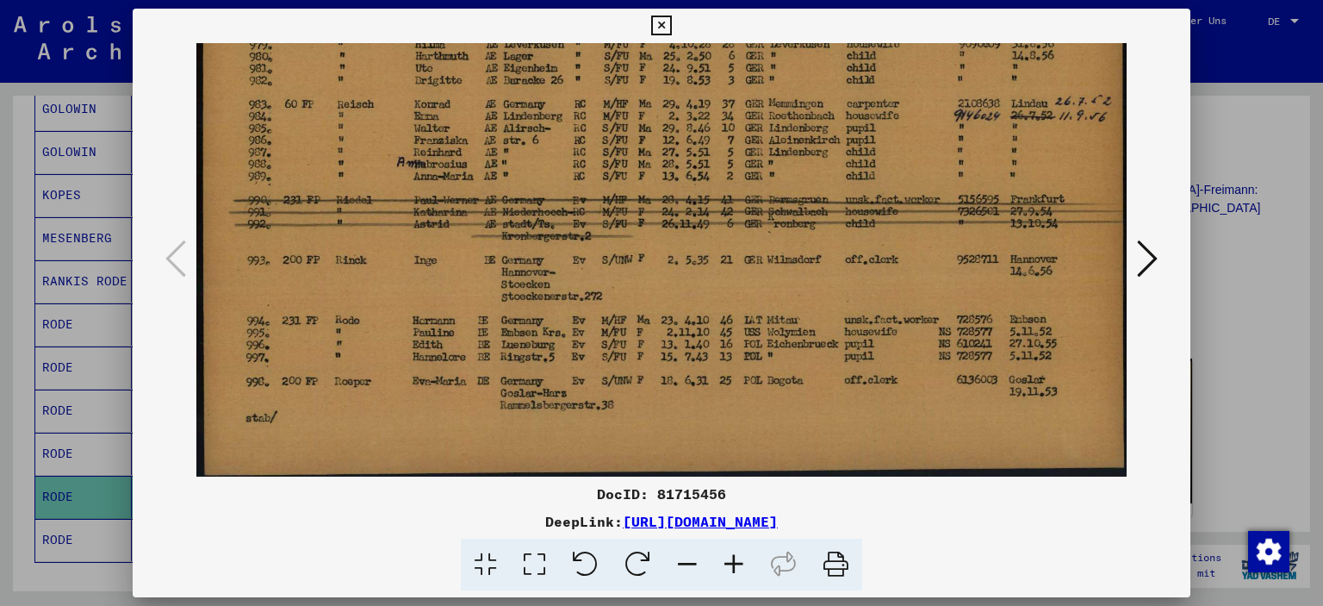
drag, startPoint x: 548, startPoint y: 419, endPoint x: 514, endPoint y: 314, distance: 110.6
click at [514, 314] on img at bounding box center [661, 174] width 931 height 606
click at [737, 565] on icon at bounding box center [734, 565] width 47 height 53
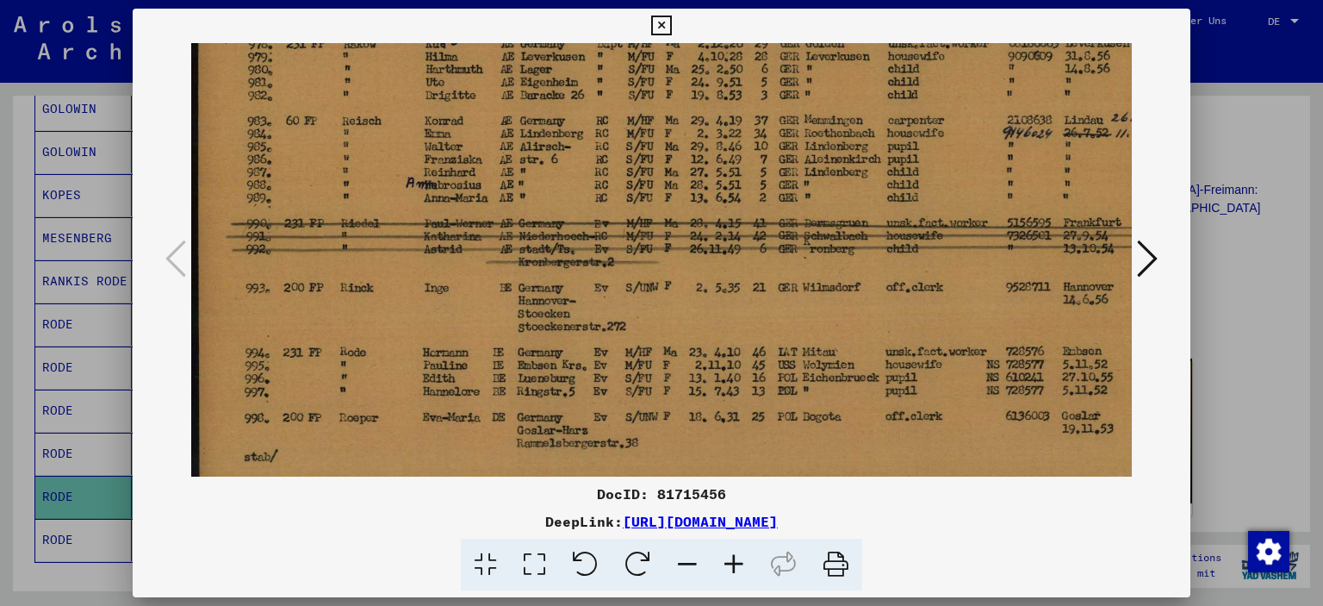
scroll to position [170, 0]
drag, startPoint x: 414, startPoint y: 387, endPoint x: 480, endPoint y: 389, distance: 66.4
click at [480, 389] on img at bounding box center [690, 197] width 998 height 649
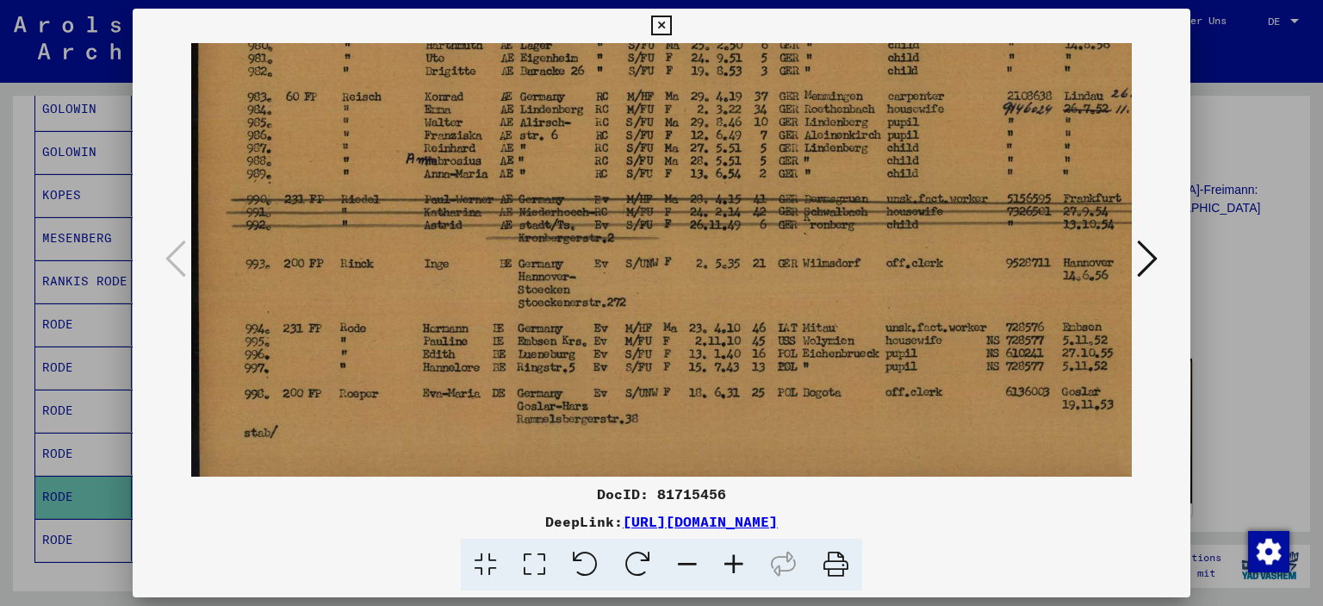
scroll to position [215, 0]
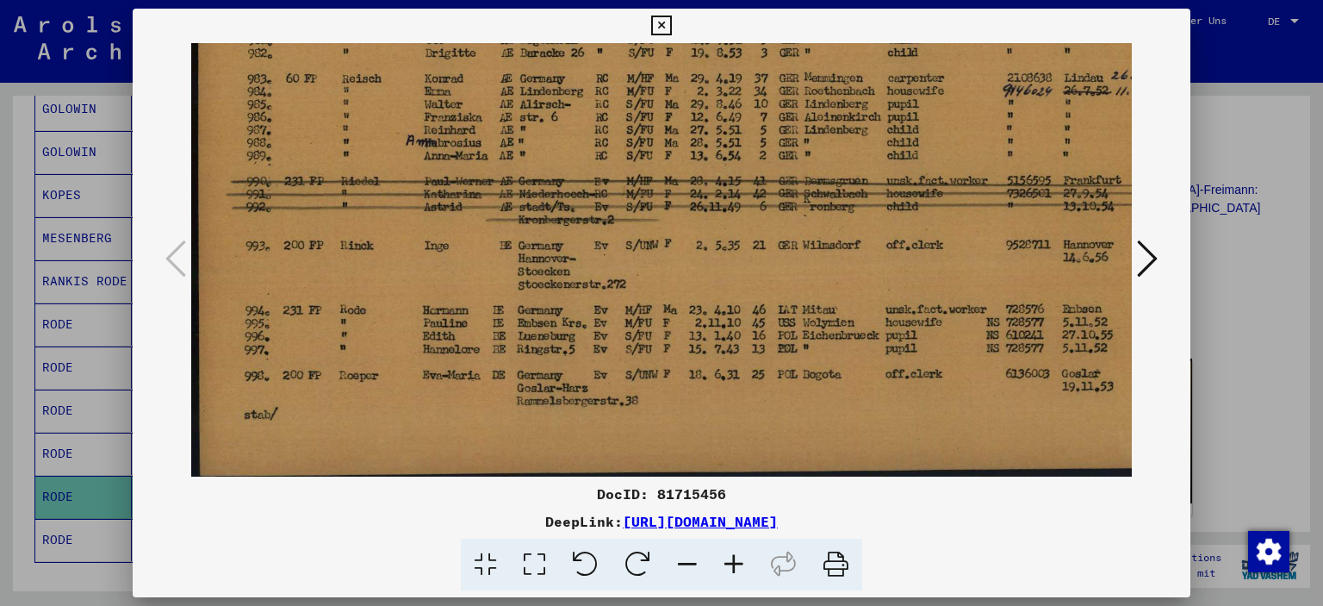
drag, startPoint x: 935, startPoint y: 137, endPoint x: 987, endPoint y: 115, distance: 56.0
click at [987, 115] on img at bounding box center [690, 153] width 998 height 649
drag, startPoint x: 655, startPoint y: 166, endPoint x: 758, endPoint y: 213, distance: 113.4
click at [758, 213] on img at bounding box center [690, 153] width 998 height 649
drag, startPoint x: 885, startPoint y: 310, endPoint x: 929, endPoint y: 310, distance: 43.9
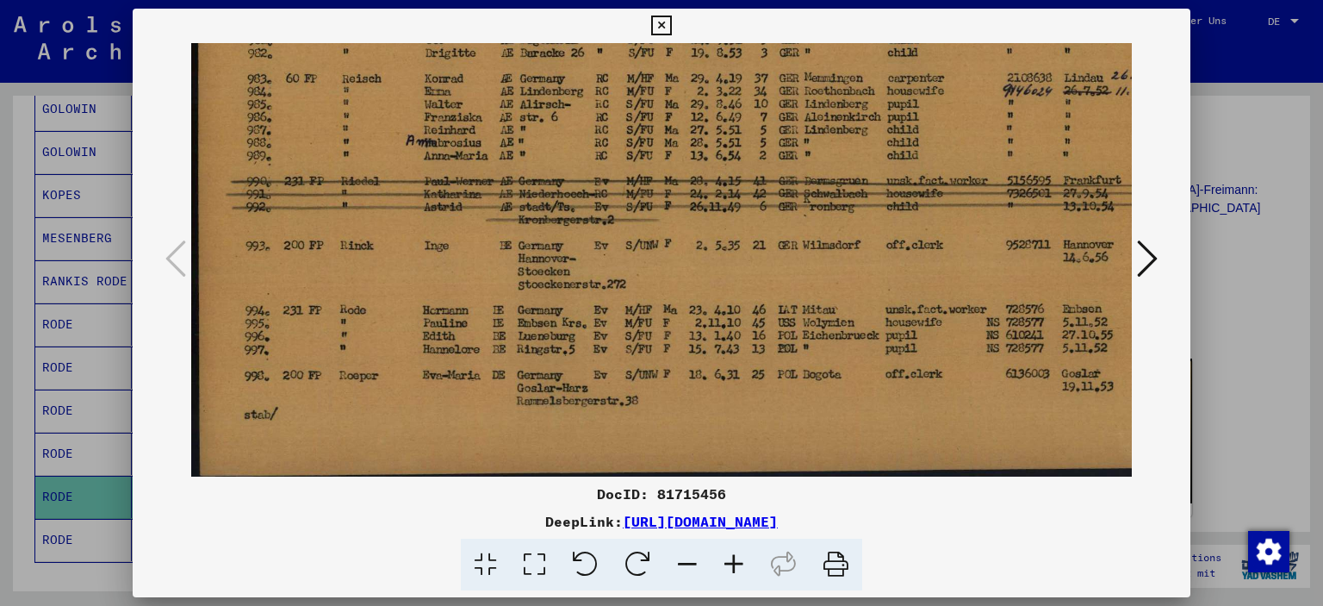
click at [929, 310] on img at bounding box center [690, 153] width 998 height 649
click at [690, 564] on icon at bounding box center [687, 565] width 47 height 53
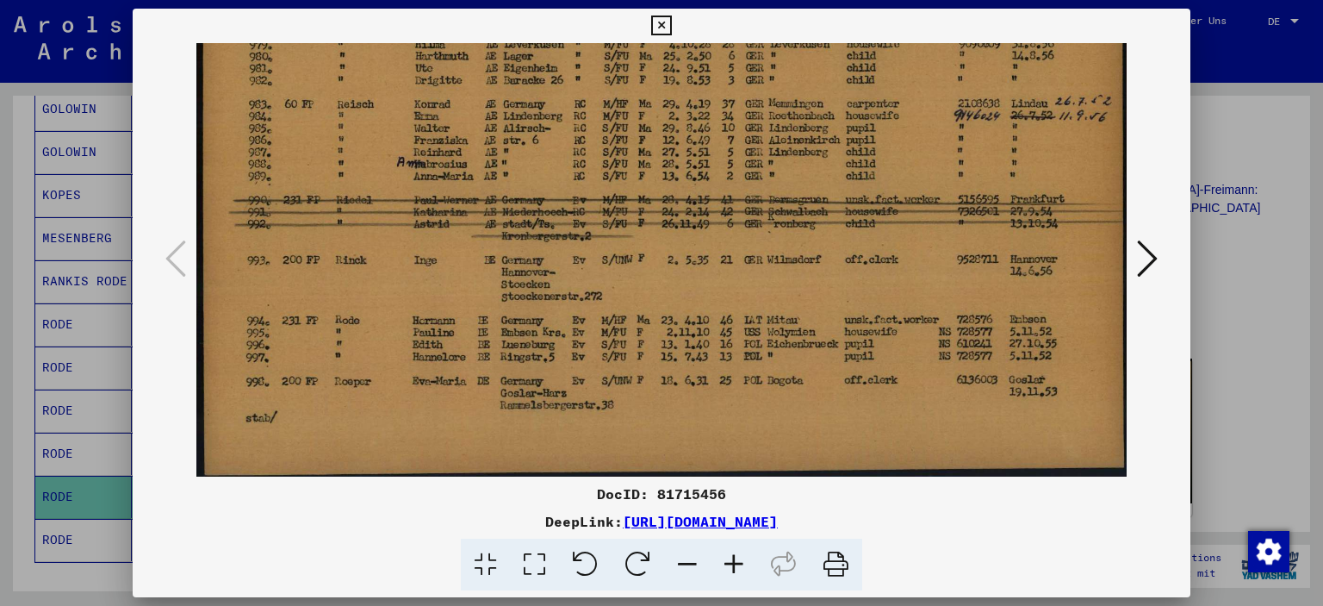
click at [690, 564] on icon at bounding box center [687, 565] width 47 height 53
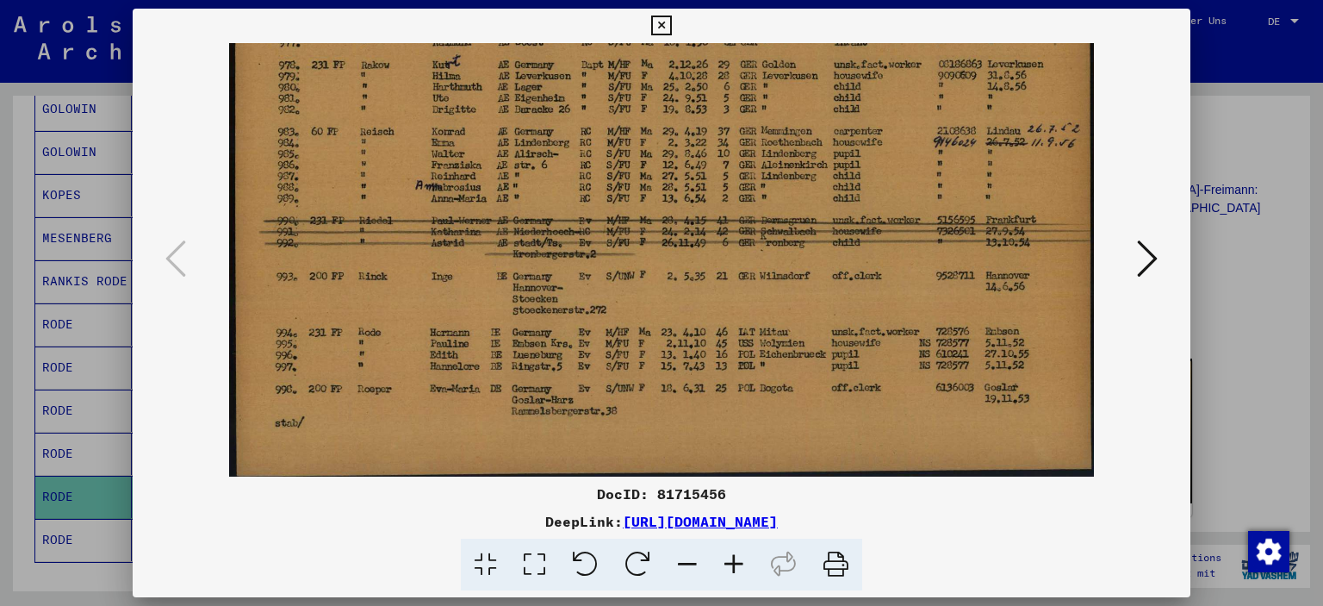
click at [690, 564] on icon at bounding box center [687, 565] width 47 height 53
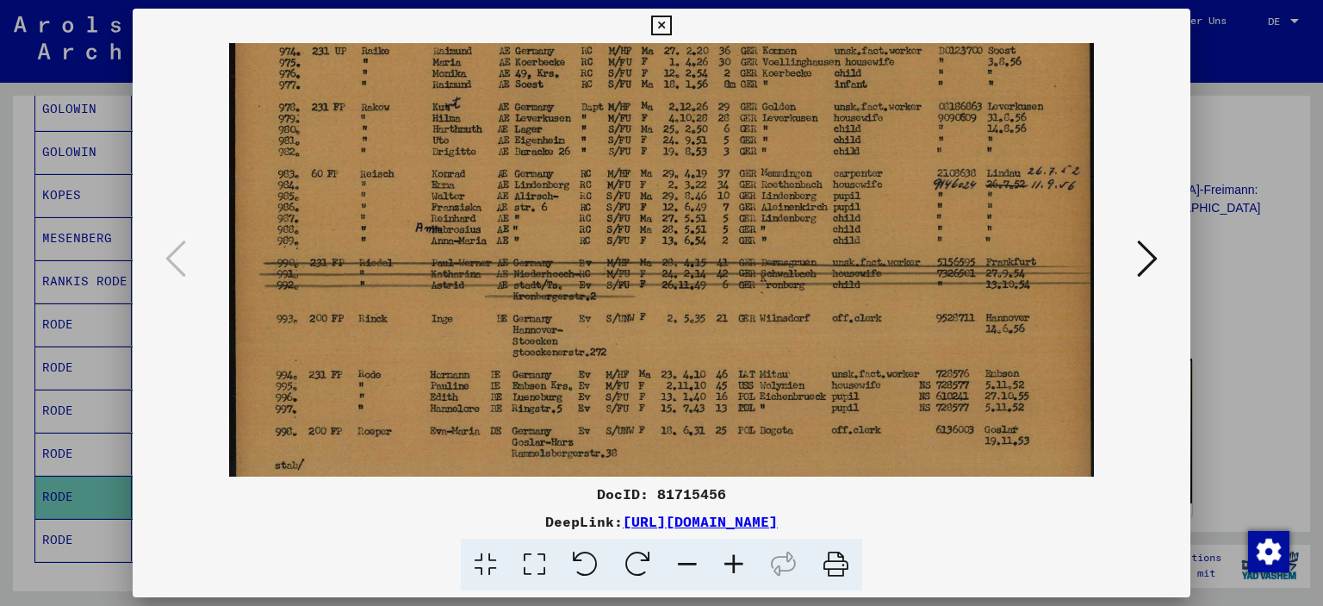
click at [690, 564] on icon at bounding box center [687, 565] width 47 height 53
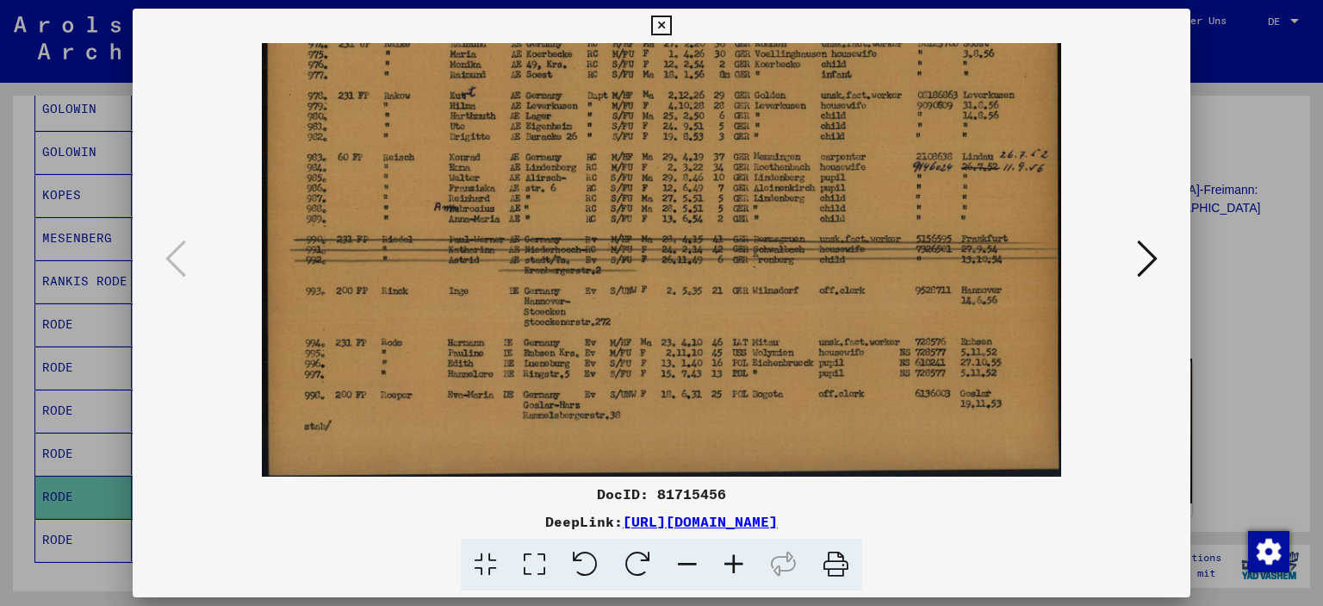
scroll to position [42, 0]
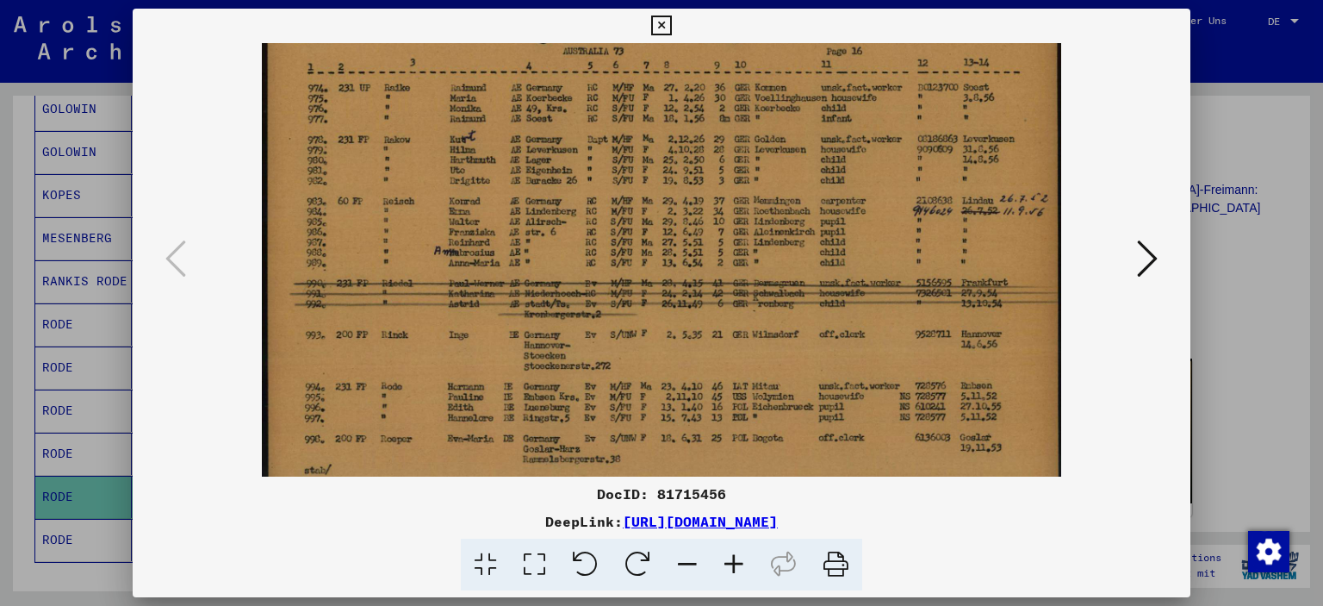
click at [690, 564] on icon at bounding box center [687, 565] width 47 height 53
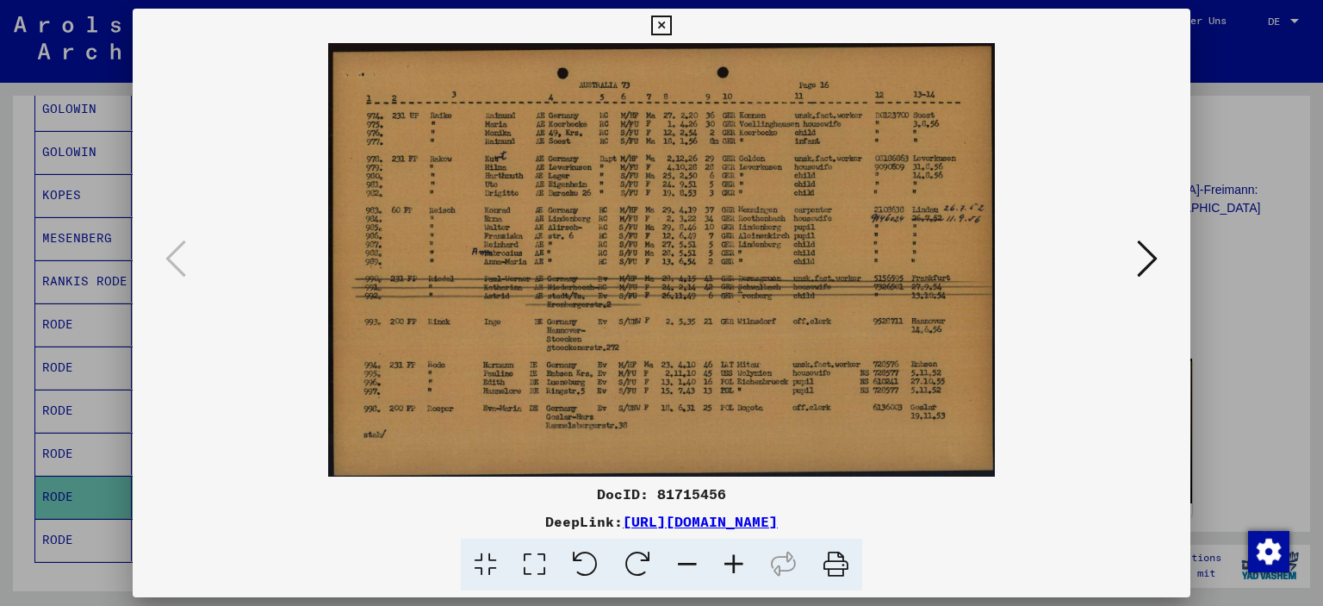
scroll to position [0, 0]
click at [690, 564] on icon at bounding box center [687, 565] width 47 height 53
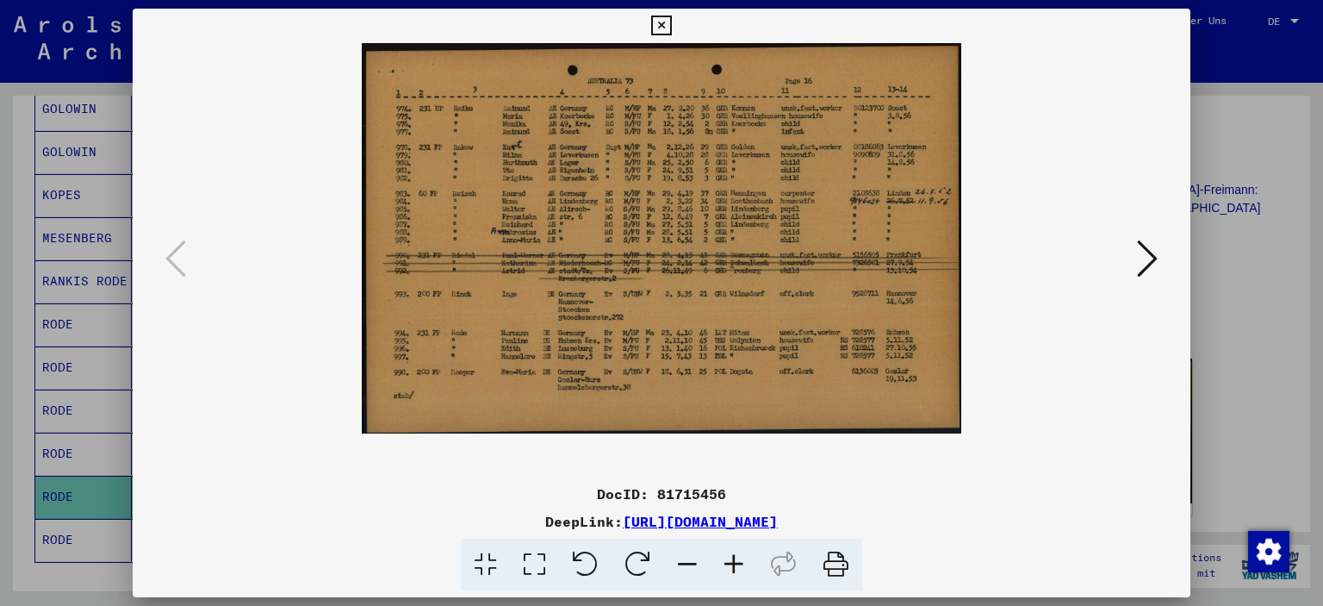
click at [690, 564] on icon at bounding box center [687, 565] width 47 height 53
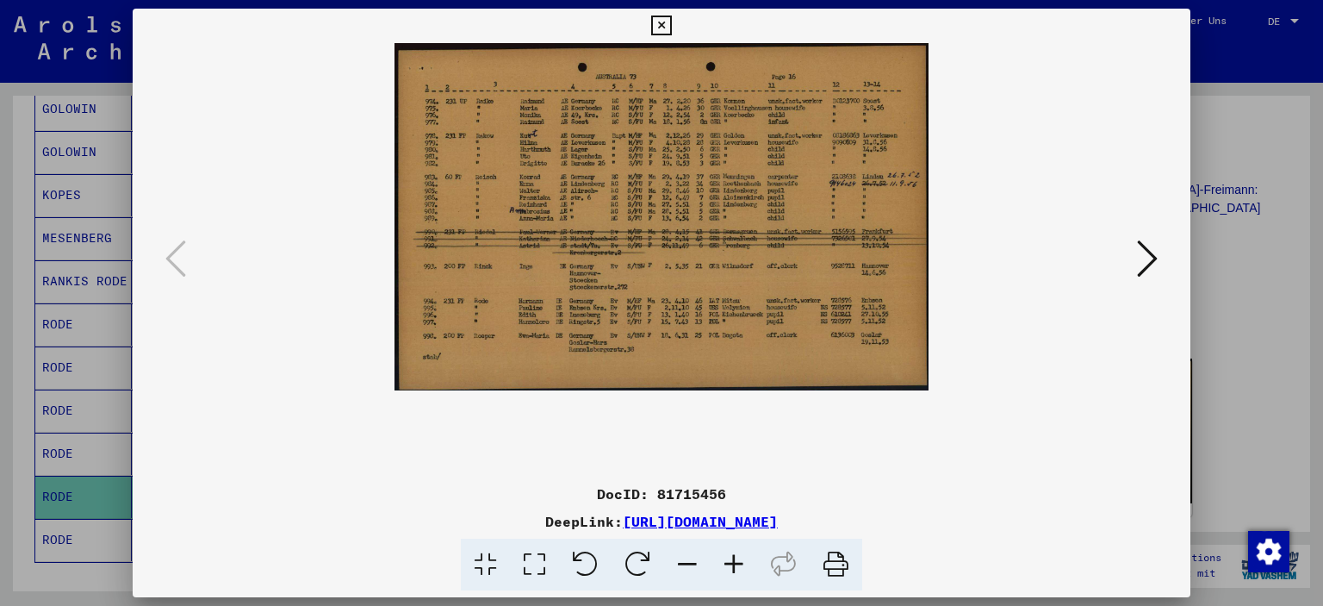
click at [1137, 265] on button at bounding box center [1147, 259] width 31 height 49
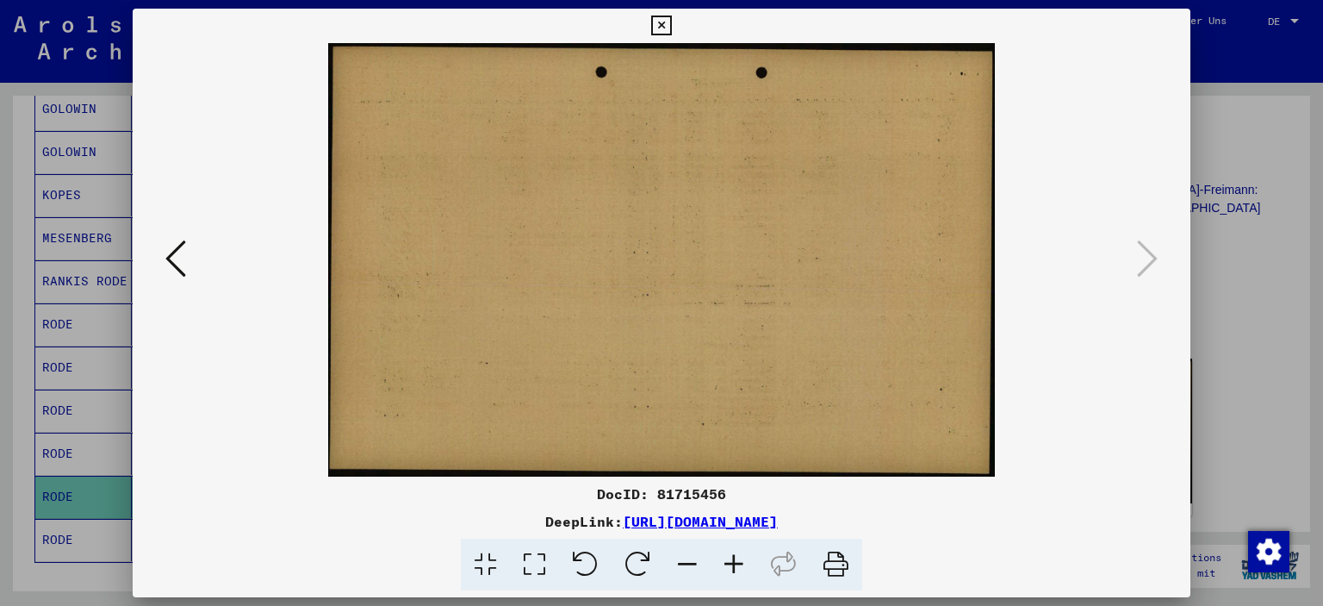
click at [183, 264] on icon at bounding box center [175, 258] width 21 height 41
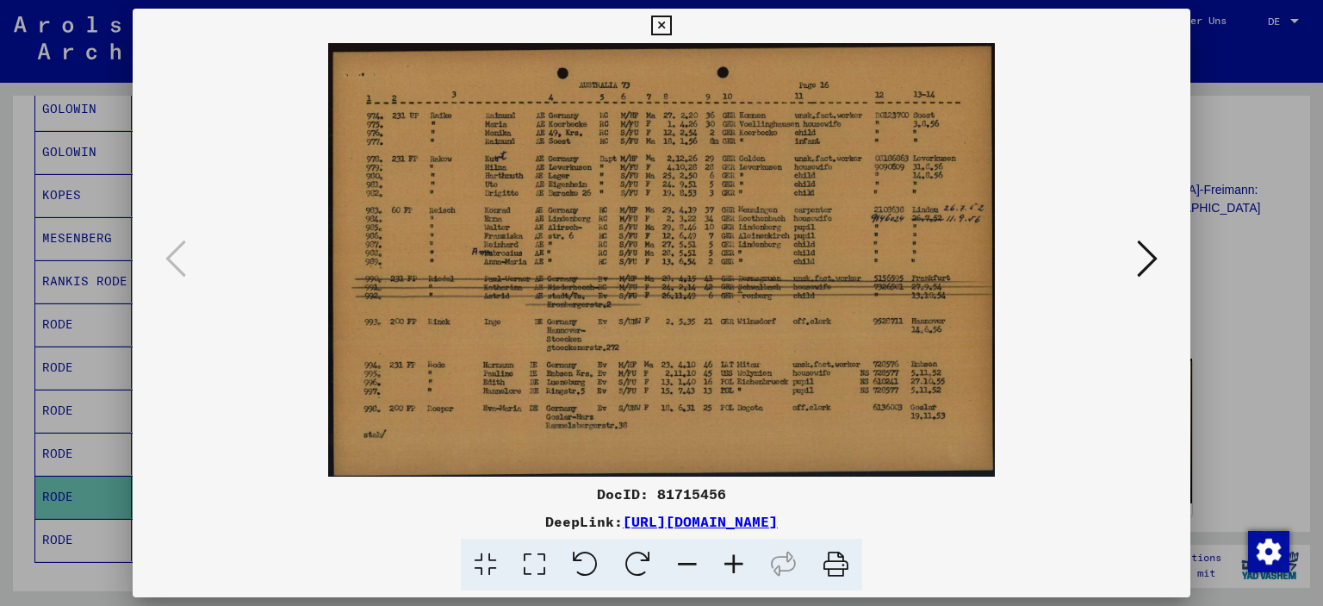
click at [654, 16] on icon at bounding box center [661, 26] width 20 height 21
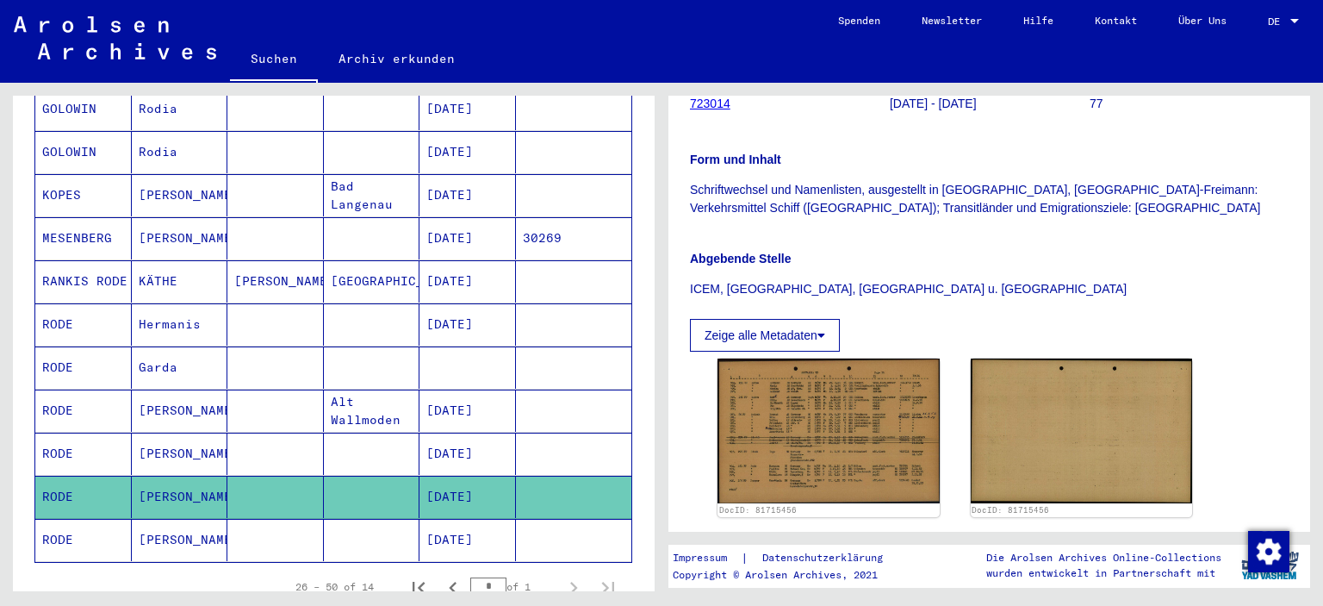
click at [489, 523] on mat-cell "[DATE]" at bounding box center [468, 540] width 97 height 42
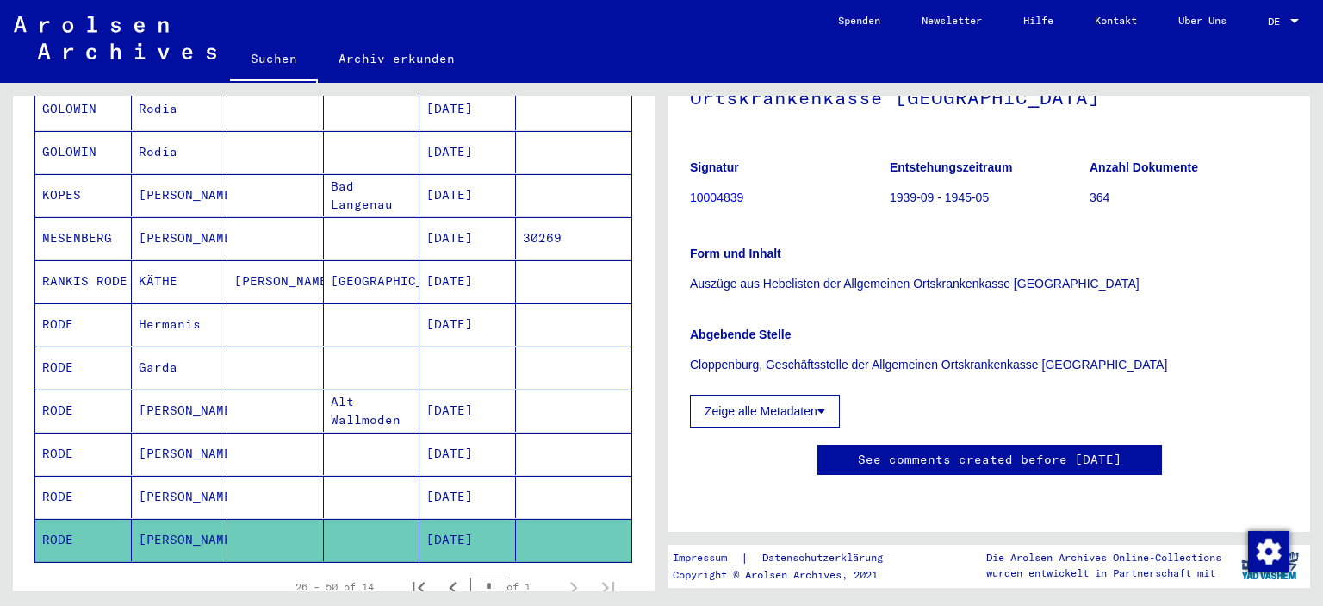
scroll to position [312, 0]
click at [818, 395] on button "Zeige alle Metadaten" at bounding box center [765, 411] width 150 height 33
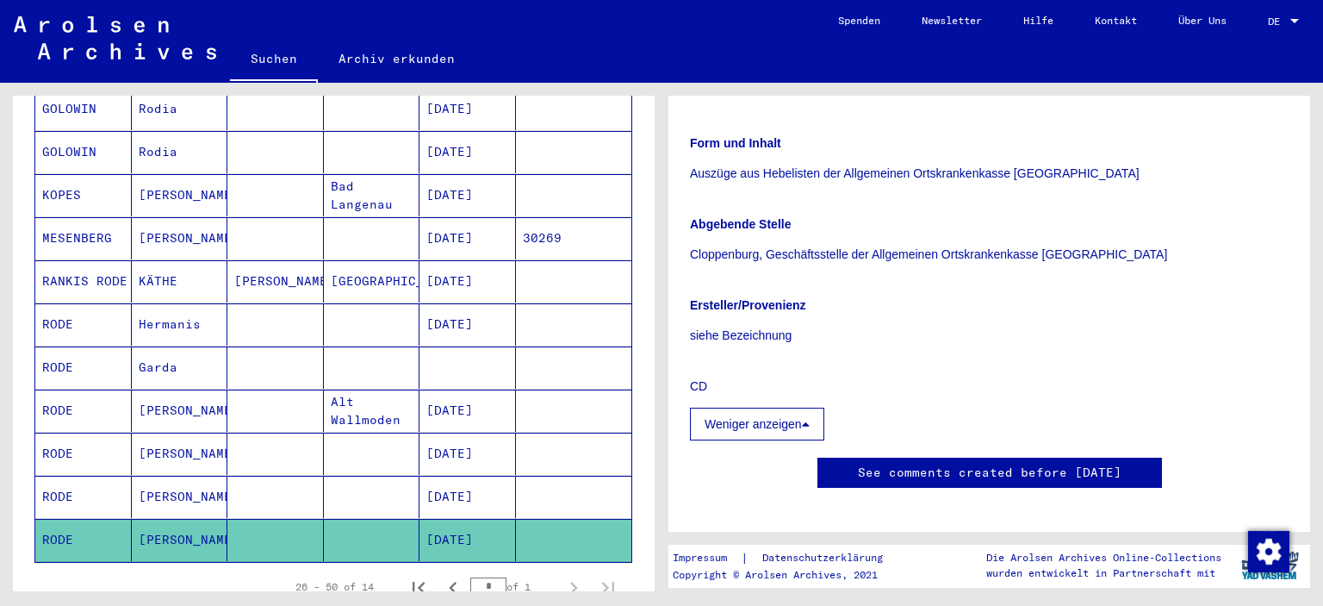
click at [811, 436] on button "Weniger anzeigen" at bounding box center [757, 424] width 134 height 33
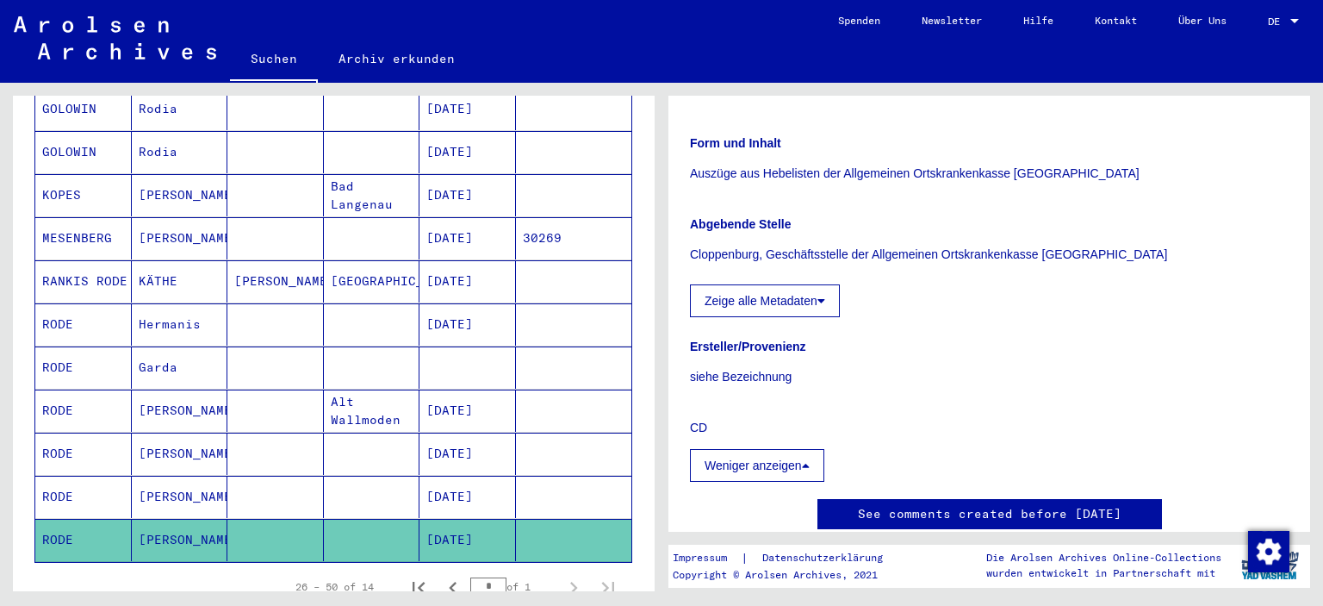
scroll to position [330, 0]
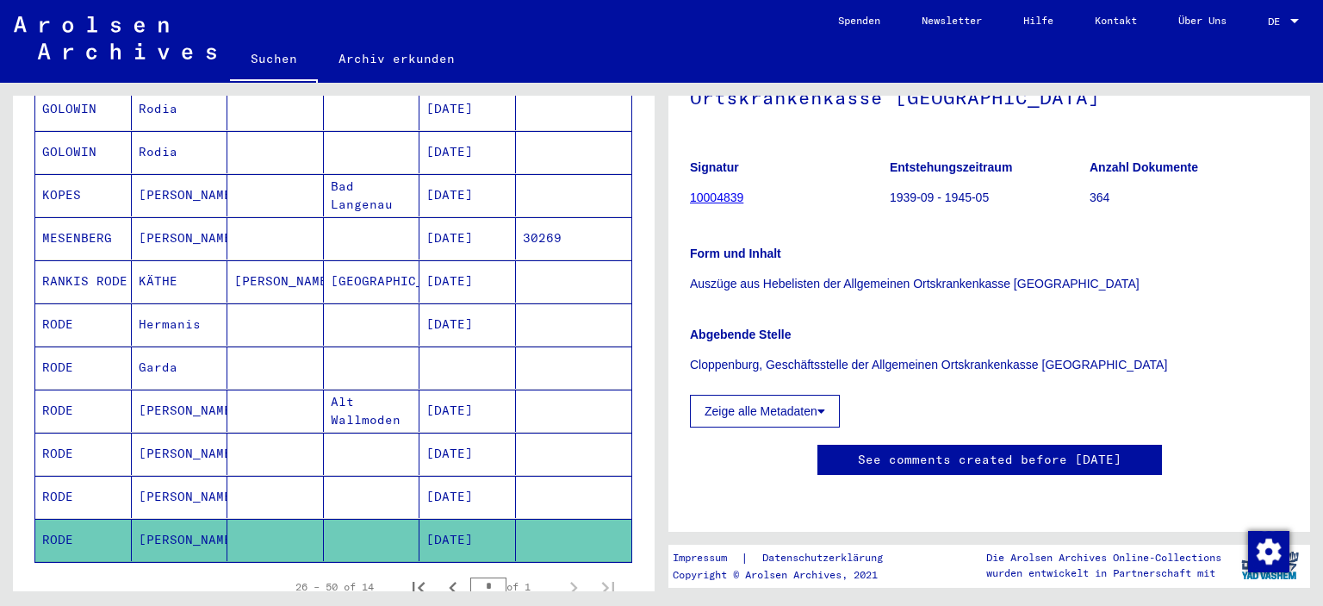
click at [449, 303] on mat-cell "[DATE]" at bounding box center [468, 324] width 97 height 42
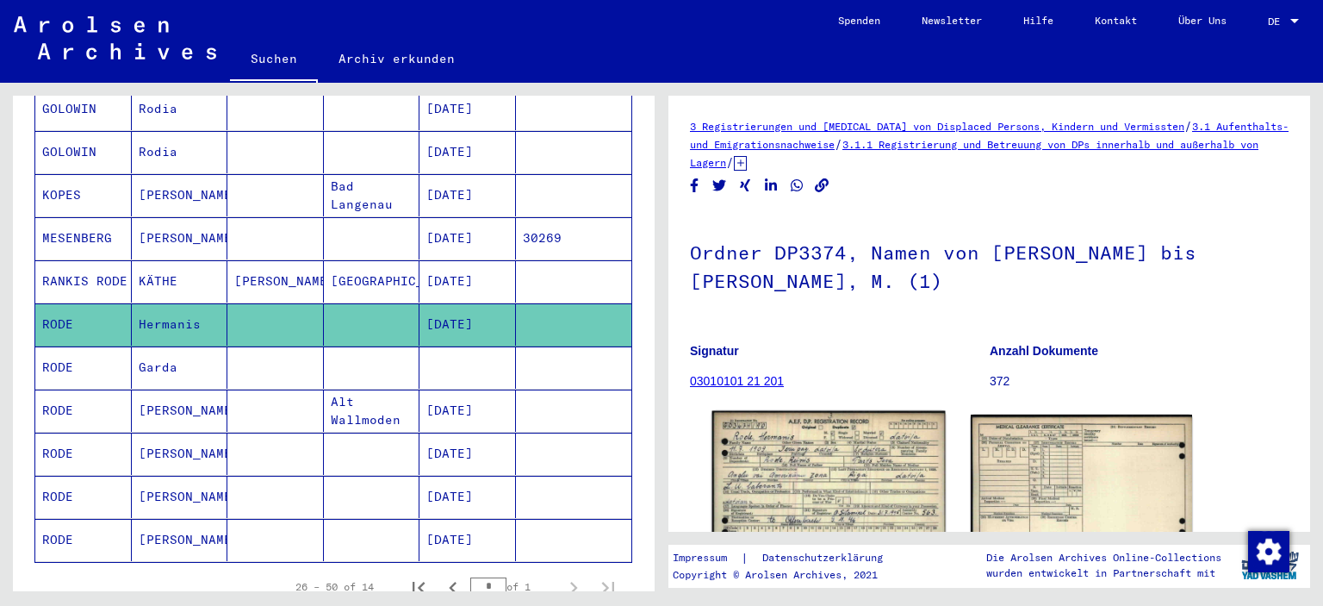
click at [799, 451] on img at bounding box center [829, 484] width 233 height 147
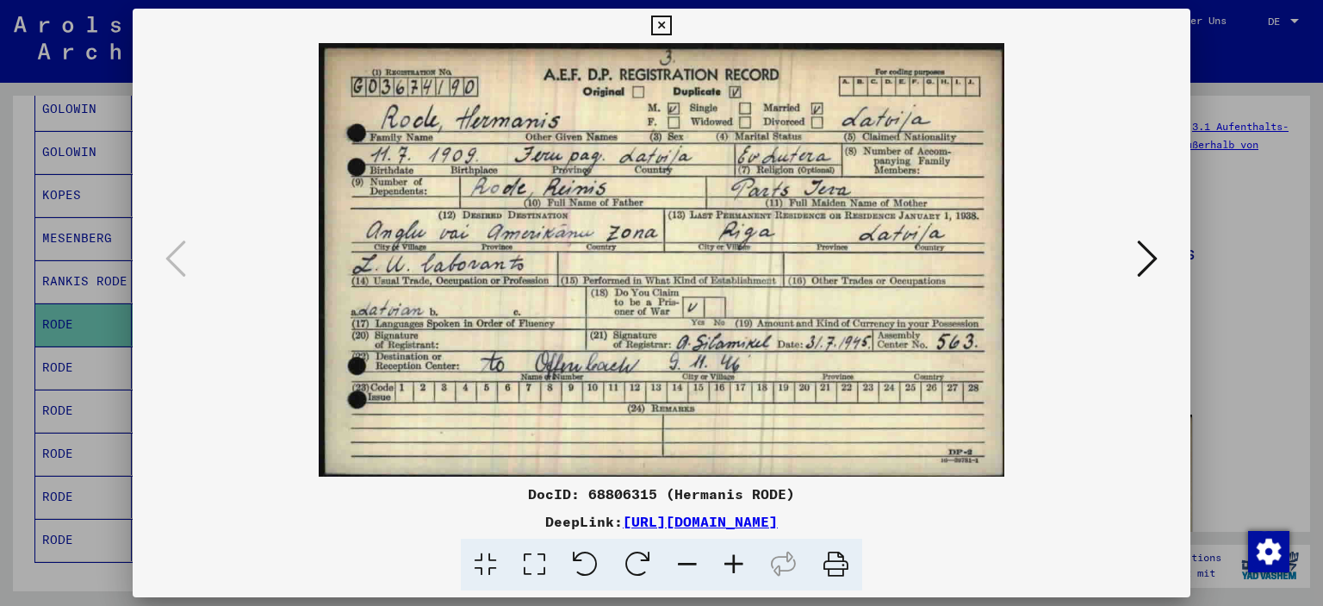
click at [658, 25] on icon at bounding box center [661, 26] width 20 height 21
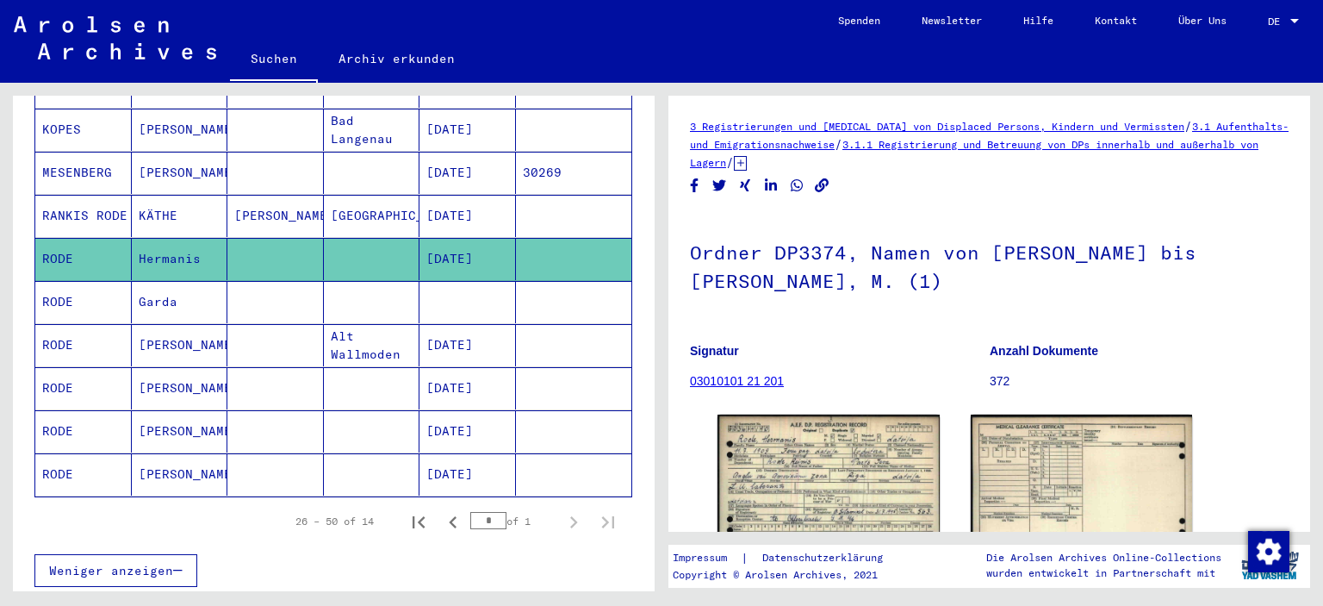
scroll to position [541, 0]
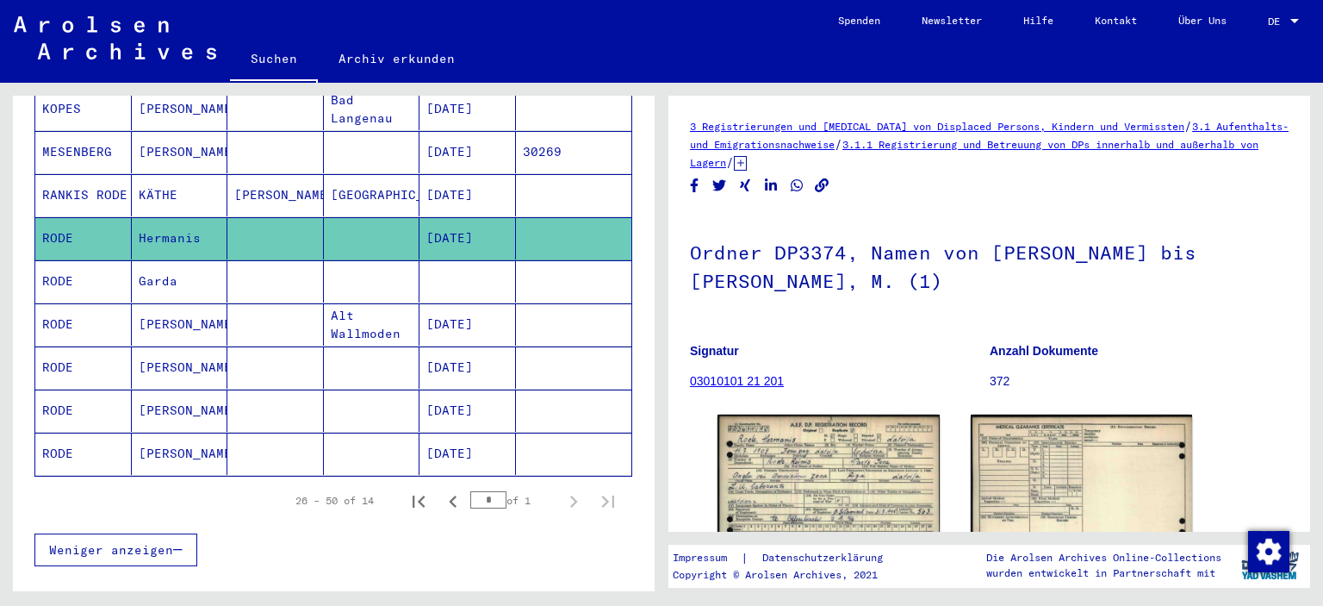
click at [448, 433] on mat-cell "[DATE]" at bounding box center [468, 454] width 97 height 42
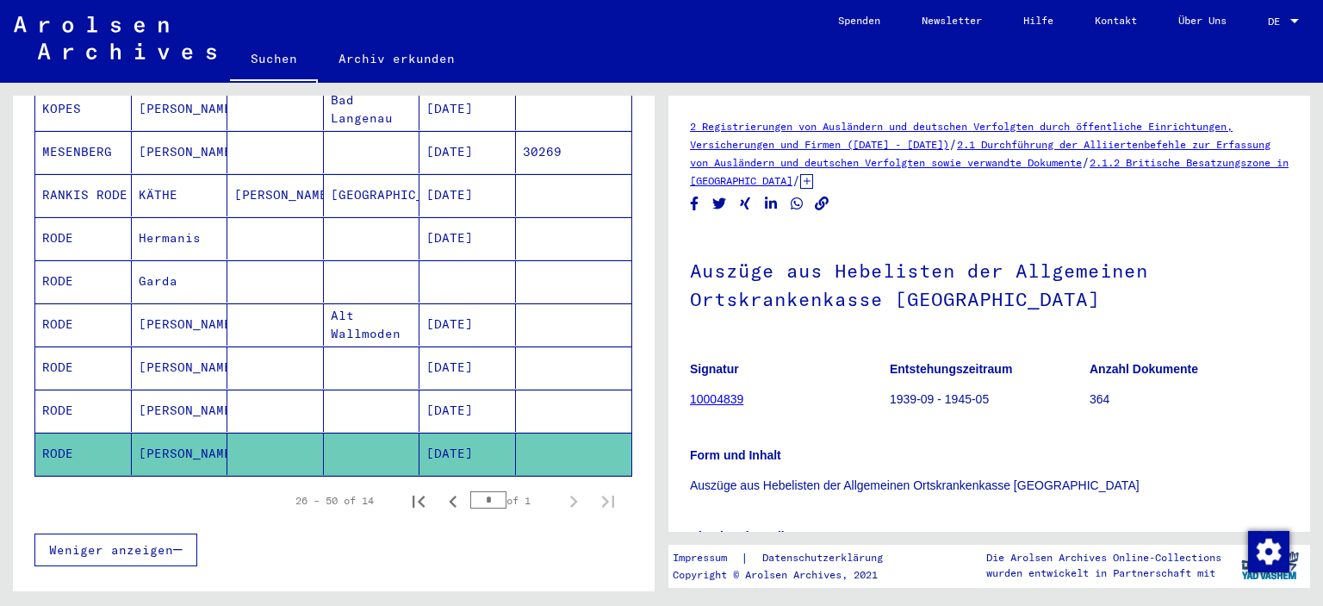
click at [471, 399] on mat-cell "[DATE]" at bounding box center [468, 410] width 97 height 42
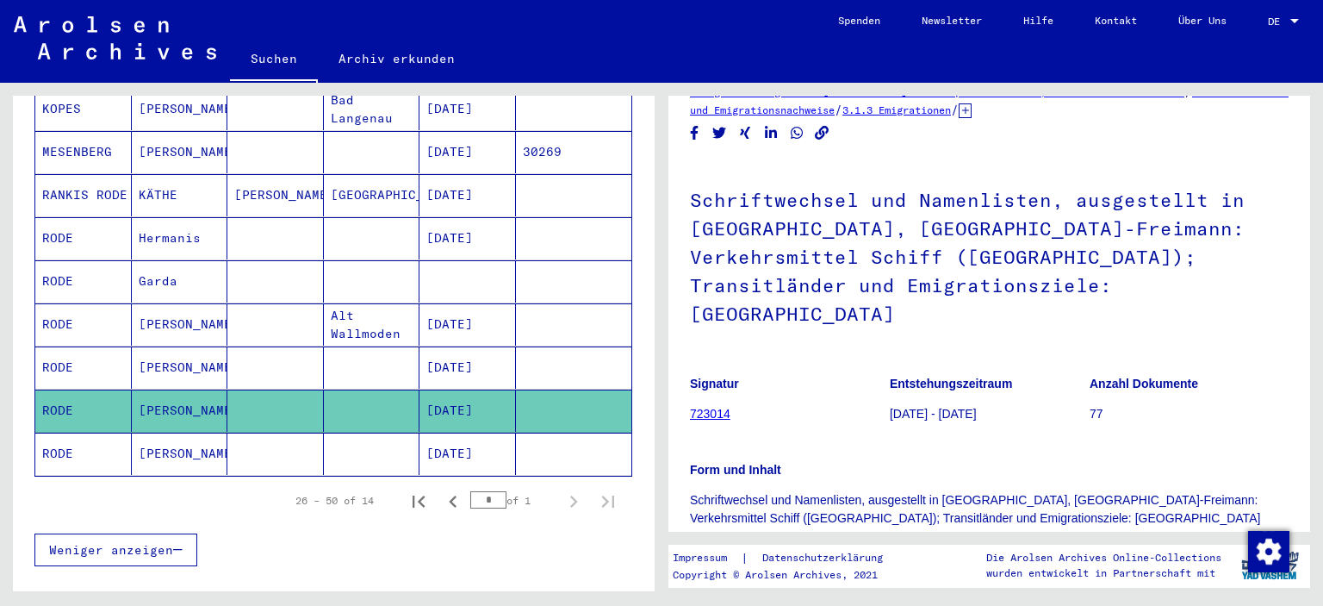
scroll to position [26, 0]
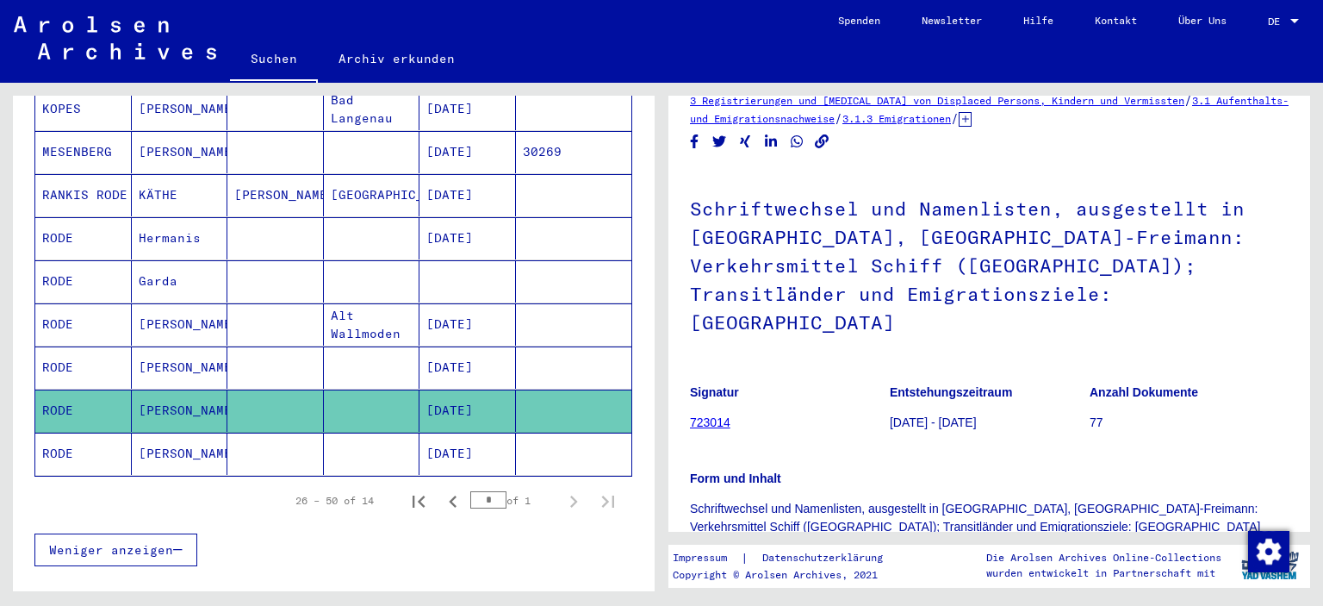
click at [479, 346] on mat-cell "[DATE]" at bounding box center [468, 367] width 97 height 42
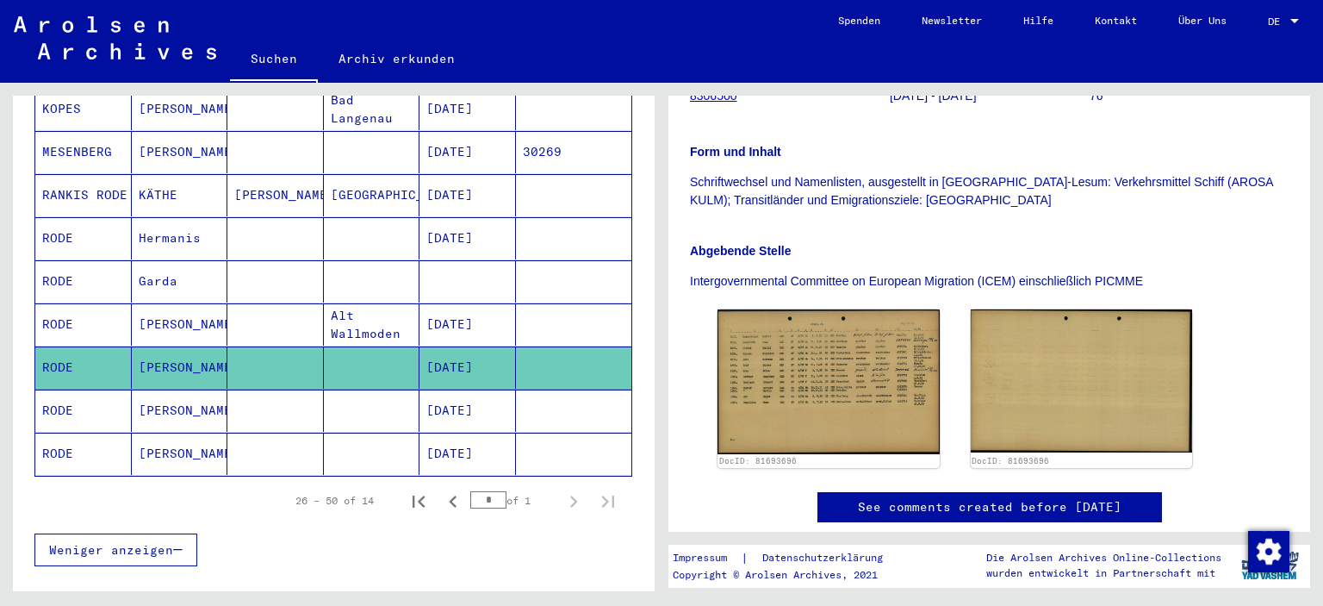
scroll to position [340, 0]
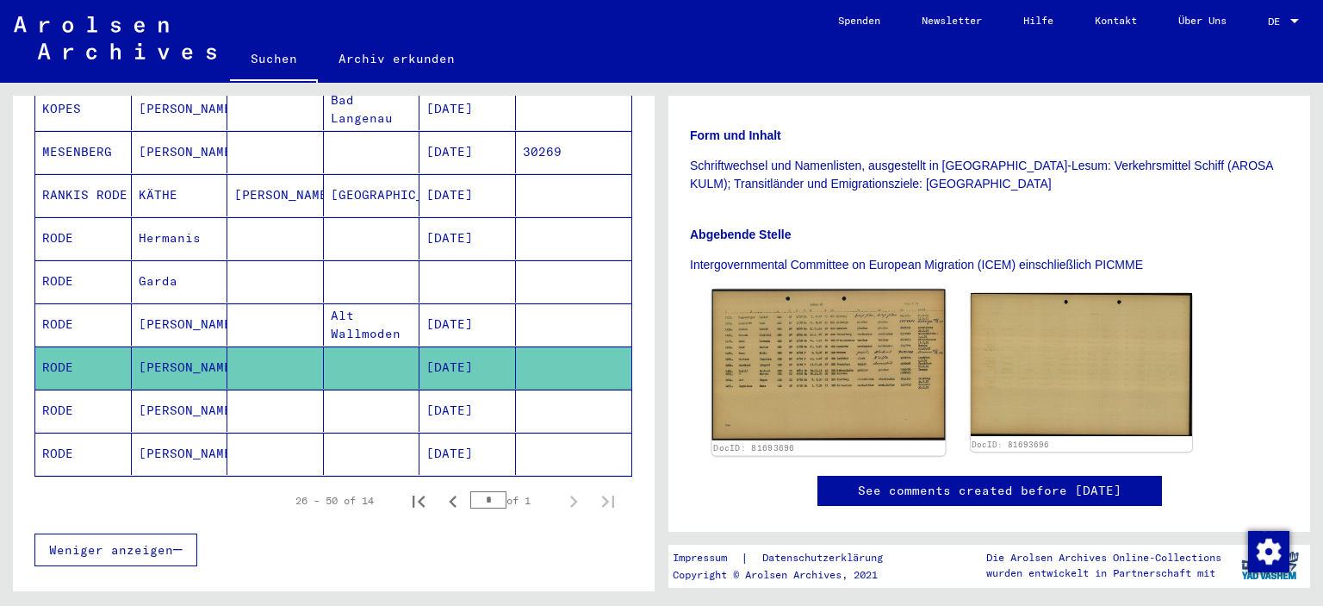
click at [769, 355] on img at bounding box center [829, 366] width 233 height 152
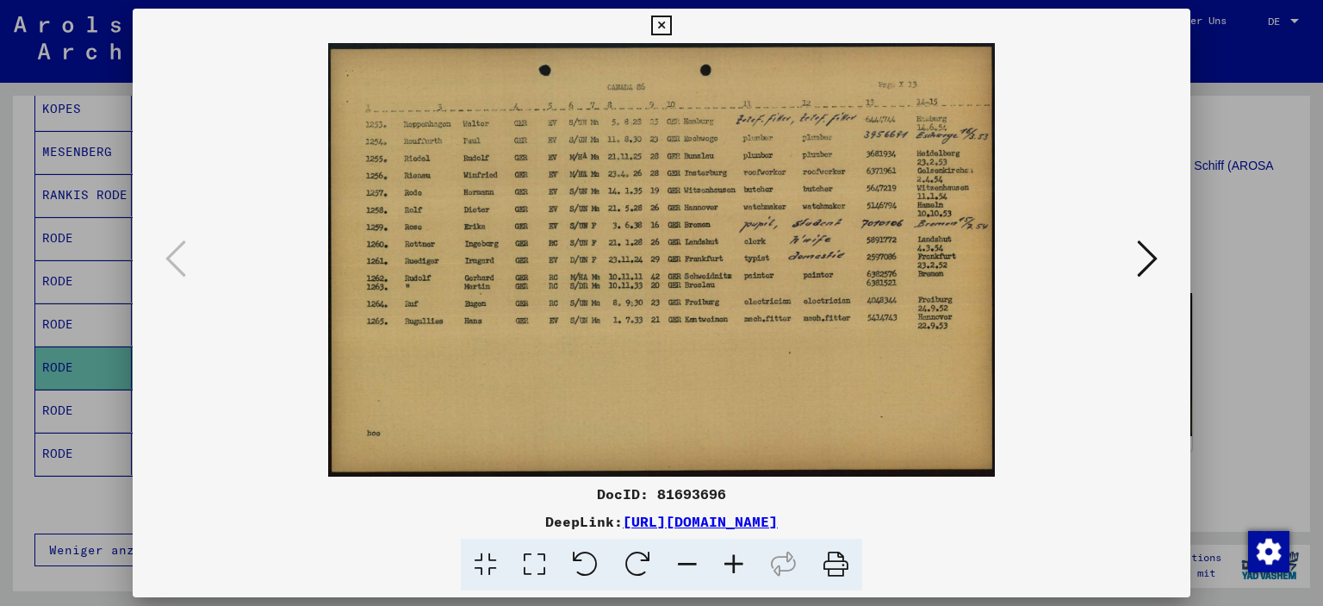
click at [727, 563] on icon at bounding box center [734, 565] width 47 height 53
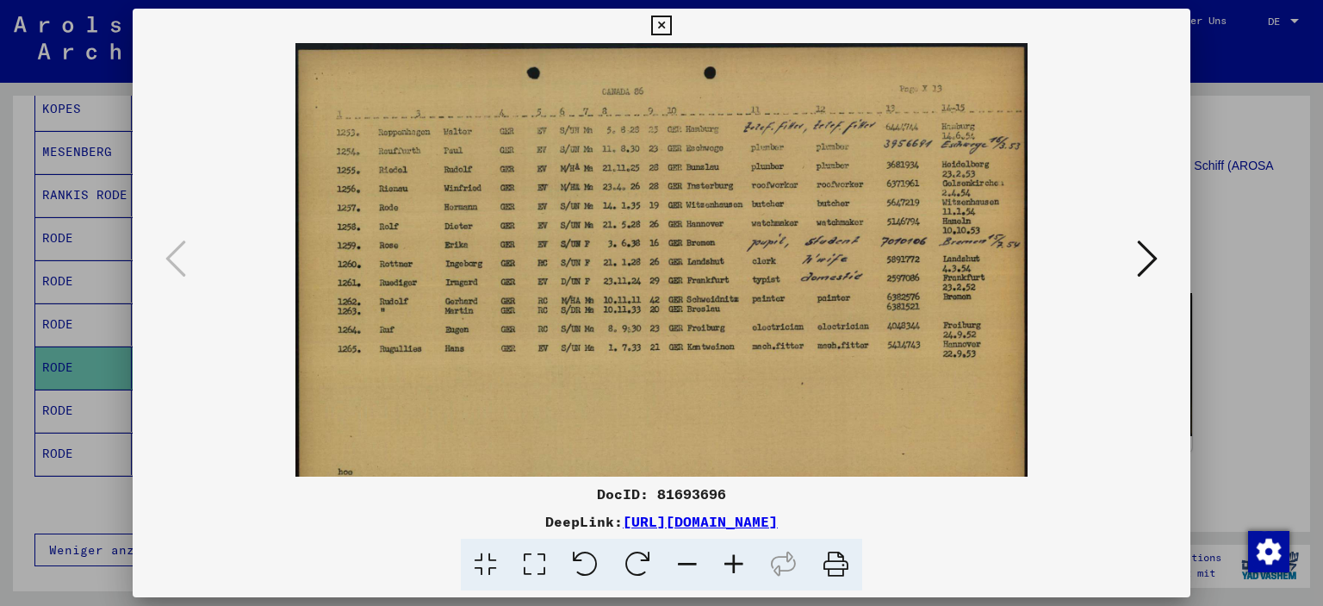
click at [727, 563] on icon at bounding box center [734, 565] width 47 height 53
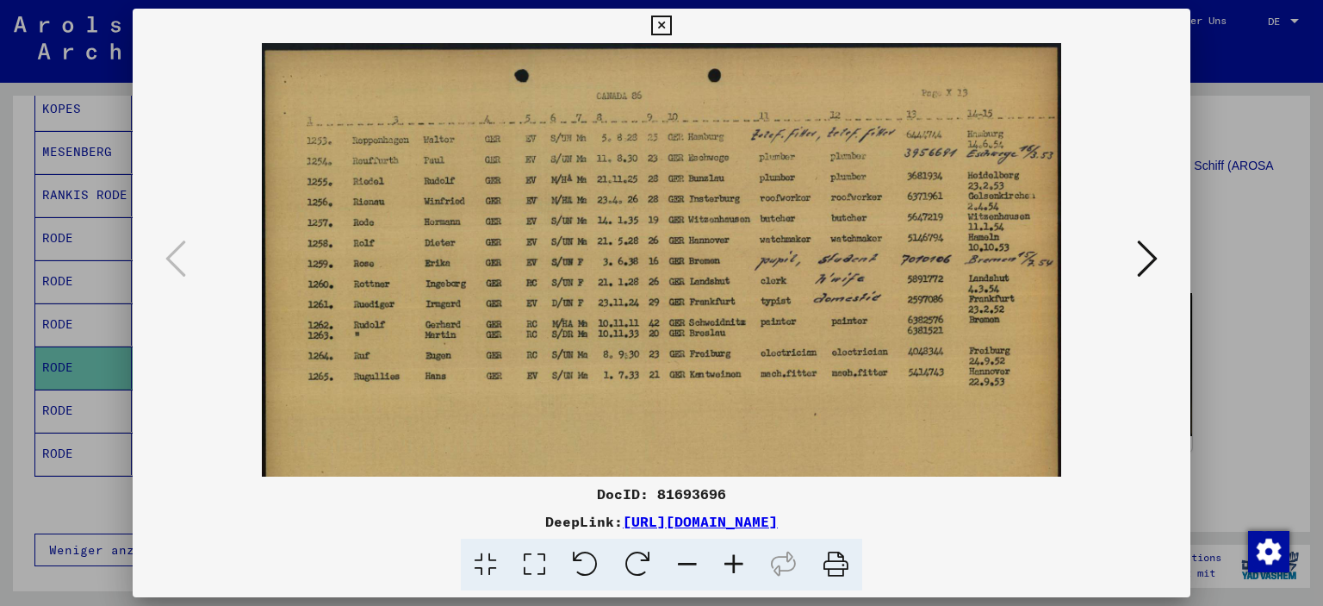
click at [727, 563] on icon at bounding box center [734, 565] width 47 height 53
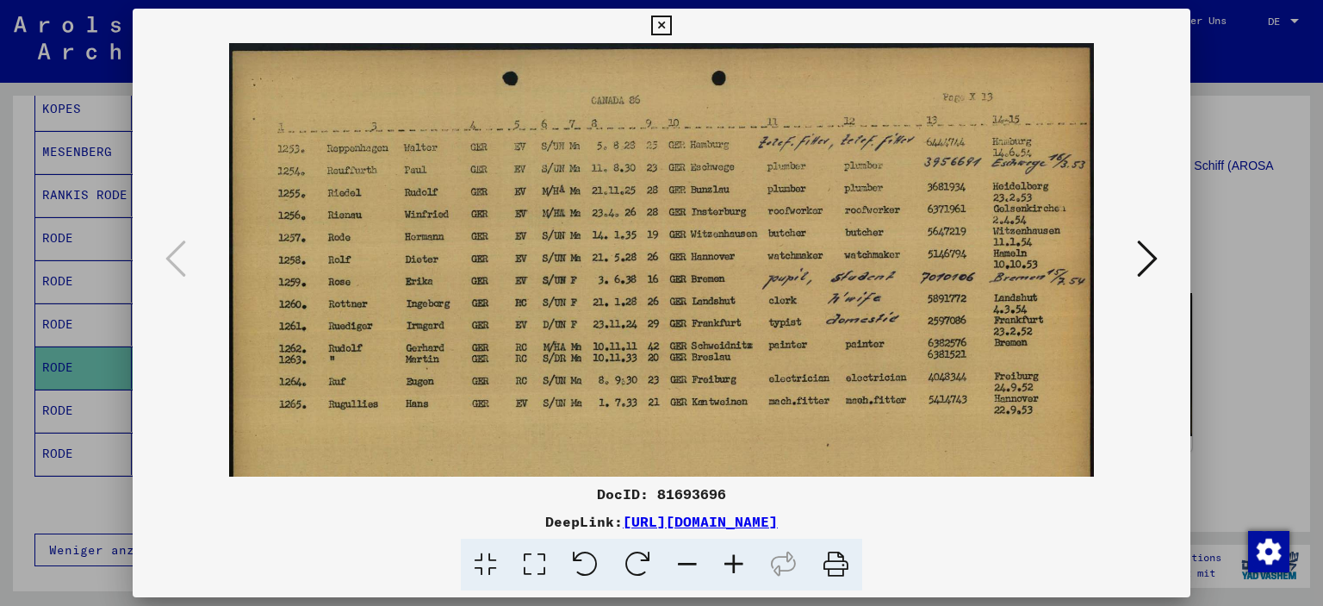
click at [1149, 258] on icon at bounding box center [1147, 258] width 21 height 41
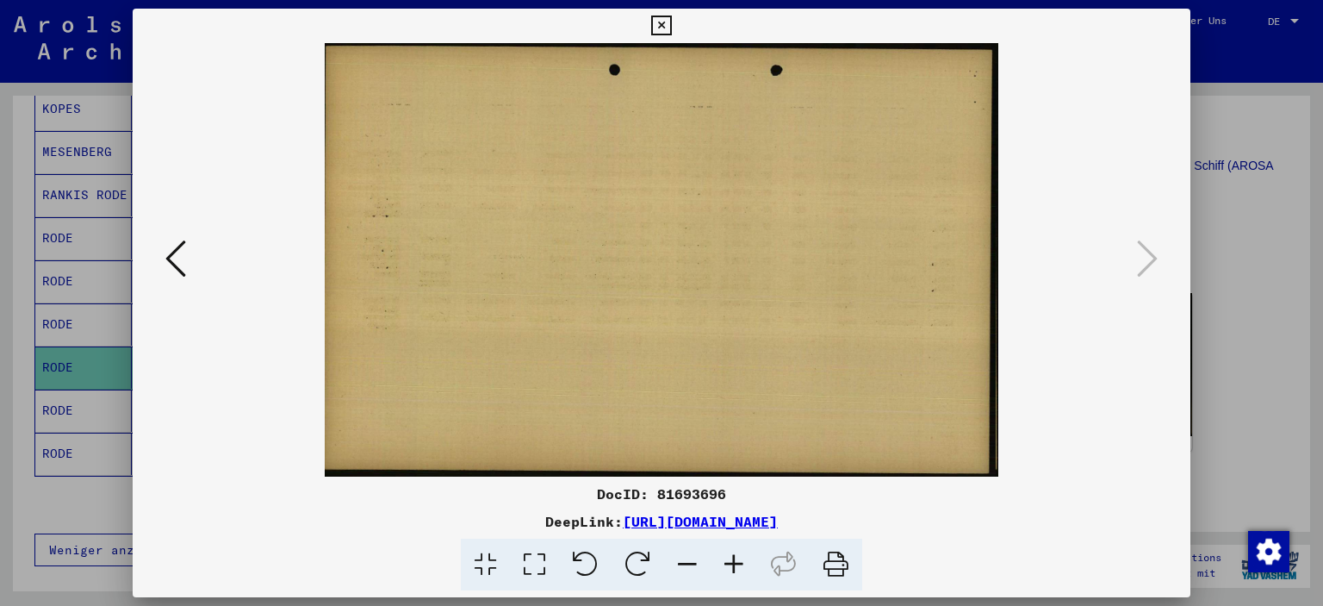
click at [664, 22] on icon at bounding box center [661, 26] width 20 height 21
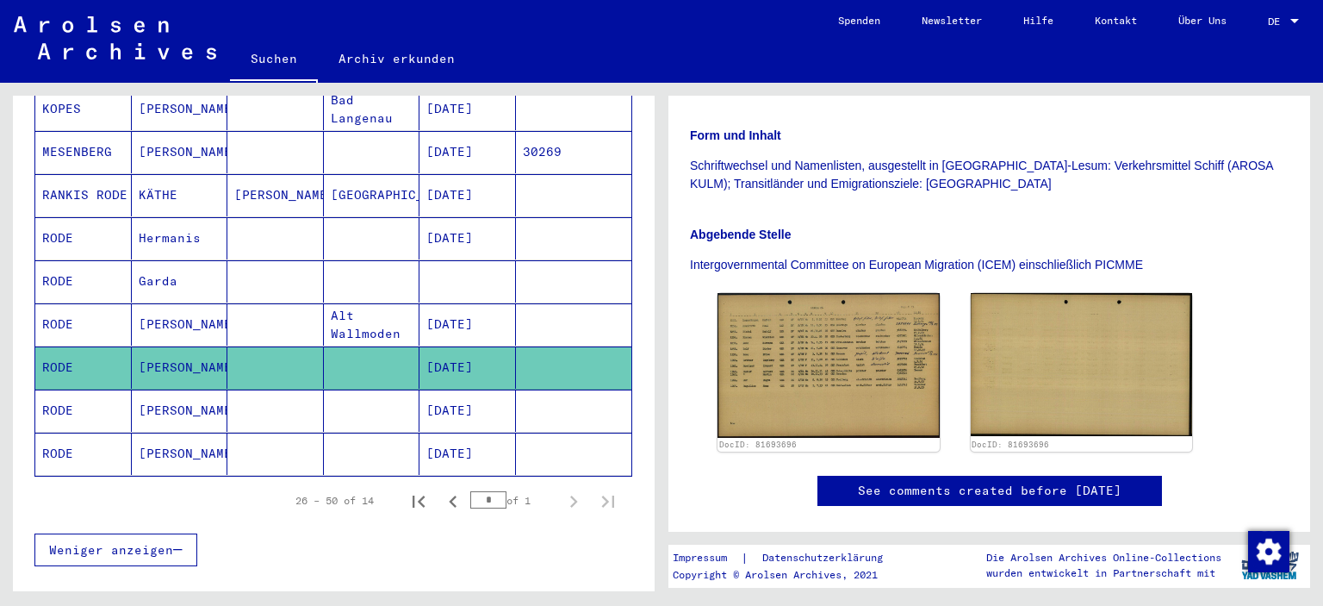
click at [436, 306] on mat-cell "[DATE]" at bounding box center [468, 324] width 97 height 42
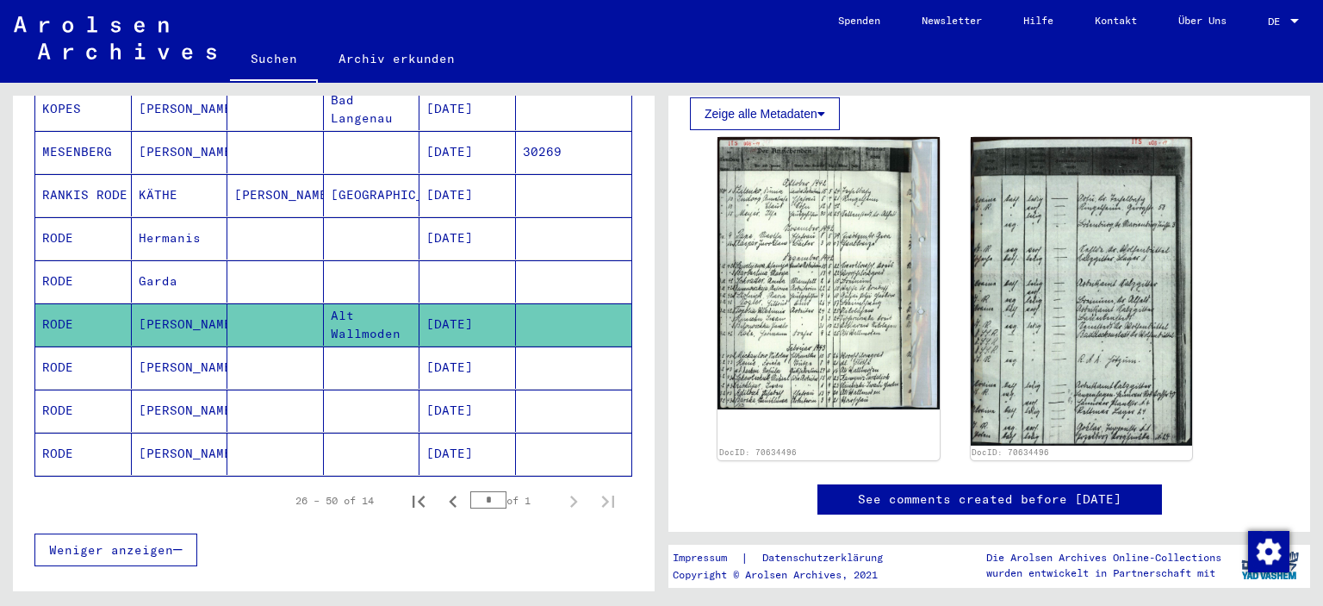
scroll to position [582, 0]
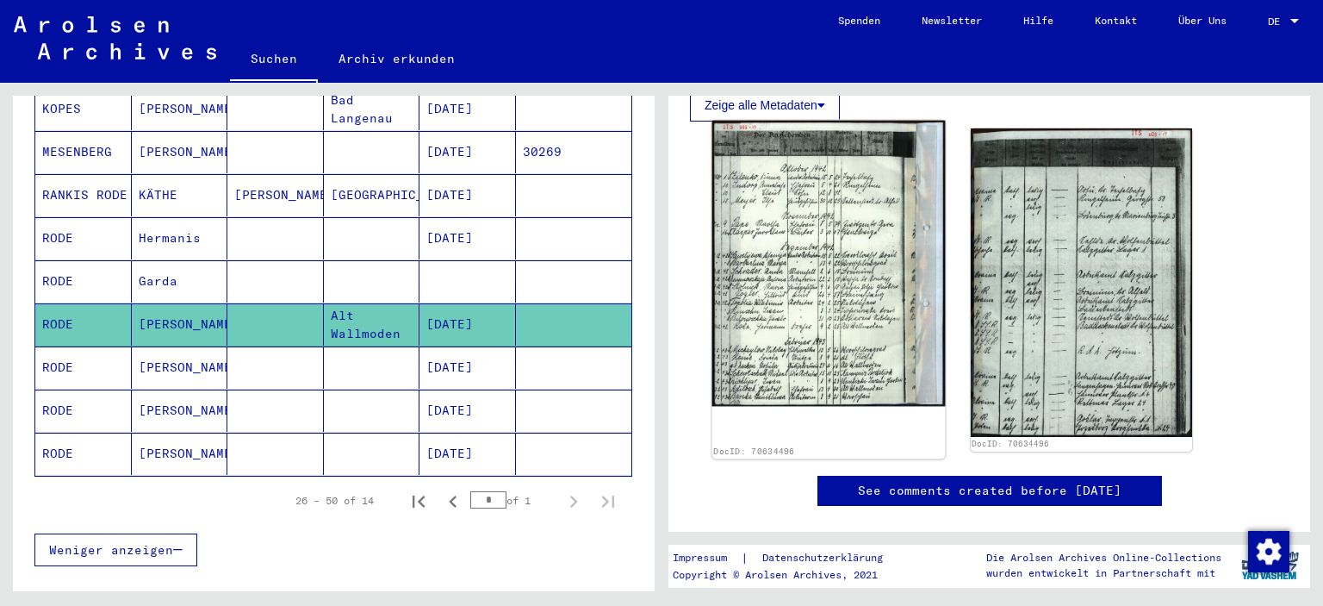
click at [846, 233] on img at bounding box center [829, 264] width 233 height 286
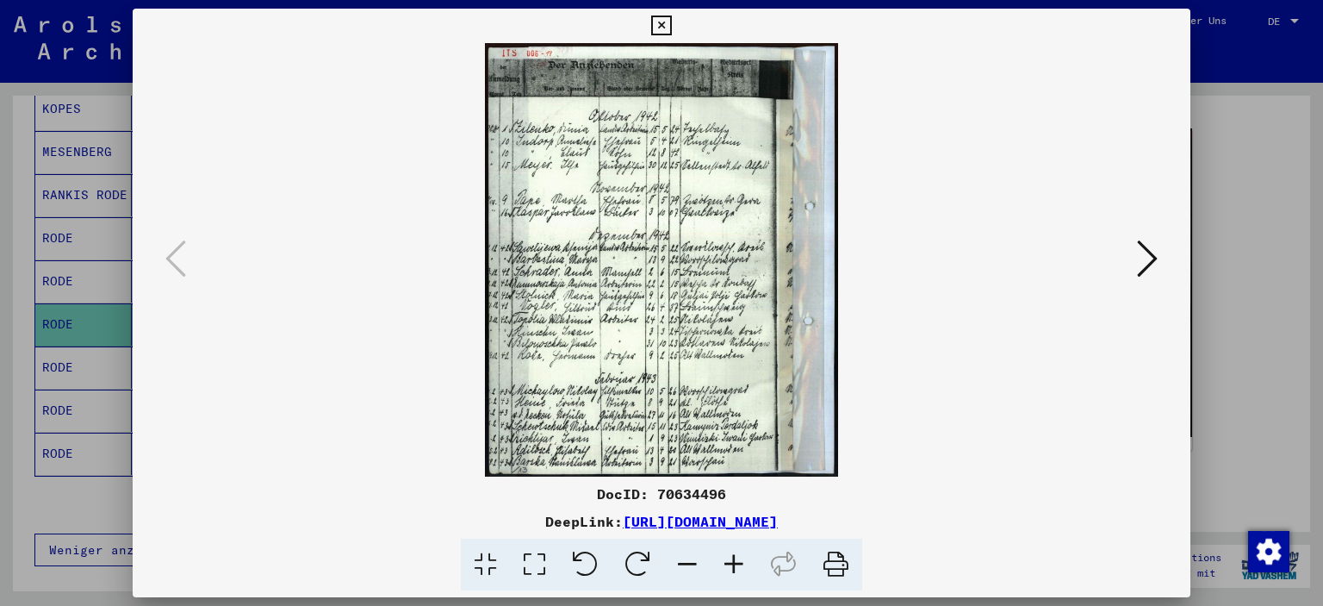
click at [727, 557] on icon at bounding box center [734, 565] width 47 height 53
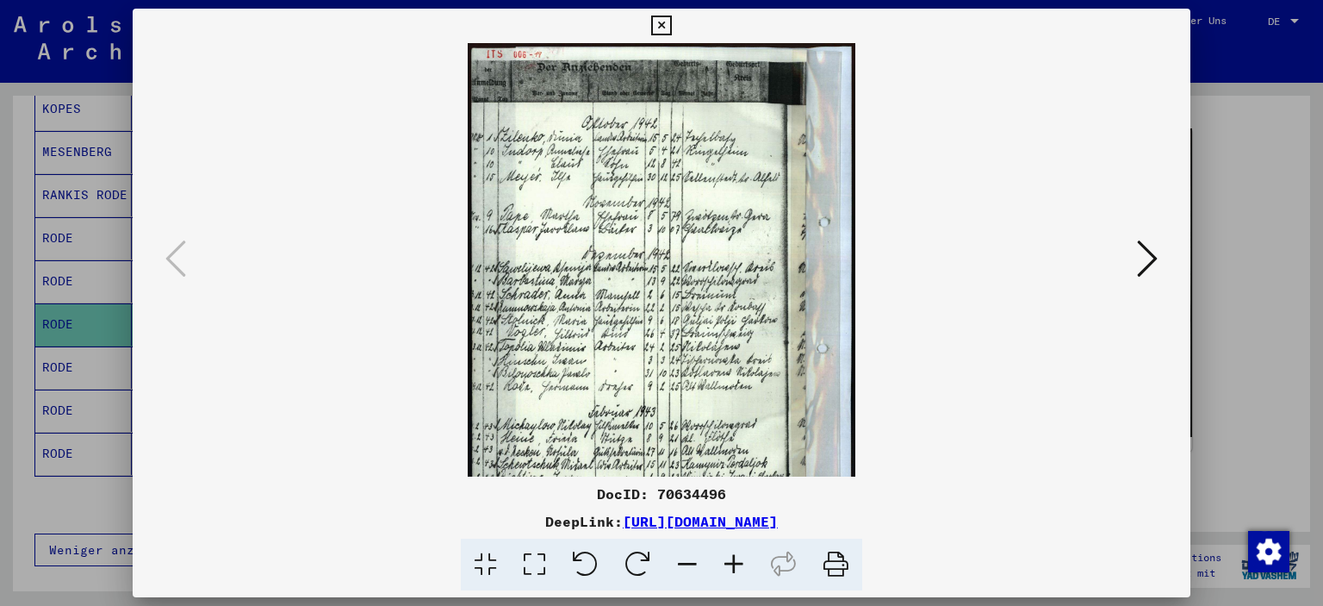
click at [727, 557] on icon at bounding box center [734, 565] width 47 height 53
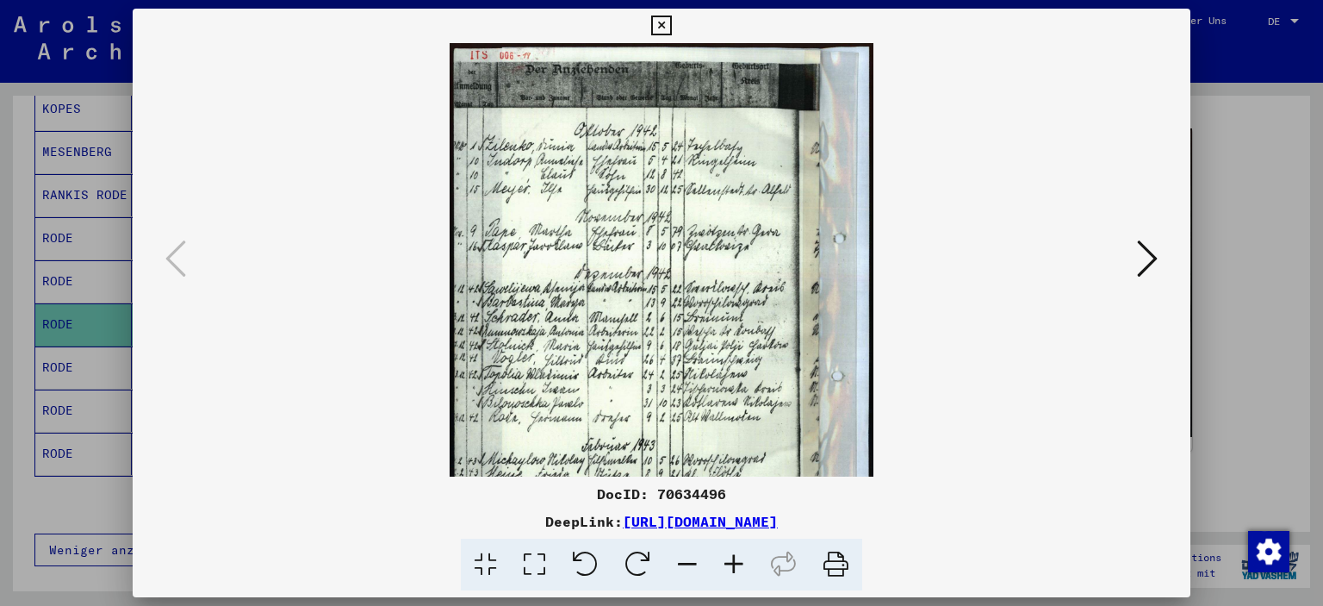
click at [727, 557] on icon at bounding box center [734, 565] width 47 height 53
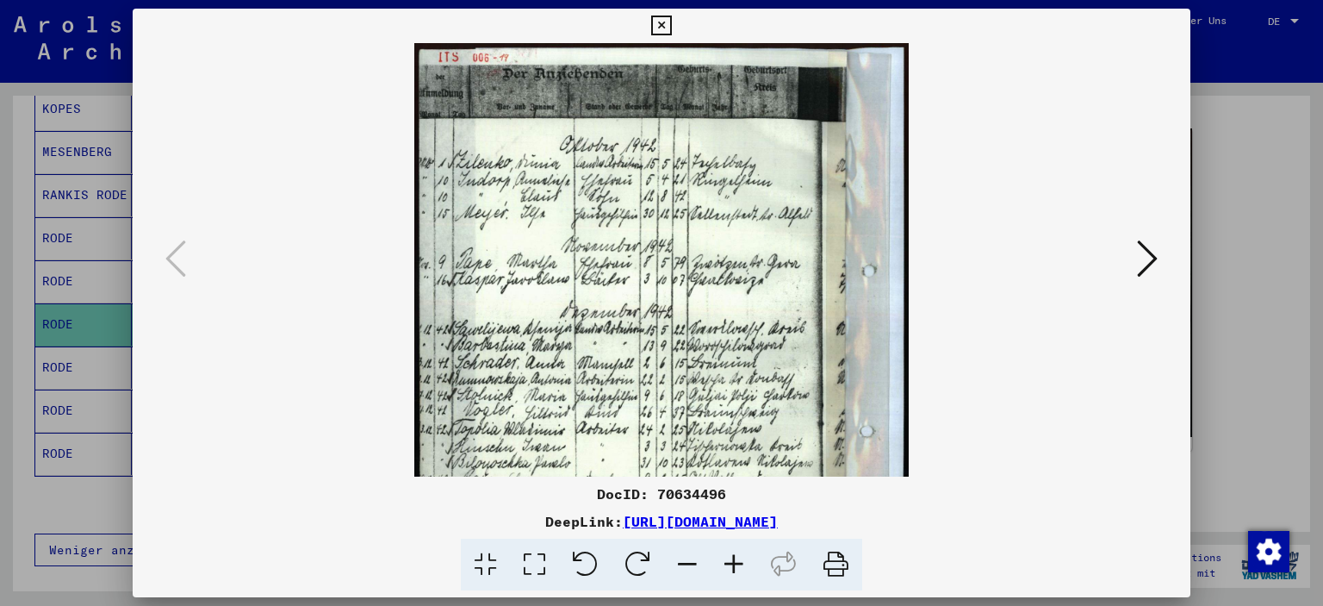
click at [727, 557] on icon at bounding box center [734, 565] width 47 height 53
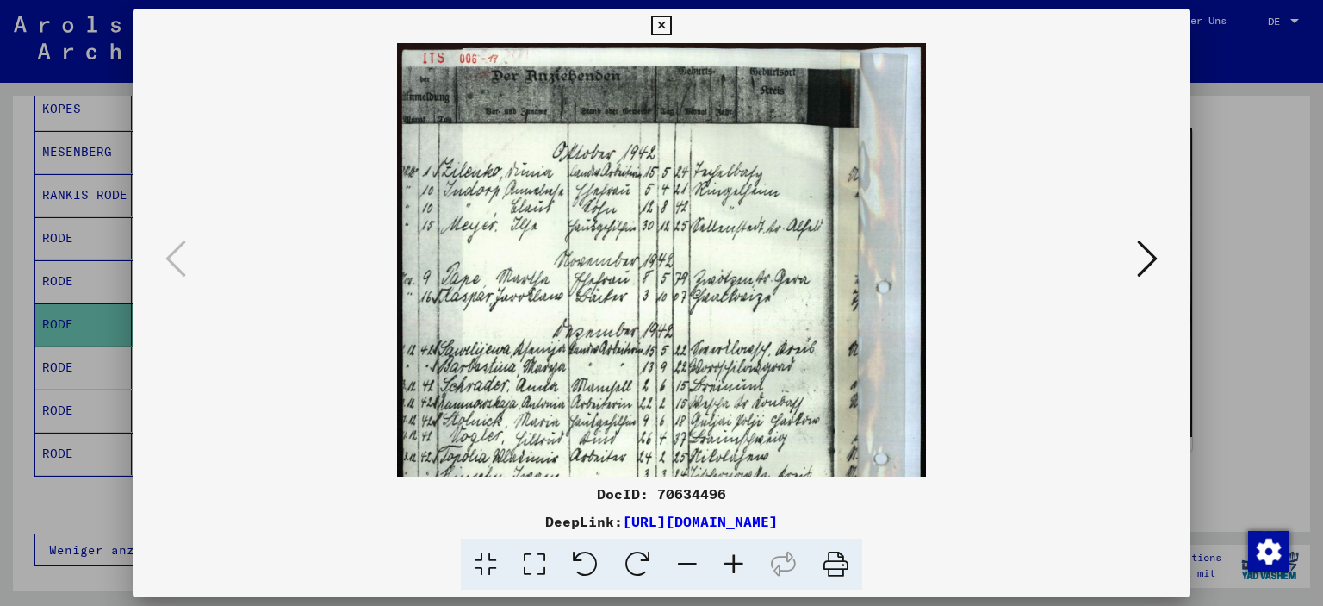
click at [727, 557] on icon at bounding box center [734, 565] width 47 height 53
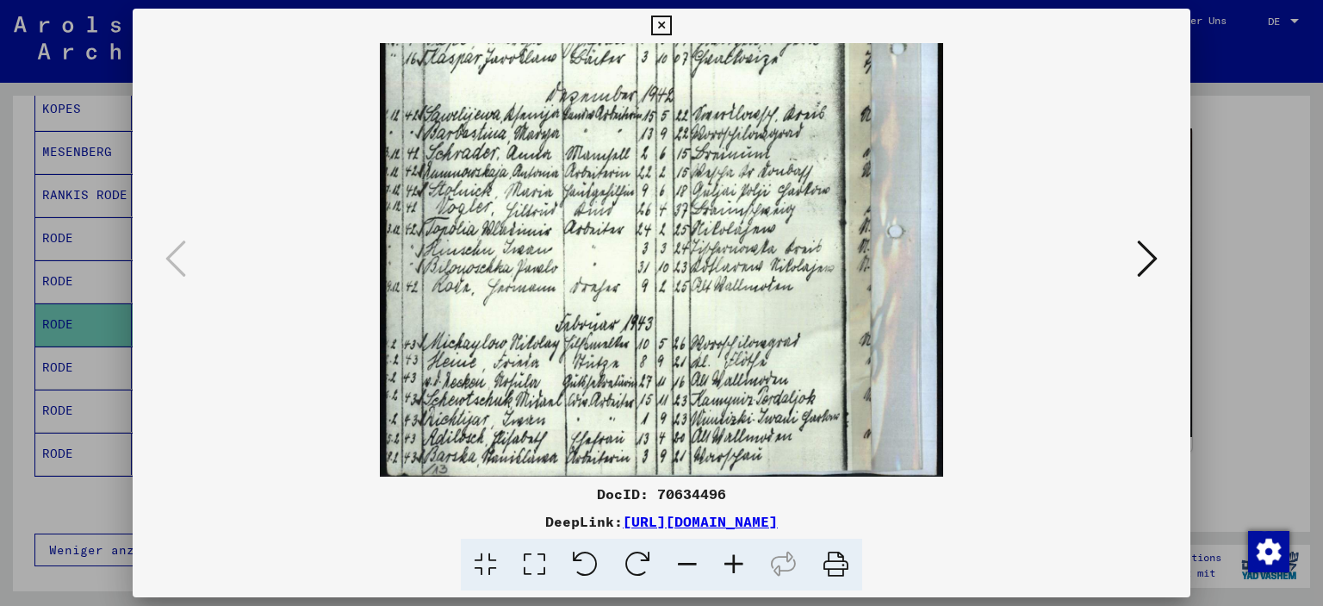
scroll to position [258, 0]
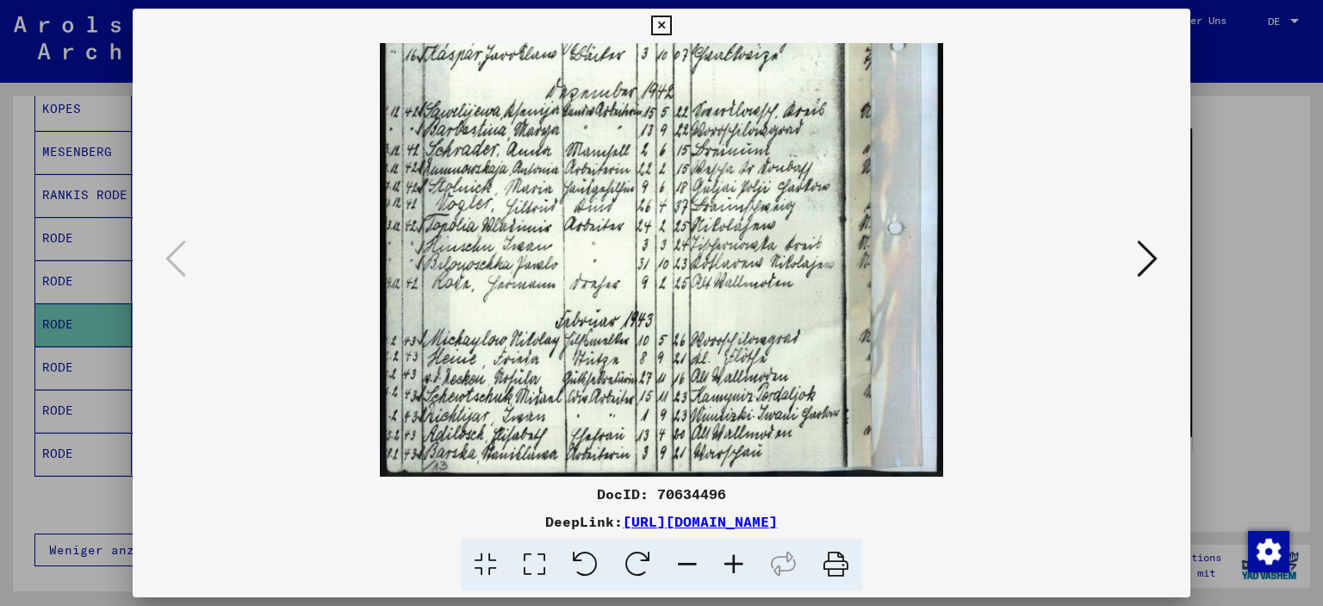
drag, startPoint x: 634, startPoint y: 390, endPoint x: 637, endPoint y: -56, distance: 446.3
click at [637, 0] on html "**********" at bounding box center [661, 303] width 1323 height 606
drag, startPoint x: 647, startPoint y: 248, endPoint x: 644, endPoint y: 137, distance: 111.2
click at [644, 137] on img at bounding box center [662, 131] width 564 height 692
click at [669, 28] on icon at bounding box center [661, 26] width 20 height 21
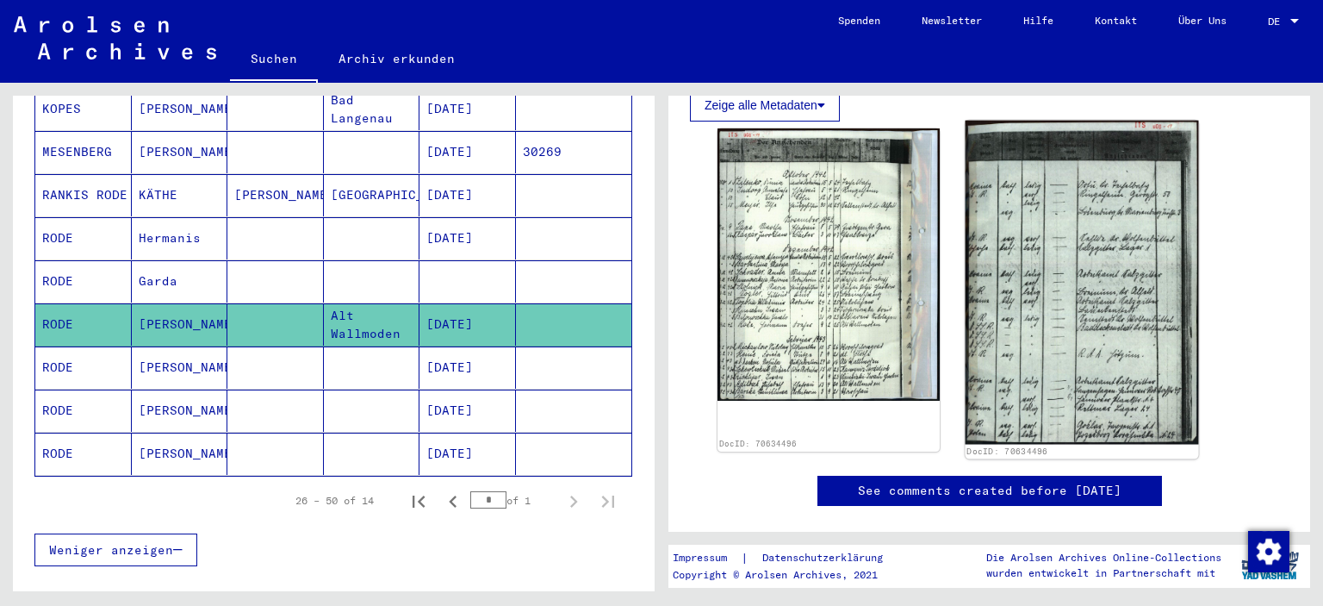
click at [1044, 245] on img at bounding box center [1081, 282] width 233 height 323
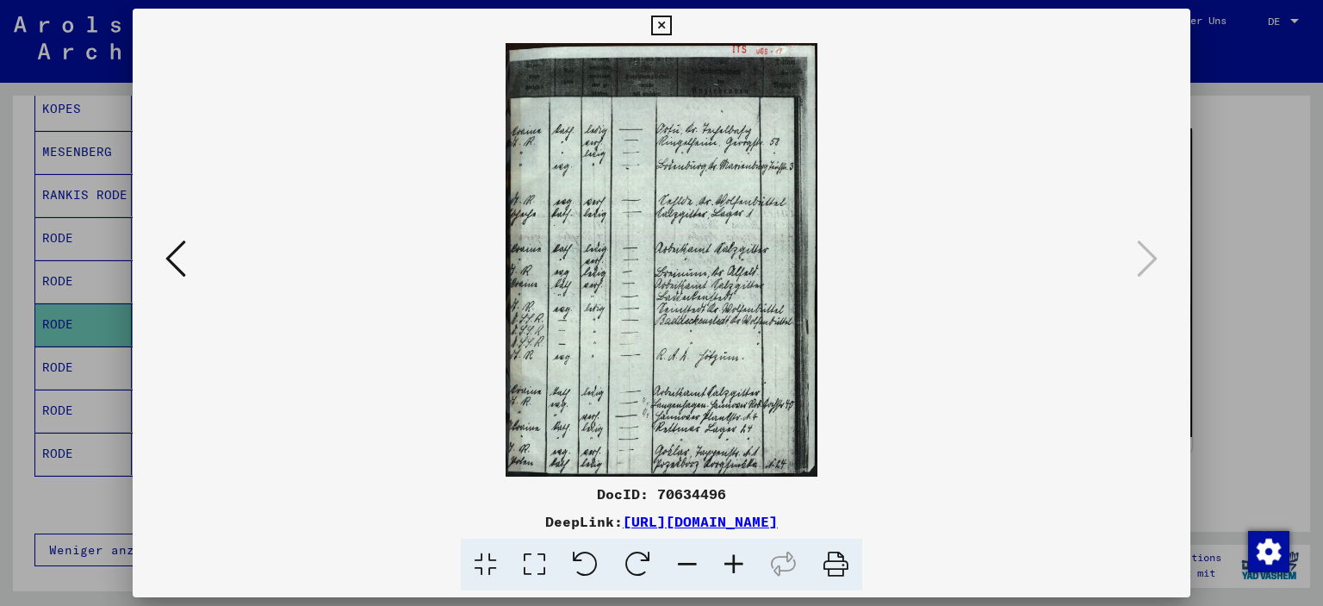
click at [663, 25] on icon at bounding box center [661, 26] width 20 height 21
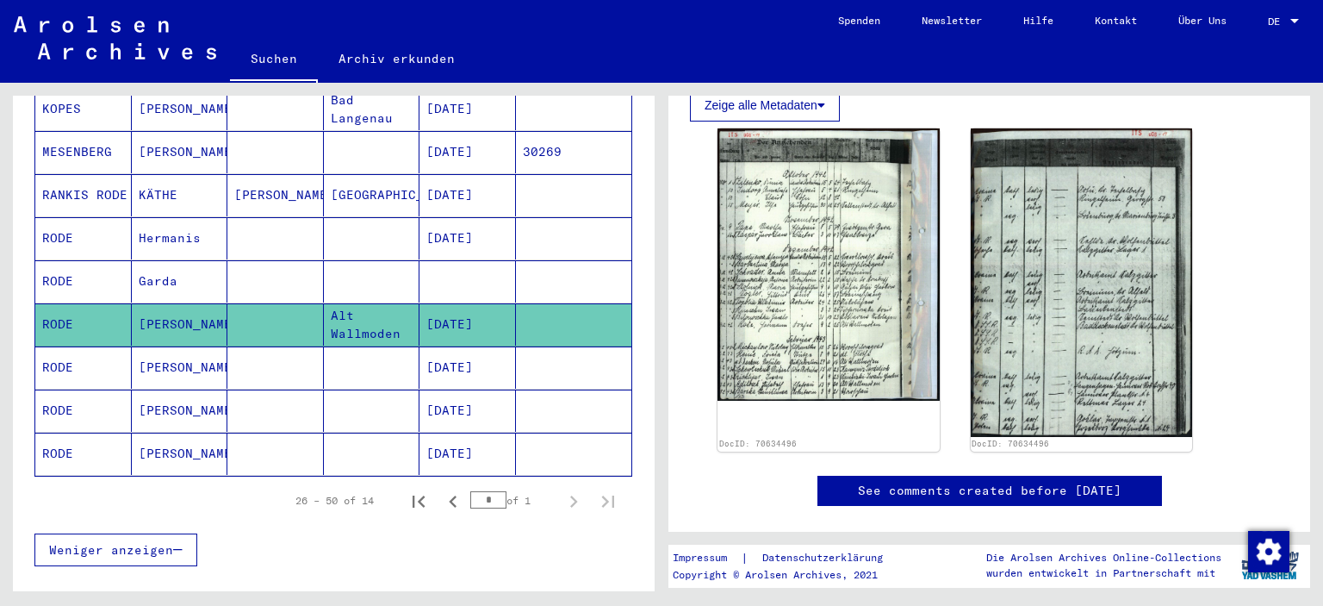
click at [85, 1] on mat-toolbar "Suchen Archiv erkunden Detailfragen/-infos zu den Dokumenten? Stelle hier einen…" at bounding box center [661, 41] width 1323 height 83
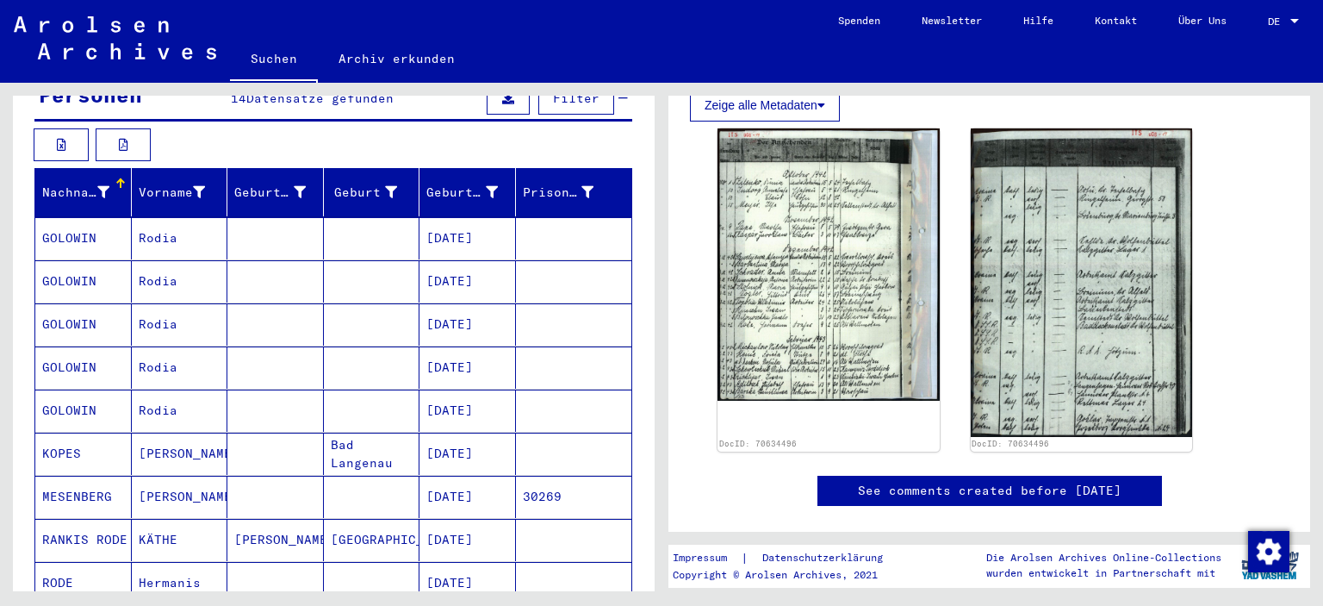
scroll to position [0, 0]
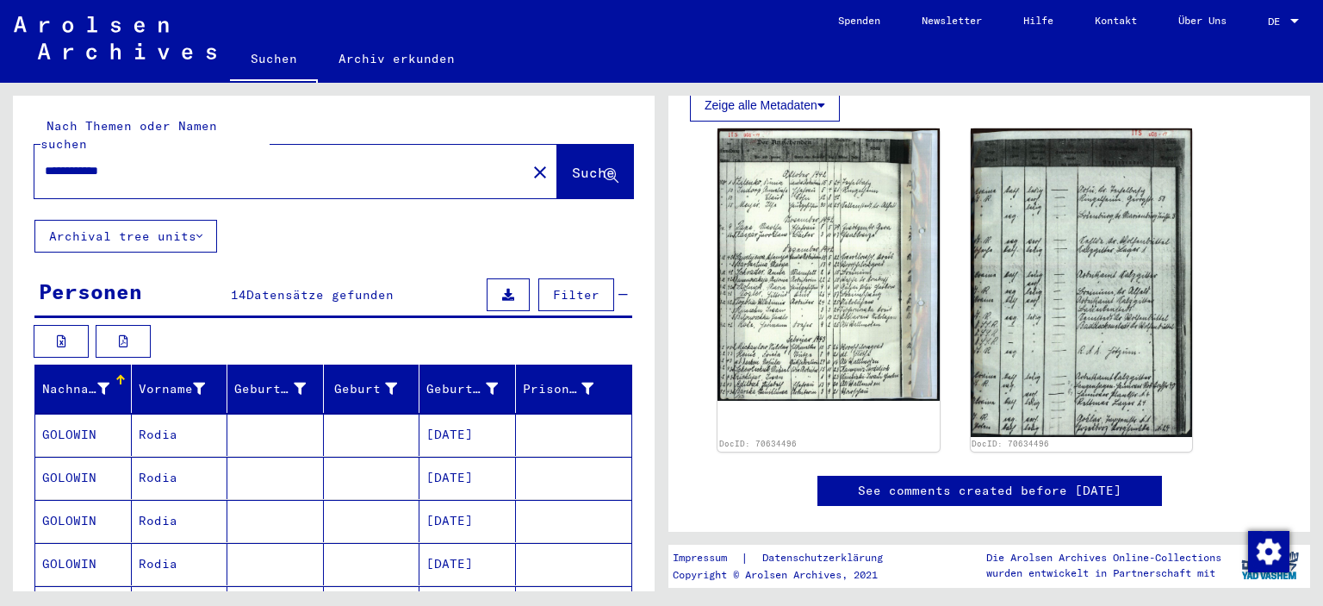
drag, startPoint x: 163, startPoint y: 154, endPoint x: 0, endPoint y: 160, distance: 163.0
click at [0, 160] on div "**********" at bounding box center [331, 337] width 662 height 508
click at [172, 162] on input "**********" at bounding box center [280, 171] width 471 height 18
click at [124, 162] on input "**********" at bounding box center [280, 171] width 471 height 18
drag, startPoint x: 134, startPoint y: 154, endPoint x: 172, endPoint y: 160, distance: 38.4
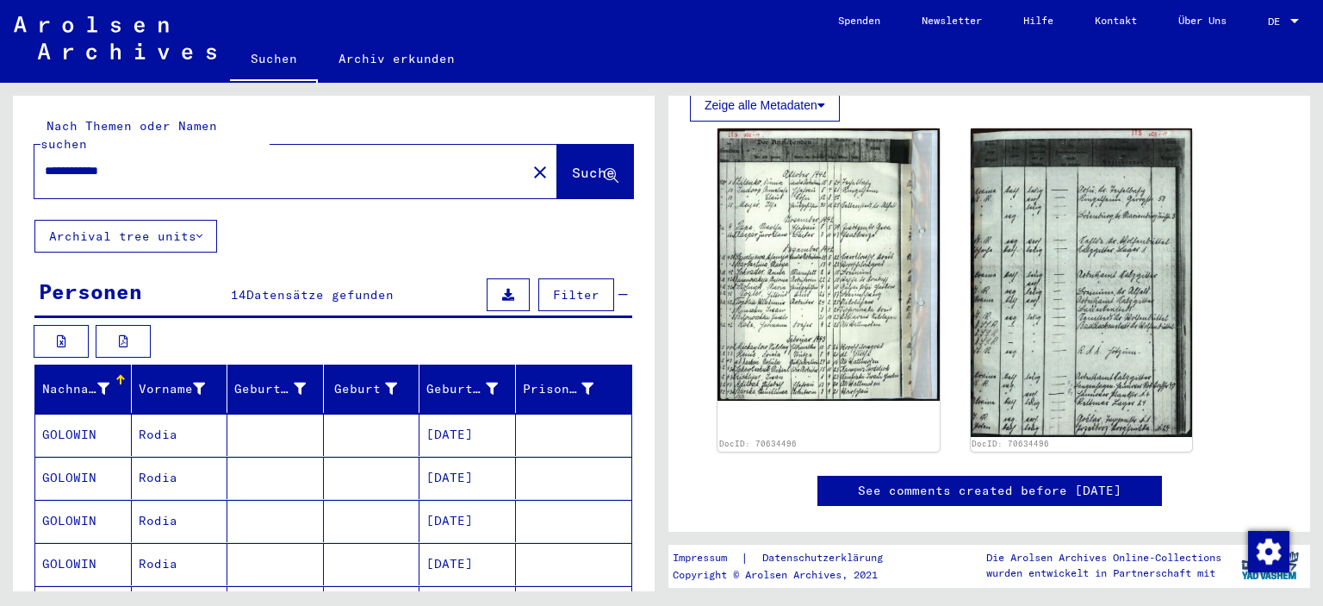
click at [134, 162] on input "**********" at bounding box center [280, 171] width 471 height 18
drag, startPoint x: 541, startPoint y: 149, endPoint x: 558, endPoint y: 159, distance: 20.1
click at [572, 164] on span "Suche" at bounding box center [593, 172] width 43 height 17
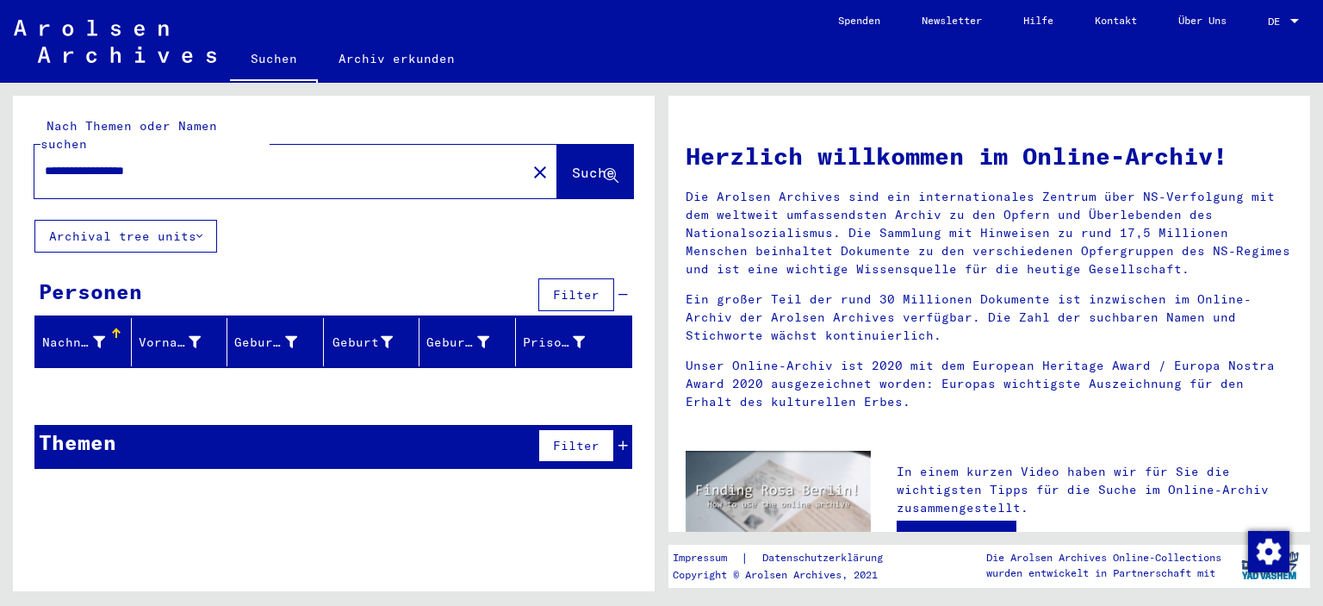
drag, startPoint x: 197, startPoint y: 154, endPoint x: 159, endPoint y: 153, distance: 38.8
click at [162, 162] on input "**********" at bounding box center [275, 171] width 461 height 18
click at [598, 164] on span "Suche" at bounding box center [593, 172] width 43 height 17
click at [109, 328] on div "Nachname" at bounding box center [86, 342] width 89 height 28
click at [103, 336] on icon at bounding box center [99, 342] width 12 height 12
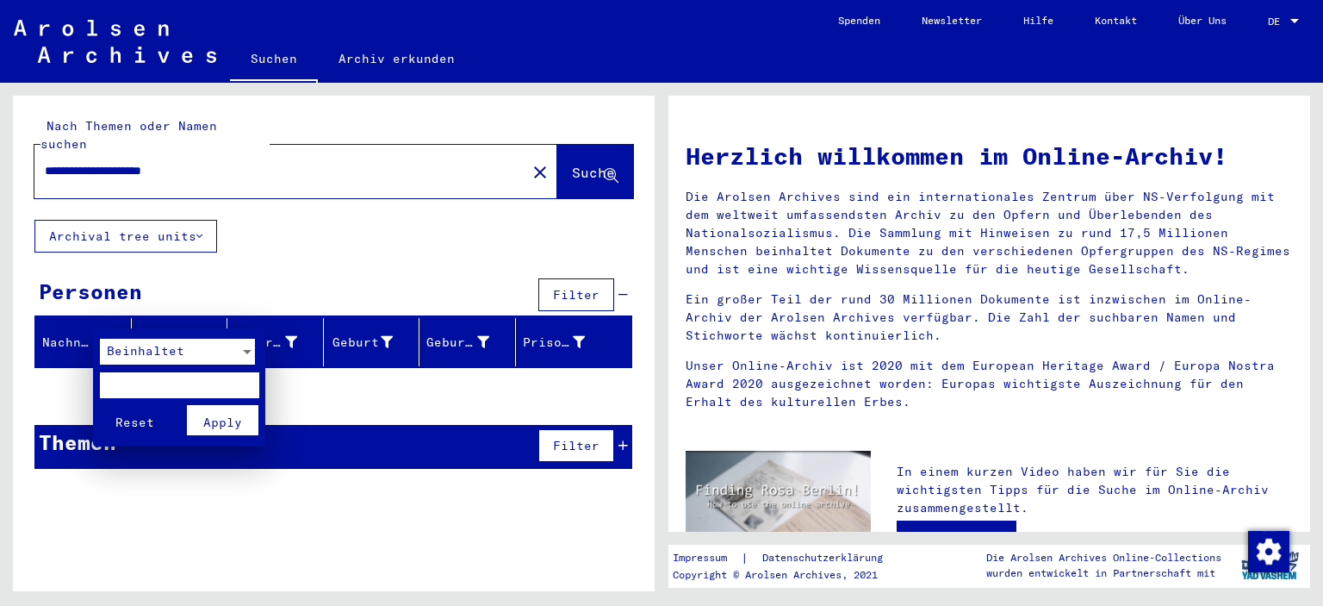
click at [103, 316] on div at bounding box center [661, 303] width 1323 height 606
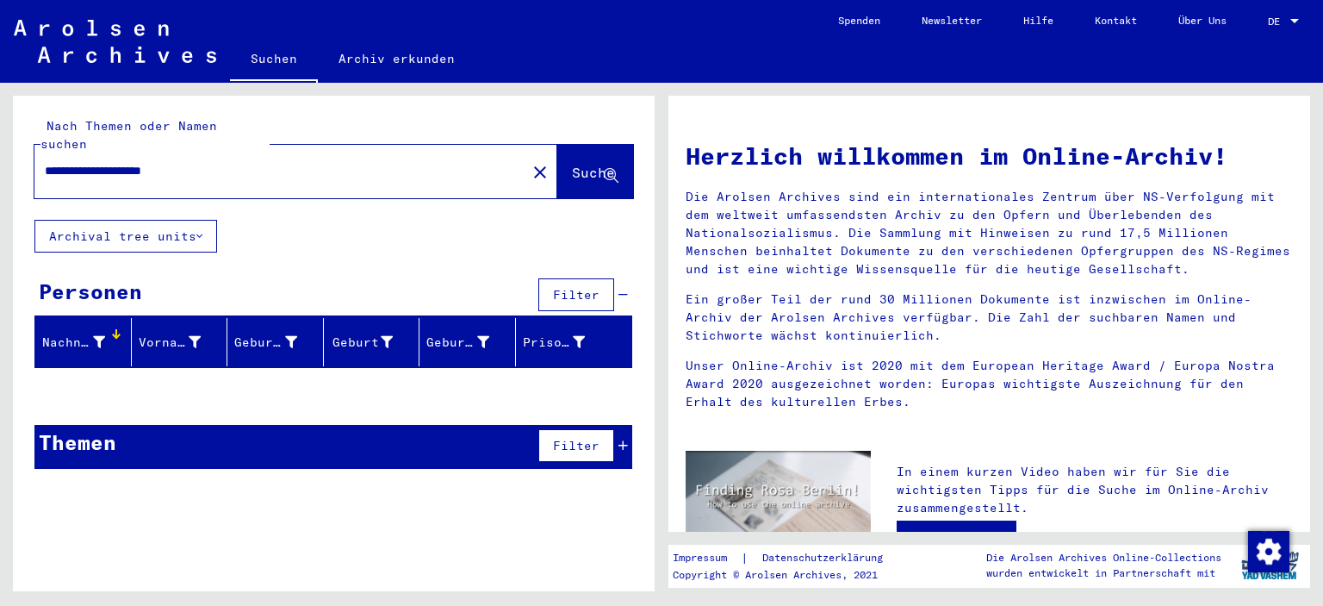
drag, startPoint x: 214, startPoint y: 158, endPoint x: 142, endPoint y: 145, distance: 72.7
click at [142, 162] on input "**********" at bounding box center [275, 171] width 461 height 18
click at [572, 164] on span "Suche" at bounding box center [593, 172] width 43 height 17
drag, startPoint x: 209, startPoint y: 154, endPoint x: 141, endPoint y: 149, distance: 68.3
click at [141, 162] on input "**********" at bounding box center [275, 171] width 461 height 18
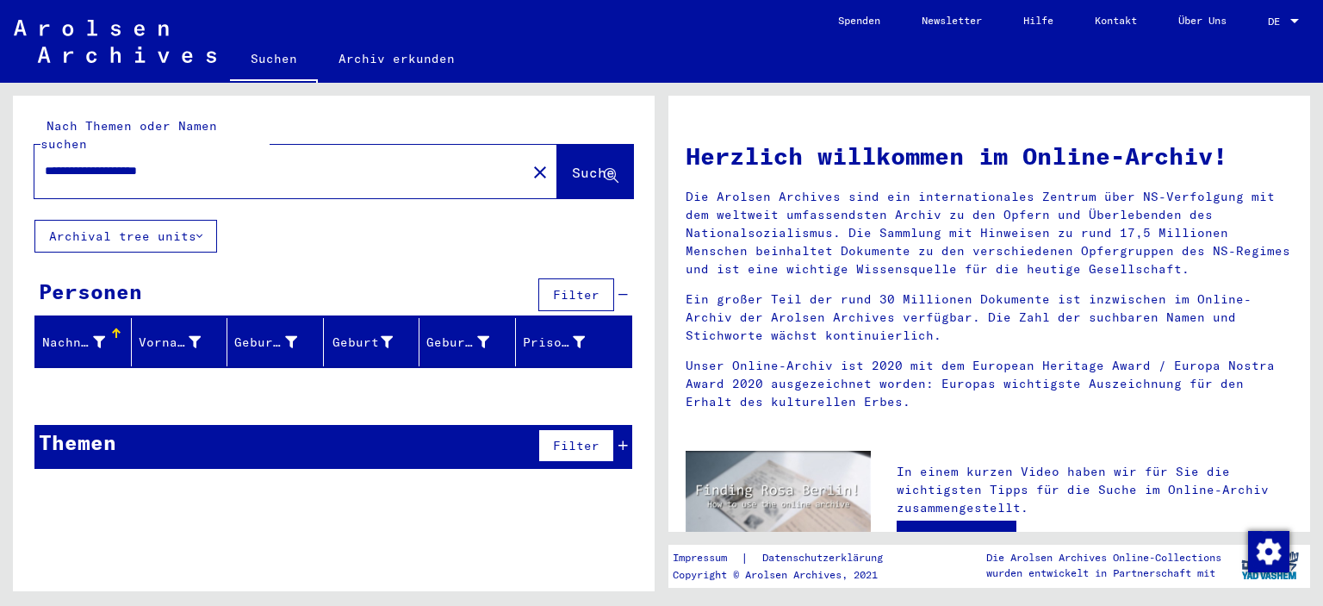
click at [572, 164] on span "Suche" at bounding box center [593, 172] width 43 height 17
drag, startPoint x: 168, startPoint y: 151, endPoint x: 145, endPoint y: 150, distance: 23.3
click at [145, 162] on input "**********" at bounding box center [275, 171] width 461 height 18
click at [557, 165] on button "Suche" at bounding box center [595, 171] width 76 height 53
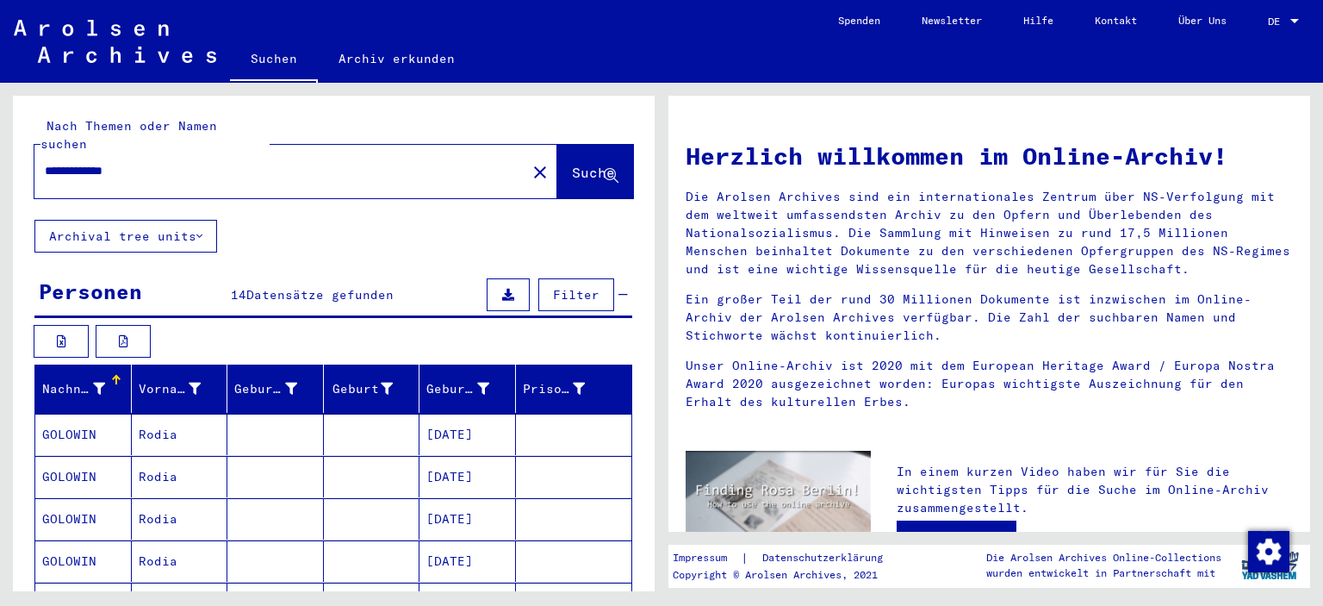
drag, startPoint x: 79, startPoint y: 152, endPoint x: 0, endPoint y: 147, distance: 79.4
click at [0, 147] on div "**********" at bounding box center [331, 337] width 662 height 508
type input "**********"
click at [572, 164] on span "Suche" at bounding box center [593, 172] width 43 height 17
click at [193, 383] on icon at bounding box center [195, 389] width 12 height 12
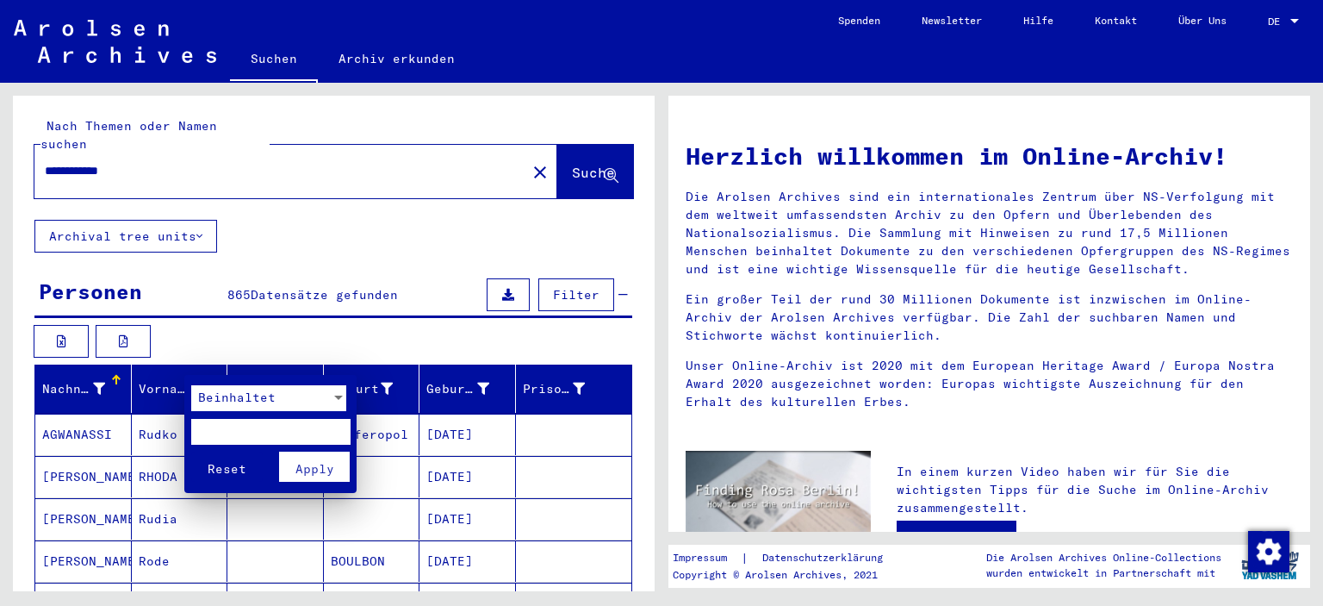
click at [213, 423] on input "text" at bounding box center [270, 432] width 159 height 26
type input "****"
drag, startPoint x: 317, startPoint y: 473, endPoint x: 327, endPoint y: 476, distance: 10.1
click at [319, 473] on span "Apply" at bounding box center [315, 469] width 39 height 16
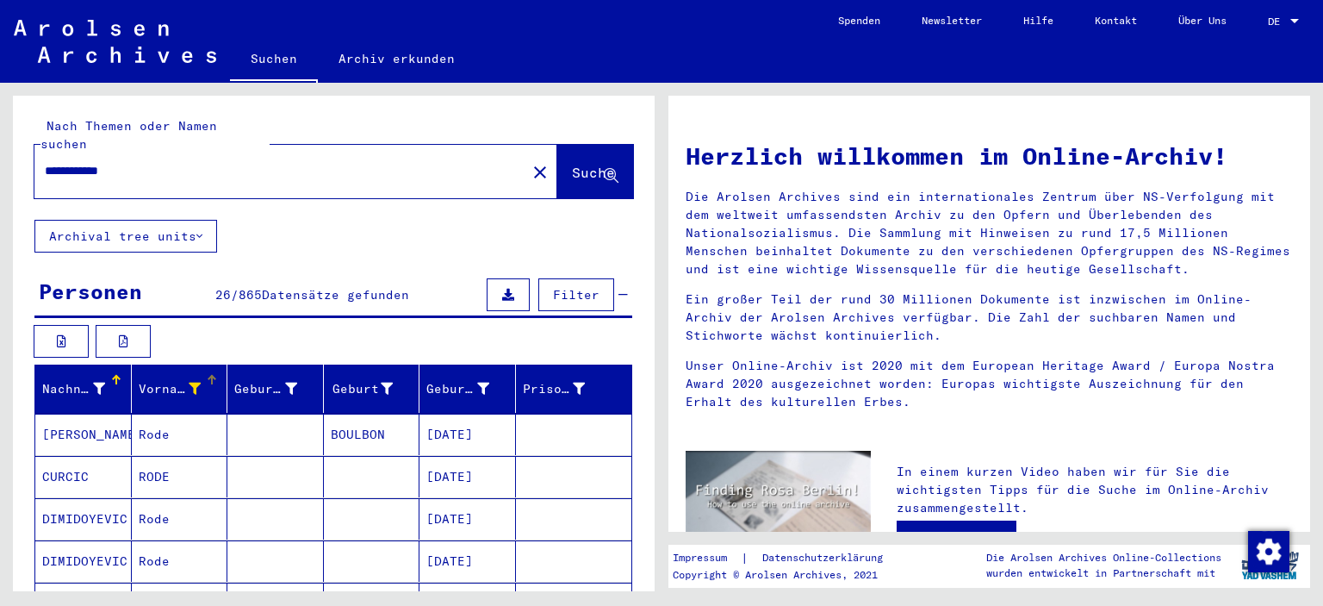
scroll to position [86, 0]
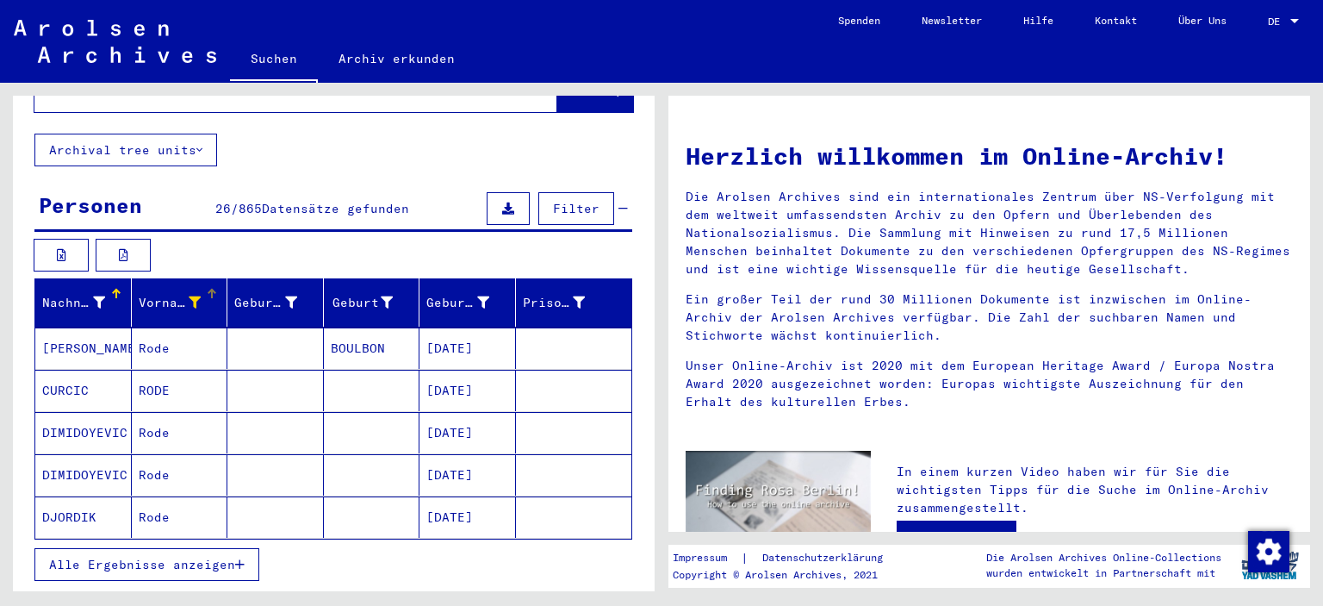
click at [184, 557] on span "Alle Ergebnisse anzeigen" at bounding box center [142, 565] width 186 height 16
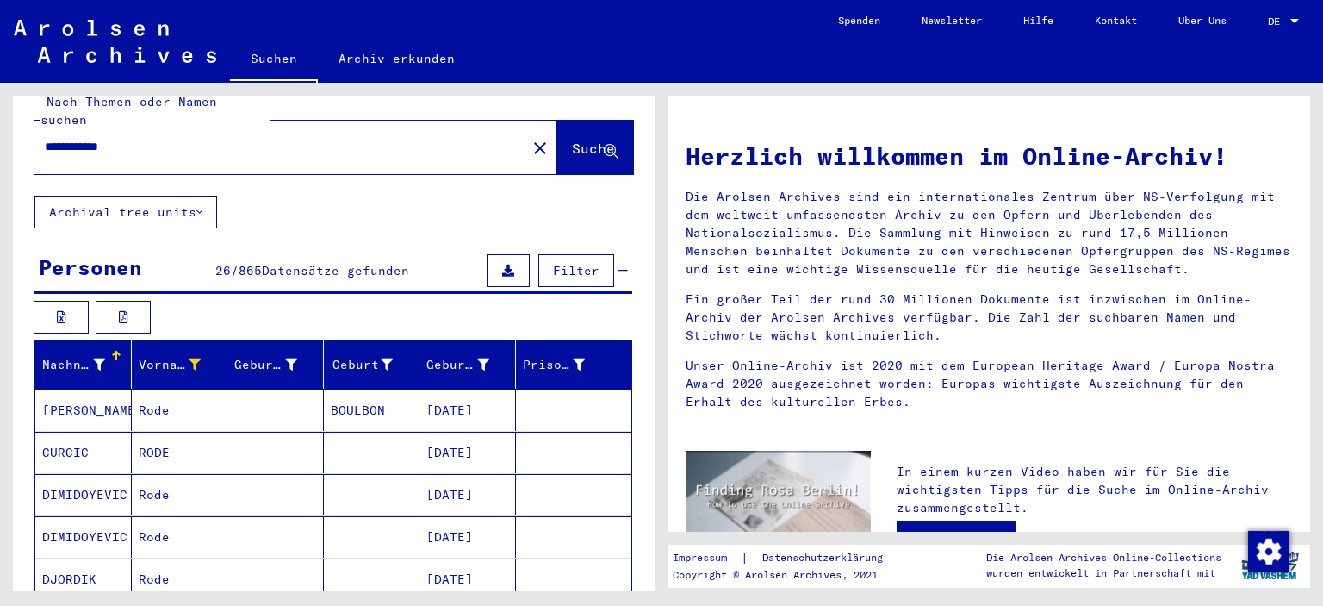
scroll to position [0, 0]
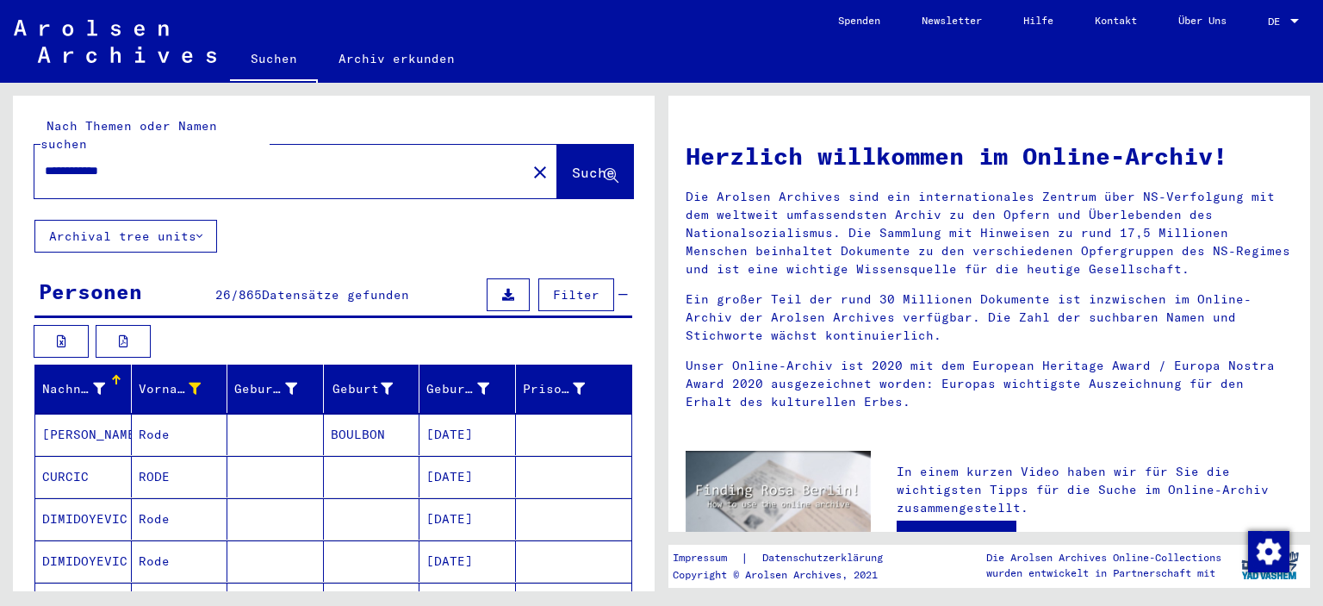
click at [140, 162] on input "**********" at bounding box center [275, 171] width 461 height 18
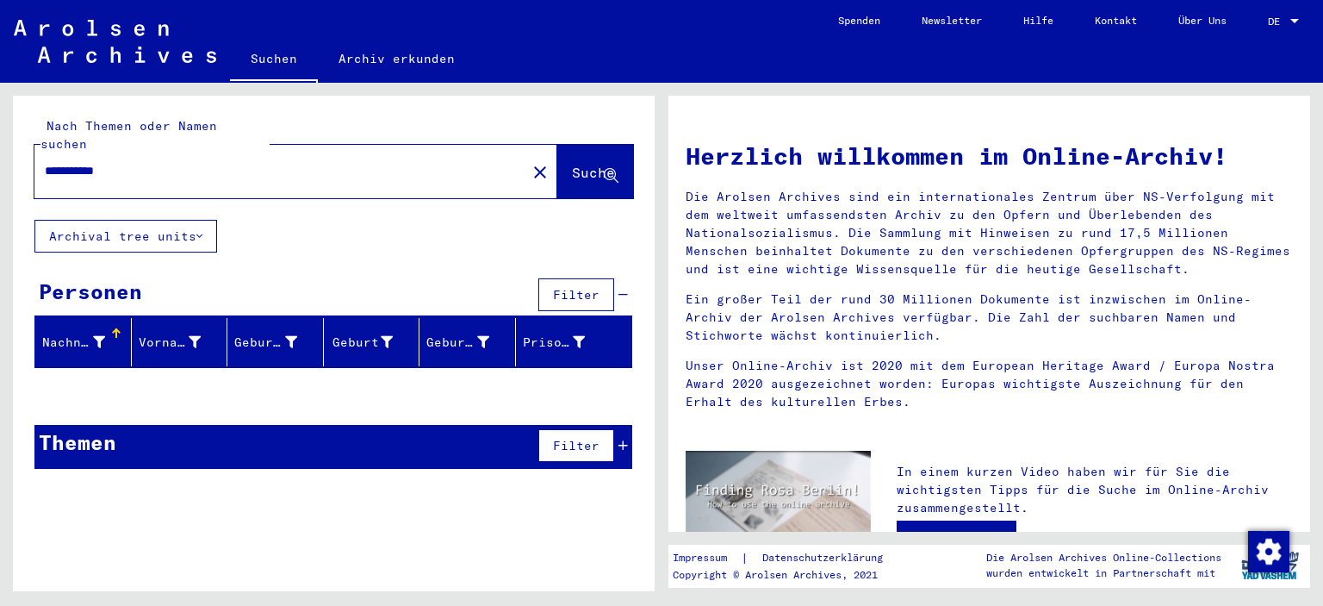
drag, startPoint x: 146, startPoint y: 155, endPoint x: 0, endPoint y: 150, distance: 145.7
click at [0, 159] on div "**********" at bounding box center [331, 337] width 662 height 508
click at [97, 162] on input "**********" at bounding box center [275, 171] width 461 height 18
click at [114, 162] on input "****" at bounding box center [275, 171] width 461 height 18
click at [90, 162] on input "**********" at bounding box center [275, 171] width 461 height 18
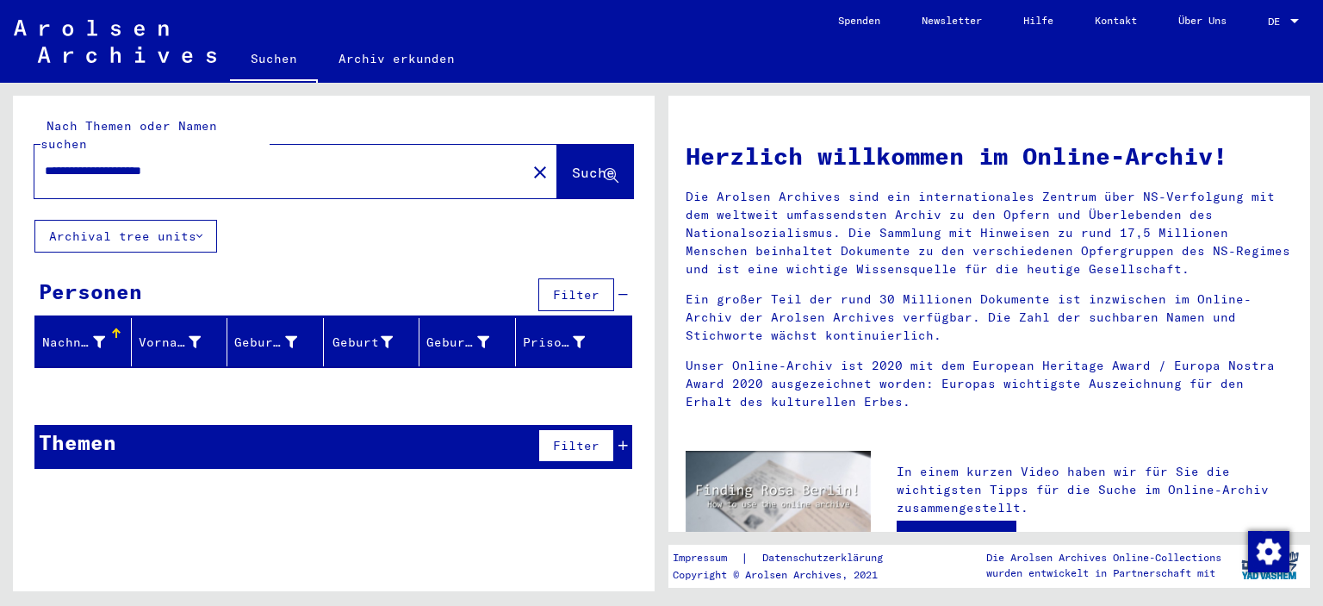
click at [186, 162] on input "**********" at bounding box center [275, 171] width 461 height 18
click at [557, 168] on button "Suche" at bounding box center [595, 171] width 76 height 53
drag, startPoint x: 143, startPoint y: 151, endPoint x: 0, endPoint y: 145, distance: 143.2
click at [0, 145] on div "**********" at bounding box center [331, 337] width 662 height 508
click at [572, 164] on span "Suche" at bounding box center [593, 172] width 43 height 17
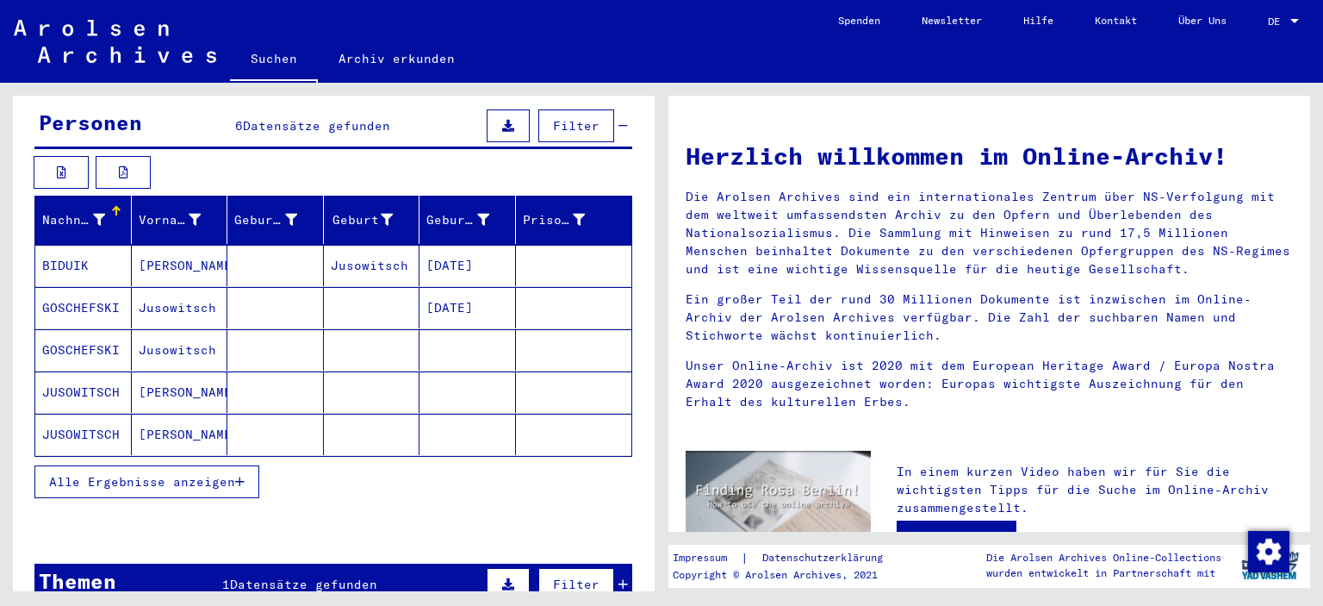
scroll to position [172, 0]
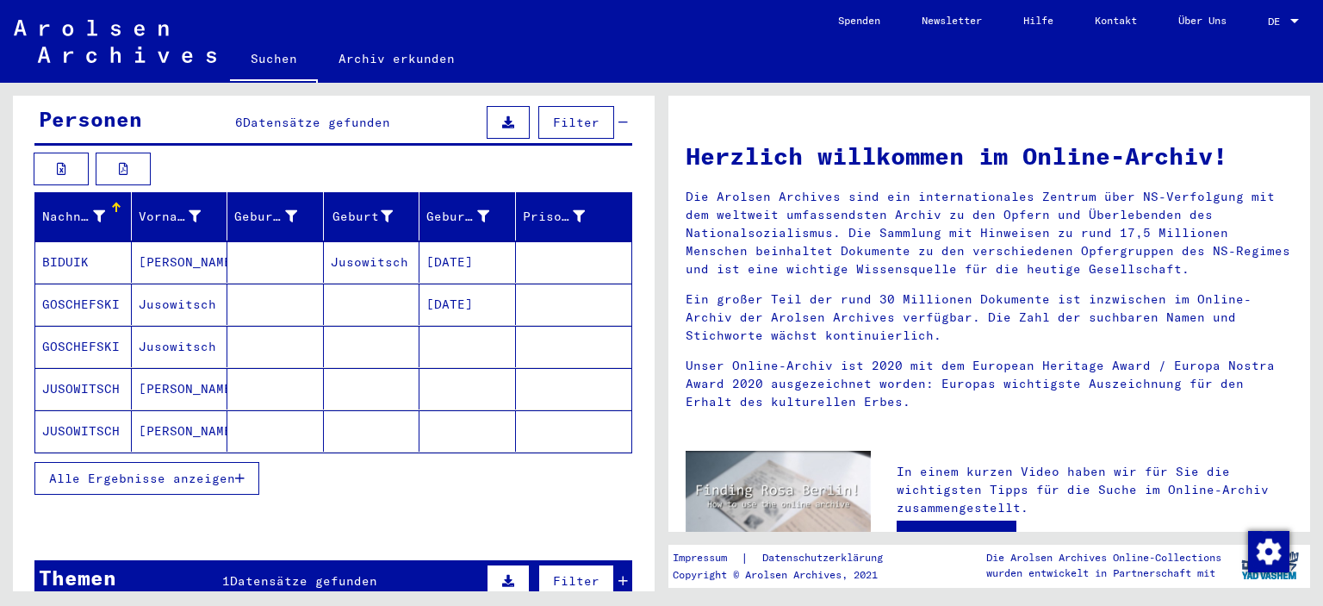
click at [125, 470] on span "Alle Ergebnisse anzeigen" at bounding box center [142, 478] width 186 height 16
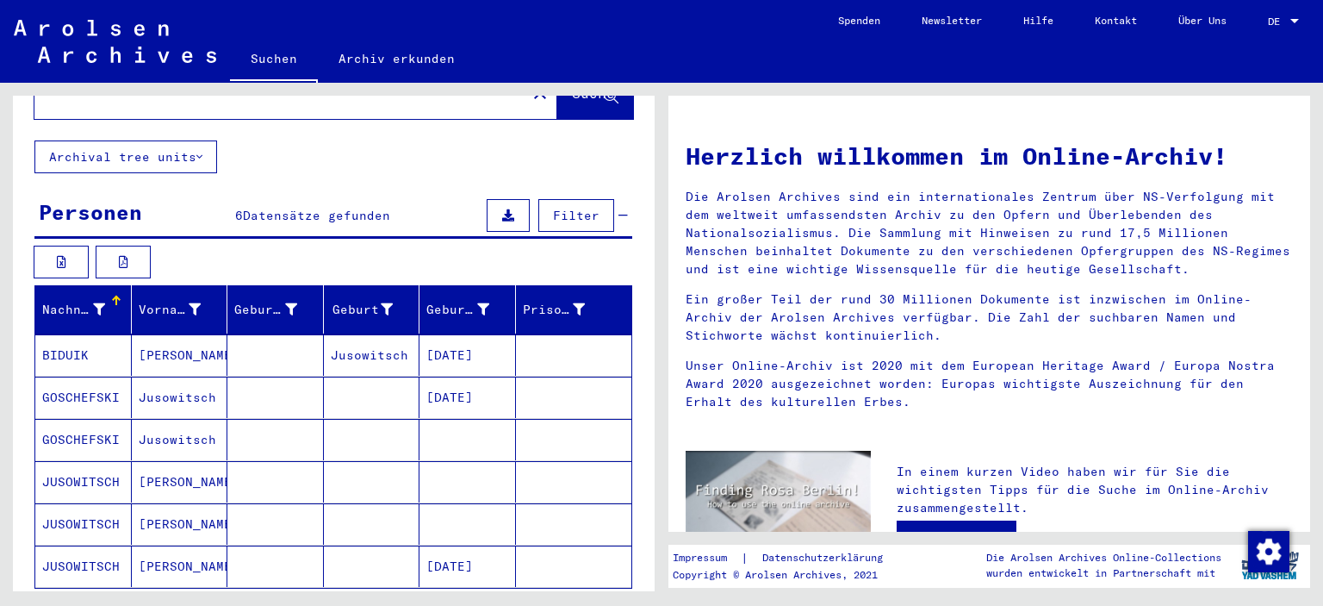
scroll to position [0, 0]
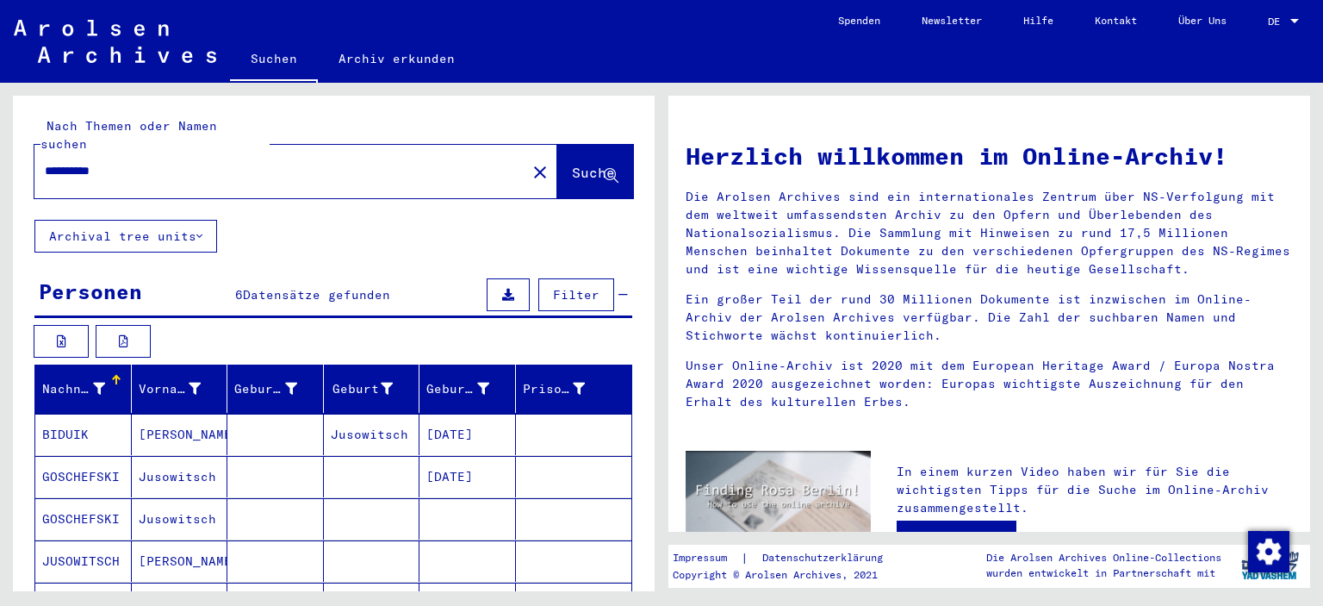
click at [141, 162] on input "**********" at bounding box center [275, 171] width 461 height 18
click at [572, 164] on span "Suche" at bounding box center [593, 172] width 43 height 17
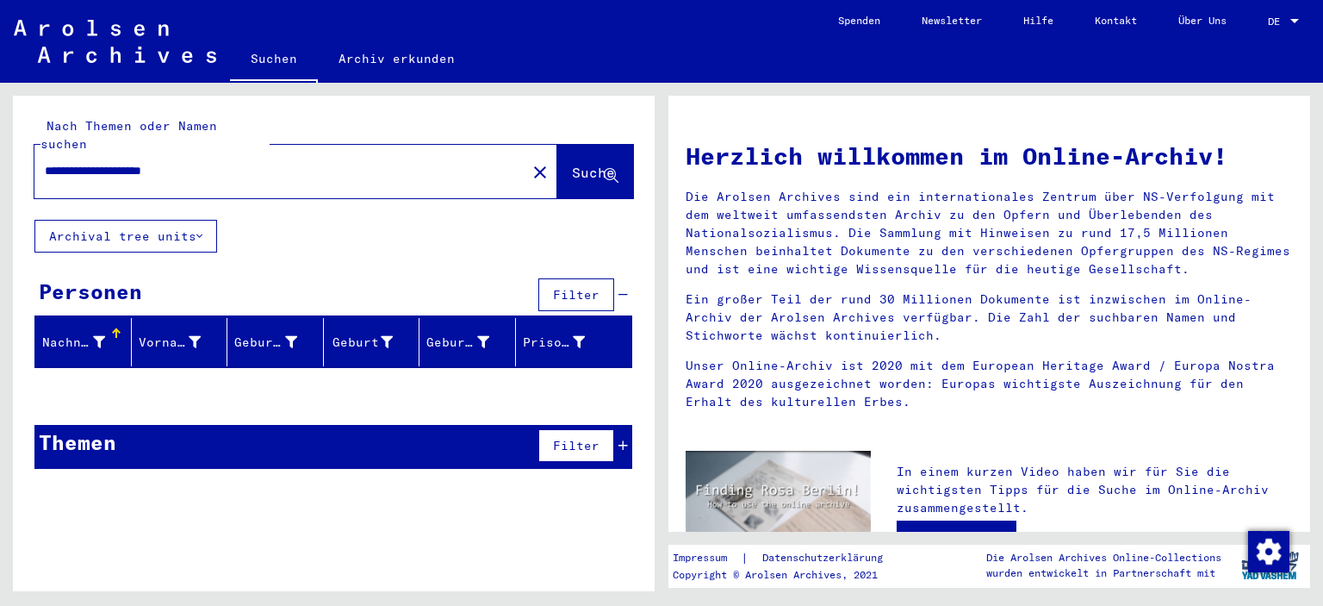
click at [214, 162] on input "**********" at bounding box center [275, 171] width 461 height 18
drag, startPoint x: 566, startPoint y: 149, endPoint x: 987, endPoint y: 177, distance: 422.2
click at [572, 164] on span "Suche" at bounding box center [593, 172] width 43 height 17
click at [576, 164] on span "Suche" at bounding box center [593, 172] width 43 height 17
click at [126, 162] on input "**********" at bounding box center [275, 171] width 461 height 18
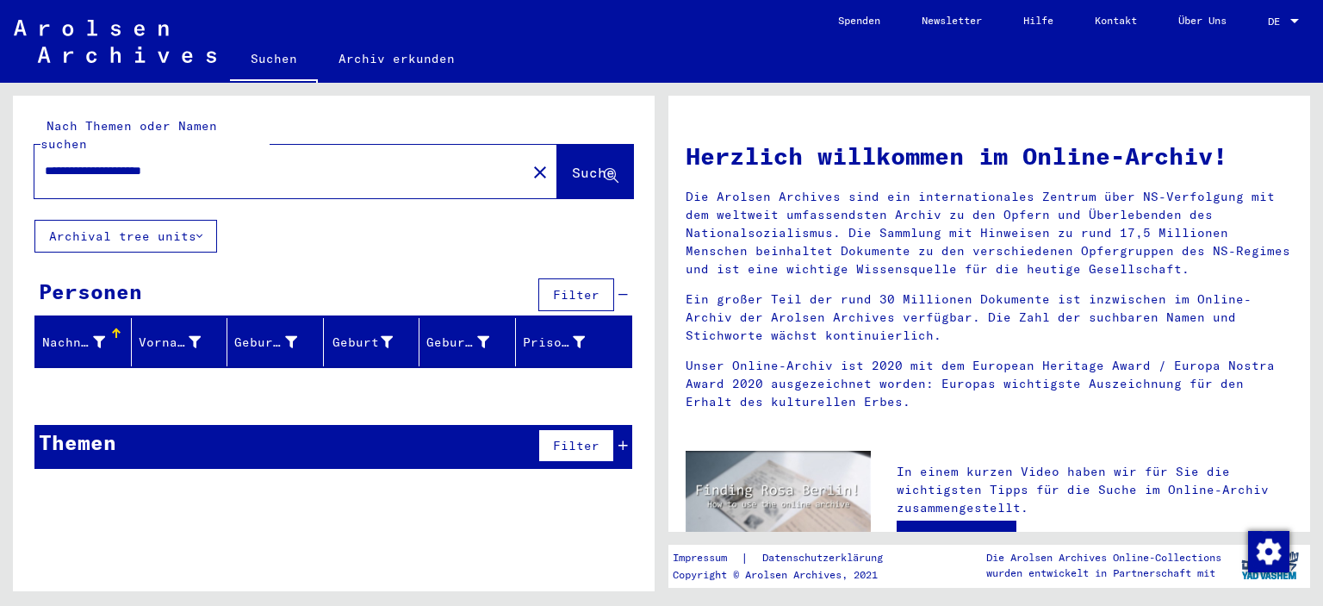
drag, startPoint x: 172, startPoint y: 154, endPoint x: 0, endPoint y: 140, distance: 172.9
click at [0, 140] on div "**********" at bounding box center [331, 337] width 662 height 508
click at [190, 168] on div "**********" at bounding box center [269, 171] width 471 height 39
click at [170, 162] on input "**********" at bounding box center [275, 171] width 461 height 18
click at [573, 164] on span "Suche" at bounding box center [593, 172] width 43 height 17
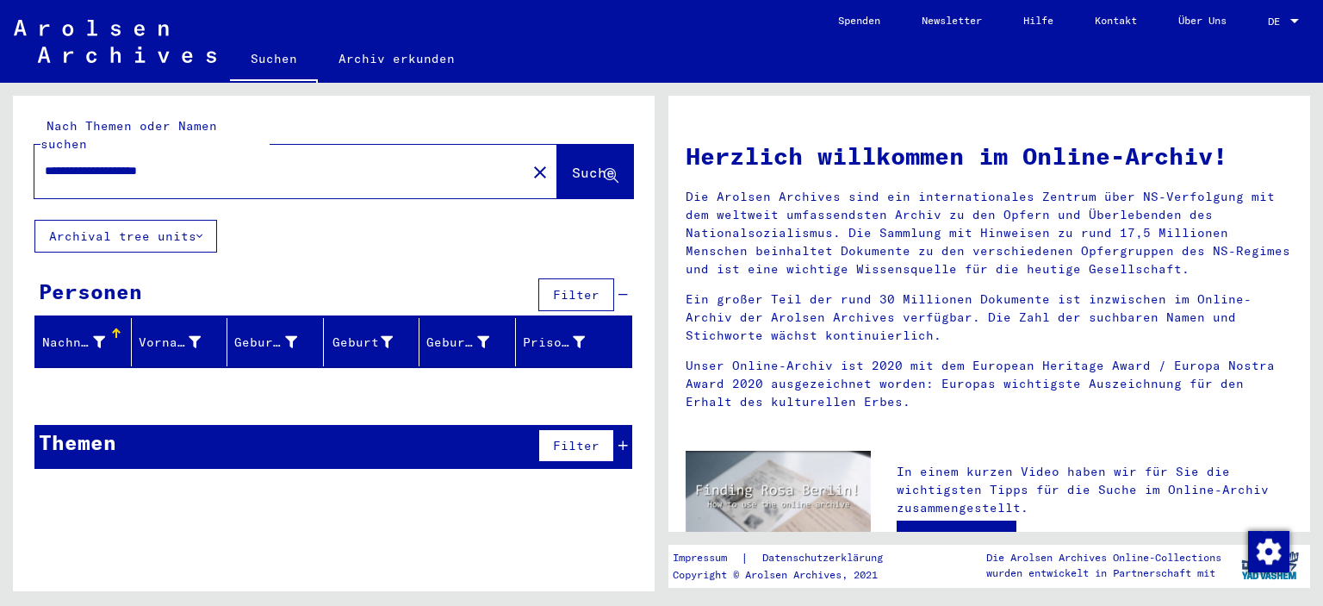
click at [204, 225] on button "Archival tree units" at bounding box center [125, 236] width 183 height 33
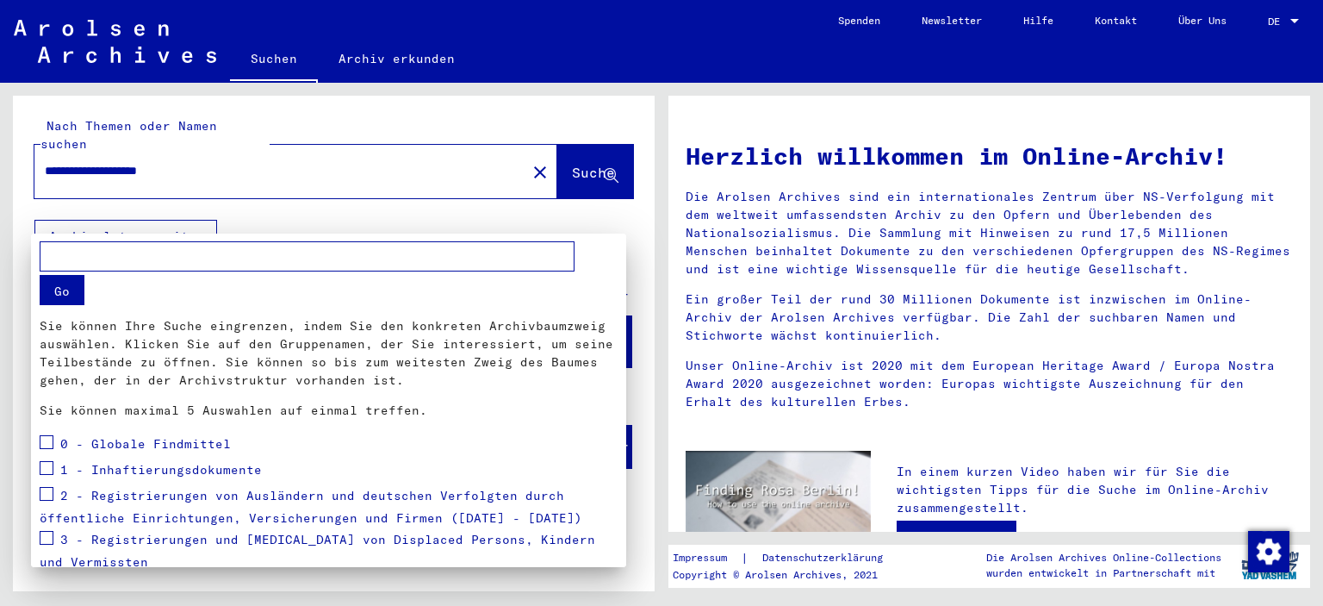
click at [51, 440] on span at bounding box center [47, 442] width 14 height 14
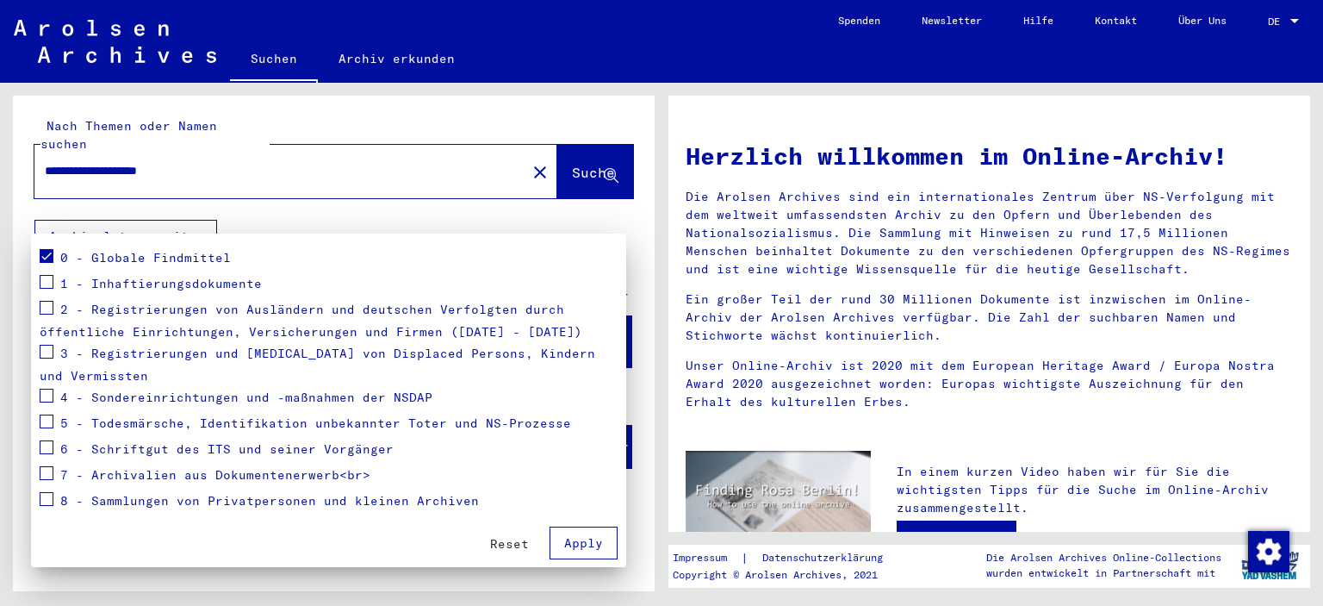
click at [564, 546] on span "Apply" at bounding box center [583, 543] width 39 height 16
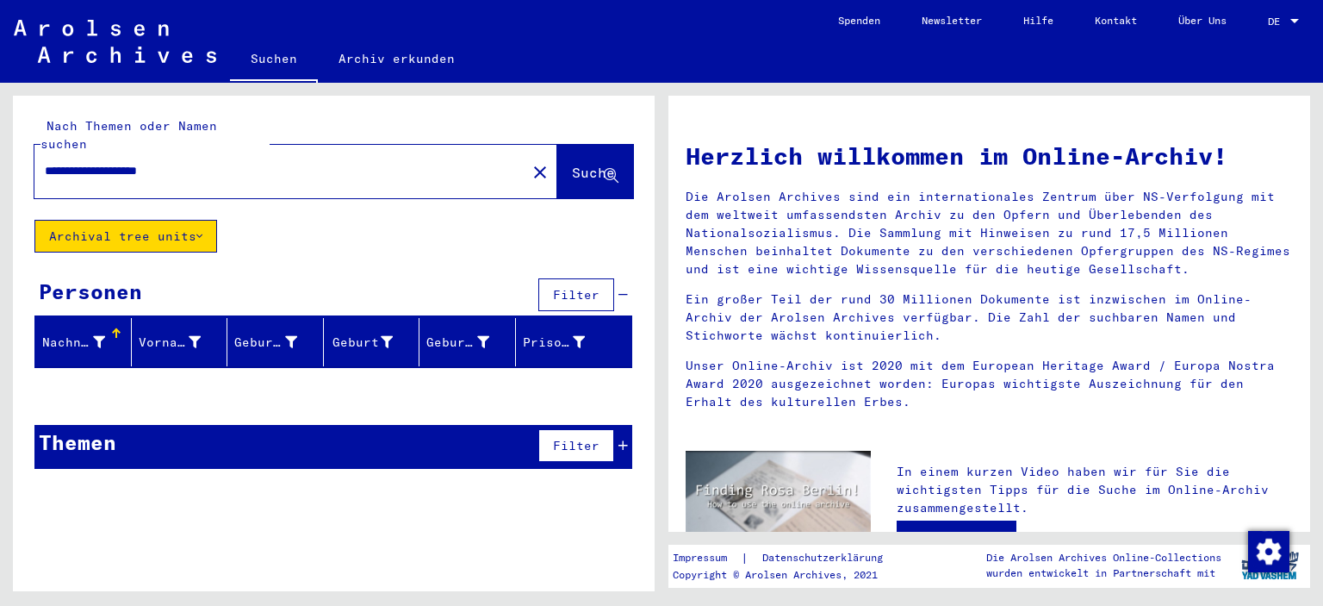
click at [202, 230] on icon at bounding box center [199, 236] width 6 height 12
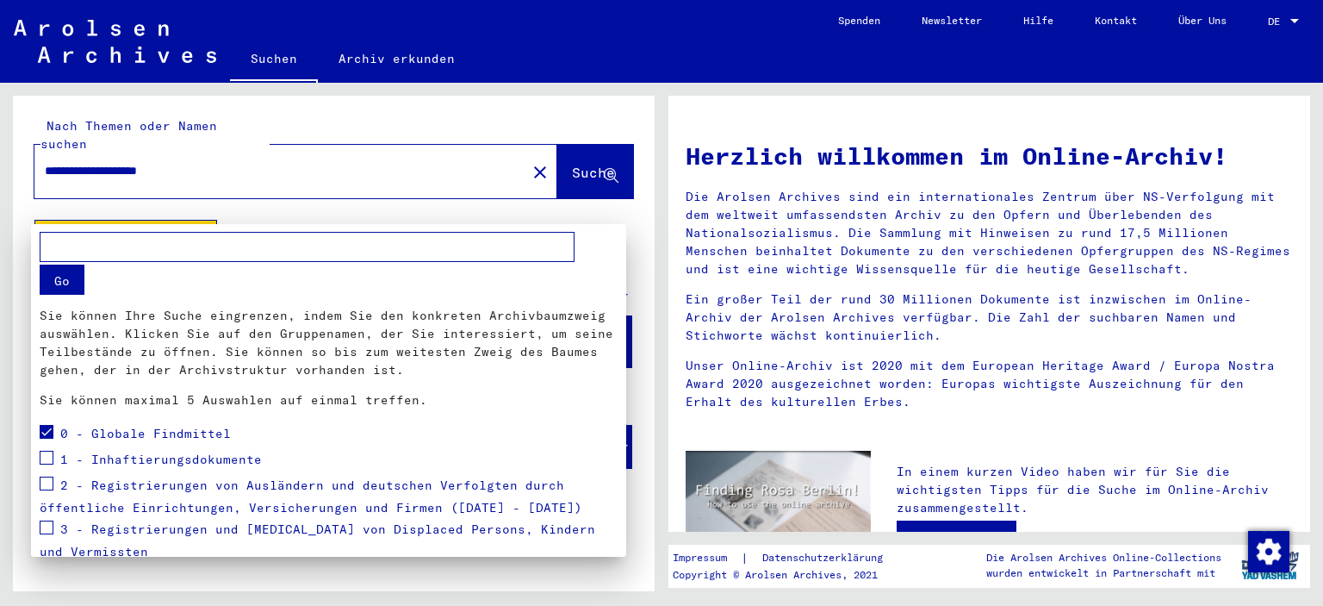
click at [45, 433] on span at bounding box center [47, 432] width 14 height 14
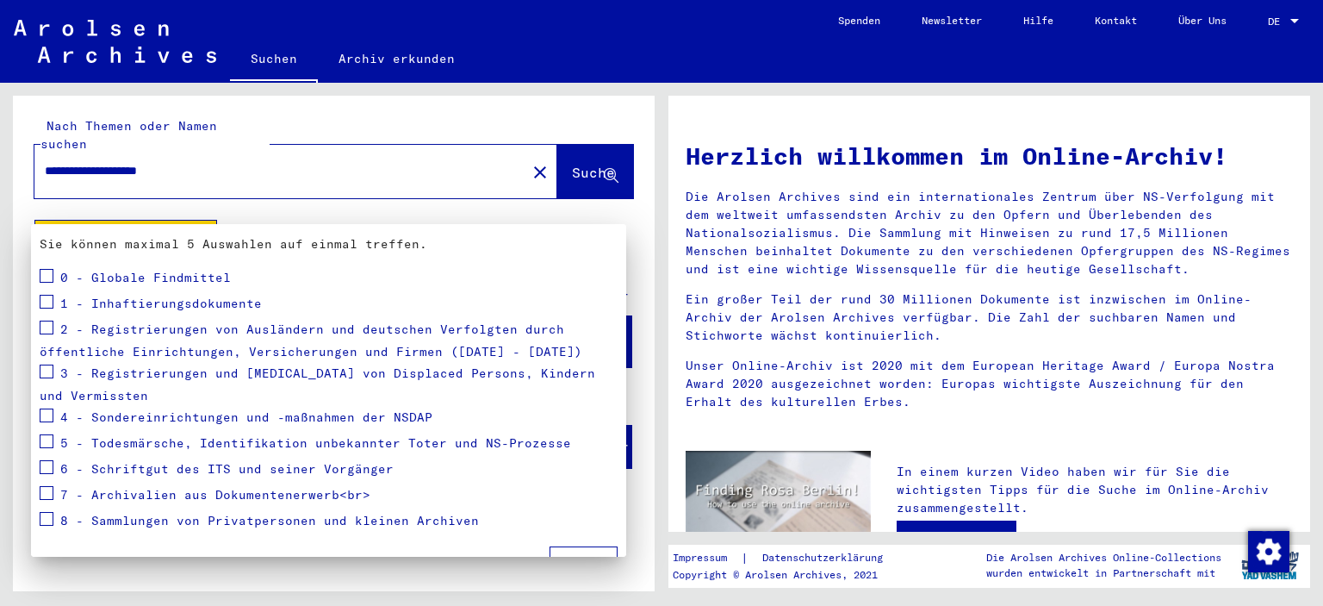
scroll to position [179, 0]
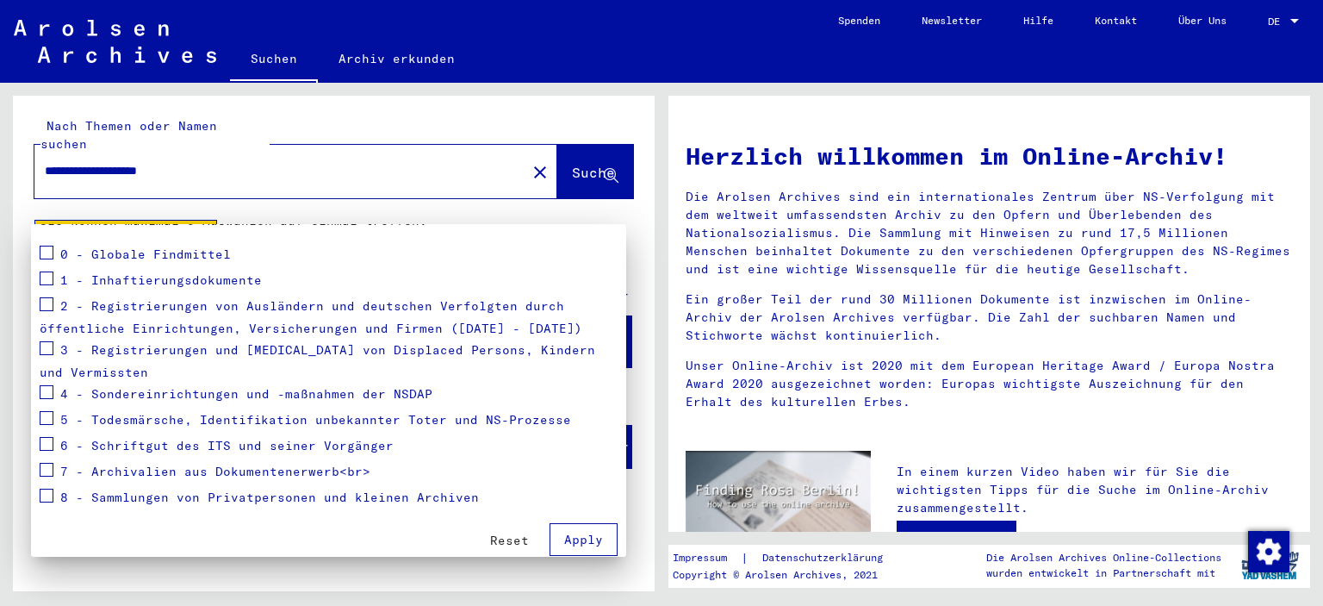
click at [47, 352] on span at bounding box center [47, 348] width 14 height 14
click at [550, 535] on button "Apply" at bounding box center [584, 539] width 68 height 33
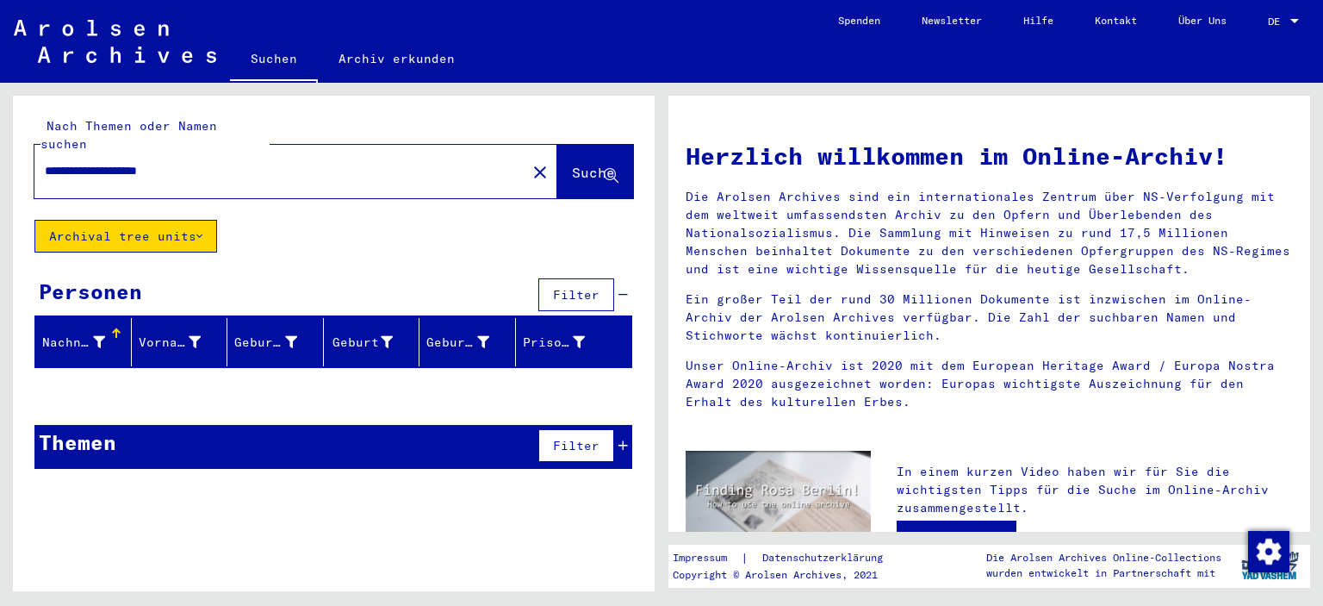
click at [207, 162] on input "**********" at bounding box center [275, 171] width 461 height 18
drag, startPoint x: 143, startPoint y: 151, endPoint x: 0, endPoint y: 137, distance: 143.7
click at [0, 137] on div "**********" at bounding box center [331, 337] width 662 height 508
click at [560, 145] on button "Suche" at bounding box center [595, 171] width 76 height 53
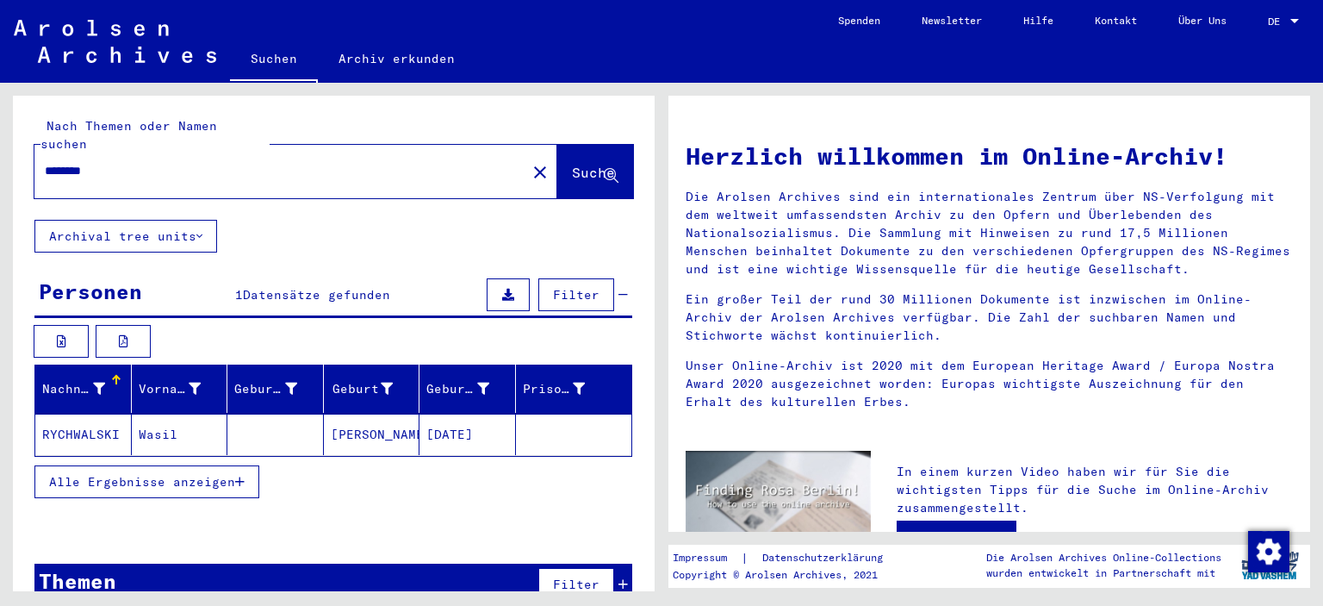
click at [114, 162] on input "********" at bounding box center [275, 171] width 461 height 18
click at [204, 224] on button "Archival tree units" at bounding box center [125, 236] width 183 height 33
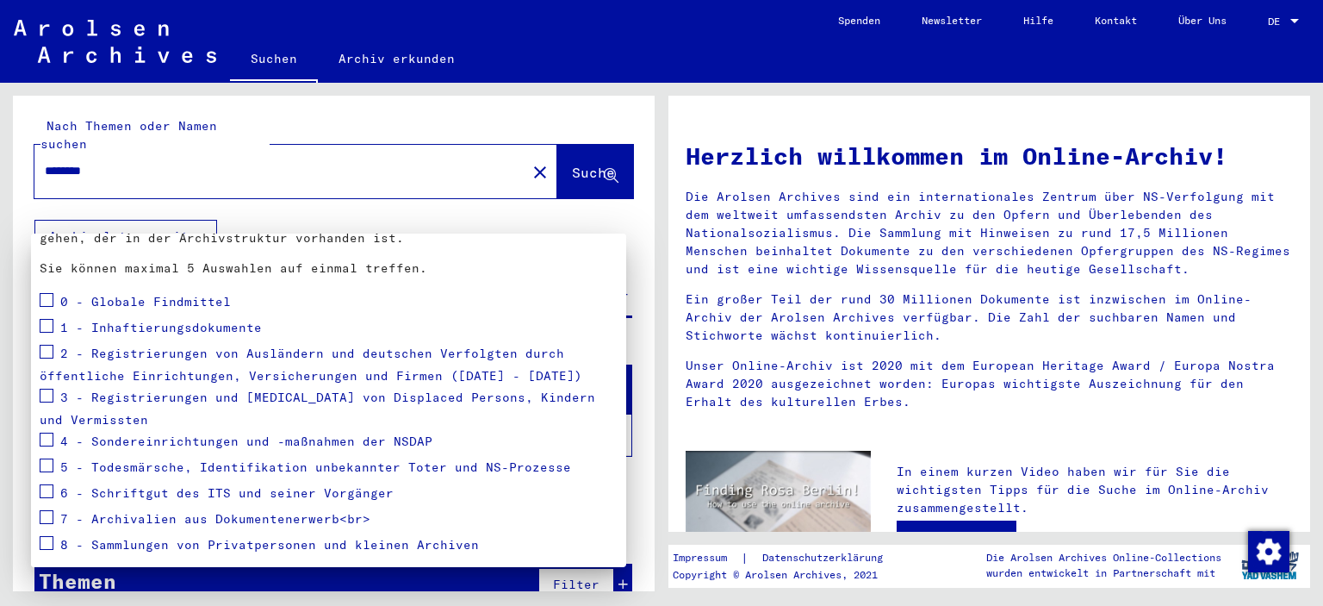
scroll to position [172, 0]
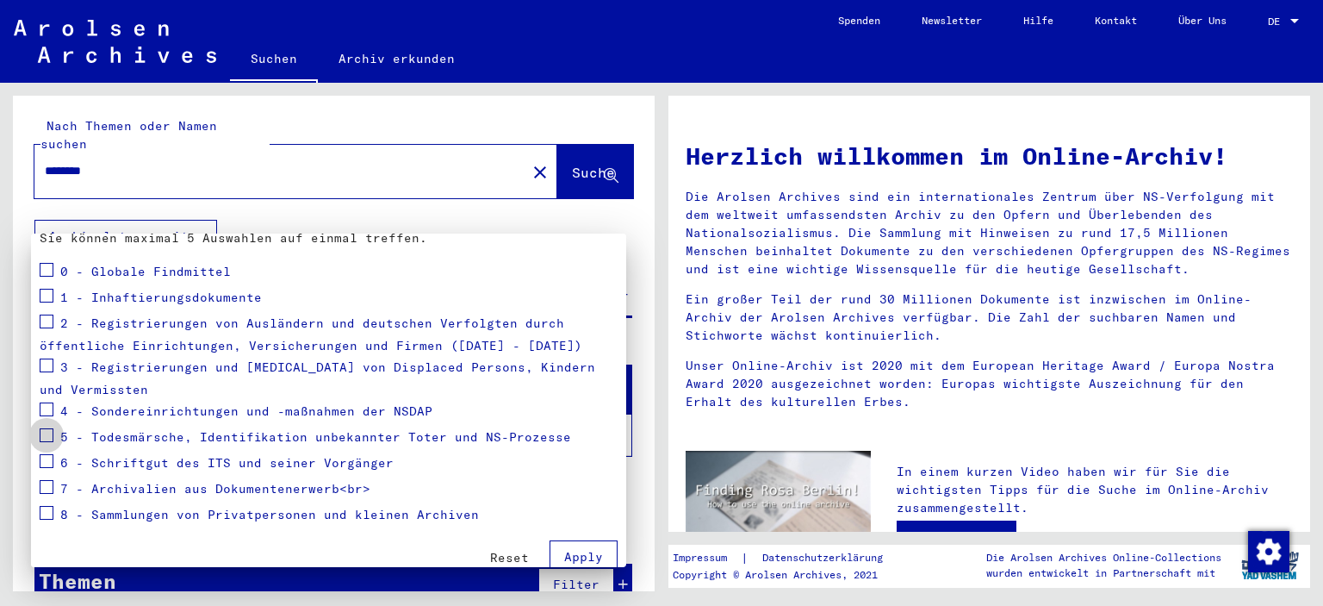
click at [41, 430] on span at bounding box center [47, 435] width 14 height 14
click at [550, 553] on button "Apply" at bounding box center [584, 556] width 68 height 33
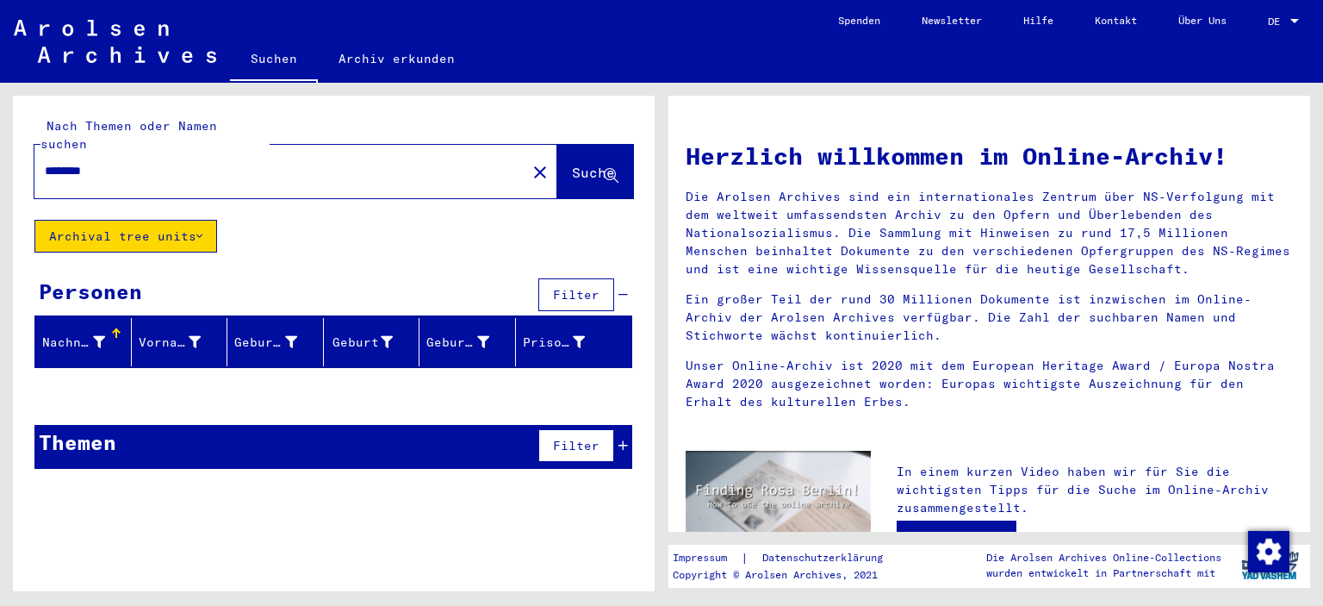
click at [162, 220] on button "Archival tree units" at bounding box center [125, 236] width 183 height 33
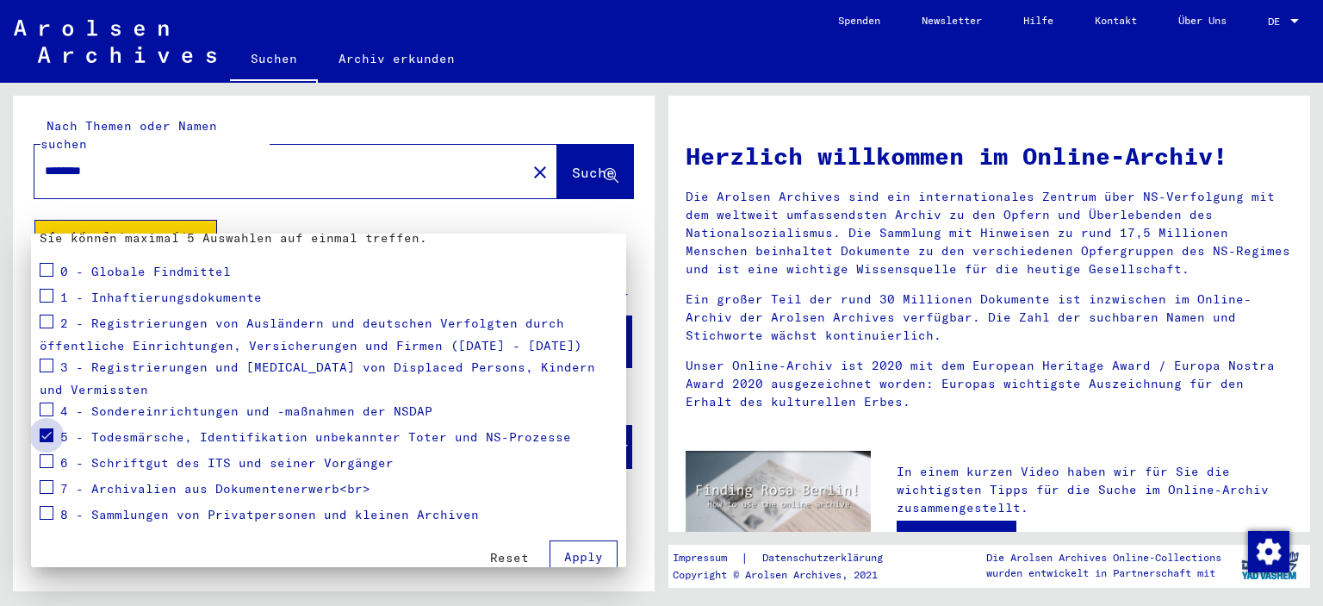
click at [42, 431] on span at bounding box center [47, 435] width 14 height 14
click at [52, 489] on span at bounding box center [47, 487] width 14 height 14
click at [576, 552] on span "Apply" at bounding box center [583, 557] width 39 height 16
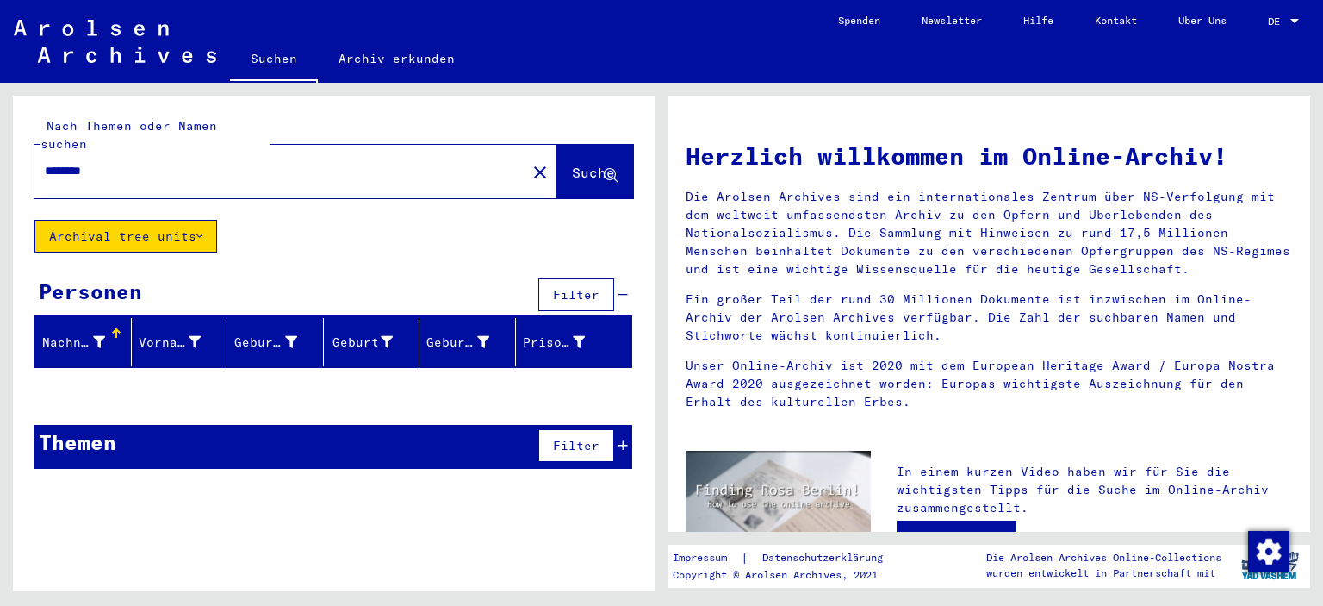
click at [200, 227] on button "Archival tree units" at bounding box center [125, 236] width 183 height 33
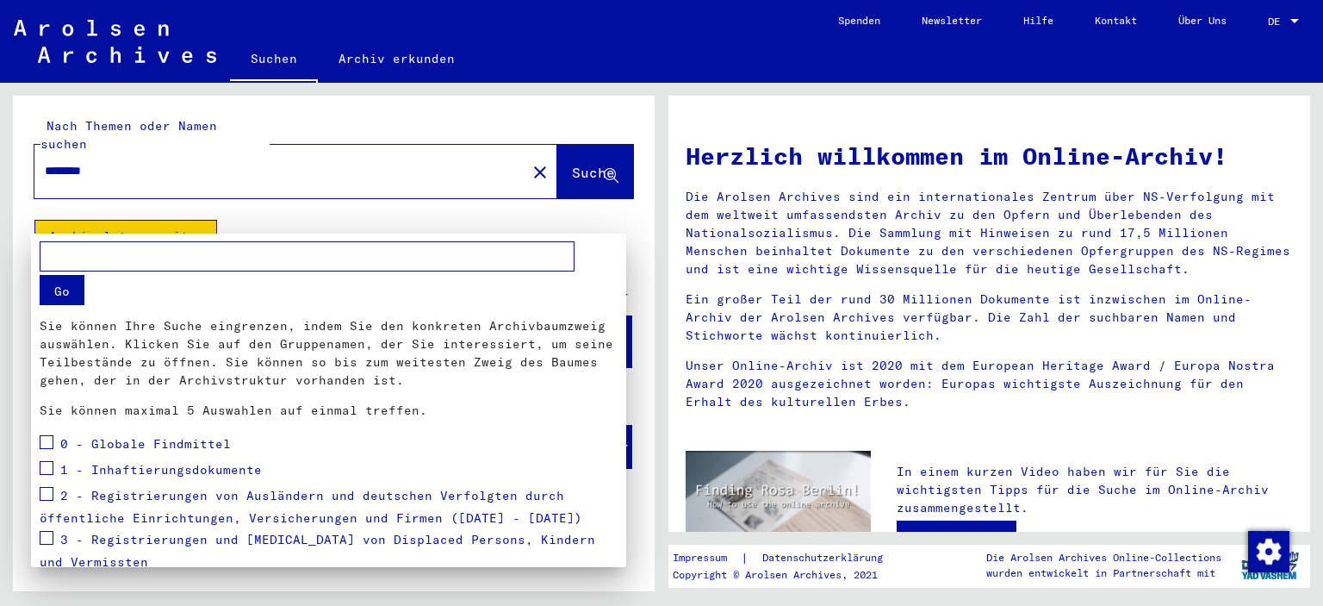
scroll to position [186, 0]
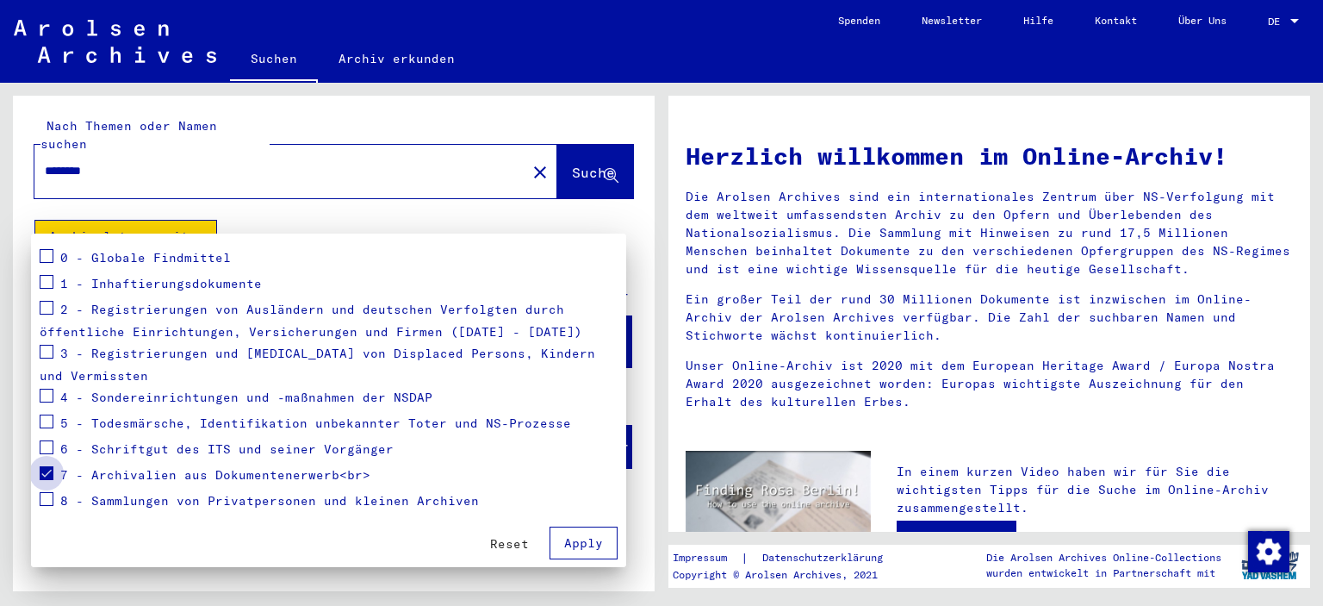
click at [49, 473] on span at bounding box center [47, 473] width 14 height 14
drag, startPoint x: 562, startPoint y: 545, endPoint x: 631, endPoint y: 544, distance: 68.9
click at [564, 544] on span "Apply" at bounding box center [583, 543] width 39 height 16
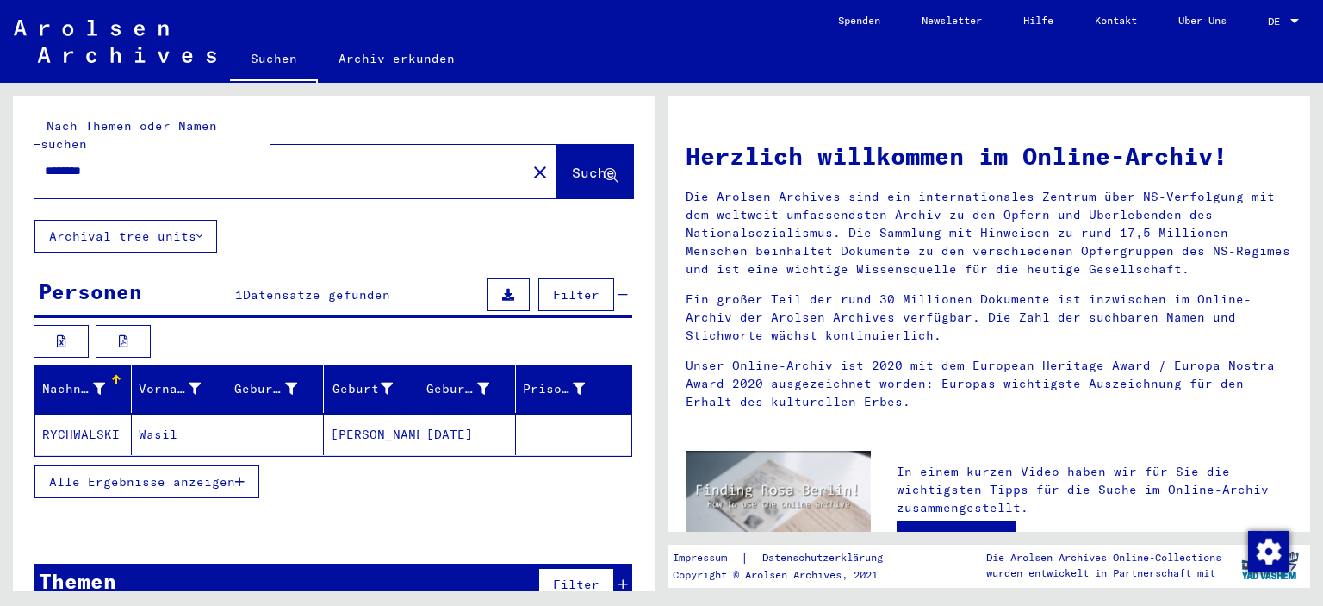
drag, startPoint x: 140, startPoint y: 162, endPoint x: 0, endPoint y: 113, distance: 148.8
click at [0, 113] on div "Nach Themen oder Namen suchen ******** close Suche Archival tree units Personen…" at bounding box center [331, 337] width 662 height 508
click at [142, 162] on input "********" at bounding box center [275, 171] width 461 height 18
drag, startPoint x: 117, startPoint y: 159, endPoint x: 3, endPoint y: 144, distance: 114.8
click at [7, 144] on div "Nach Themen oder Namen suchen ******** close Suche Archival tree units Personen…" at bounding box center [331, 337] width 662 height 508
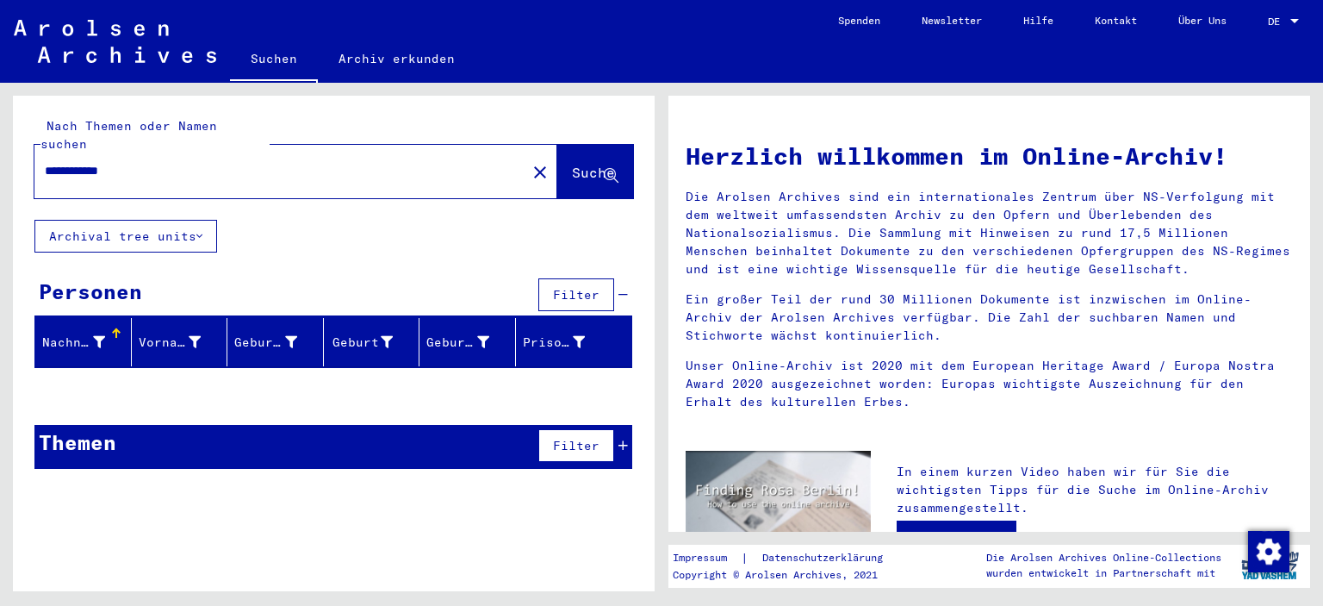
drag, startPoint x: 143, startPoint y: 150, endPoint x: 0, endPoint y: 116, distance: 146.9
click at [0, 116] on div "**********" at bounding box center [331, 337] width 662 height 508
drag, startPoint x: 558, startPoint y: 161, endPoint x: 681, endPoint y: 188, distance: 125.2
click at [572, 164] on span "Suche" at bounding box center [593, 172] width 43 height 17
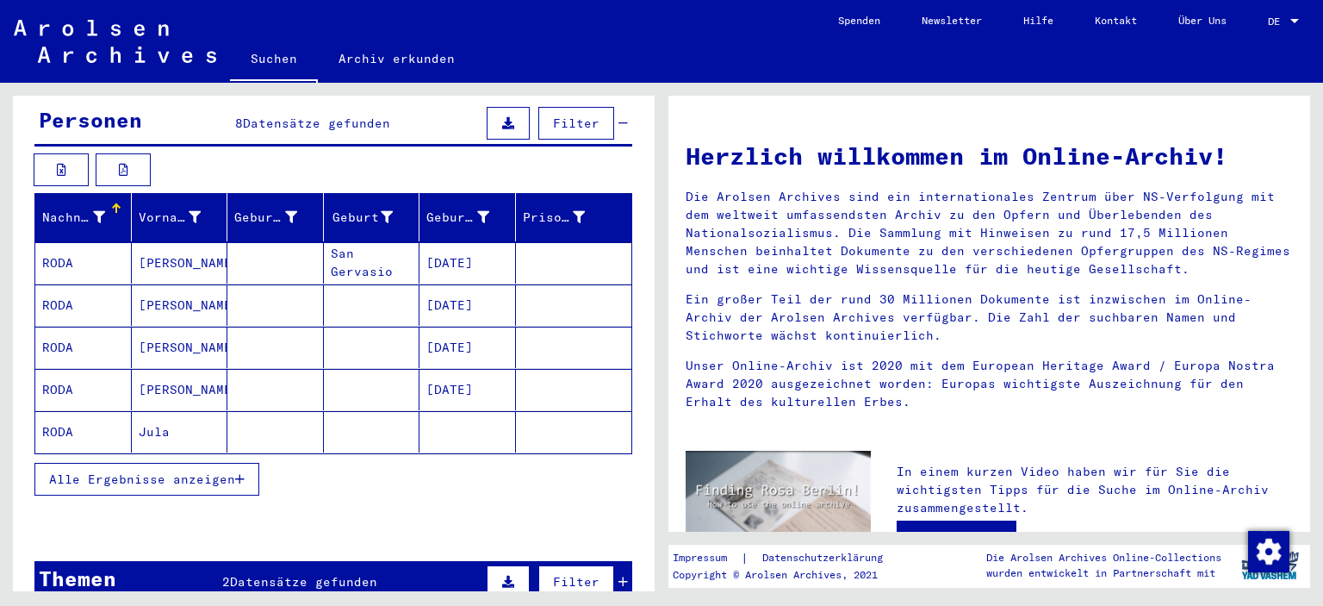
scroll to position [172, 0]
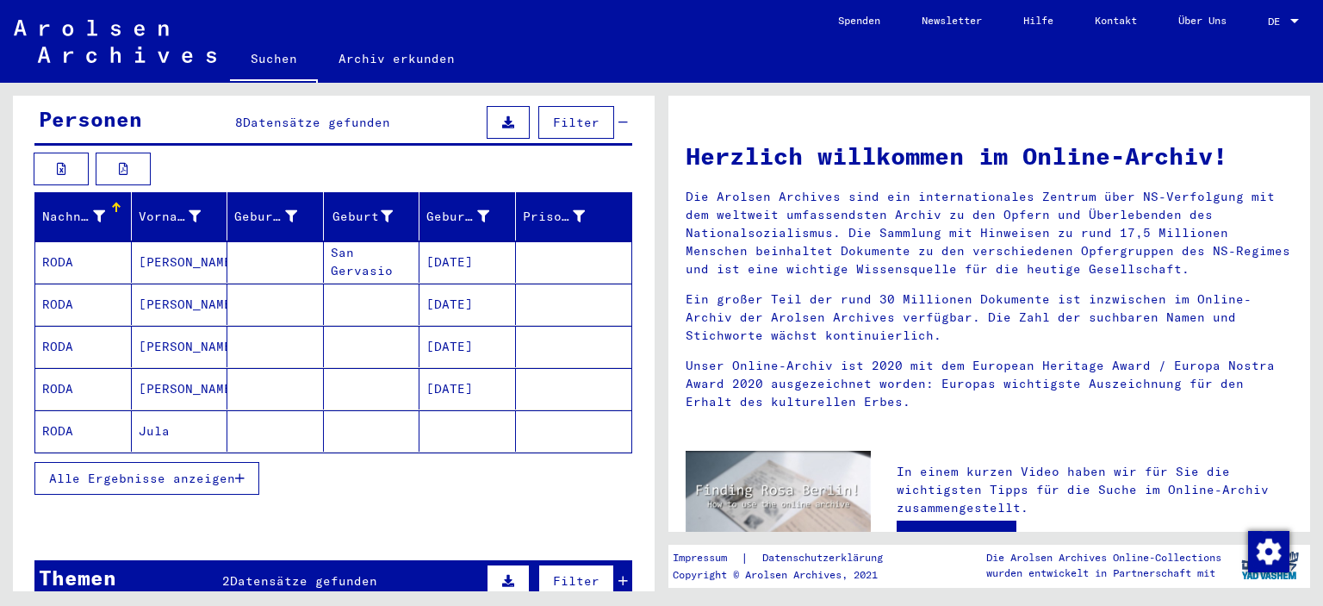
click at [238, 464] on button "Alle Ergebnisse anzeigen" at bounding box center [146, 478] width 225 height 33
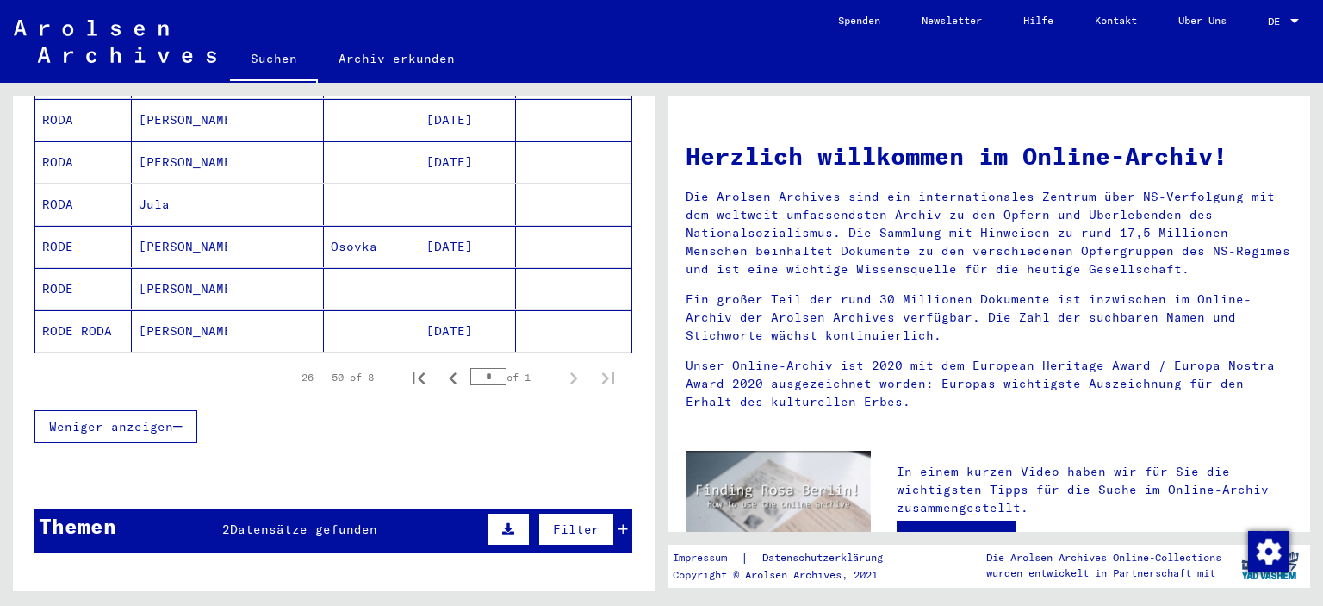
scroll to position [431, 0]
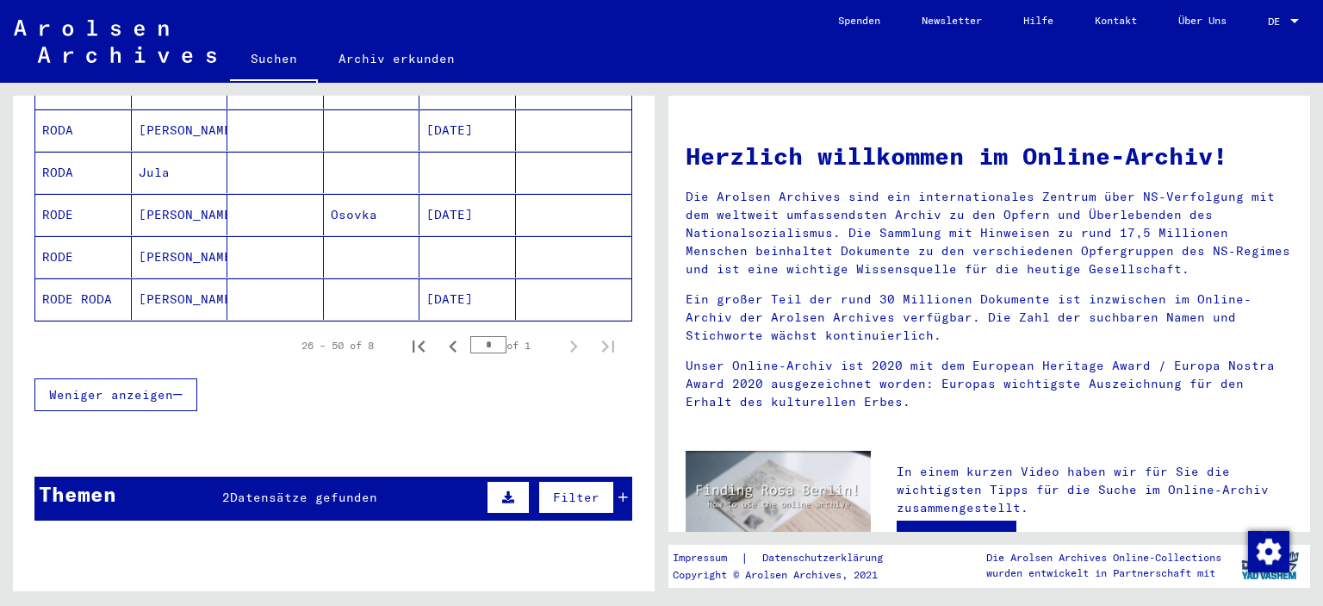
click at [170, 387] on span "Weniger anzeigen" at bounding box center [111, 395] width 124 height 16
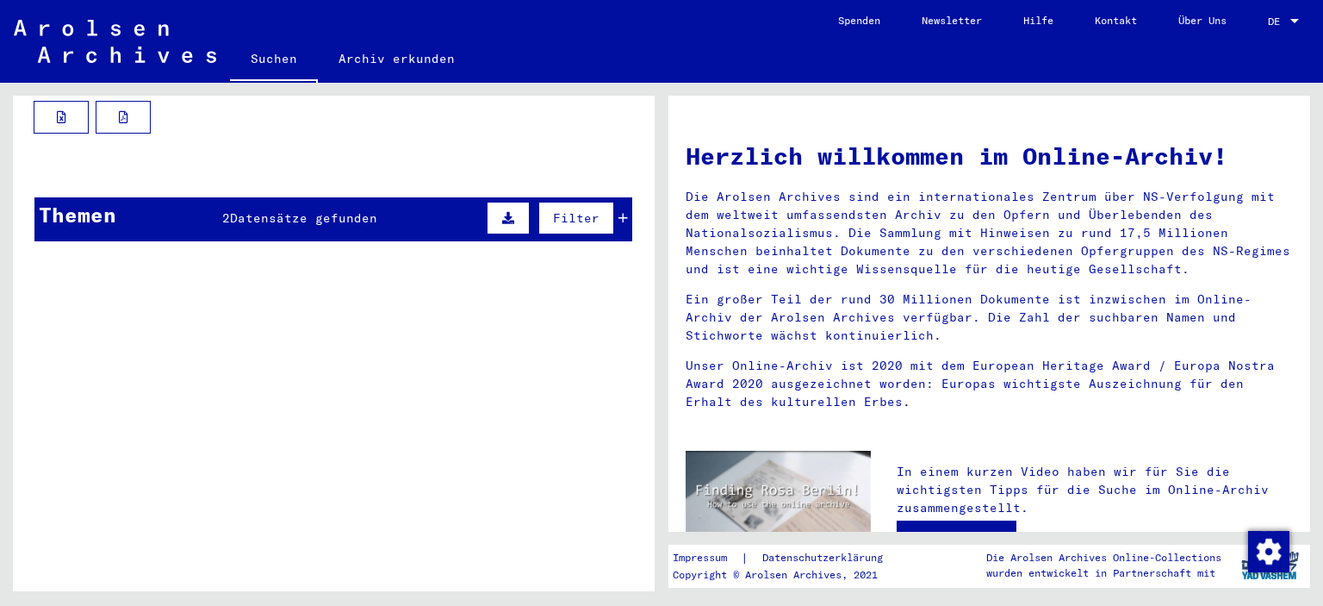
click at [260, 190] on mat-cell at bounding box center [275, 210] width 97 height 41
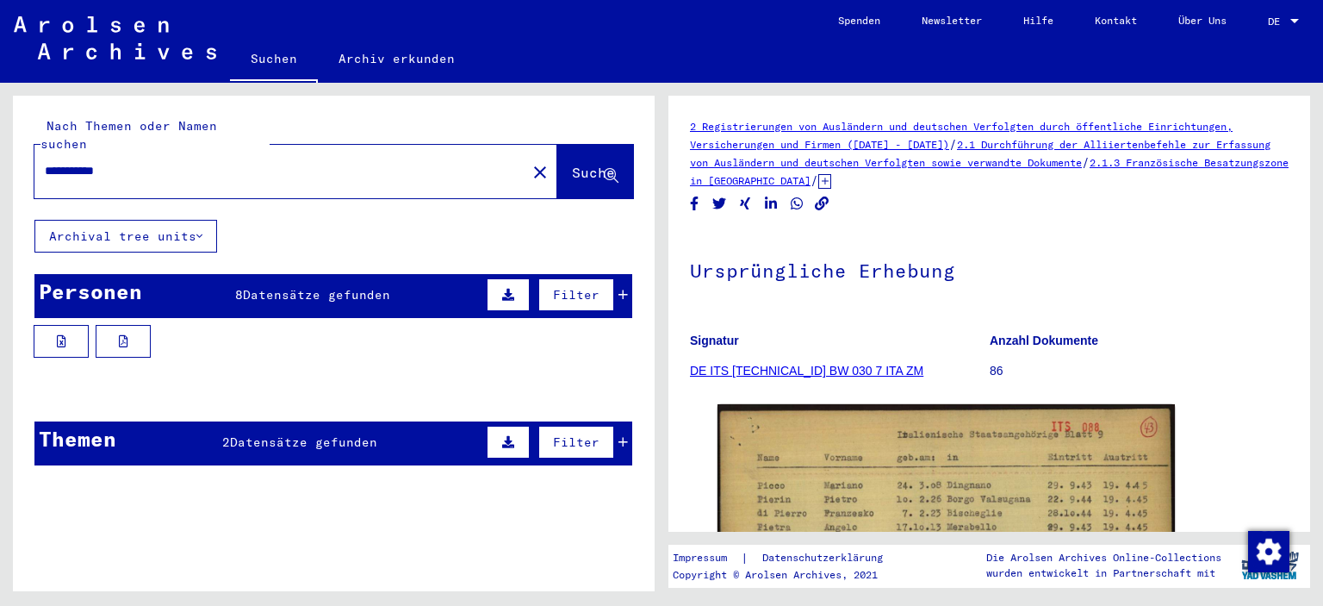
click at [246, 287] on span "Datensätze gefunden" at bounding box center [316, 295] width 147 height 16
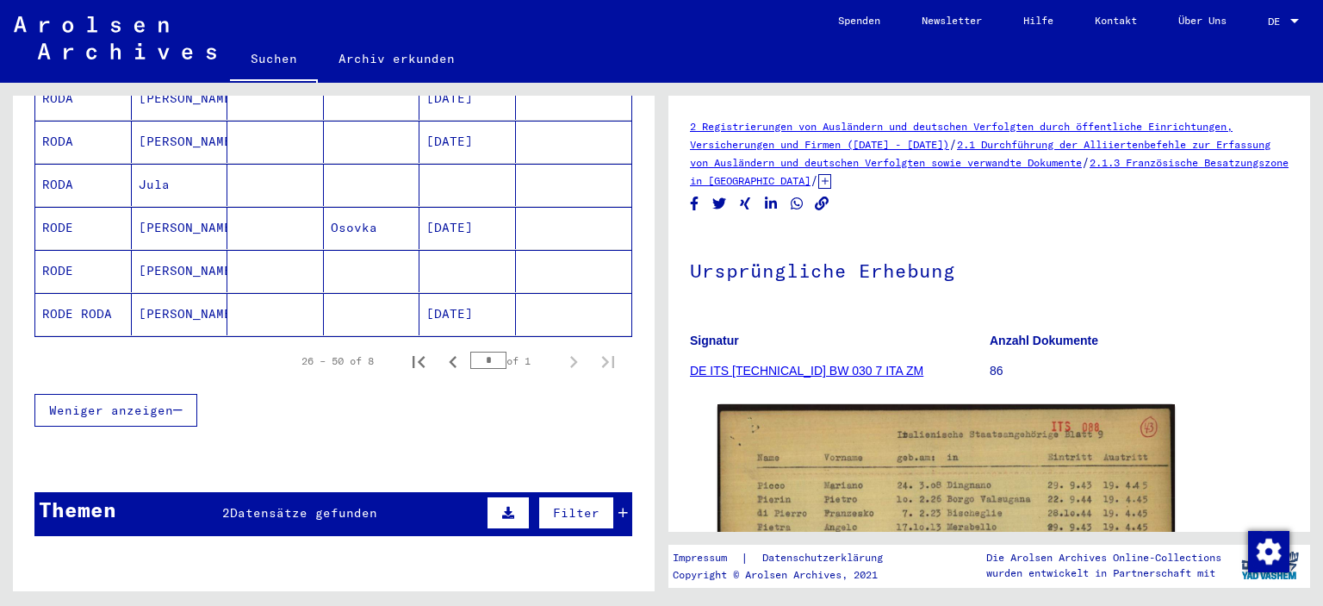
scroll to position [431, 0]
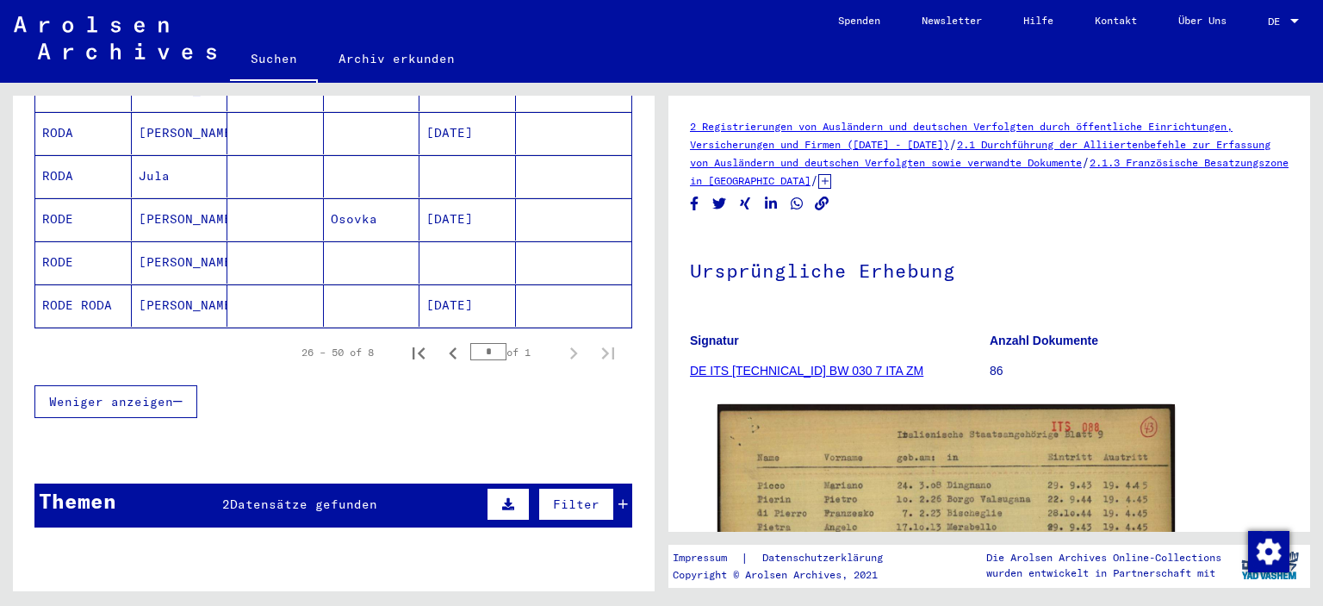
click at [308, 496] on span "Datensätze gefunden" at bounding box center [303, 504] width 147 height 16
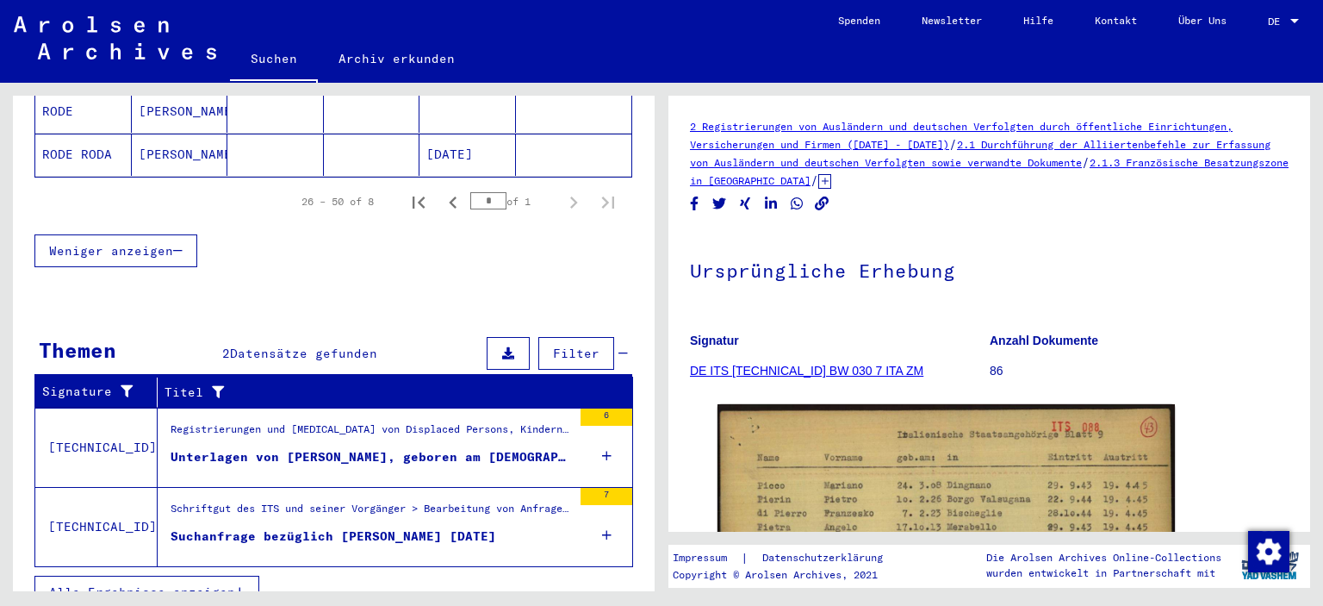
scroll to position [582, 0]
click at [416, 447] on div "Unterlagen von [PERSON_NAME], geboren am [DEMOGRAPHIC_DATA], geboren in [GEOGRA…" at bounding box center [372, 456] width 402 height 18
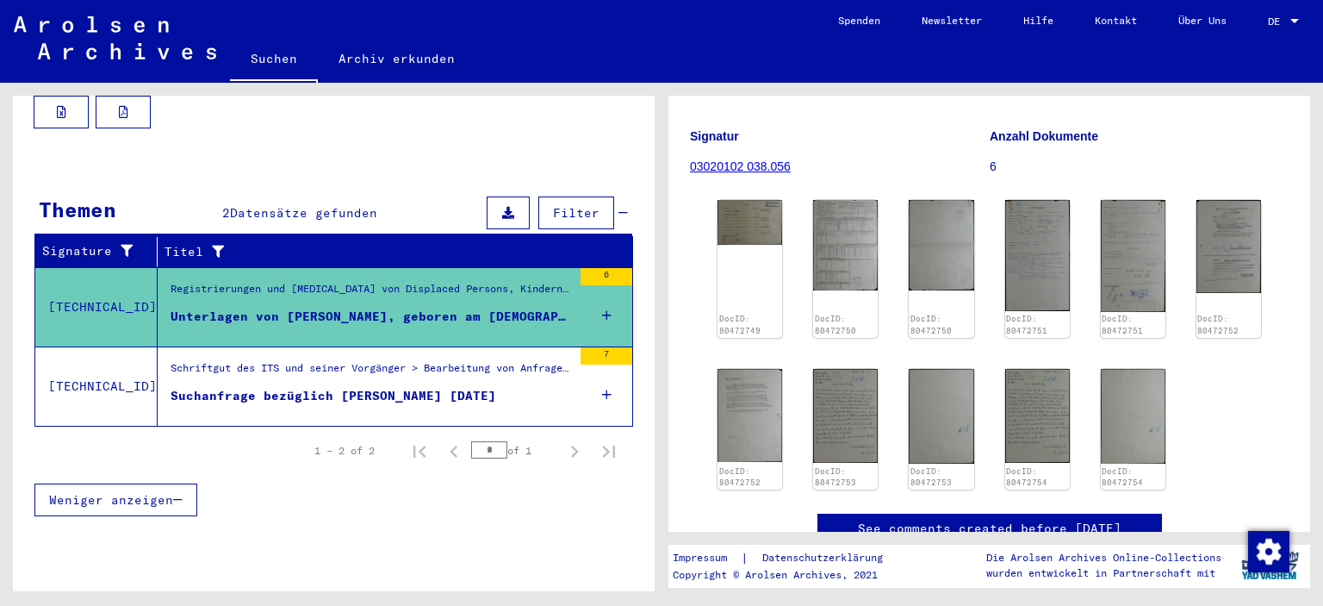
scroll to position [258, 0]
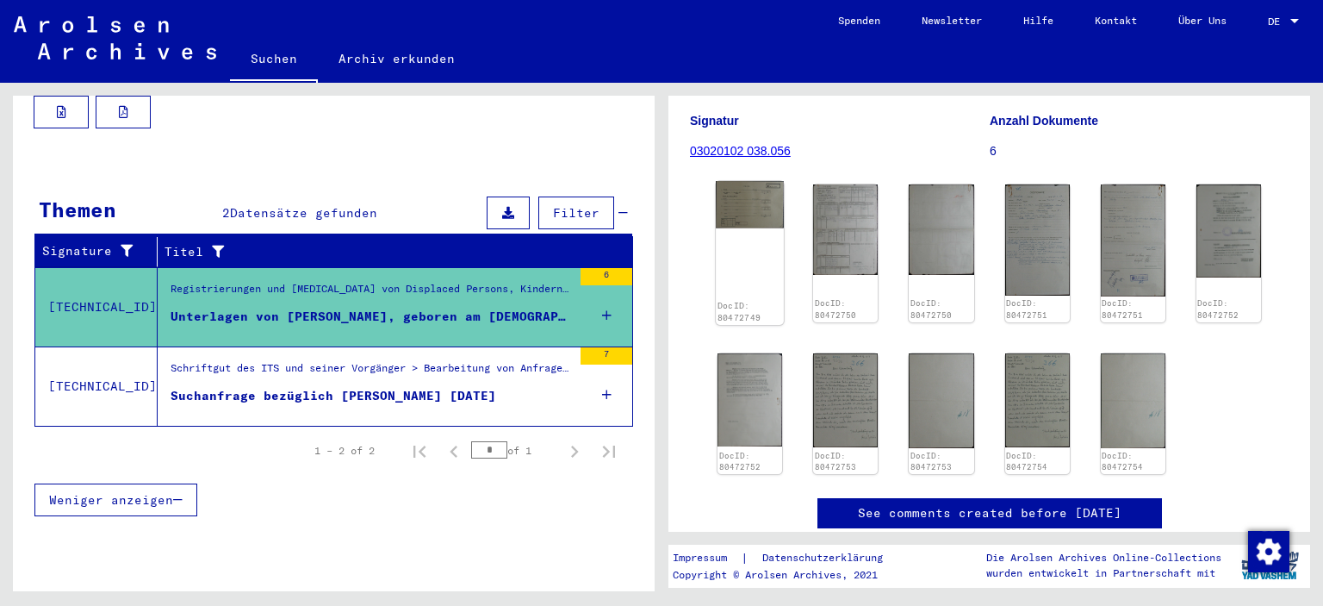
click at [741, 218] on img at bounding box center [750, 204] width 68 height 47
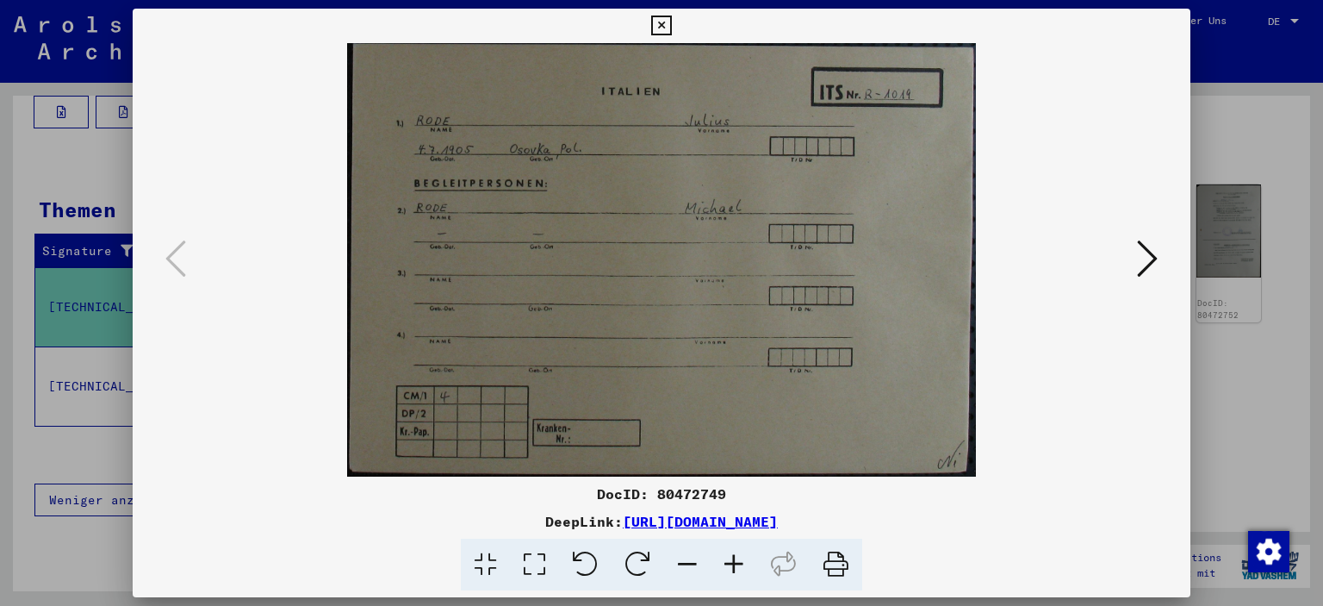
click at [657, 22] on icon at bounding box center [661, 26] width 20 height 21
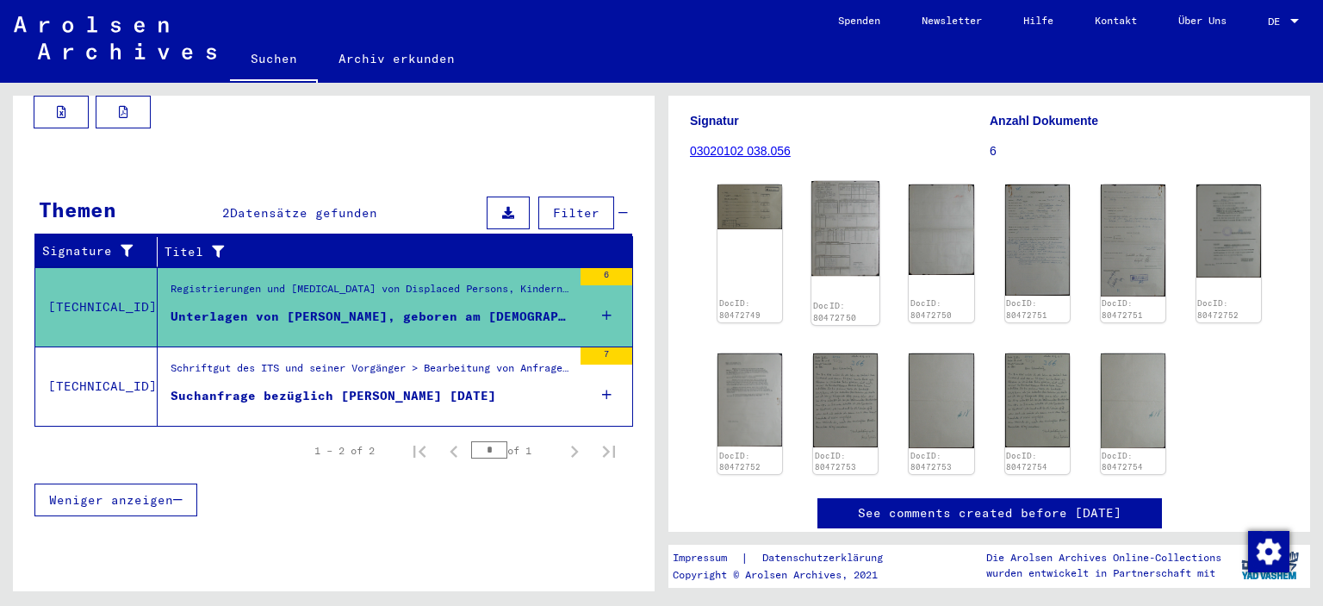
click at [831, 244] on img at bounding box center [846, 228] width 68 height 95
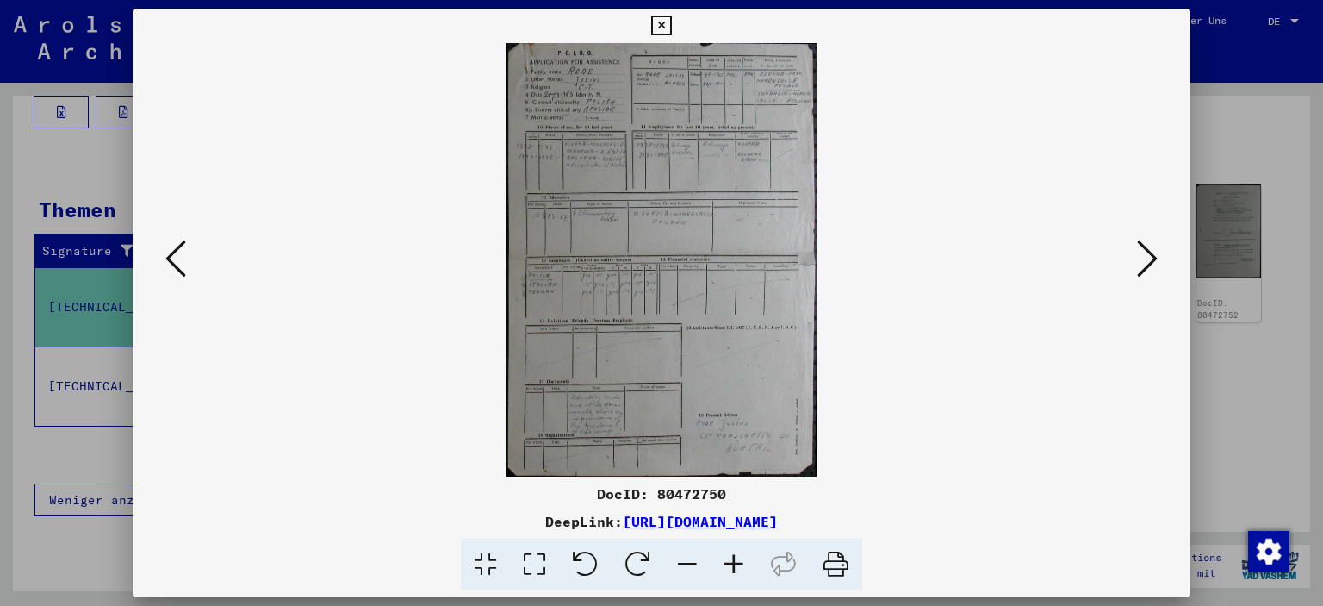
click at [732, 569] on icon at bounding box center [734, 565] width 47 height 53
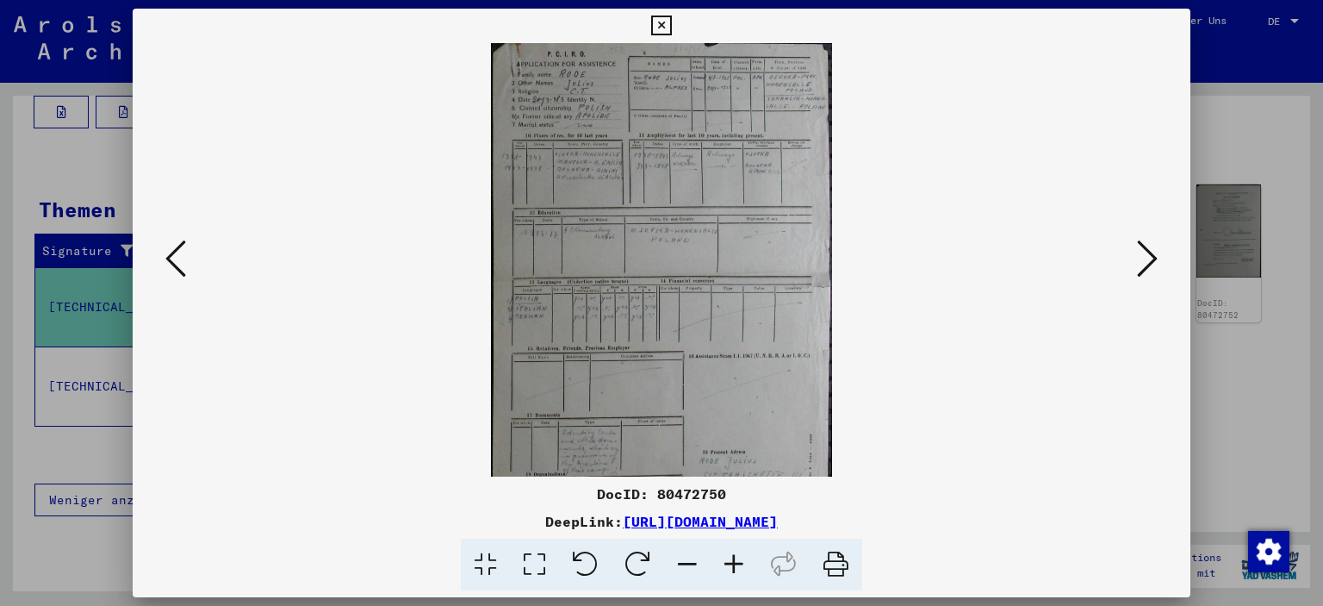
click at [732, 569] on icon at bounding box center [734, 565] width 47 height 53
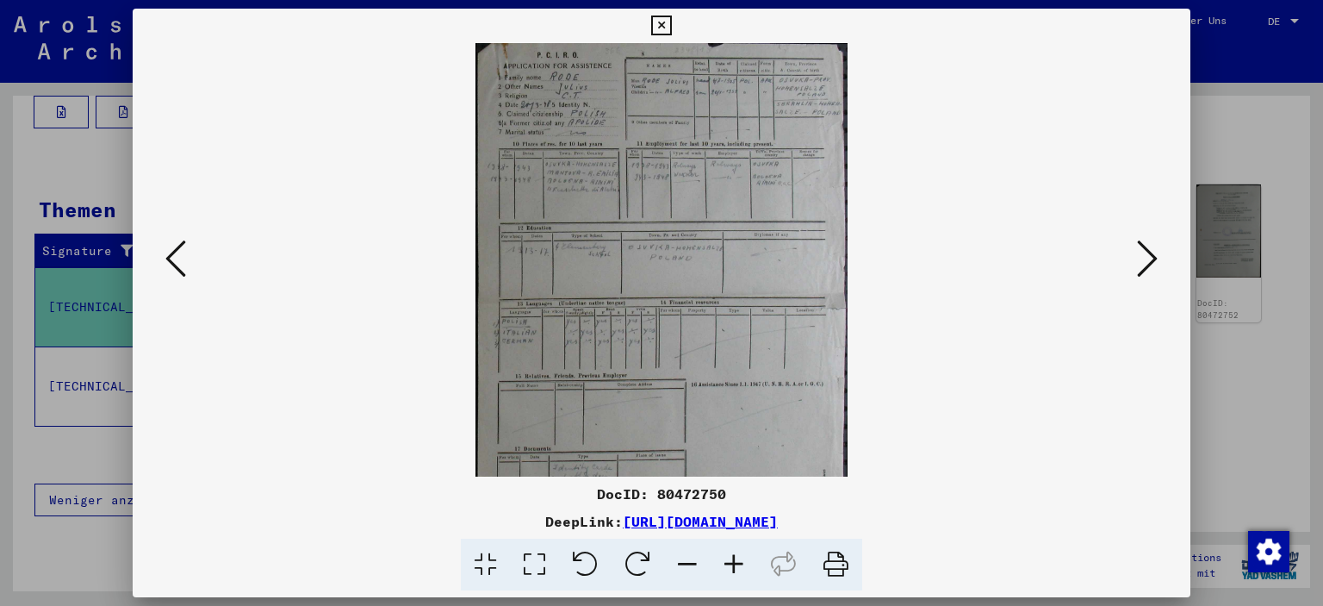
click at [732, 569] on icon at bounding box center [734, 565] width 47 height 53
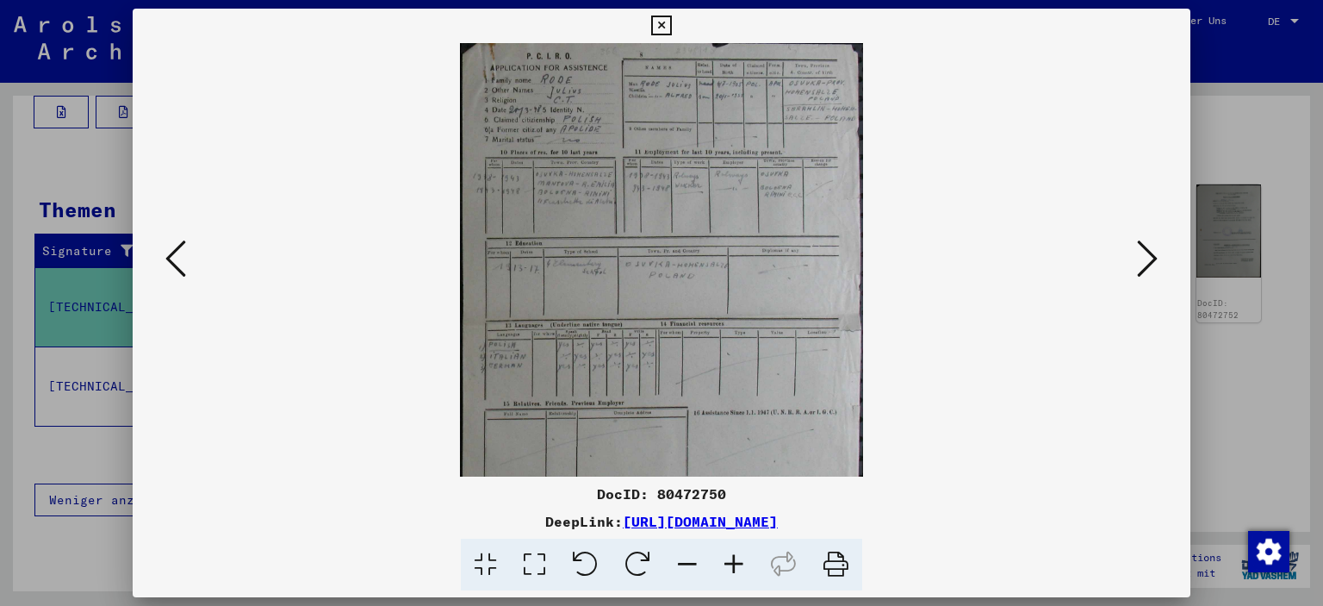
click at [732, 569] on icon at bounding box center [734, 565] width 47 height 53
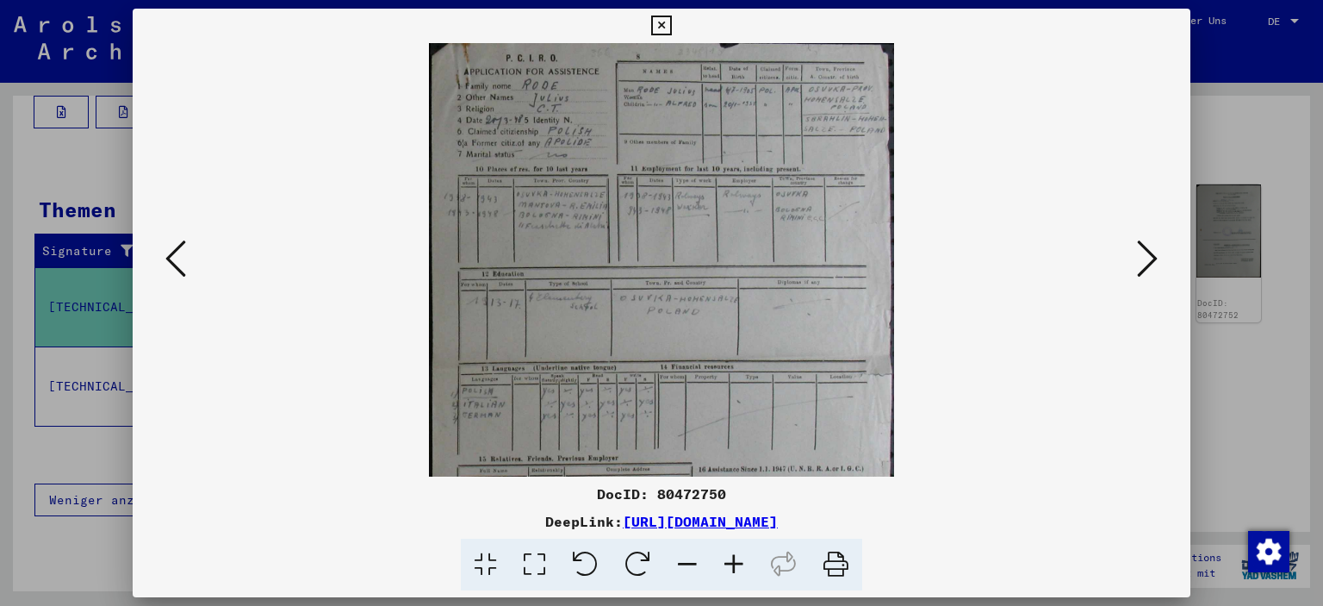
click at [732, 569] on icon at bounding box center [734, 565] width 47 height 53
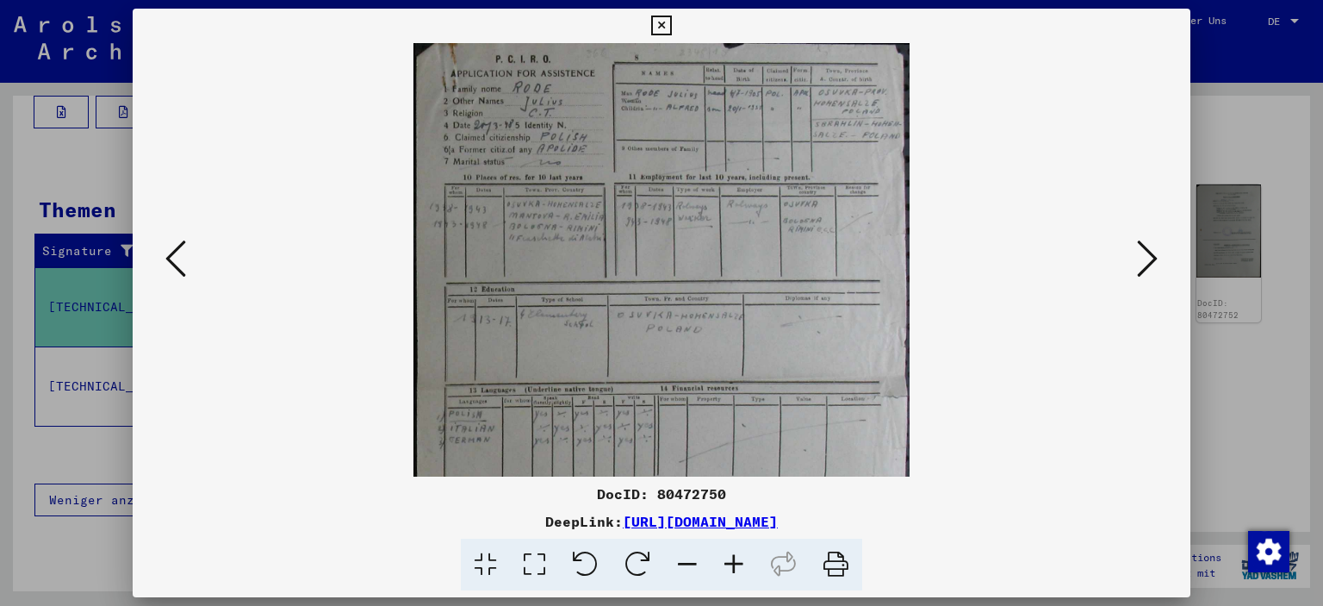
click at [732, 569] on icon at bounding box center [734, 565] width 47 height 53
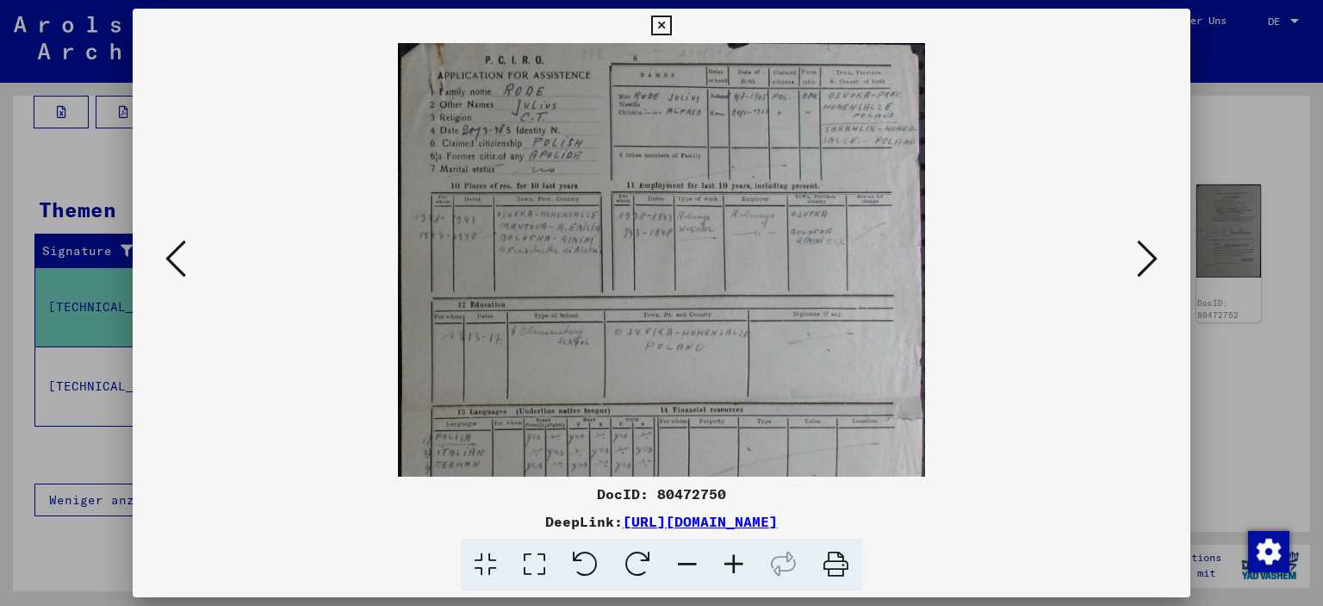
click at [732, 569] on icon at bounding box center [734, 565] width 47 height 53
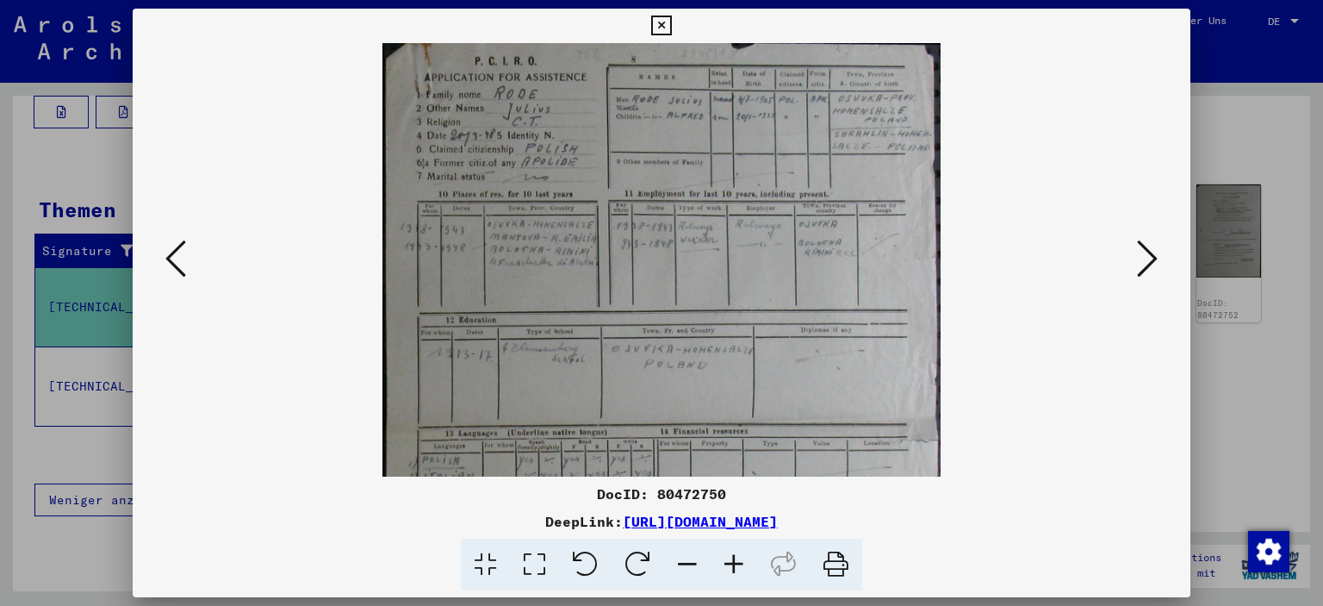
click at [732, 569] on icon at bounding box center [734, 565] width 47 height 53
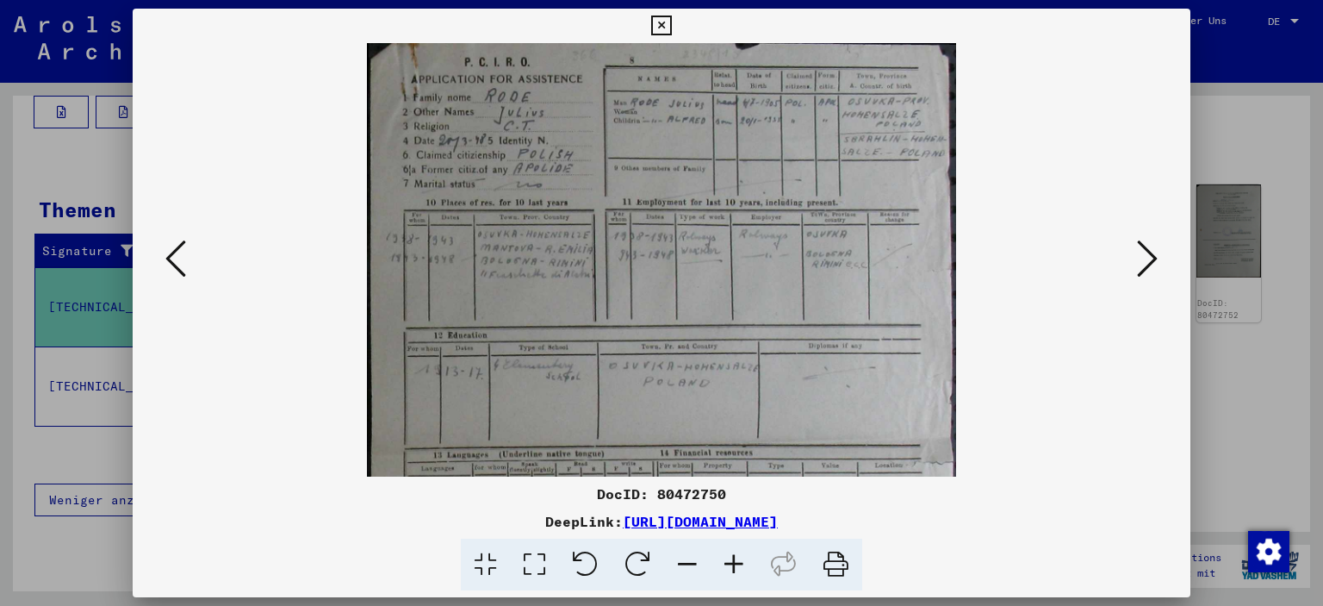
click at [732, 569] on icon at bounding box center [734, 565] width 47 height 53
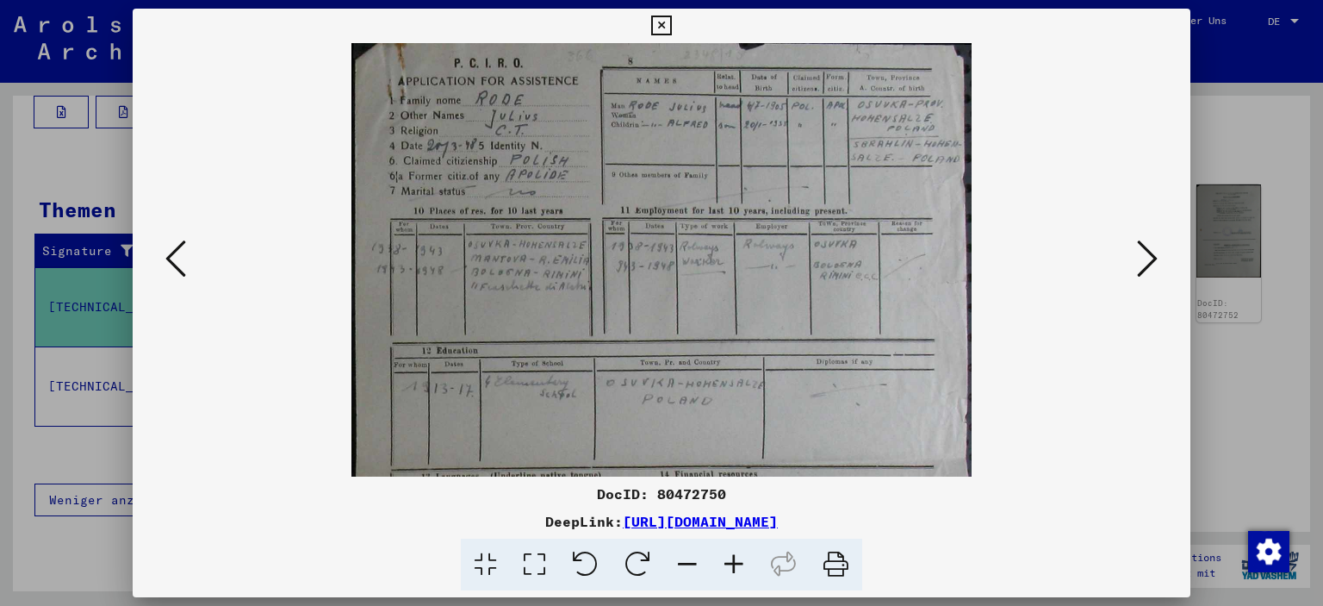
click at [732, 569] on icon at bounding box center [734, 565] width 47 height 53
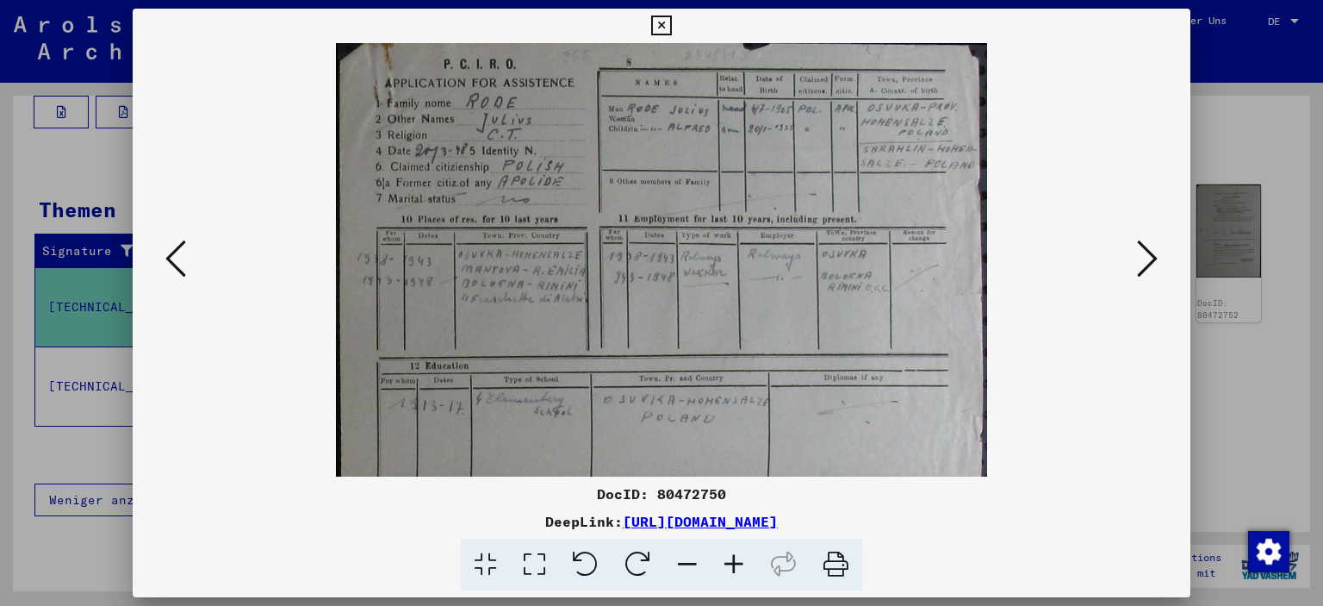
click at [732, 569] on icon at bounding box center [734, 565] width 47 height 53
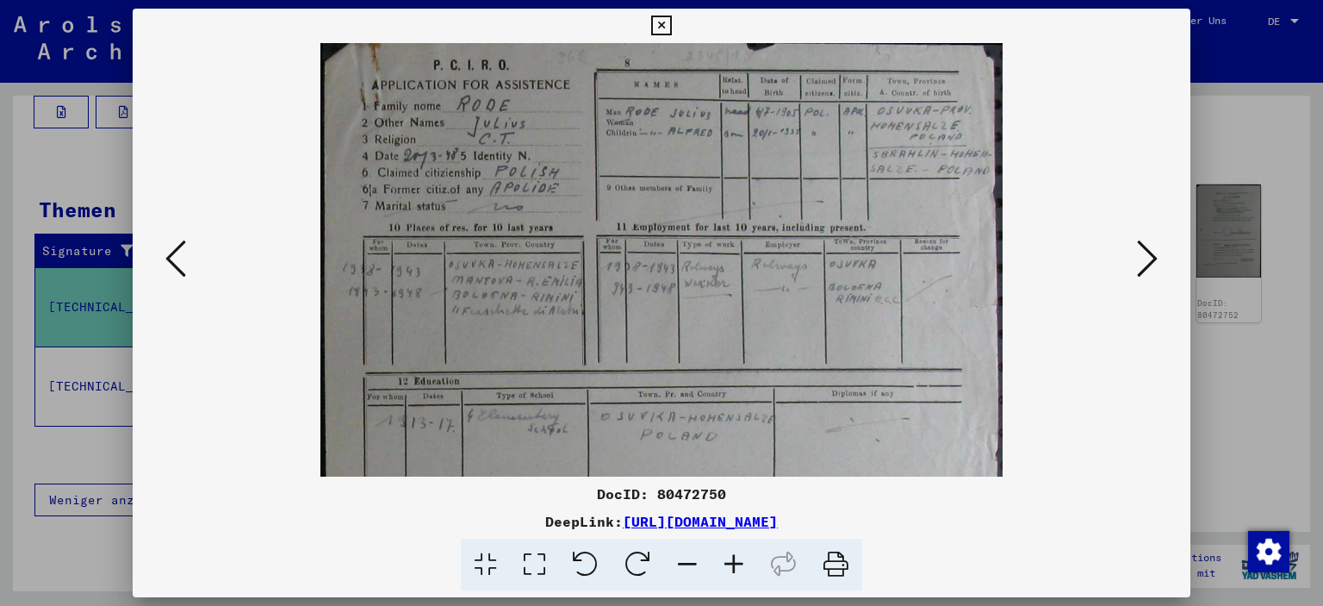
click at [732, 569] on icon at bounding box center [734, 565] width 47 height 53
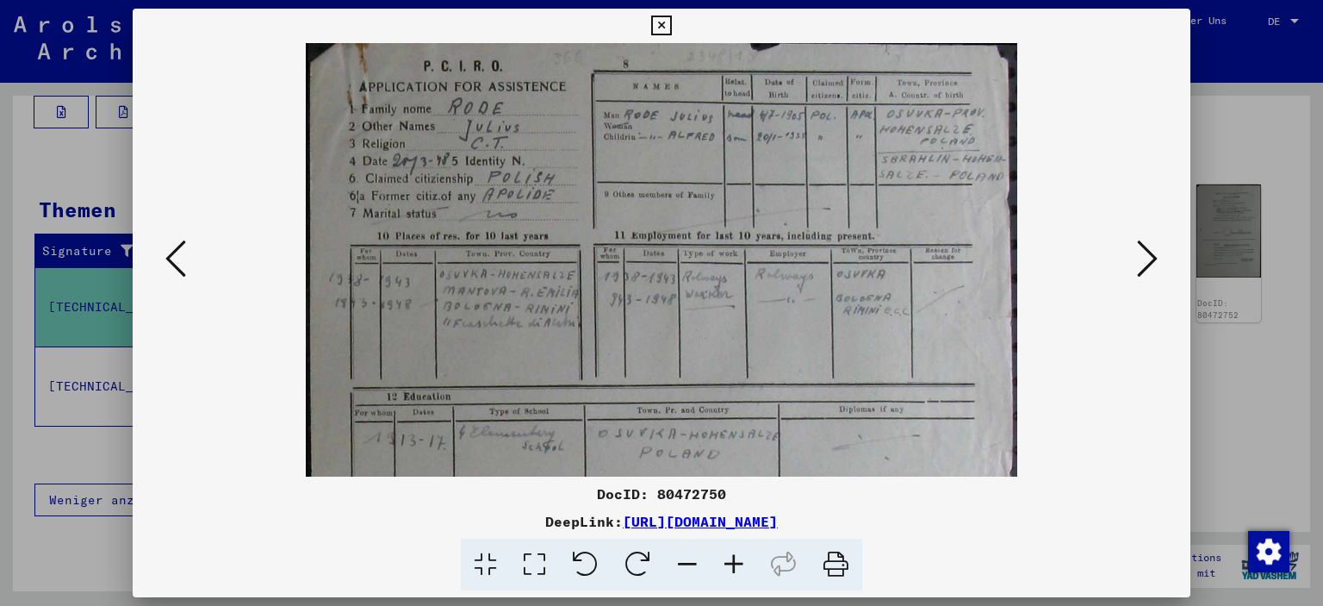
click at [732, 569] on icon at bounding box center [734, 565] width 47 height 53
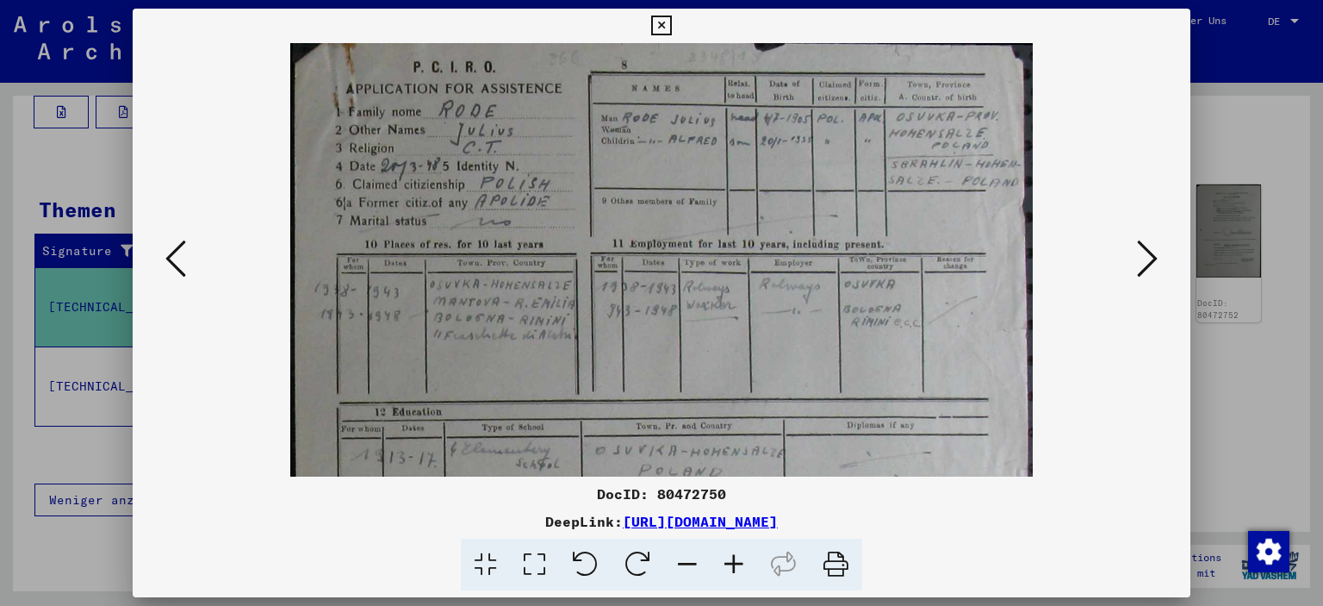
click at [732, 569] on icon at bounding box center [734, 565] width 47 height 53
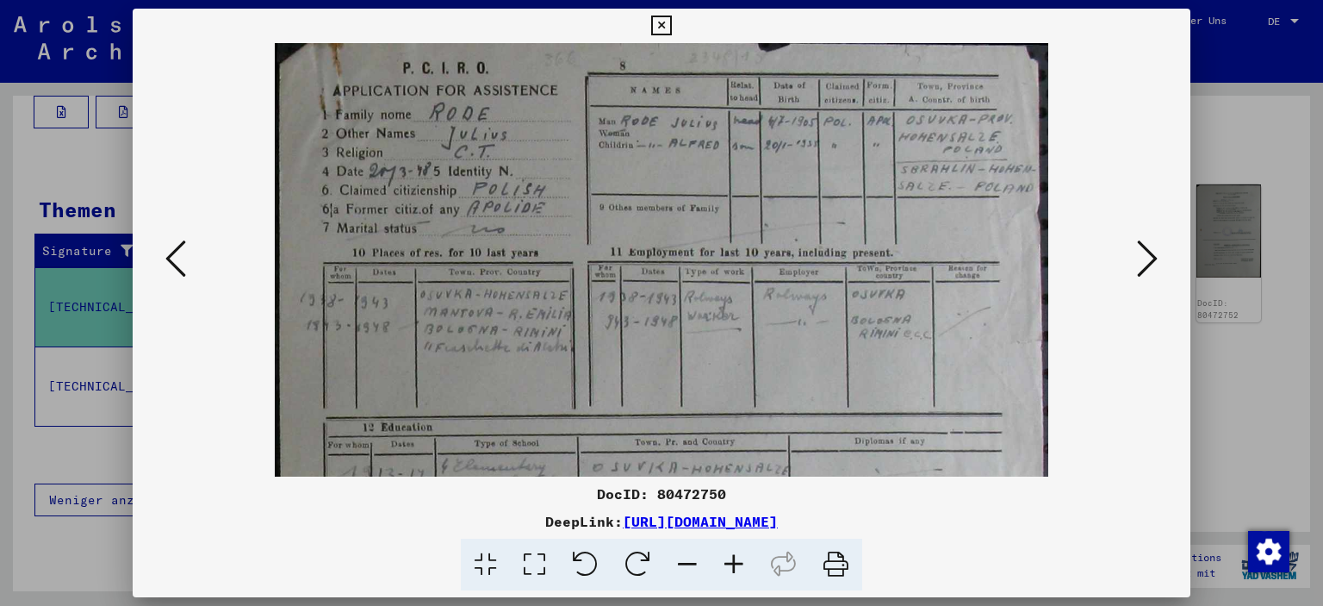
drag, startPoint x: 670, startPoint y: 25, endPoint x: 670, endPoint y: 40, distance: 14.7
click at [670, 24] on icon at bounding box center [661, 26] width 20 height 21
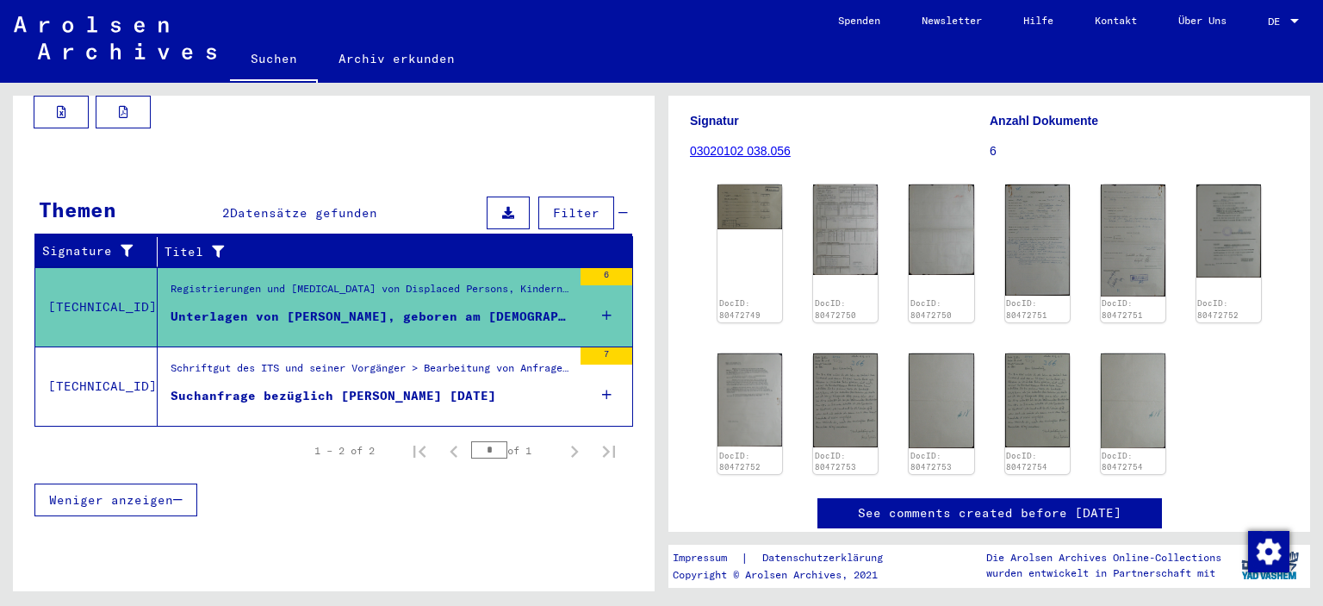
click at [1065, 428] on div "DocID: 80472749 DocID: 80472750 DocID: 80472750 DocID: 80472751 DocID: 80472751…" at bounding box center [989, 328] width 557 height 303
click at [1014, 407] on img at bounding box center [1038, 399] width 68 height 99
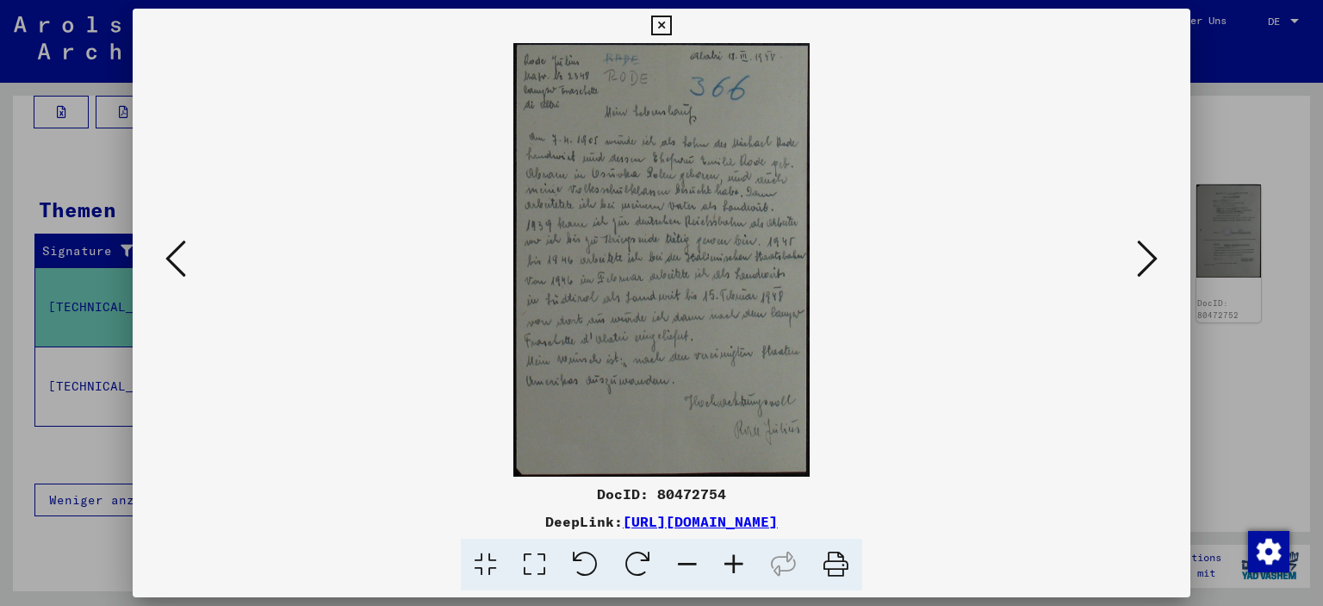
click at [734, 561] on icon at bounding box center [734, 565] width 47 height 53
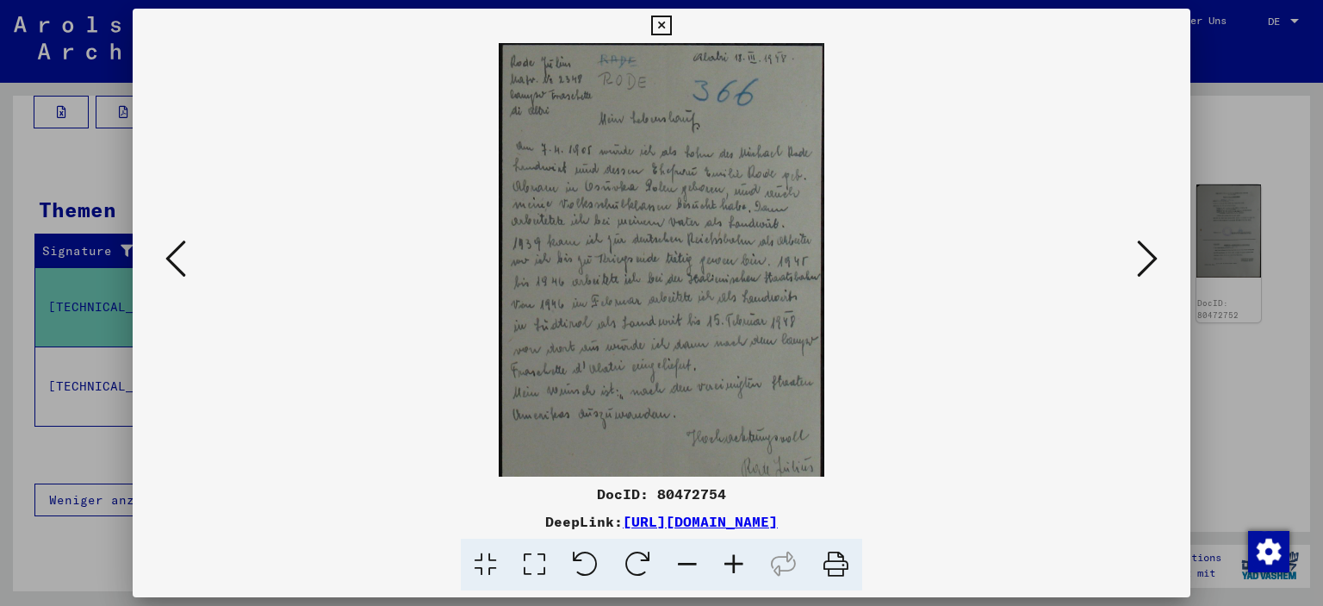
click at [734, 561] on icon at bounding box center [734, 565] width 47 height 53
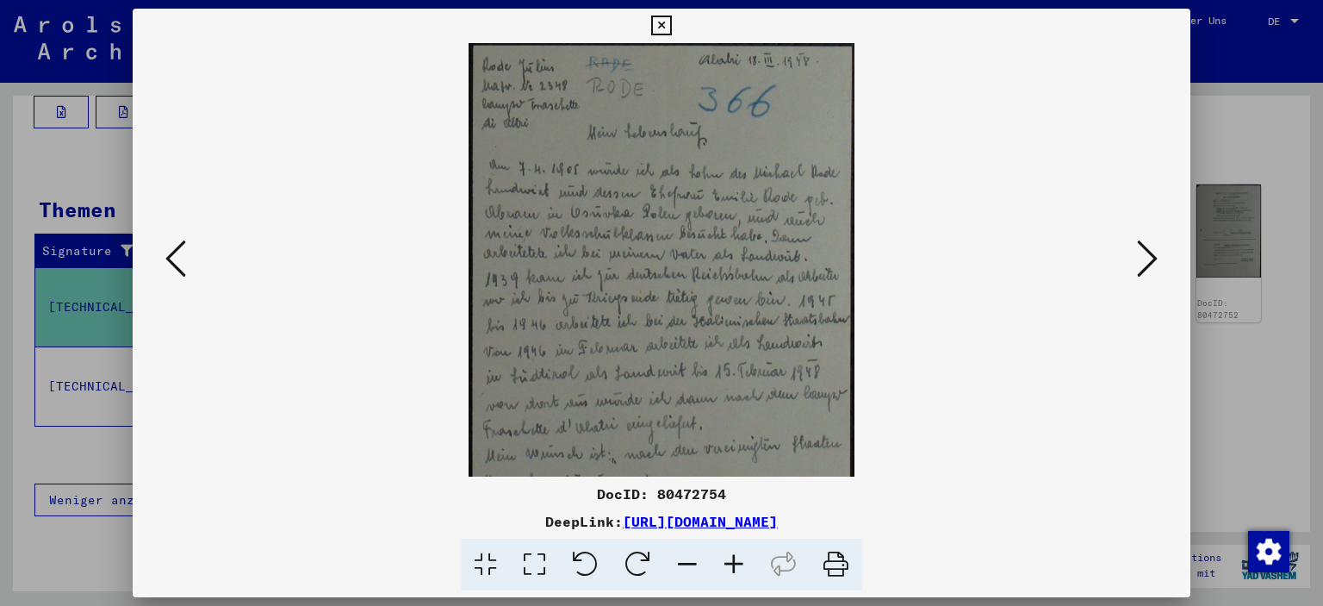
click at [734, 561] on icon at bounding box center [734, 565] width 47 height 53
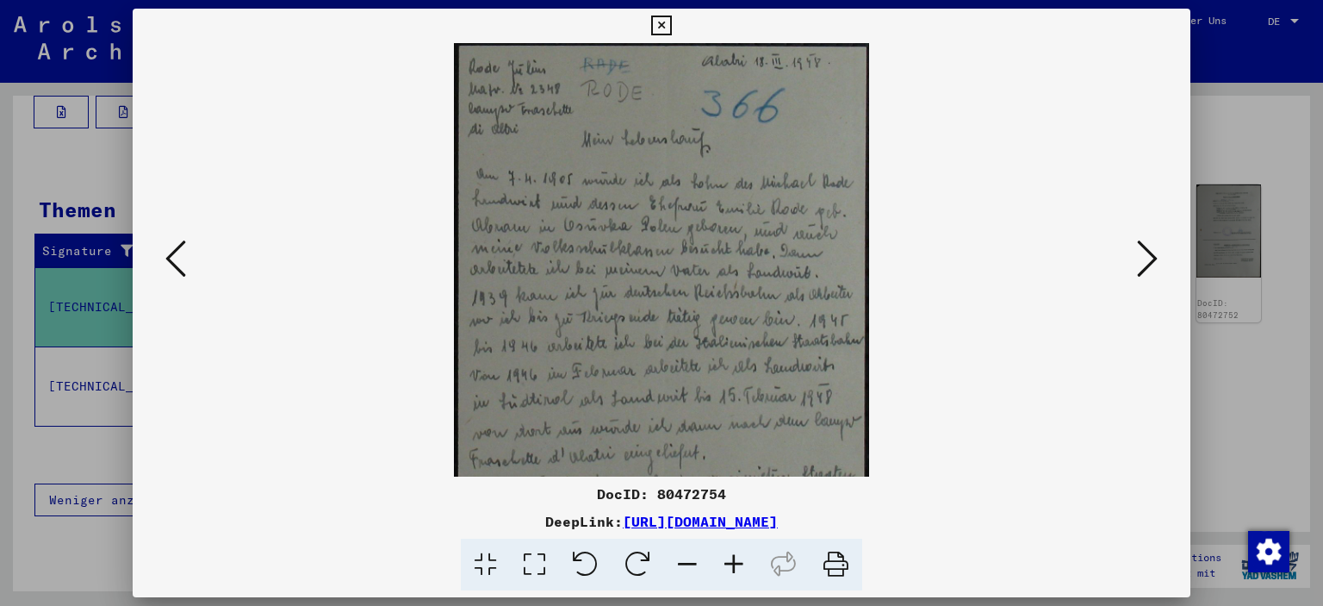
click at [734, 561] on icon at bounding box center [734, 565] width 47 height 53
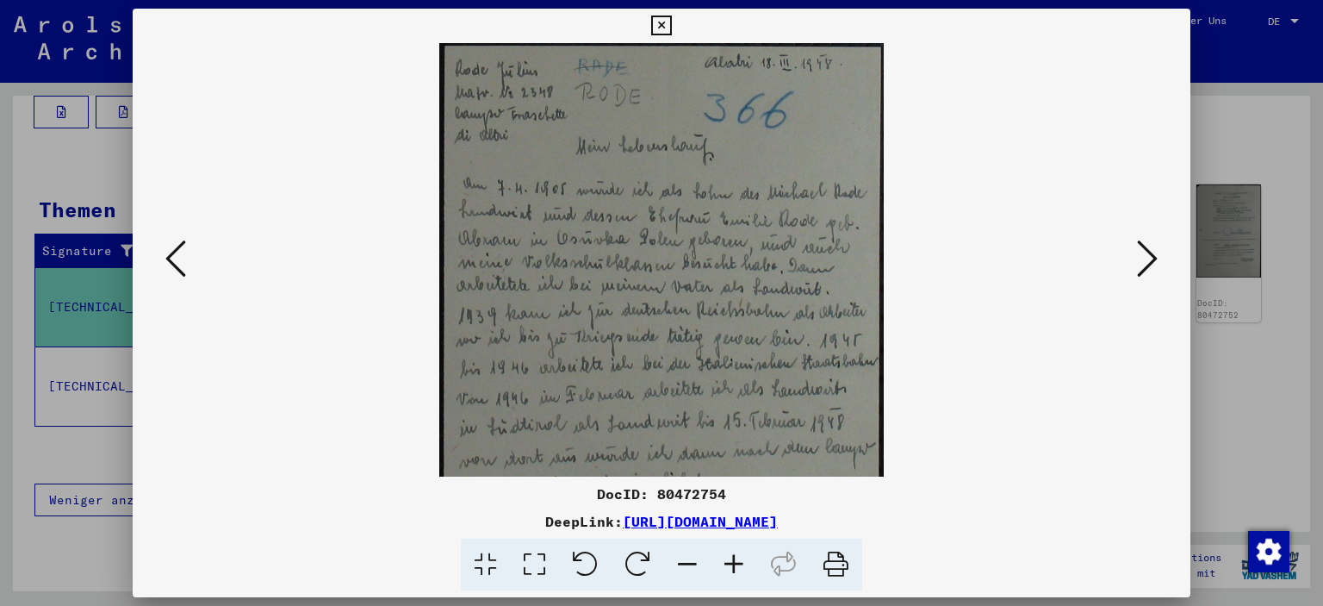
click at [734, 561] on icon at bounding box center [734, 565] width 47 height 53
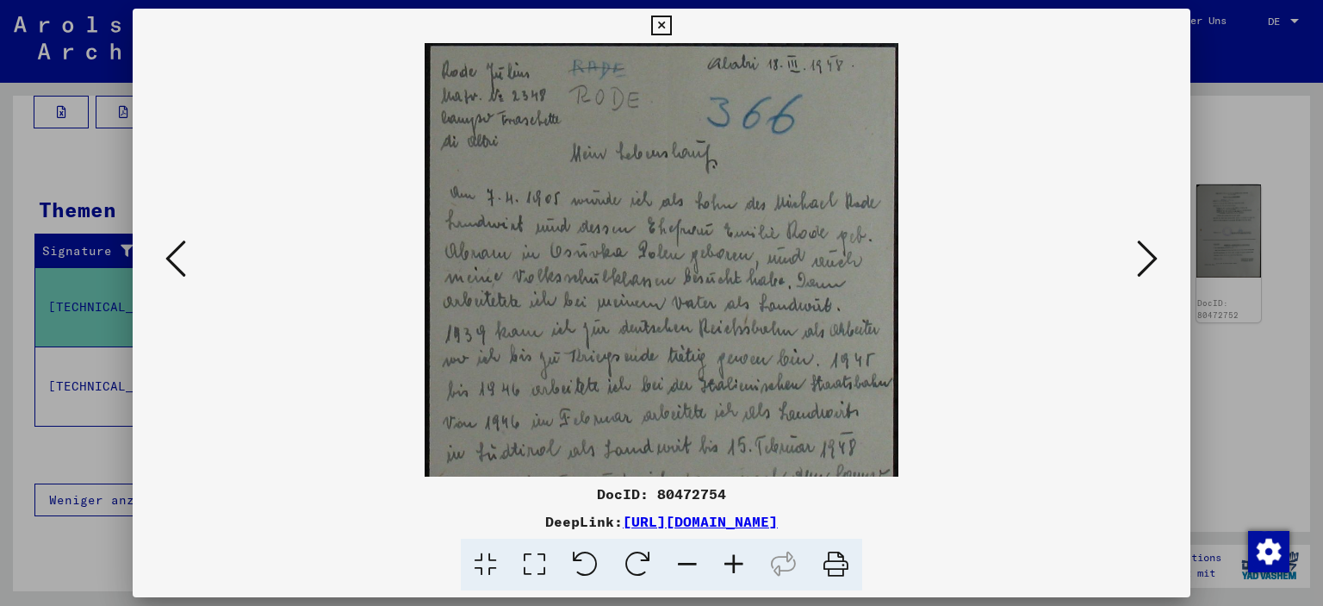
click at [734, 561] on icon at bounding box center [734, 565] width 47 height 53
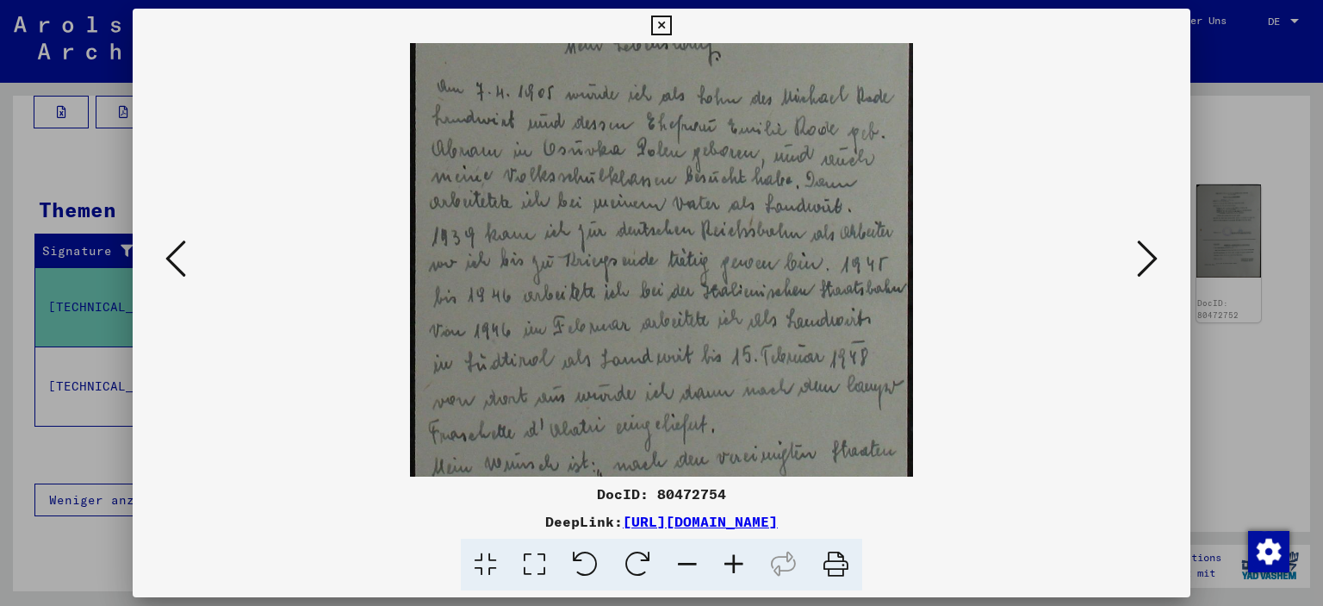
scroll to position [116, 0]
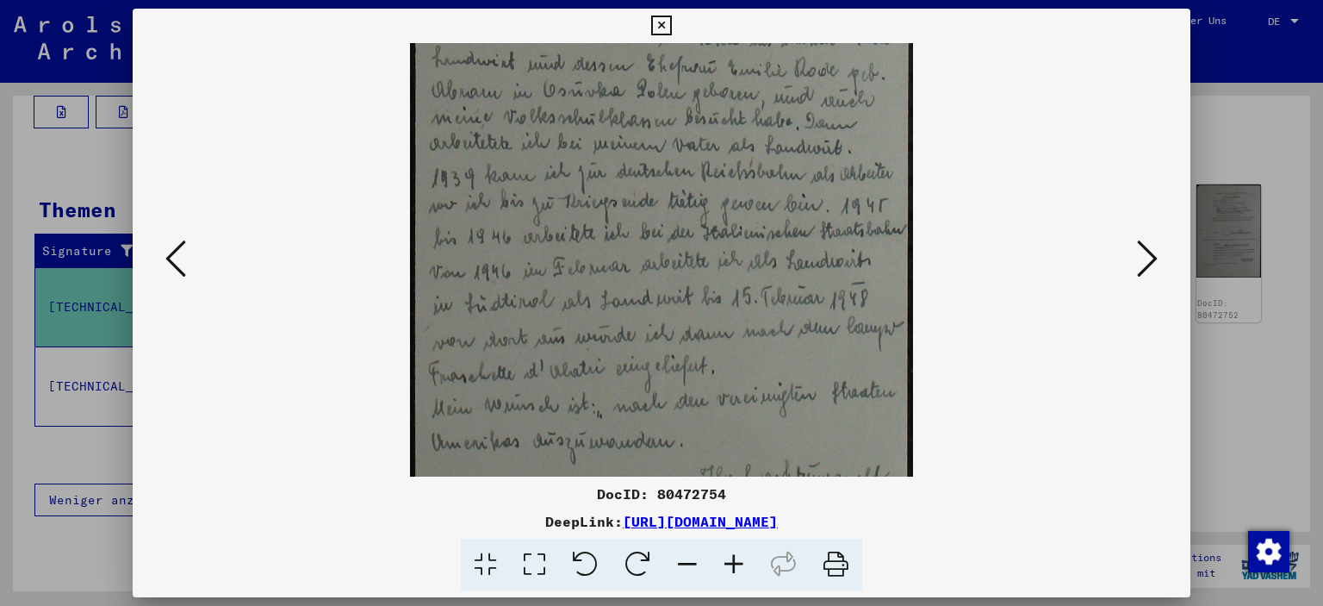
drag, startPoint x: 670, startPoint y: 411, endPoint x: 676, endPoint y: 220, distance: 191.4
click at [676, 220] on img at bounding box center [661, 236] width 503 height 735
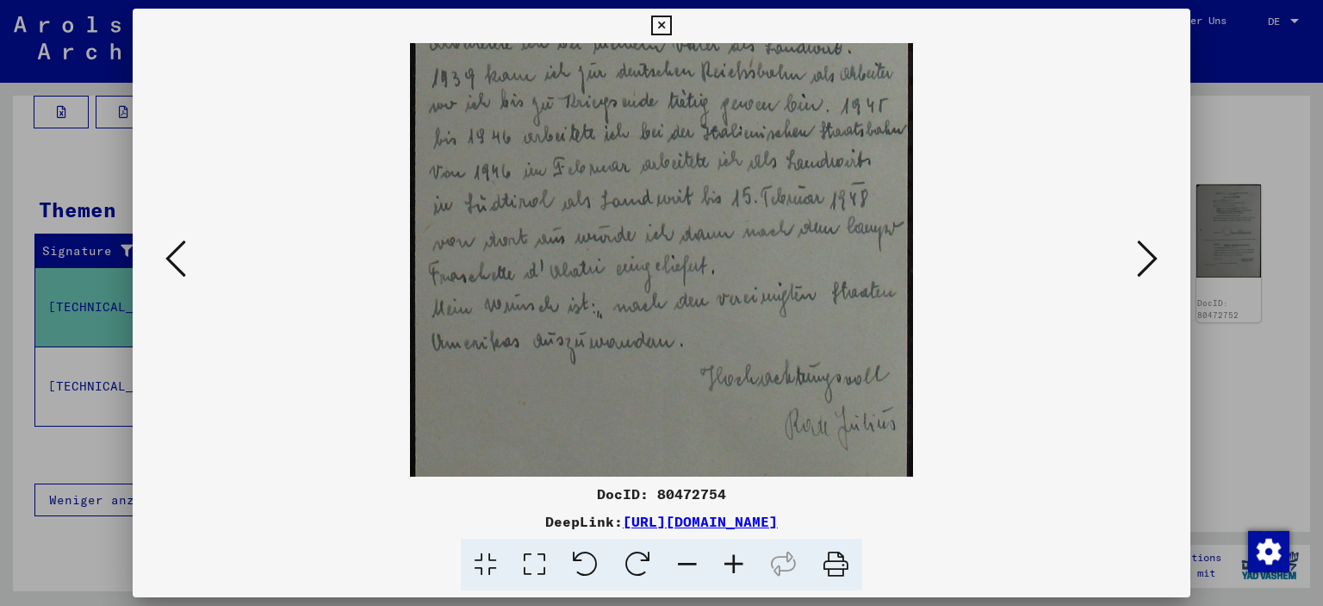
scroll to position [287, 0]
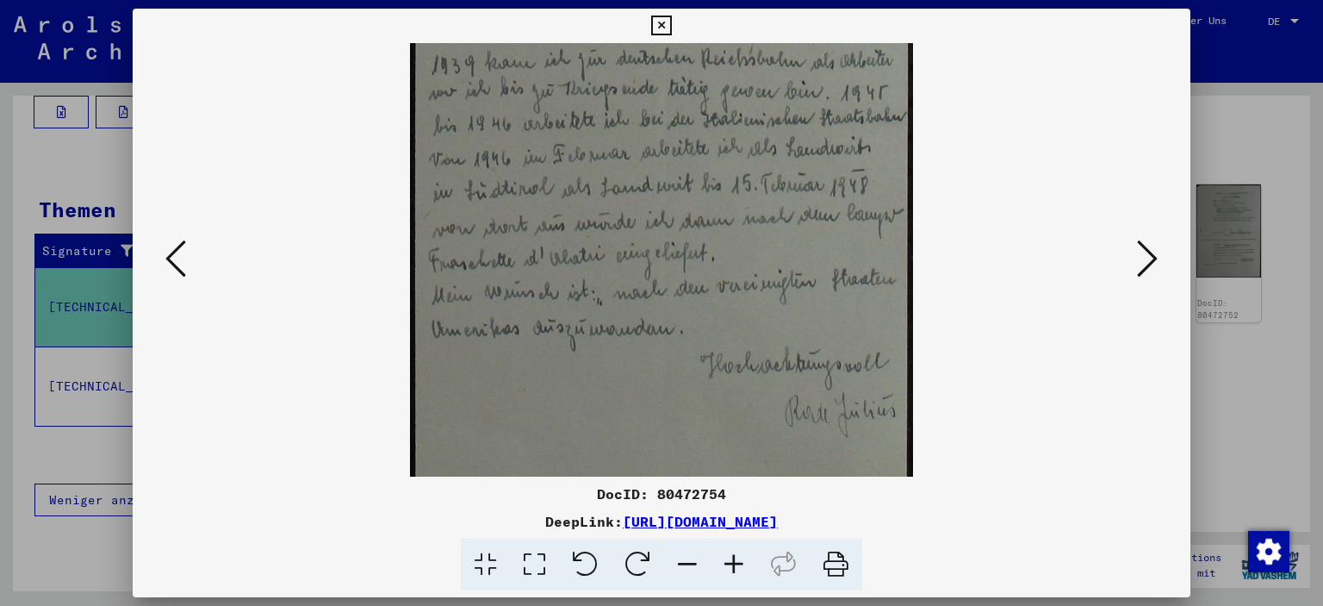
drag, startPoint x: 675, startPoint y: 377, endPoint x: 671, endPoint y: 268, distance: 108.6
click at [671, 268] on img at bounding box center [661, 123] width 503 height 735
click at [659, 29] on icon at bounding box center [661, 26] width 20 height 21
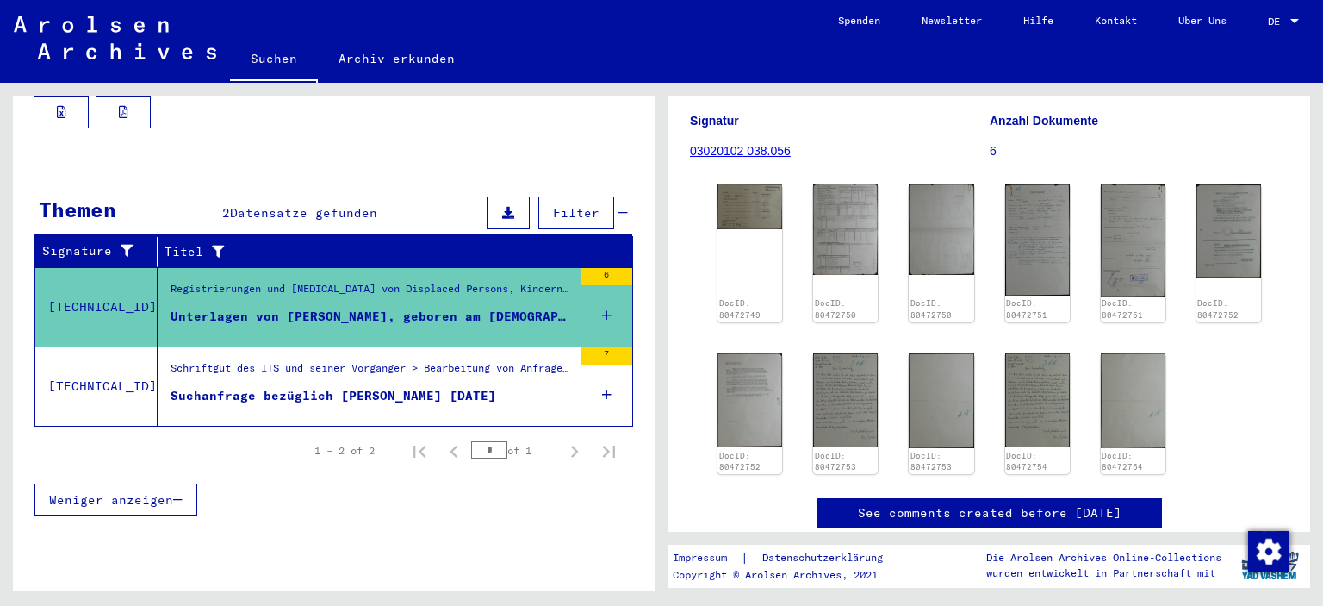
click at [383, 387] on div "Suchanfrage bezüglich [PERSON_NAME] [DATE]" at bounding box center [334, 396] width 326 height 18
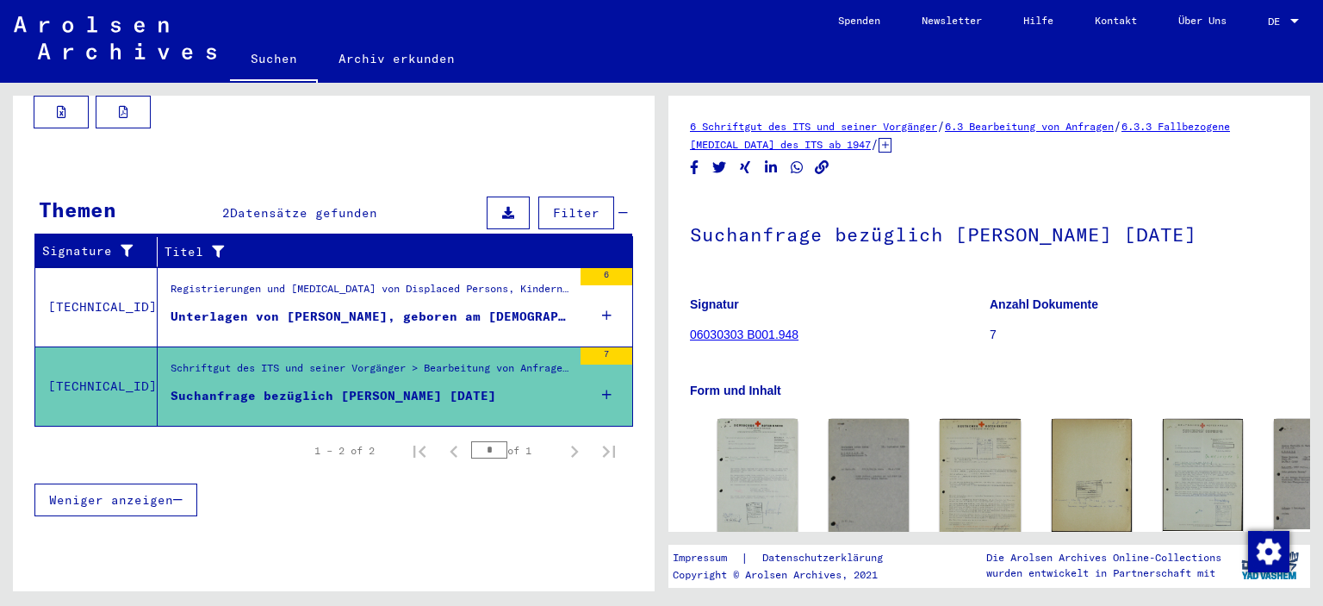
scroll to position [86, 0]
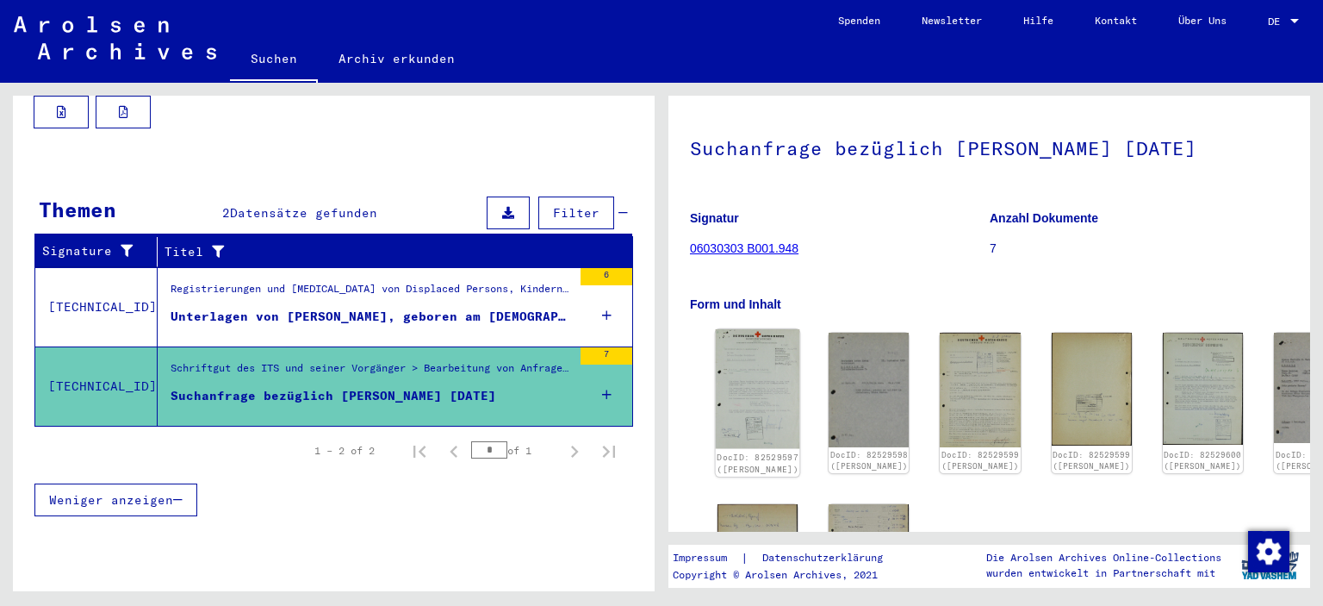
click at [766, 382] on img at bounding box center [758, 389] width 84 height 120
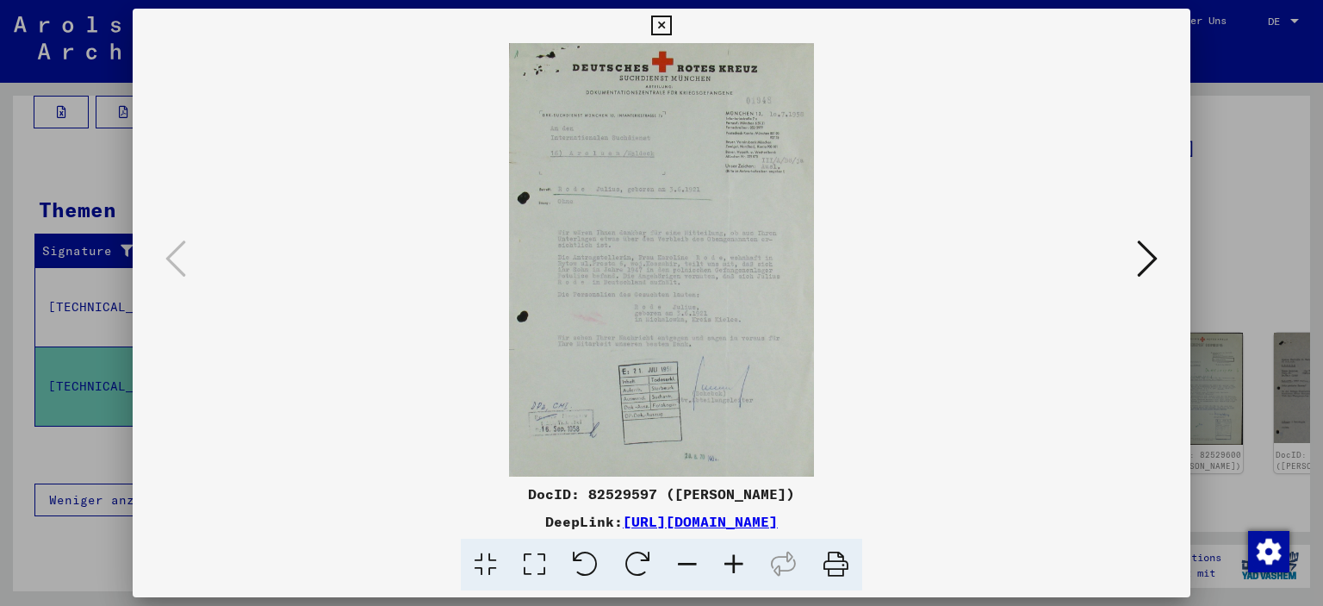
click at [738, 567] on icon at bounding box center [734, 565] width 47 height 53
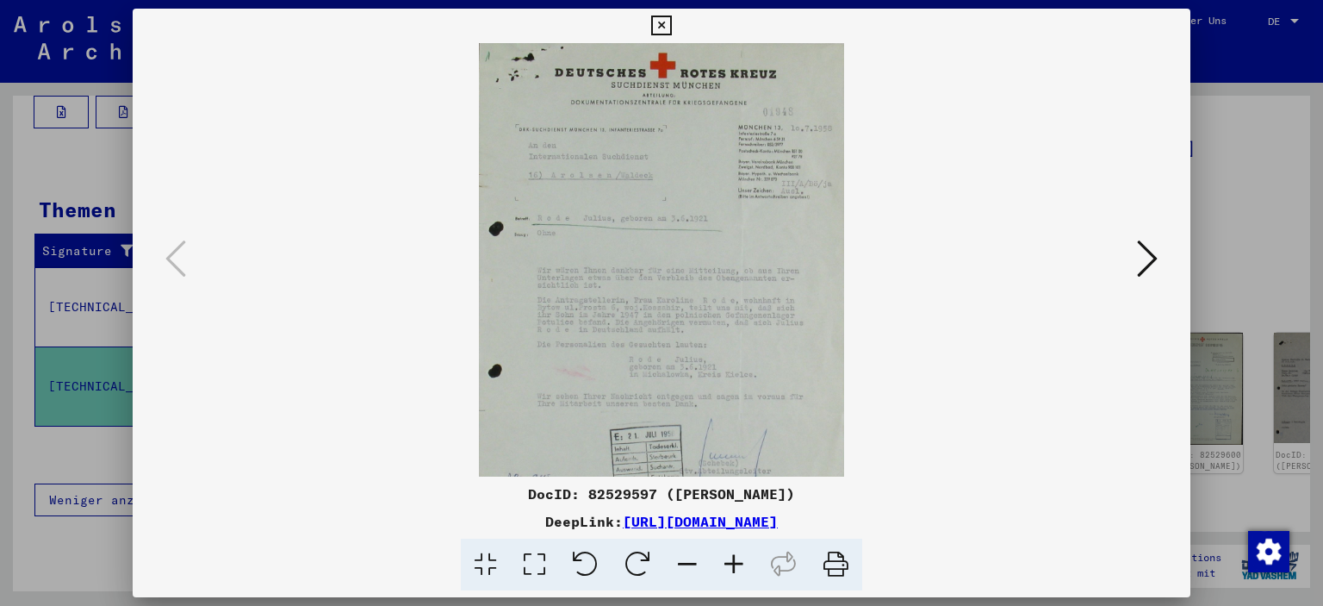
click at [738, 567] on icon at bounding box center [734, 565] width 47 height 53
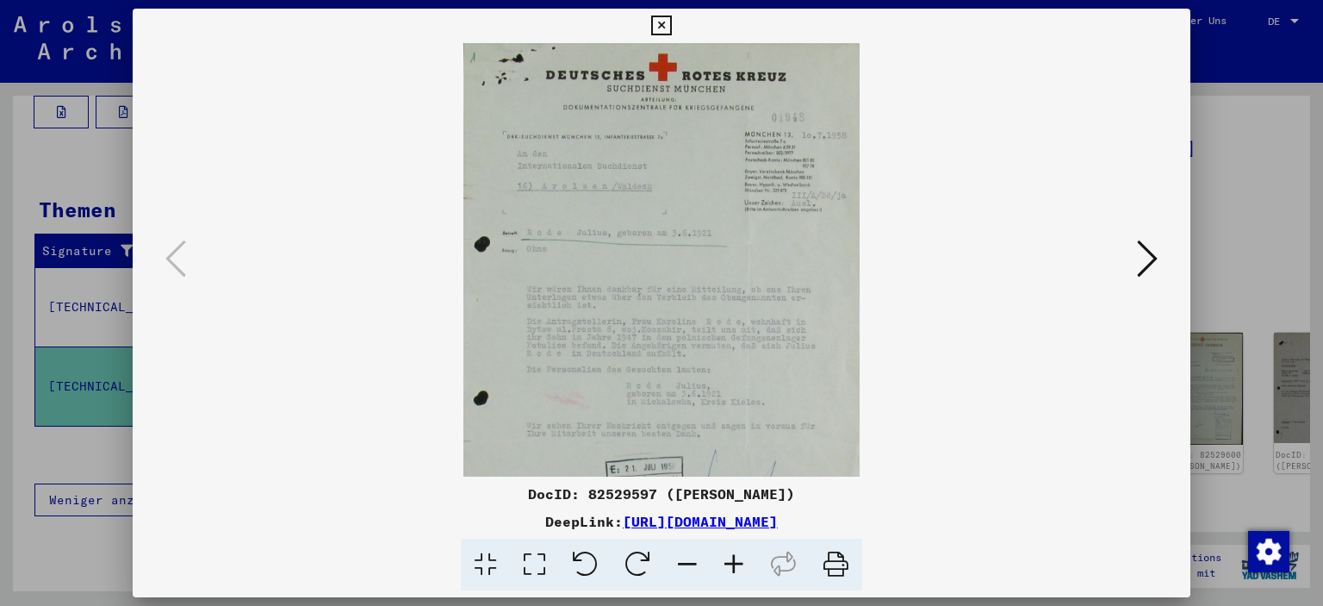
click at [738, 567] on icon at bounding box center [734, 565] width 47 height 53
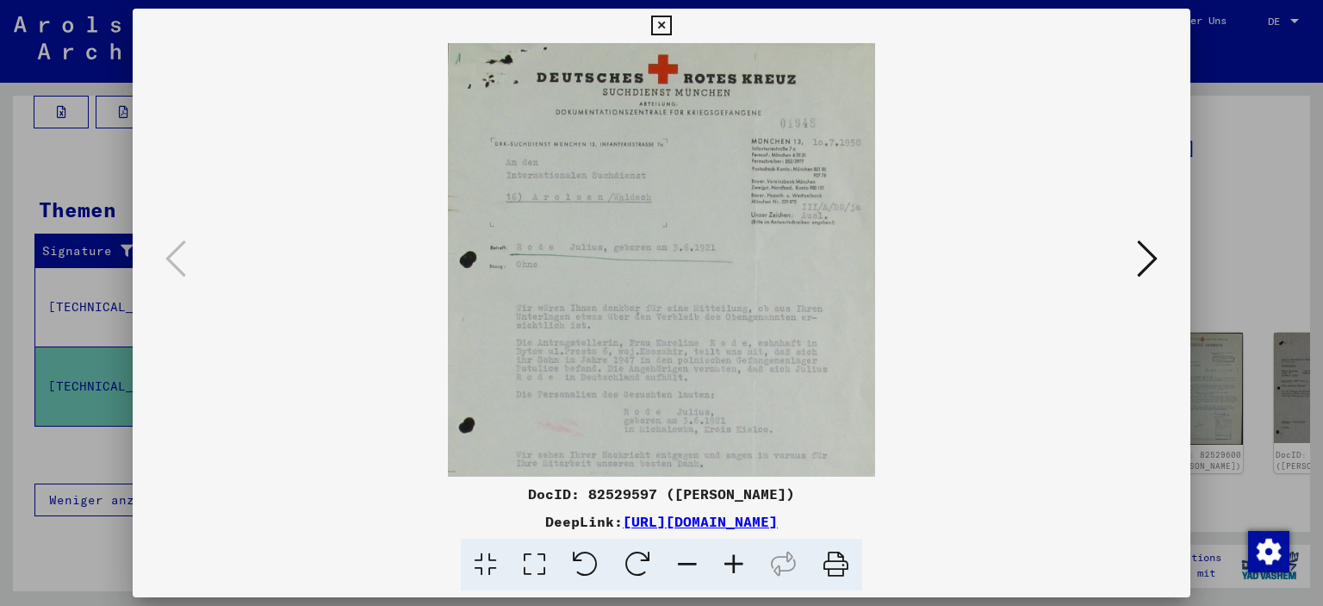
click at [738, 567] on icon at bounding box center [734, 565] width 47 height 53
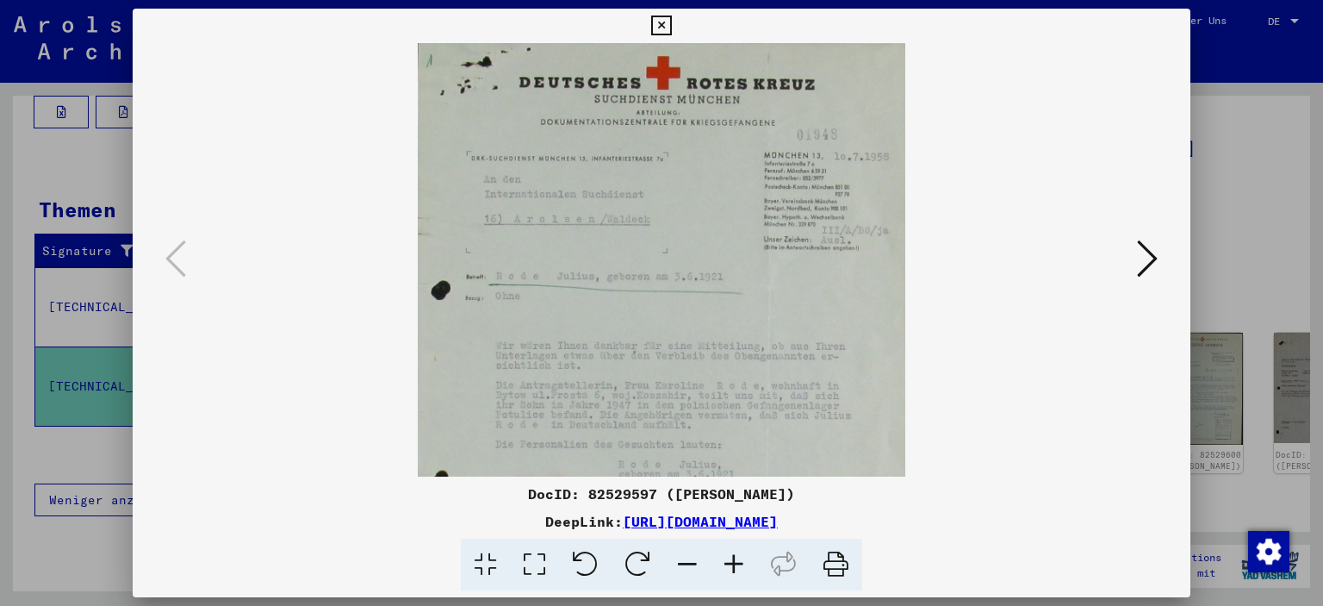
click at [738, 567] on icon at bounding box center [734, 565] width 47 height 53
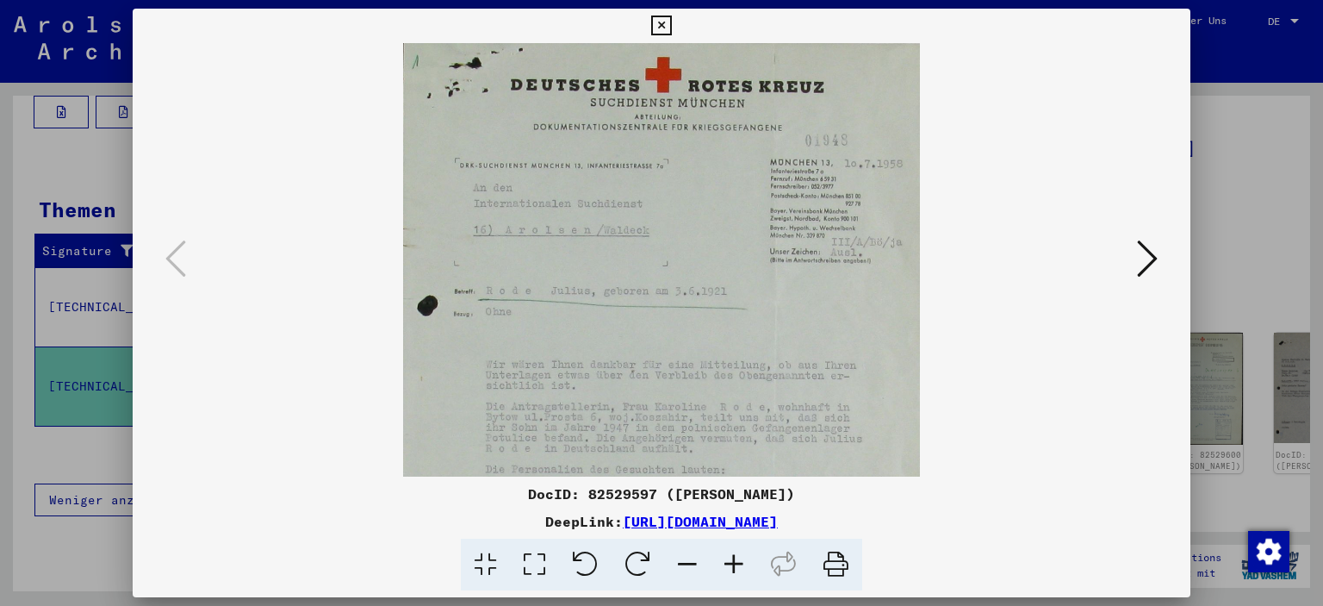
click at [738, 567] on icon at bounding box center [734, 565] width 47 height 53
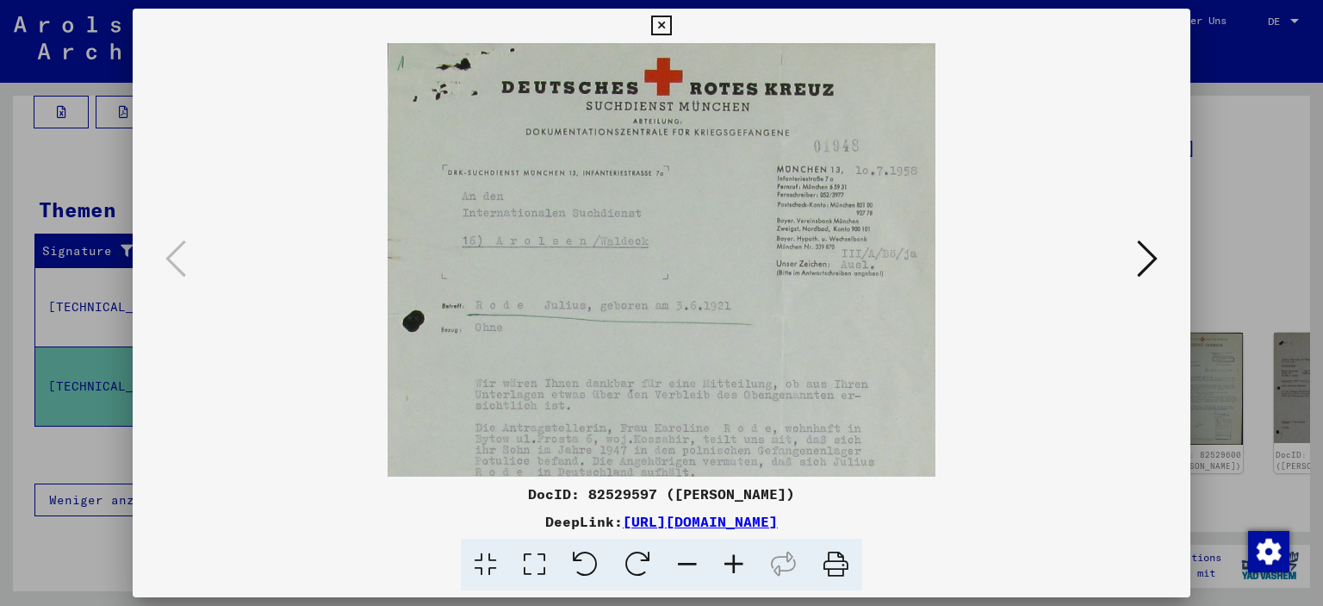
click at [738, 567] on icon at bounding box center [734, 565] width 47 height 53
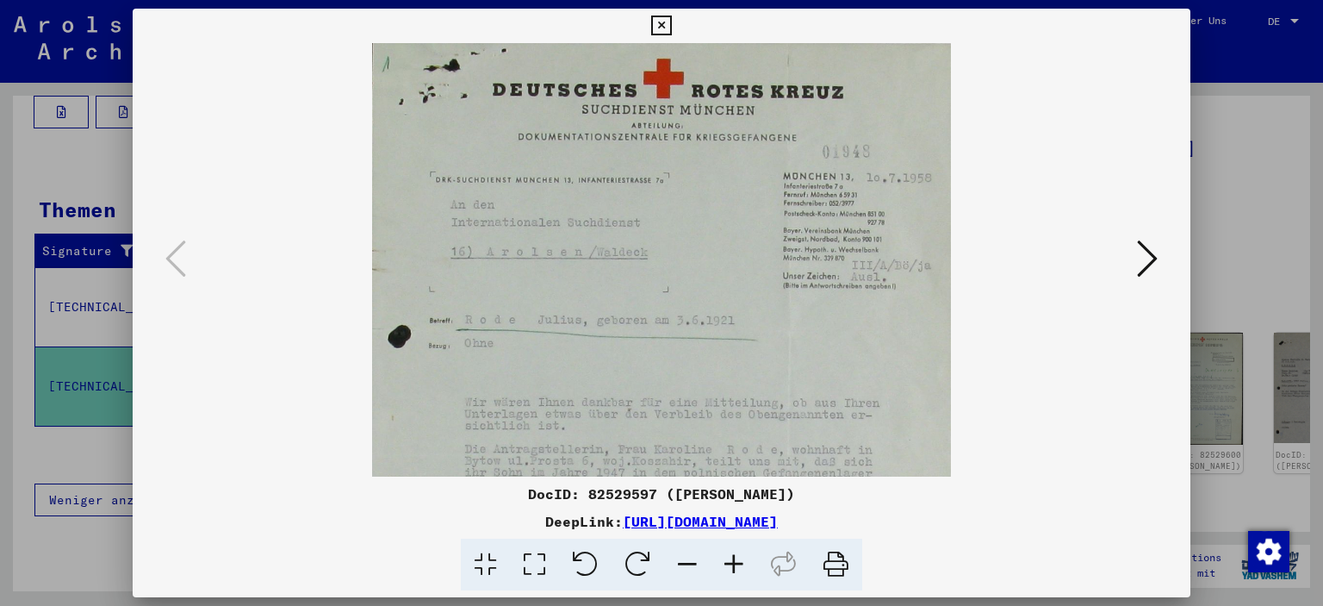
click at [738, 567] on icon at bounding box center [734, 565] width 47 height 53
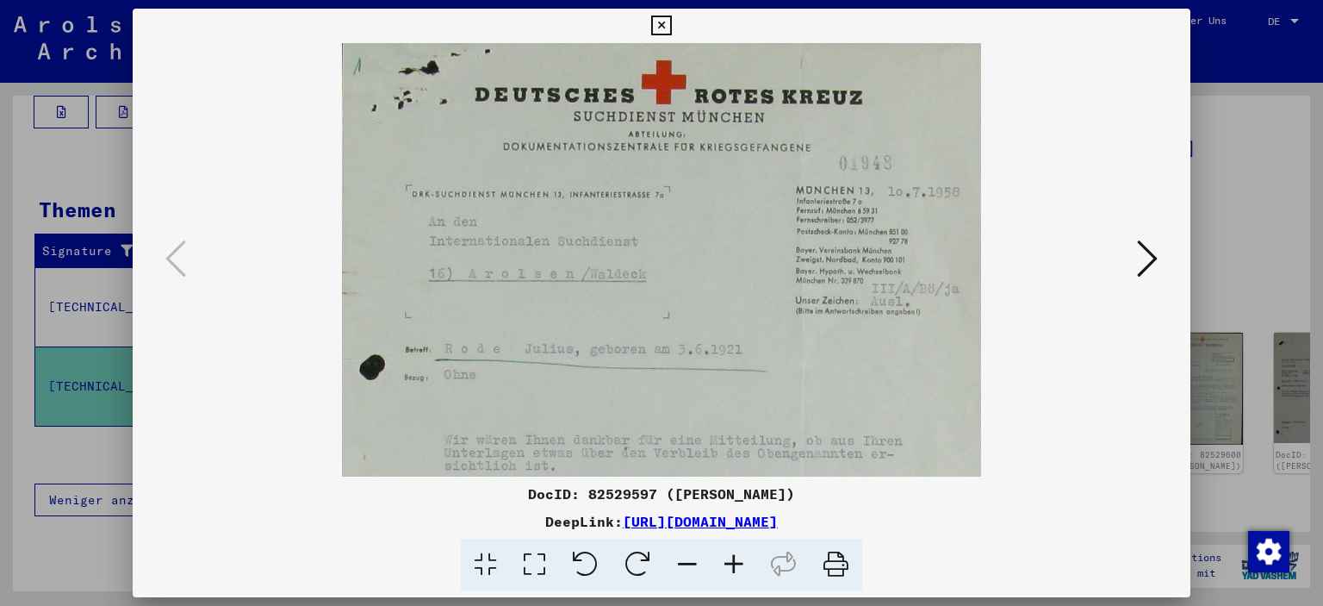
click at [738, 567] on icon at bounding box center [734, 565] width 47 height 53
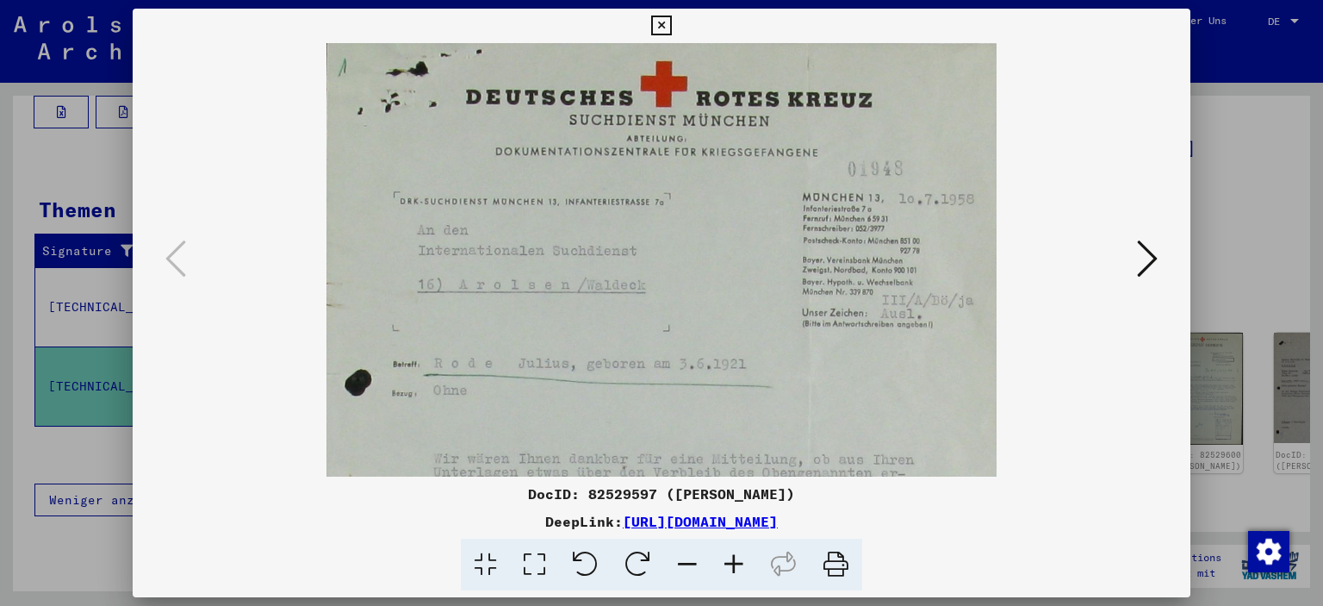
click at [738, 567] on icon at bounding box center [734, 565] width 47 height 53
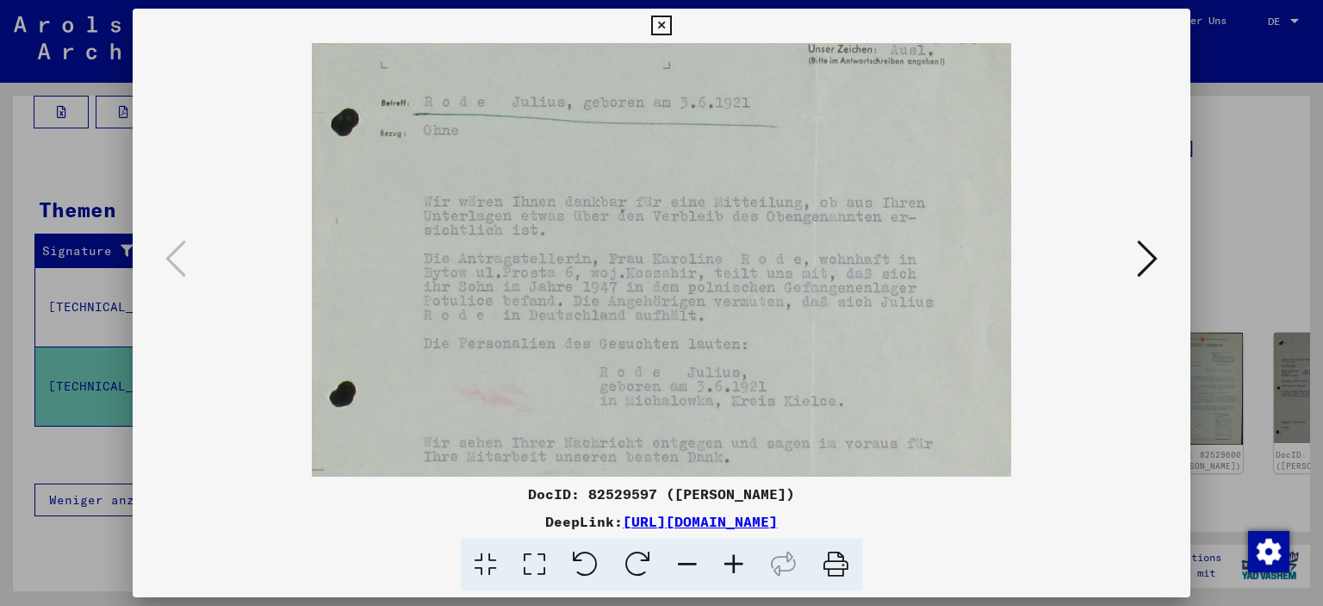
scroll to position [300, 0]
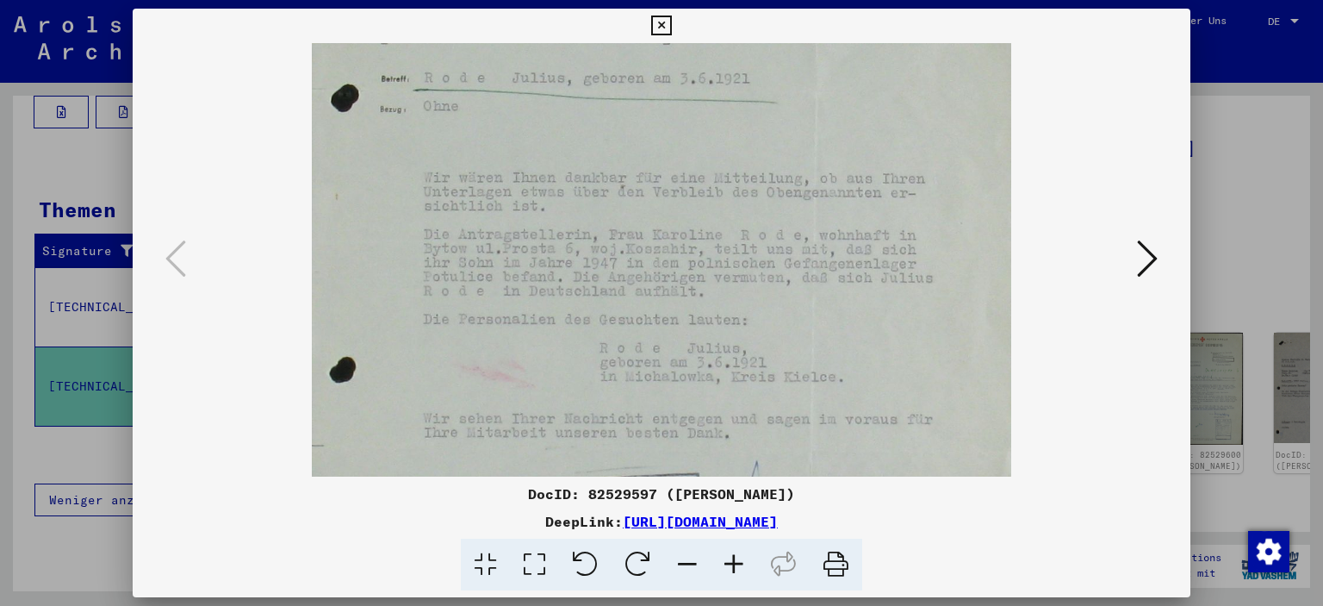
drag, startPoint x: 769, startPoint y: 417, endPoint x: 786, endPoint y: 118, distance: 299.5
click at [786, 118] on img at bounding box center [662, 239] width 700 height 993
click at [653, 28] on icon at bounding box center [661, 26] width 20 height 21
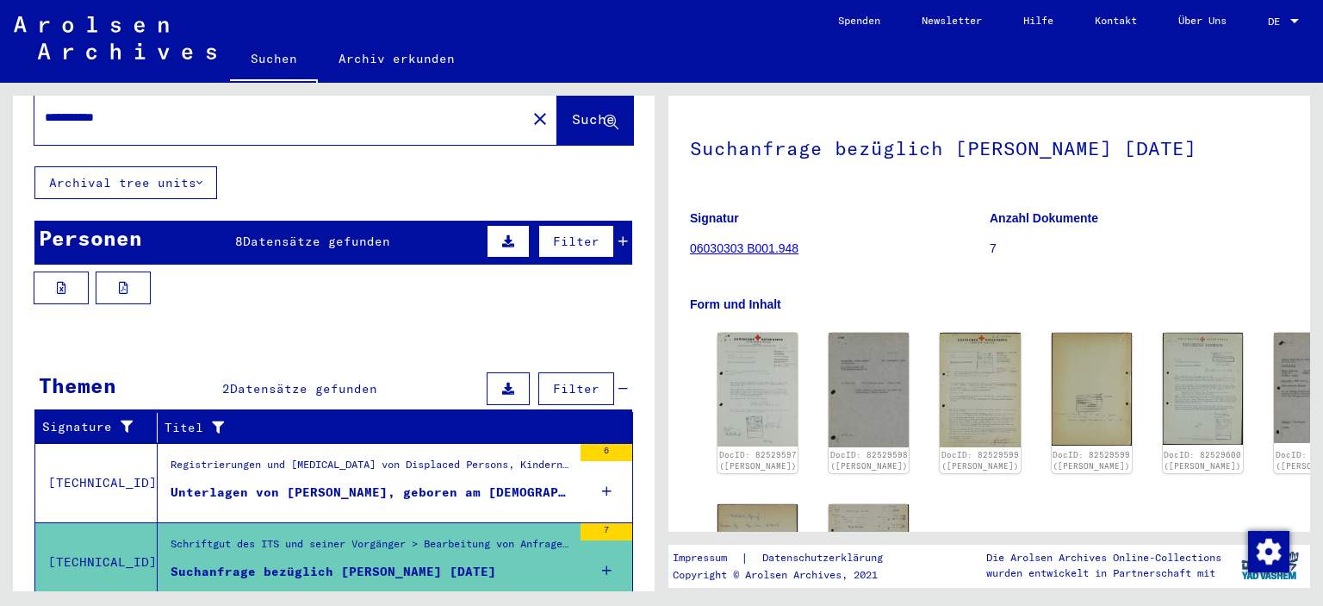
scroll to position [0, 0]
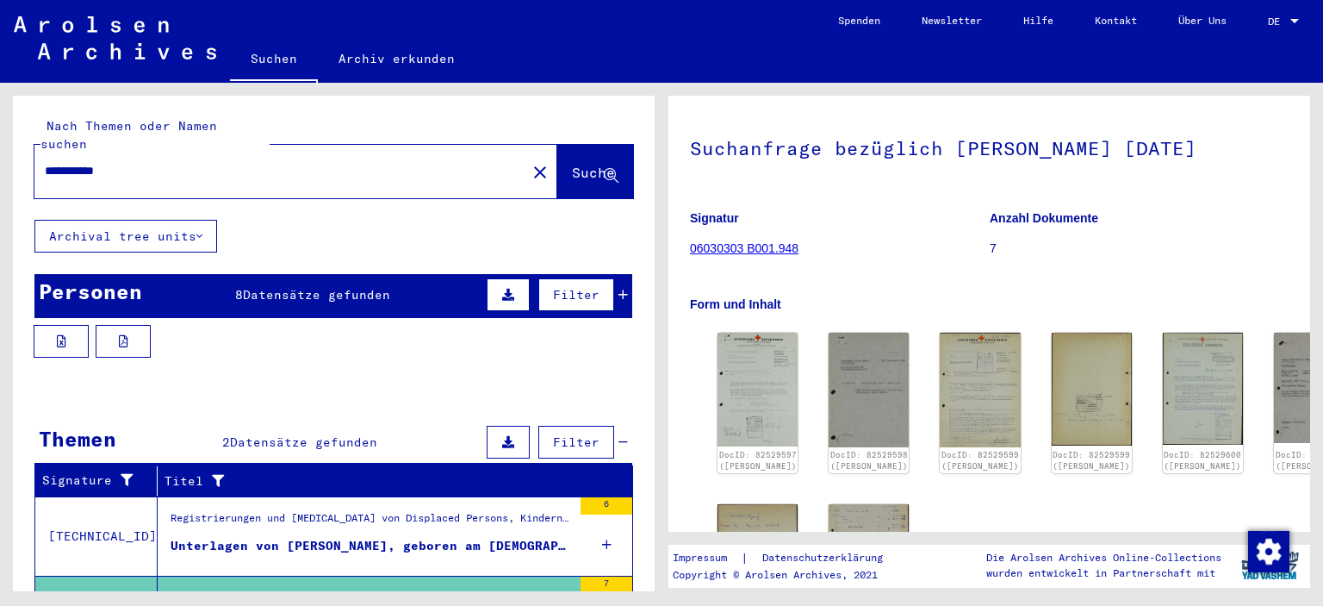
drag, startPoint x: 132, startPoint y: 153, endPoint x: 0, endPoint y: 162, distance: 132.1
click at [0, 162] on div "**********" at bounding box center [331, 337] width 662 height 508
type input "*"
type input "********"
click at [574, 164] on span "Suche" at bounding box center [593, 172] width 43 height 17
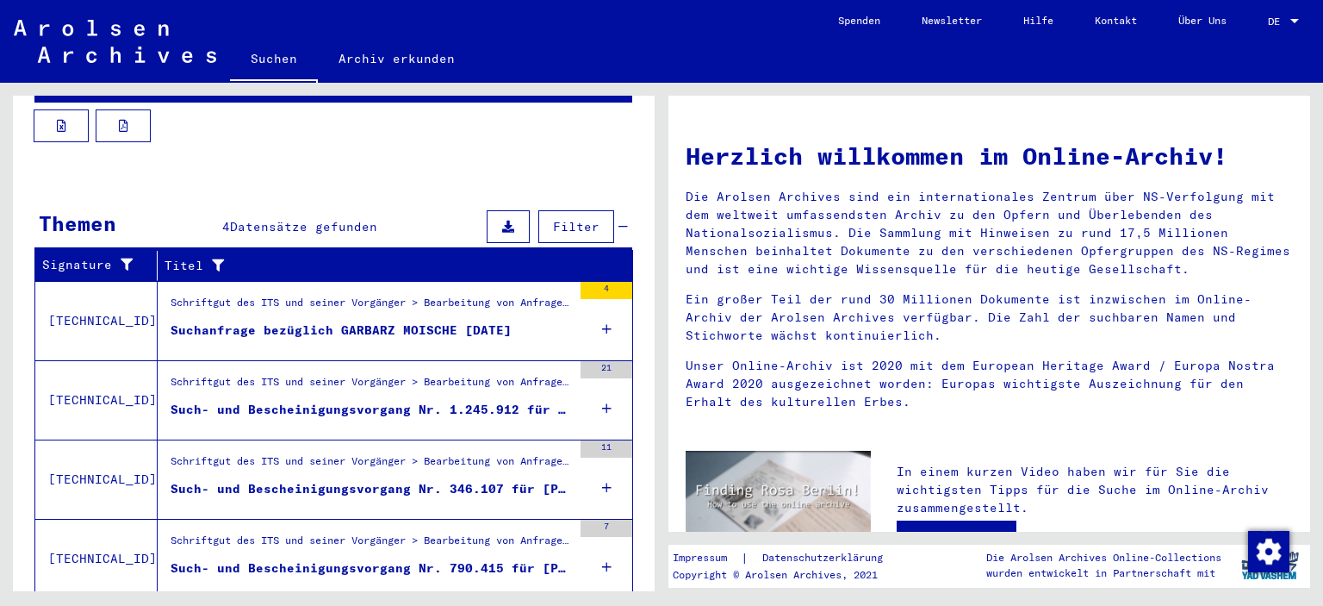
scroll to position [251, 0]
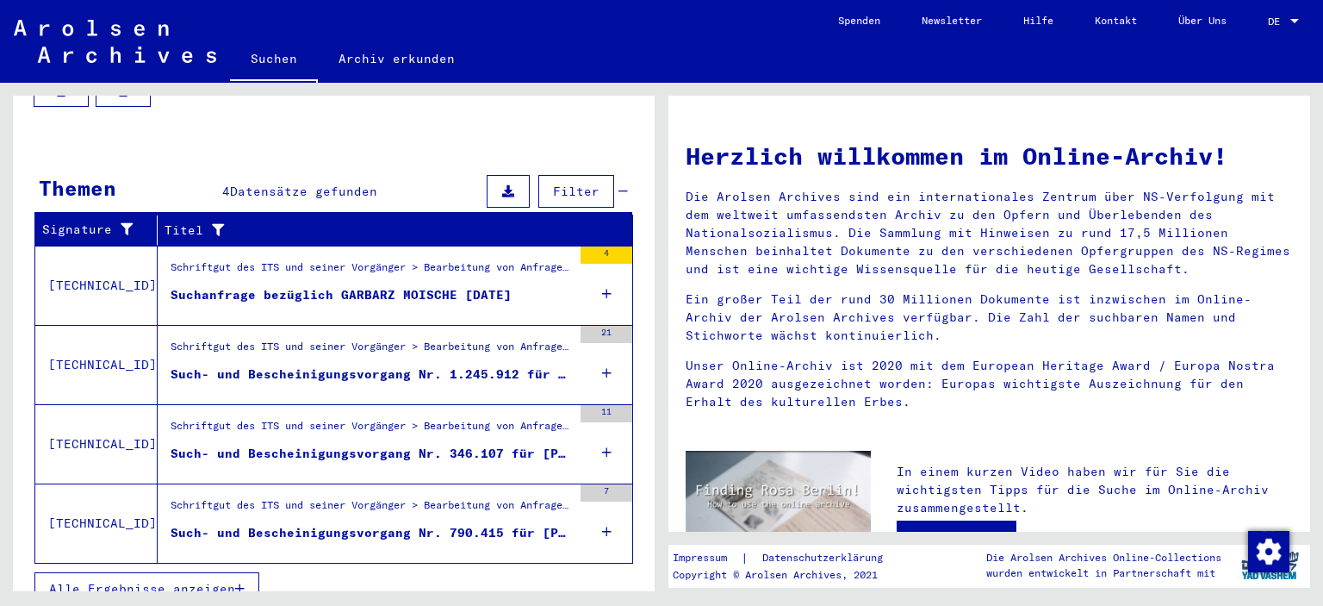
click at [224, 365] on div "Such- und Bescheinigungsvorgang Nr. 1.245.912 für [PERSON_NAME] geboren [DEMOGR…" at bounding box center [372, 374] width 402 height 18
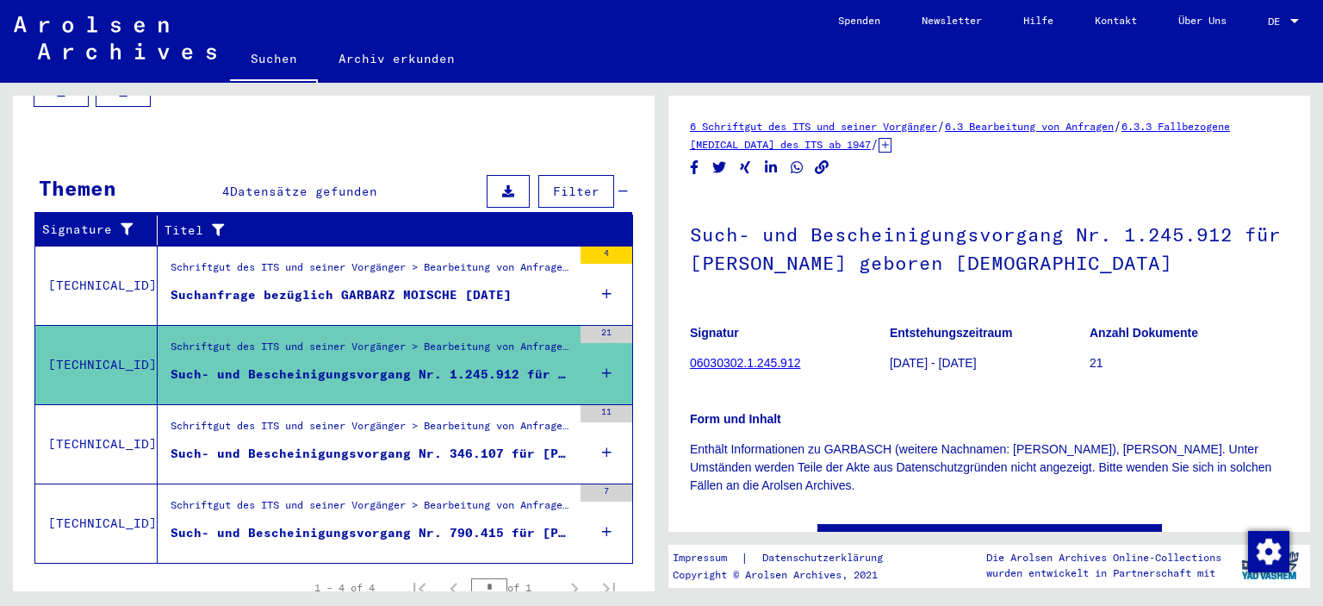
click at [362, 445] on div "Such- und Bescheinigungsvorgang Nr. 346.107 für [PERSON_NAME][GEOGRAPHIC_DATA] …" at bounding box center [372, 454] width 402 height 18
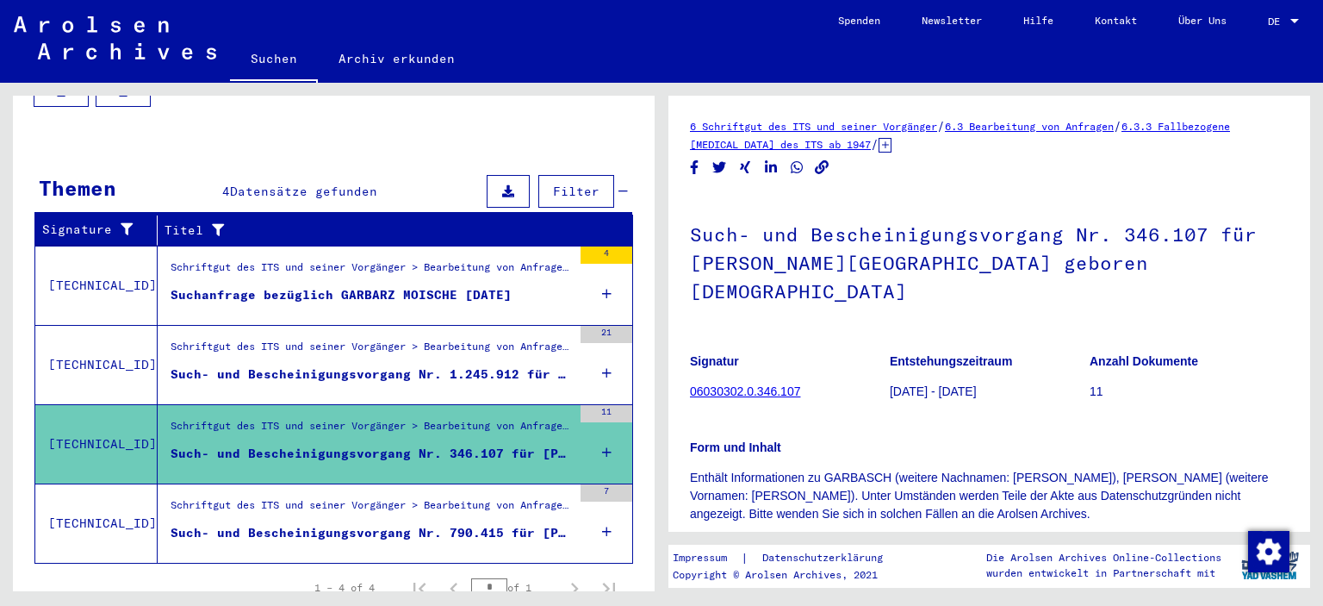
click at [338, 497] on div "Schriftgut des ITS und seiner Vorgänger > Bearbeitung von Anfragen > Fallbezoge…" at bounding box center [372, 509] width 402 height 24
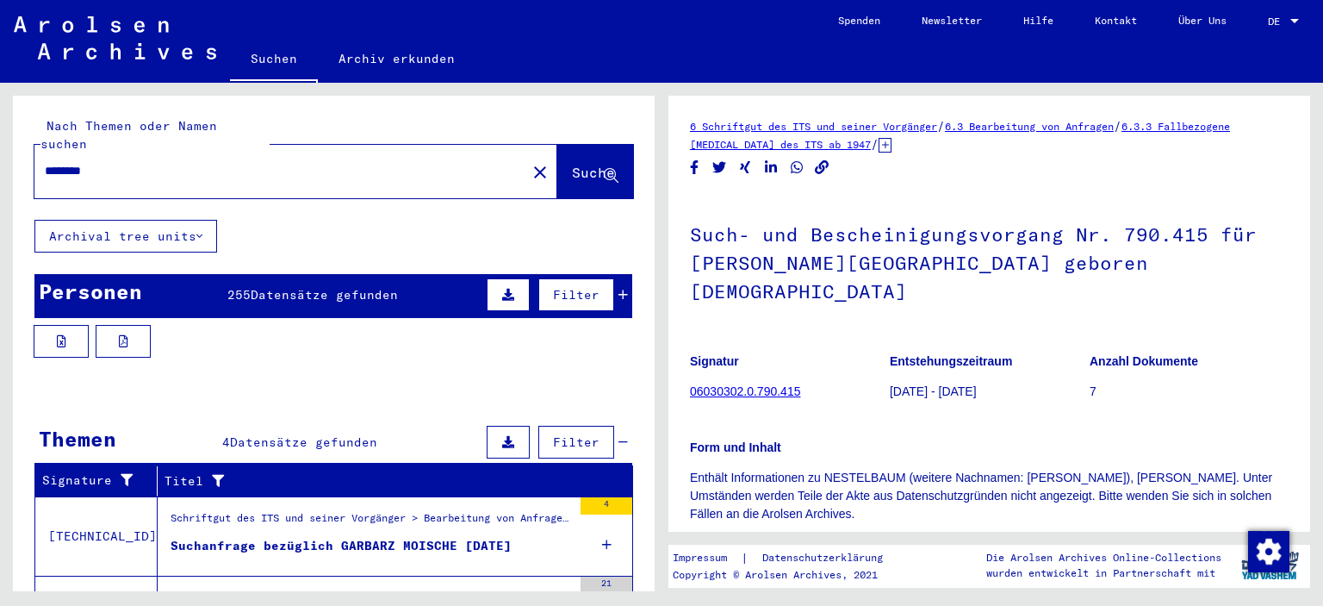
click at [270, 287] on span "Datensätze gefunden" at bounding box center [324, 295] width 147 height 16
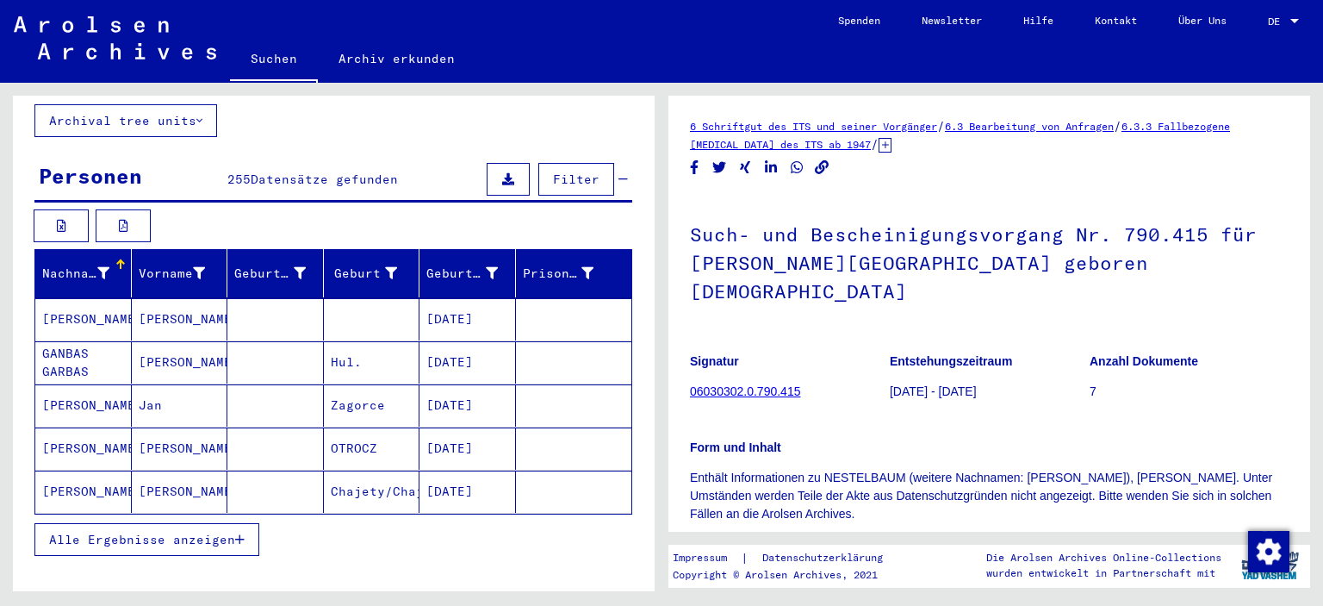
scroll to position [86, 0]
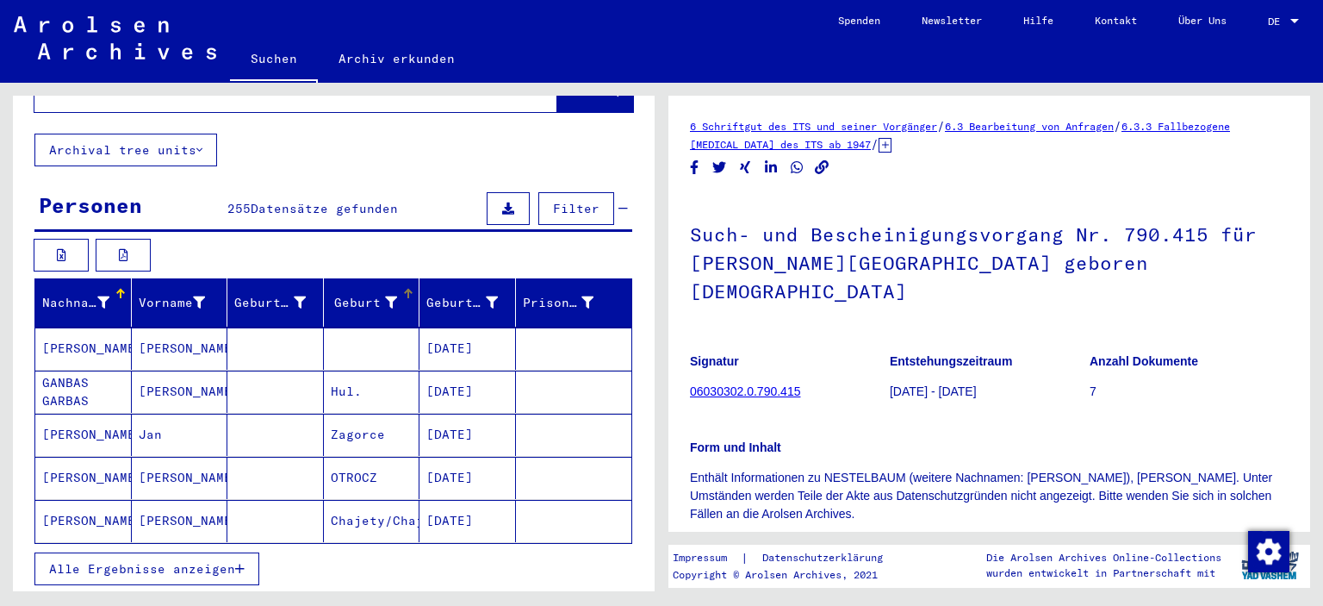
click at [385, 296] on icon at bounding box center [391, 302] width 12 height 12
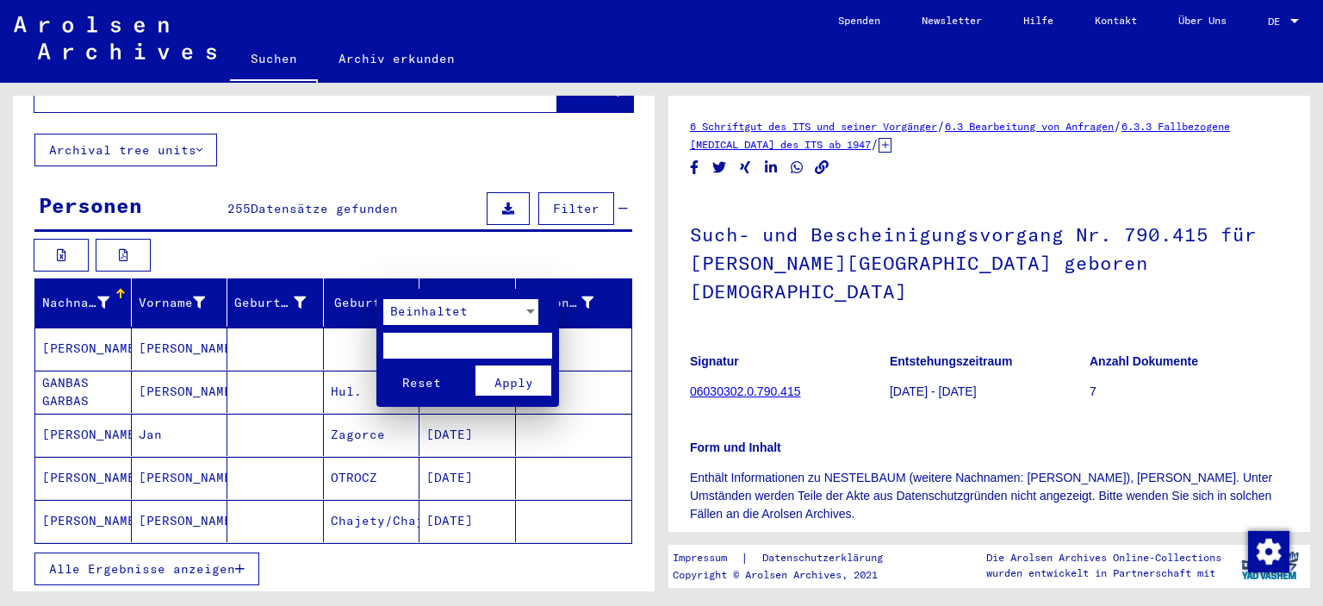
click at [395, 333] on input "text" at bounding box center [467, 346] width 169 height 26
type input "********"
click at [507, 385] on span "Apply" at bounding box center [514, 383] width 39 height 16
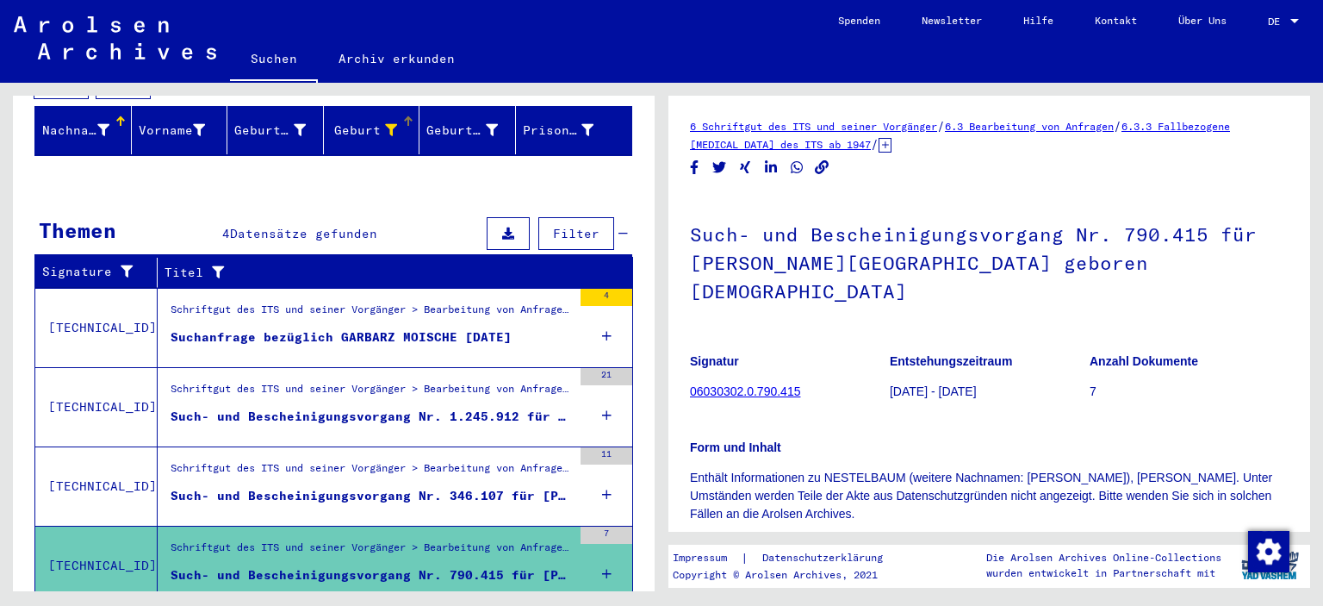
scroll to position [345, 0]
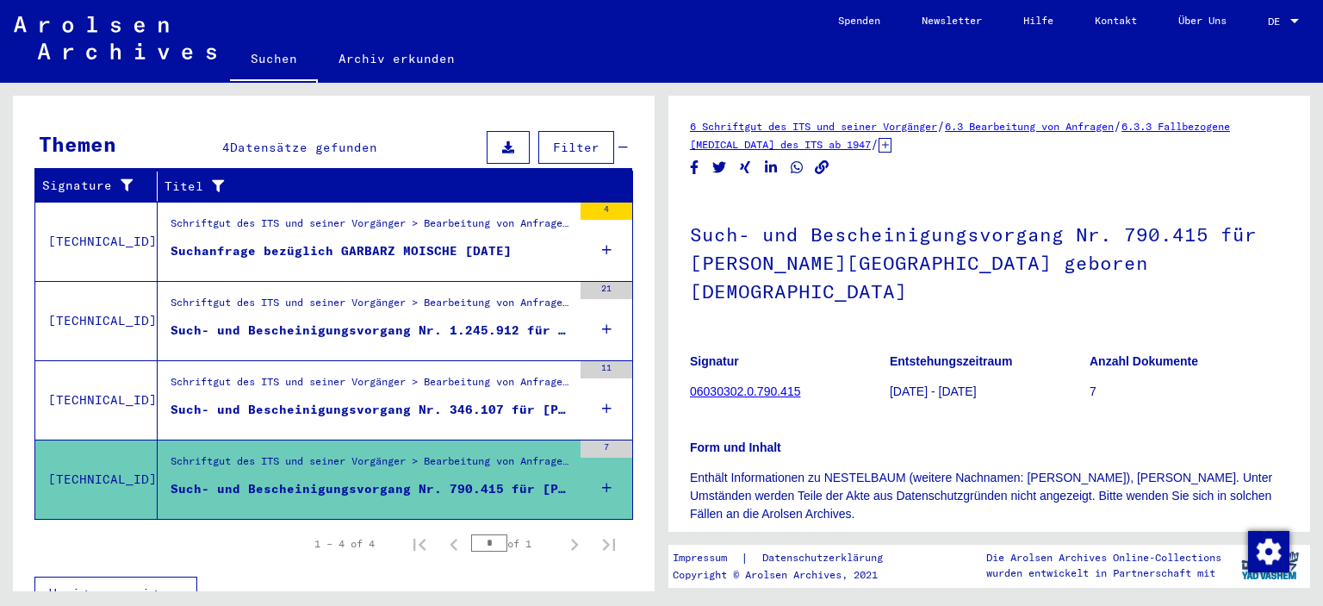
click at [379, 480] on div "Such- und Bescheinigungsvorgang Nr. 790.415 für [PERSON_NAME][GEOGRAPHIC_DATA] …" at bounding box center [372, 489] width 402 height 18
click at [352, 401] on div "Such- und Bescheinigungsvorgang Nr. 346.107 für [PERSON_NAME][GEOGRAPHIC_DATA] …" at bounding box center [372, 410] width 402 height 18
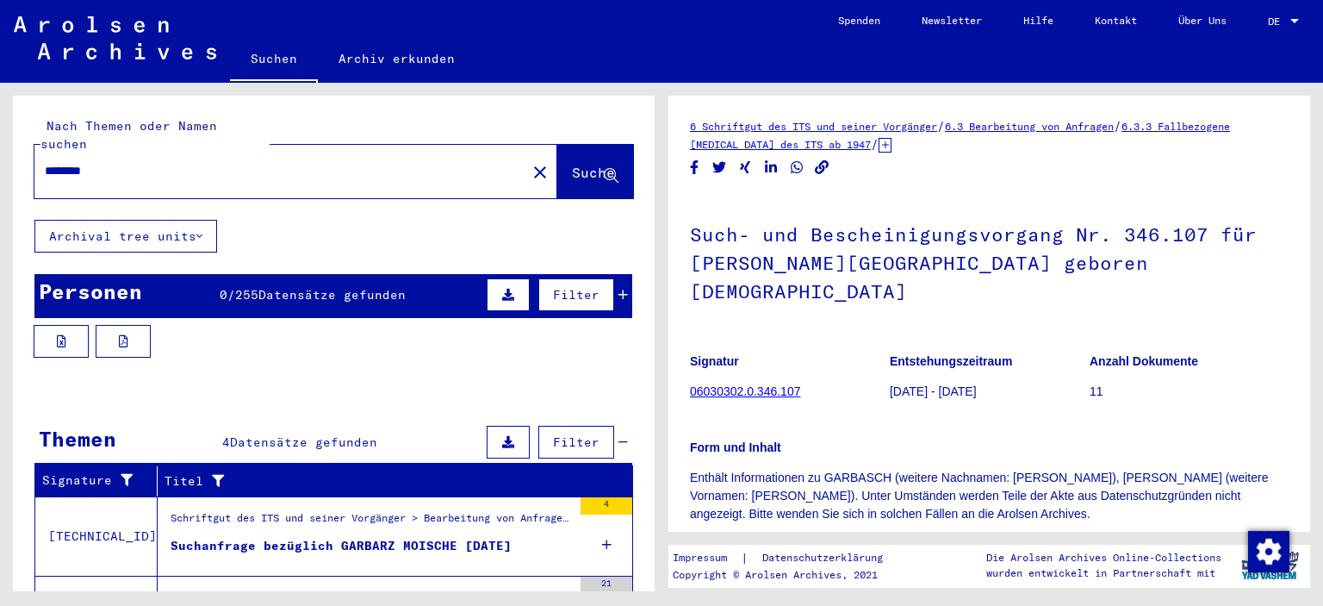
drag, startPoint x: 112, startPoint y: 156, endPoint x: 0, endPoint y: 153, distance: 112.1
click at [0, 154] on div "Nach Themen oder Namen suchen ******** close Suche Archival tree units Personen…" at bounding box center [331, 337] width 662 height 508
type input "*"
click at [557, 174] on button "Suche" at bounding box center [595, 171] width 76 height 53
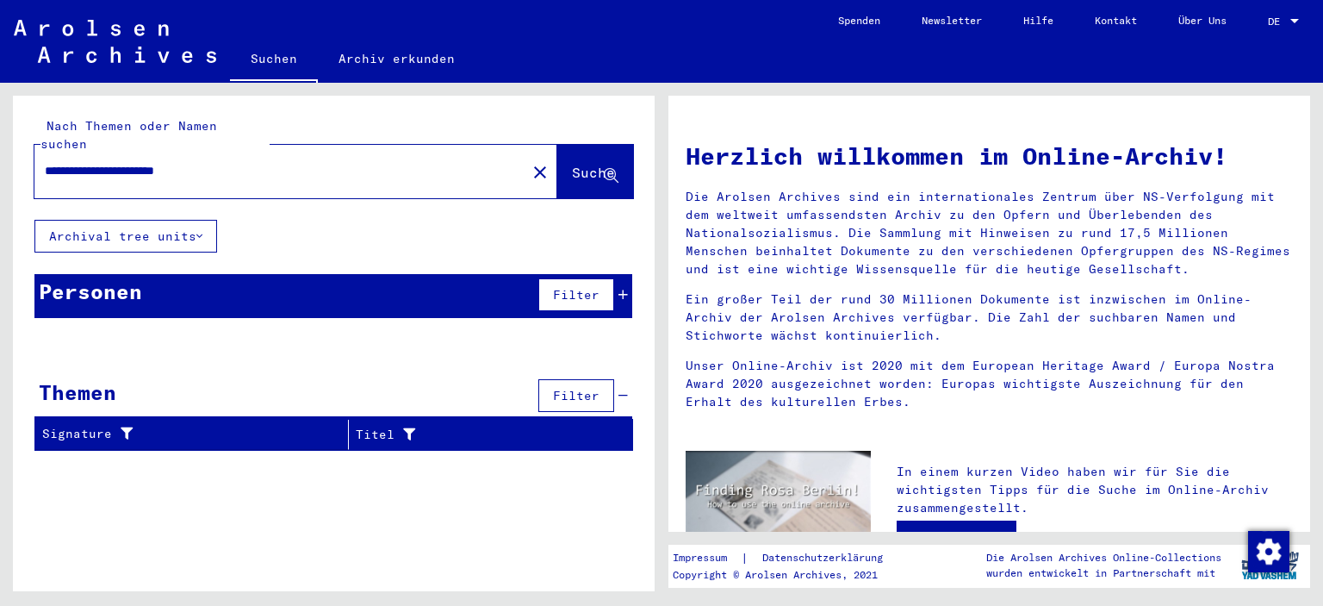
click at [127, 162] on input "**********" at bounding box center [275, 171] width 461 height 18
drag, startPoint x: 545, startPoint y: 156, endPoint x: 670, endPoint y: 177, distance: 126.8
click at [557, 156] on button "Suche" at bounding box center [595, 171] width 76 height 53
click at [248, 162] on input "**********" at bounding box center [275, 171] width 461 height 18
drag, startPoint x: 248, startPoint y: 155, endPoint x: 140, endPoint y: 153, distance: 107.7
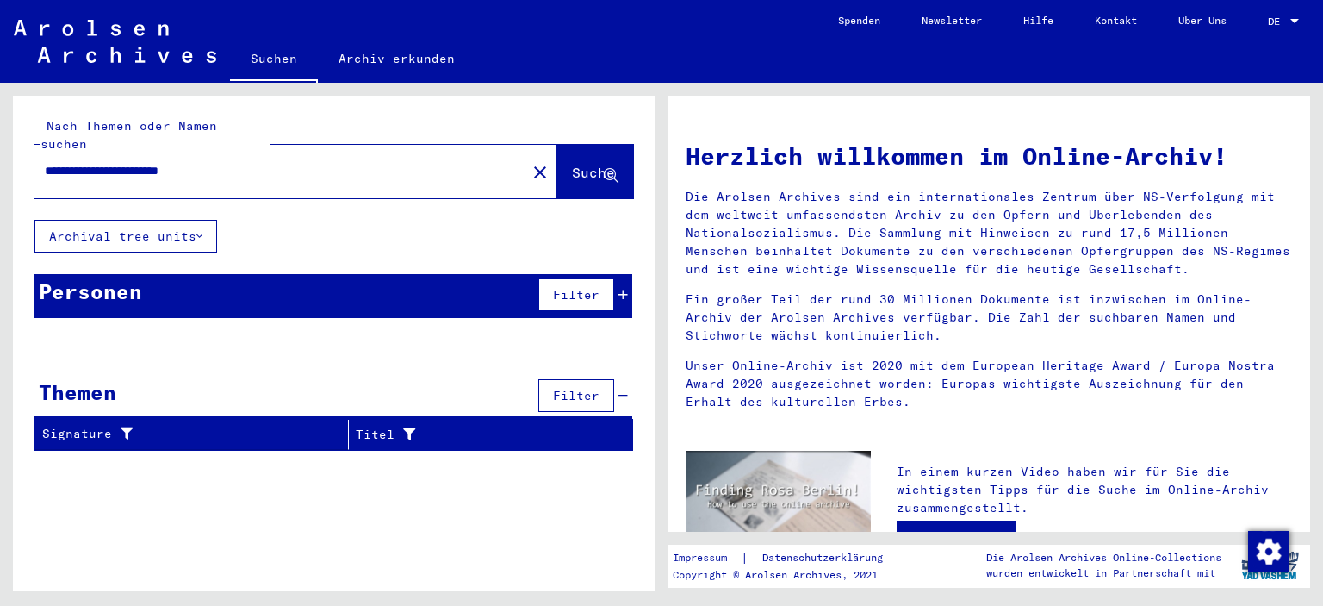
click at [140, 162] on input "**********" at bounding box center [275, 171] width 461 height 18
type input "**********"
